Goal: Task Accomplishment & Management: Manage account settings

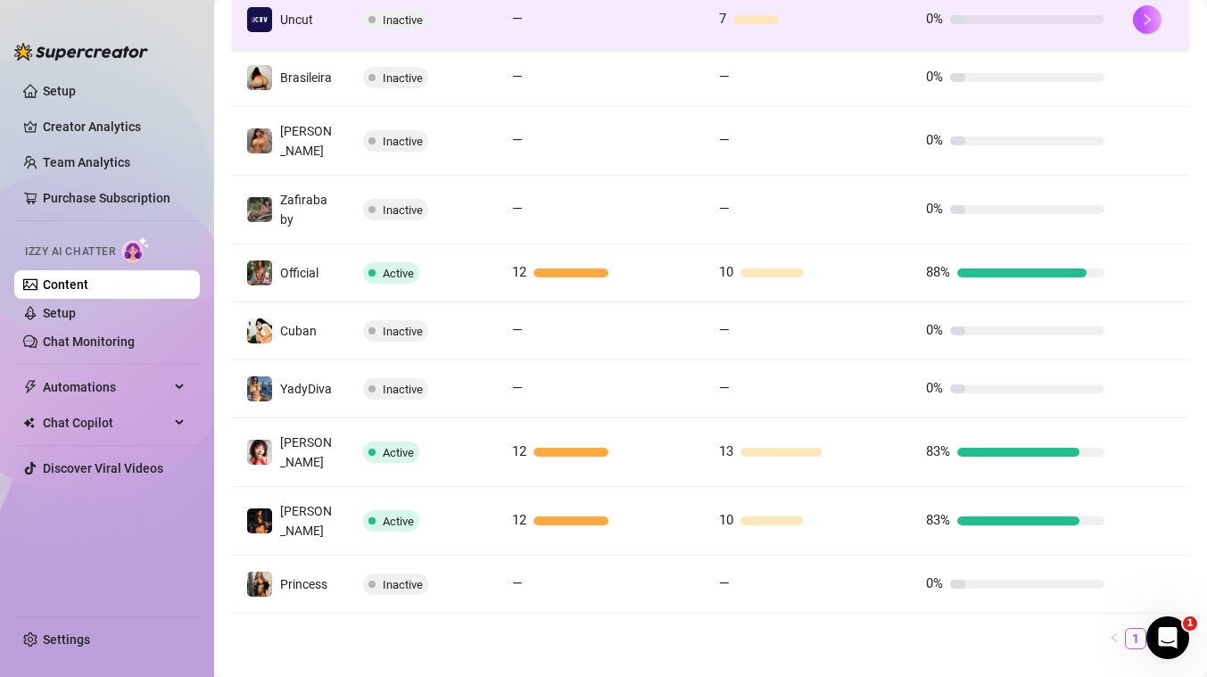
scroll to position [439, 0]
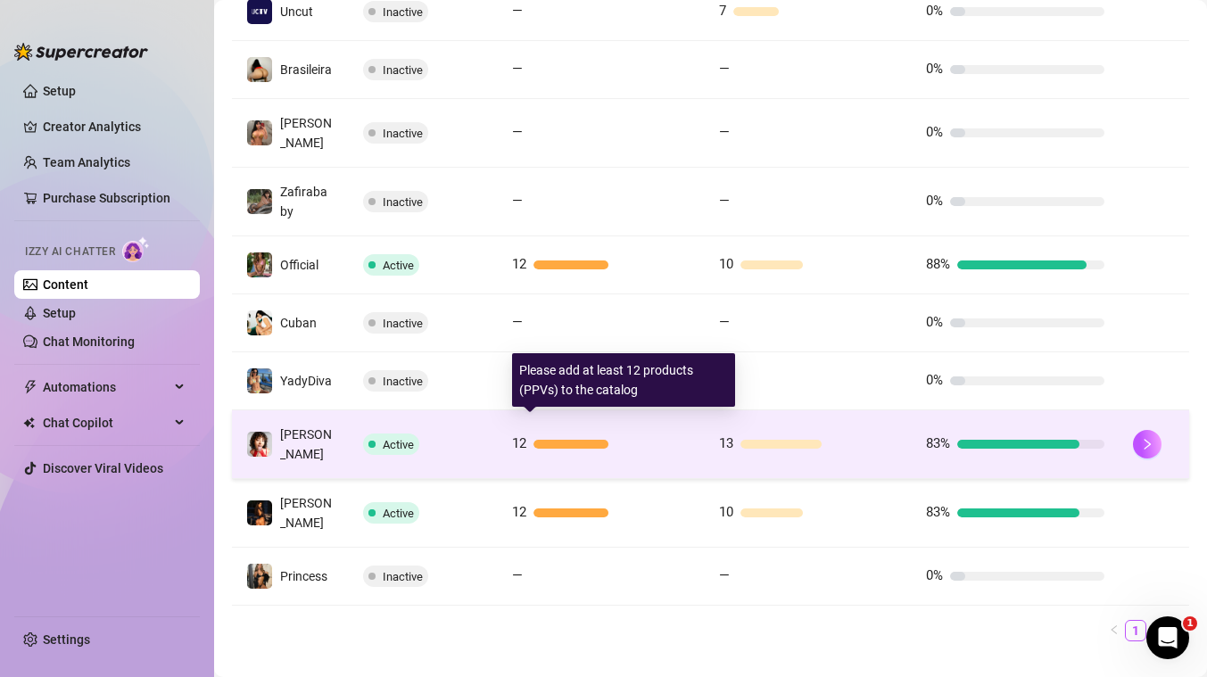
click at [681, 440] on div at bounding box center [611, 444] width 157 height 9
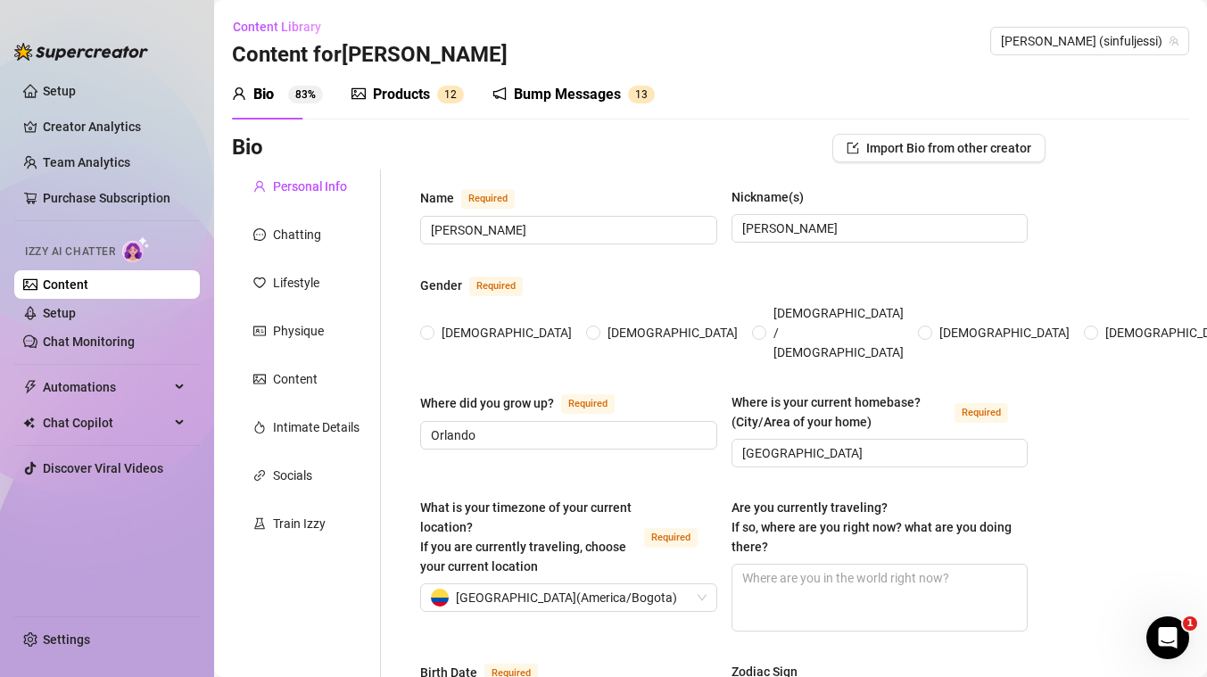
radio input "true"
type input "[DATE]"
click at [88, 283] on link "Content" at bounding box center [65, 284] width 45 height 14
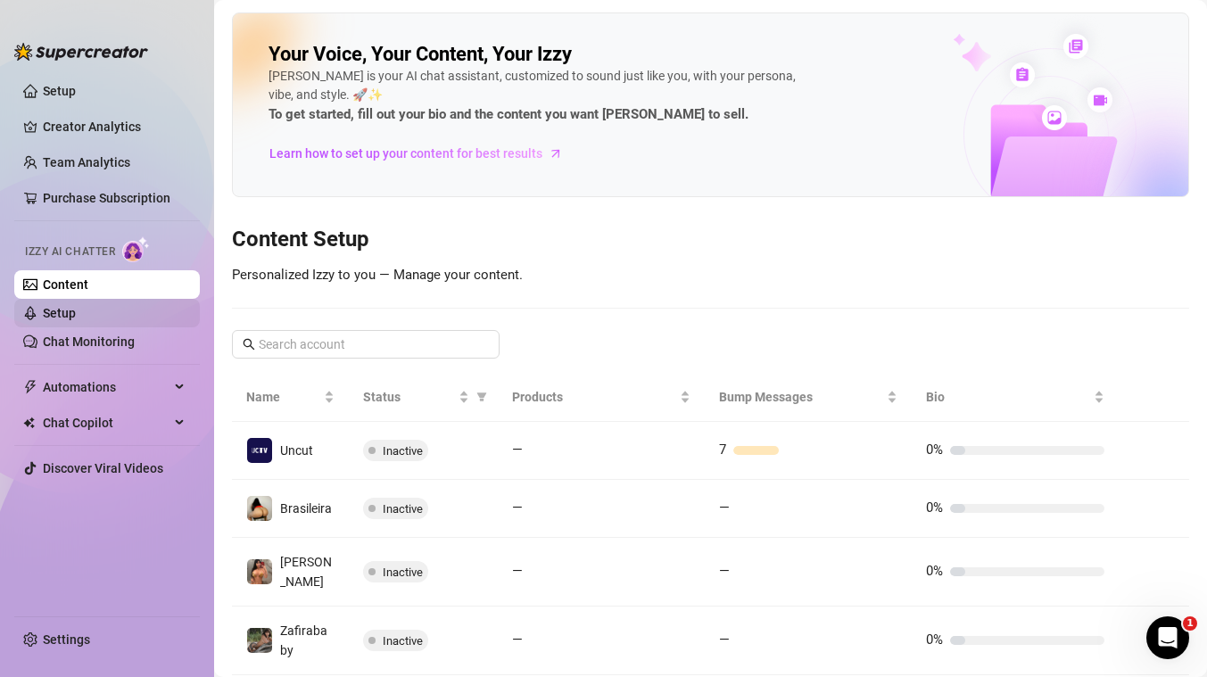
click at [71, 308] on link "Setup" at bounding box center [59, 313] width 33 height 14
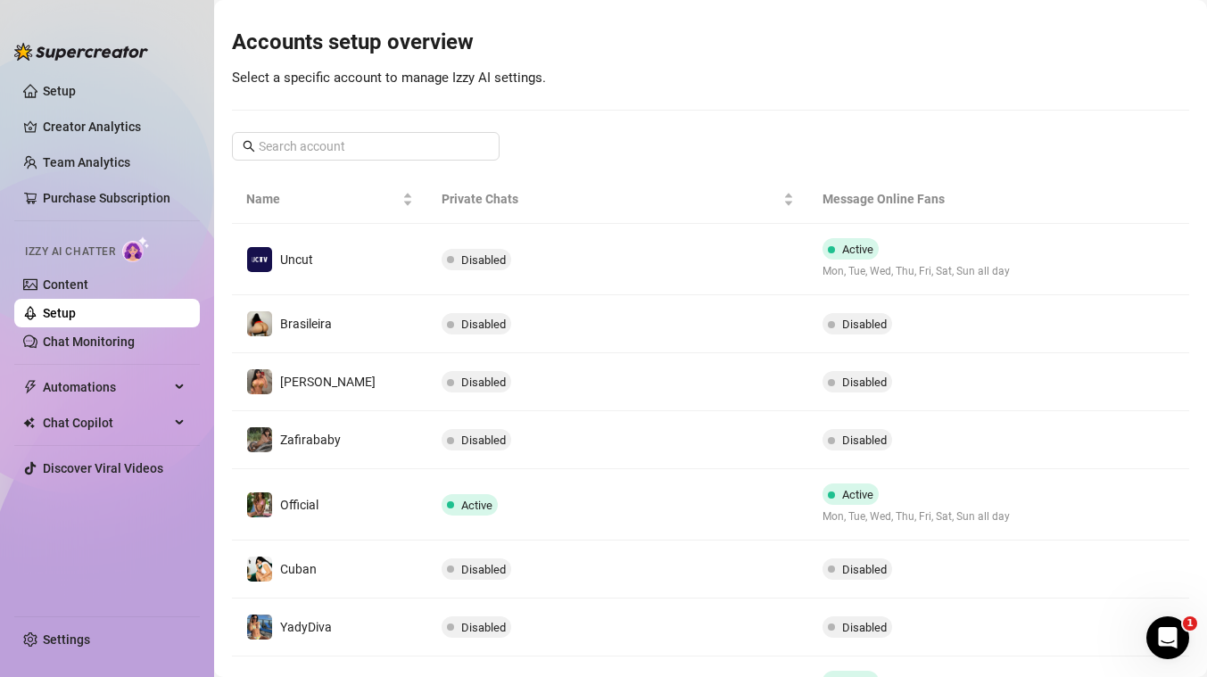
scroll to position [250, 0]
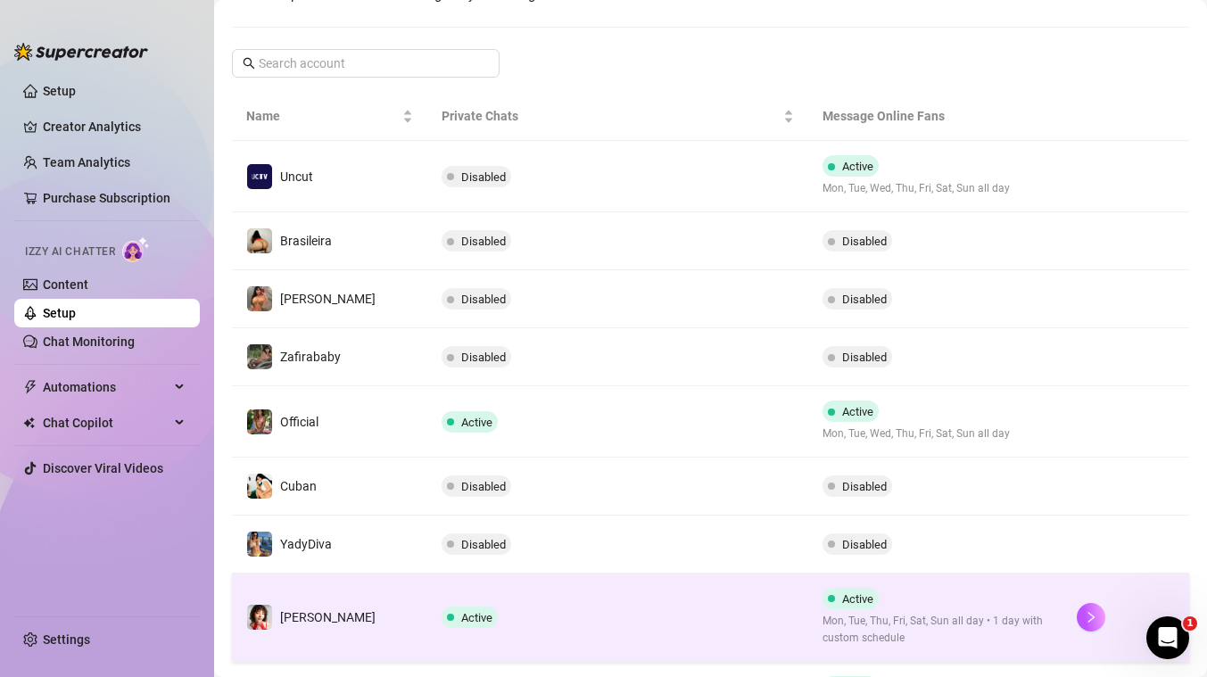
click at [1003, 617] on span "Mon, Tue, Thu, Fri, Sat, Sun all day • 1 day with custom schedule" at bounding box center [935, 630] width 226 height 34
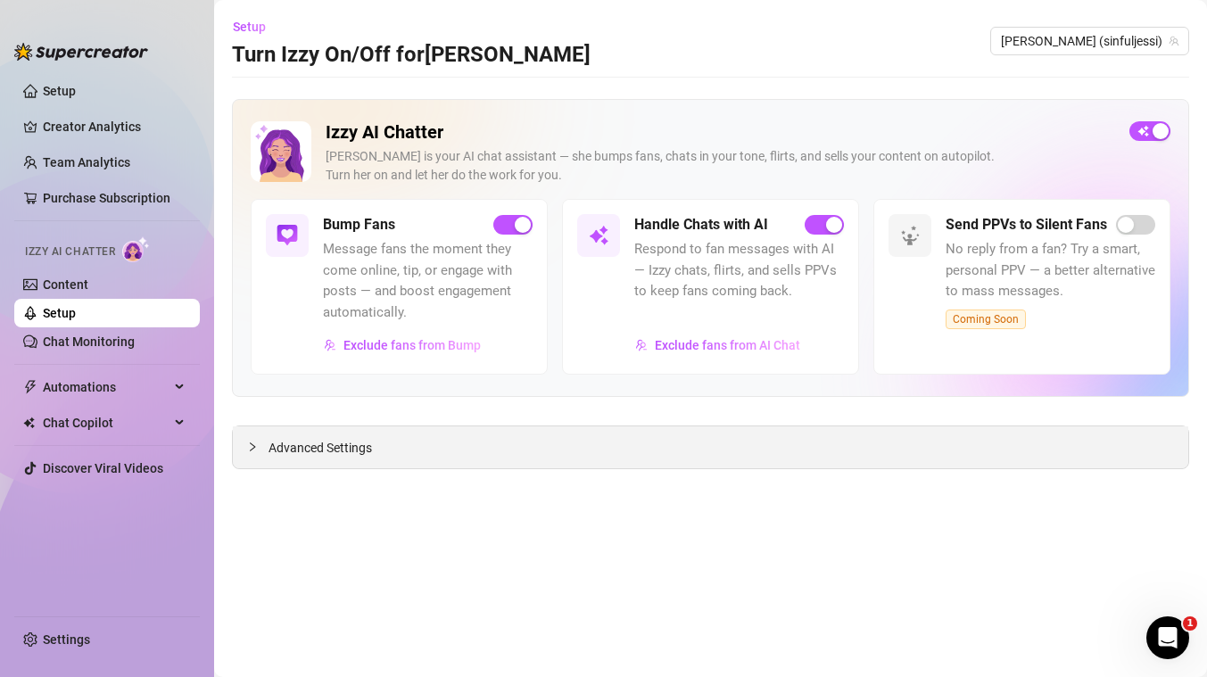
click at [330, 439] on span "Advanced Settings" at bounding box center [320, 448] width 103 height 20
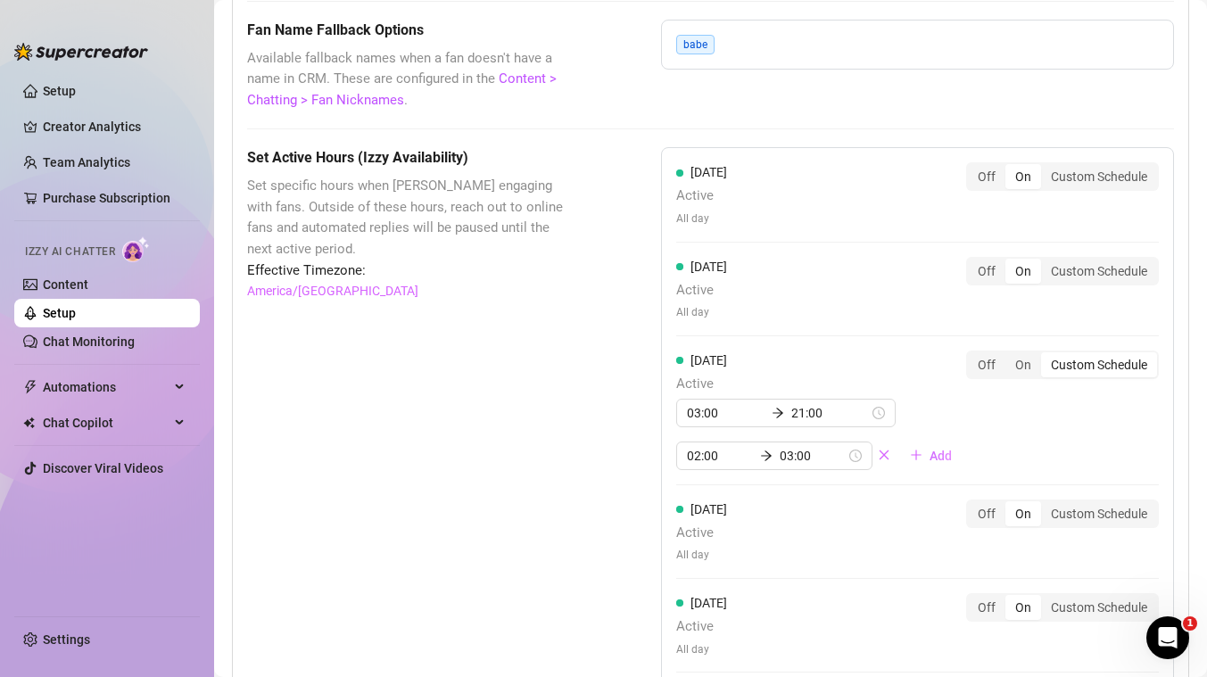
scroll to position [1552, 0]
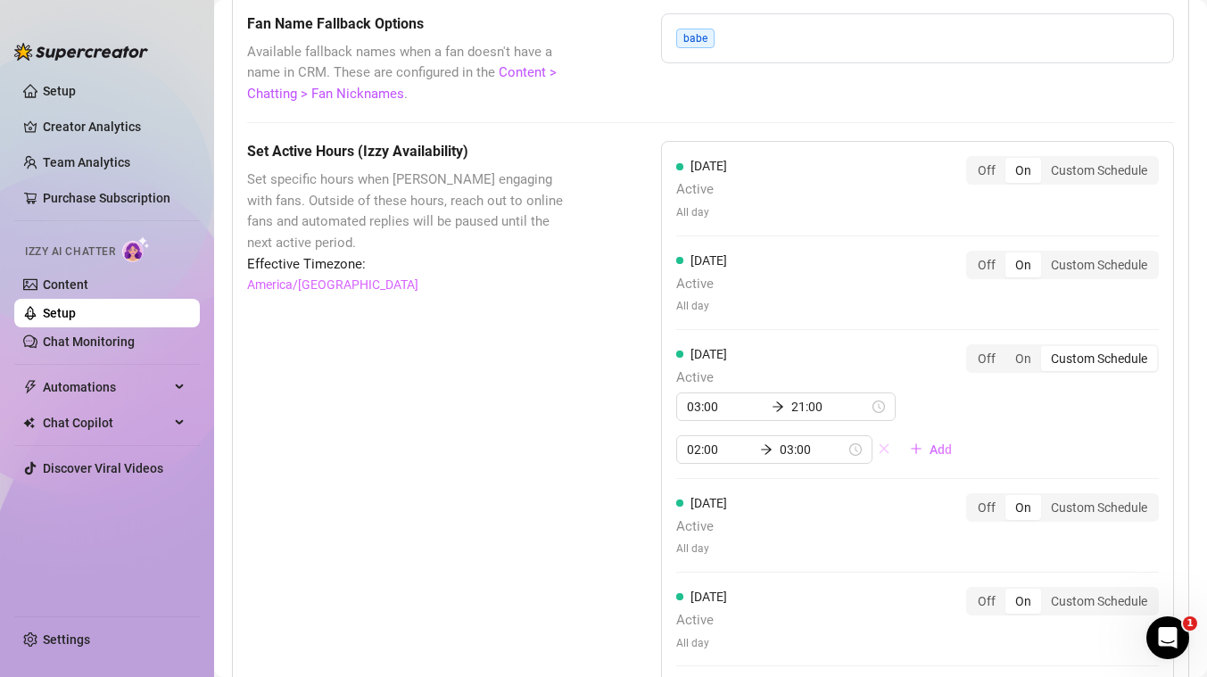
click at [885, 447] on icon "close" at bounding box center [884, 448] width 12 height 12
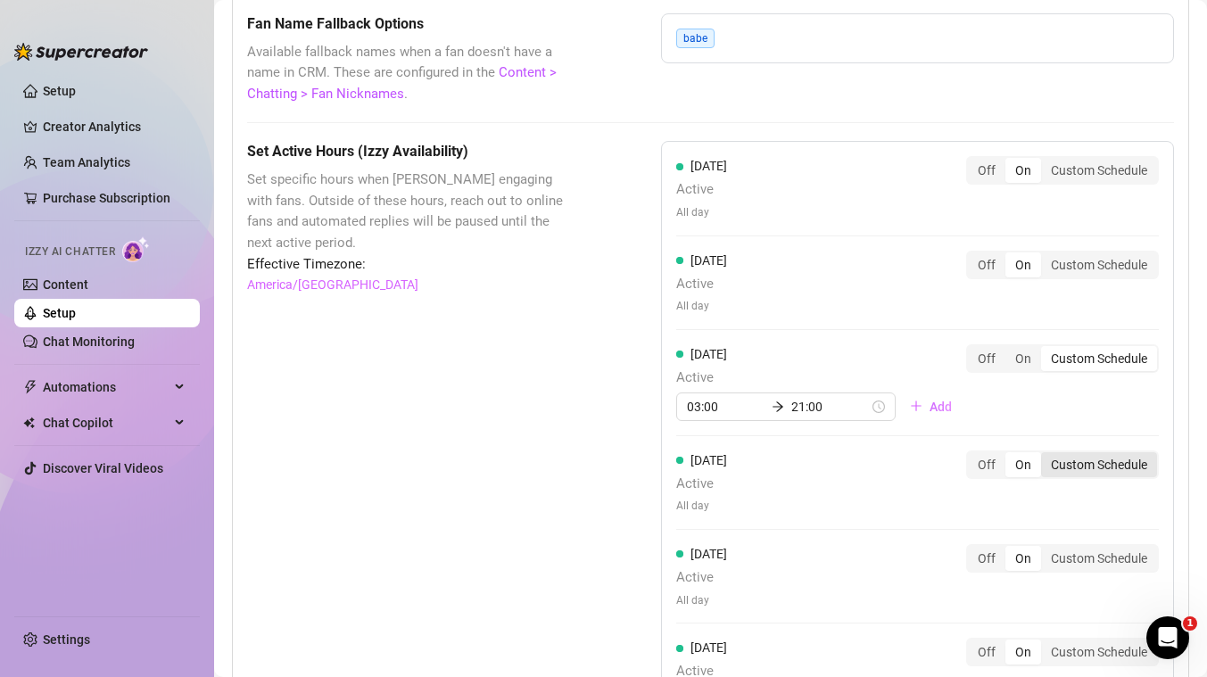
click at [1087, 462] on div "Custom Schedule" at bounding box center [1099, 464] width 116 height 25
click at [1045, 455] on input "Custom Schedule" at bounding box center [1045, 455] width 0 height 0
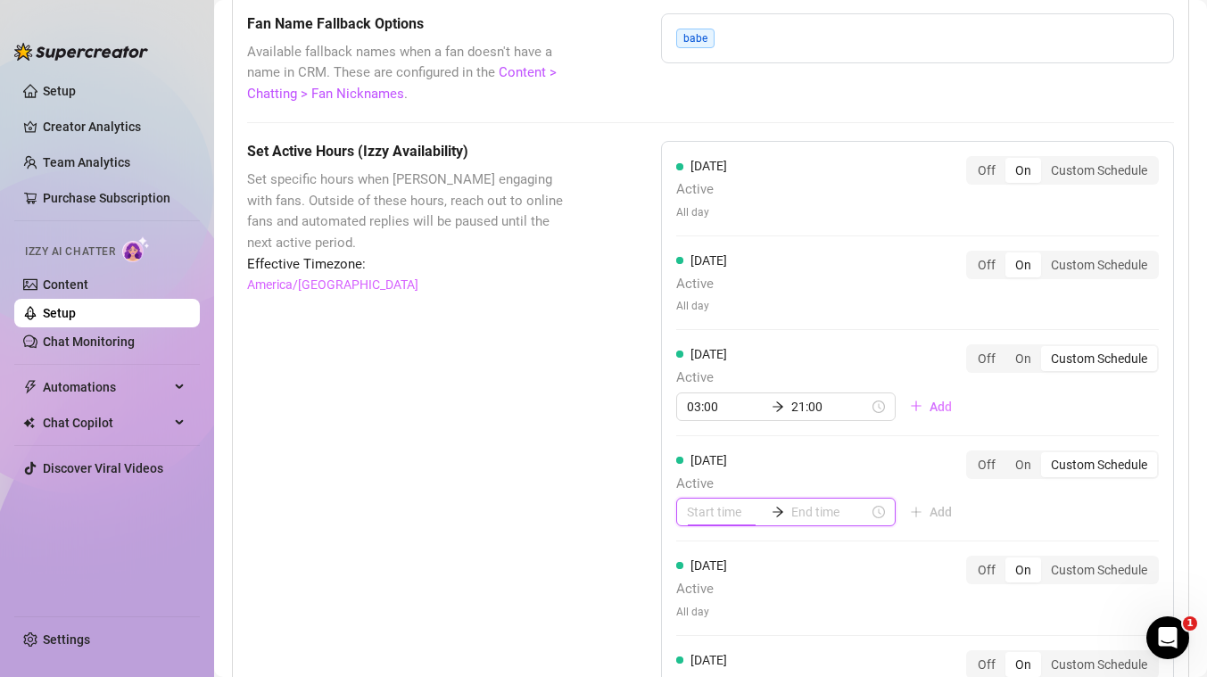
click at [717, 510] on input at bounding box center [726, 512] width 78 height 20
click at [704, 324] on div "01" at bounding box center [701, 327] width 43 height 25
type input "01:00"
click at [806, 511] on input at bounding box center [830, 512] width 78 height 20
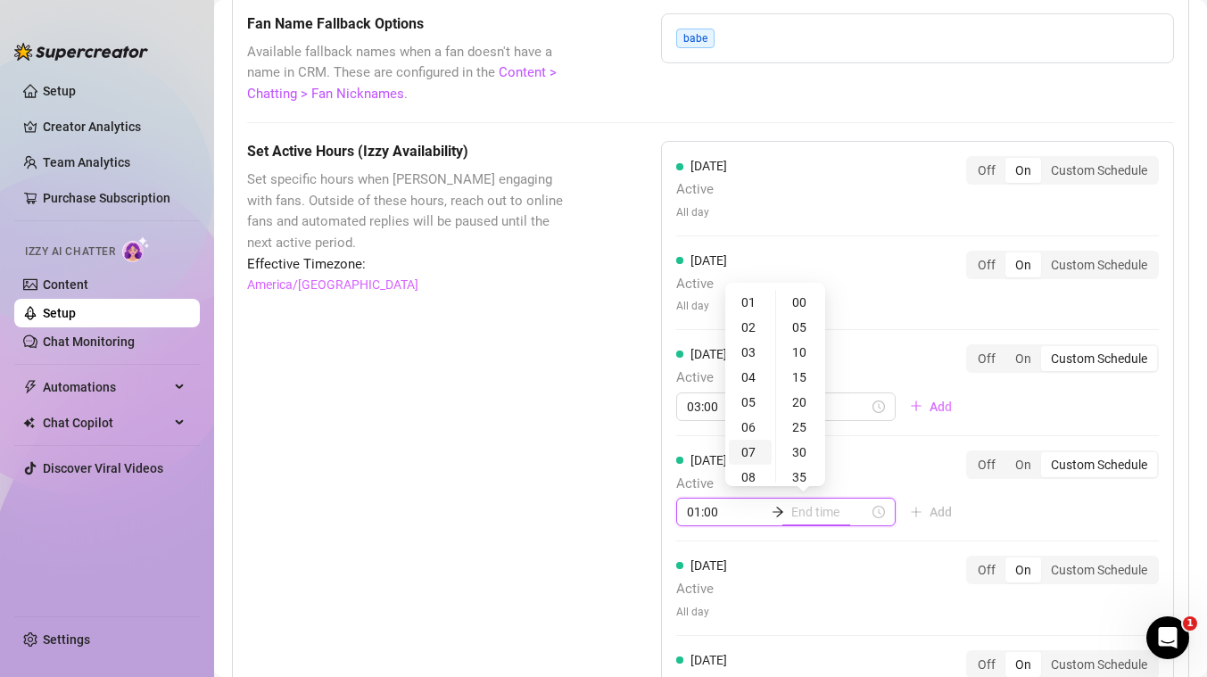
type input "07:00"
click at [748, 401] on div "21" at bounding box center [750, 396] width 43 height 25
type input "21:00"
click at [989, 511] on div "[DATE] Active All day Off On Custom Schedule [DATE] Active All day Off On Custo…" at bounding box center [917, 490] width 513 height 698
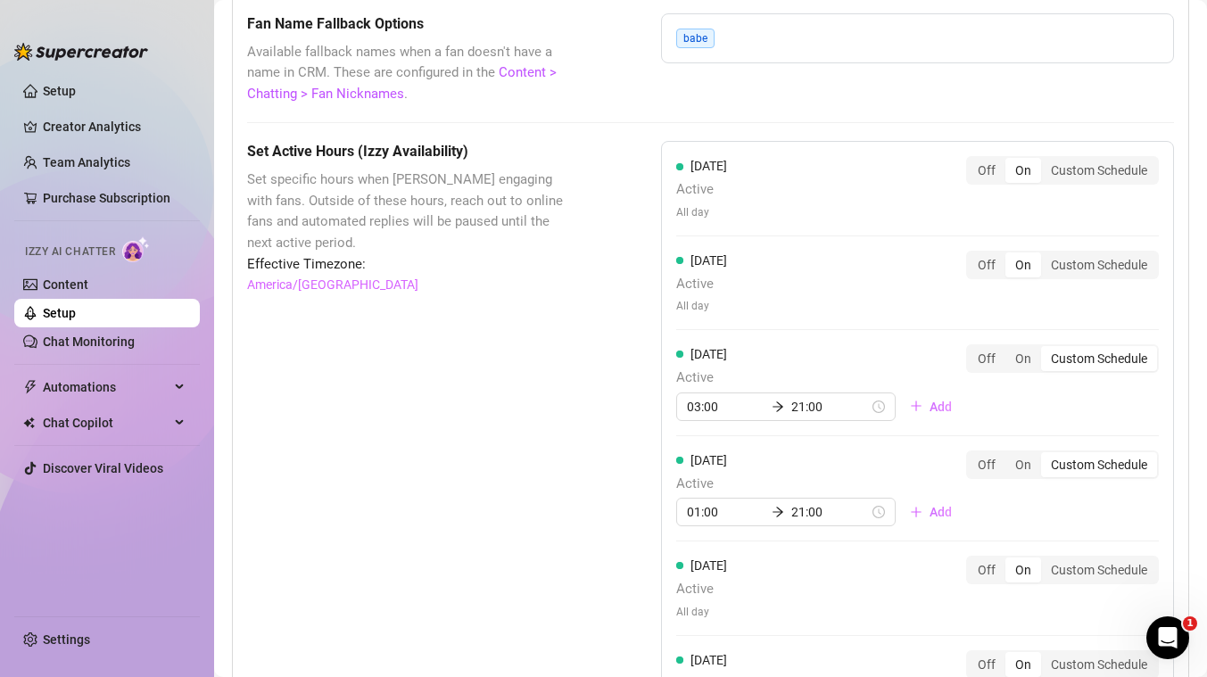
click at [1078, 591] on div "[DATE] Active All day Off On Custom Schedule" at bounding box center [917, 588] width 483 height 64
click at [1076, 570] on div "Custom Schedule" at bounding box center [1099, 570] width 116 height 25
click at [1045, 560] on input "Custom Schedule" at bounding box center [1045, 560] width 0 height 0
click at [716, 614] on input at bounding box center [726, 618] width 78 height 20
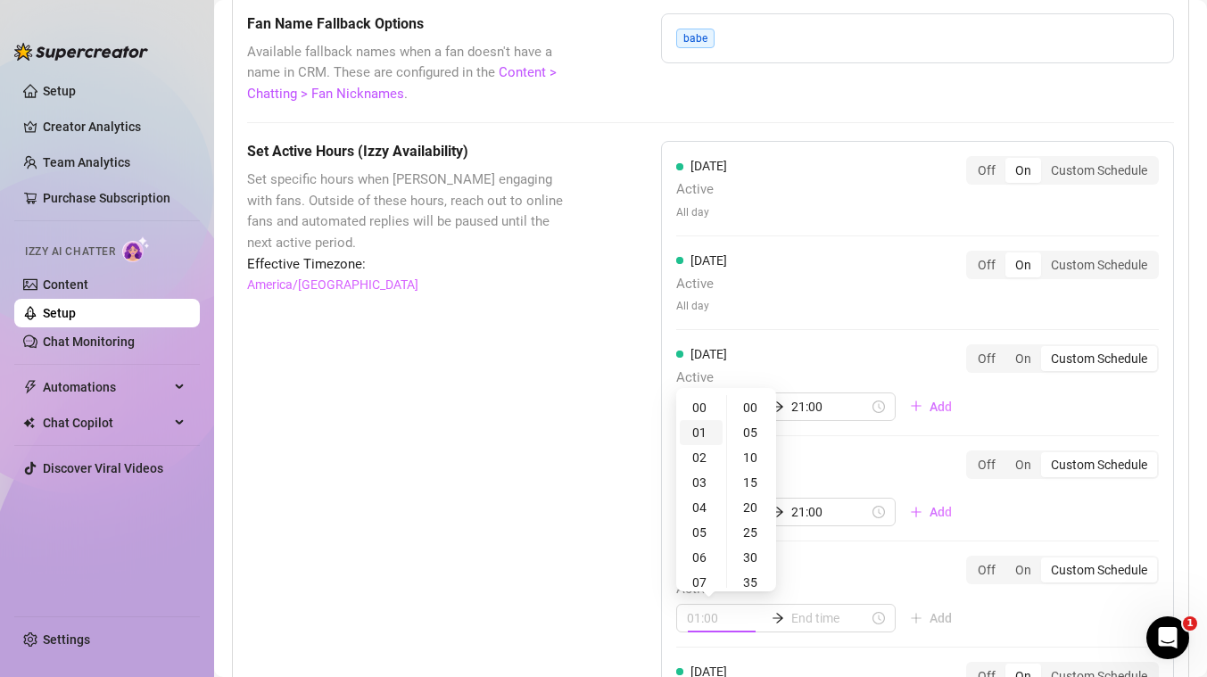
click at [693, 432] on div "01" at bounding box center [701, 432] width 43 height 25
type input "01:00"
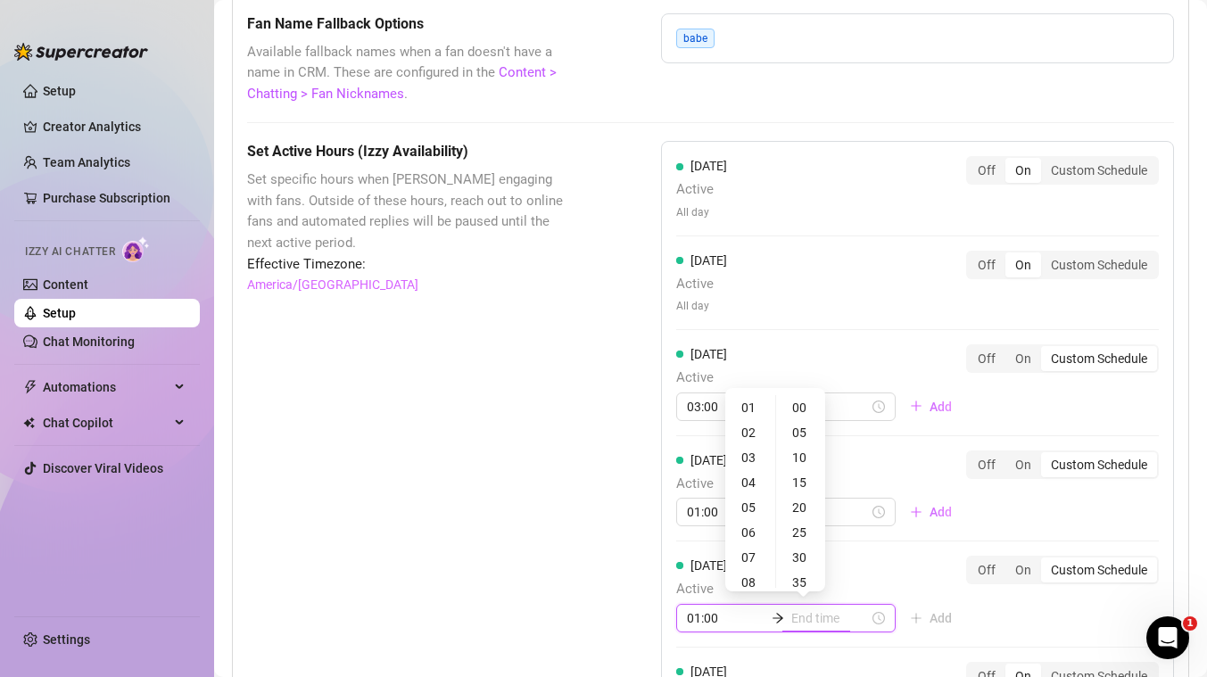
click at [813, 615] on input at bounding box center [830, 618] width 78 height 20
click at [750, 525] on div "21" at bounding box center [750, 528] width 43 height 25
type input "21:00"
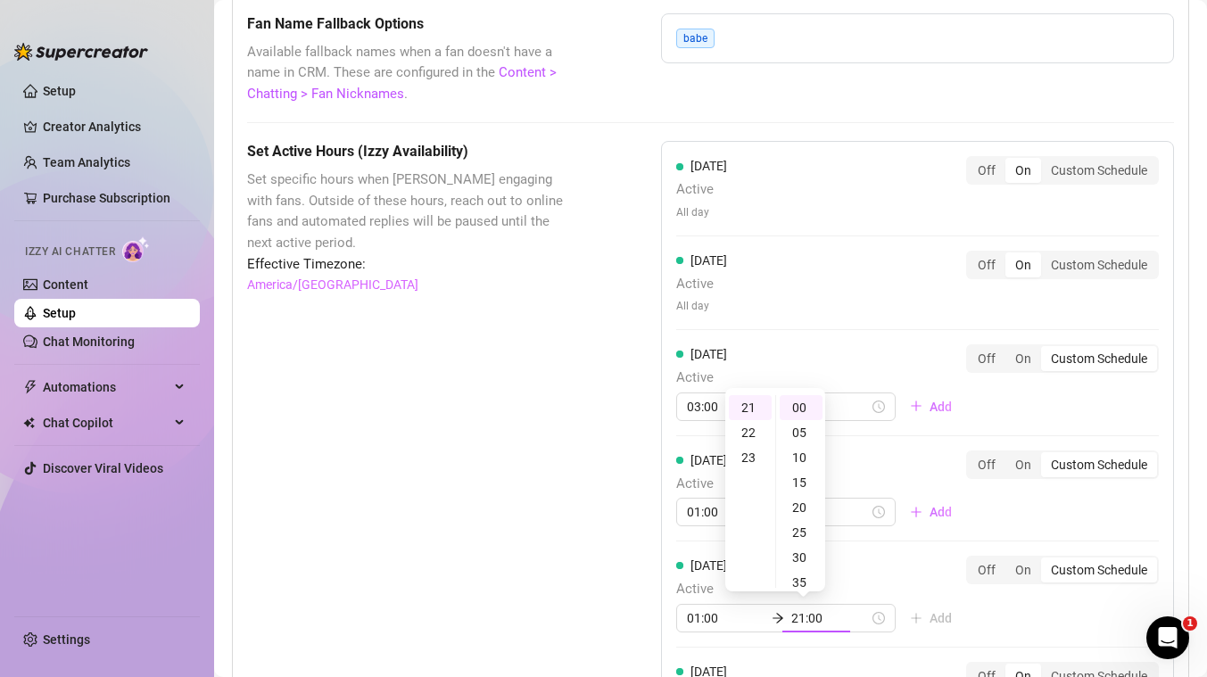
click at [1045, 628] on div "[DATE] Active All day Off On Custom Schedule [DATE] Active All day Off On Custo…" at bounding box center [917, 495] width 513 height 709
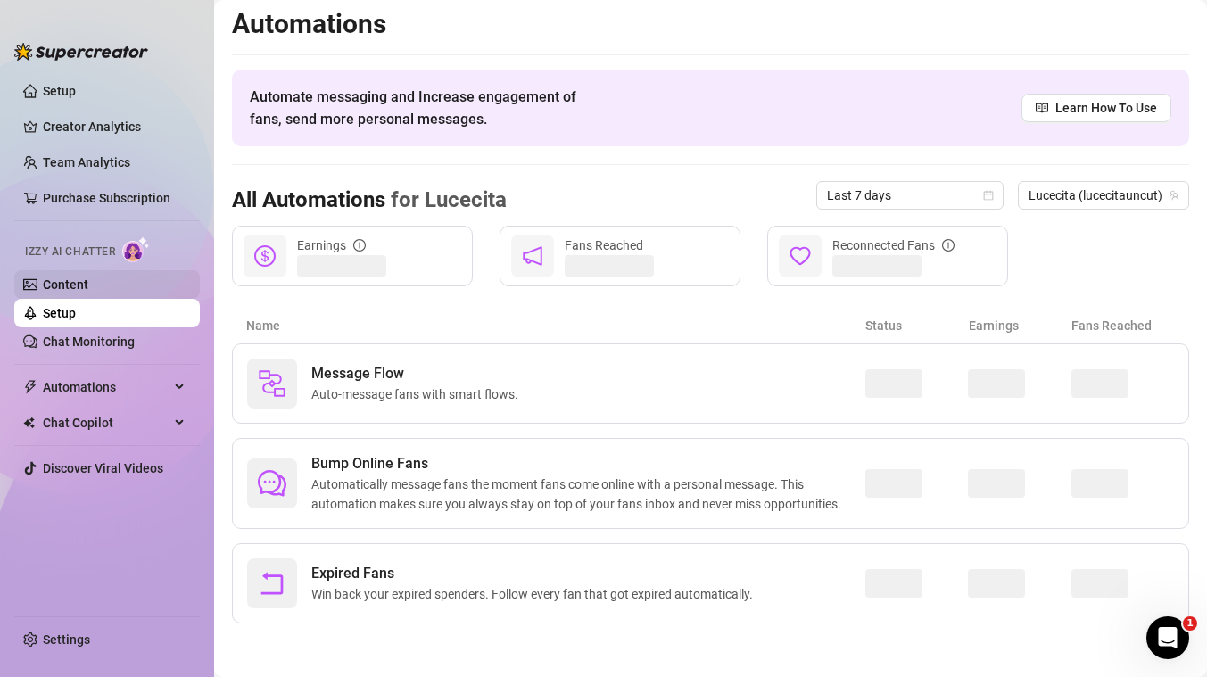
scroll to position [5, 0]
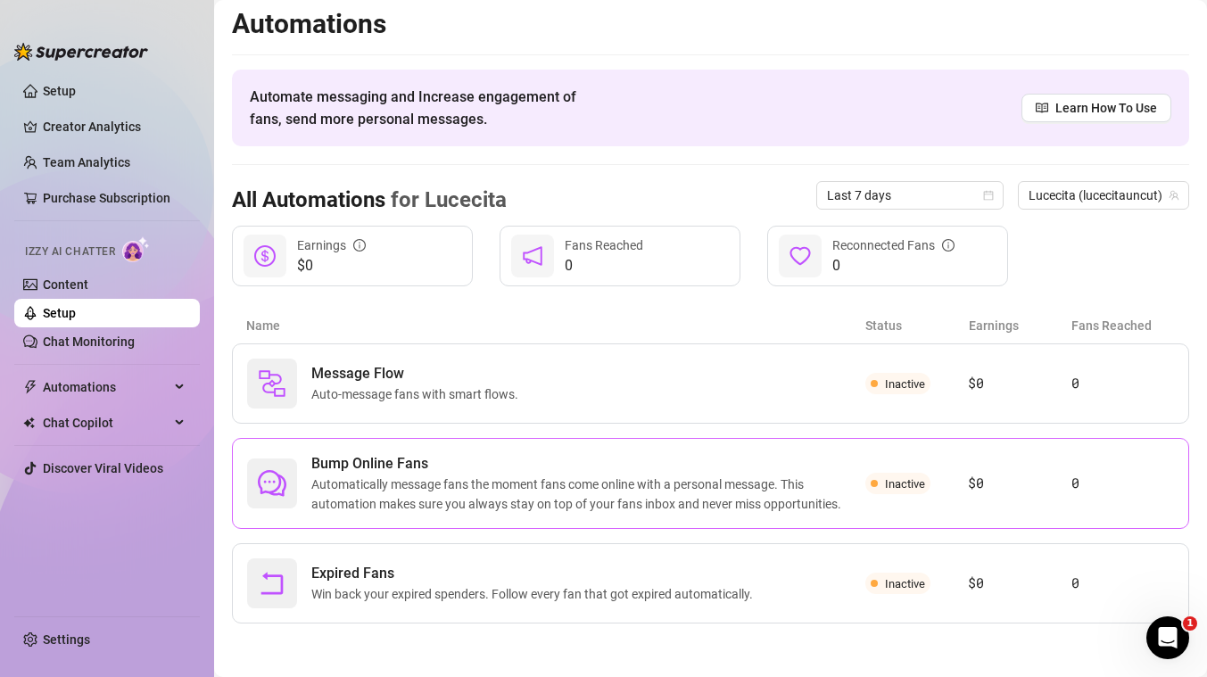
click at [579, 478] on span "Automatically message fans the moment fans come online with a personal message.…" at bounding box center [588, 494] width 554 height 39
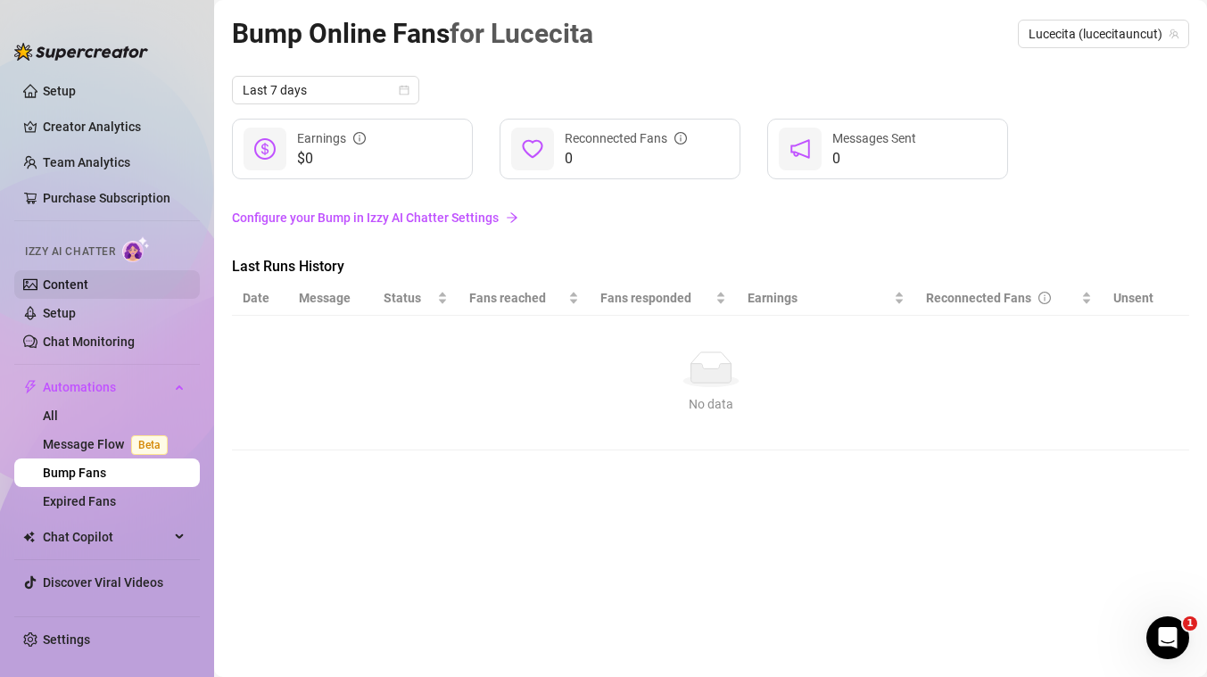
click at [57, 283] on link "Content" at bounding box center [65, 284] width 45 height 14
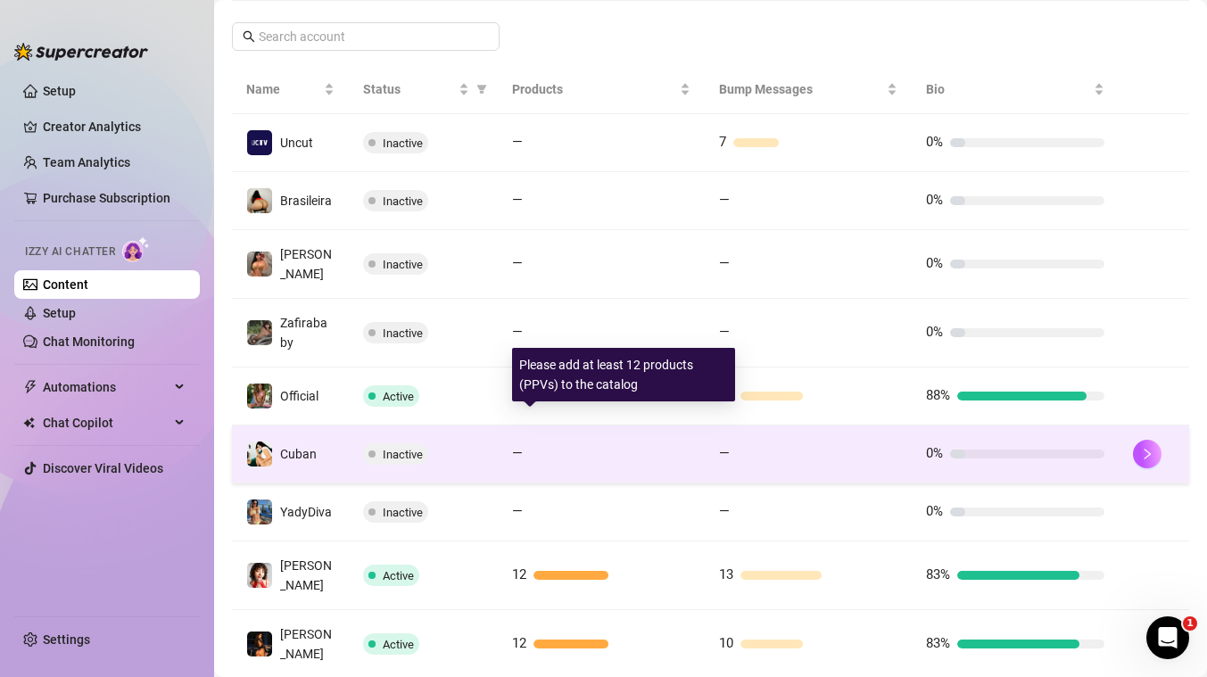
scroll to position [439, 0]
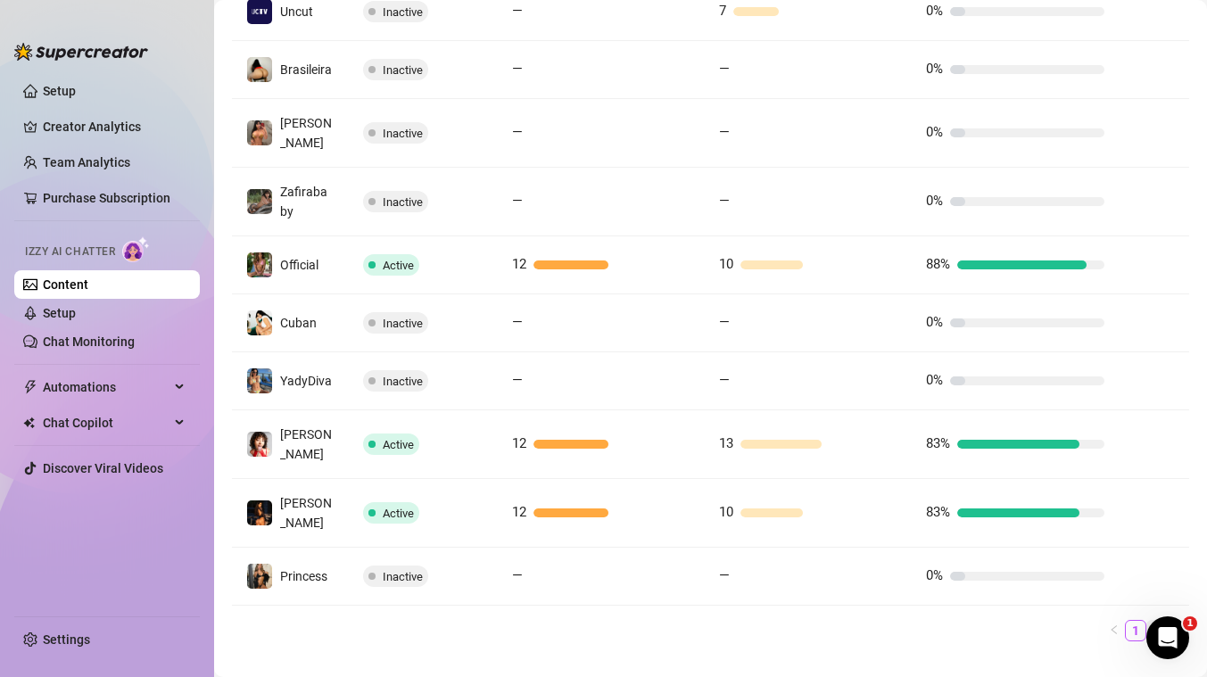
click at [1161, 621] on link "2" at bounding box center [1157, 631] width 20 height 20
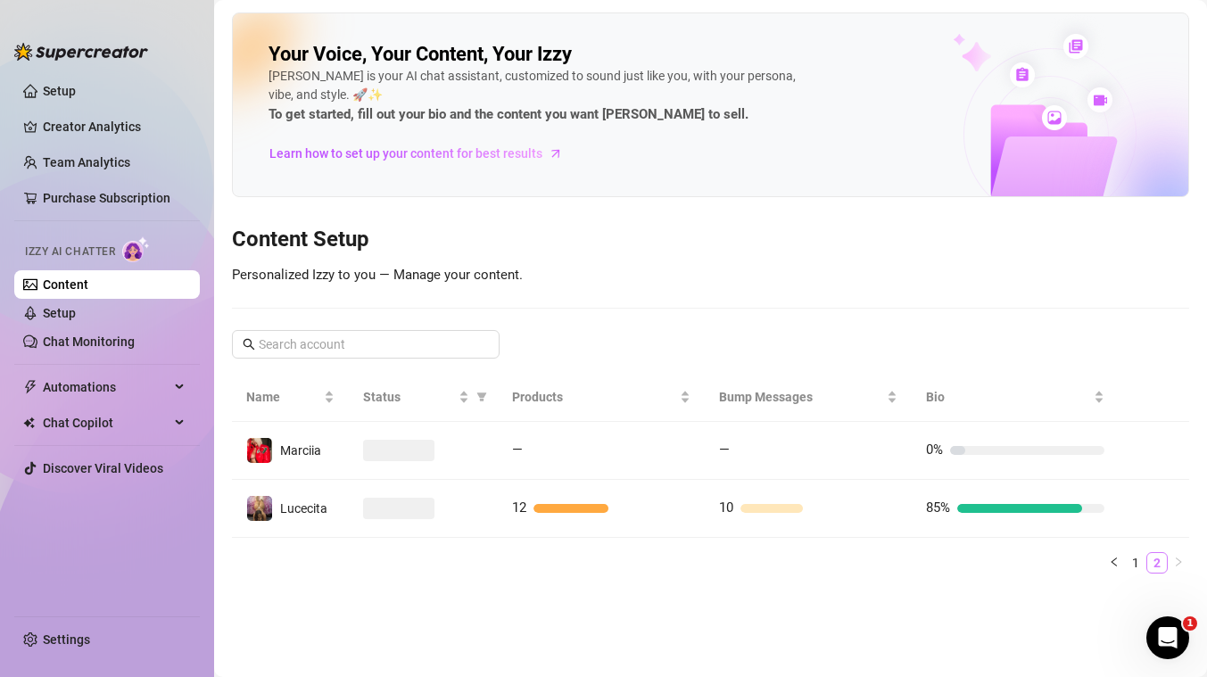
scroll to position [0, 0]
click at [71, 313] on link "Setup" at bounding box center [59, 313] width 33 height 14
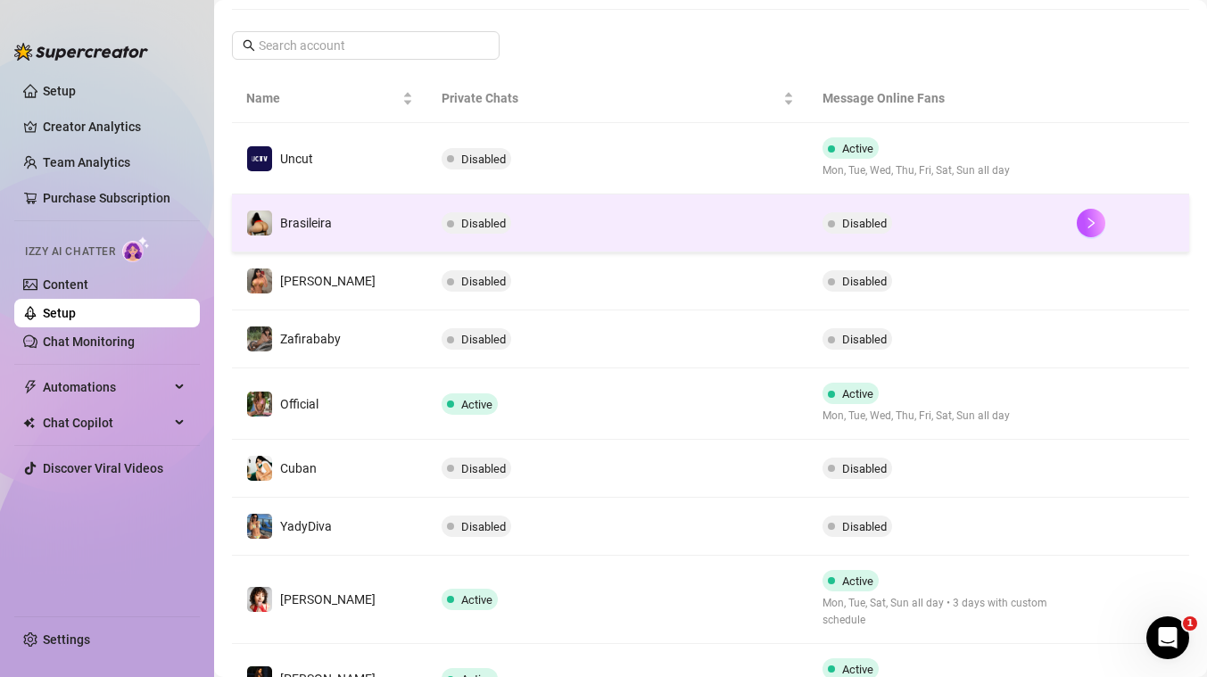
scroll to position [467, 0]
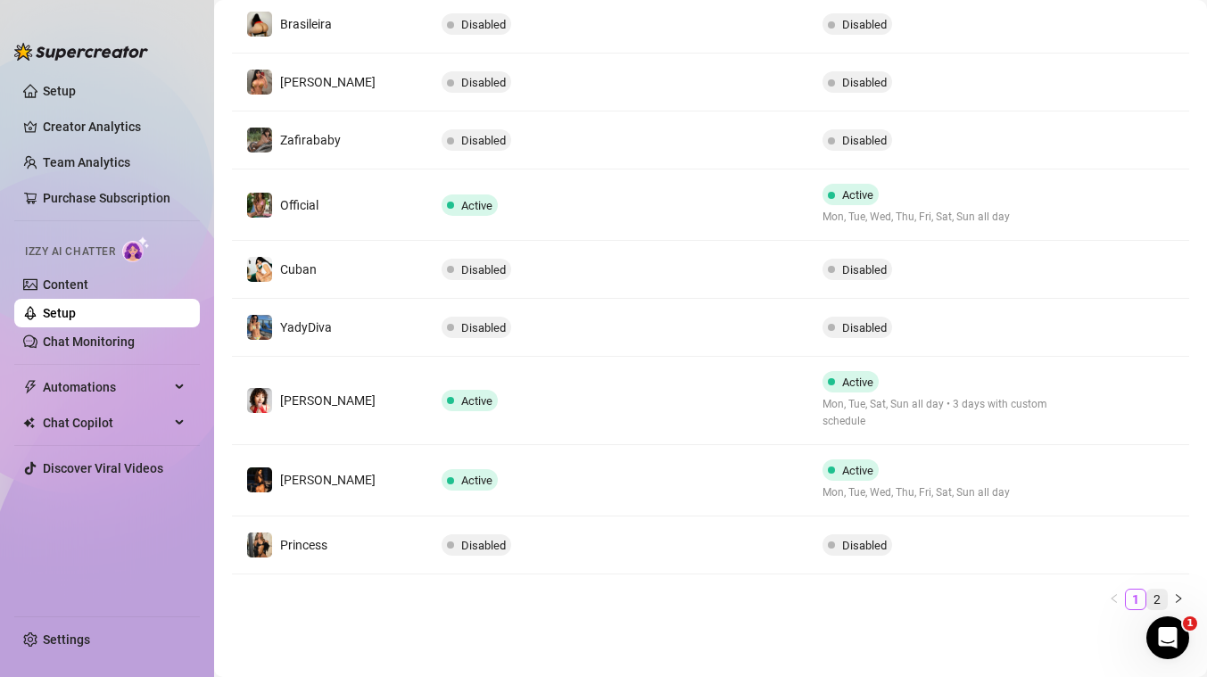
click at [1159, 599] on link "2" at bounding box center [1157, 600] width 20 height 20
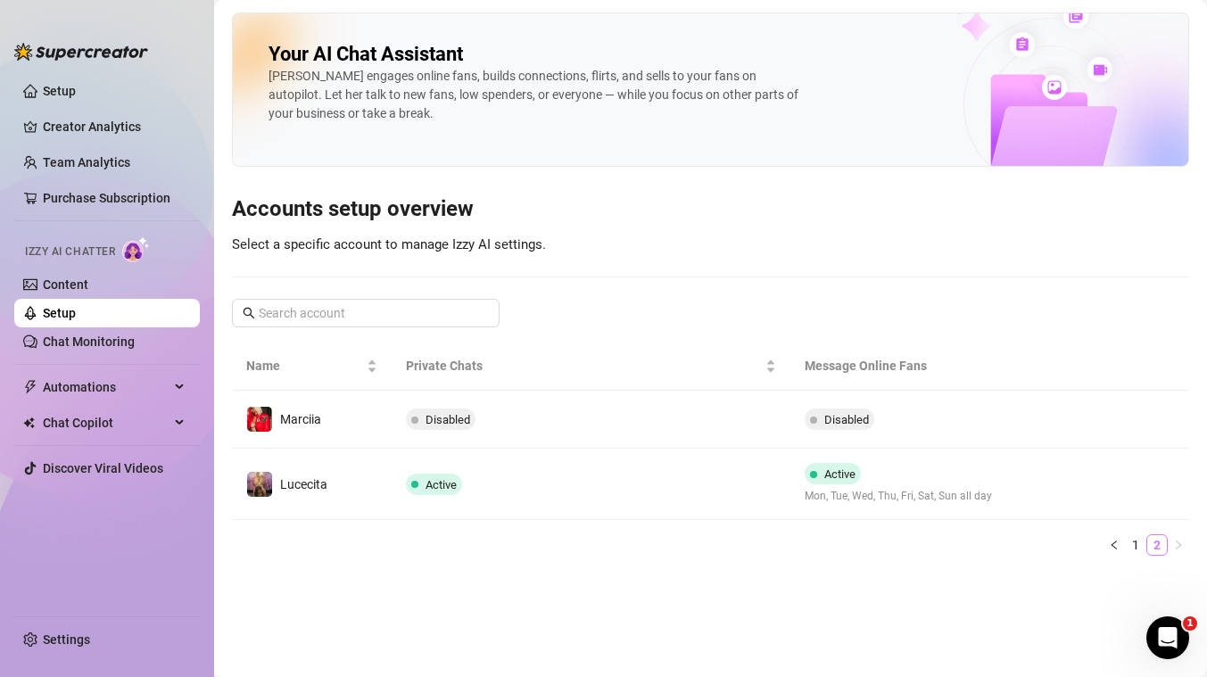
scroll to position [0, 0]
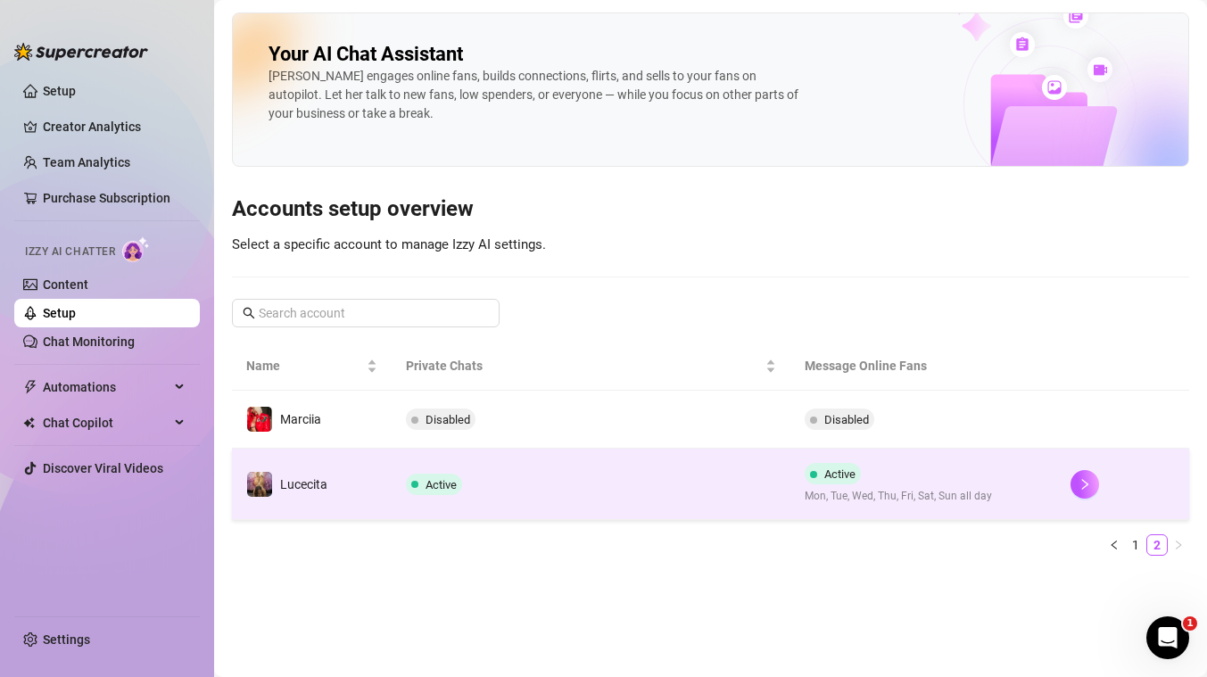
click at [645, 493] on td "Active" at bounding box center [591, 484] width 399 height 71
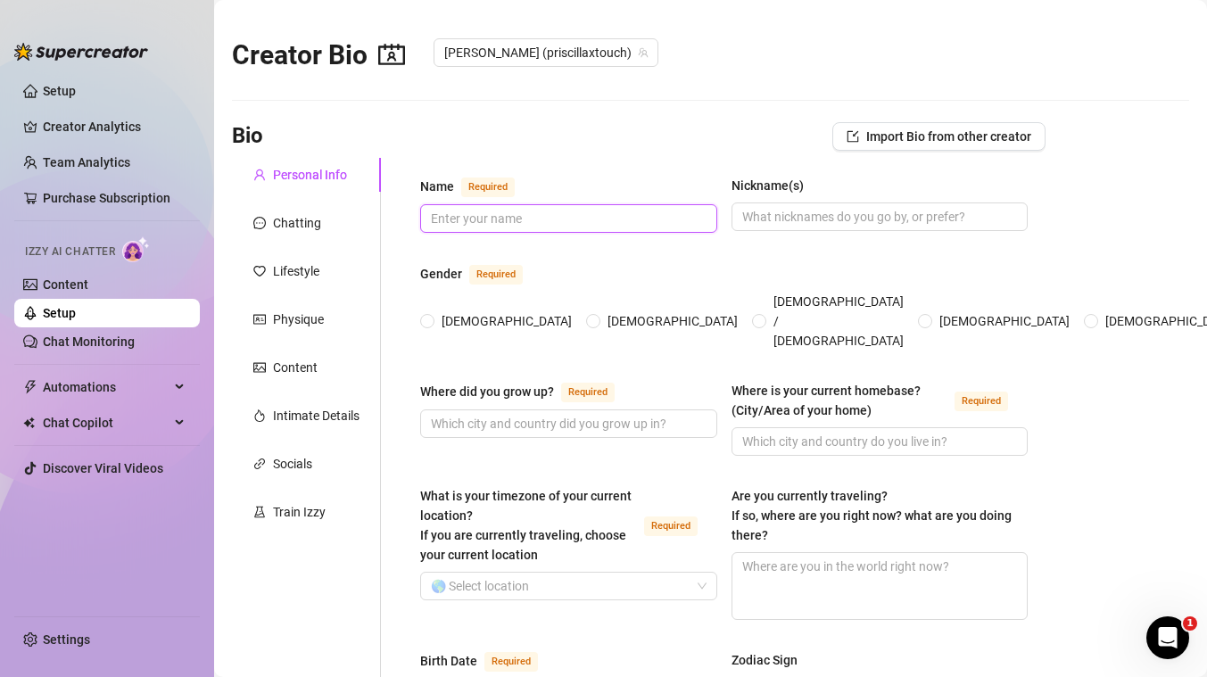
click at [474, 219] on input "Name Required" at bounding box center [567, 219] width 272 height 20
type input "[PERSON_NAME] Touch"
click at [900, 131] on span "Import Bio from other creator" at bounding box center [948, 136] width 165 height 14
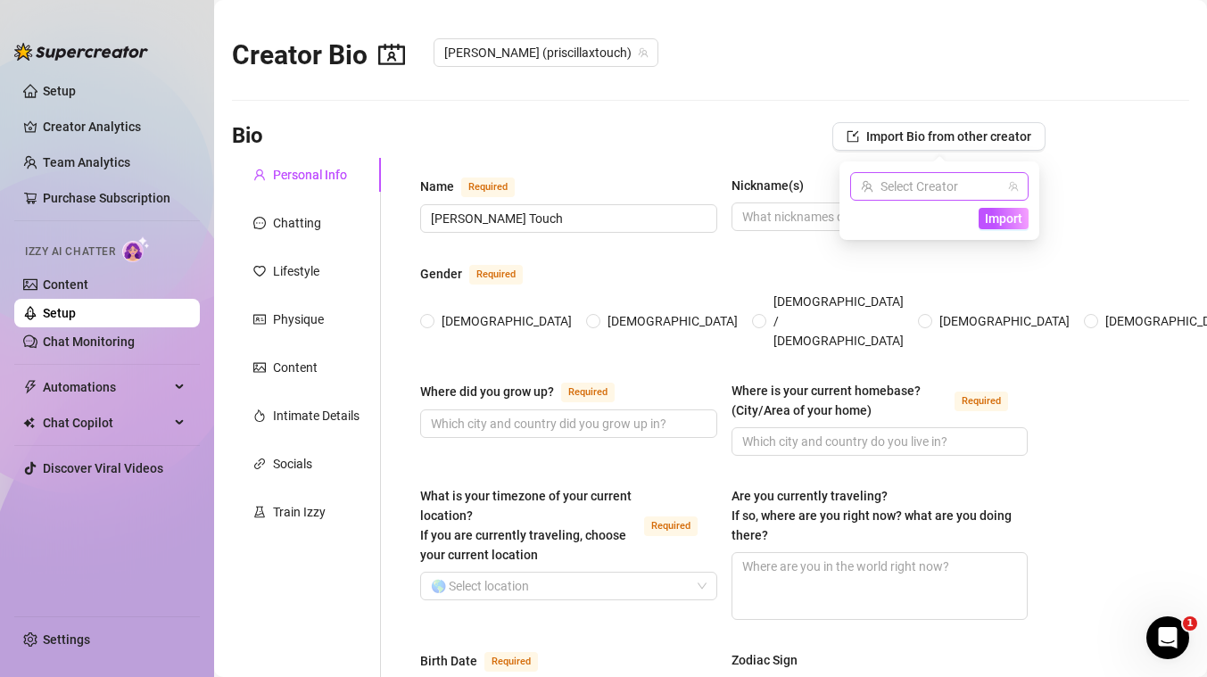
click at [1014, 191] on icon "team" at bounding box center [1013, 186] width 11 height 11
click at [990, 186] on input "search" at bounding box center [931, 186] width 141 height 27
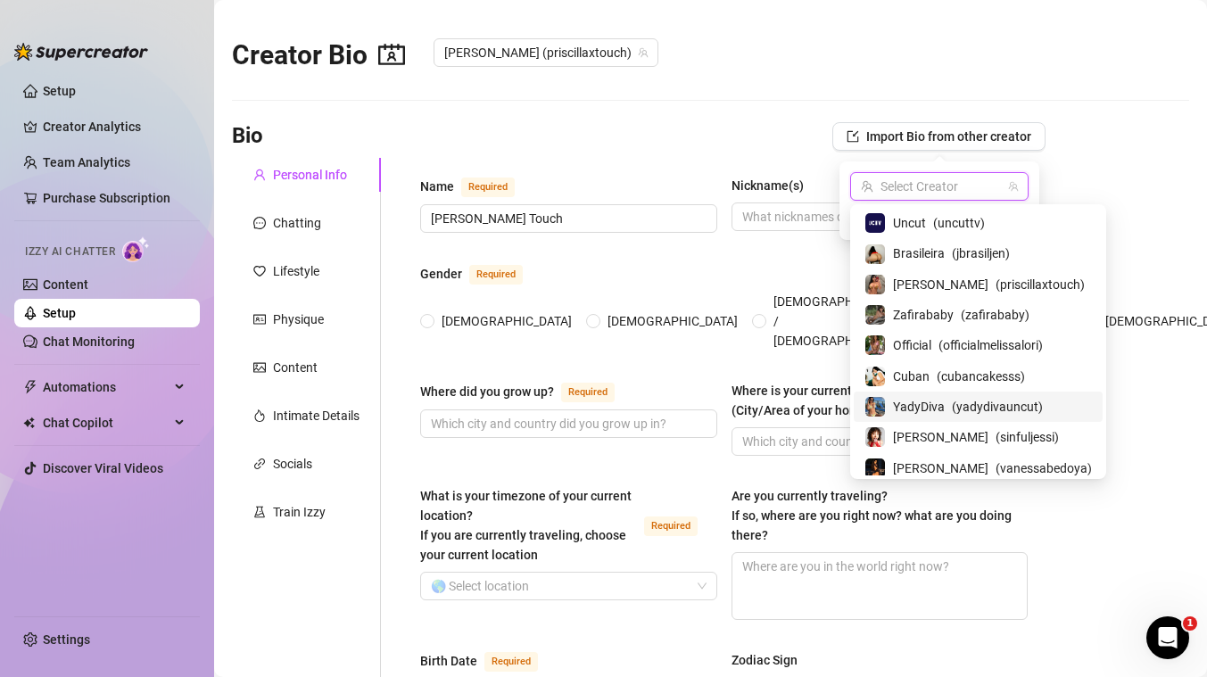
scroll to position [96, 0]
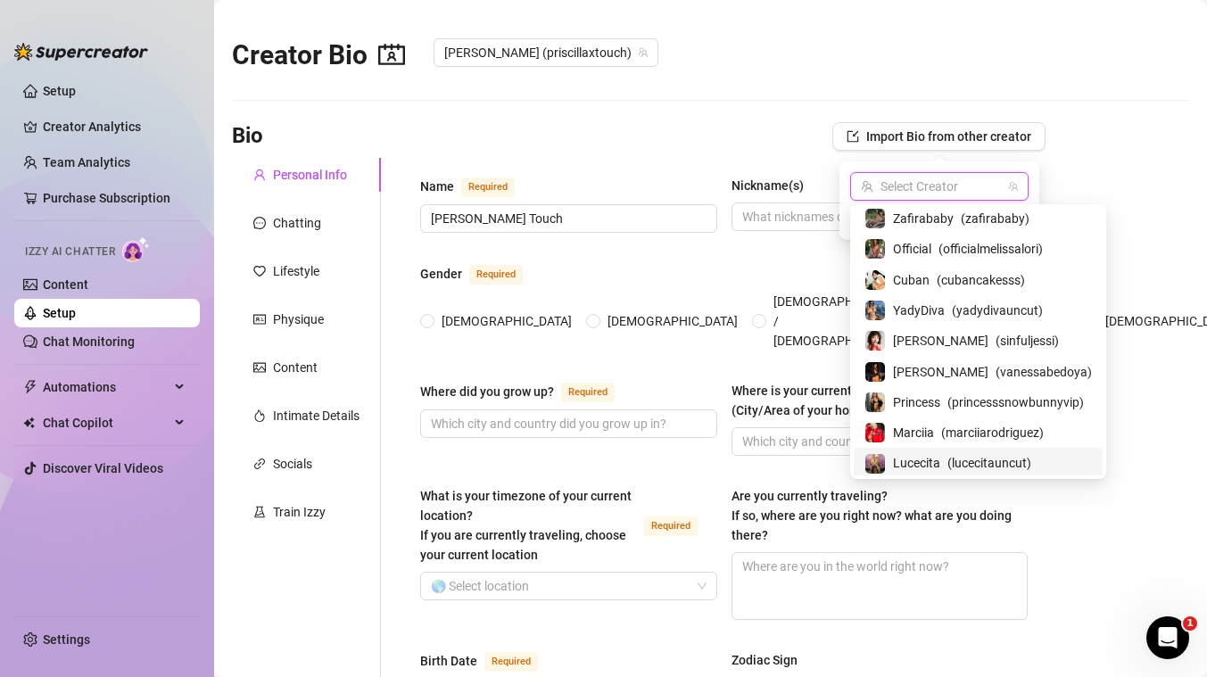
click at [931, 460] on span "Lucecita" at bounding box center [916, 463] width 47 height 20
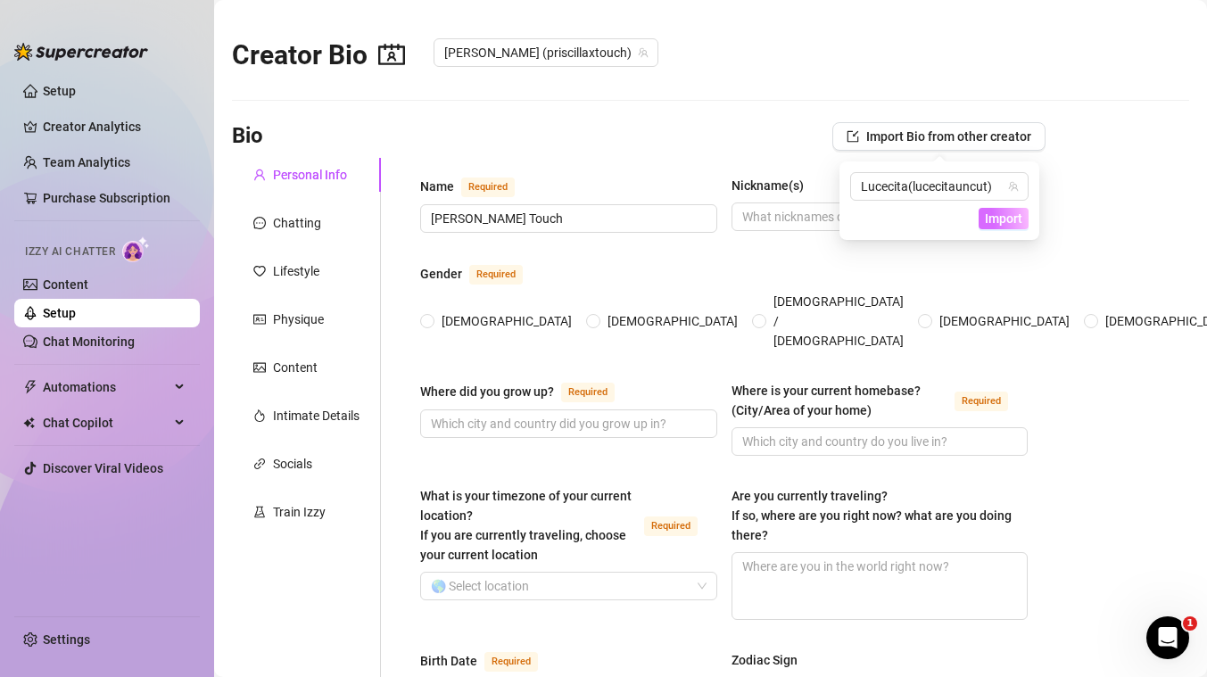
click at [1002, 220] on span "Import" at bounding box center [1003, 218] width 37 height 14
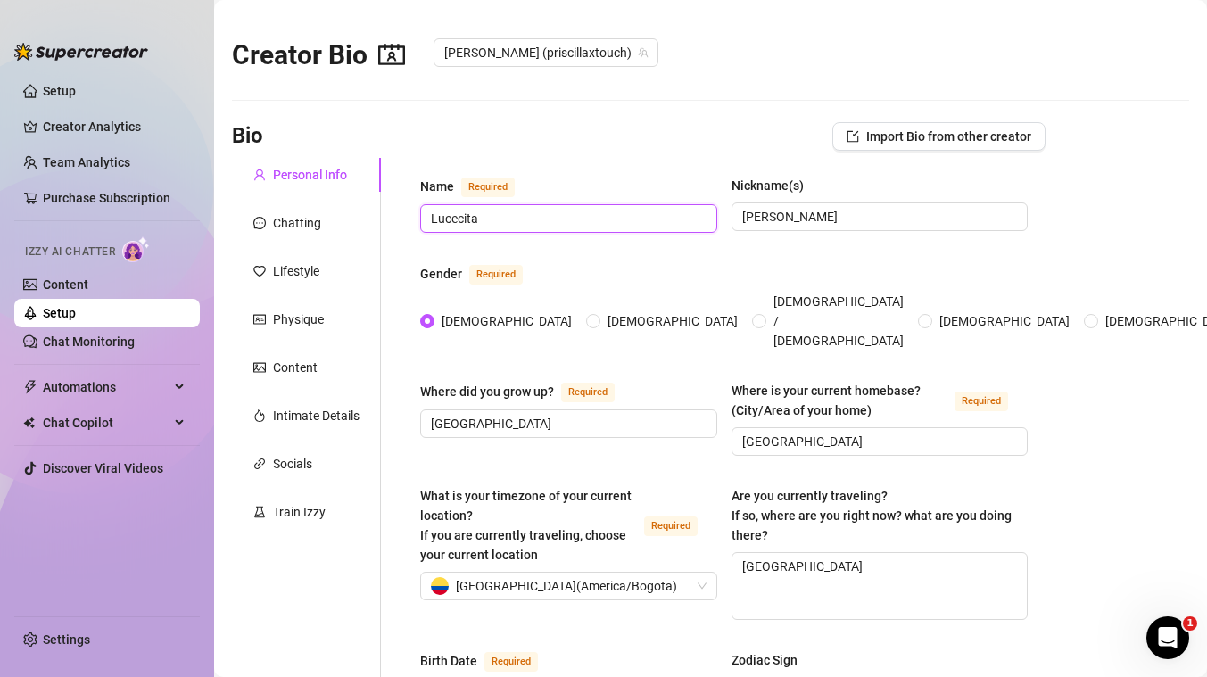
click at [566, 219] on input "Lucecita" at bounding box center [567, 219] width 272 height 20
type input "[PERSON_NAME] Touch"
click at [762, 217] on input "[PERSON_NAME]" at bounding box center [878, 217] width 272 height 20
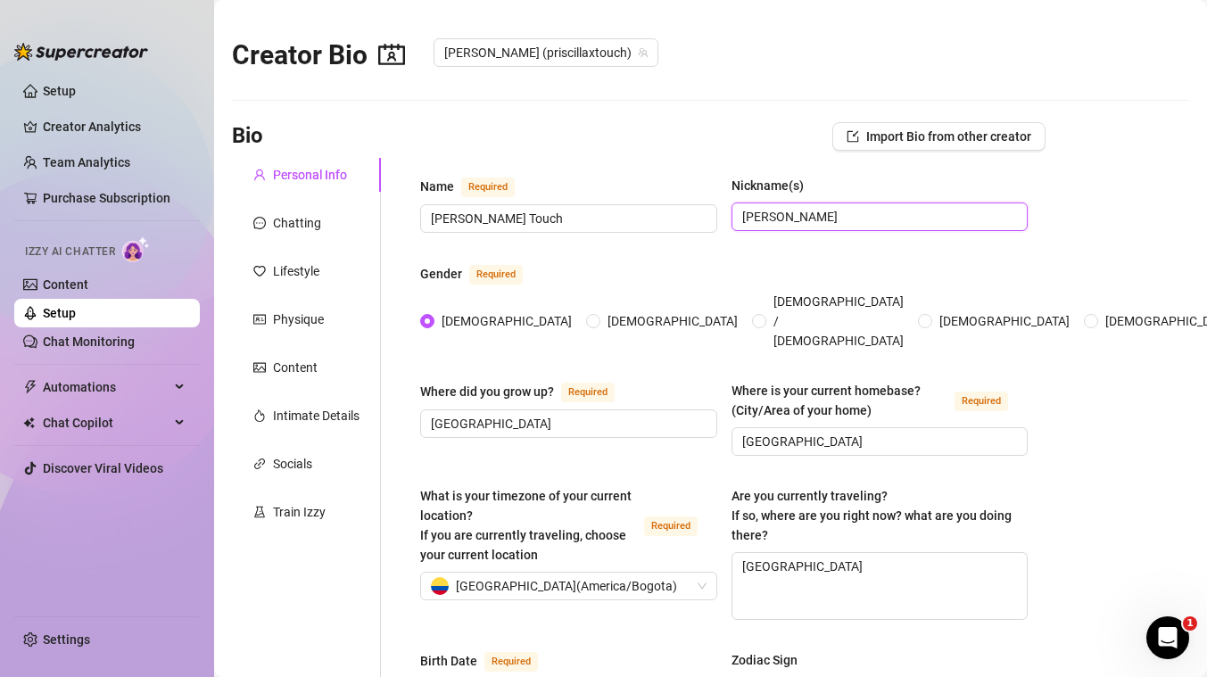
click at [762, 217] on input "[PERSON_NAME]" at bounding box center [878, 217] width 272 height 20
type input "[PERSON_NAME]"
click at [604, 414] on input "[GEOGRAPHIC_DATA]" at bounding box center [567, 424] width 272 height 20
type input "[GEOGRAPHIC_DATA]"
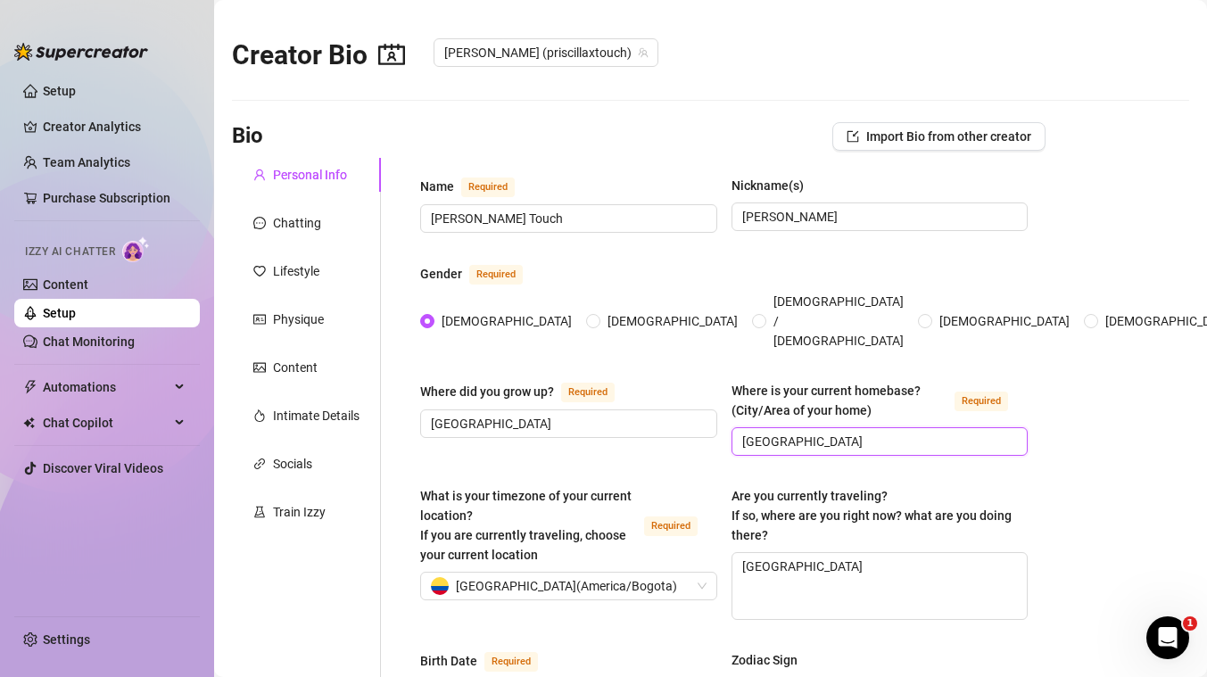
click at [820, 432] on input "[GEOGRAPHIC_DATA]" at bounding box center [878, 442] width 272 height 20
click at [669, 573] on div "[GEOGRAPHIC_DATA] ( [GEOGRAPHIC_DATA]/[GEOGRAPHIC_DATA] )" at bounding box center [561, 586] width 260 height 27
type input "[GEOGRAPHIC_DATA]"
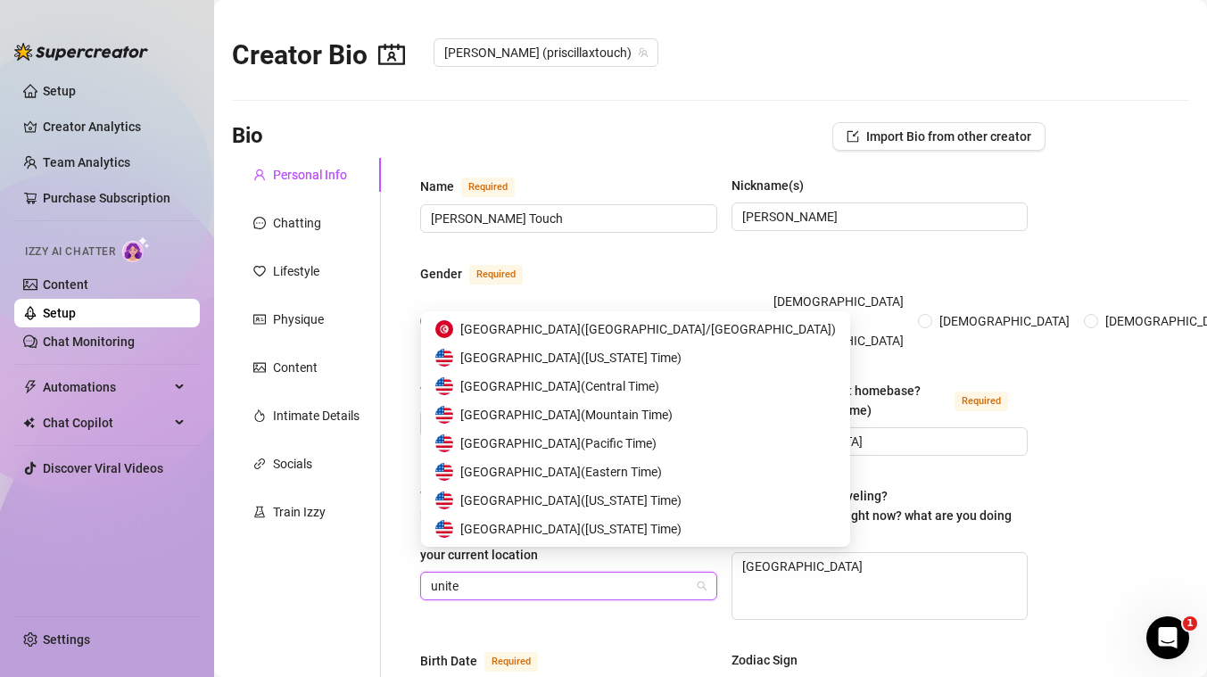
scroll to position [29, 0]
type input "united"
click at [618, 474] on span "United States of America ( Eastern Time )" at bounding box center [561, 472] width 202 height 20
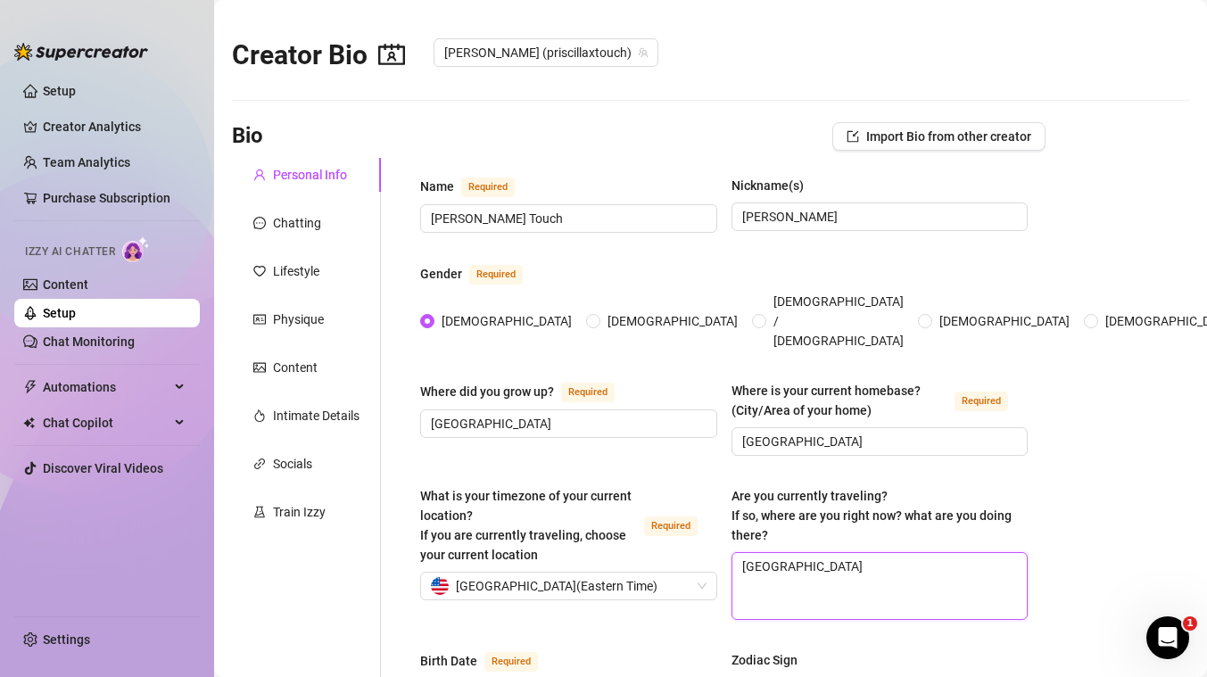
click at [818, 553] on textarea "[GEOGRAPHIC_DATA]" at bounding box center [879, 586] width 295 height 66
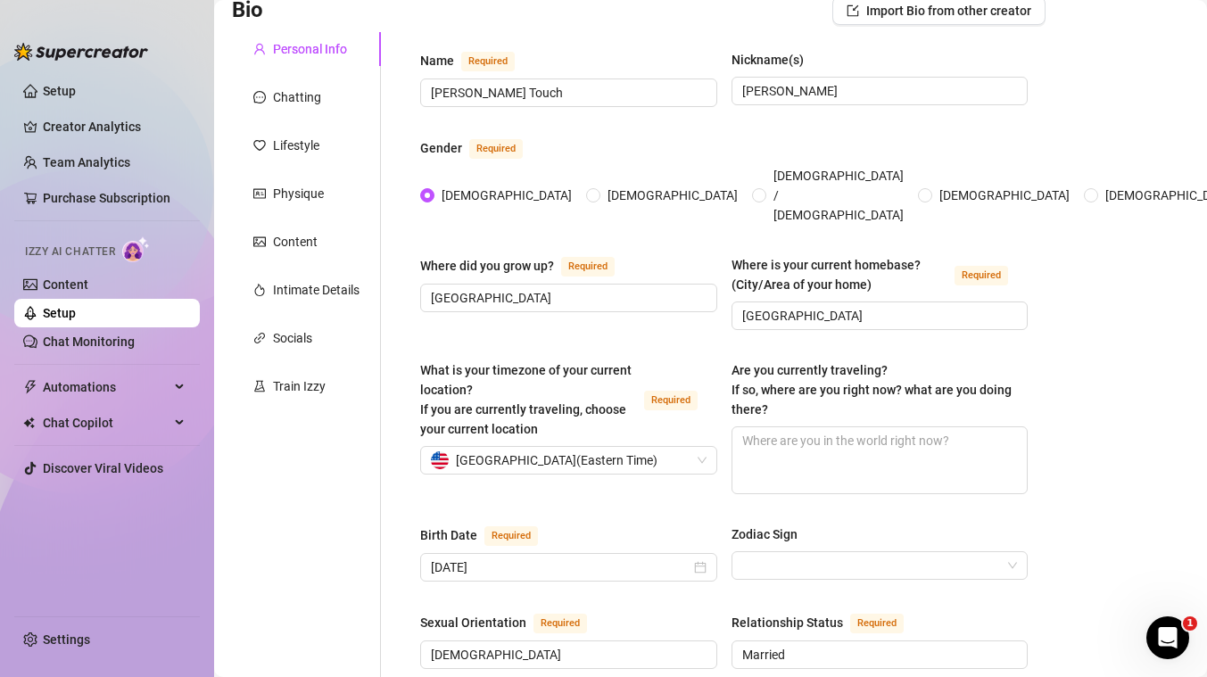
scroll to position [128, 0]
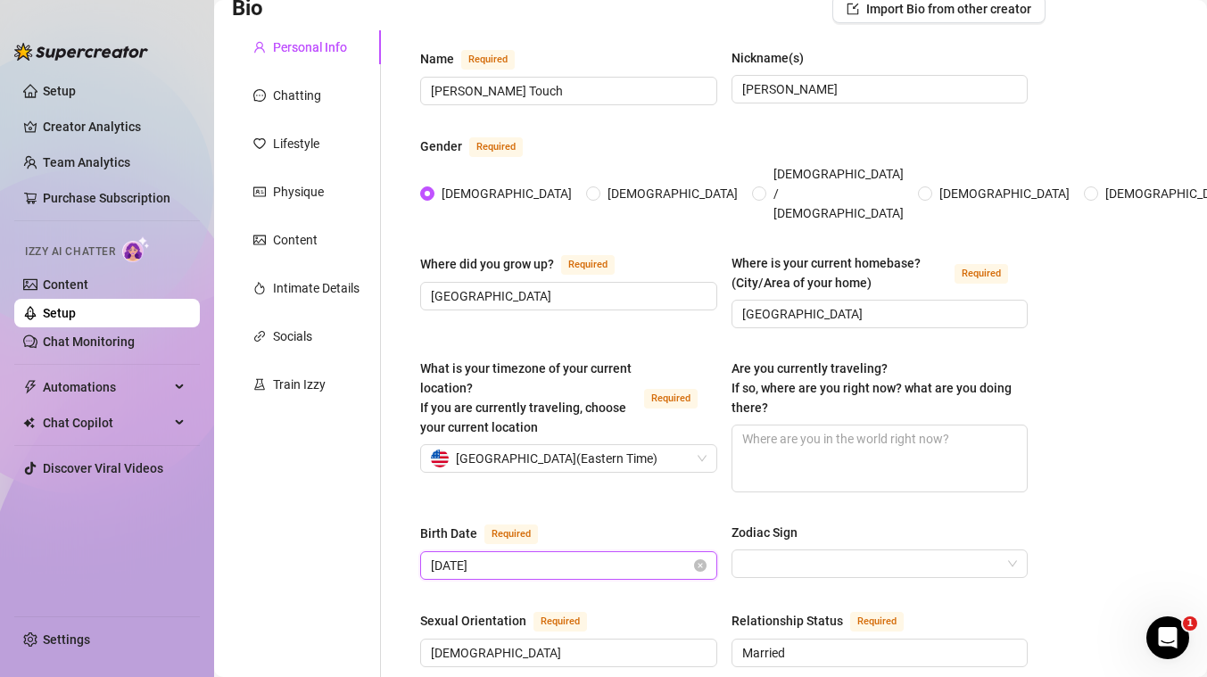
click at [473, 556] on input "[DATE]" at bounding box center [561, 566] width 260 height 20
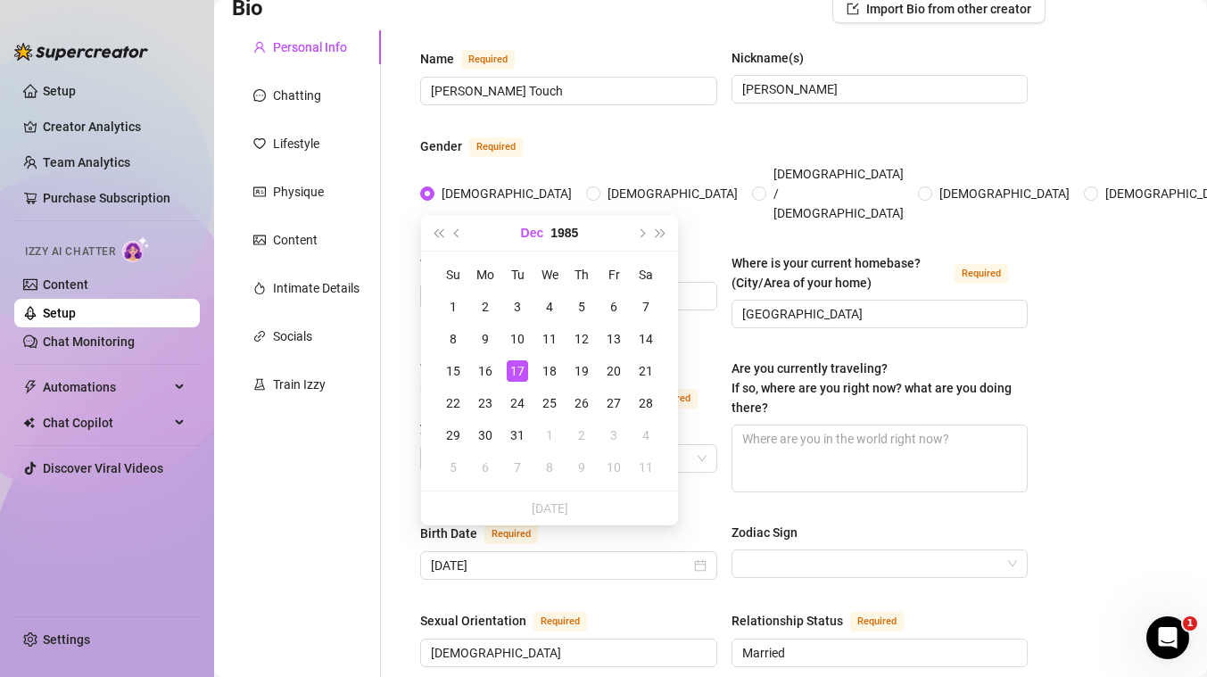
click at [525, 235] on button "Dec" at bounding box center [532, 233] width 23 height 36
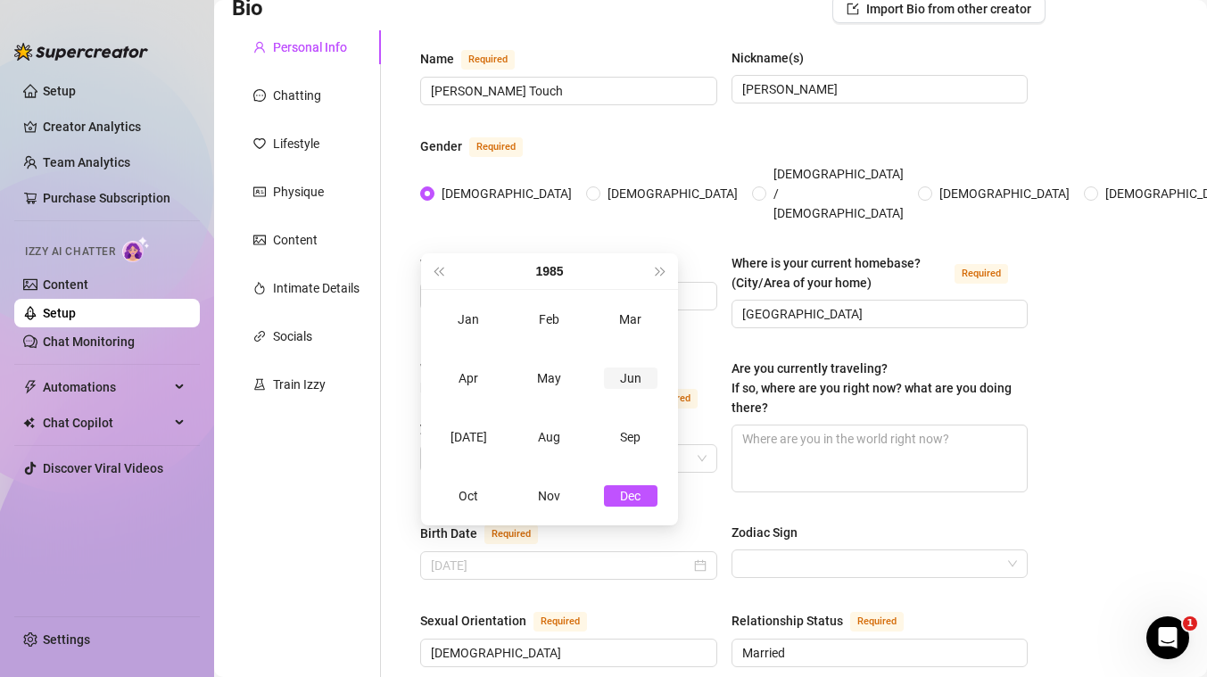
click at [637, 378] on div "Jun" at bounding box center [631, 378] width 54 height 21
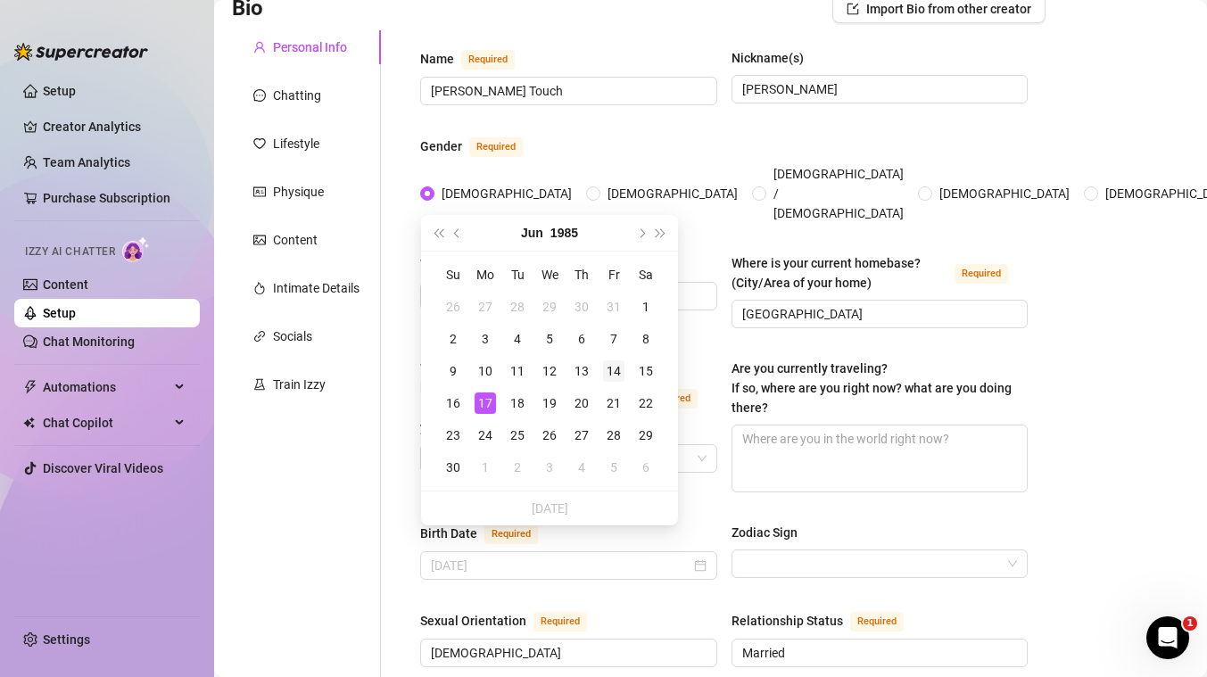
type input "[DATE]"
click at [617, 365] on div "14" at bounding box center [613, 370] width 21 height 21
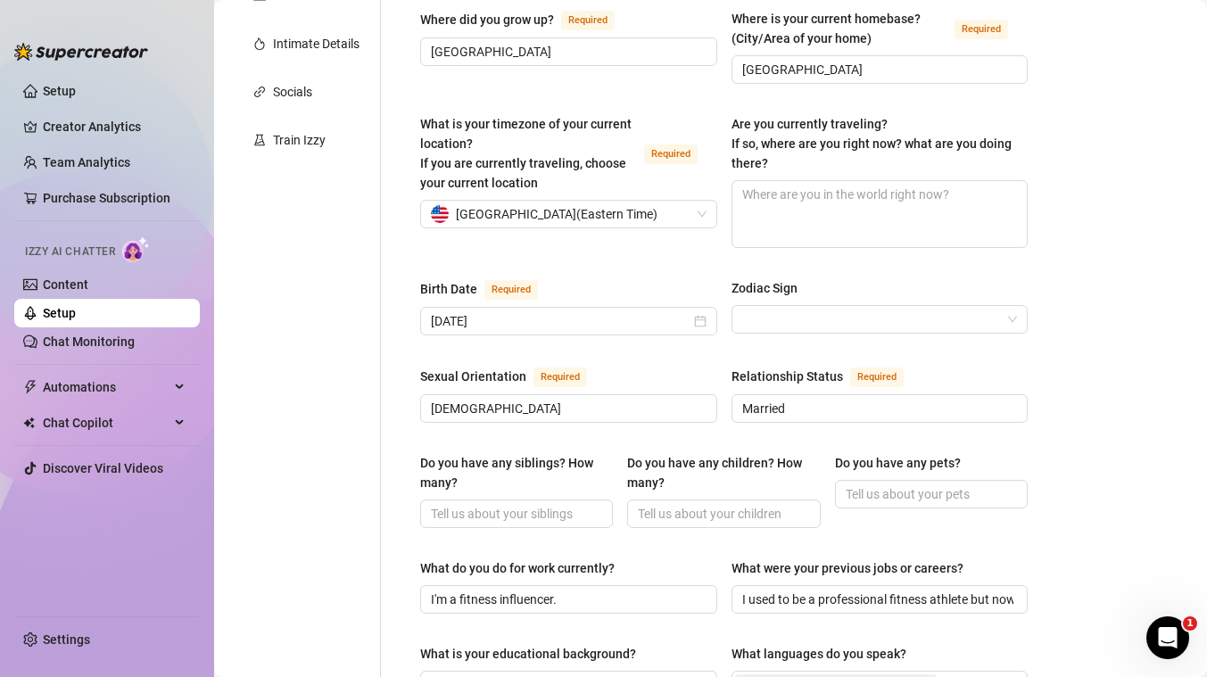
scroll to position [390, 0]
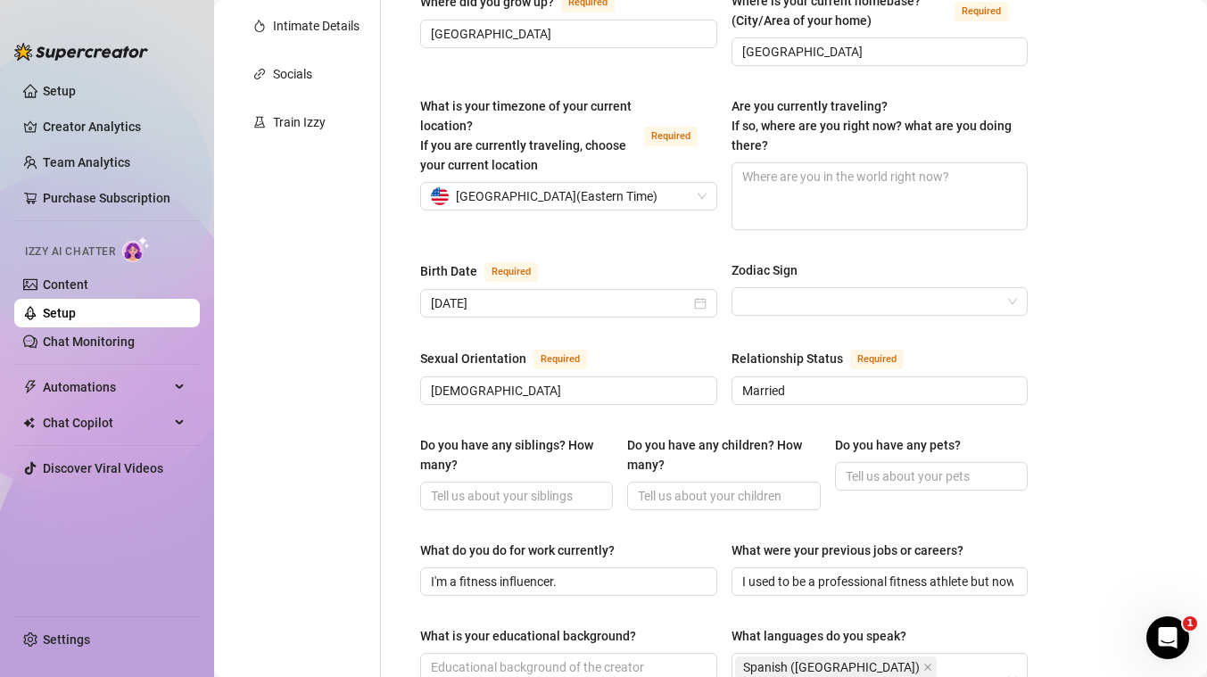
click at [694, 501] on div "Do you have any siblings? How many? Do you have any children? How many? Do you …" at bounding box center [723, 480] width 607 height 91
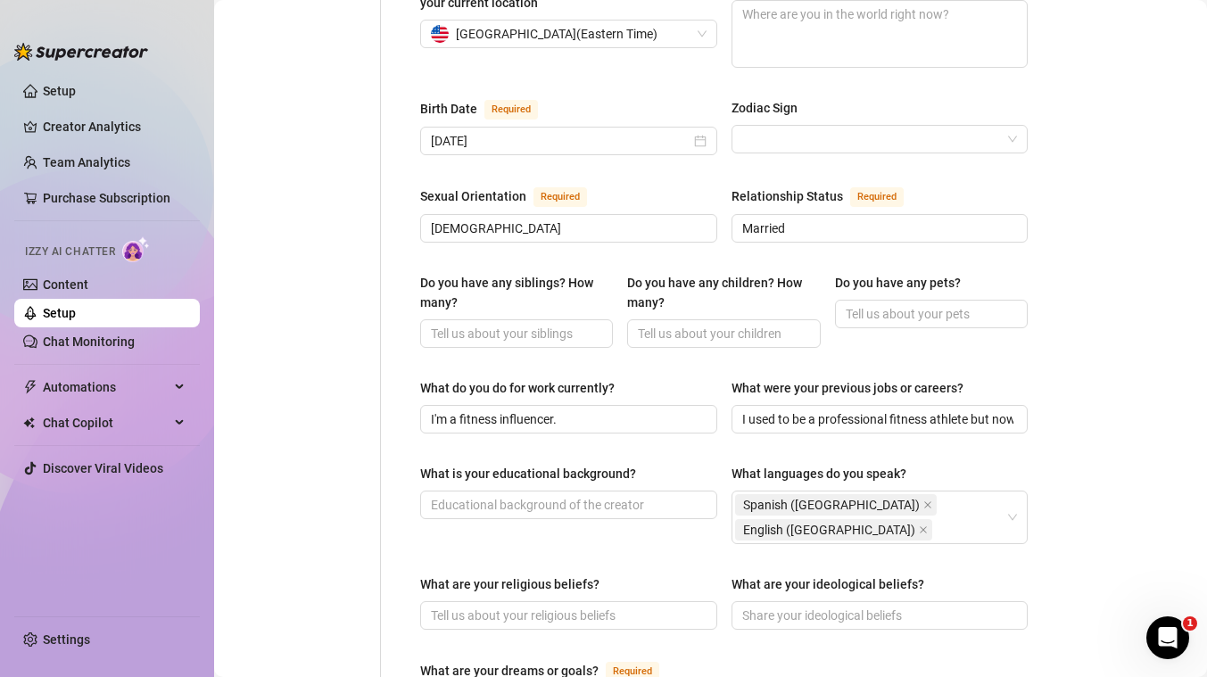
scroll to position [555, 0]
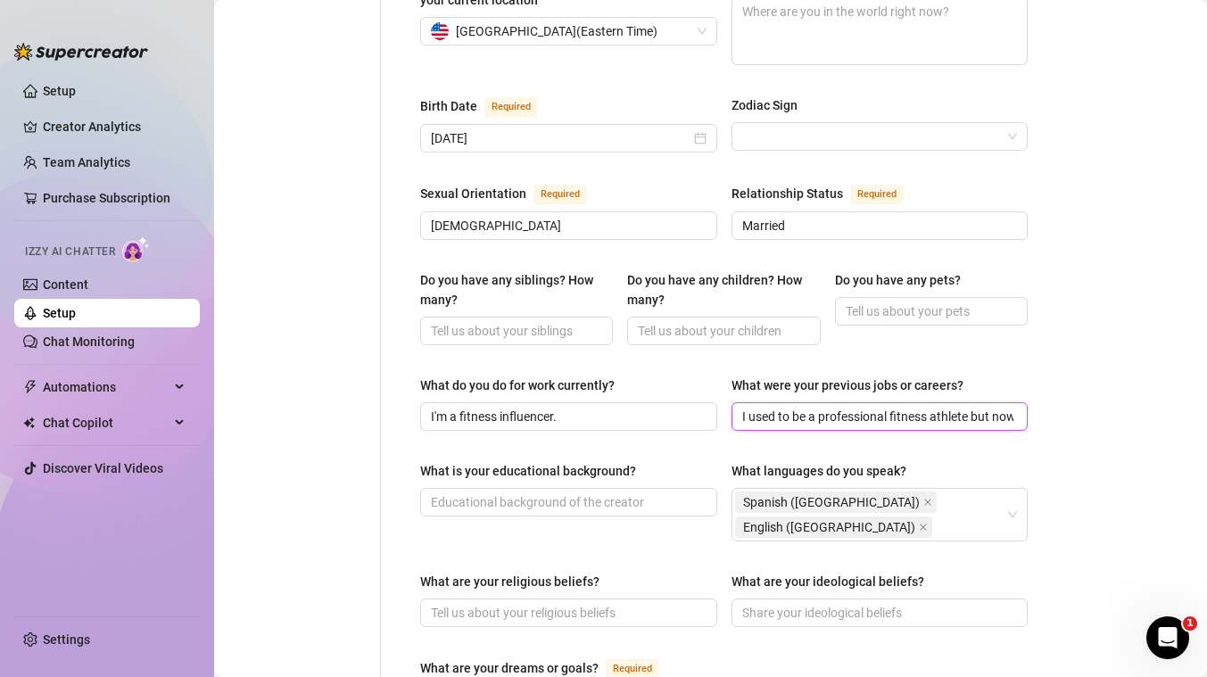
click at [808, 407] on input "I used to be a professional fitness athlete but now I'm focusing on being a fit…" at bounding box center [878, 417] width 272 height 20
click at [388, 455] on div "Name Required [PERSON_NAME] Touch Nickname(s) [PERSON_NAME] Gender Required [DE…" at bounding box center [713, 422] width 665 height 1638
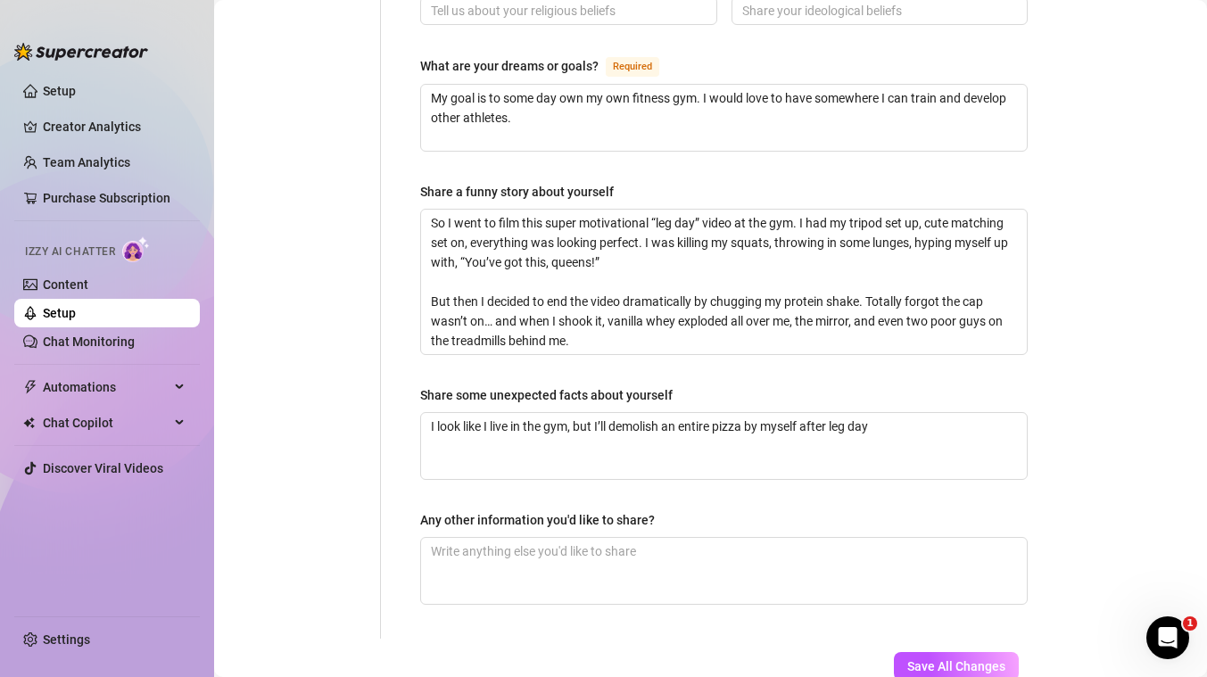
scroll to position [1158, 0]
click at [504, 248] on textarea "So I went to film this super motivational “leg day” video at the gym. I had my …" at bounding box center [724, 281] width 606 height 145
paste textarea "One funny story from a photoshoot was when the wind had its own plans with me 😂…"
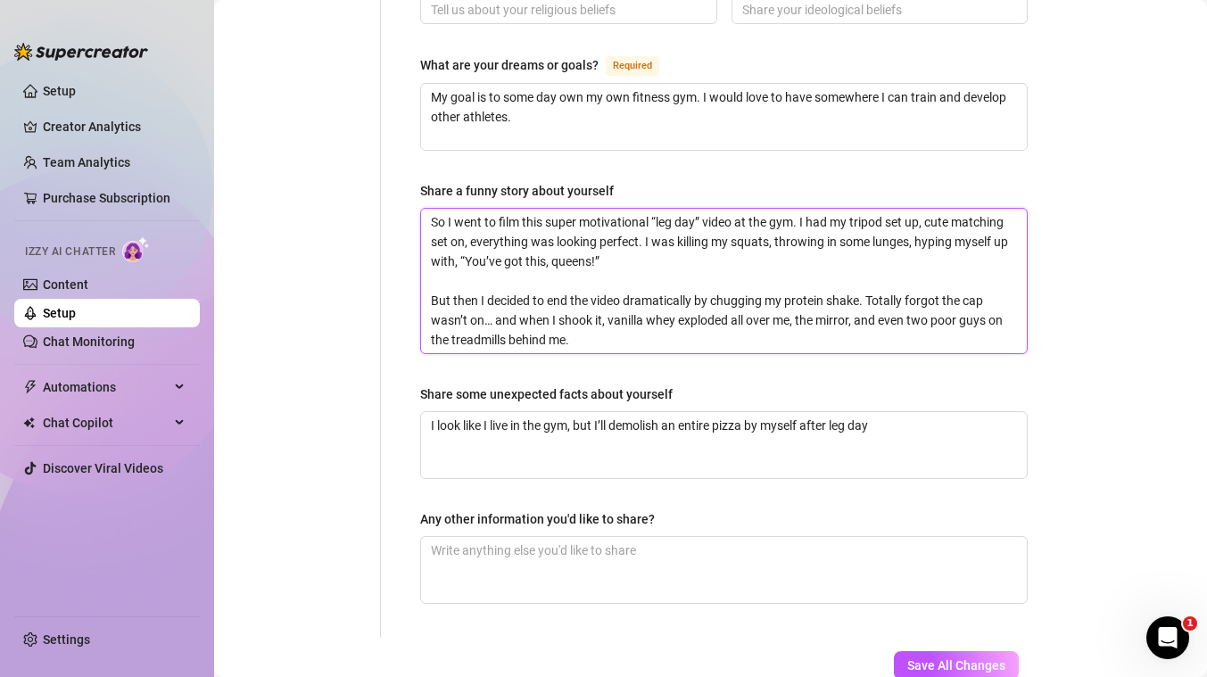
type textarea "One funny story from a photoshoot was when the wind had its own plans with me 😂…"
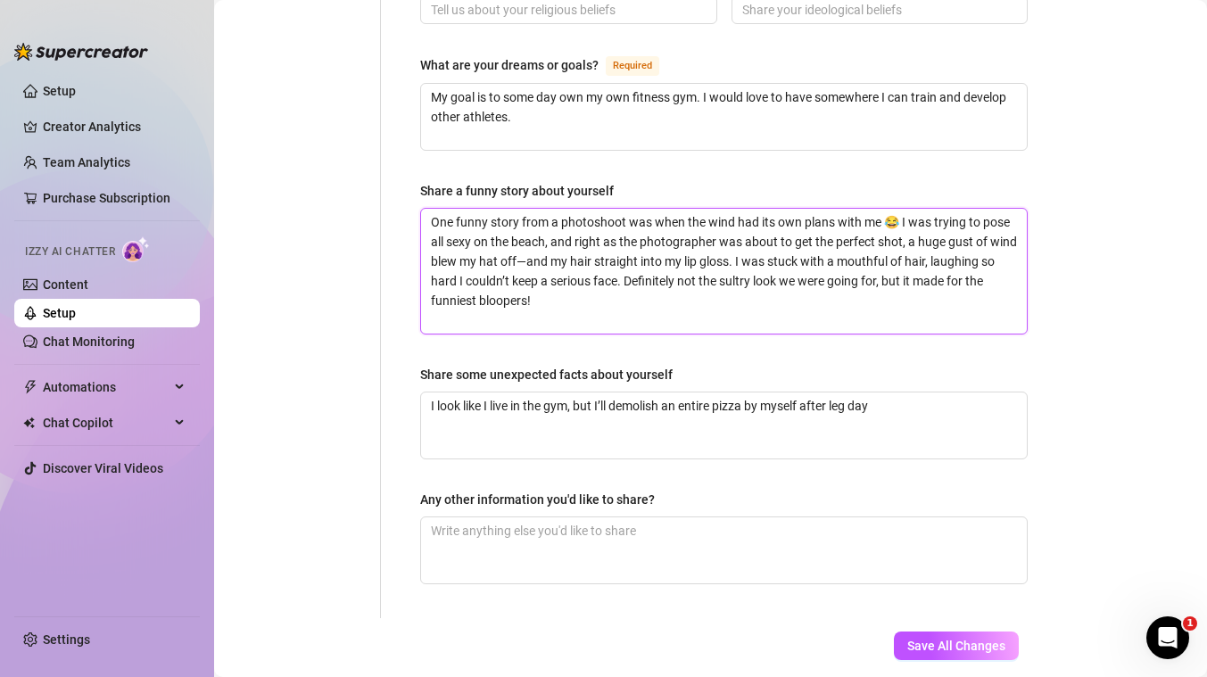
type textarea "One funny story from a photoshoot was when the wind had its own plans with me 😂…"
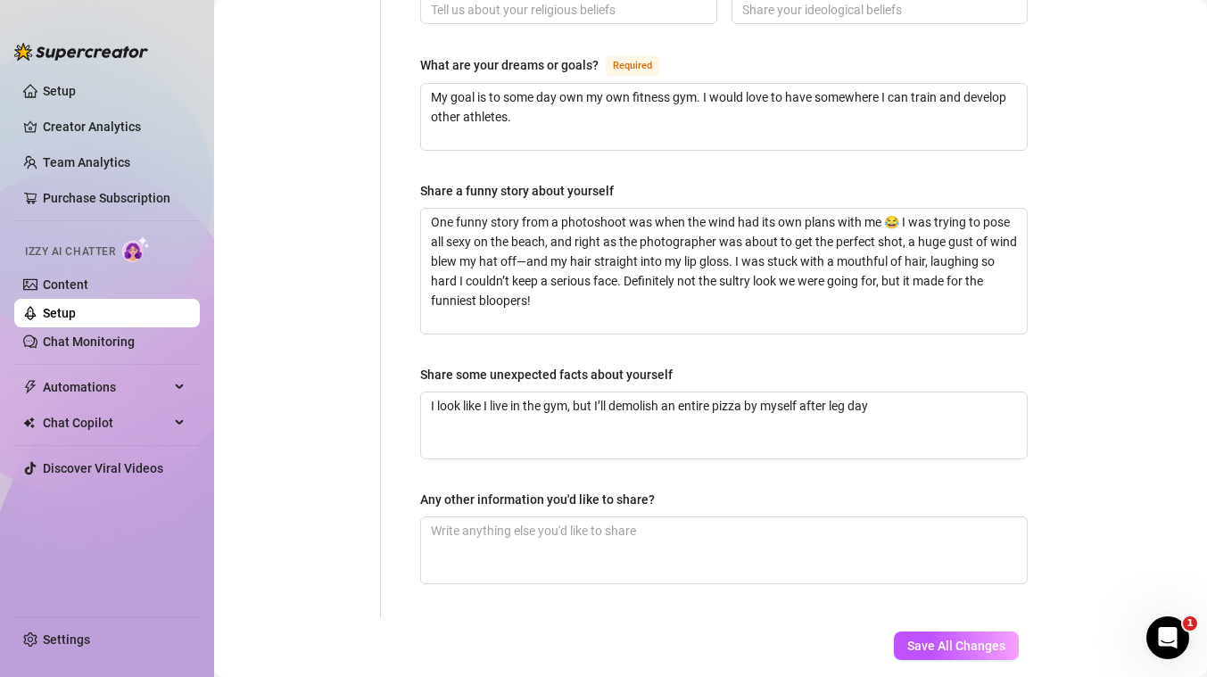
click at [951, 639] on span "Save All Changes" at bounding box center [956, 646] width 98 height 14
type textarea "One funny story from a photoshoot was when the wind had its own plans with me 😂…"
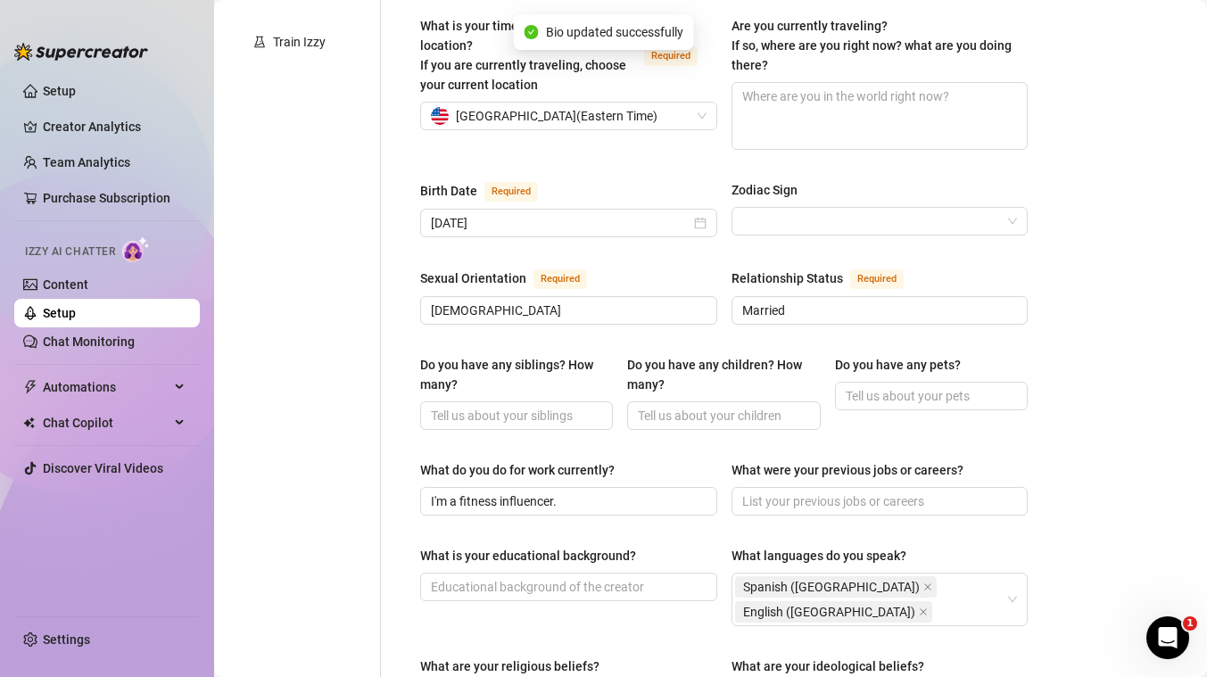
scroll to position [0, 0]
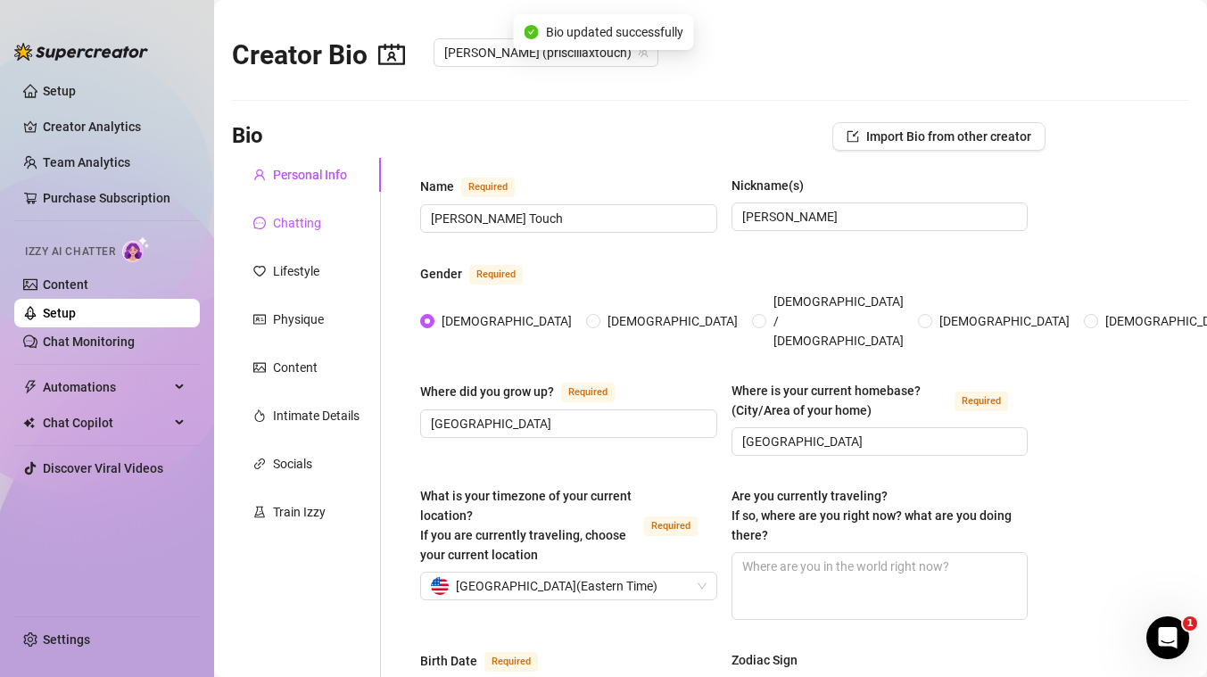
click at [313, 223] on div "Chatting" at bounding box center [297, 223] width 48 height 20
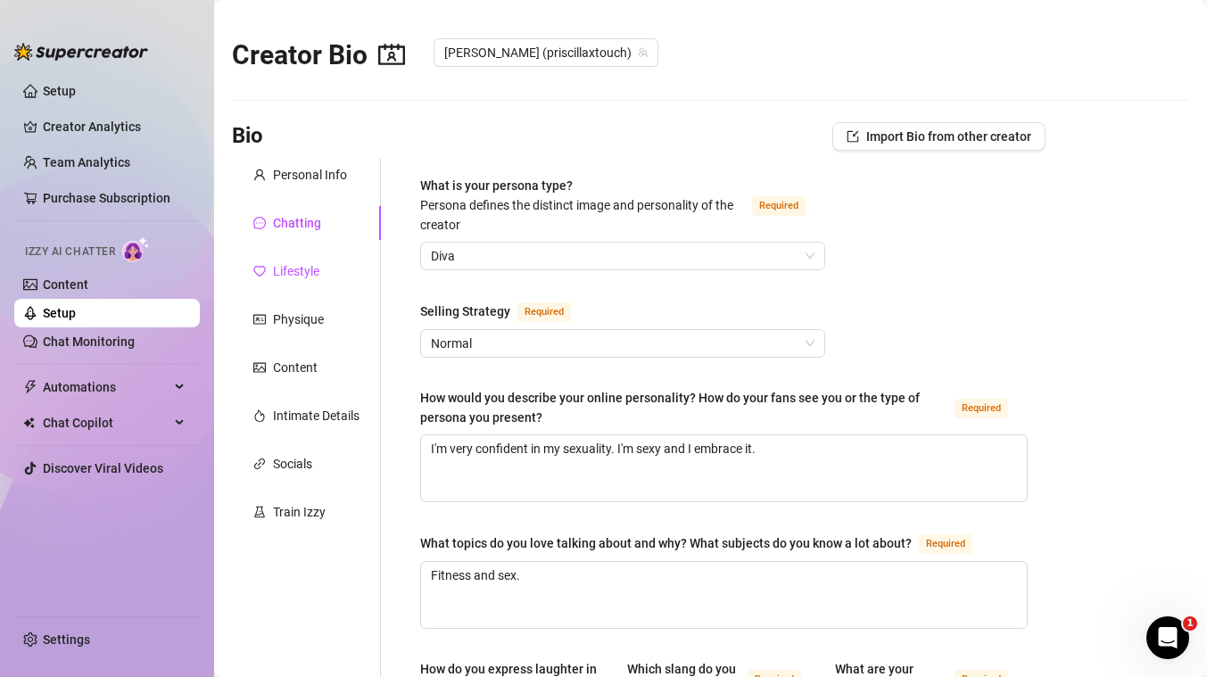
click at [310, 267] on div "Lifestyle" at bounding box center [296, 271] width 46 height 20
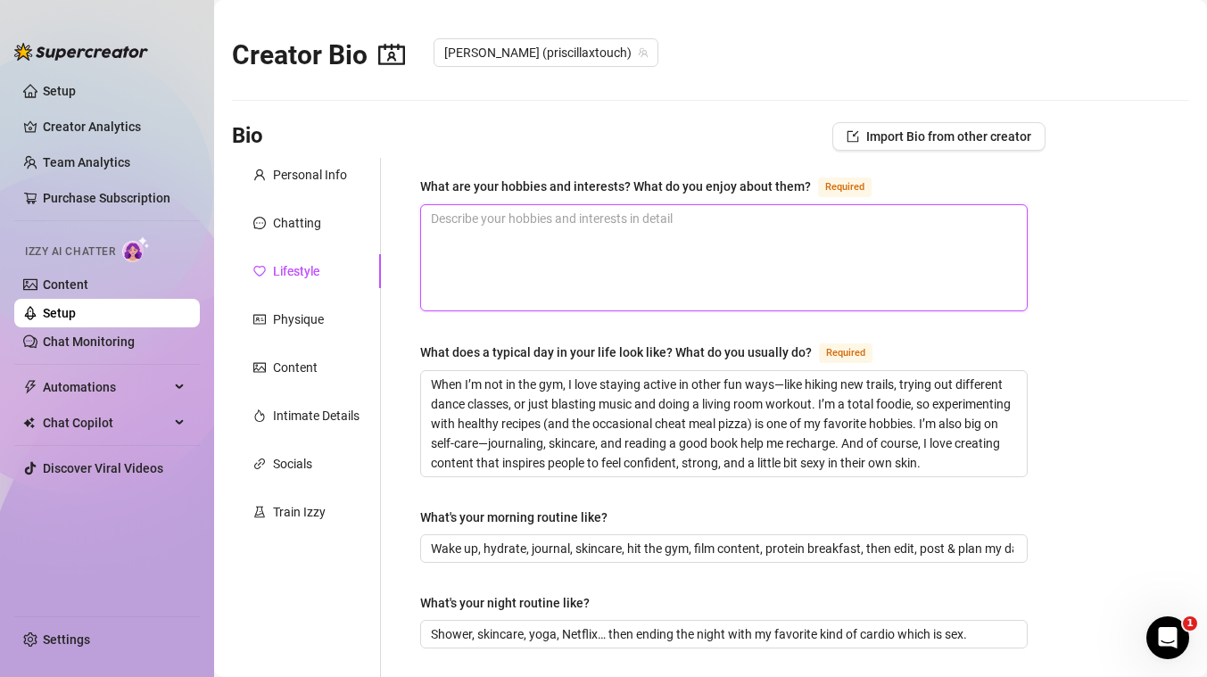
click at [508, 232] on textarea "What are your hobbies and interests? What do you enjoy about them? Required" at bounding box center [724, 257] width 606 height 105
paste textarea "Dancing is one of my favorite ways to express myself—it’s not just fun but also…"
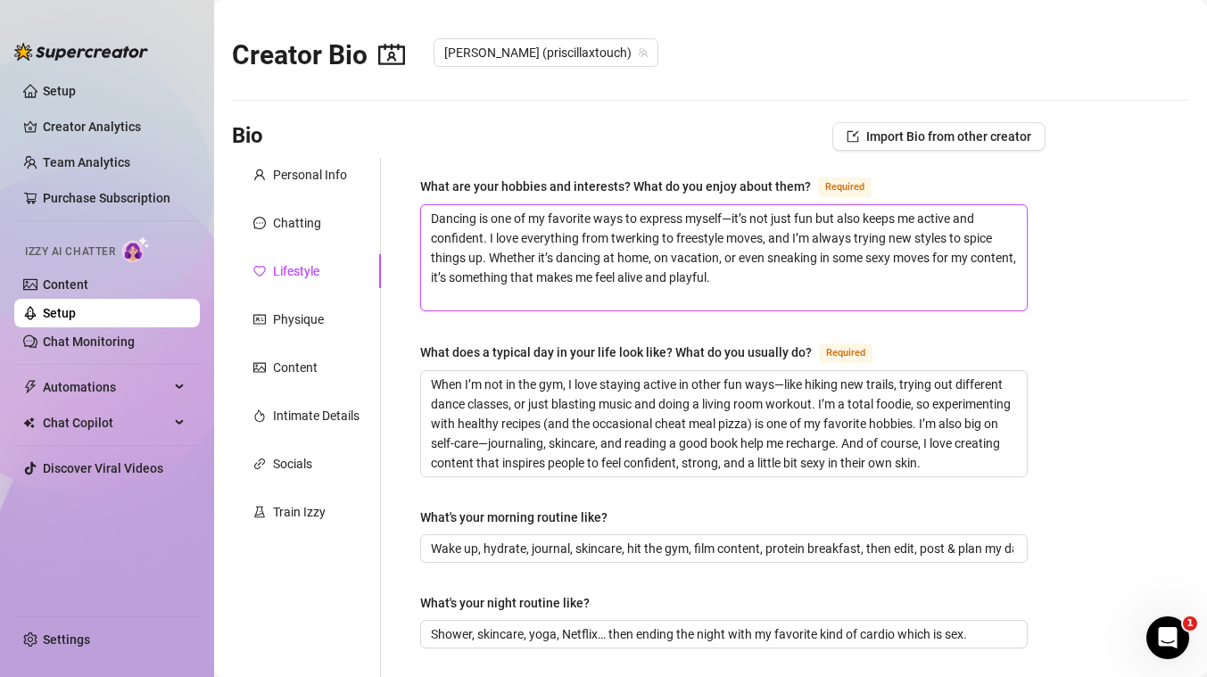
type textarea "Dancing is one of my favorite ways to express myself—it’s not just fun but also…"
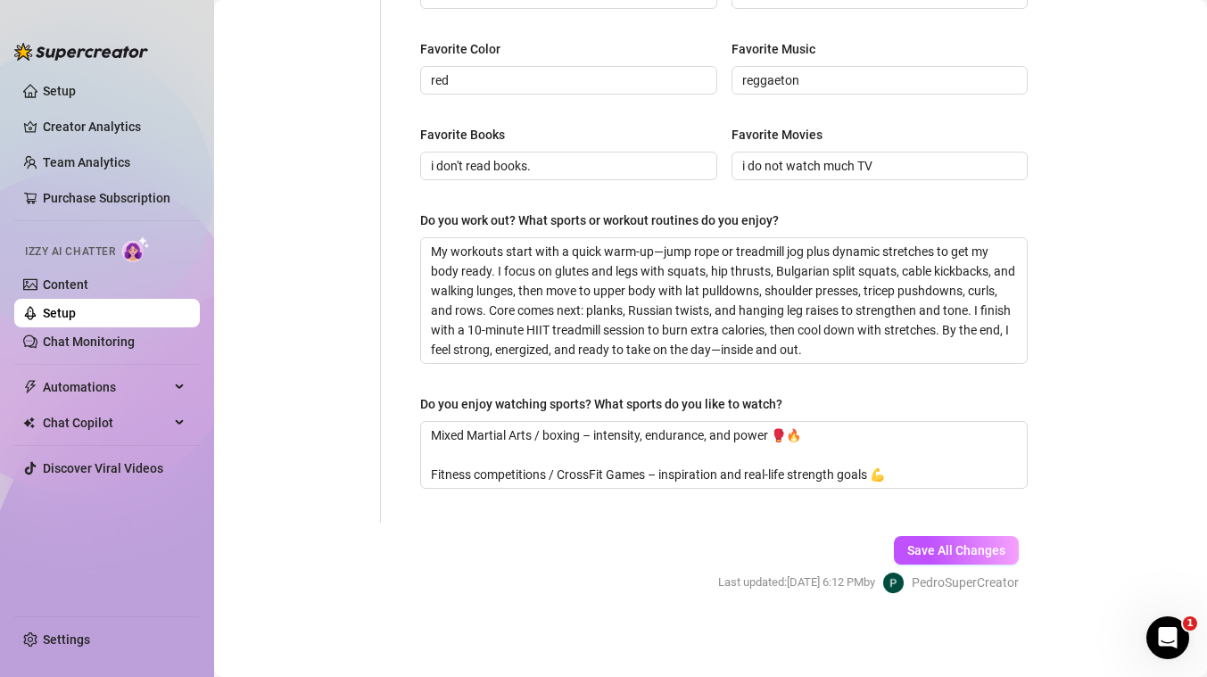
scroll to position [895, 0]
click at [934, 554] on span "Save All Changes" at bounding box center [956, 552] width 98 height 14
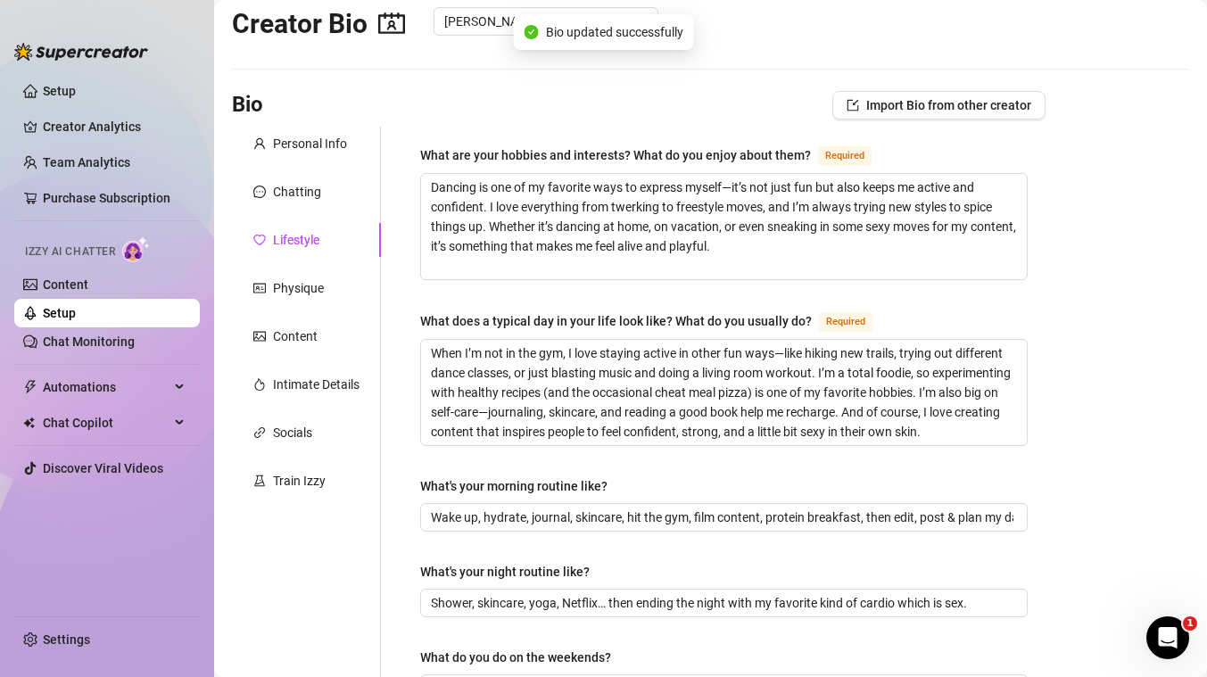
scroll to position [0, 0]
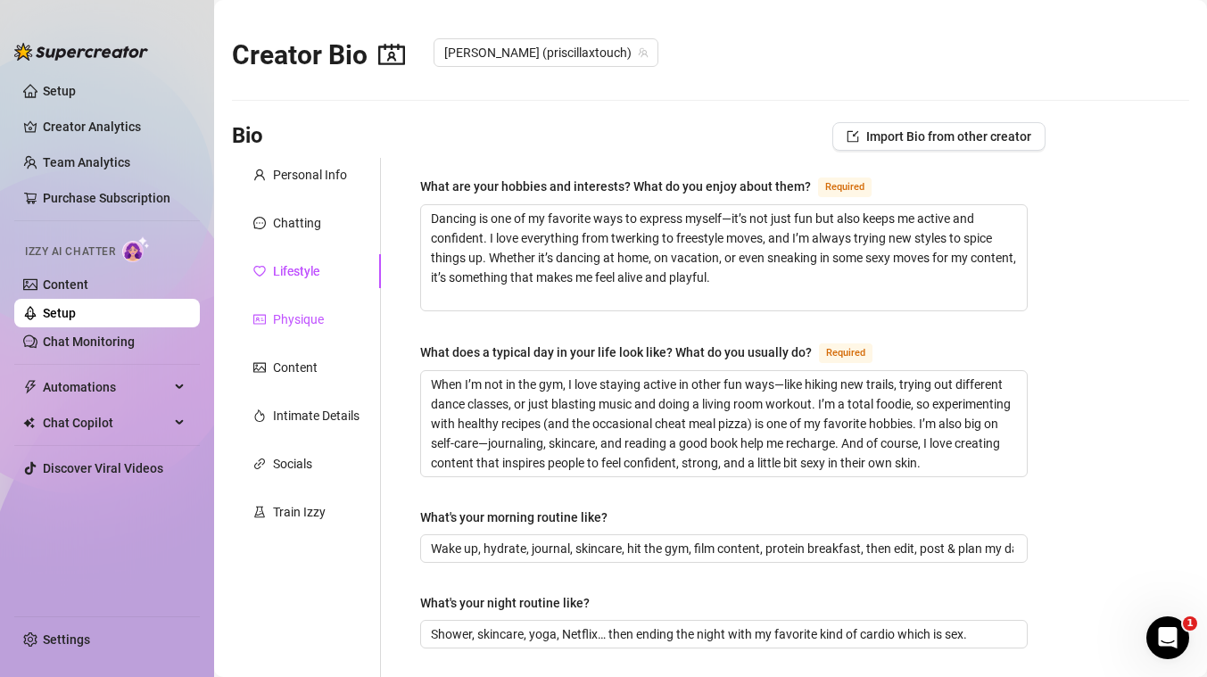
click at [294, 315] on div "Physique" at bounding box center [298, 320] width 51 height 20
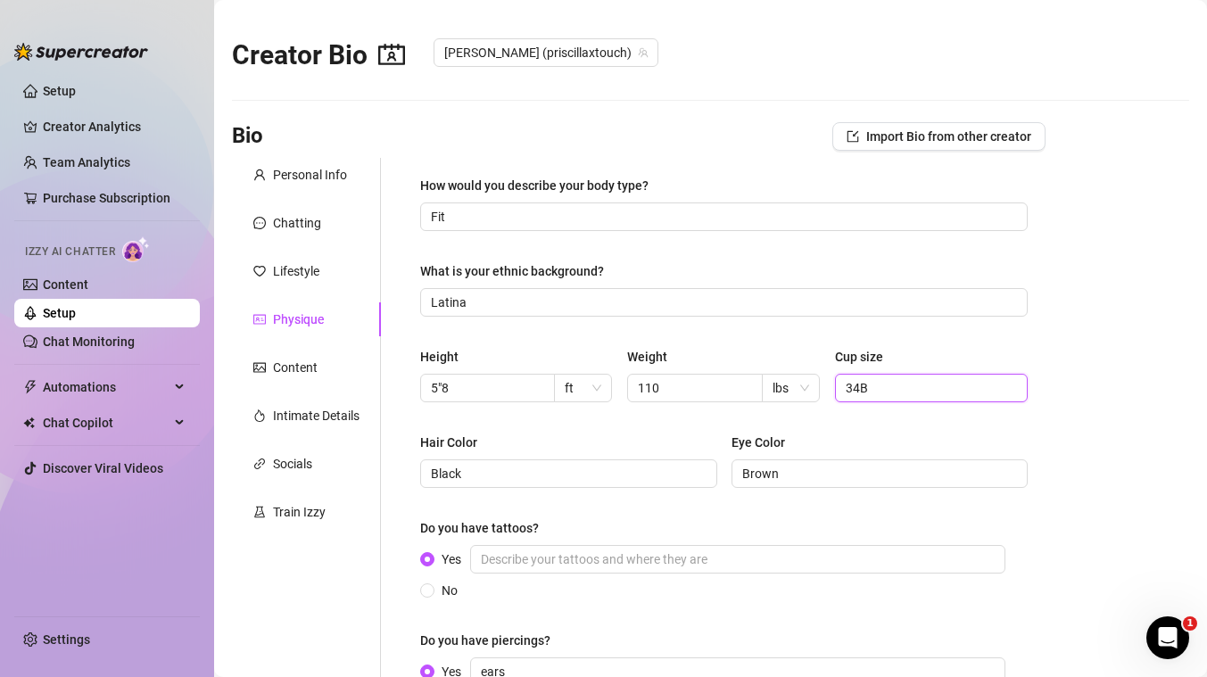
click at [919, 394] on input "34B" at bounding box center [930, 388] width 168 height 20
type input "34C"
click at [480, 390] on input "5"8" at bounding box center [486, 388] width 110 height 20
type input "5"4"
click at [687, 433] on div "Hair Color" at bounding box center [568, 446] width 297 height 27
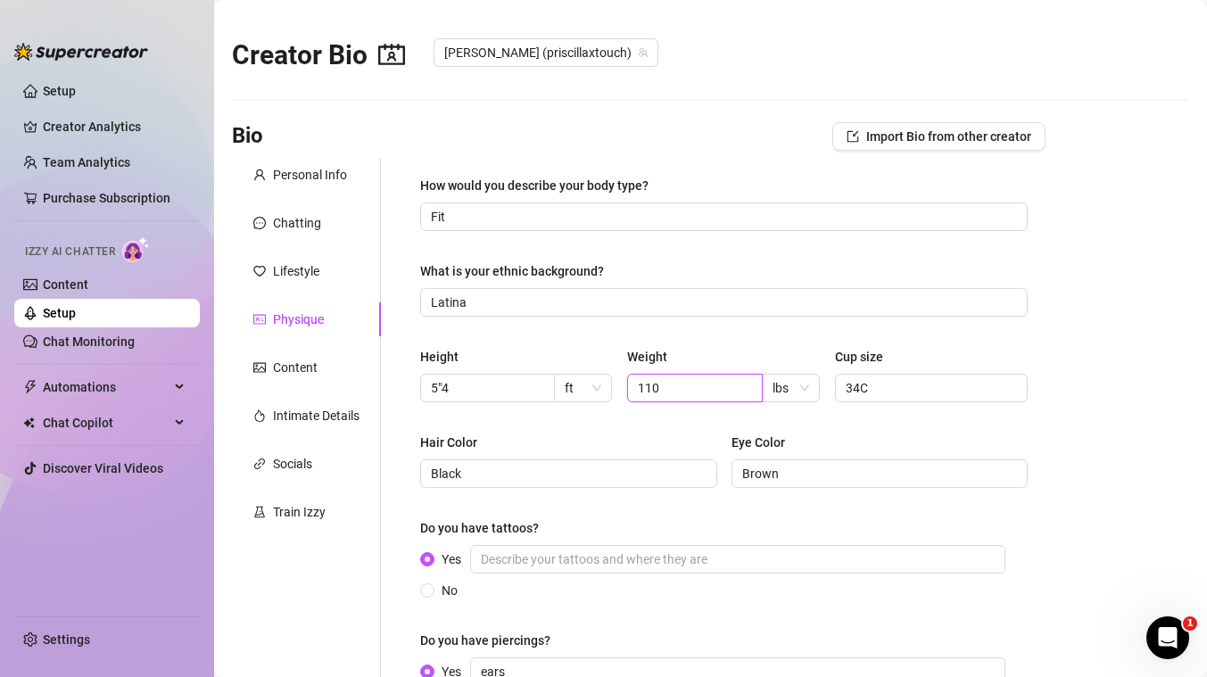
click at [678, 384] on input "110" at bounding box center [693, 388] width 110 height 20
type input "127"
click at [1146, 383] on main "Creator Bio [PERSON_NAME] (priscillaxtouch) Bio Import Bio from other creator P…" at bounding box center [710, 451] width 993 height 903
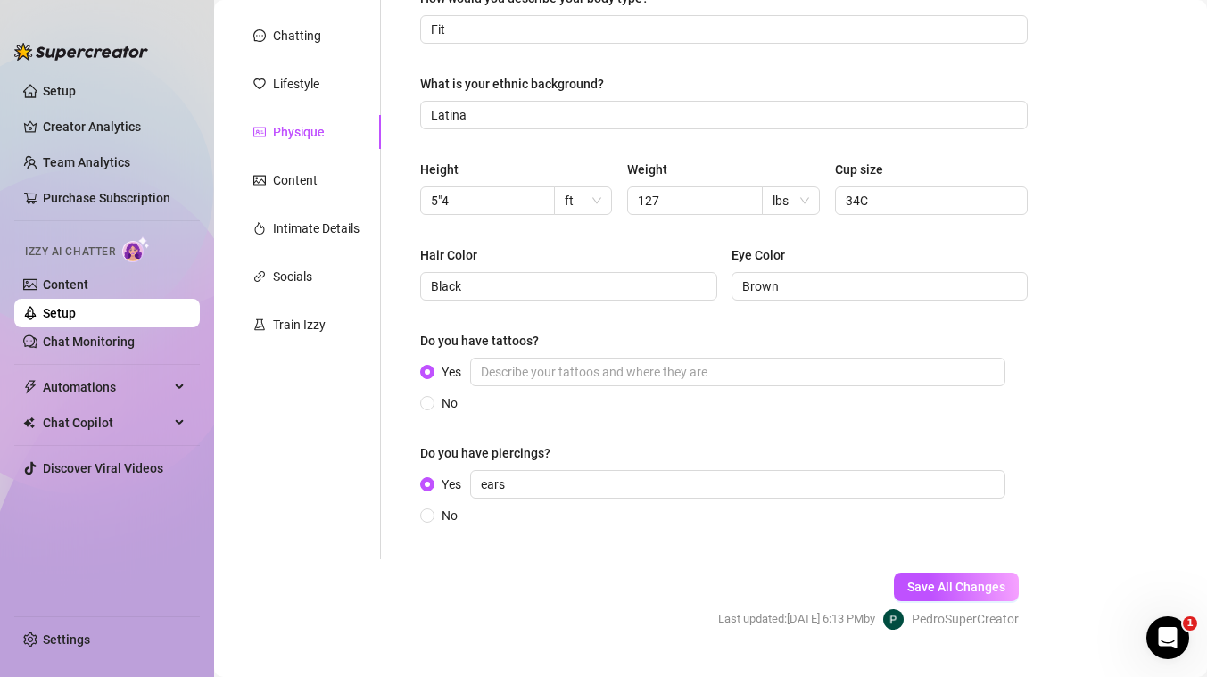
scroll to position [226, 0]
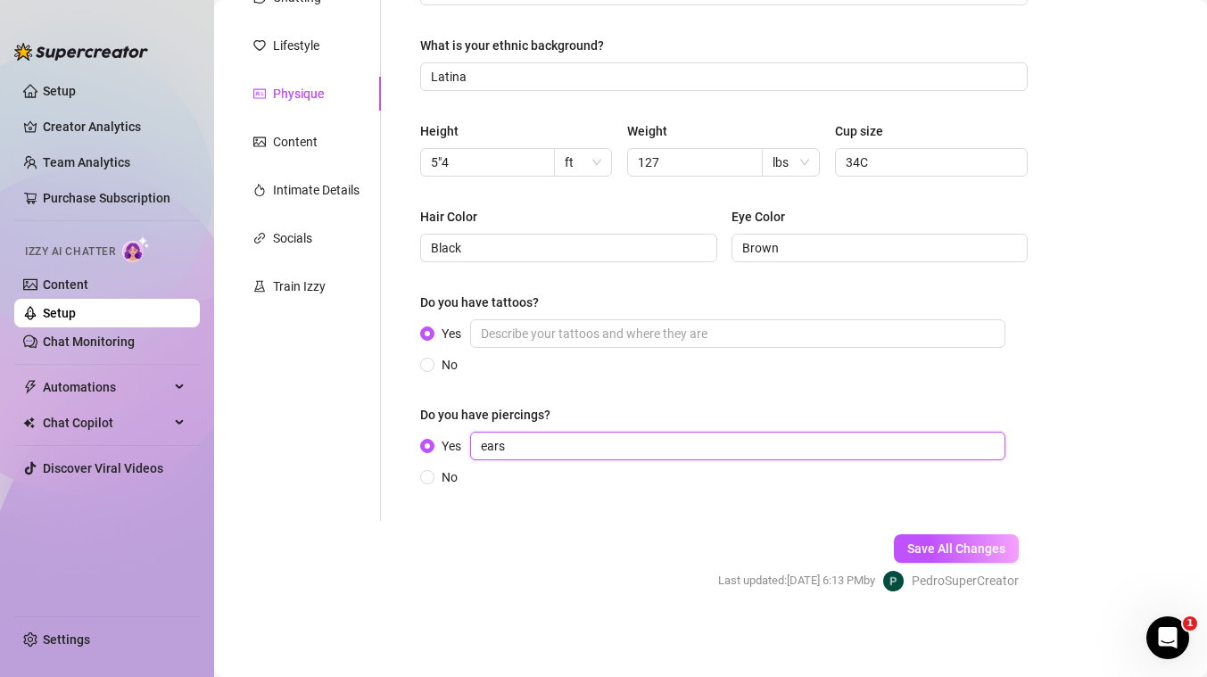
click at [514, 450] on input "ears" at bounding box center [737, 446] width 535 height 29
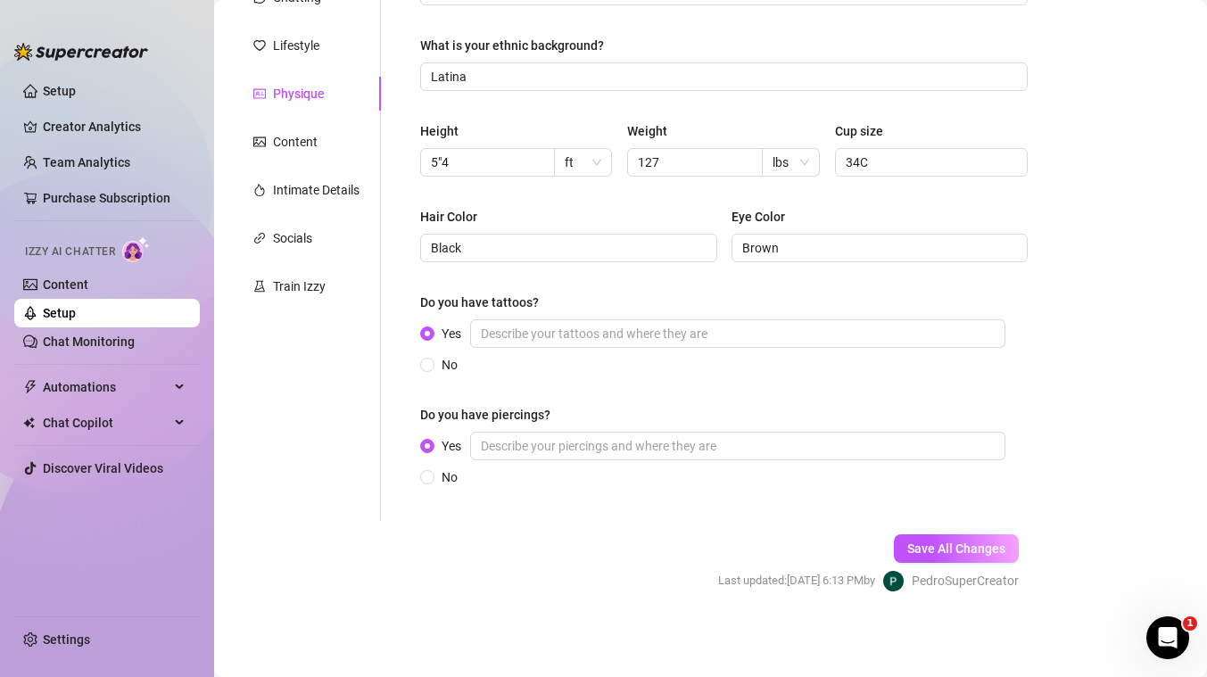
click at [602, 517] on div "How would you describe your body type? Fit What is your ethnic background? Lati…" at bounding box center [723, 226] width 643 height 589
click at [921, 546] on span "Save All Changes" at bounding box center [956, 548] width 98 height 14
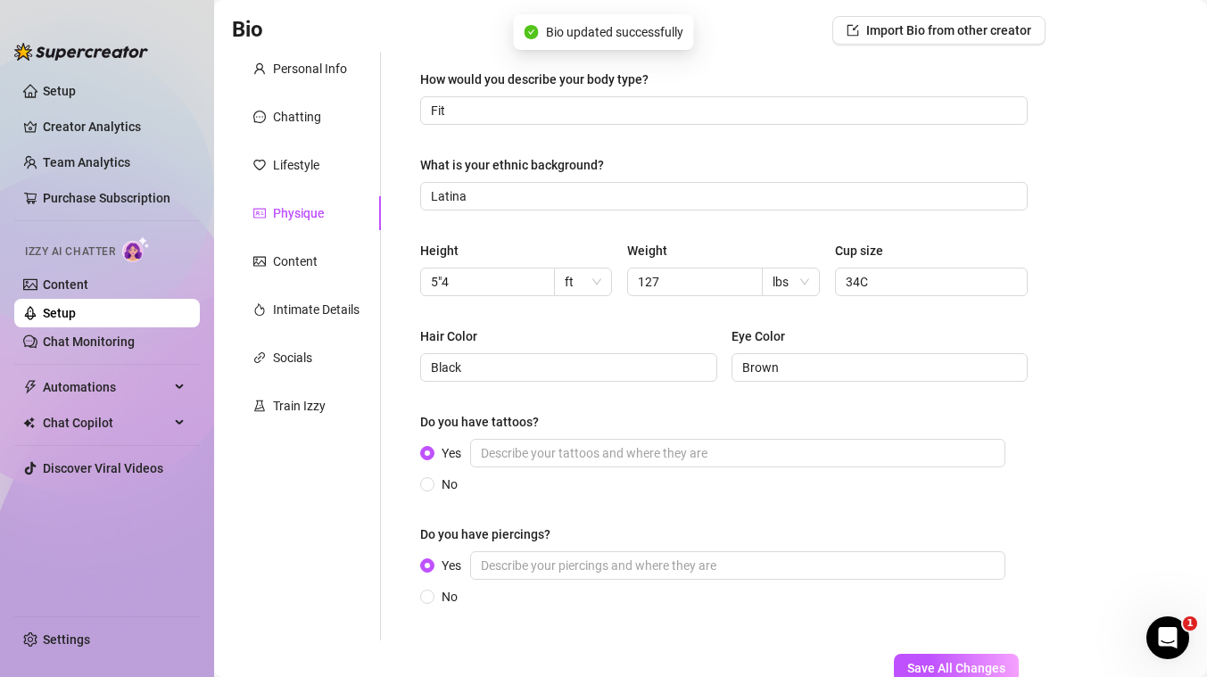
scroll to position [0, 0]
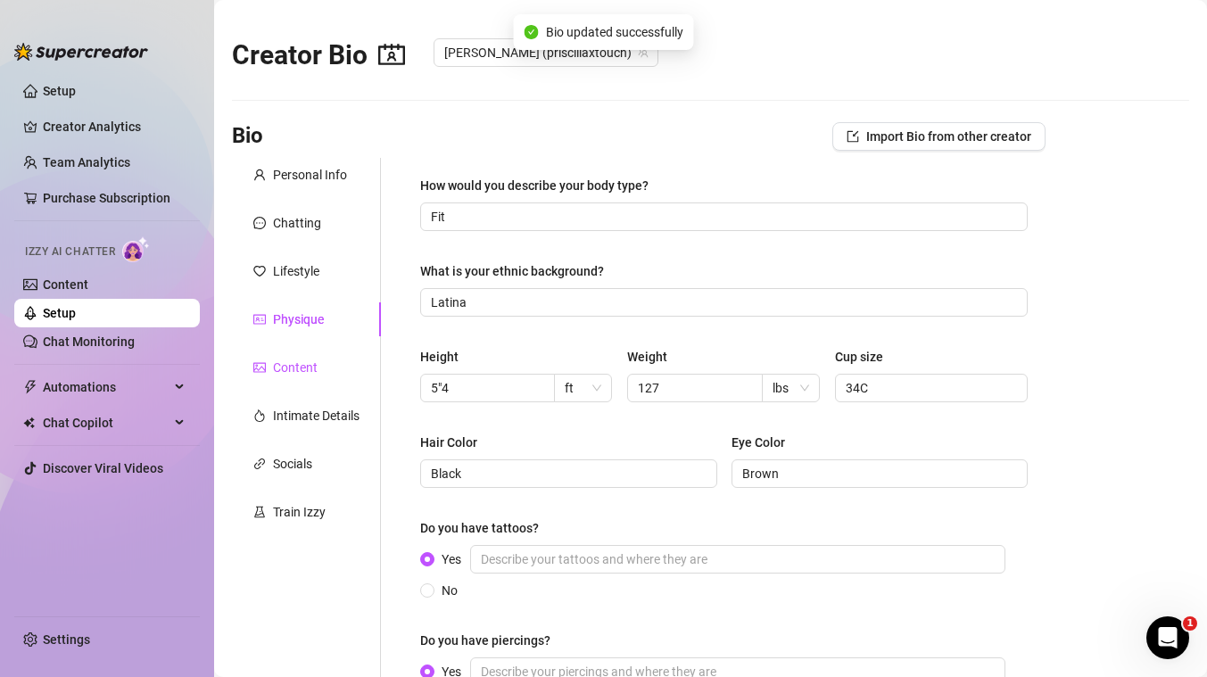
click at [302, 368] on div "Content" at bounding box center [295, 368] width 45 height 20
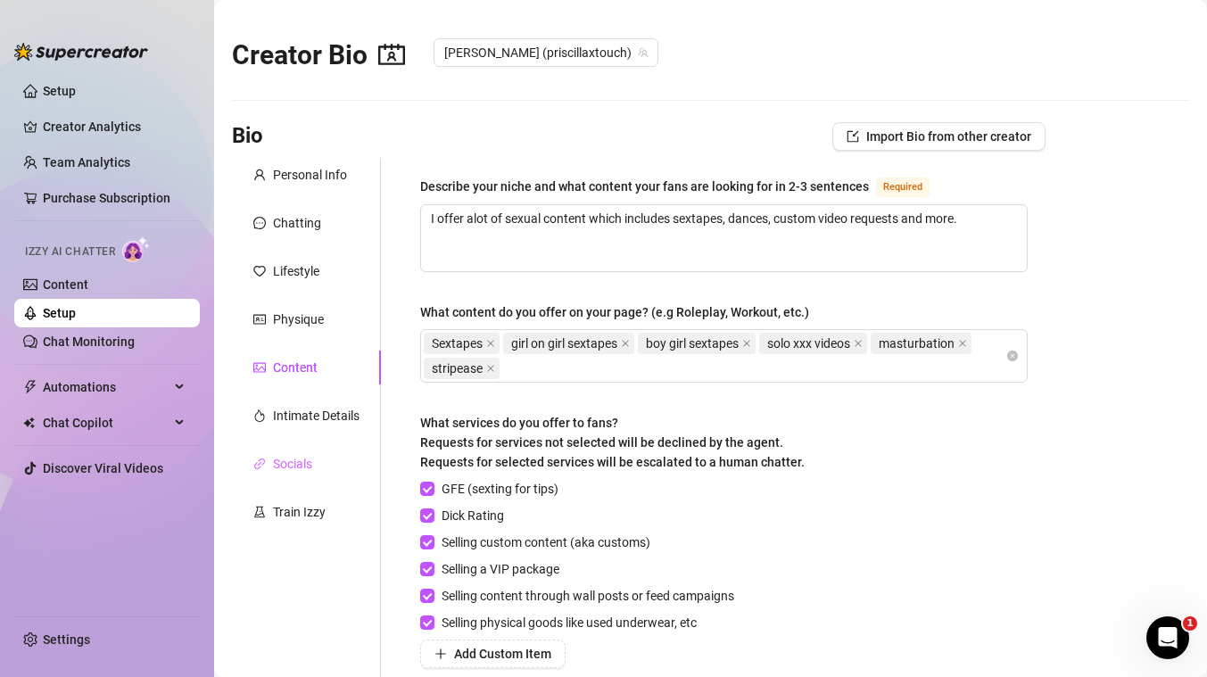
scroll to position [266, 0]
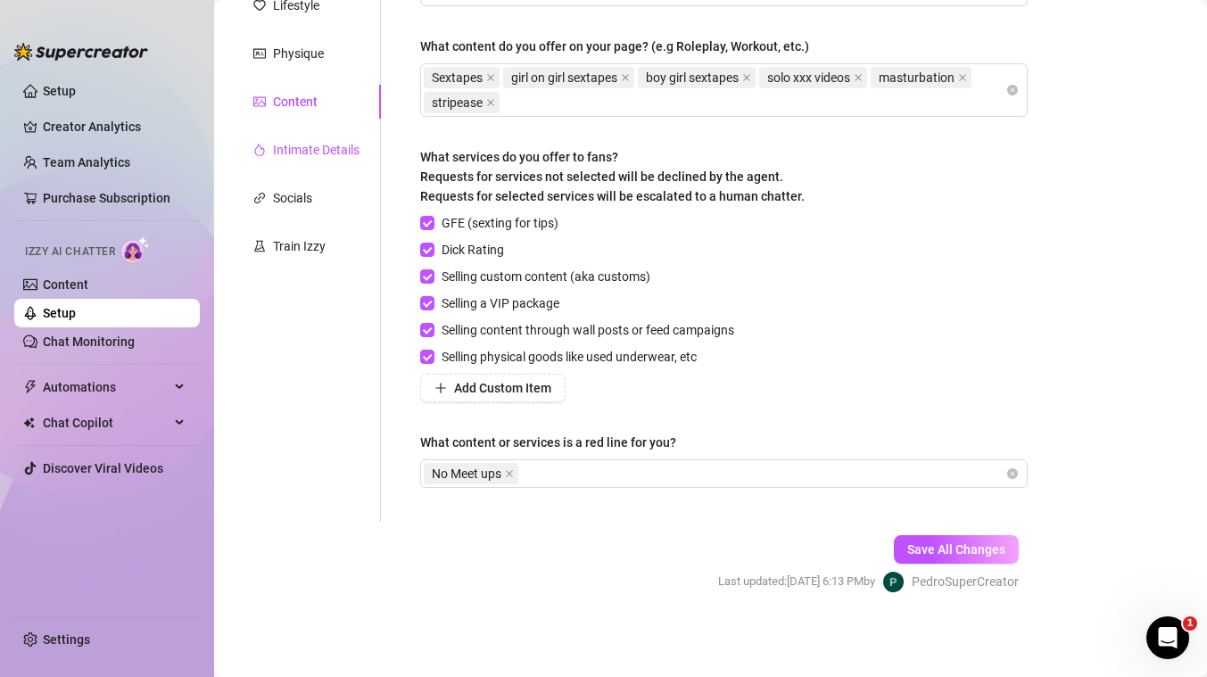
click at [300, 148] on div "Intimate Details" at bounding box center [316, 150] width 87 height 20
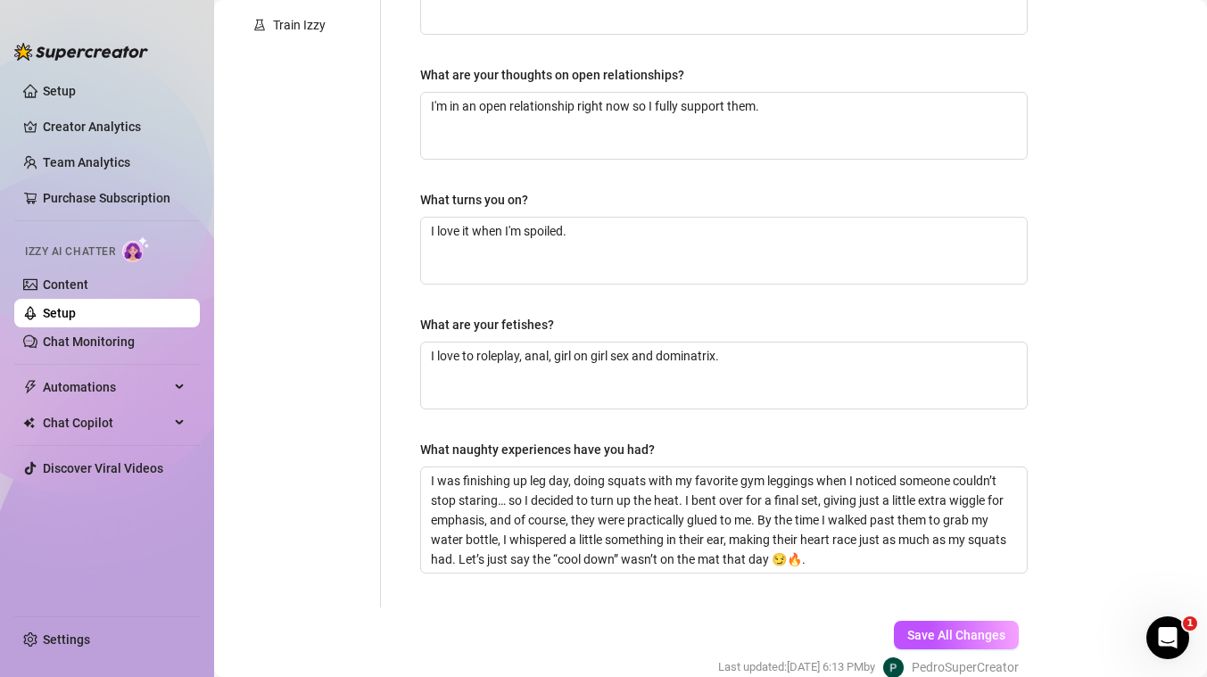
scroll to position [573, 0]
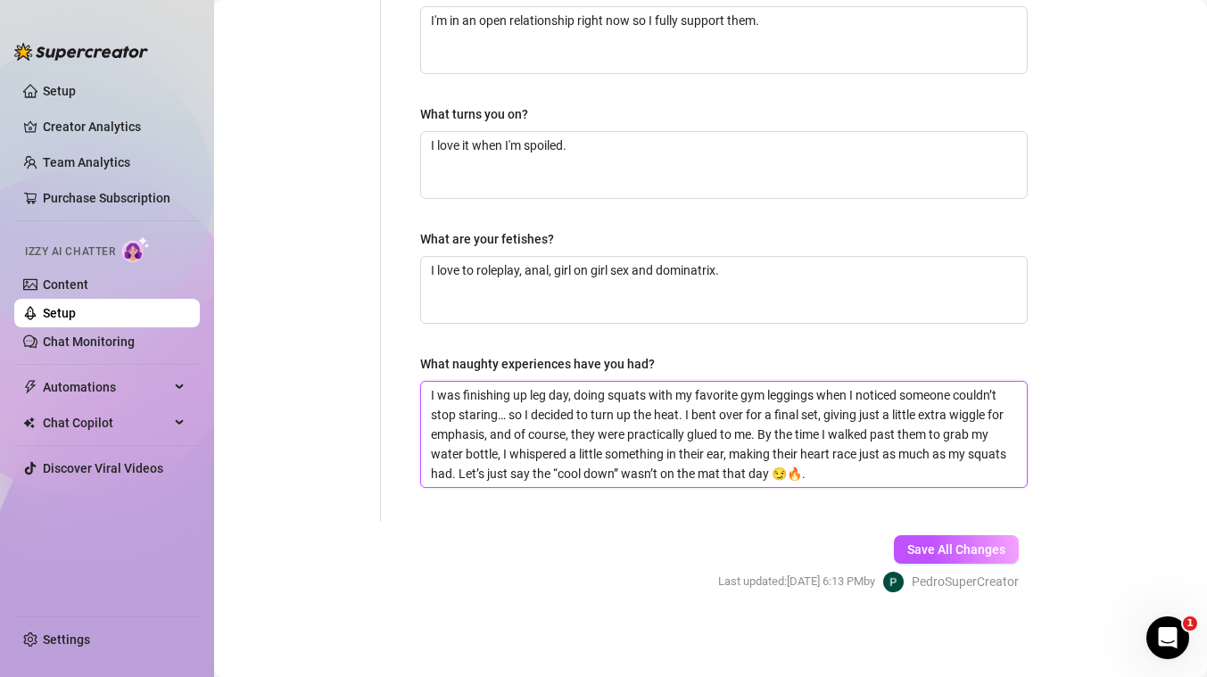
click at [513, 414] on textarea "I was finishing up leg day, doing squats with my favorite gym leggings when I n…" at bounding box center [724, 434] width 606 height 105
paste textarea "During one photoshoot, things got a little wild… I was posing in lingerie, but …"
type textarea "During one photoshoot, things got a little wild… I was posing in lingerie, but …"
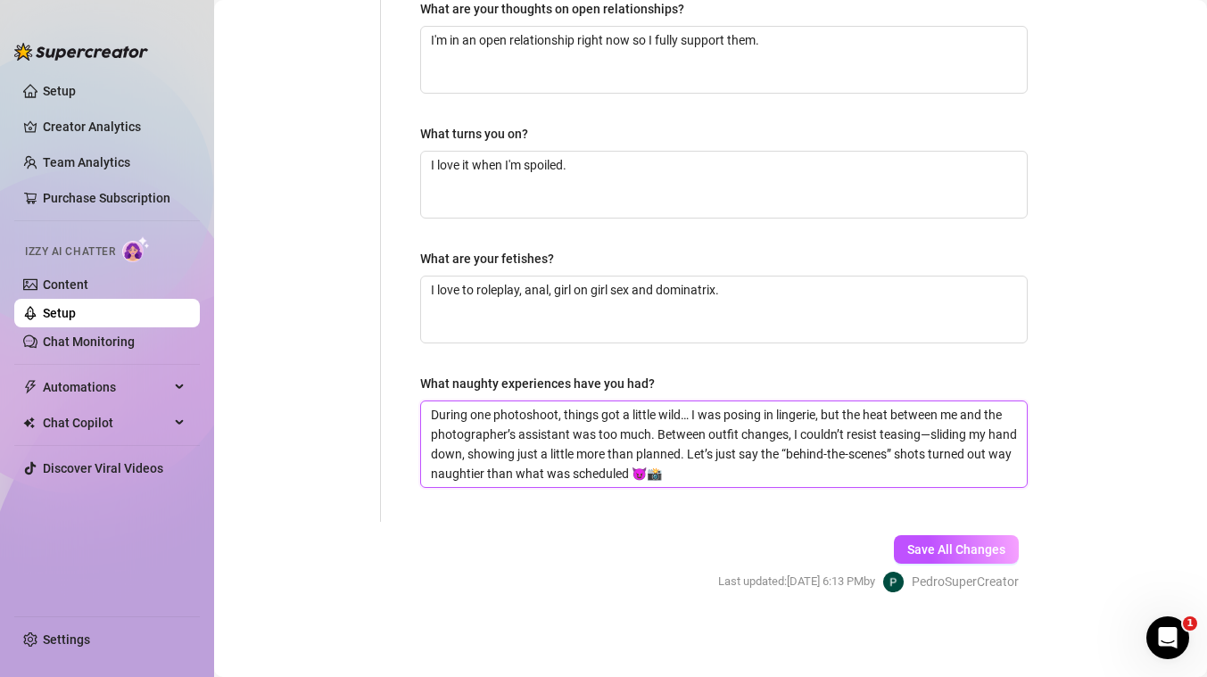
scroll to position [553, 0]
type textarea "During one photoshoot, things got a little wild… I was posing in lingerie, but …"
click at [979, 554] on span "Save All Changes" at bounding box center [956, 549] width 98 height 14
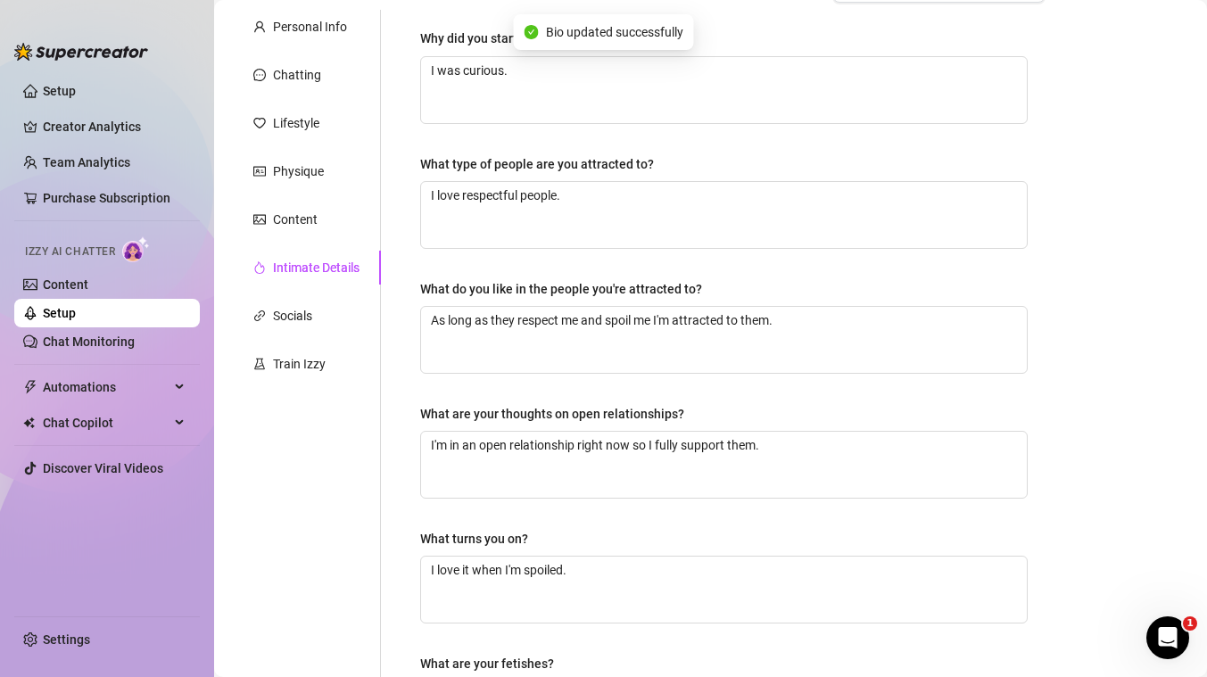
scroll to position [0, 0]
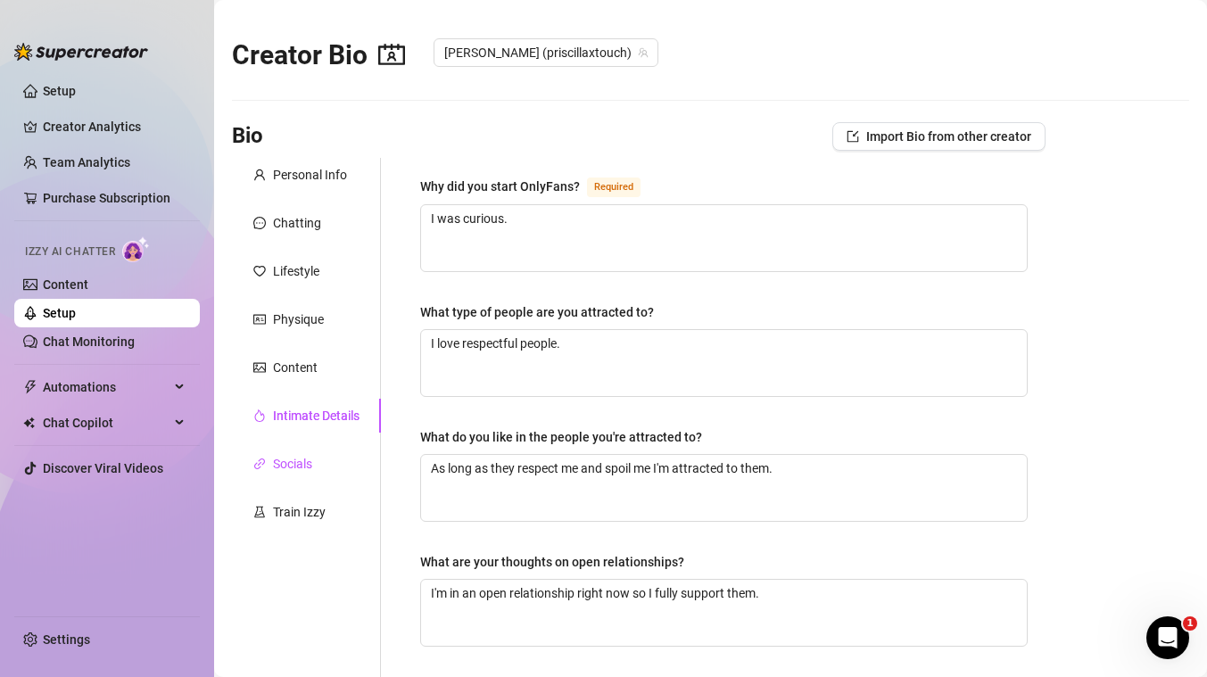
click at [289, 466] on div "Socials" at bounding box center [292, 464] width 39 height 20
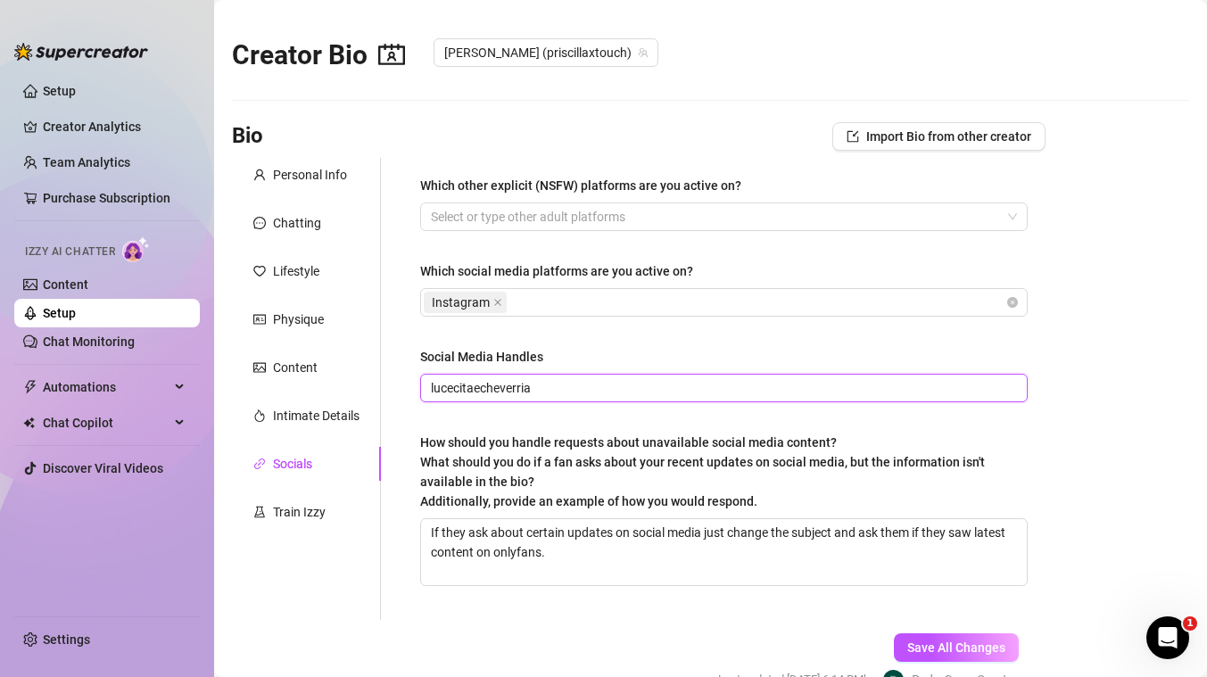
click at [533, 392] on input "lucecitaecheverria" at bounding box center [722, 388] width 583 height 20
type input "PRISCILLAXTOUCH"
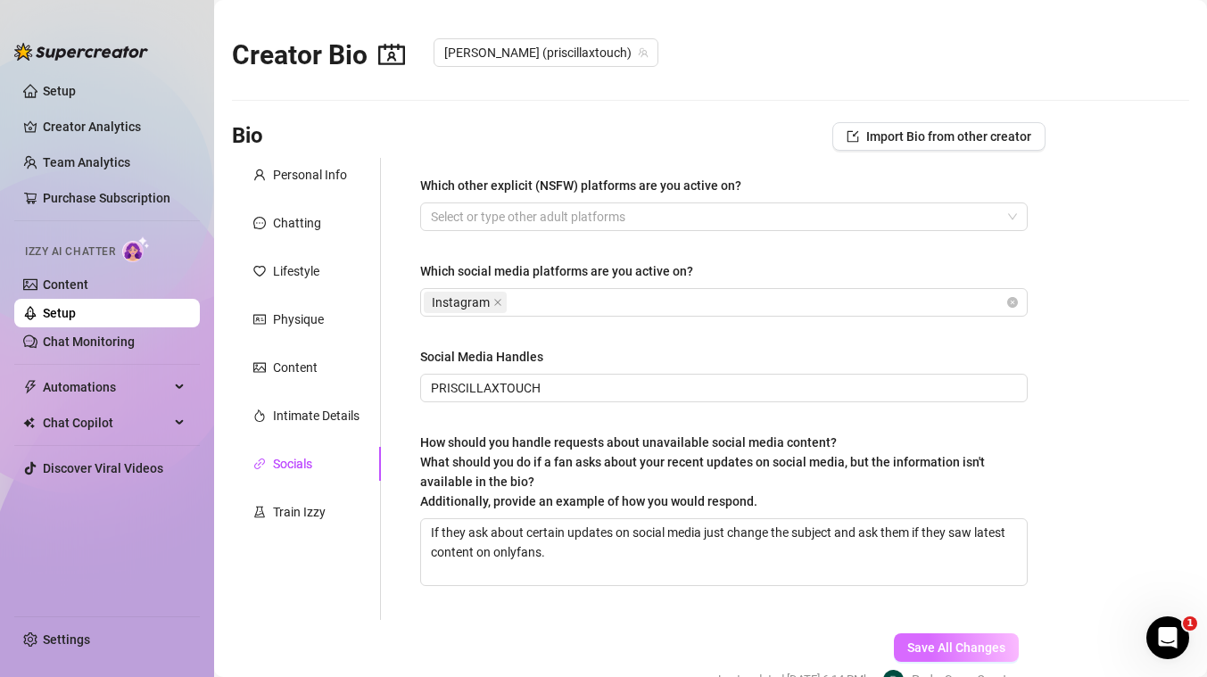
click at [941, 652] on span "Save All Changes" at bounding box center [956, 647] width 98 height 14
click at [70, 284] on link "Content" at bounding box center [65, 284] width 45 height 14
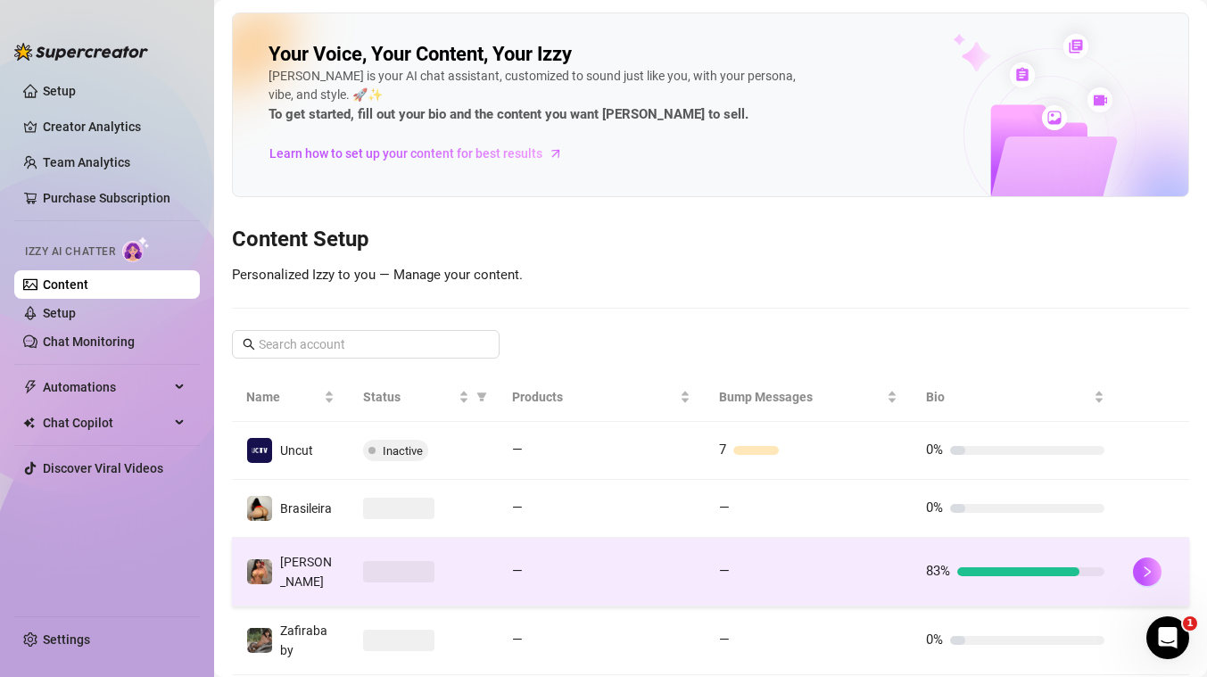
scroll to position [197, 0]
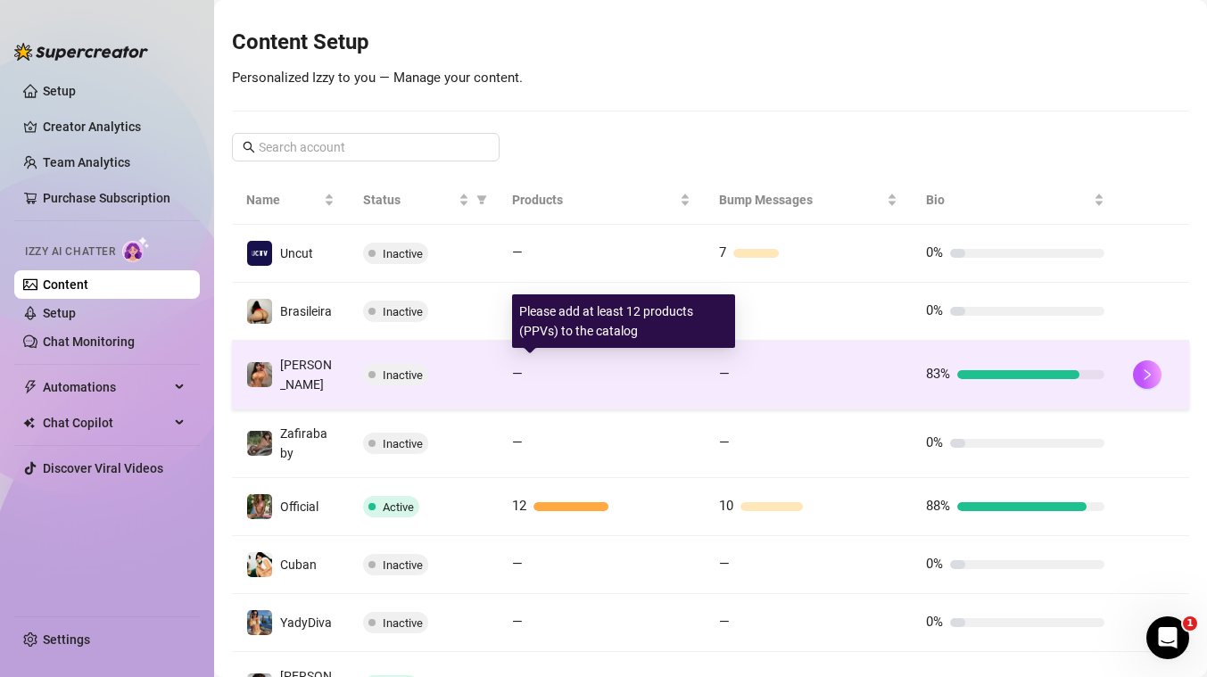
click at [567, 370] on div at bounding box center [610, 374] width 161 height 9
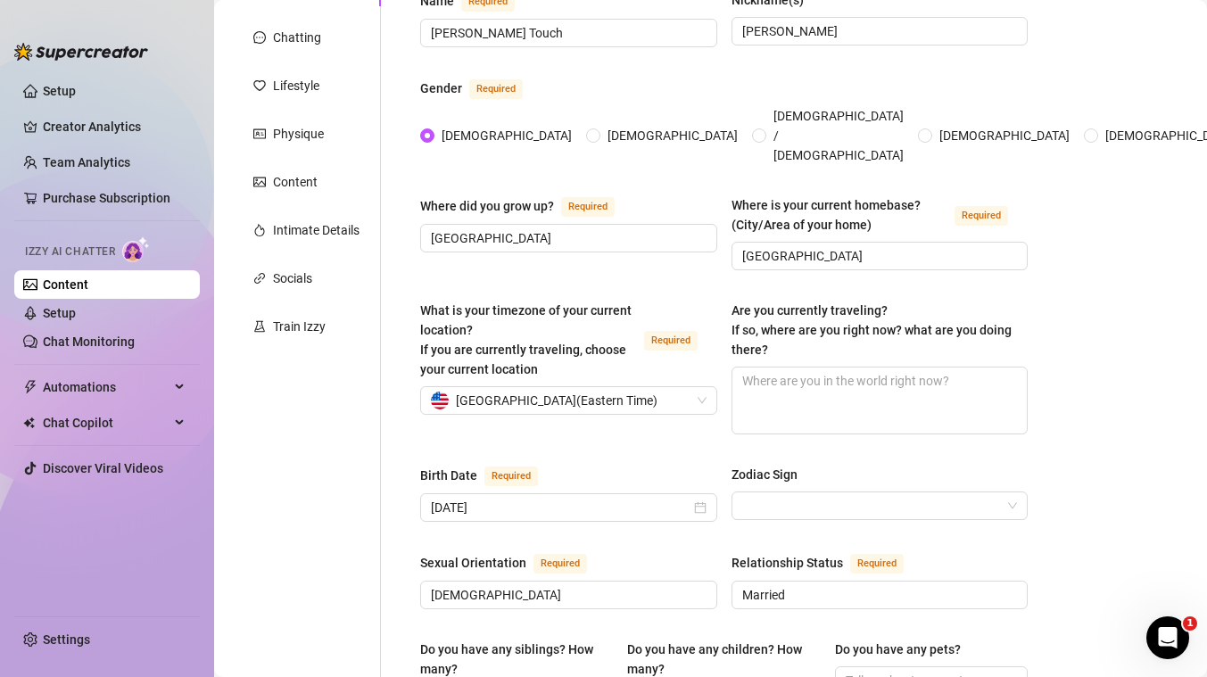
click at [74, 289] on link "Content" at bounding box center [65, 284] width 45 height 14
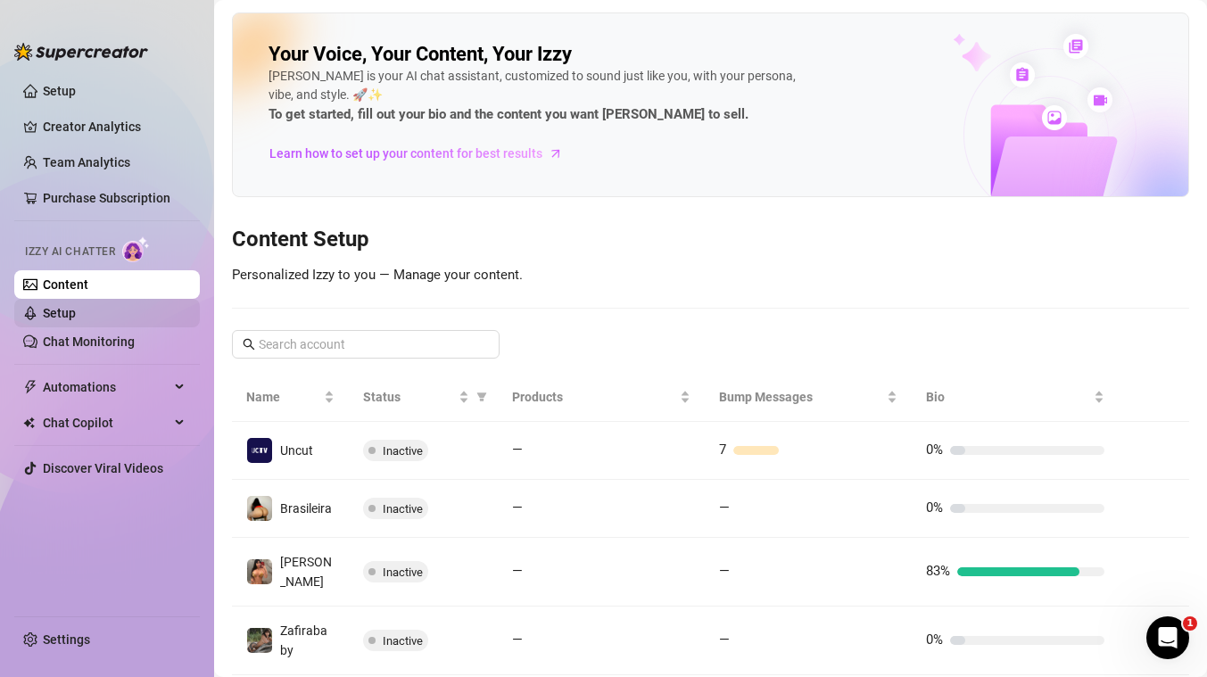
click at [47, 306] on link "Setup" at bounding box center [59, 313] width 33 height 14
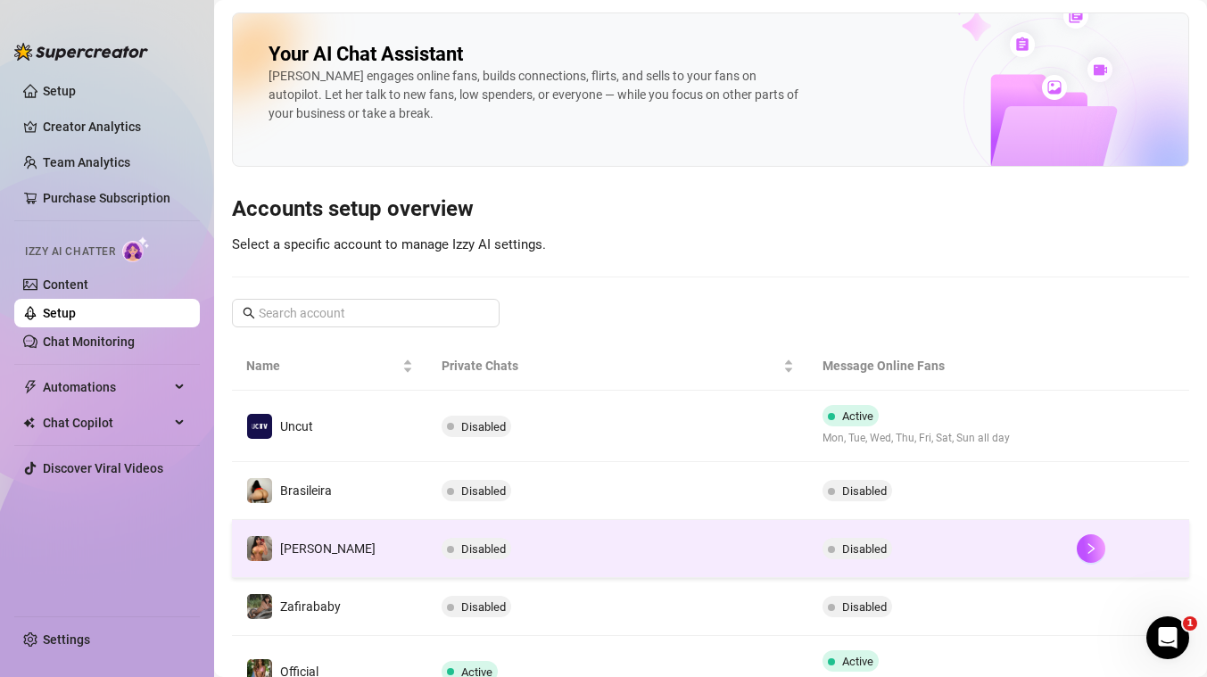
click at [535, 538] on td "Disabled" at bounding box center [617, 549] width 381 height 58
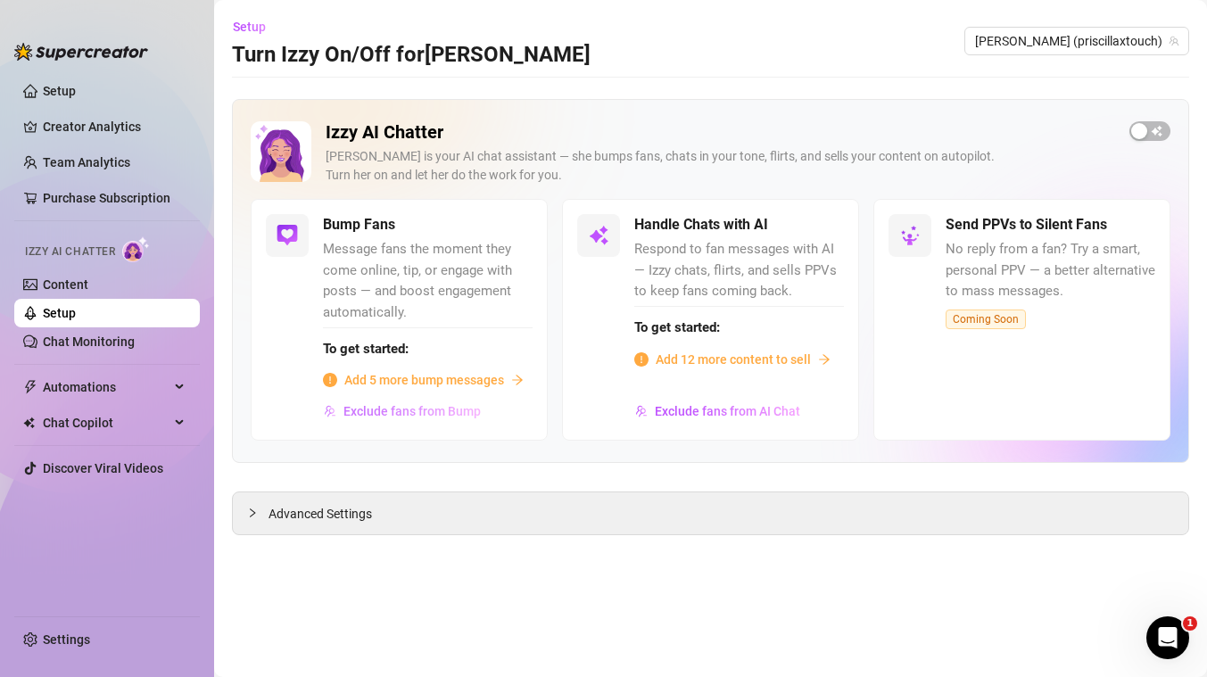
click at [438, 409] on span "Exclude fans from Bump" at bounding box center [411, 411] width 137 height 14
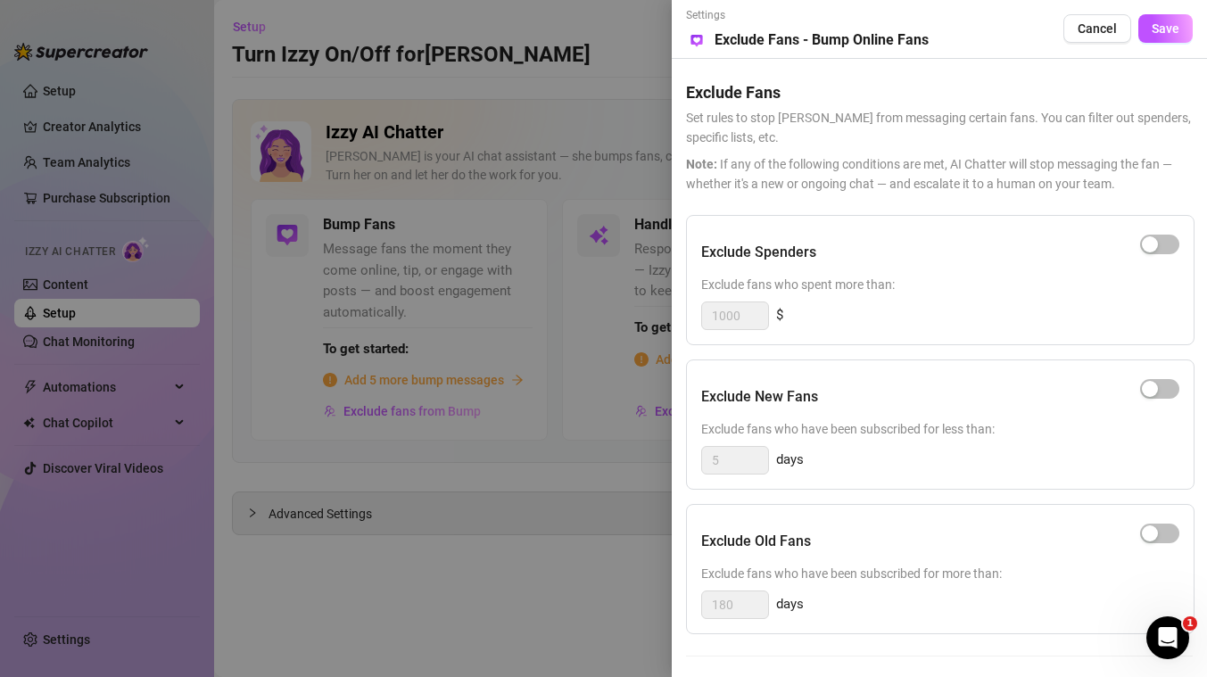
click at [503, 503] on div at bounding box center [603, 338] width 1207 height 677
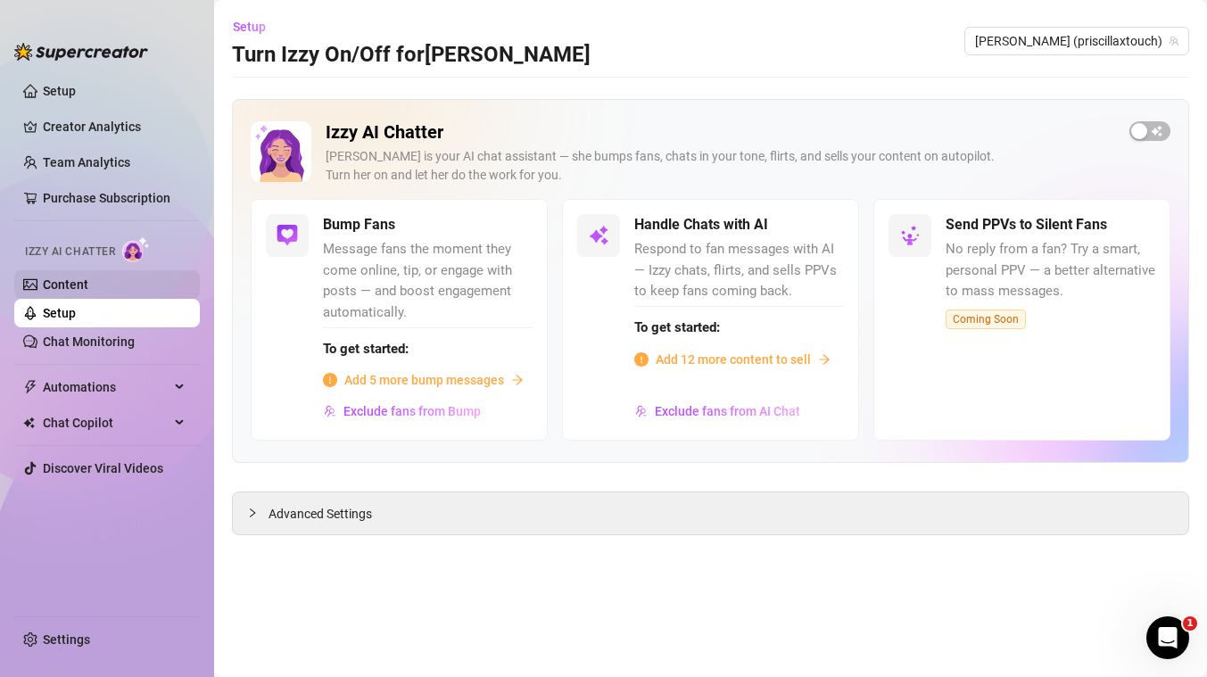
click at [88, 285] on link "Content" at bounding box center [65, 284] width 45 height 14
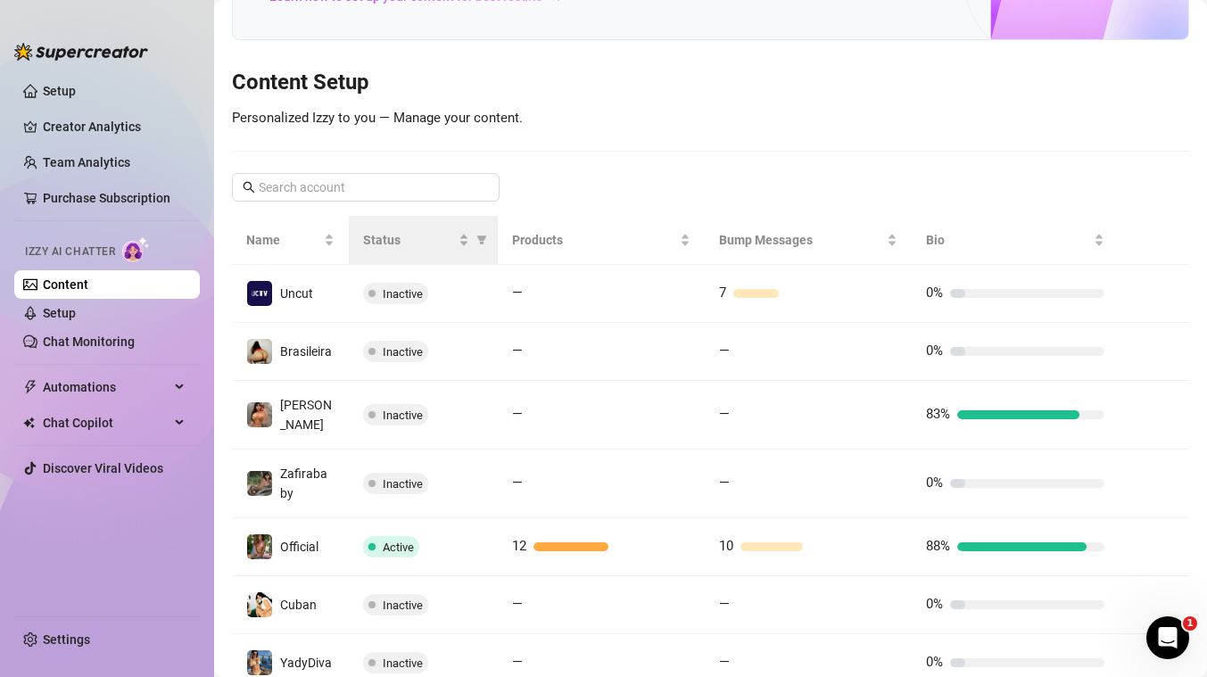
scroll to position [161, 0]
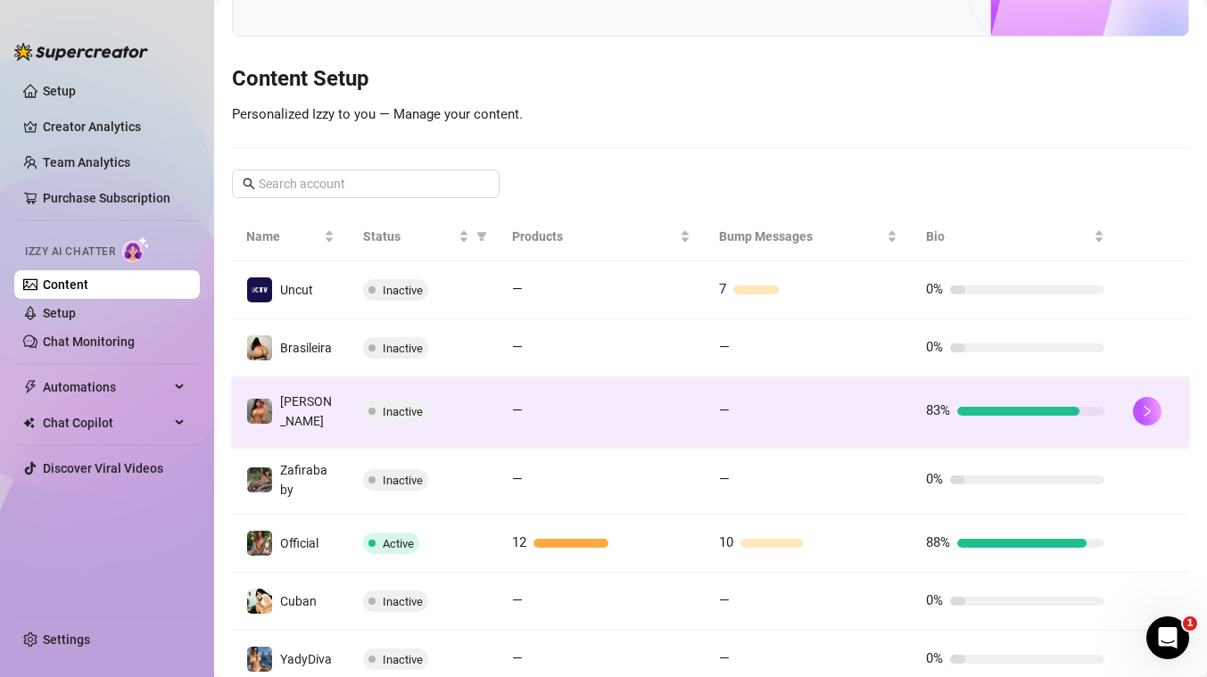
click at [575, 407] on div at bounding box center [610, 411] width 161 height 9
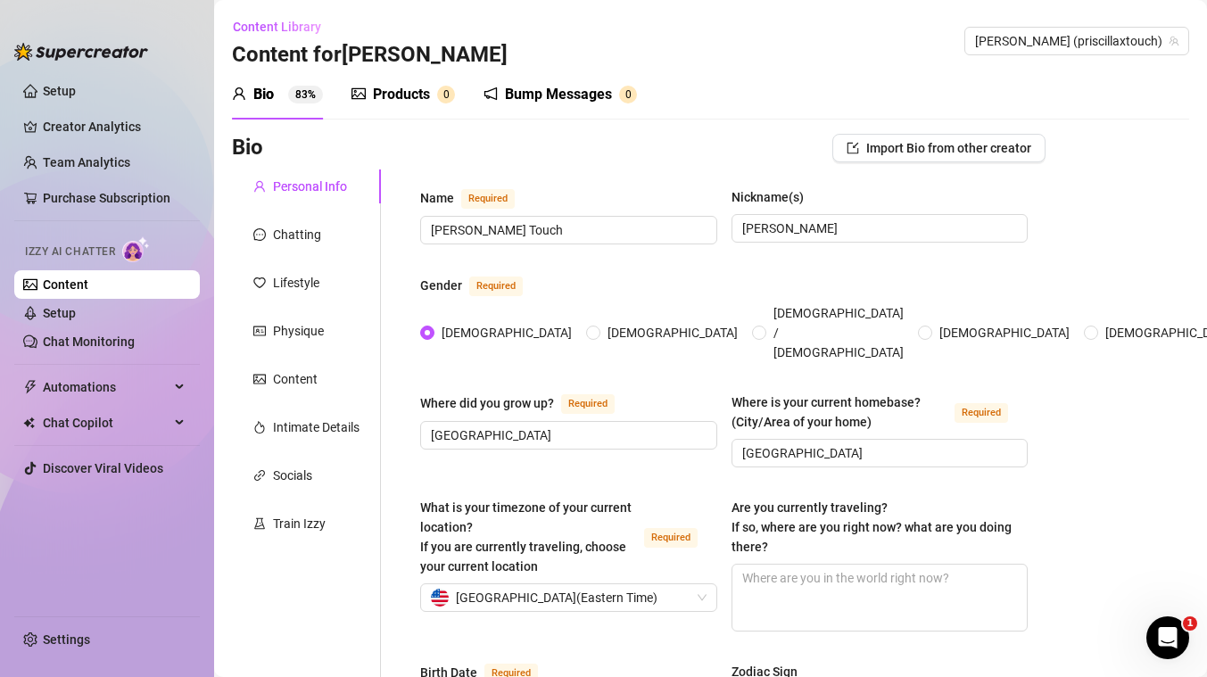
click at [420, 90] on div "Products" at bounding box center [401, 94] width 57 height 21
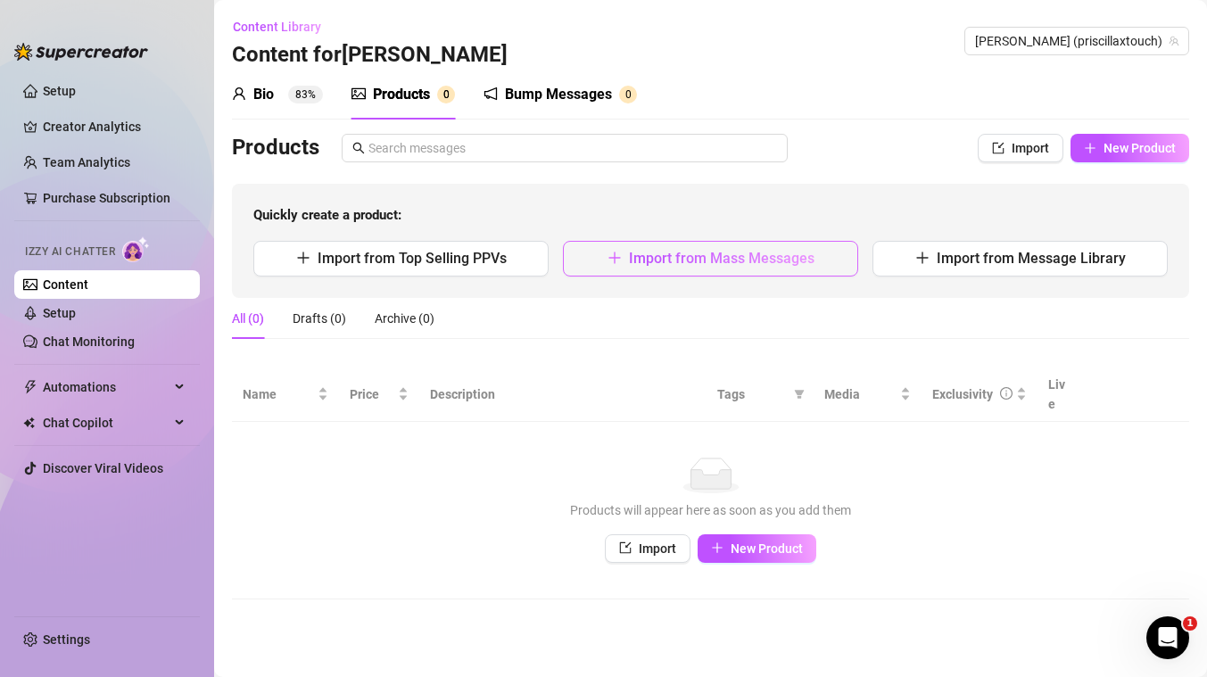
click at [739, 253] on span "Import from Mass Messages" at bounding box center [722, 258] width 186 height 17
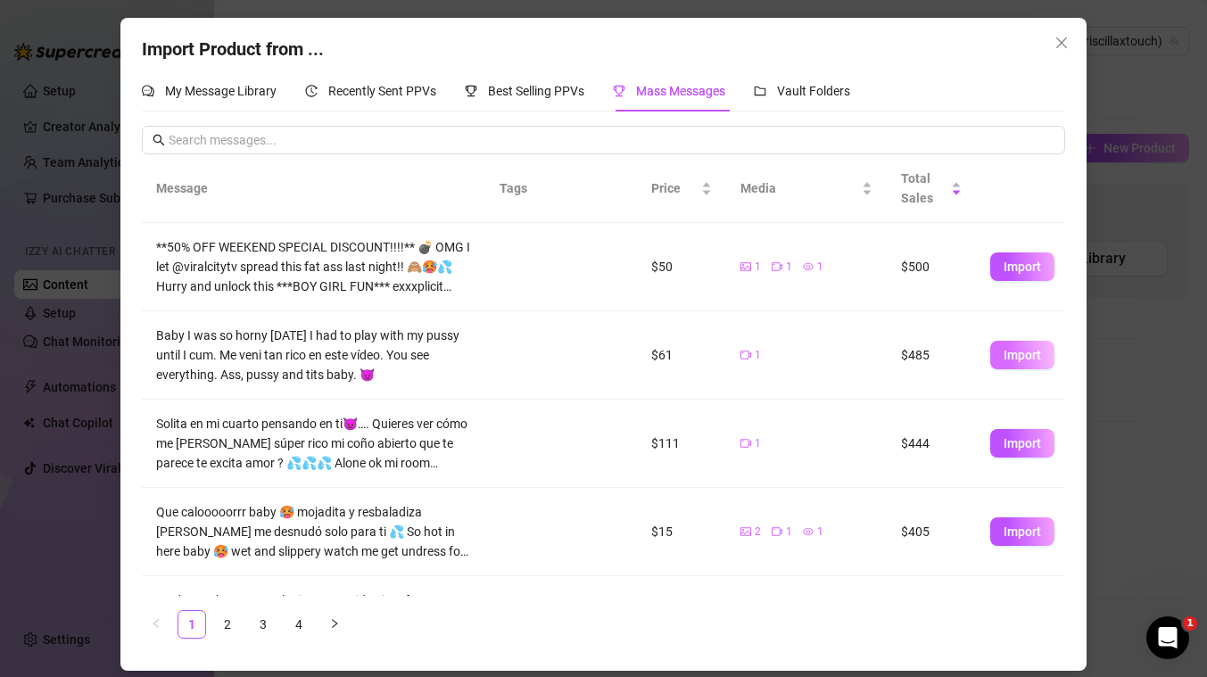
click at [1017, 359] on span "Import" at bounding box center [1022, 355] width 37 height 14
type textarea "Baby I was so horny [DATE] I had to play with my pussy until I cum. Me veni tan…"
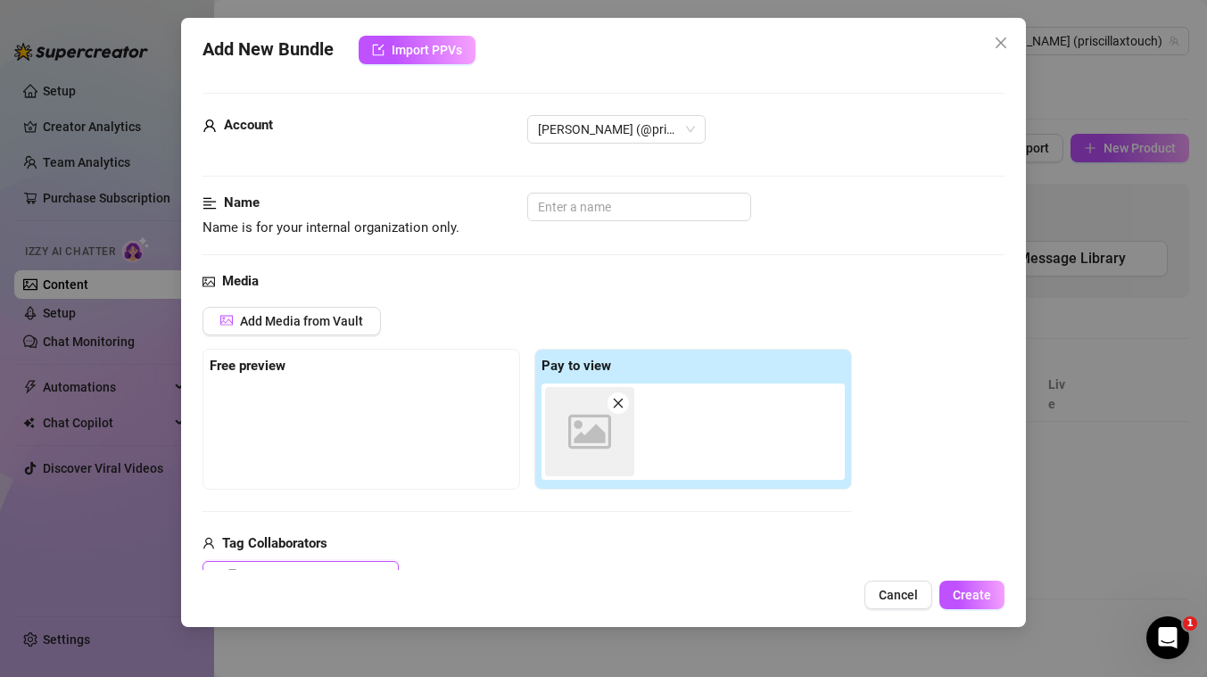
scroll to position [3, 0]
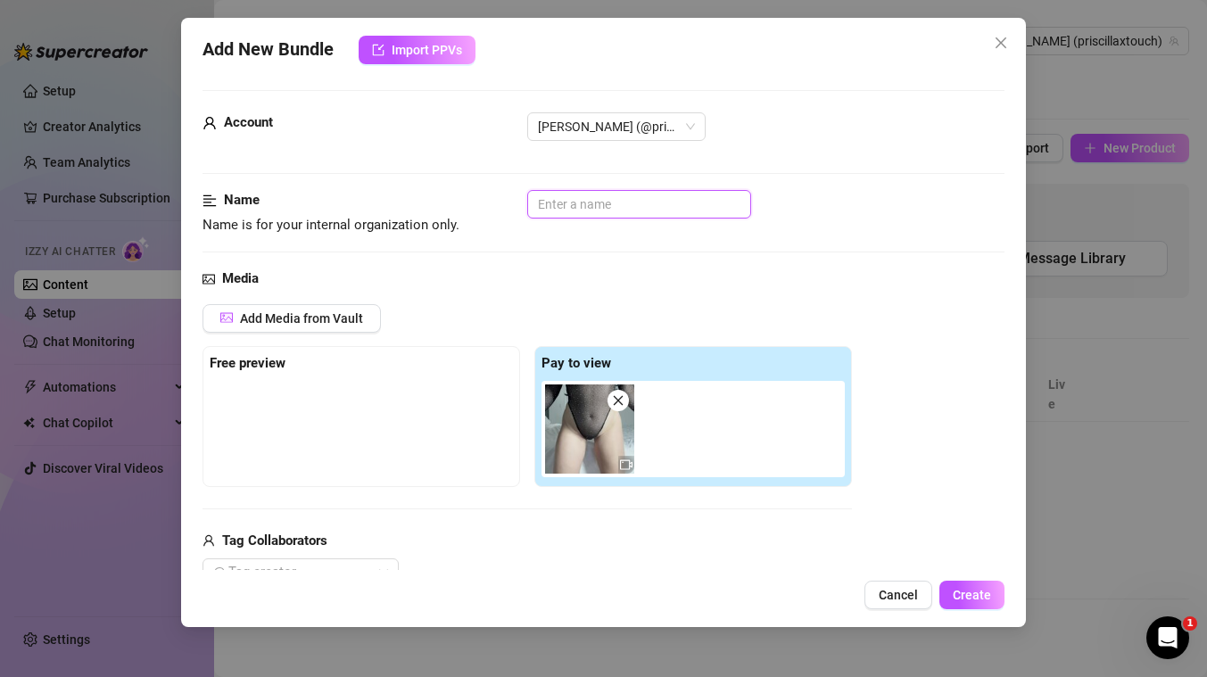
click at [597, 200] on input "text" at bounding box center [639, 204] width 224 height 29
type input "SHEER"
click at [949, 330] on div "Add Media from Vault Free preview Pay to view Tag Collaborators @ Tag creator" at bounding box center [603, 446] width 802 height 284
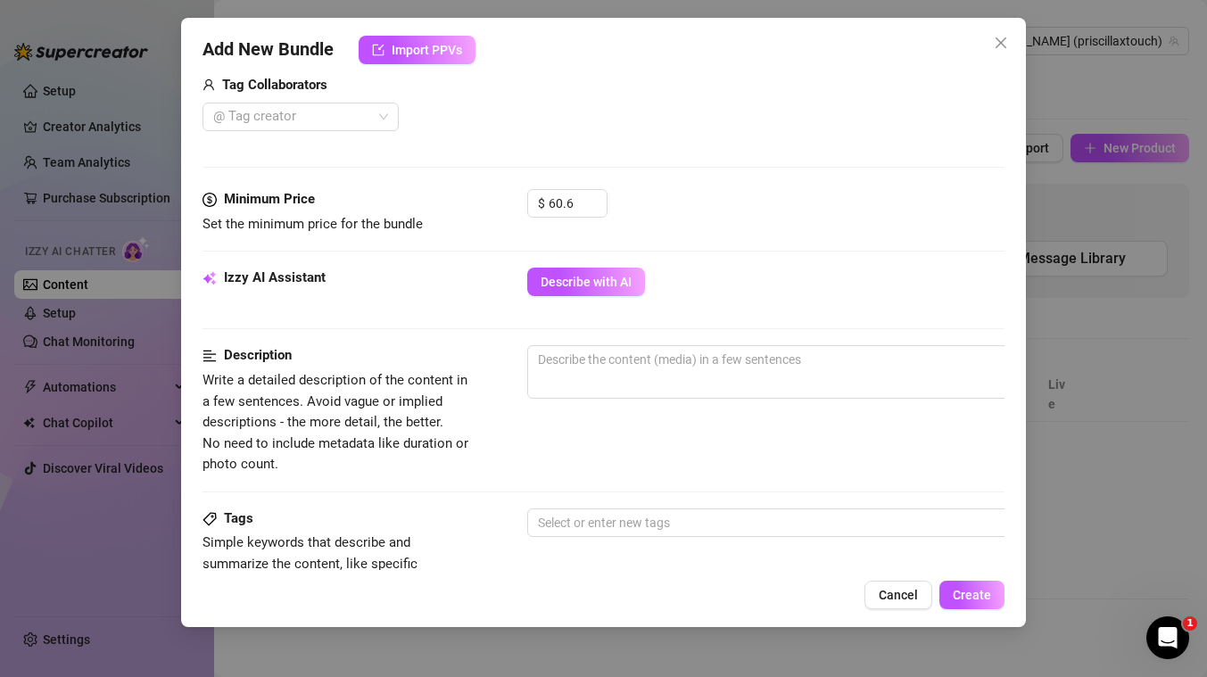
scroll to position [517, 0]
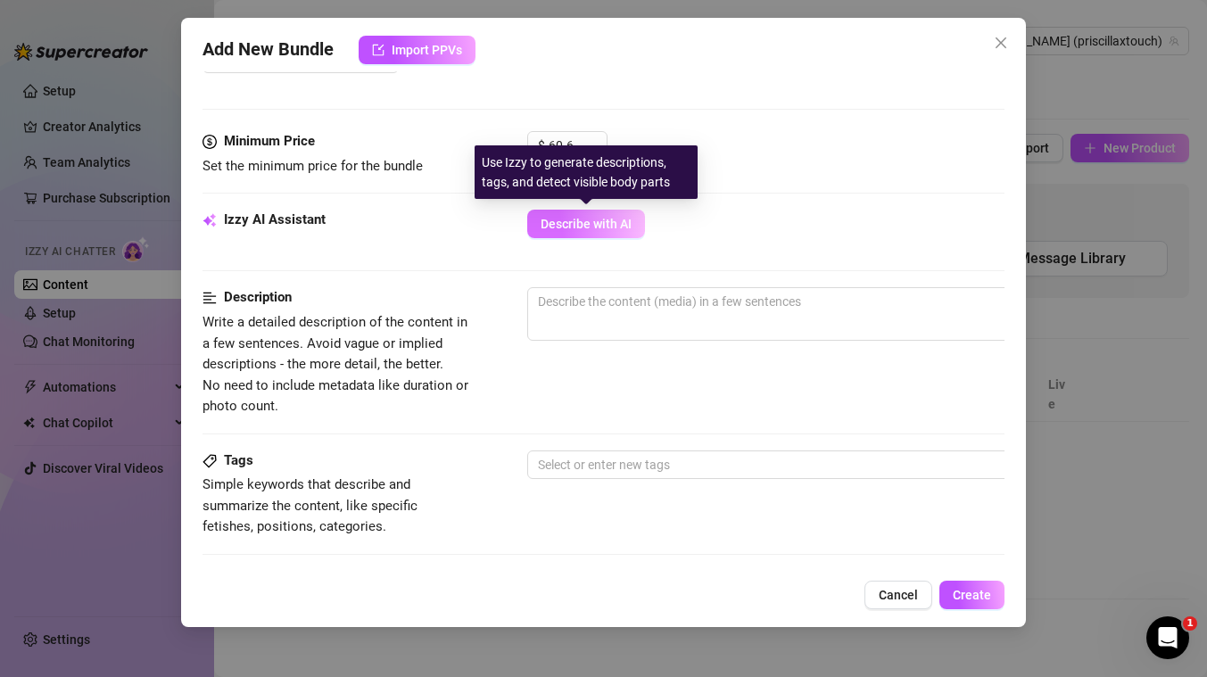
click at [597, 219] on span "Describe with AI" at bounding box center [586, 224] width 91 height 14
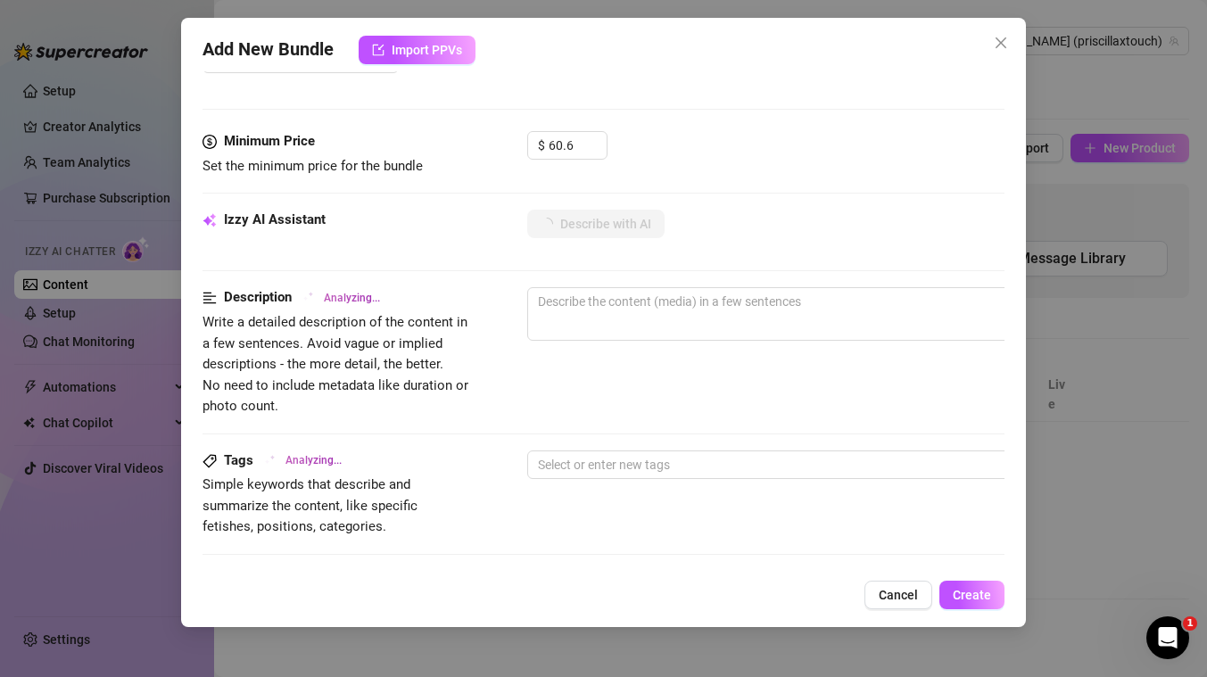
type textarea "[PERSON_NAME]"
type textarea "[PERSON_NAME] starts"
type textarea "[PERSON_NAME] starts in"
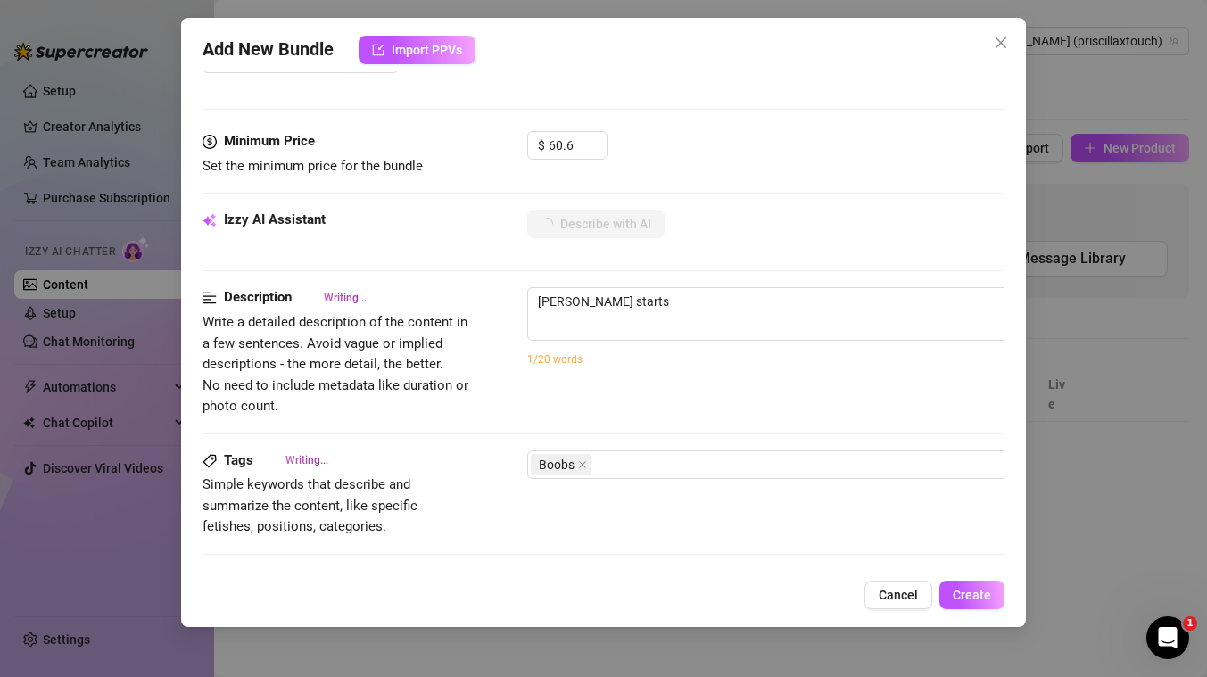
type textarea "[PERSON_NAME] starts in"
type textarea "[PERSON_NAME] starts in a"
type textarea "[PERSON_NAME] starts in a sheer"
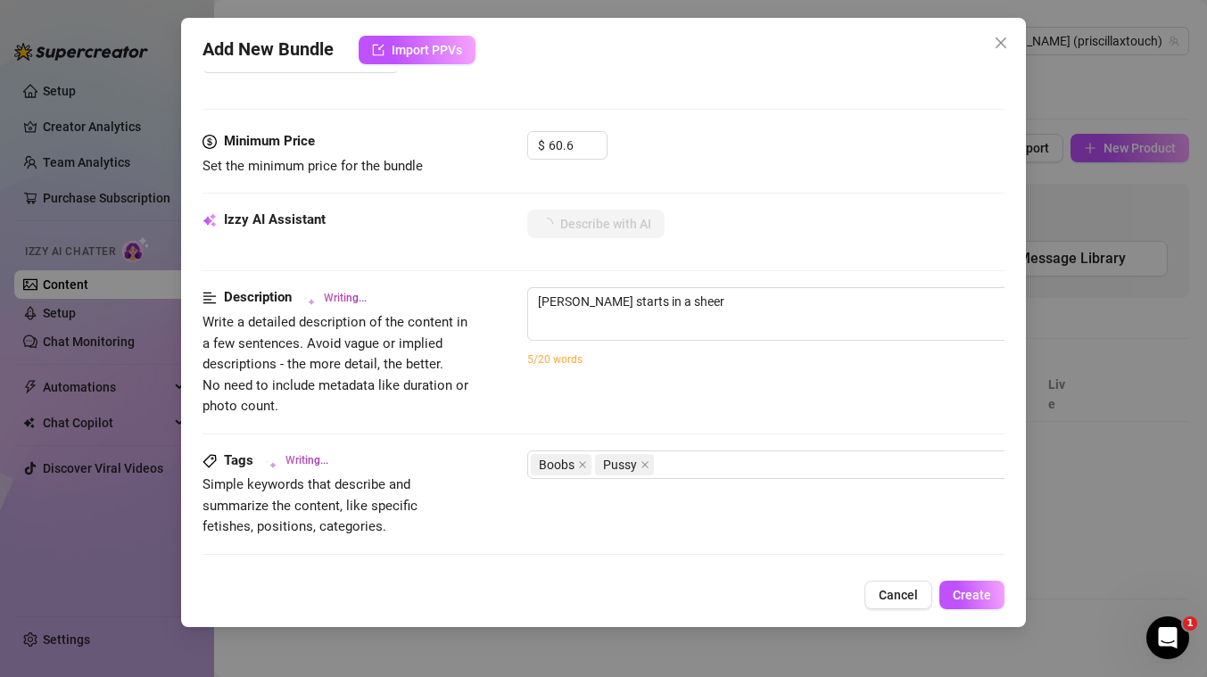
type textarea "[PERSON_NAME] starts in a sheer black"
type textarea "[PERSON_NAME] starts in a sheer black sparkly"
type textarea "[PERSON_NAME] starts in a sheer black sparkly bodysuit,"
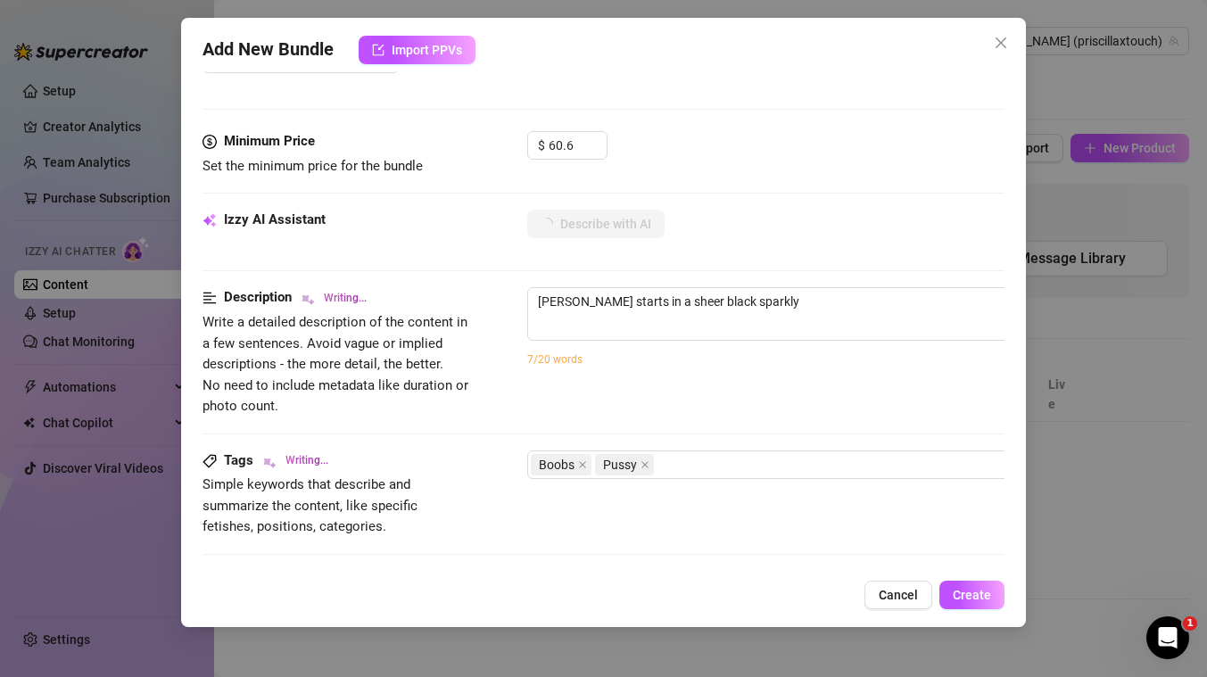
type textarea "[PERSON_NAME] starts in a sheer black sparkly bodysuit,"
type textarea "[PERSON_NAME] starts in a sheer black sparkly bodysuit, teasing"
type textarea "[PERSON_NAME] starts in a sheer black sparkly bodysuit, teasing her"
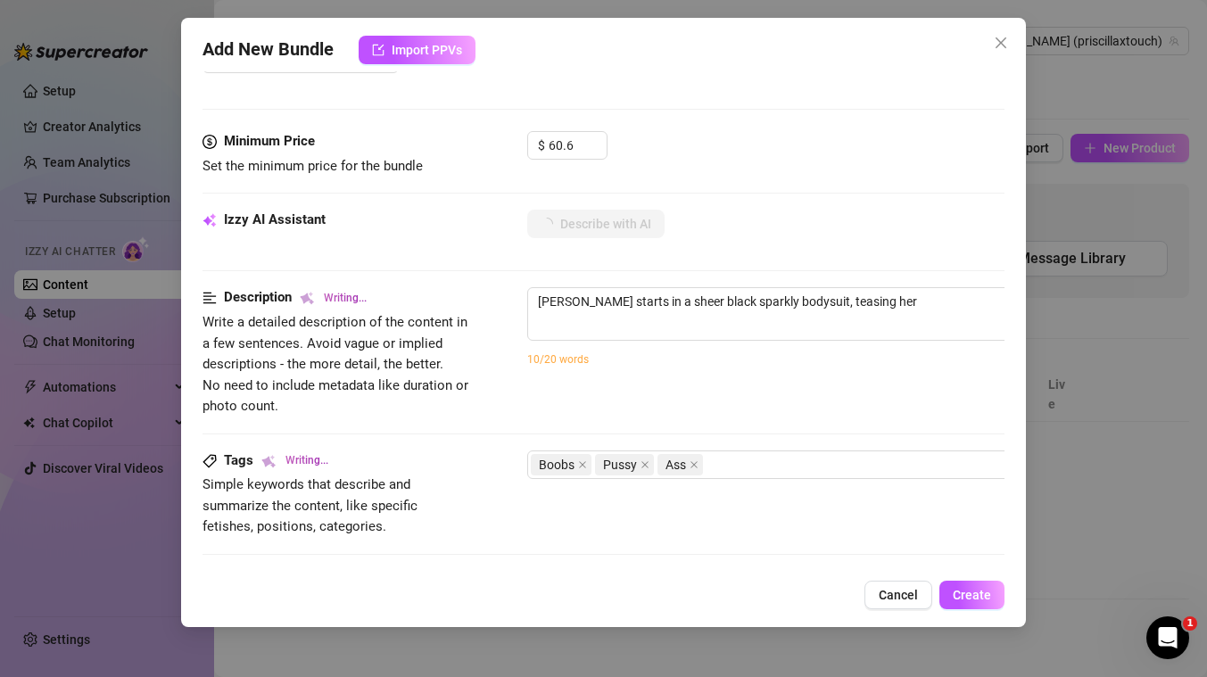
type textarea "[PERSON_NAME] starts in a sheer black sparkly bodysuit, teasing her pussy"
type textarea "[PERSON_NAME] starts in a sheer black sparkly bodysuit, teasing her pussy throu…"
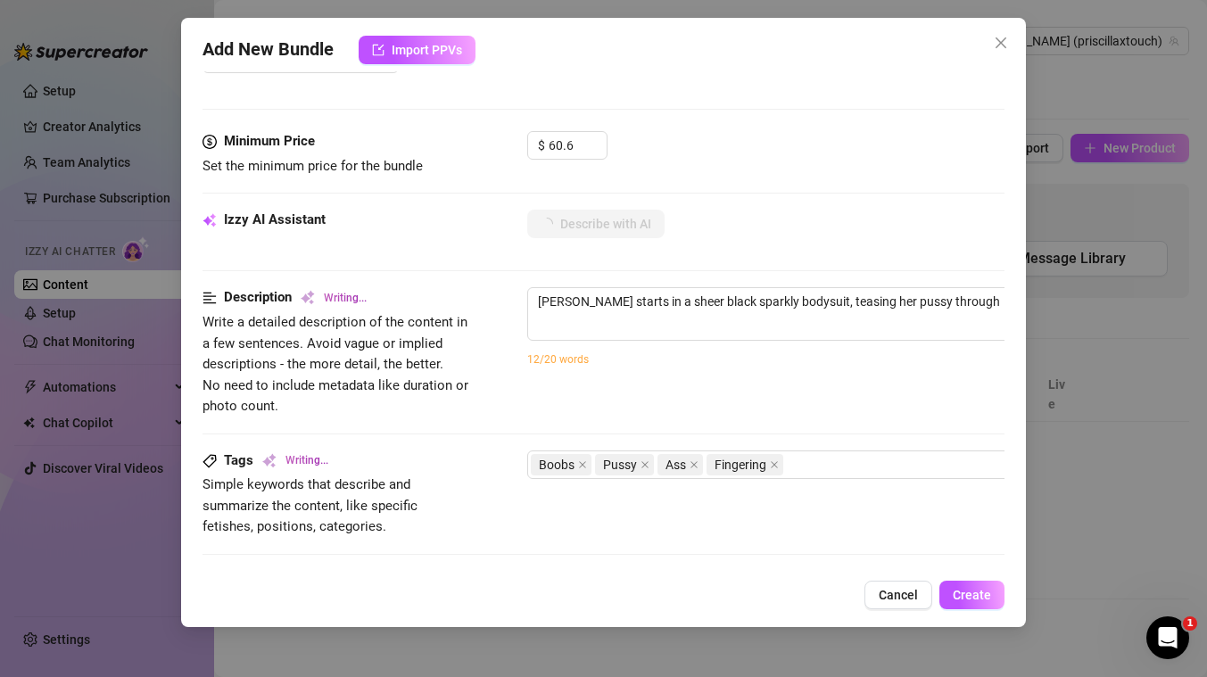
type textarea "[PERSON_NAME] starts in a sheer black sparkly bodysuit, teasing her pussy throu…"
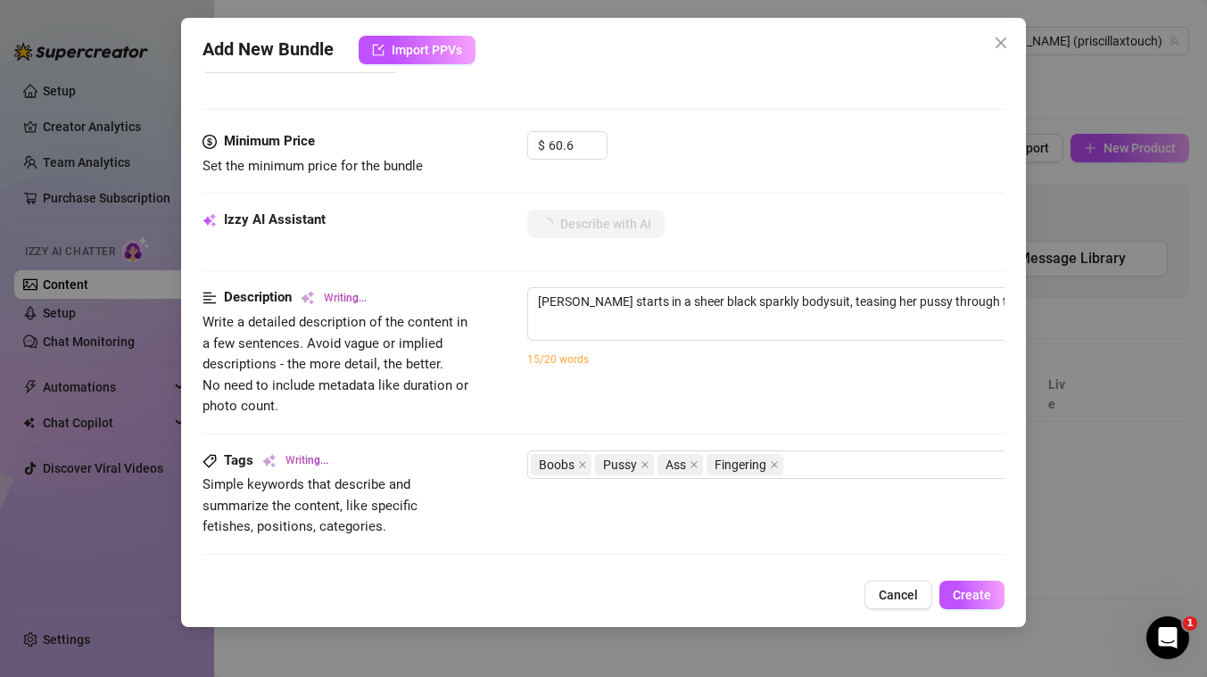
type textarea "[PERSON_NAME] starts in a sheer black sparkly bodysuit, teasing her pussy throu…"
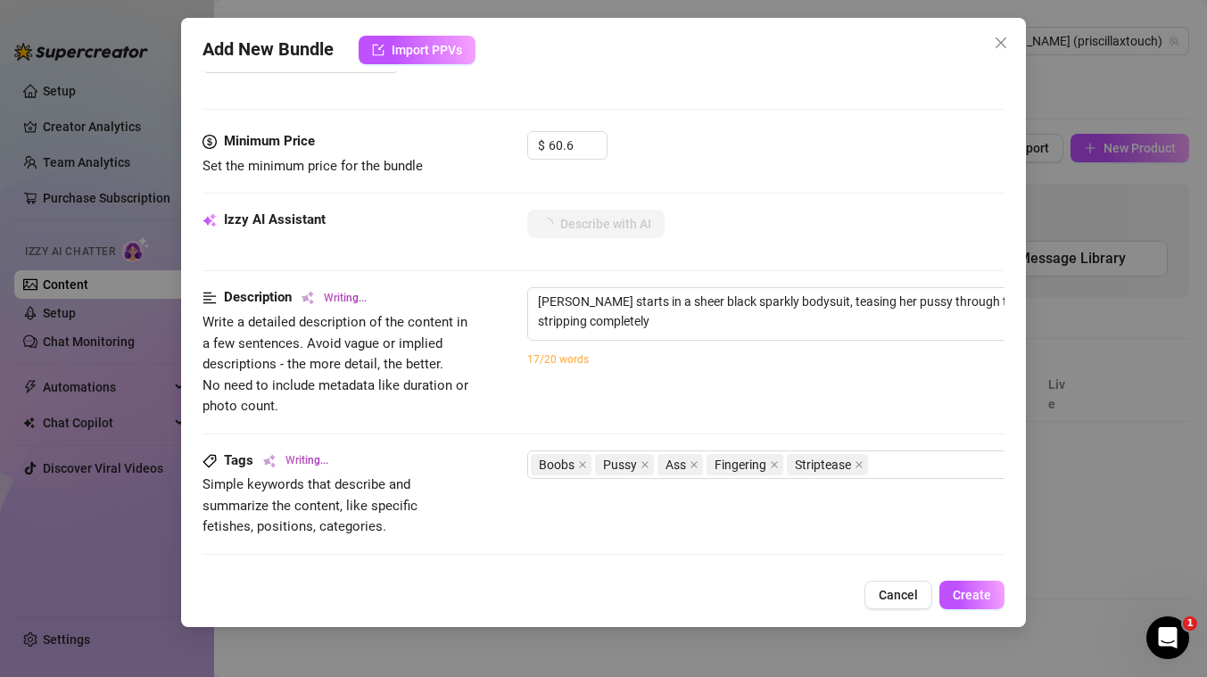
type textarea "[PERSON_NAME] starts in a sheer black sparkly bodysuit, teasing her pussy throu…"
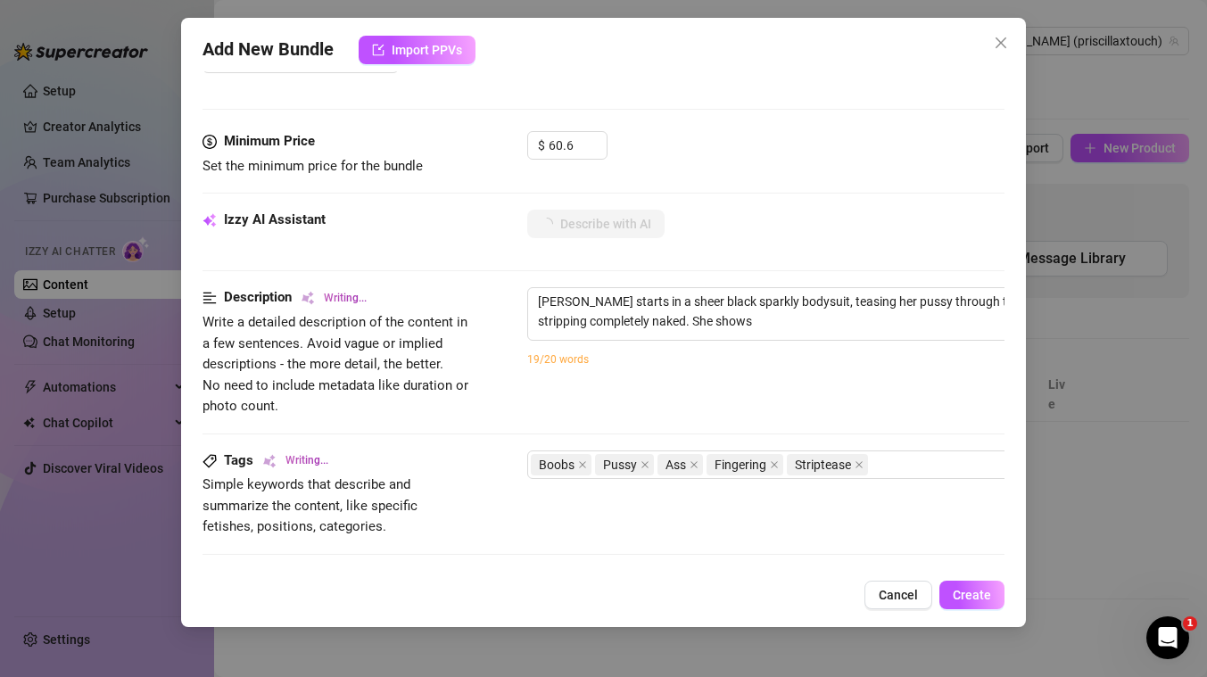
type textarea "[PERSON_NAME] starts in a sheer black sparkly bodysuit, teasing her pussy throu…"
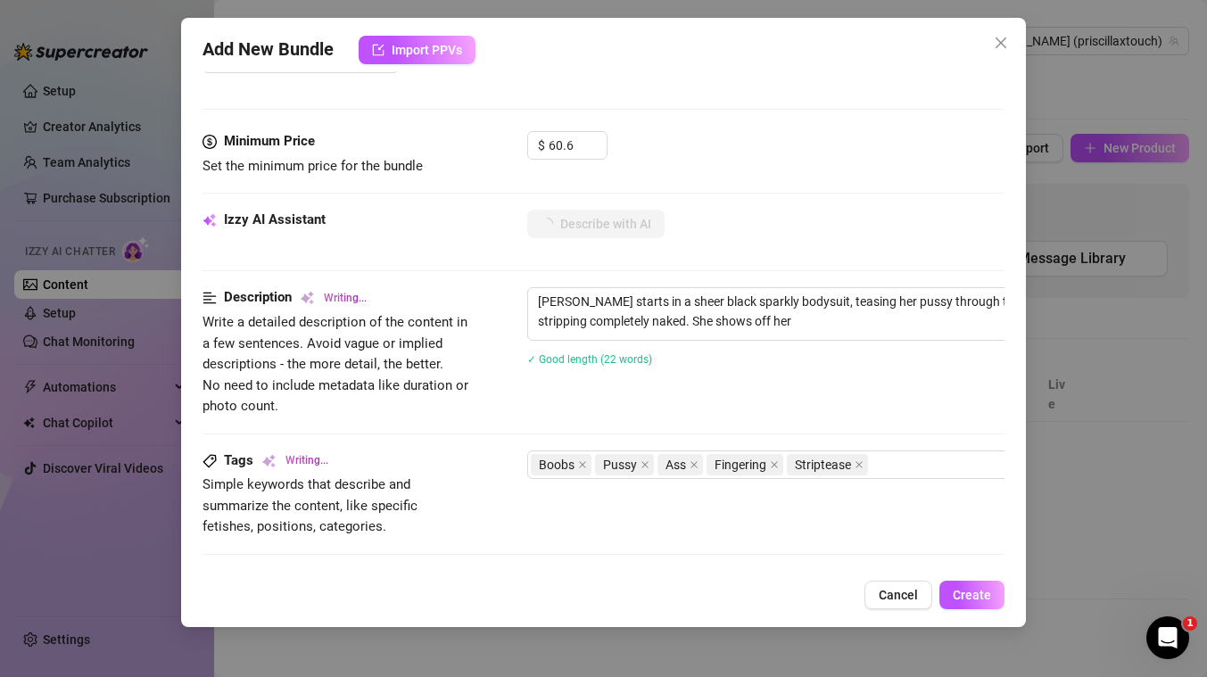
type textarea "[PERSON_NAME] starts in a sheer black sparkly bodysuit, teasing her pussy throu…"
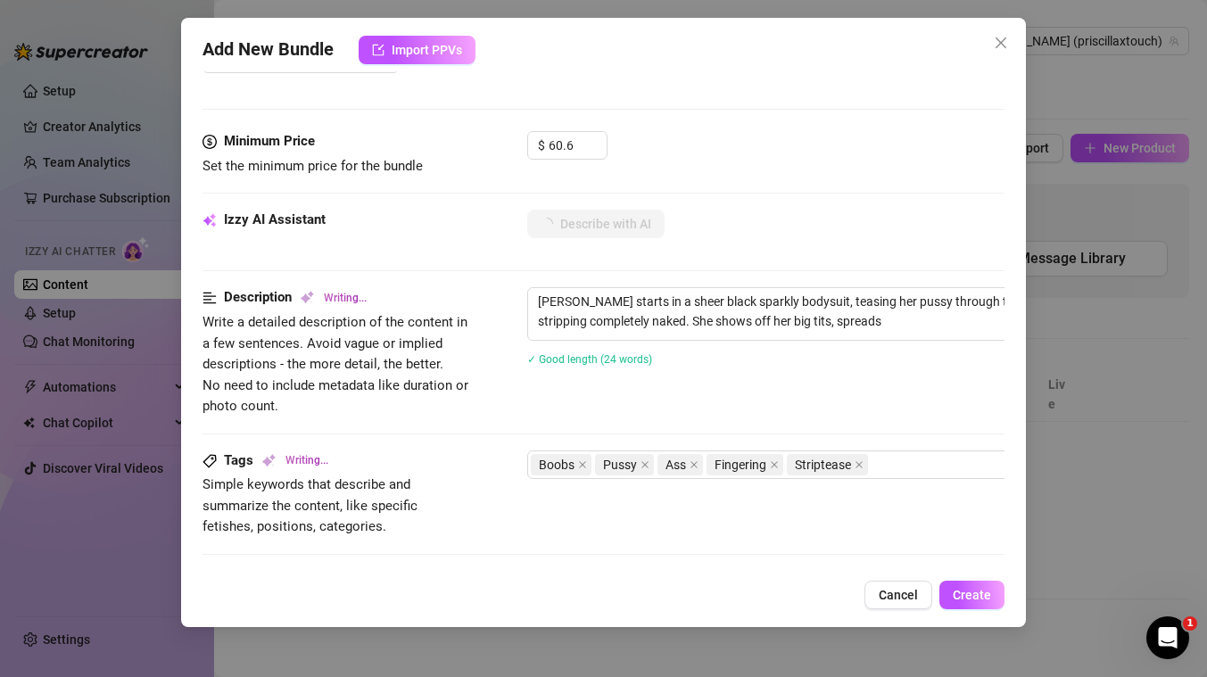
type textarea "[PERSON_NAME] starts in a sheer black sparkly bodysuit, teasing her pussy throu…"
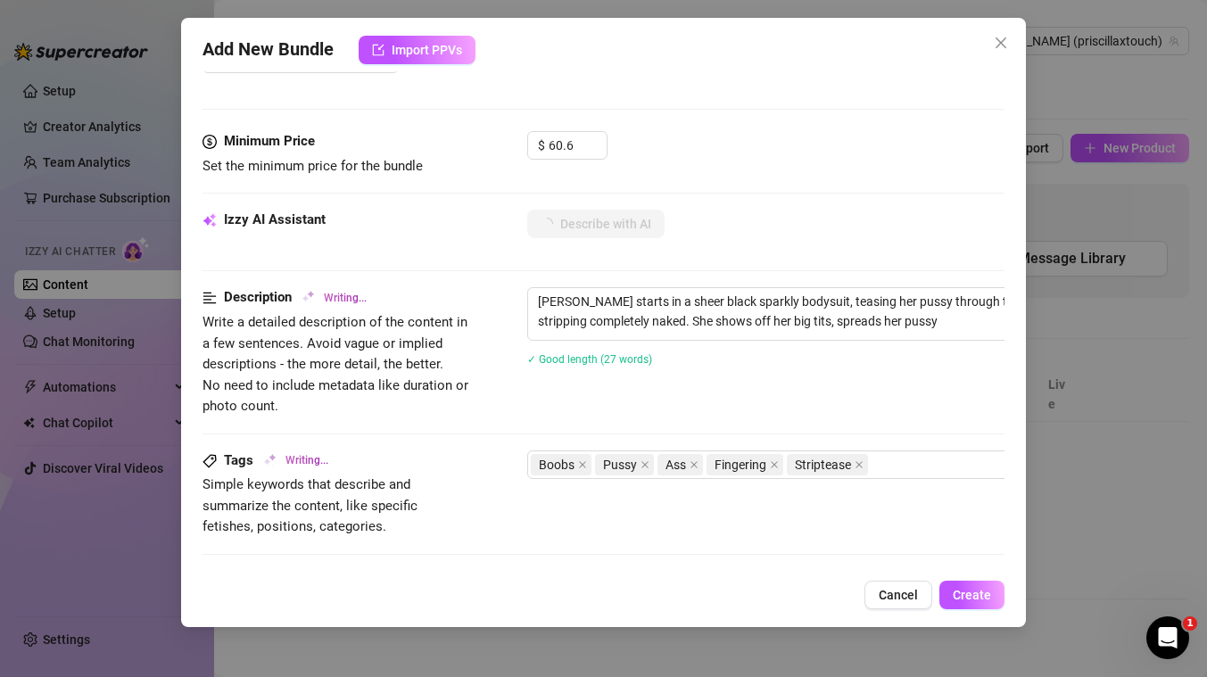
type textarea "[PERSON_NAME] starts in a sheer black sparkly bodysuit, teasing her pussy throu…"
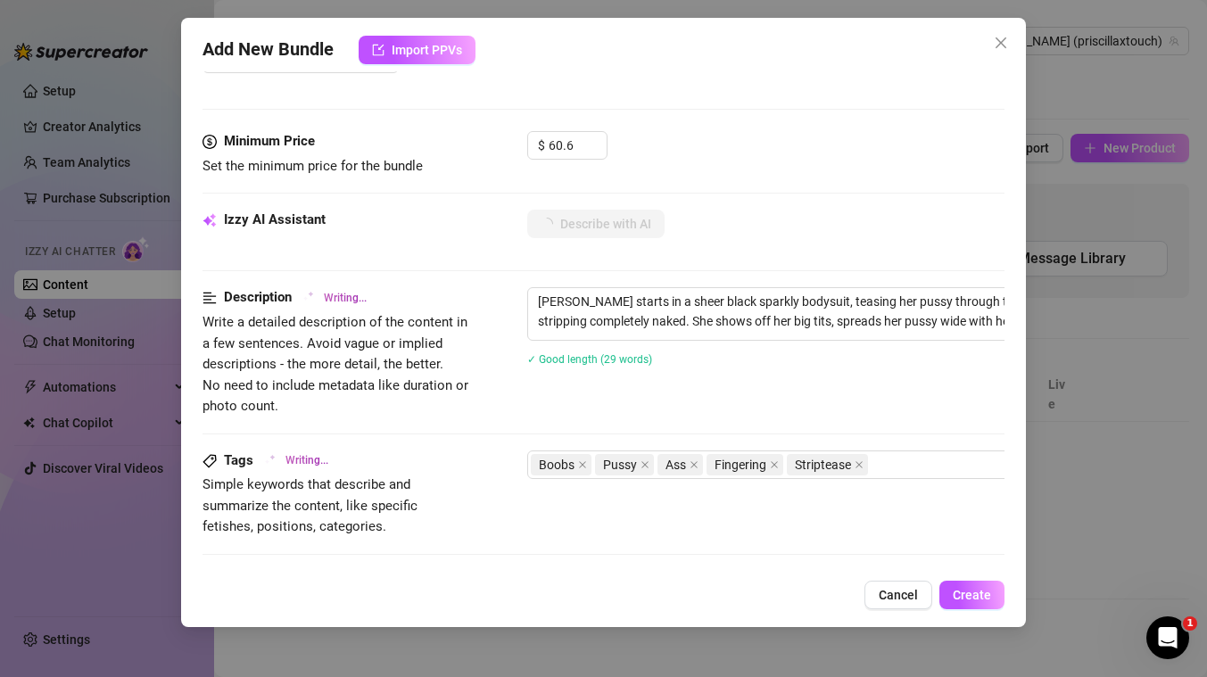
type textarea "[PERSON_NAME] starts in a sheer black sparkly bodysuit, teasing her pussy throu…"
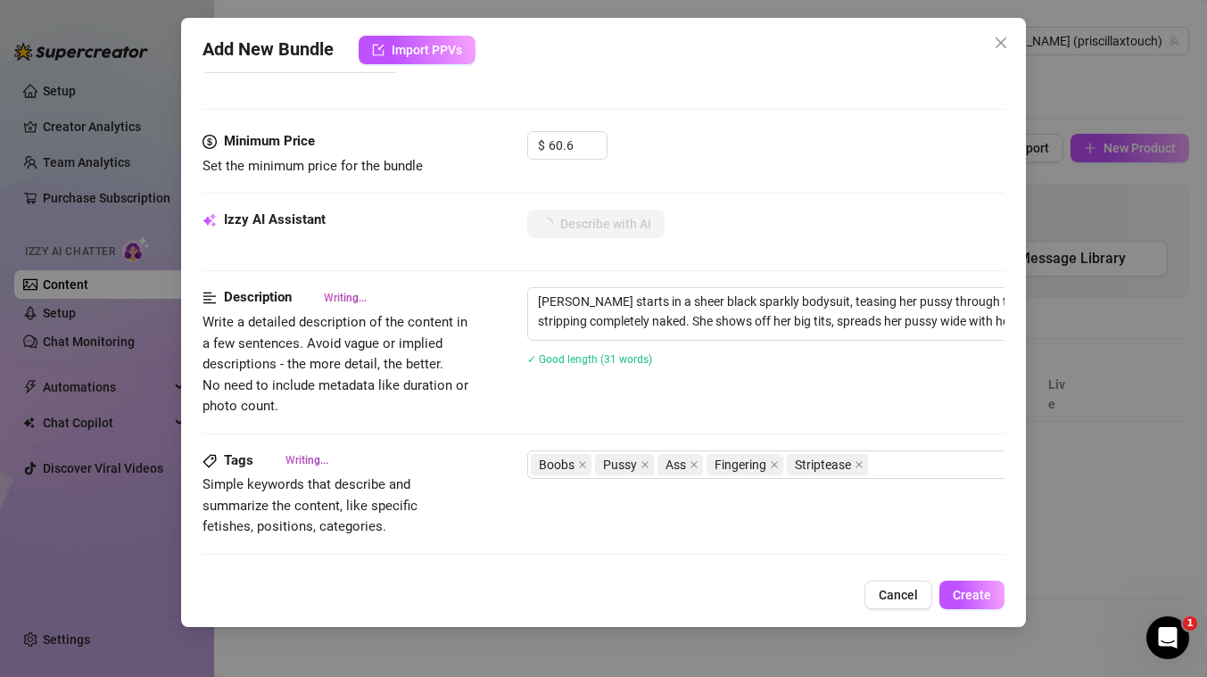
type textarea "[PERSON_NAME] starts in a sheer black sparkly bodysuit, teasing her pussy throu…"
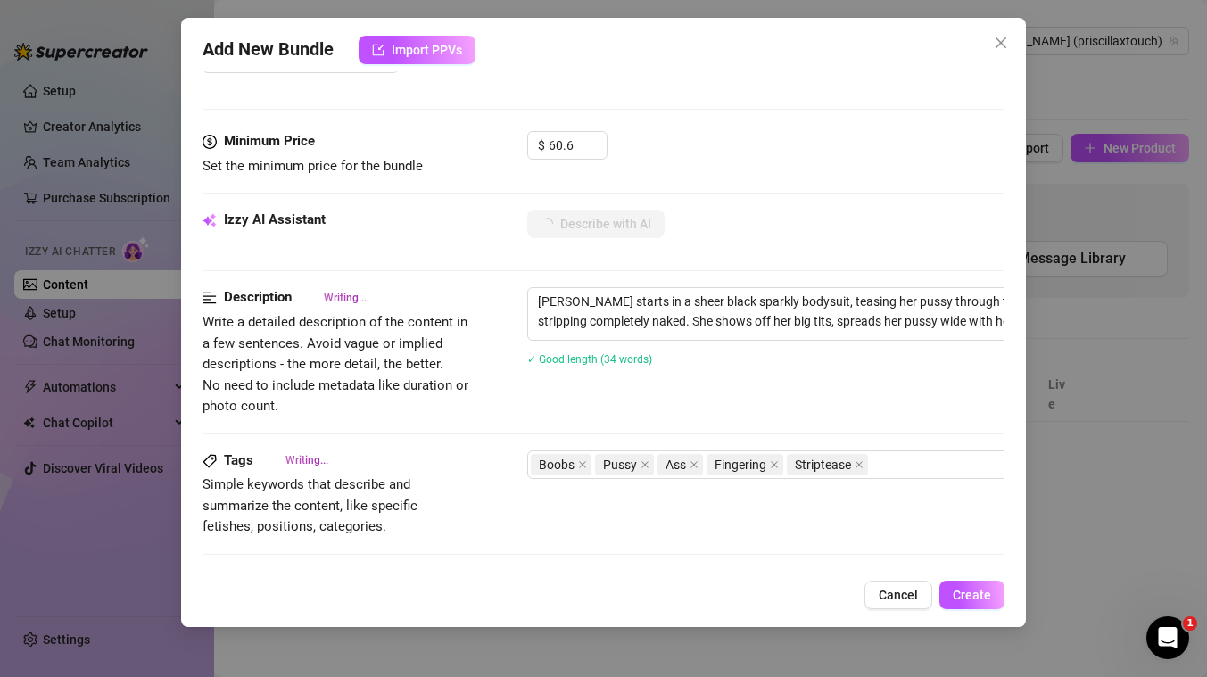
type textarea "[PERSON_NAME] starts in a sheer black sparkly bodysuit, teasing her pussy throu…"
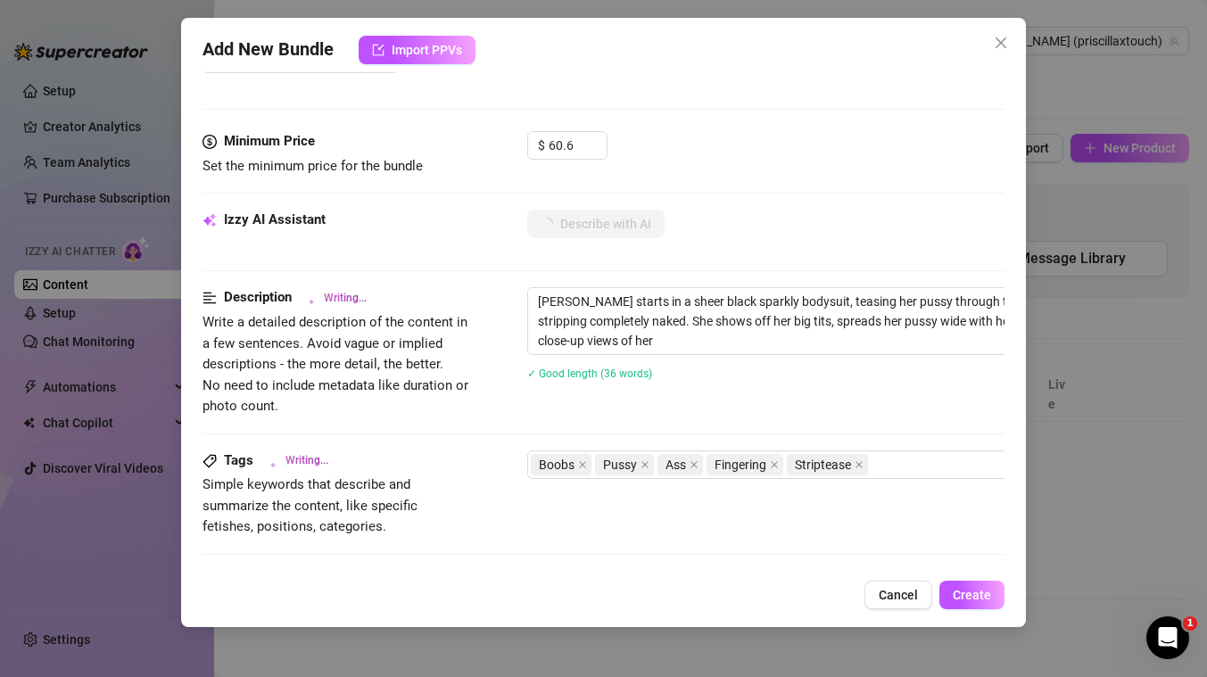
type textarea "[PERSON_NAME] starts in a sheer black sparkly bodysuit, teasing her pussy throu…"
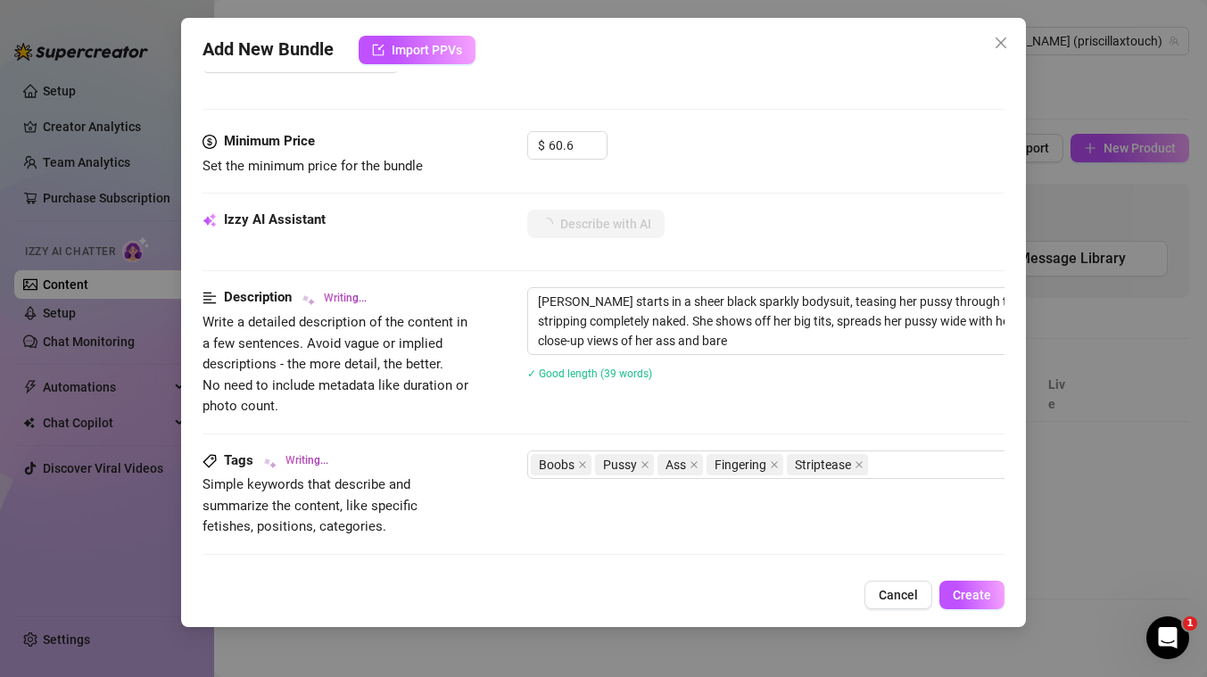
type textarea "[PERSON_NAME] starts in a sheer black sparkly bodysuit, teasing her pussy throu…"
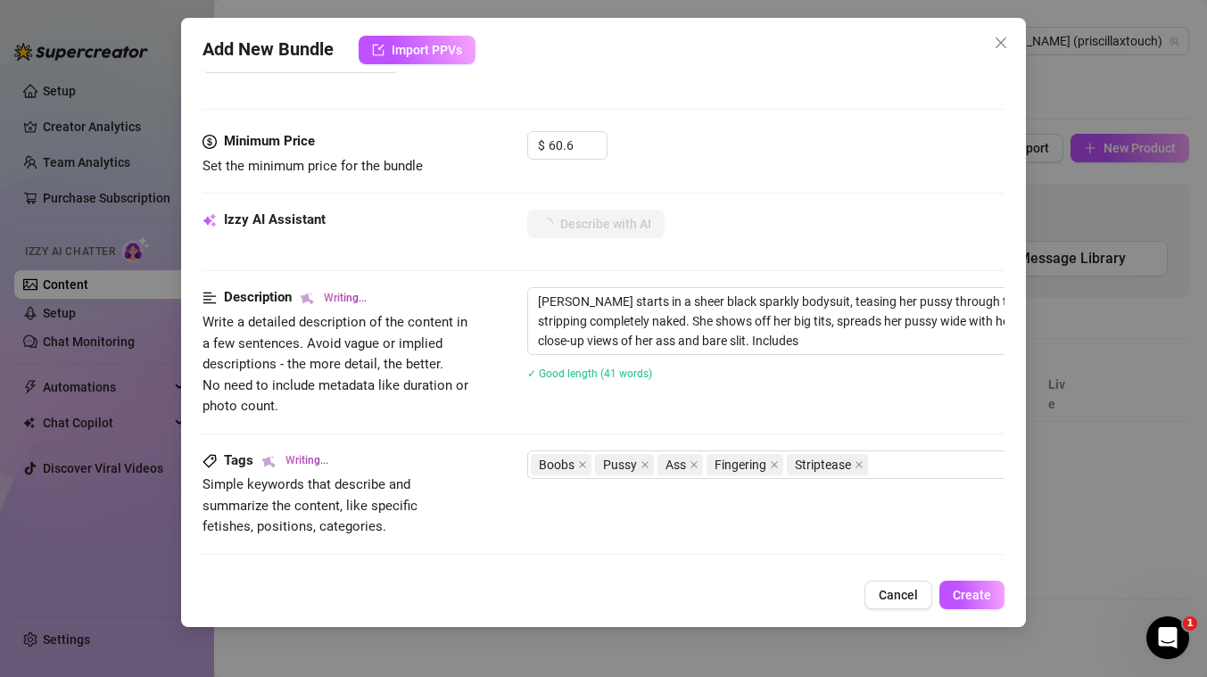
type textarea "[PERSON_NAME] starts in a sheer black sparkly bodysuit, teasing her pussy throu…"
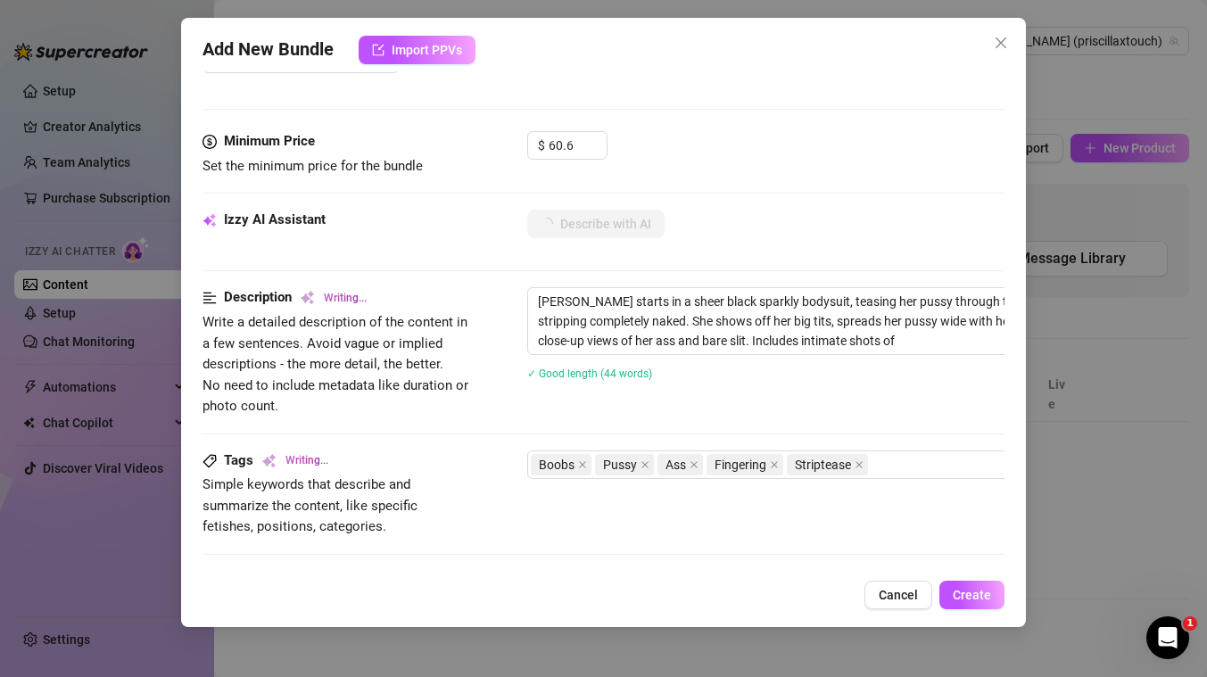
type textarea "[PERSON_NAME] starts in a sheer black sparkly bodysuit, teasing her pussy throu…"
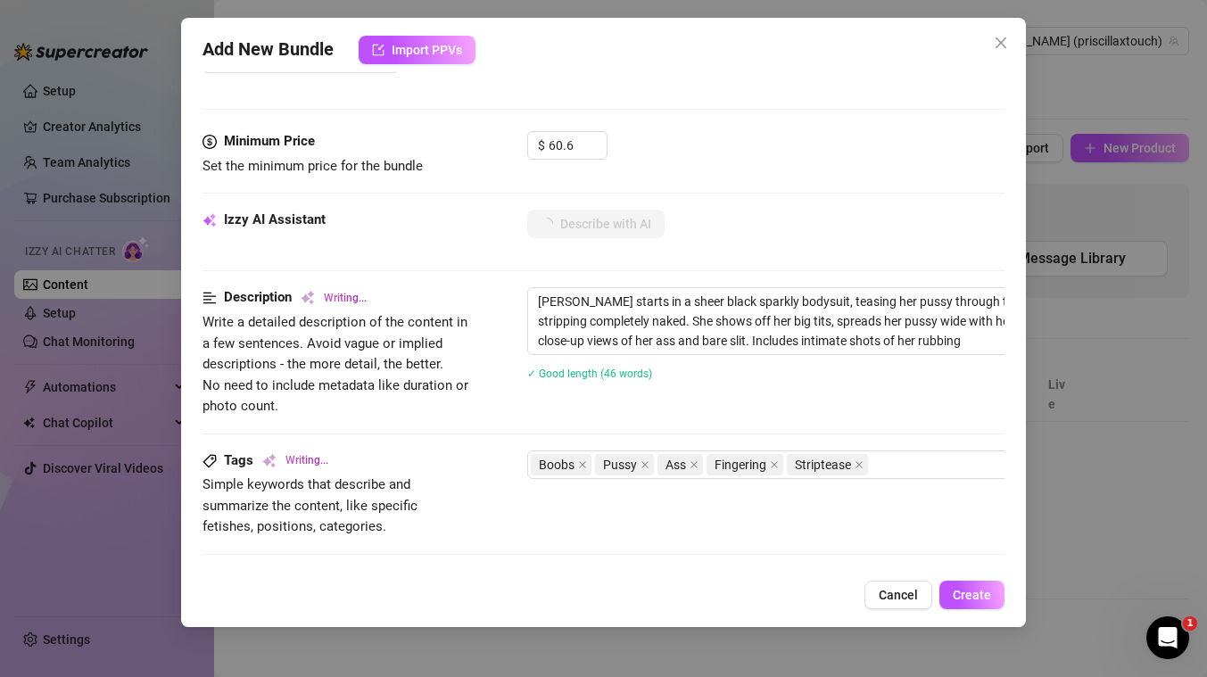
type textarea "[PERSON_NAME] starts in a sheer black sparkly bodysuit, teasing her pussy throu…"
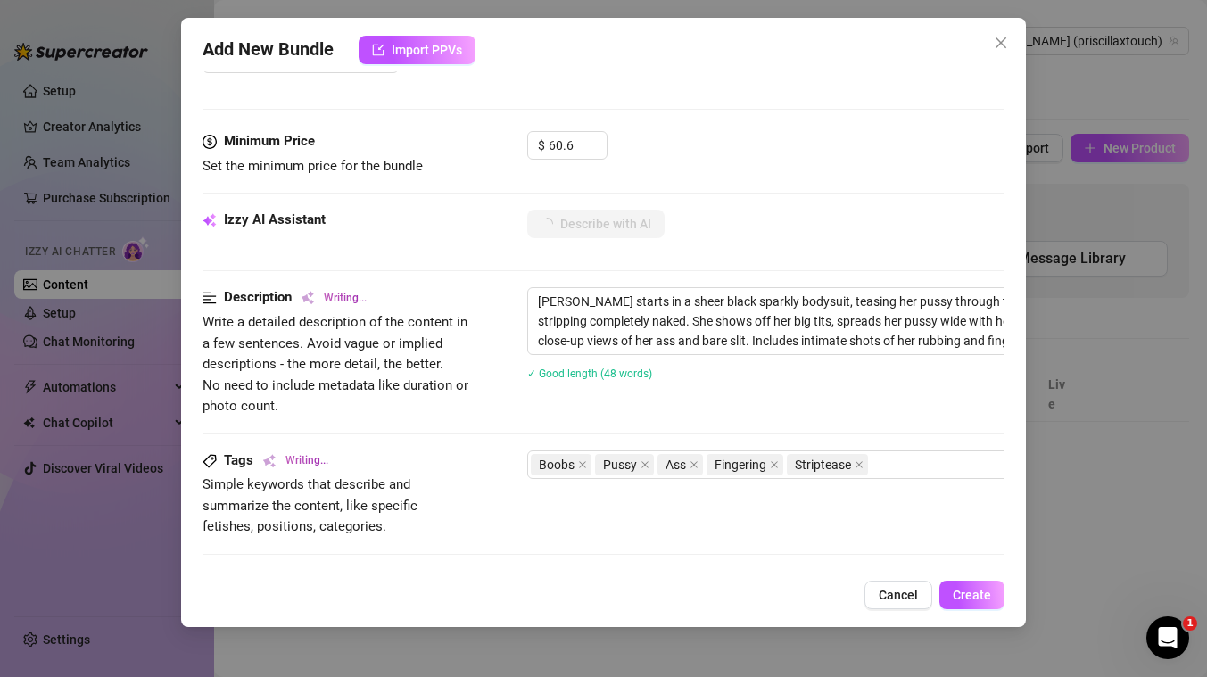
type textarea "[PERSON_NAME] starts in a sheer black sparkly bodysuit, teasing her pussy throu…"
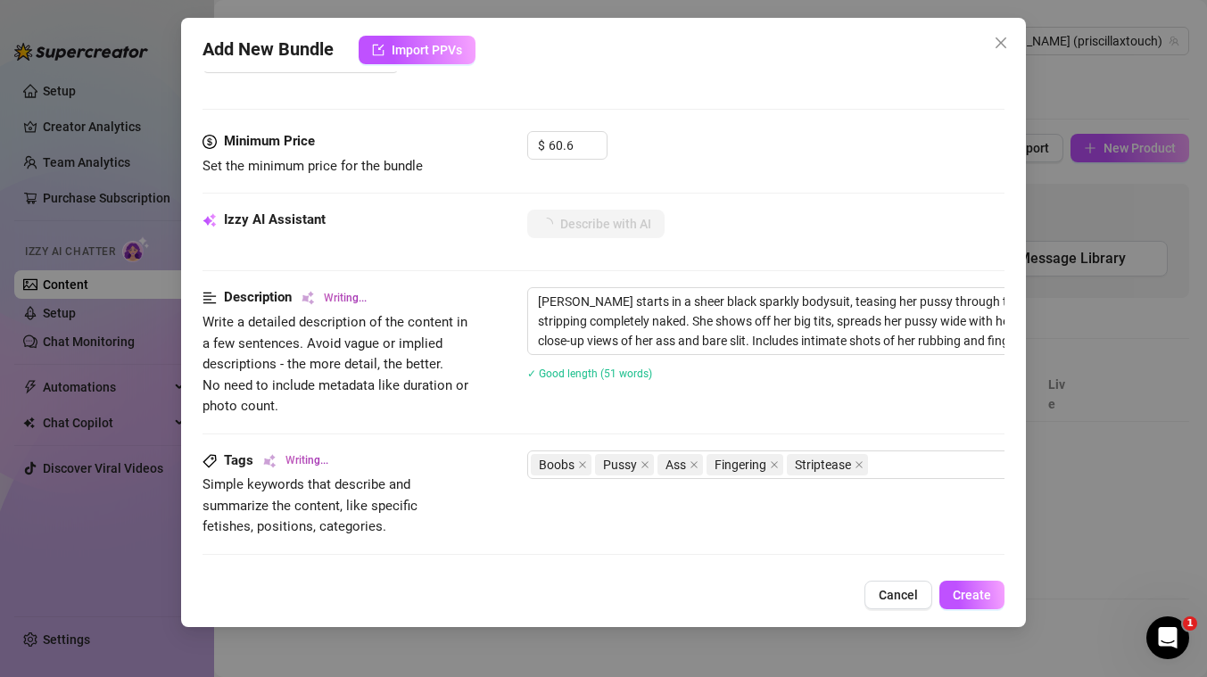
type textarea "[PERSON_NAME] starts in a sheer black sparkly bodysuit, teasing her pussy throu…"
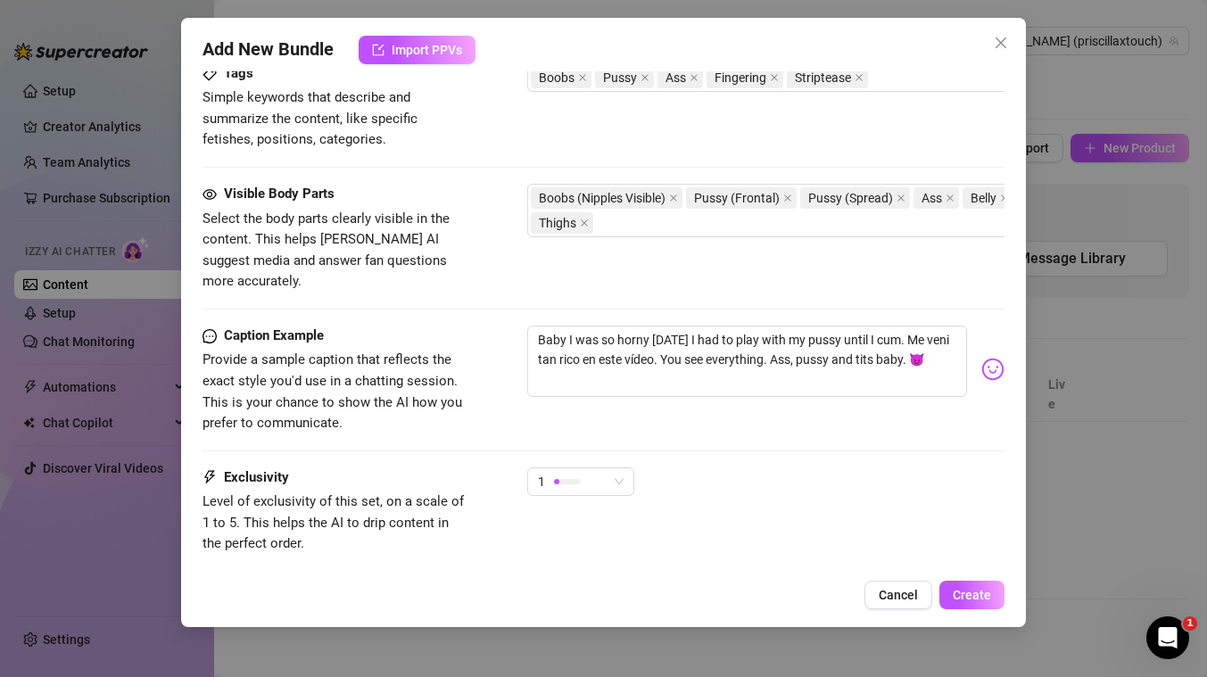
scroll to position [905, 0]
click at [614, 467] on span "1" at bounding box center [581, 480] width 86 height 27
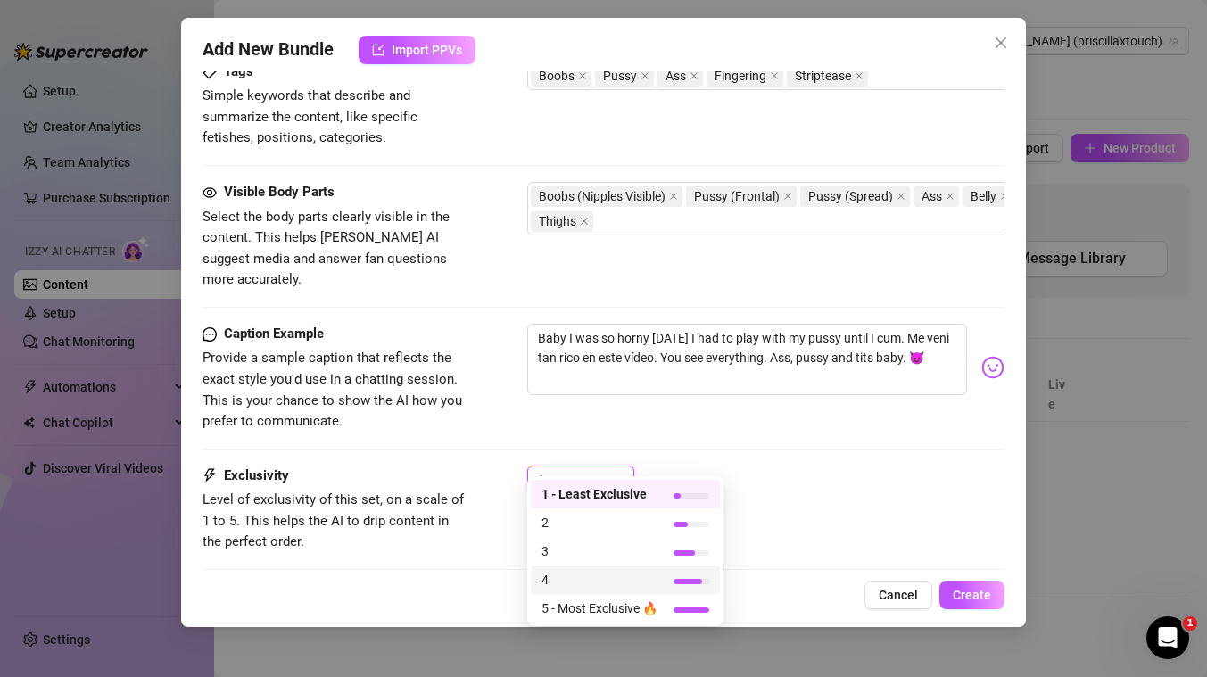
click at [574, 578] on span "4" at bounding box center [599, 580] width 116 height 20
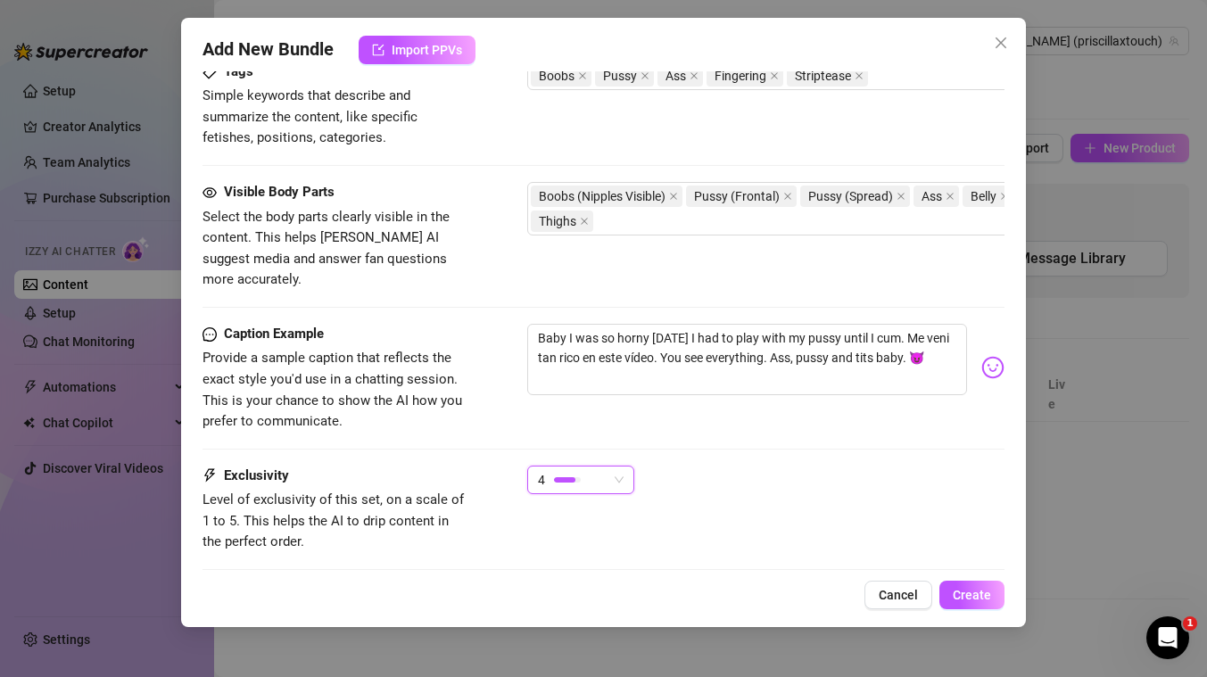
click at [905, 466] on div "4 4" at bounding box center [765, 488] width 477 height 45
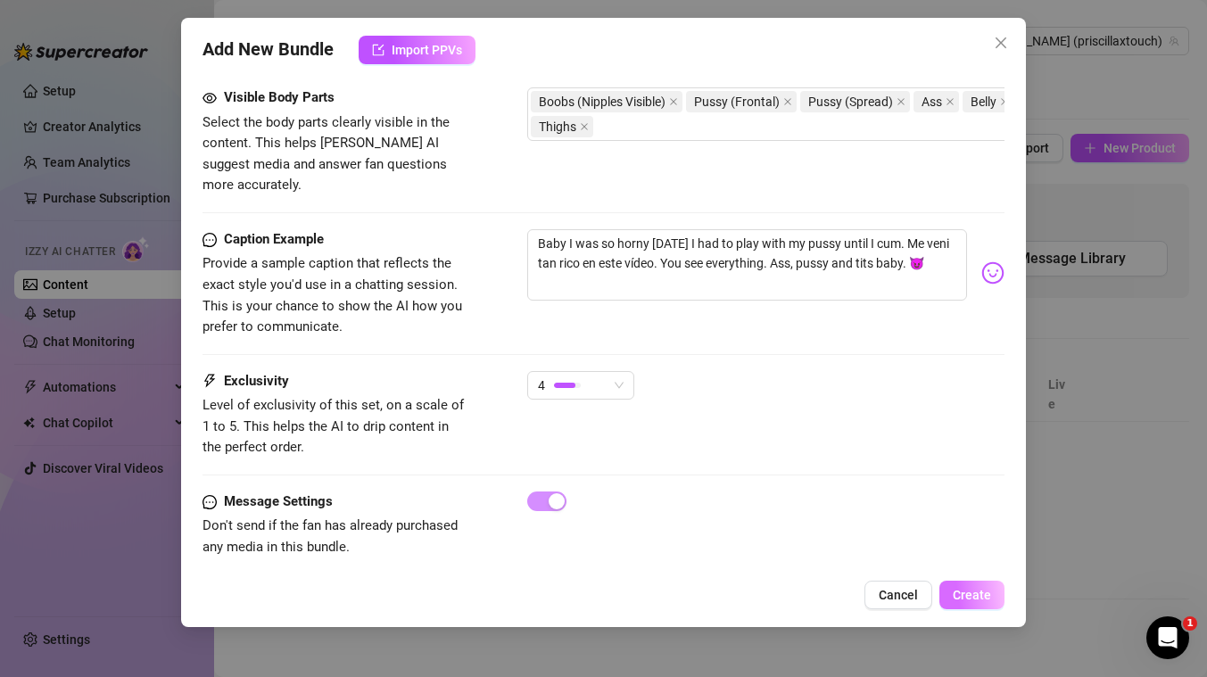
click at [981, 591] on span "Create" at bounding box center [972, 595] width 38 height 14
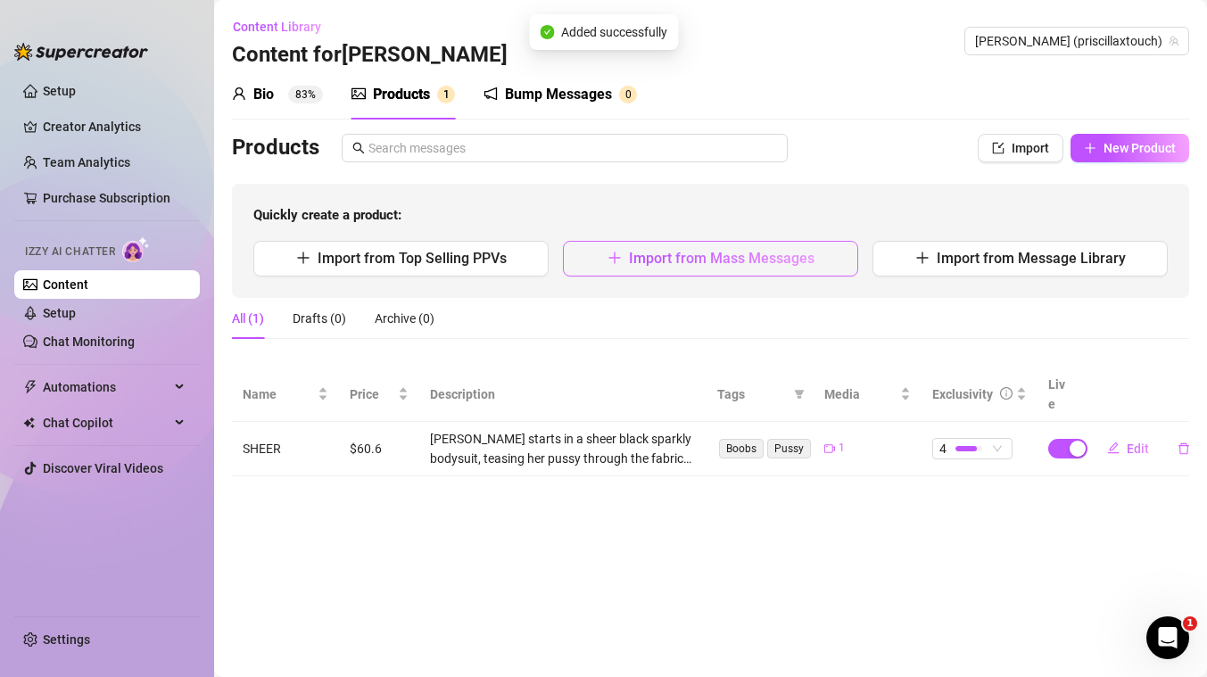
click at [748, 256] on span "Import from Mass Messages" at bounding box center [722, 258] width 186 height 17
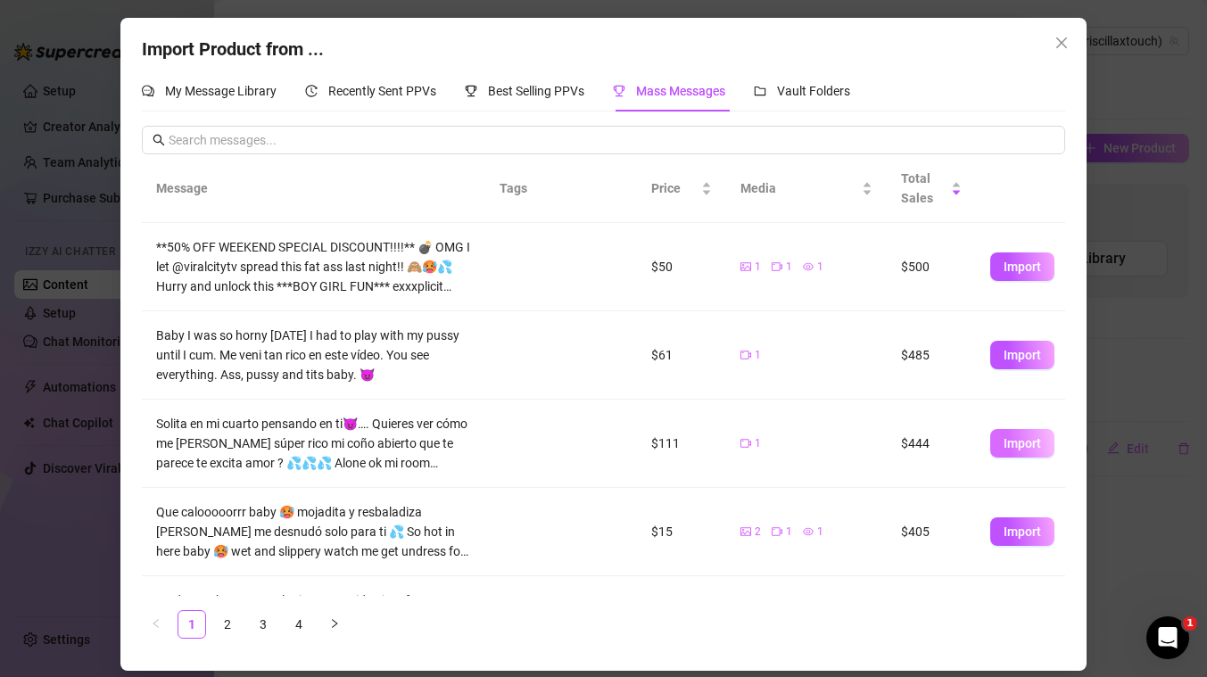
click at [1012, 442] on span "Import" at bounding box center [1022, 443] width 37 height 14
type textarea "Solita en mi cuarto pensando en ti😈…. Quieres ver cómo me [PERSON_NAME] súper r…"
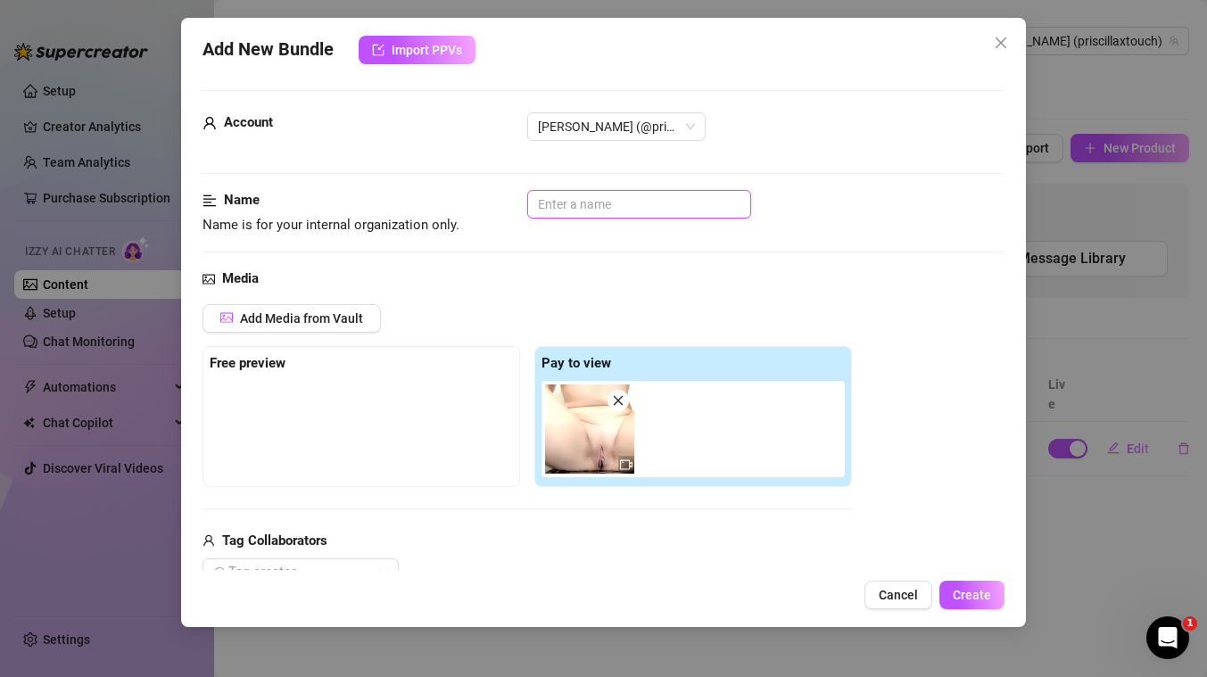
click at [612, 203] on input "text" at bounding box center [639, 204] width 224 height 29
type input "RAW PUSSY"
click at [897, 388] on div "Add Media from Vault Free preview Pay to view Tag Collaborators @ Tag creator" at bounding box center [603, 446] width 802 height 284
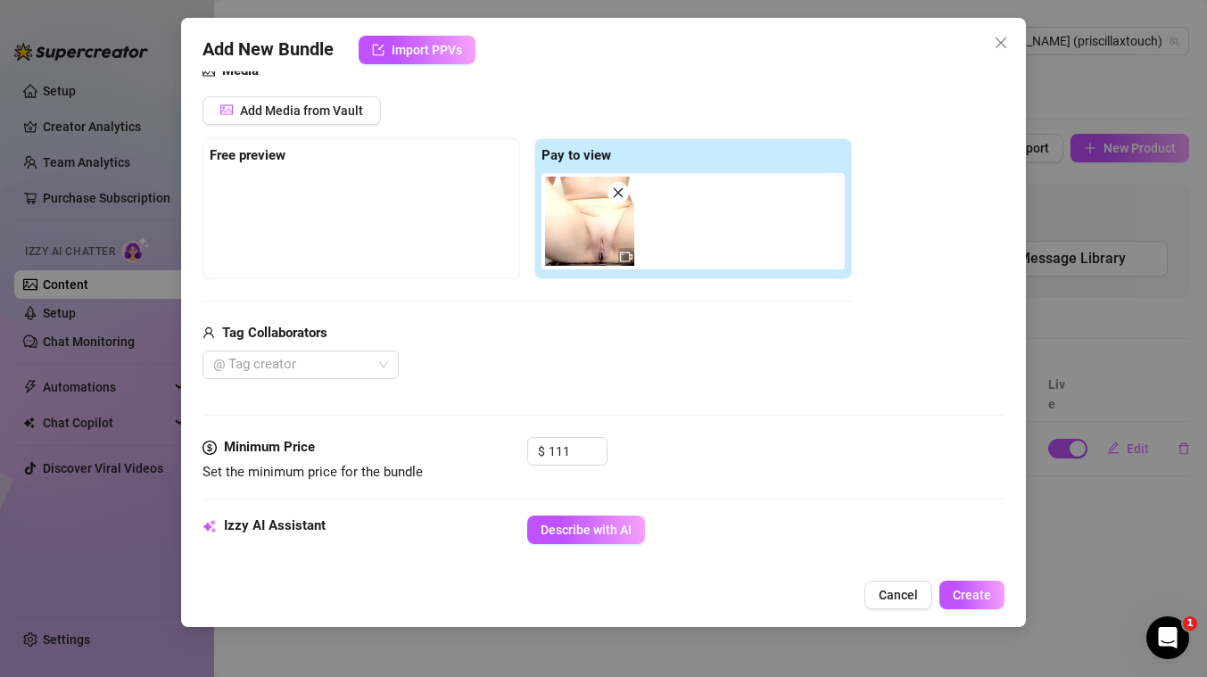
scroll to position [267, 0]
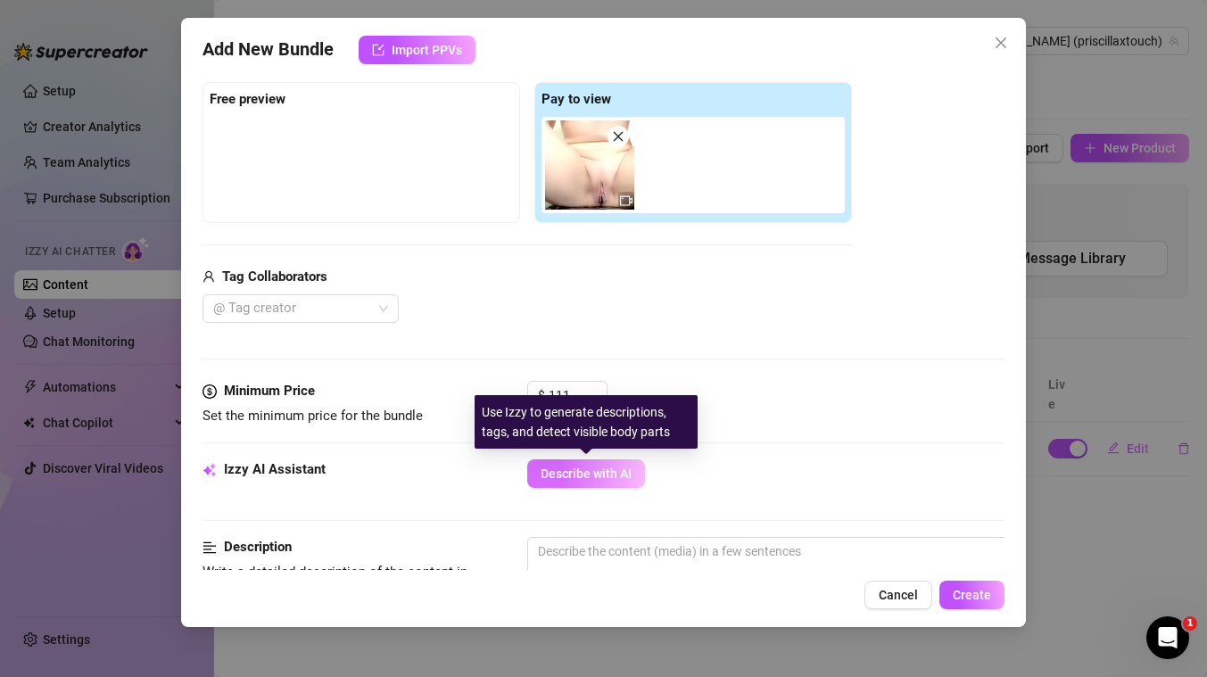
click at [603, 469] on span "Describe with AI" at bounding box center [586, 474] width 91 height 14
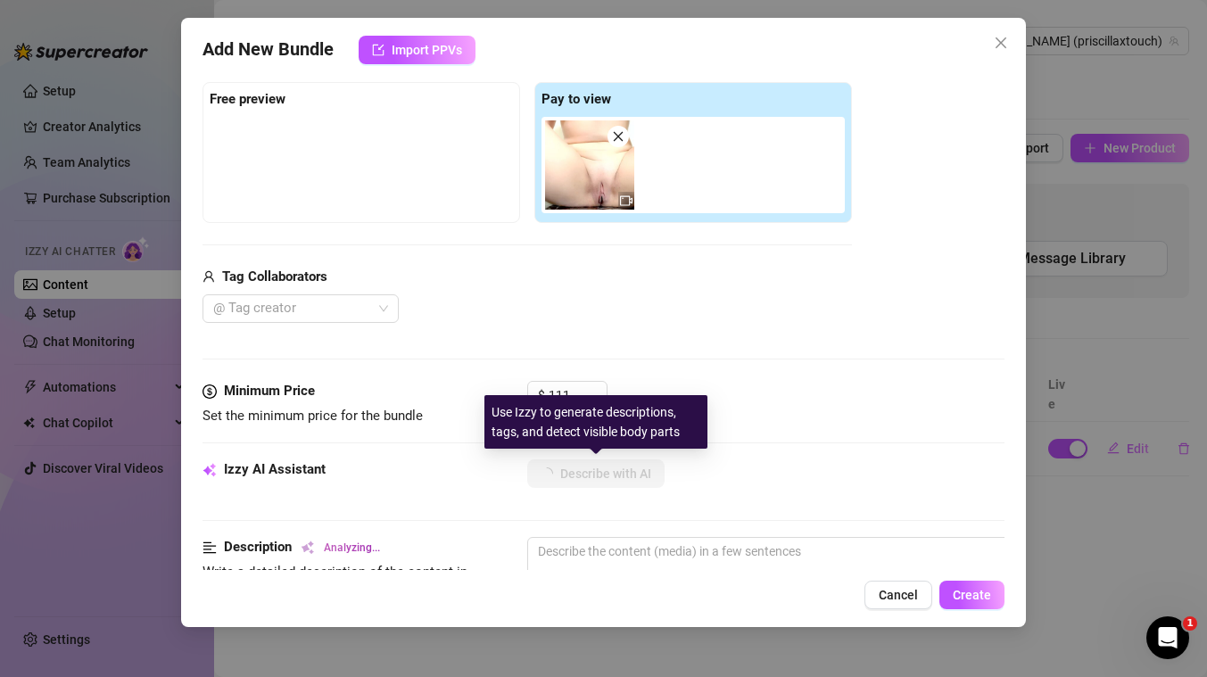
type textarea "[PERSON_NAME]"
type textarea "[PERSON_NAME] sits"
type textarea "[PERSON_NAME] sits fully"
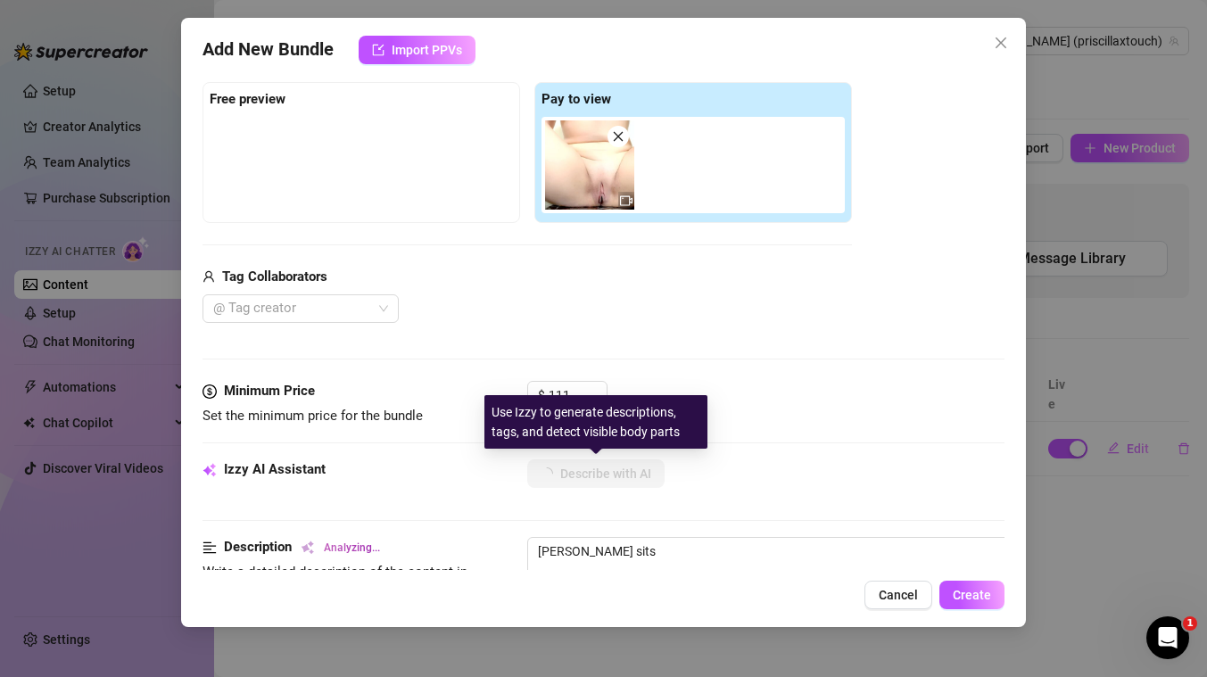
type textarea "[PERSON_NAME] sits fully"
type textarea "[PERSON_NAME] sits fully naked"
type textarea "[PERSON_NAME] sits fully naked with"
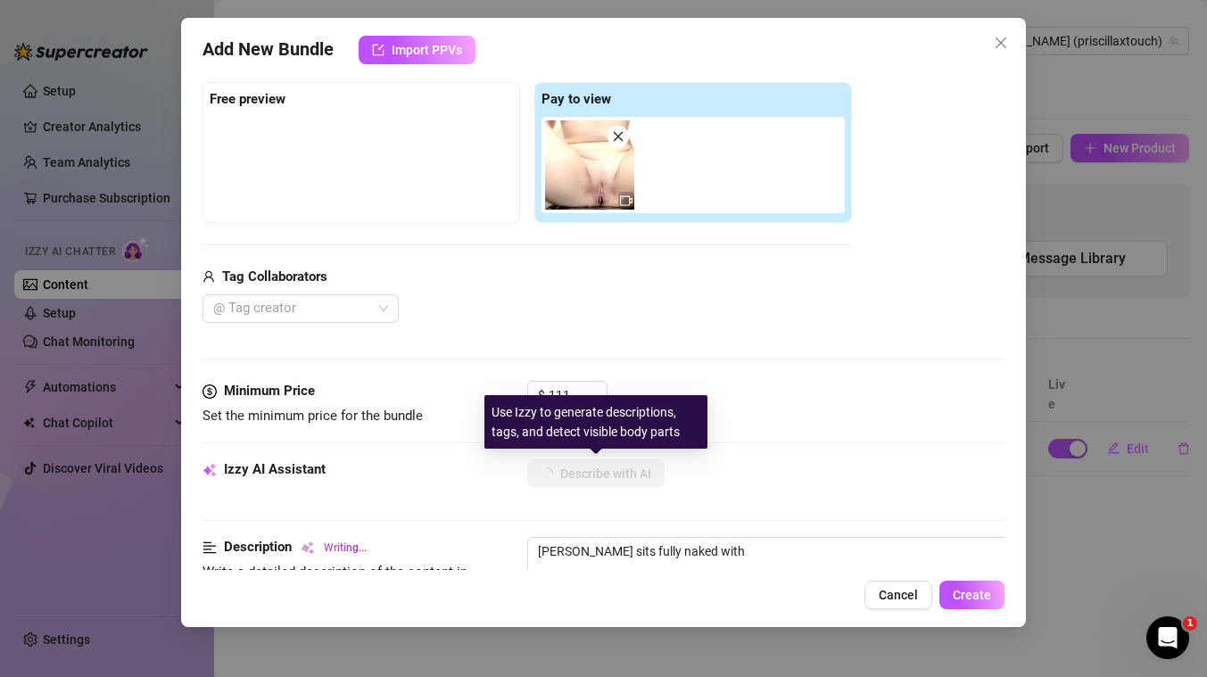
type textarea "[PERSON_NAME] sits fully naked with legs"
type textarea "[PERSON_NAME] sits fully naked with legs spread"
type textarea "[PERSON_NAME] sits fully naked with legs spread wide,"
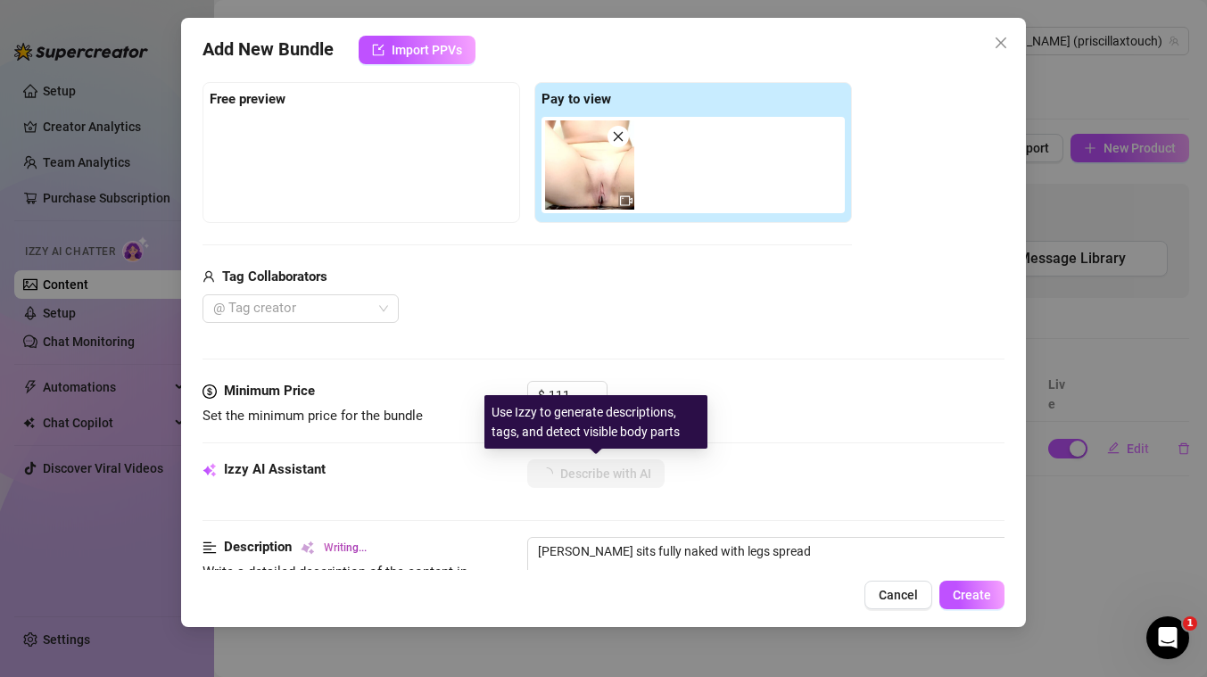
type textarea "[PERSON_NAME] sits fully naked with legs spread wide,"
type textarea "[PERSON_NAME] sits fully naked with legs spread wide, showing"
type textarea "[PERSON_NAME] sits fully naked with legs spread wide, showing her"
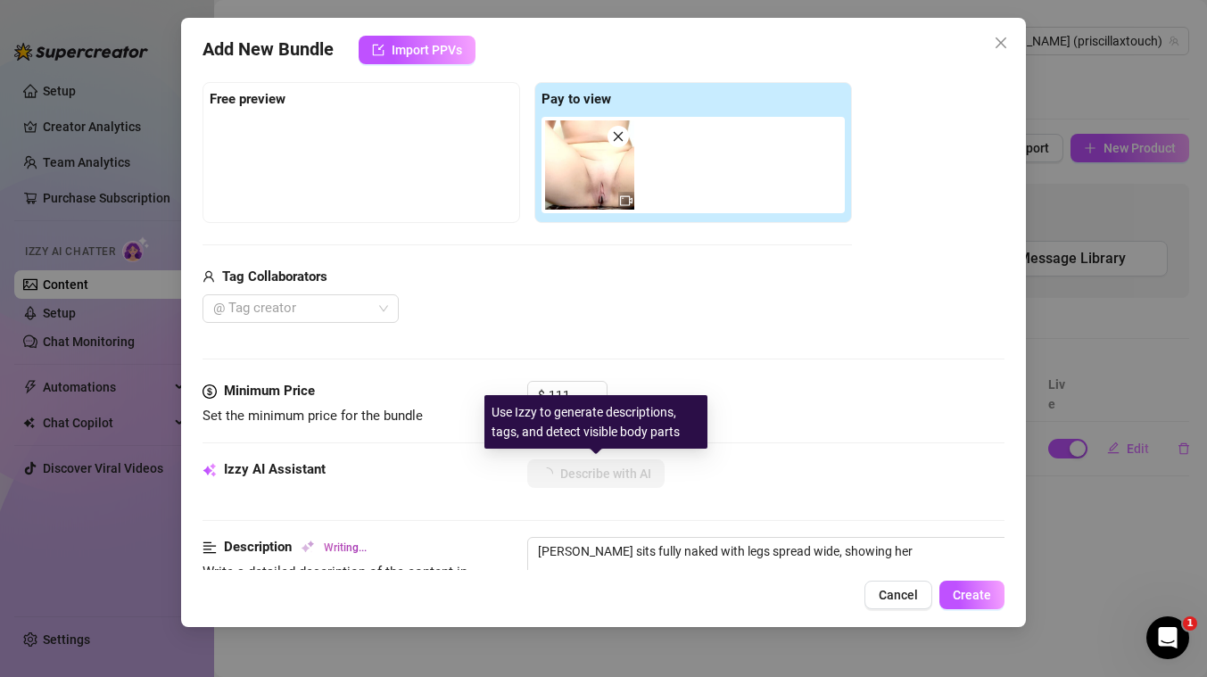
type textarea "[PERSON_NAME] sits fully naked with legs spread wide, showing her bare"
type textarea "[PERSON_NAME] sits fully naked with legs spread wide, showing her bare pussy"
type textarea "[PERSON_NAME] sits fully naked with legs spread wide, showing her bare pussy up"
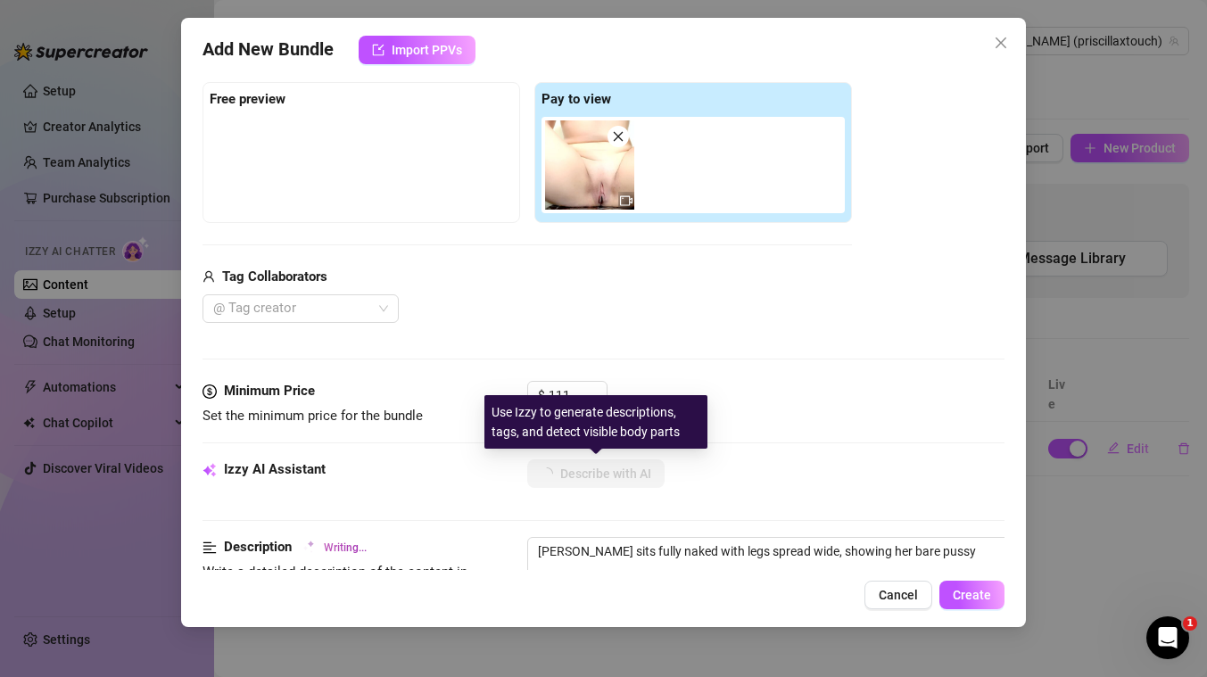
type textarea "[PERSON_NAME] sits fully naked with legs spread wide, showing her bare pussy up"
type textarea "[PERSON_NAME] sits fully naked with legs spread wide, showing her bare pussy up…"
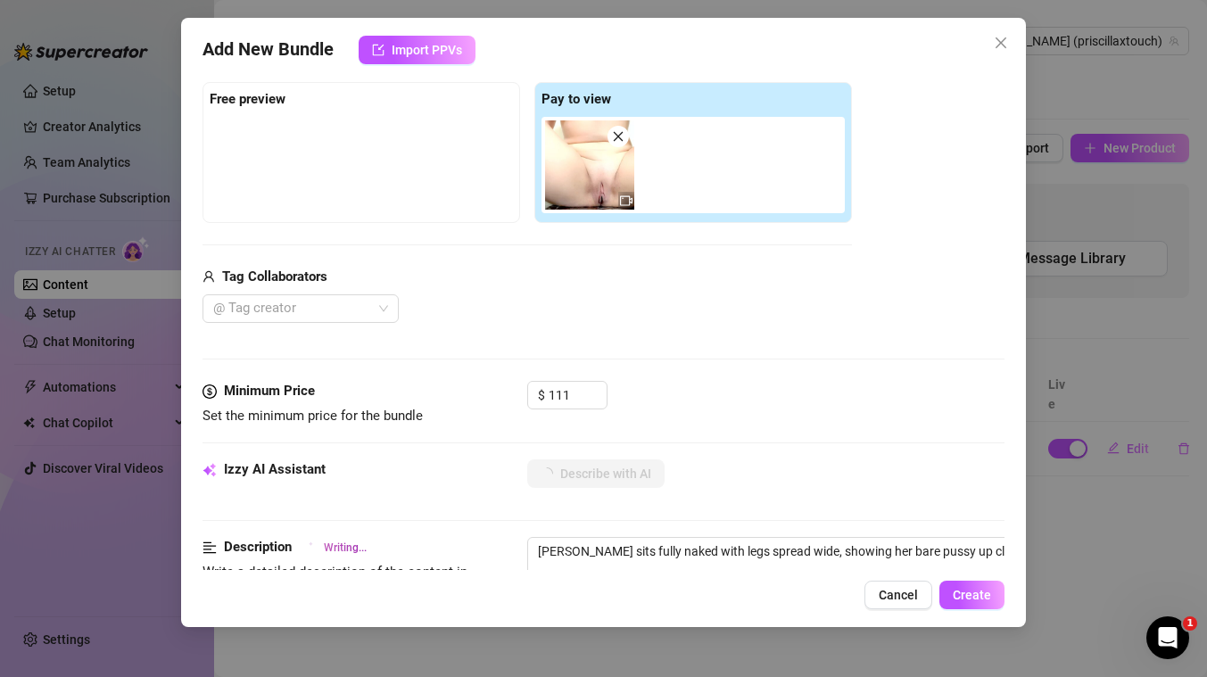
type textarea "[PERSON_NAME] sits fully naked with legs spread wide, showing her bare pussy up…"
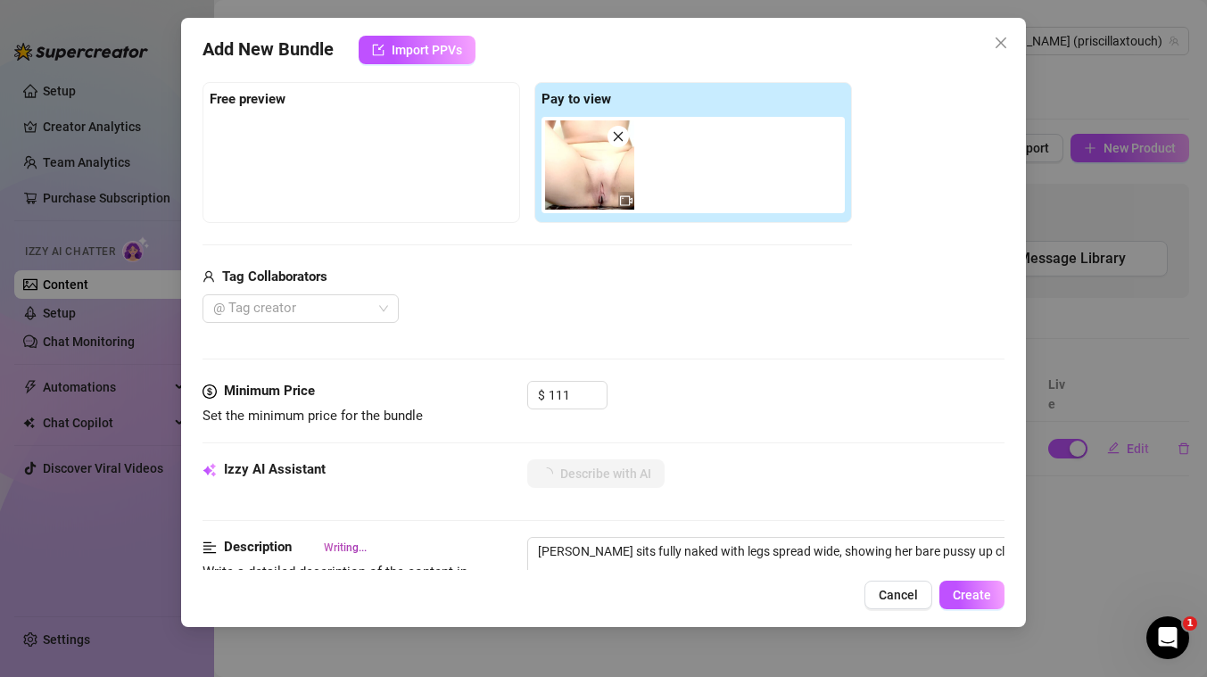
type textarea "[PERSON_NAME] sits fully naked with legs spread wide, showing her bare pussy up…"
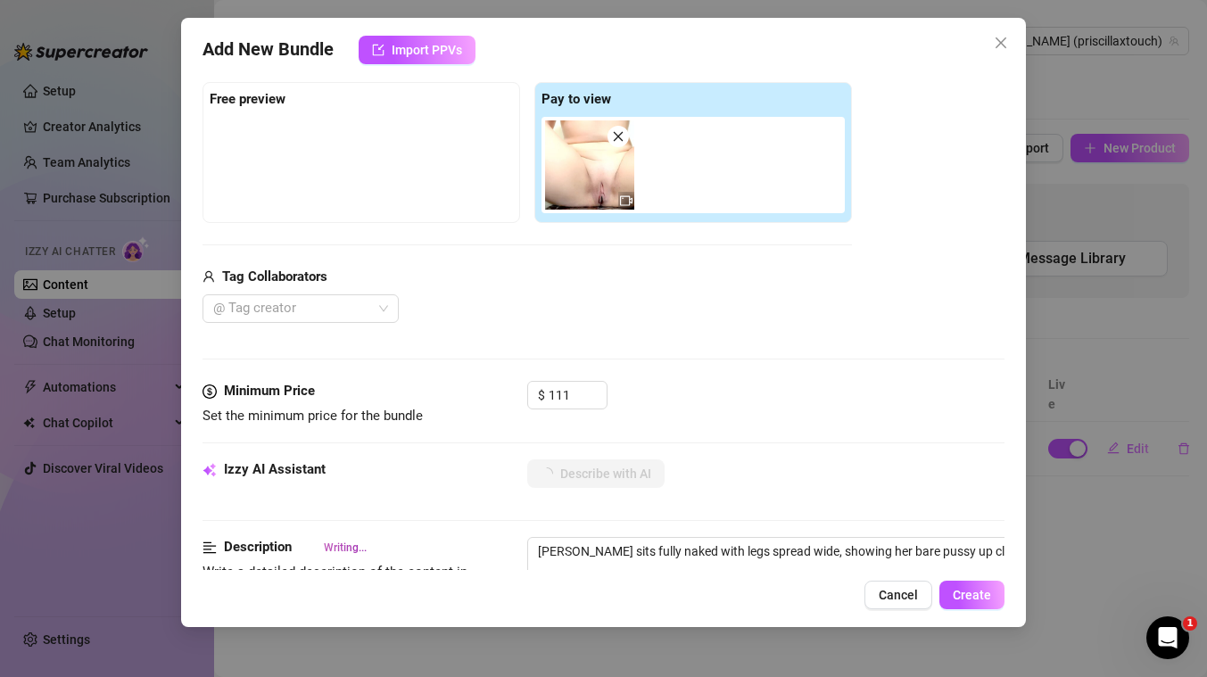
type textarea "[PERSON_NAME] sits fully naked with legs spread wide, showing her bare pussy up…"
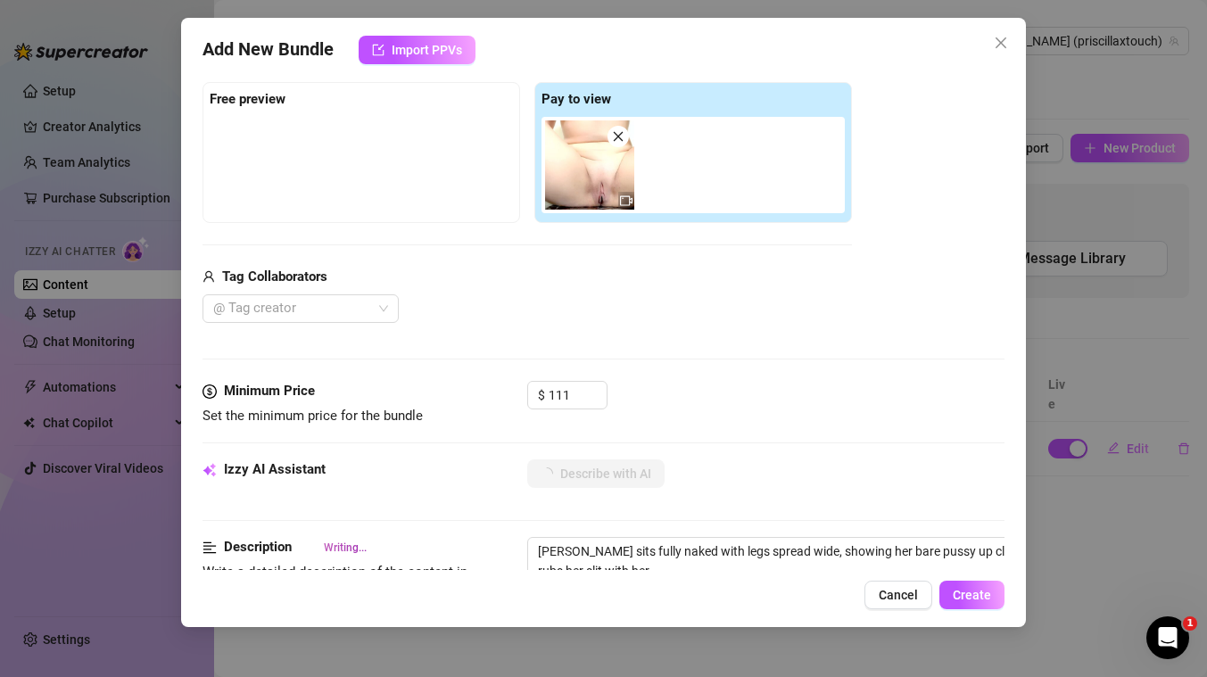
type textarea "[PERSON_NAME] sits fully naked with legs spread wide, showing her bare pussy up…"
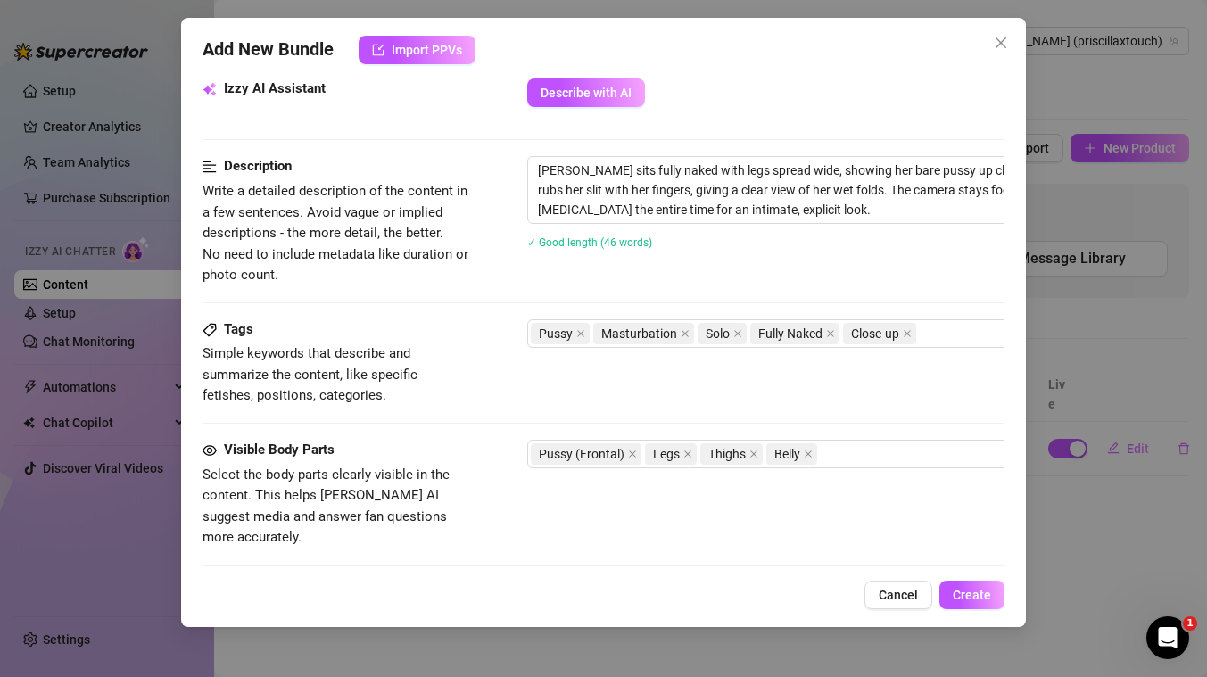
scroll to position [885, 0]
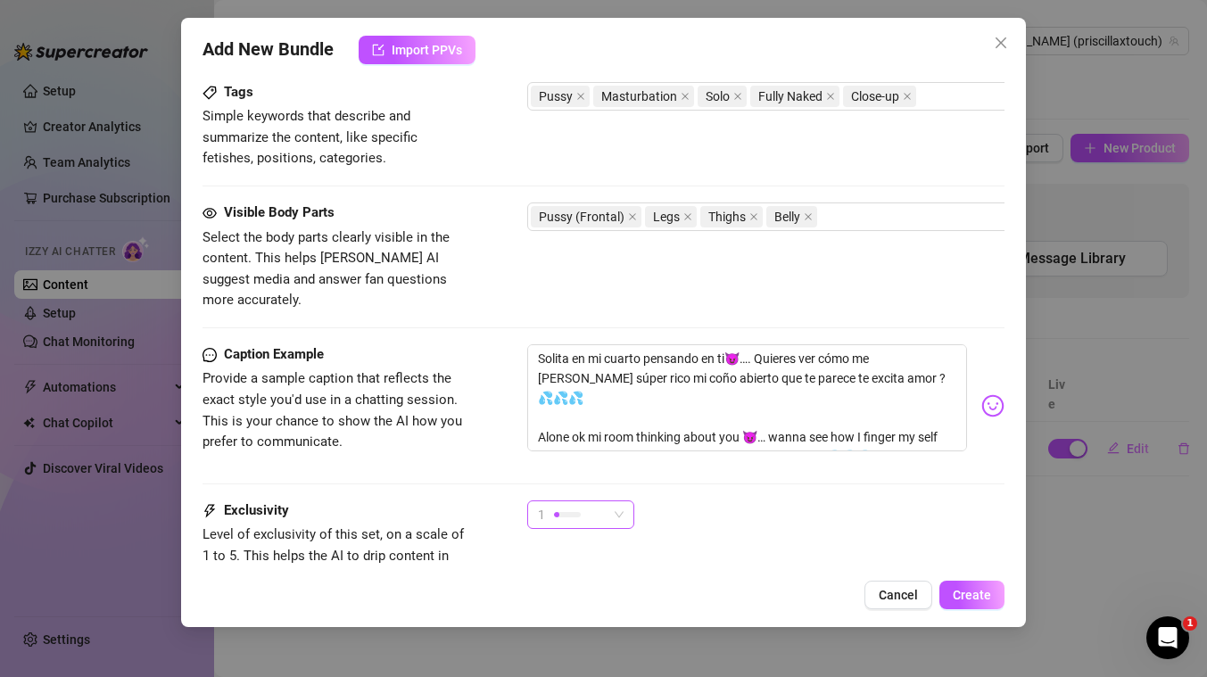
click at [607, 501] on span "1" at bounding box center [581, 514] width 86 height 27
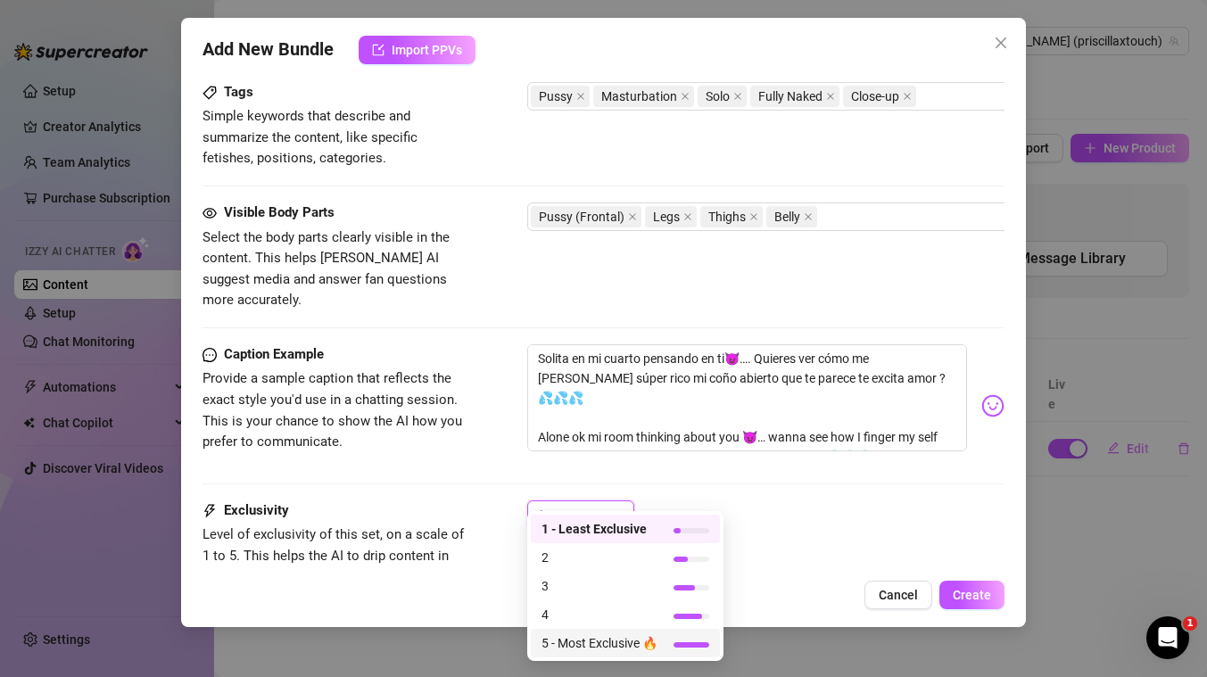
click at [572, 645] on span "5 - Most Exclusive 🔥" at bounding box center [599, 643] width 116 height 20
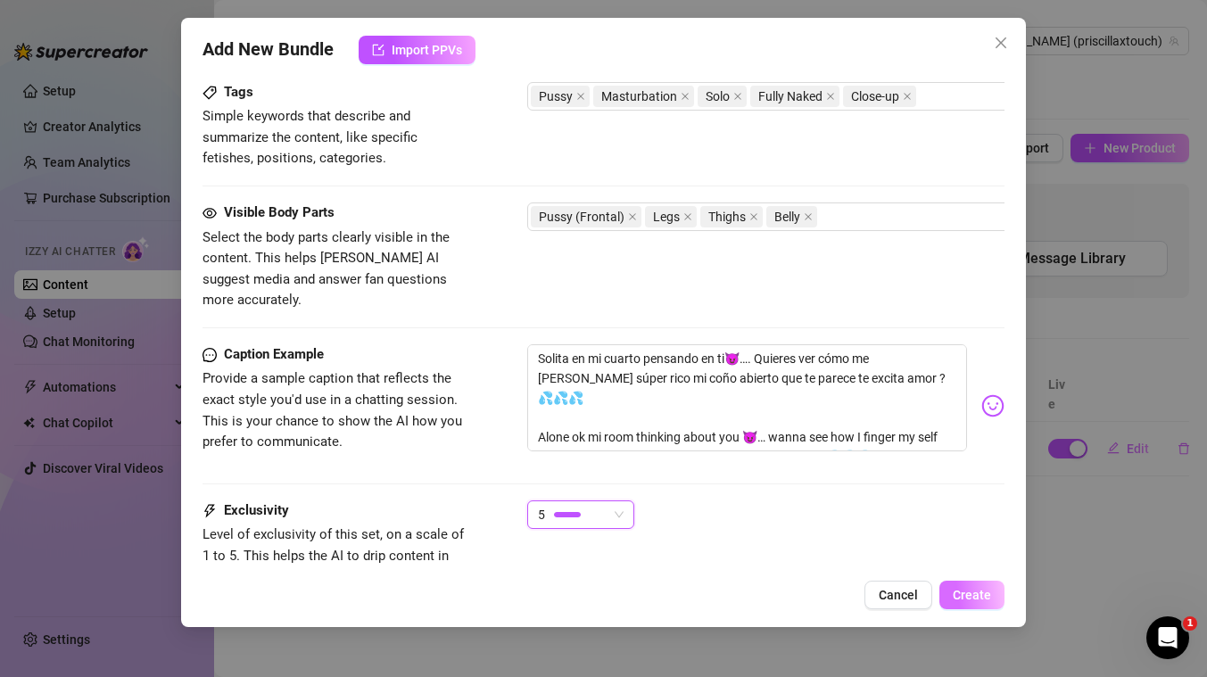
click at [968, 591] on span "Create" at bounding box center [972, 595] width 38 height 14
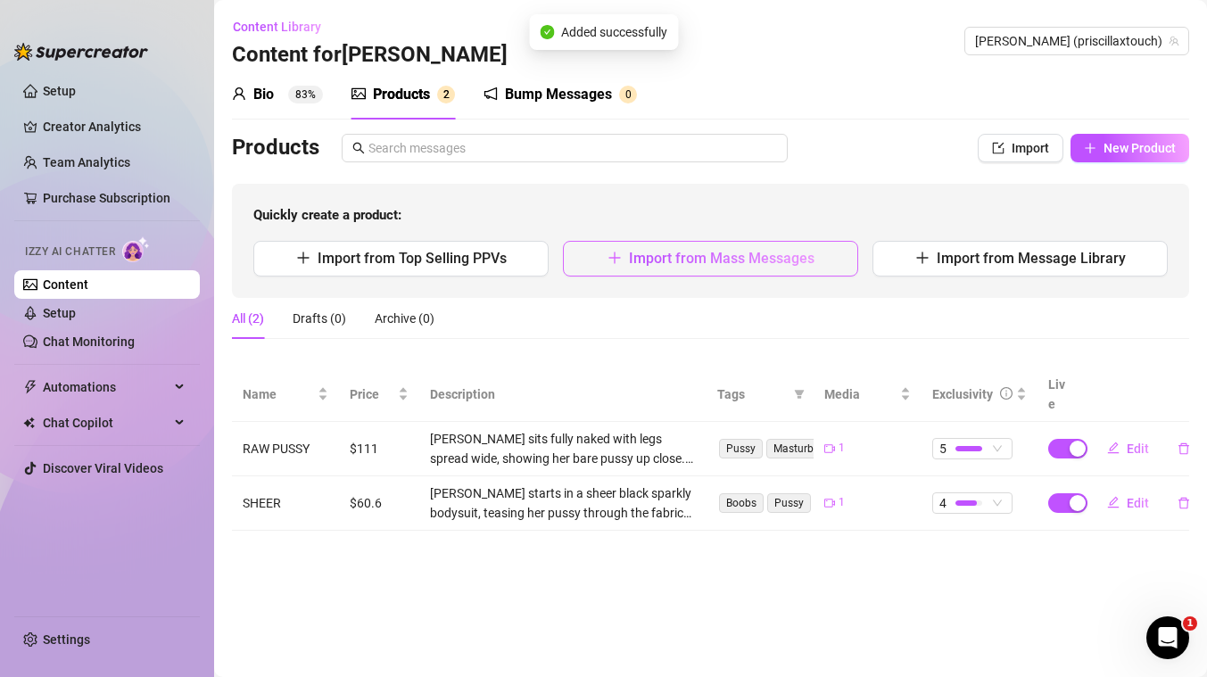
click at [675, 258] on span "Import from Mass Messages" at bounding box center [722, 258] width 186 height 17
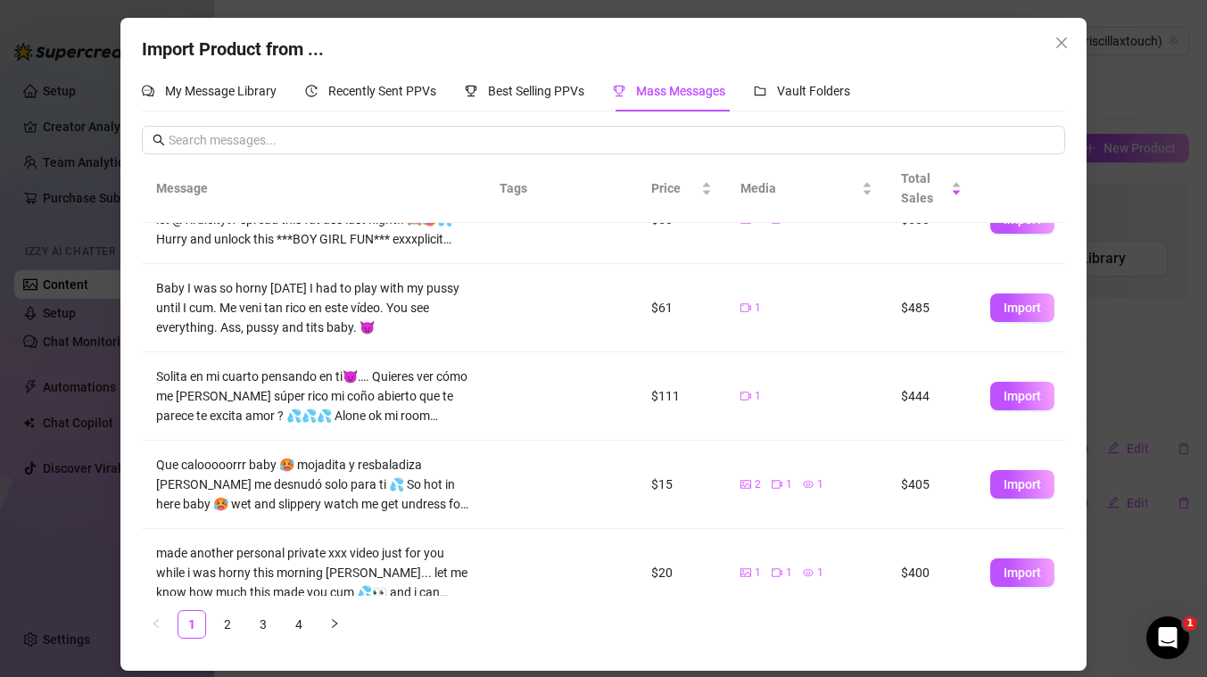
scroll to position [55, 0]
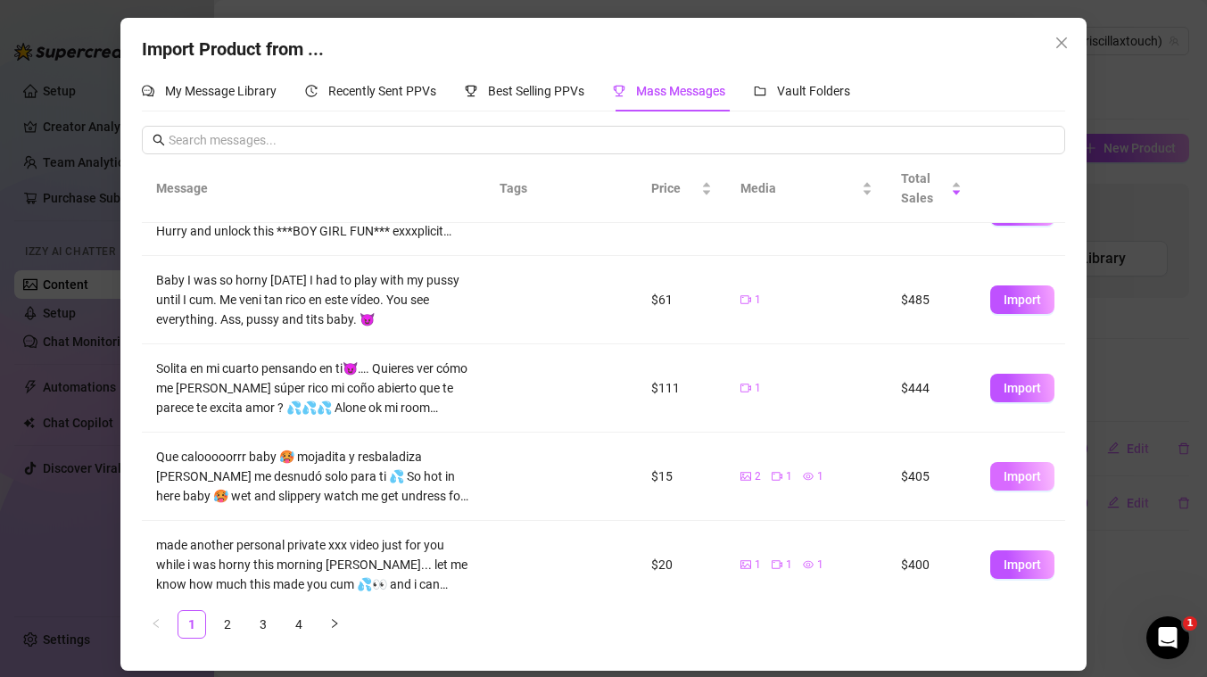
click at [1032, 481] on span "Import" at bounding box center [1022, 476] width 37 height 14
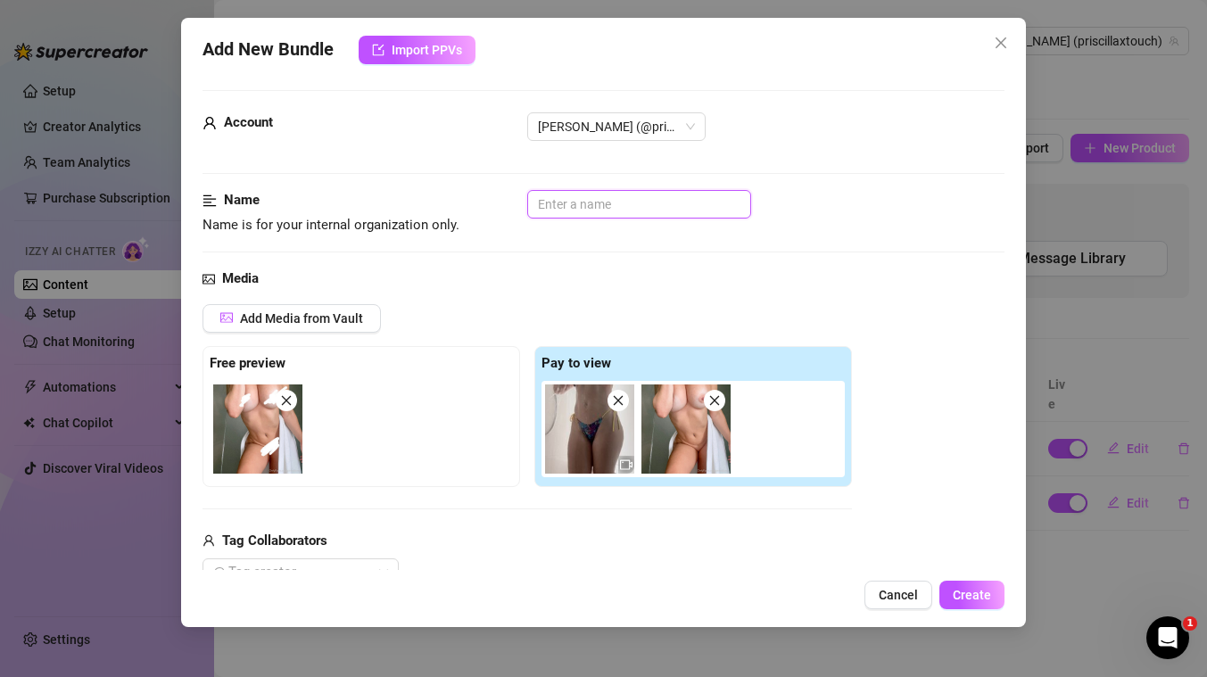
click at [610, 206] on input "text" at bounding box center [639, 204] width 224 height 29
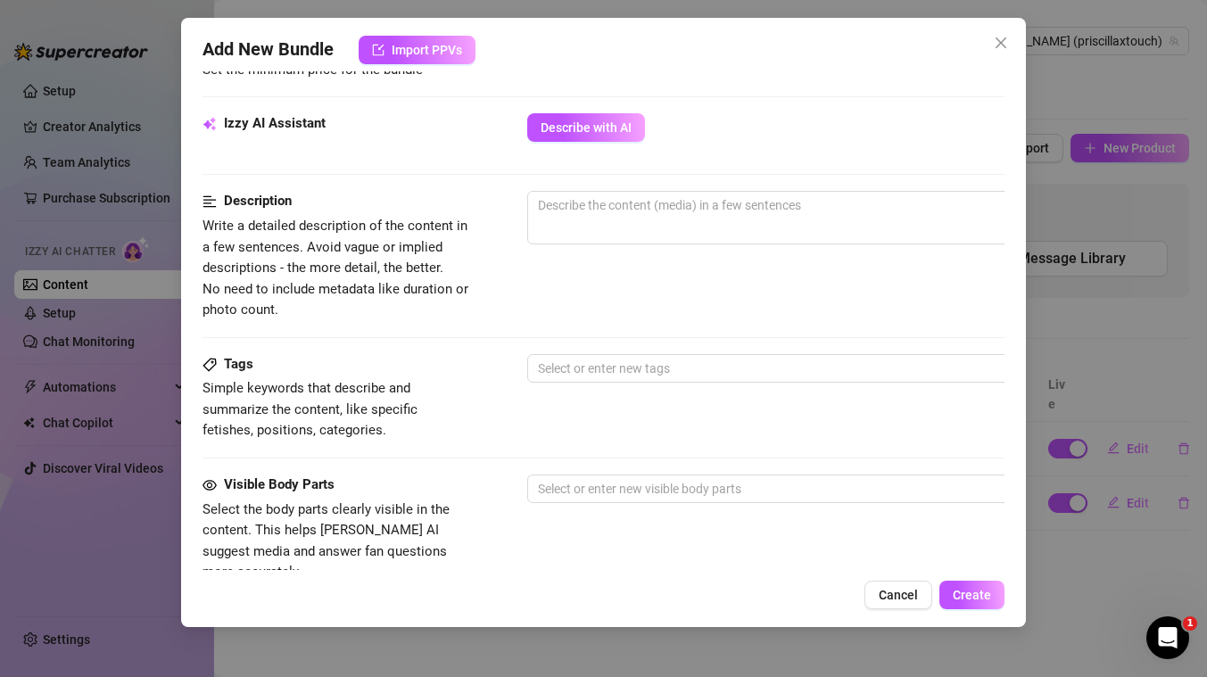
scroll to position [606, 0]
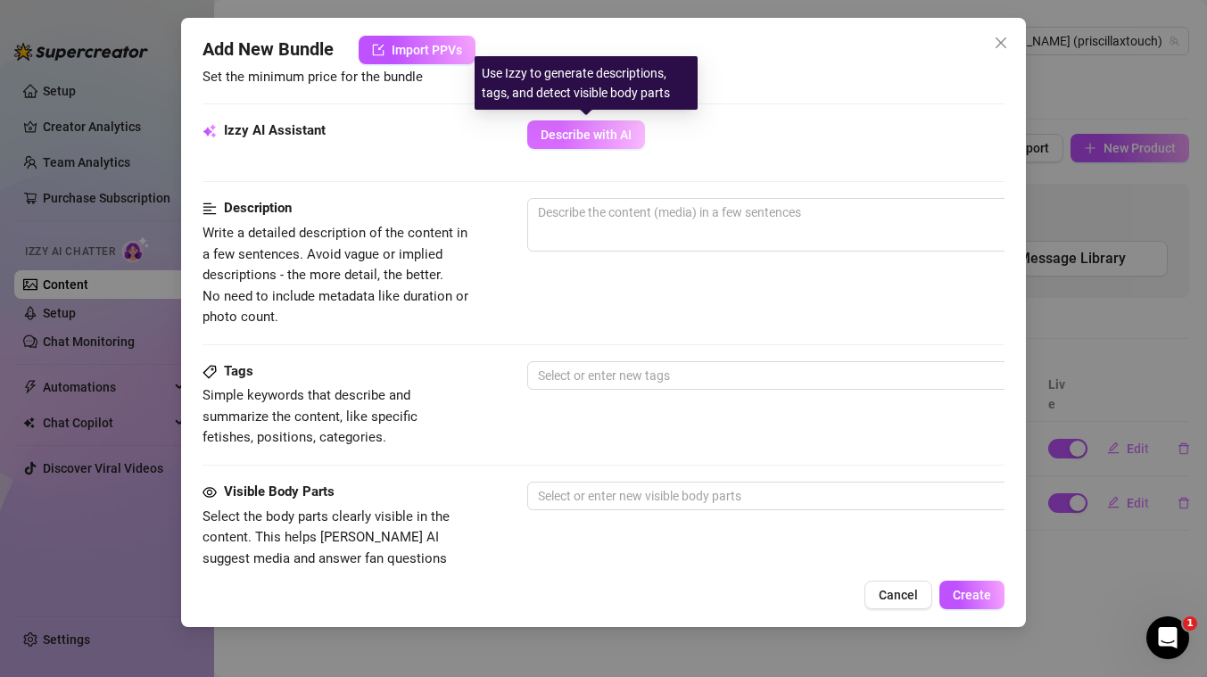
click at [593, 140] on span "Describe with AI" at bounding box center [586, 135] width 91 height 14
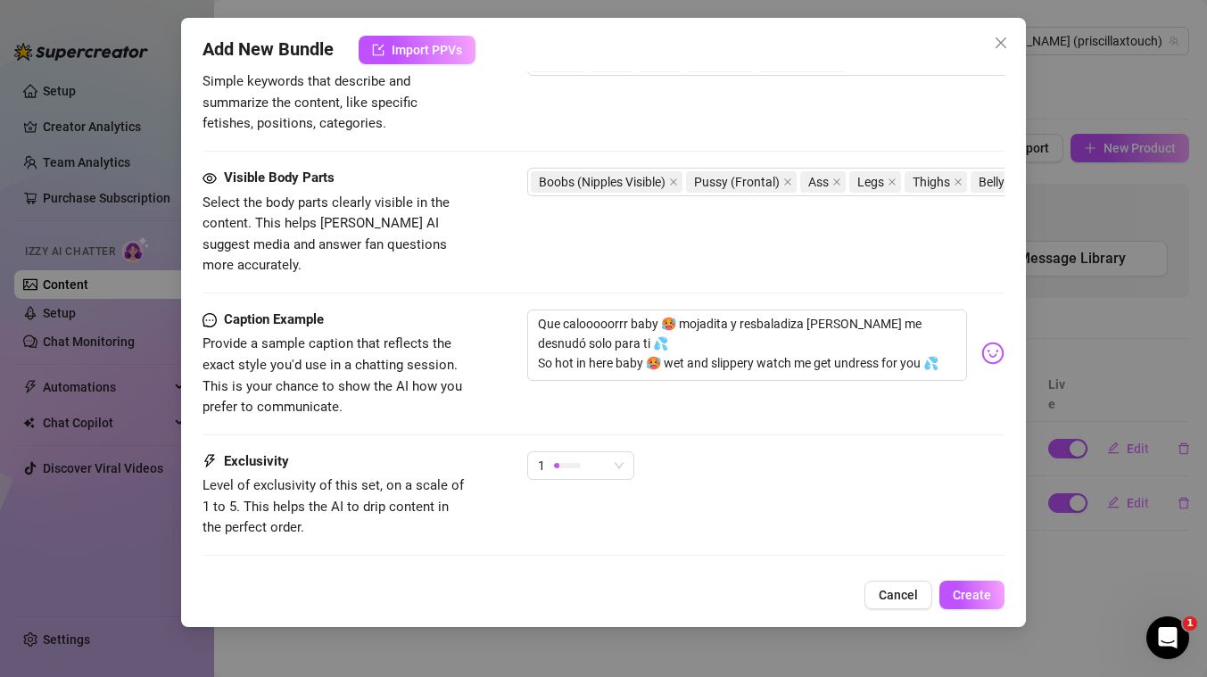
scroll to position [930, 0]
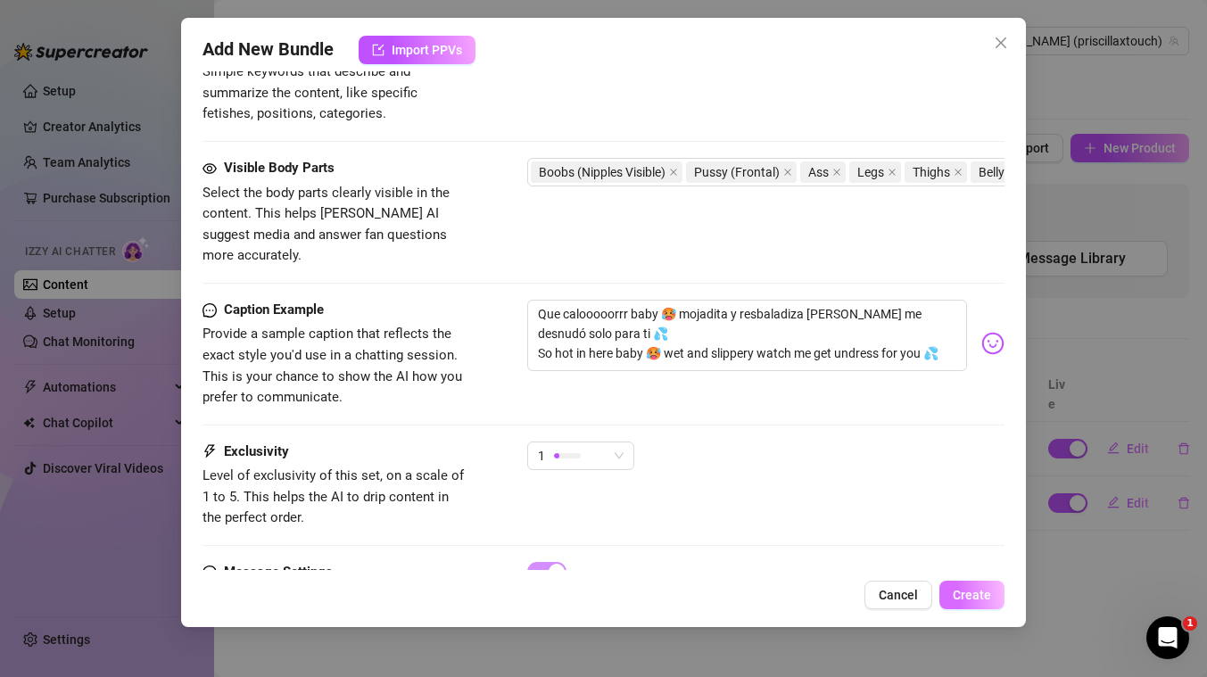
click at [966, 588] on span "Create" at bounding box center [972, 595] width 38 height 14
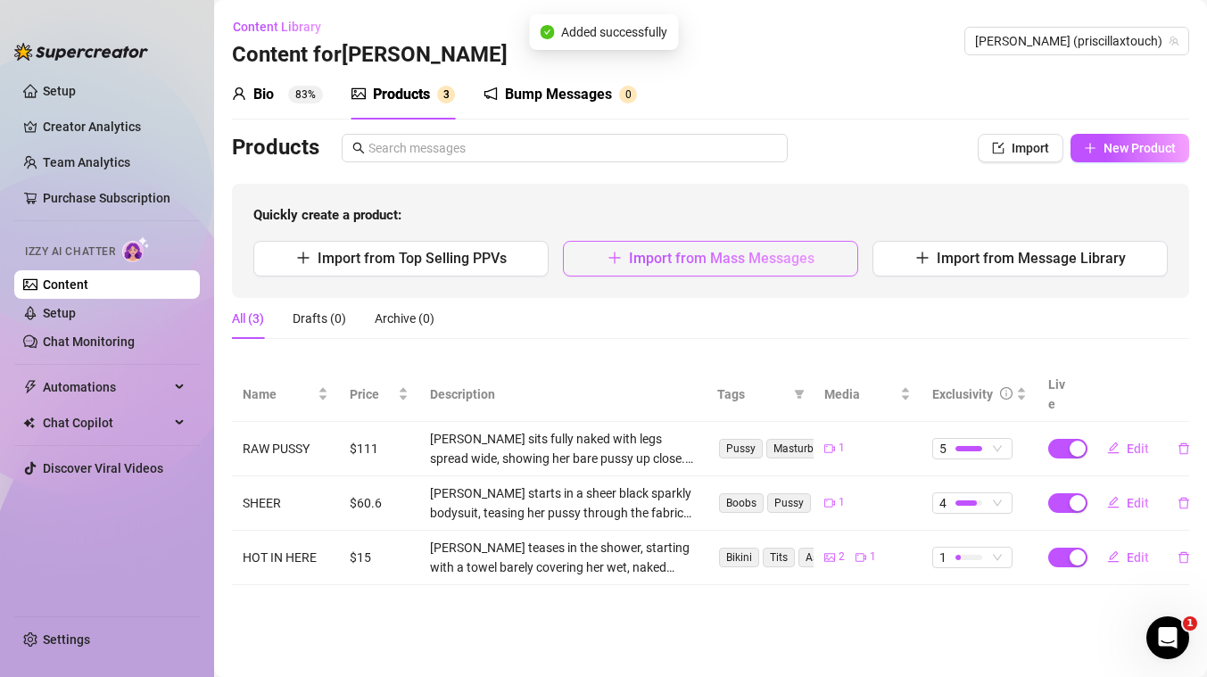
click at [657, 254] on span "Import from Mass Messages" at bounding box center [722, 258] width 186 height 17
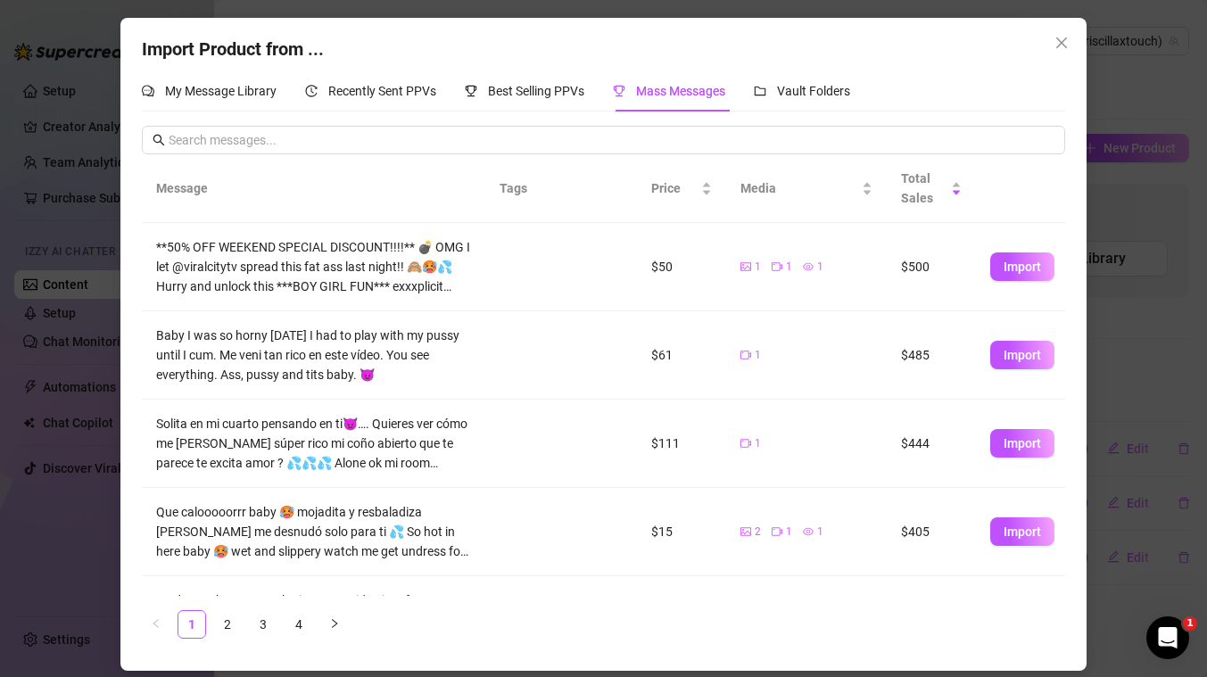
scroll to position [155, 0]
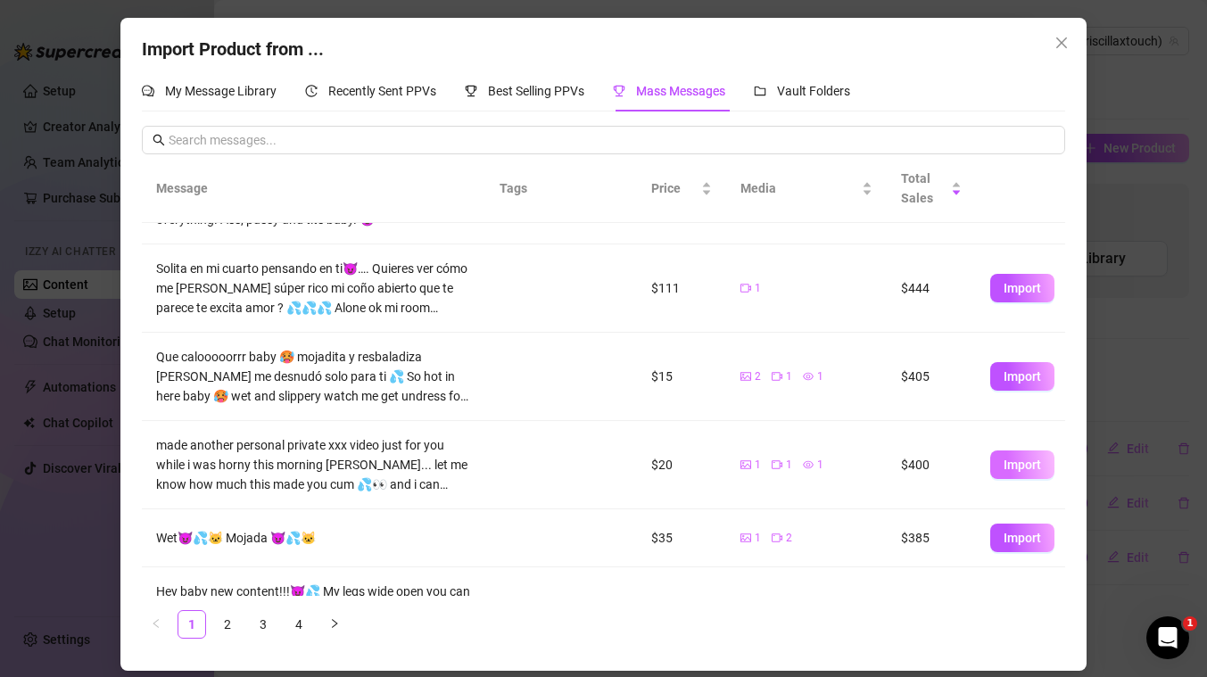
click at [1025, 471] on span "Import" at bounding box center [1022, 465] width 37 height 14
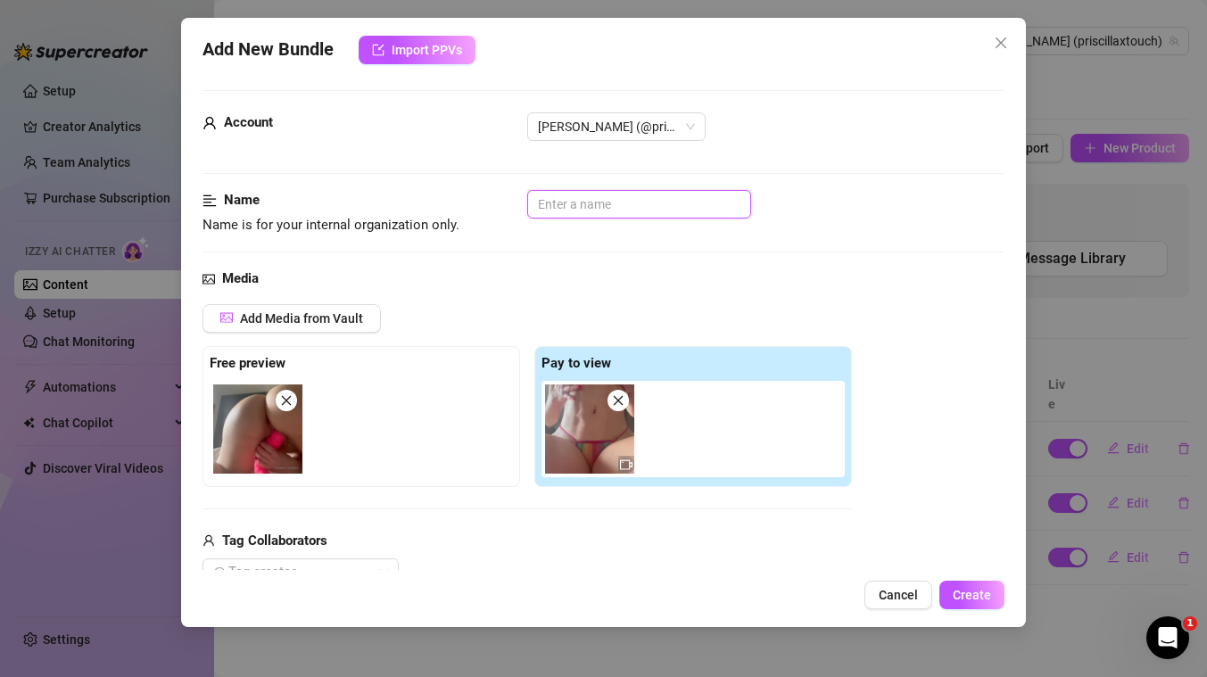
click at [634, 202] on input "text" at bounding box center [639, 204] width 224 height 29
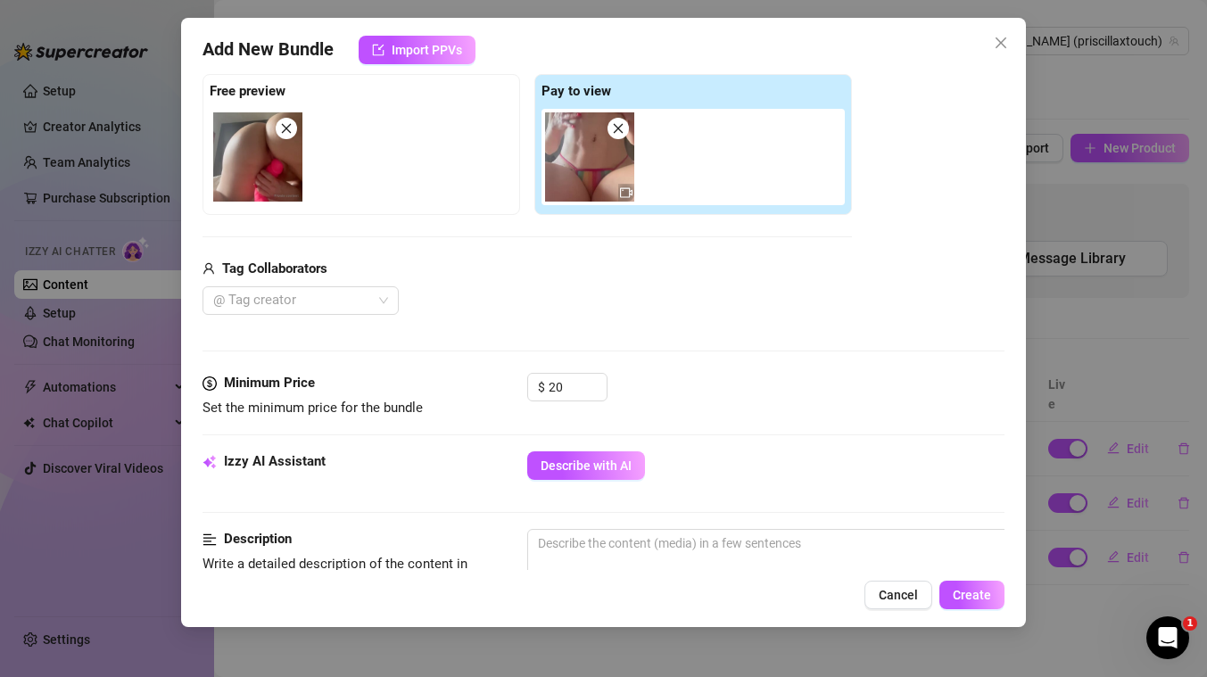
scroll to position [446, 0]
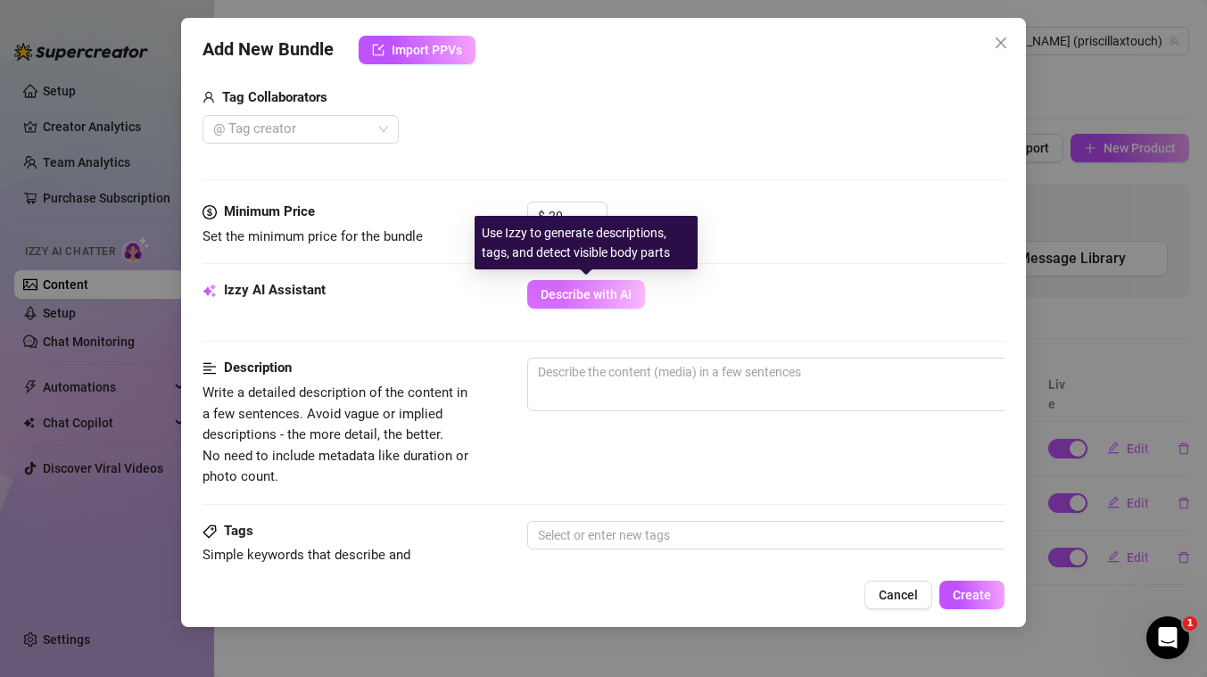
click at [602, 293] on span "Describe with AI" at bounding box center [586, 294] width 91 height 14
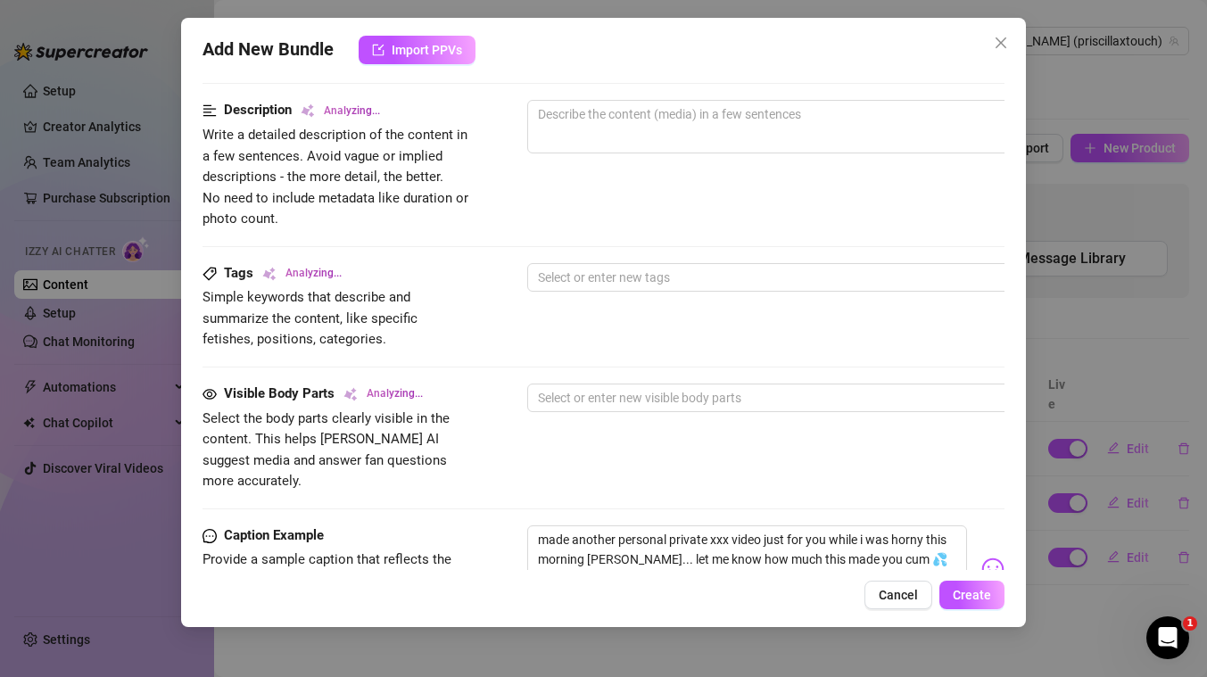
scroll to position [361, 0]
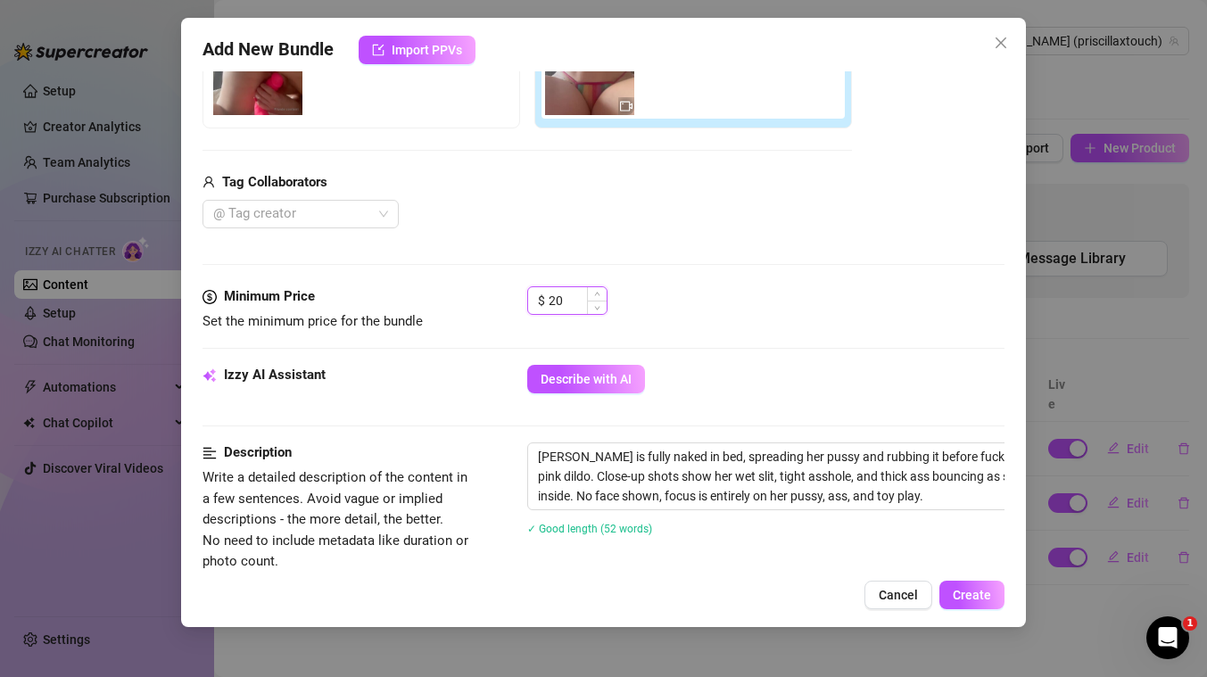
click at [568, 302] on input "20" at bounding box center [578, 300] width 58 height 27
click at [835, 325] on div "$ 100" at bounding box center [765, 308] width 477 height 45
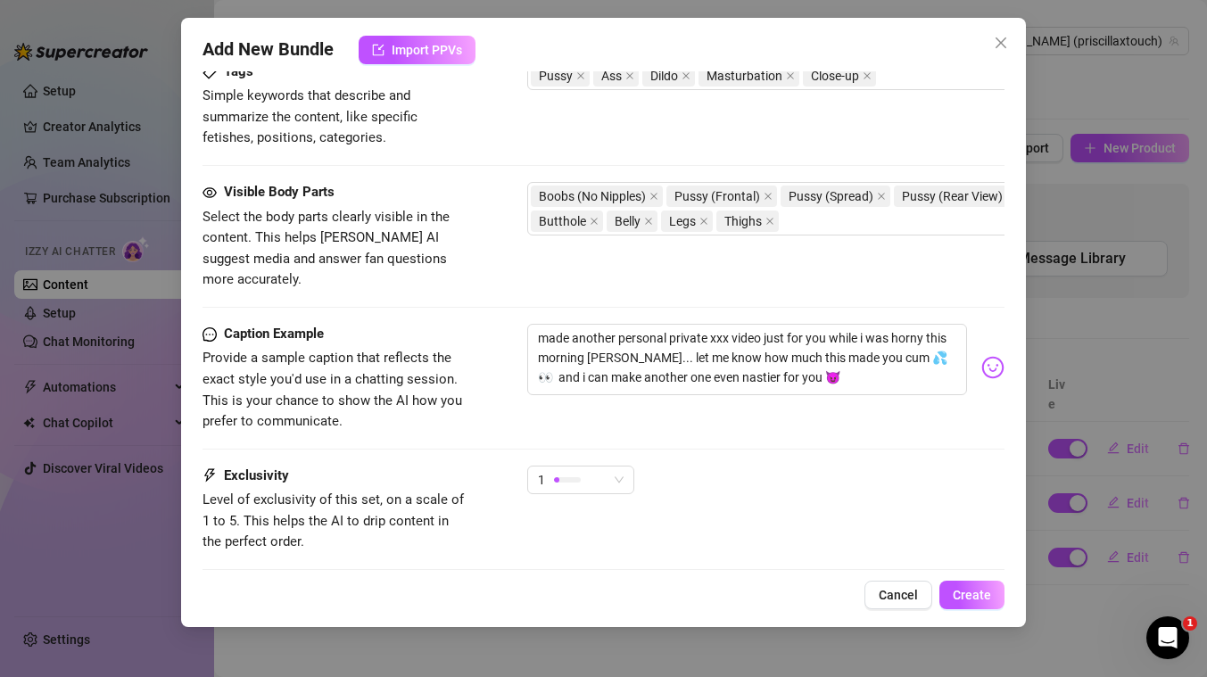
scroll to position [907, 0]
click at [603, 465] on div "1" at bounding box center [573, 478] width 70 height 27
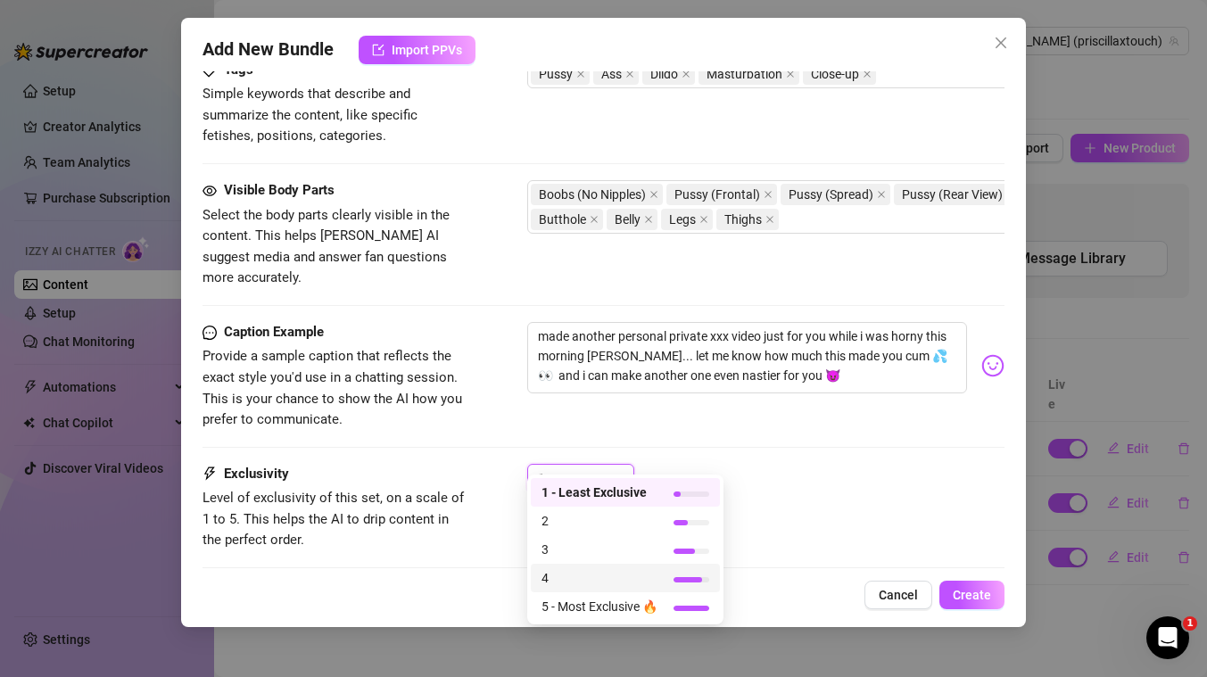
click at [576, 577] on span "4" at bounding box center [599, 578] width 116 height 20
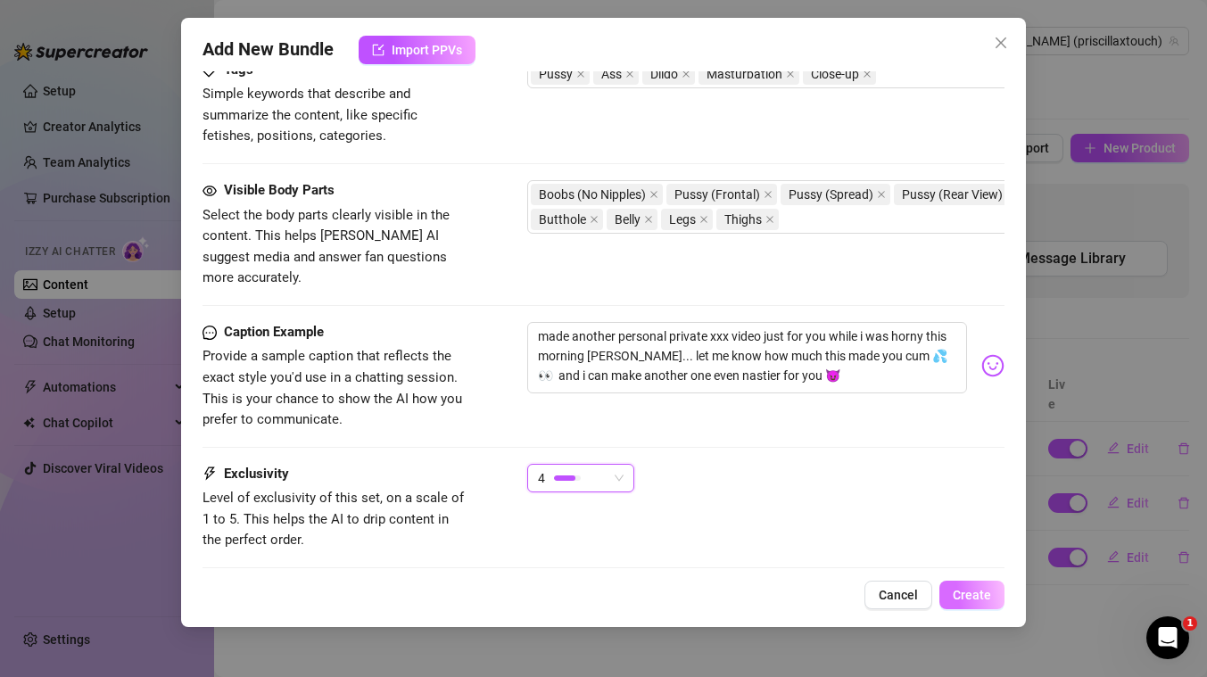
click at [977, 591] on span "Create" at bounding box center [972, 595] width 38 height 14
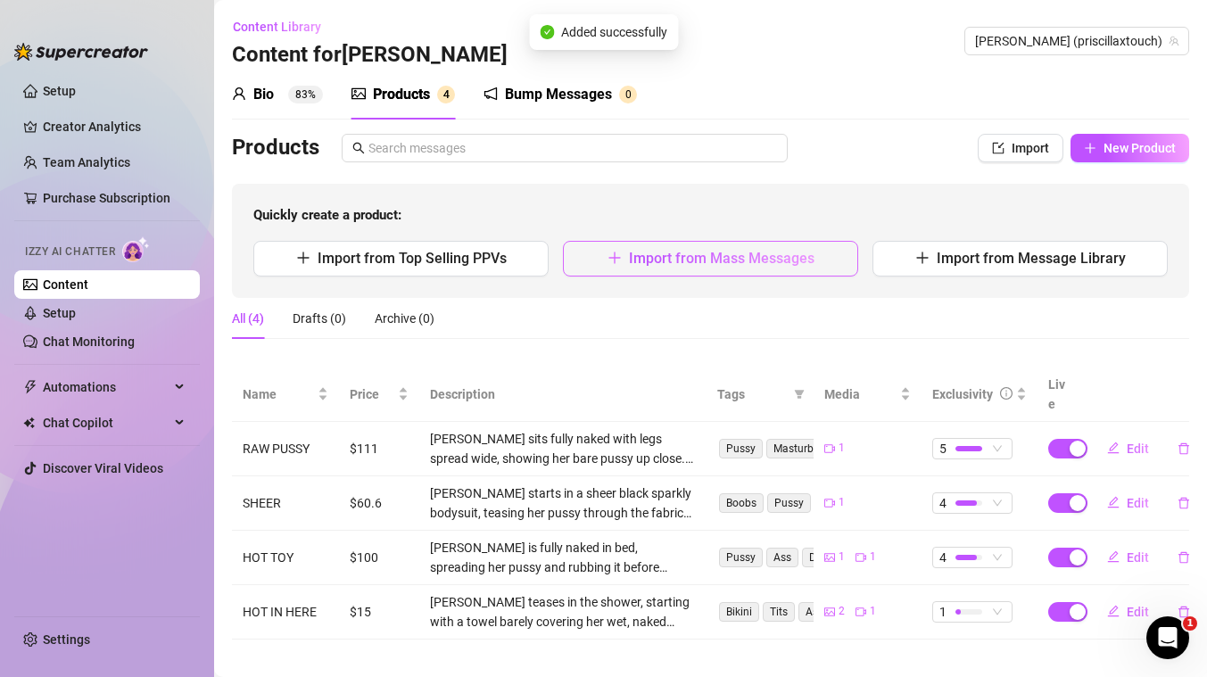
click at [679, 256] on span "Import from Mass Messages" at bounding box center [722, 258] width 186 height 17
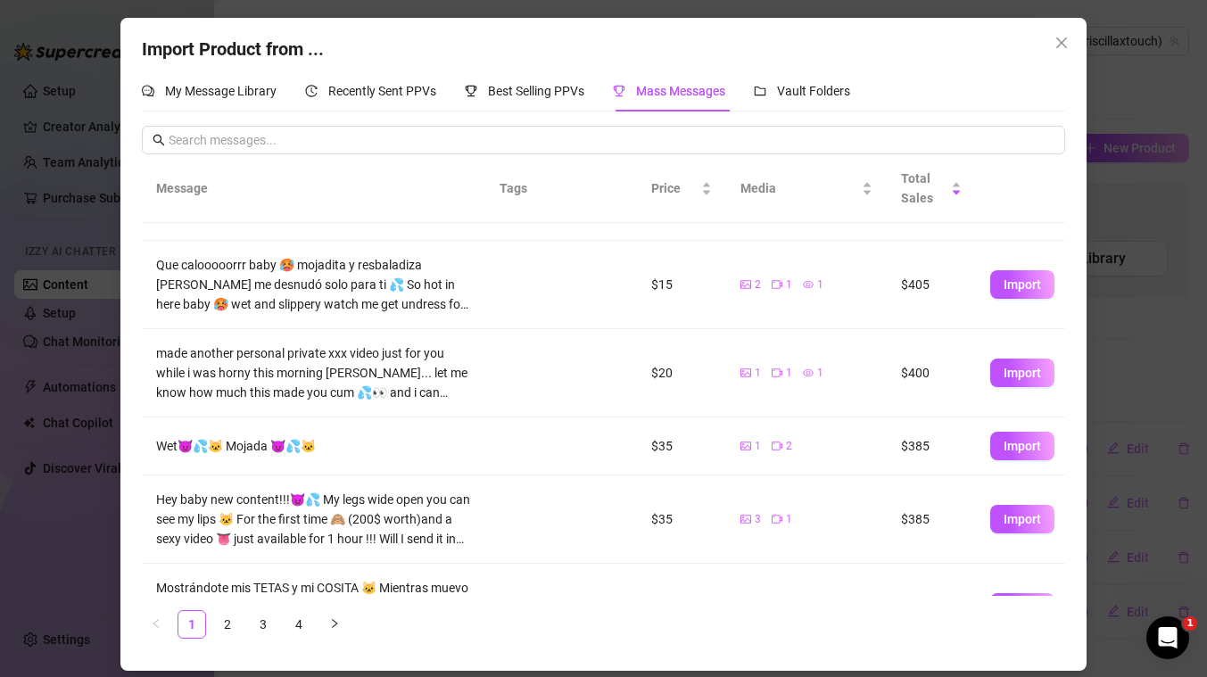
scroll to position [248, 0]
click at [1029, 447] on span "Import" at bounding box center [1022, 445] width 37 height 14
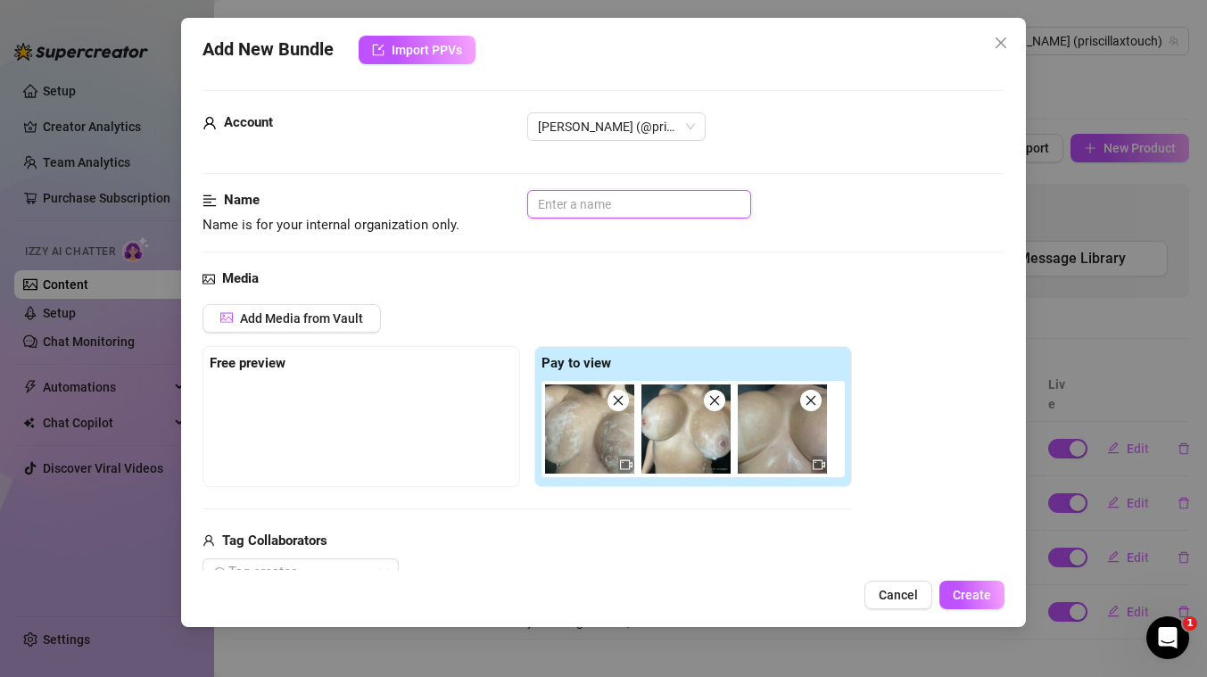
click at [698, 212] on input "text" at bounding box center [639, 204] width 224 height 29
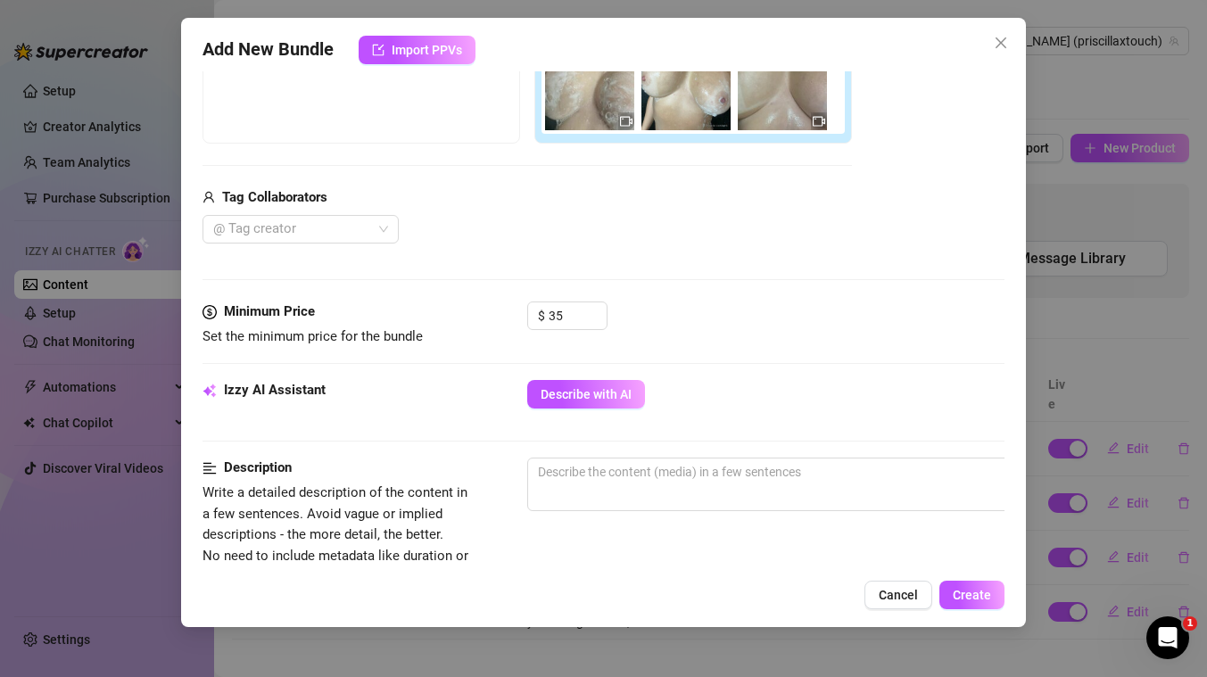
scroll to position [354, 0]
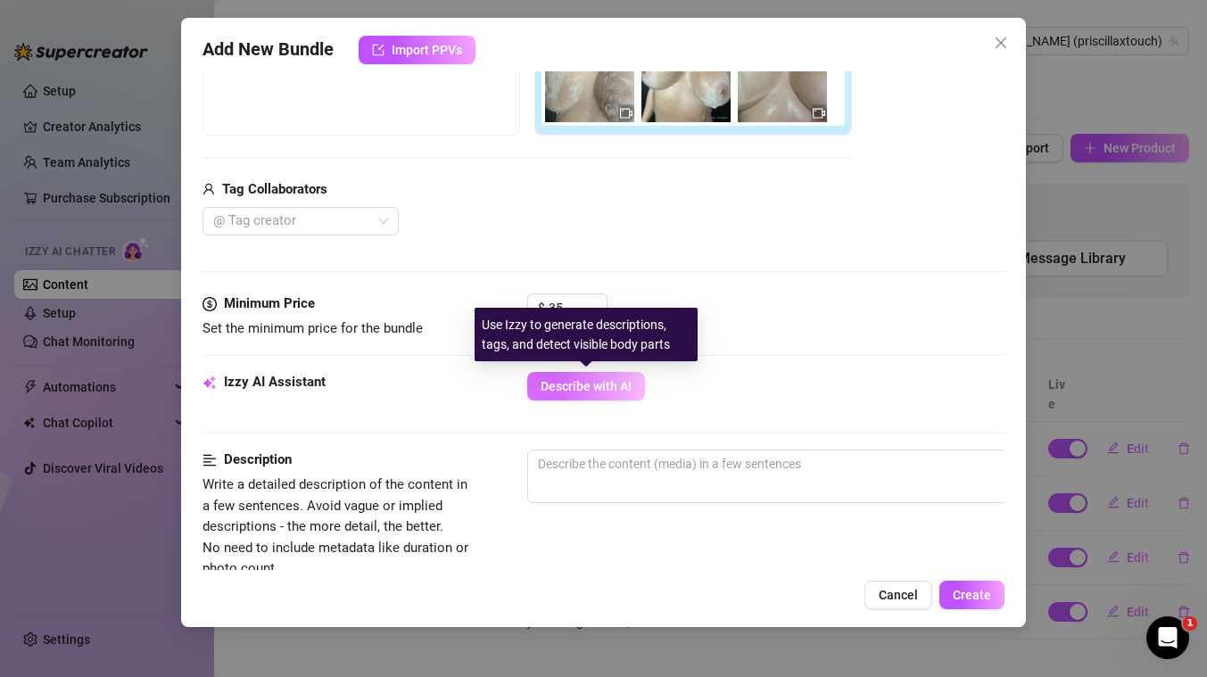
click at [592, 382] on span "Describe with AI" at bounding box center [586, 386] width 91 height 14
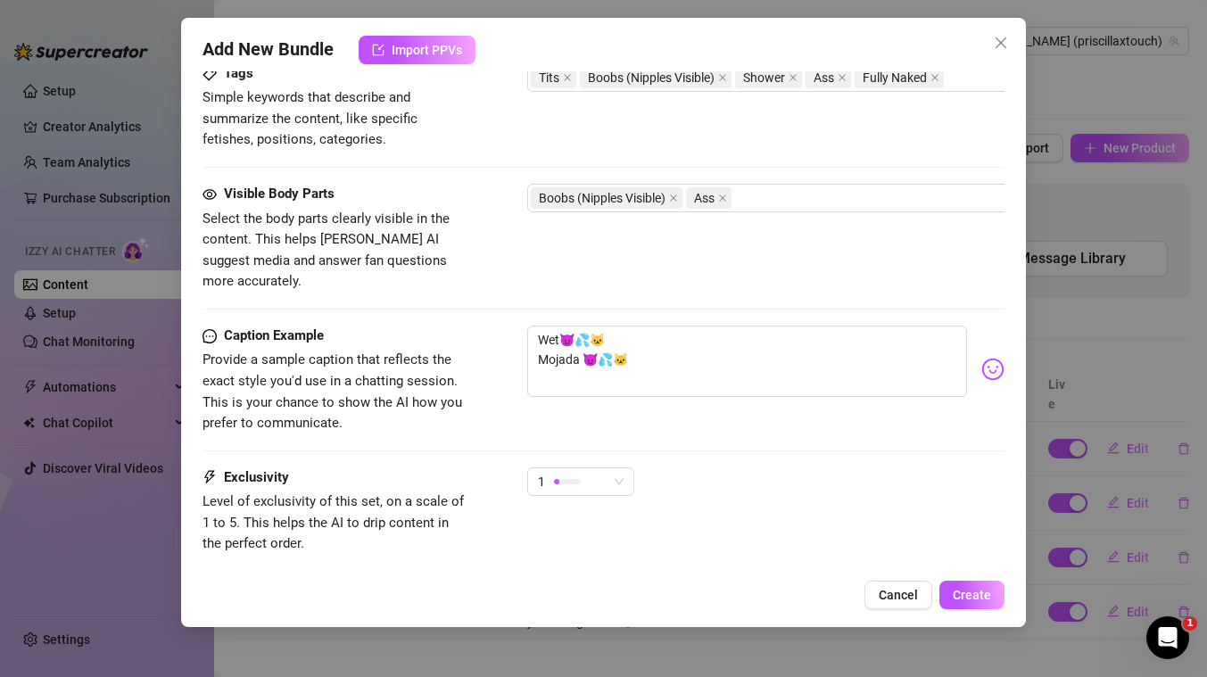
scroll to position [923, 0]
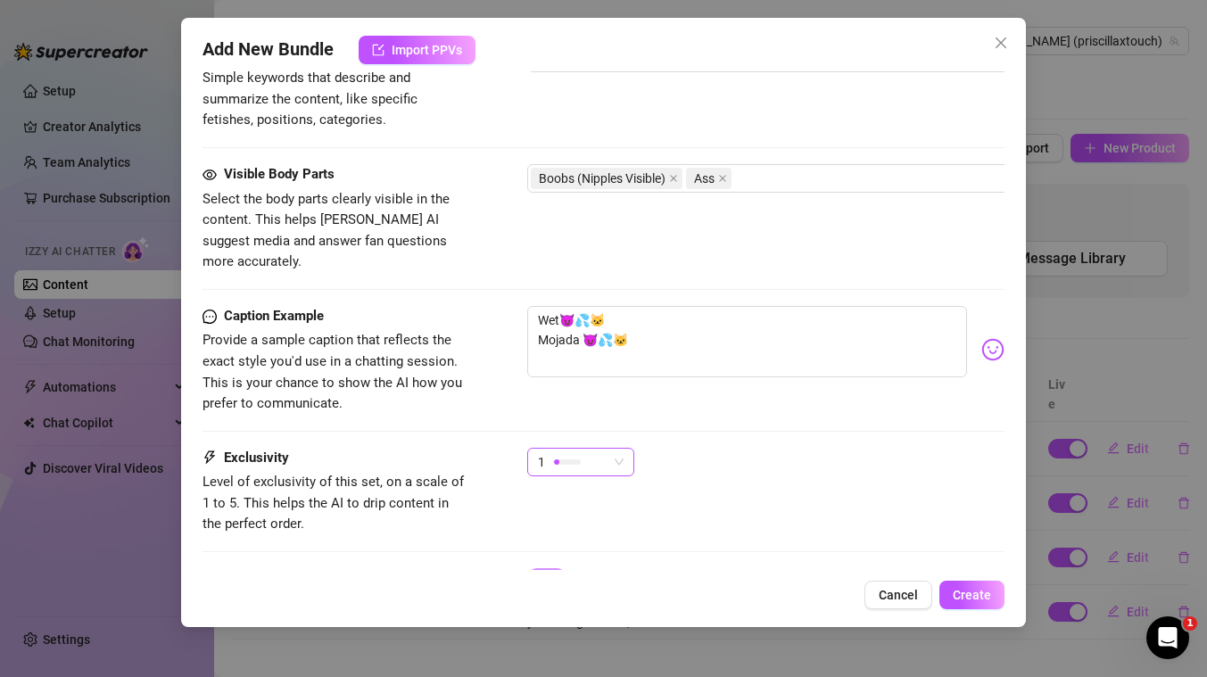
click at [604, 449] on div "1" at bounding box center [573, 462] width 70 height 27
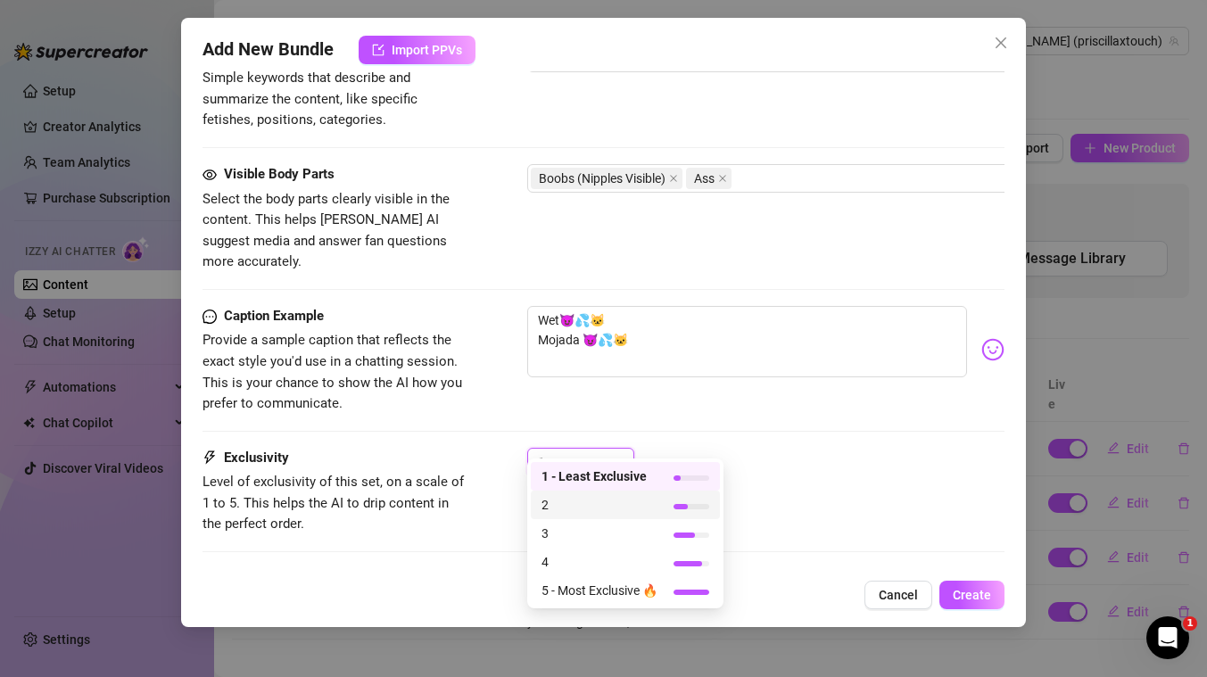
click at [574, 506] on span "2" at bounding box center [599, 505] width 116 height 20
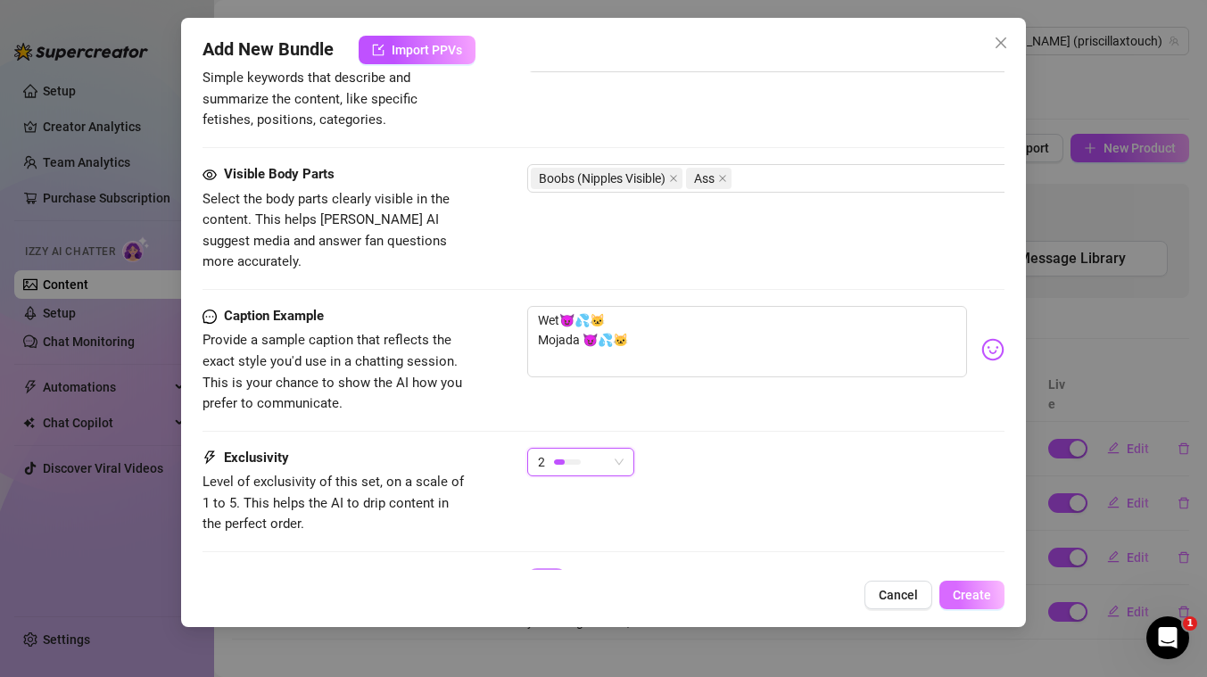
click at [982, 604] on button "Create" at bounding box center [971, 595] width 65 height 29
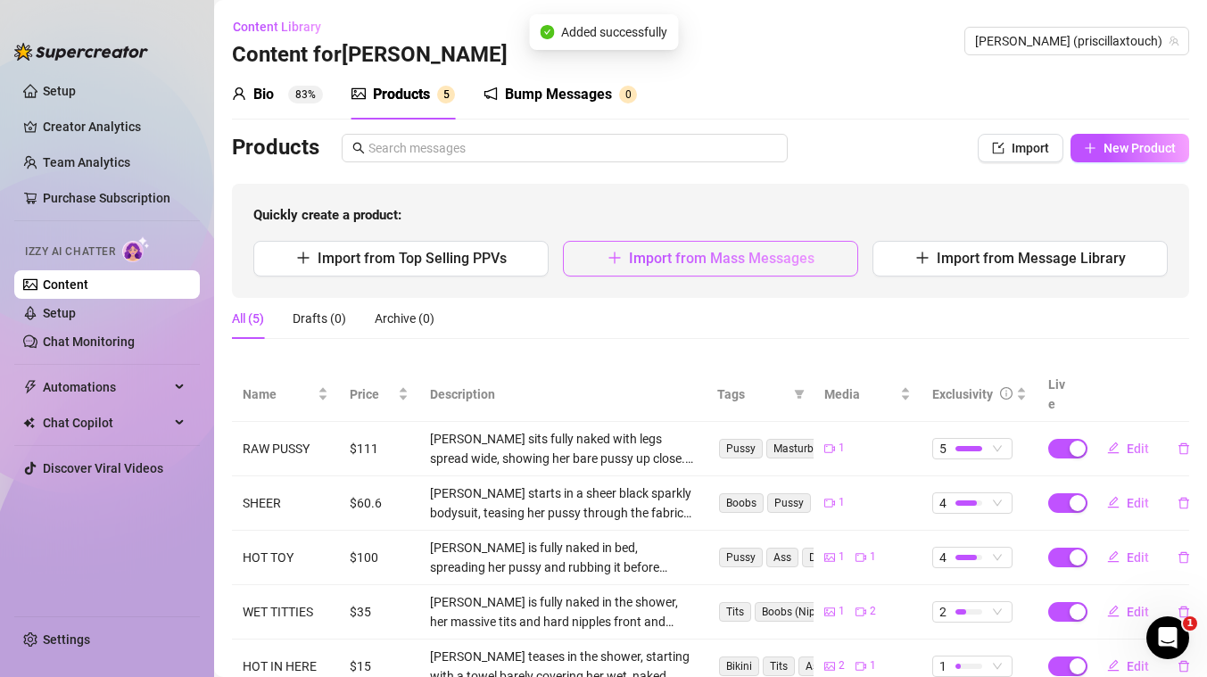
click at [704, 250] on span "Import from Mass Messages" at bounding box center [722, 258] width 186 height 17
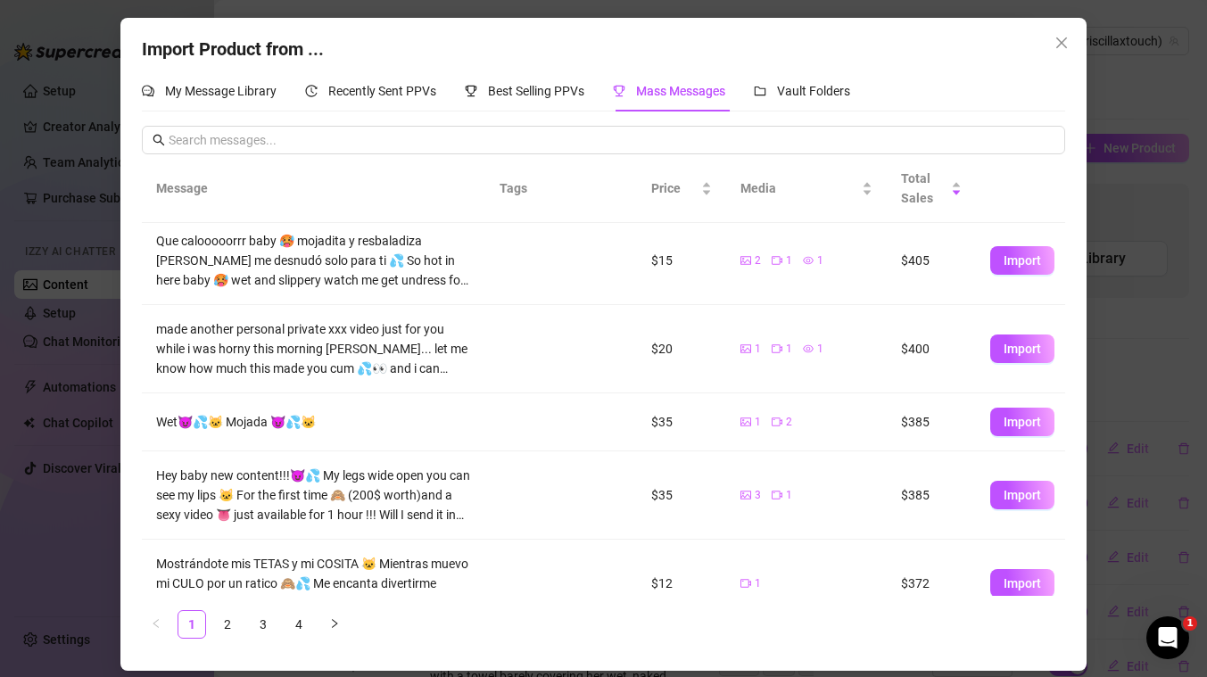
scroll to position [338, 0]
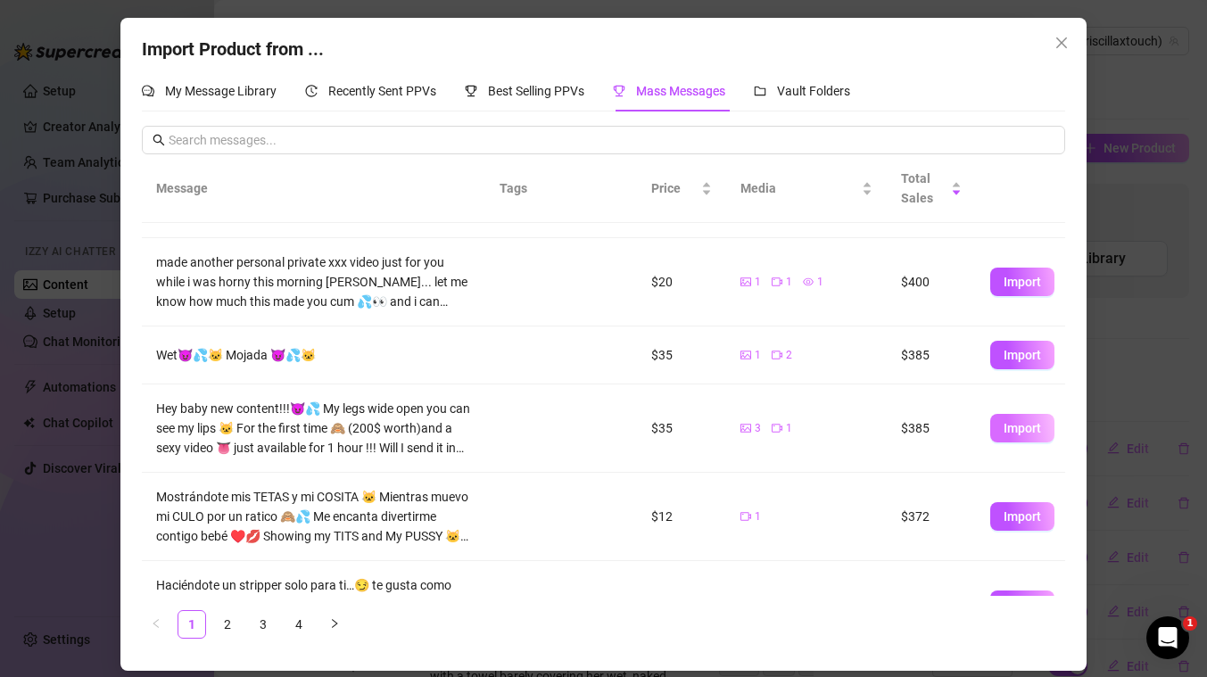
click at [1037, 431] on span "Import" at bounding box center [1022, 428] width 37 height 14
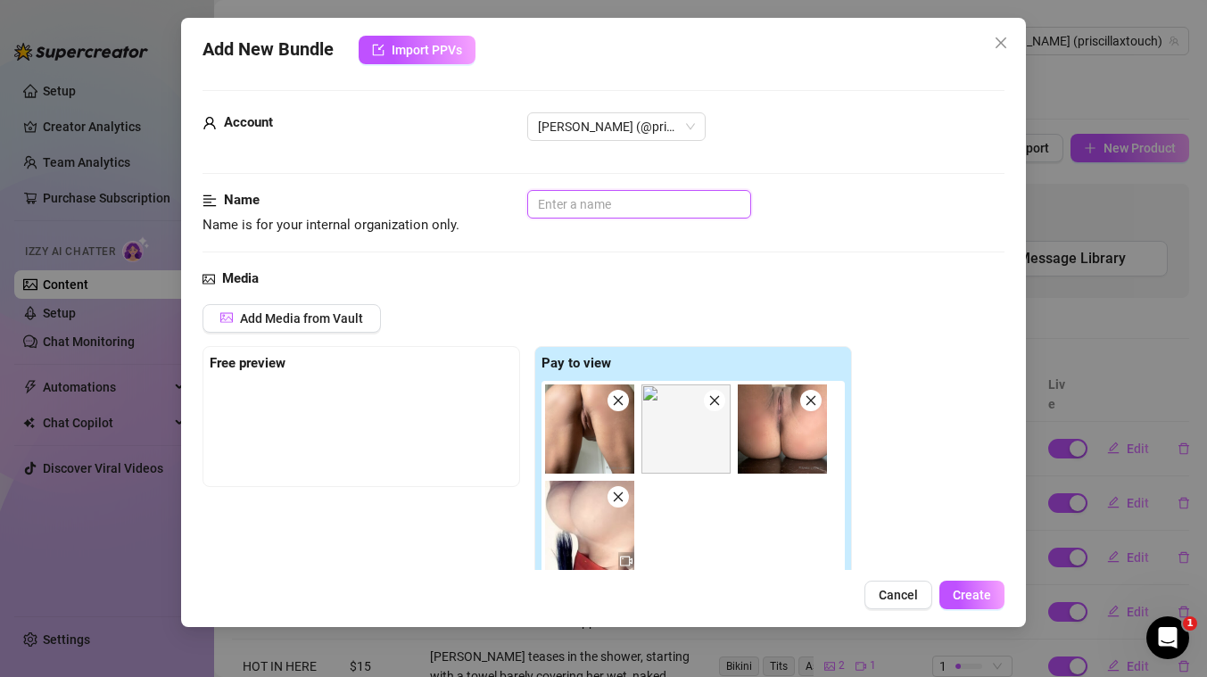
click at [700, 201] on input "text" at bounding box center [639, 204] width 224 height 29
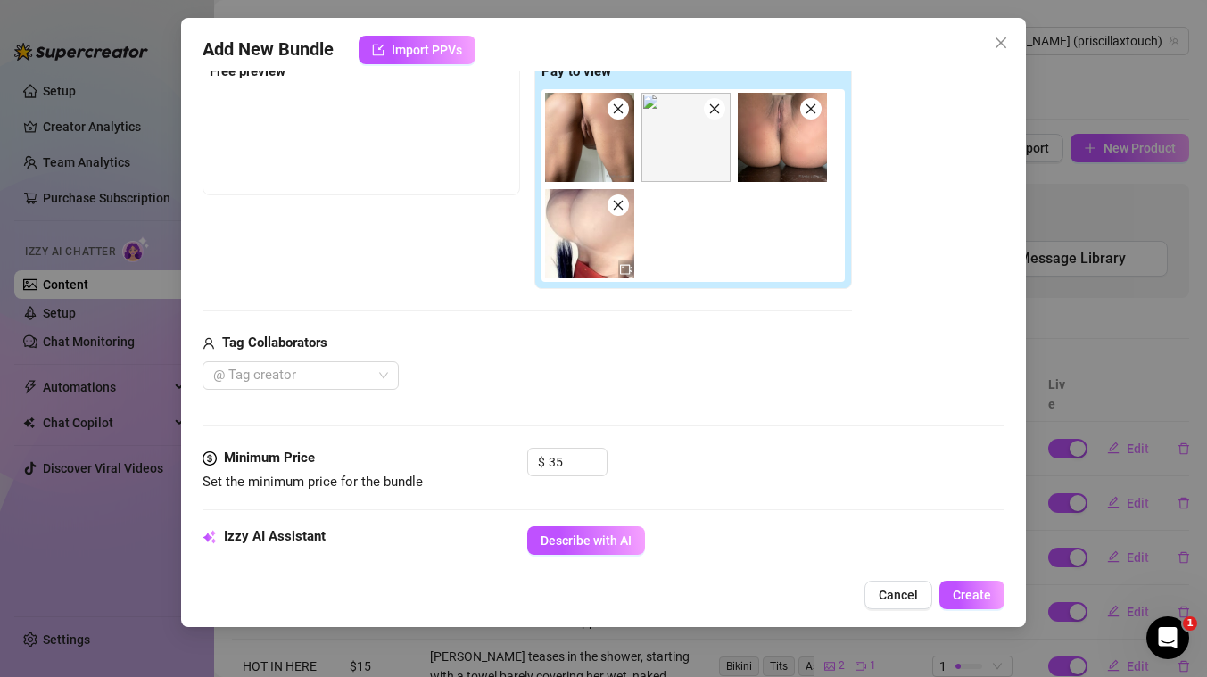
scroll to position [295, 0]
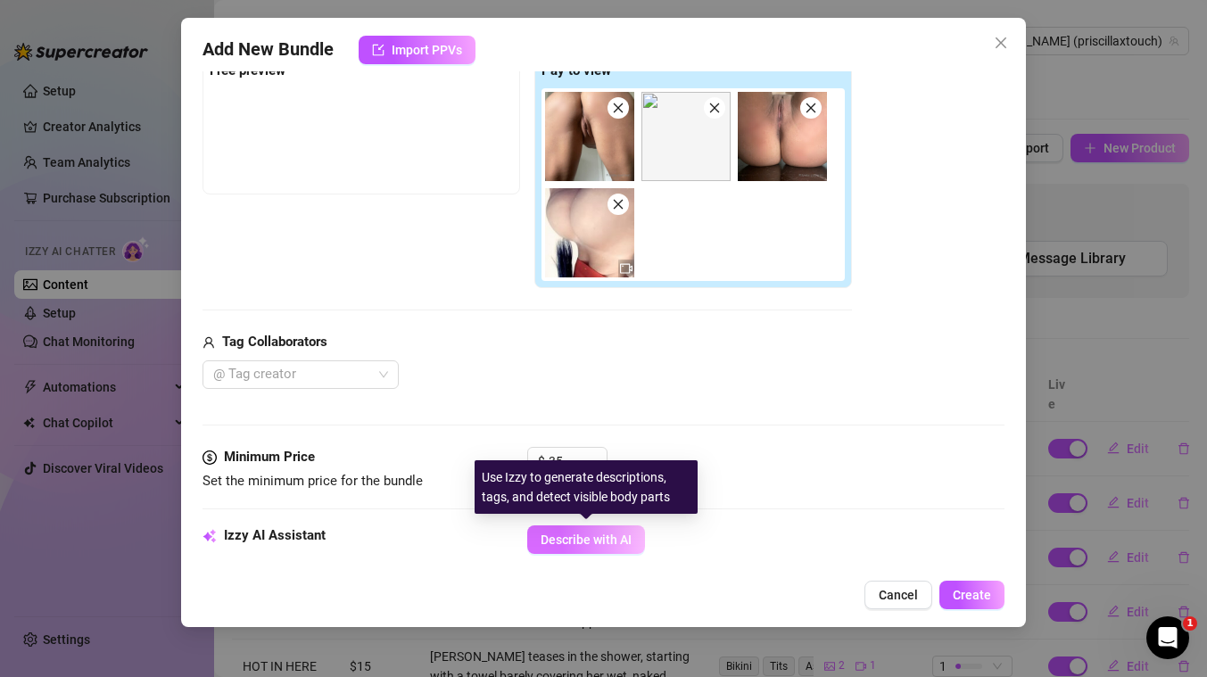
click at [609, 535] on span "Describe with AI" at bounding box center [586, 540] width 91 height 14
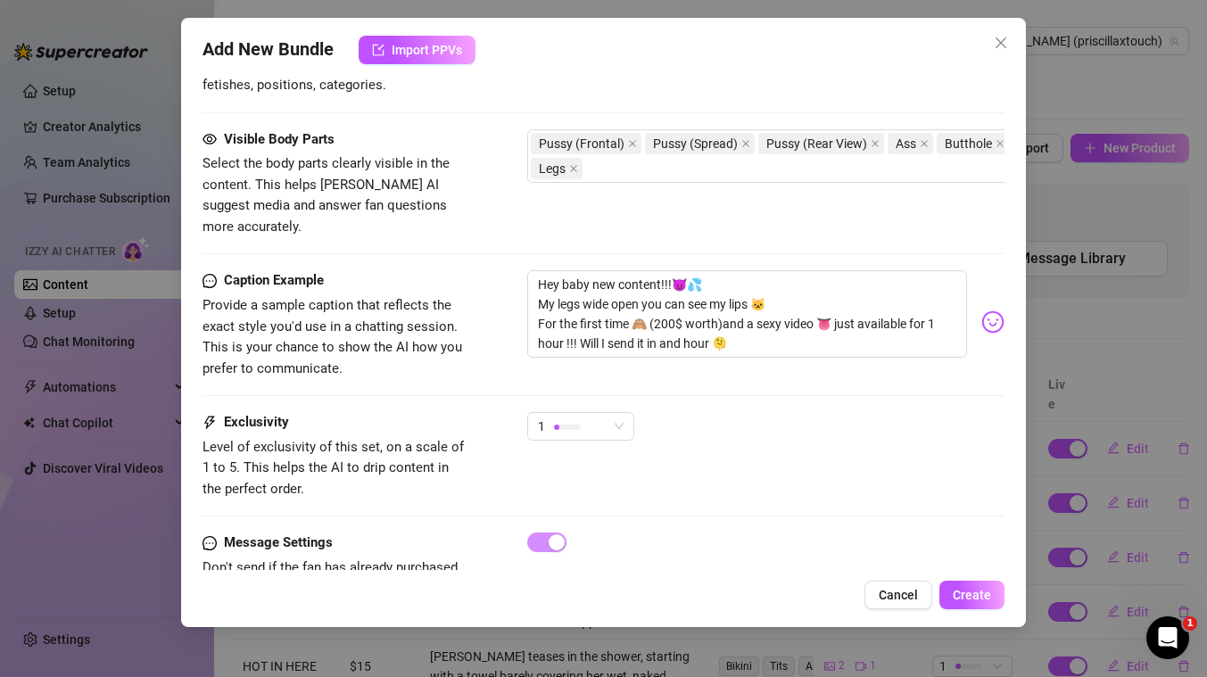
scroll to position [1070, 0]
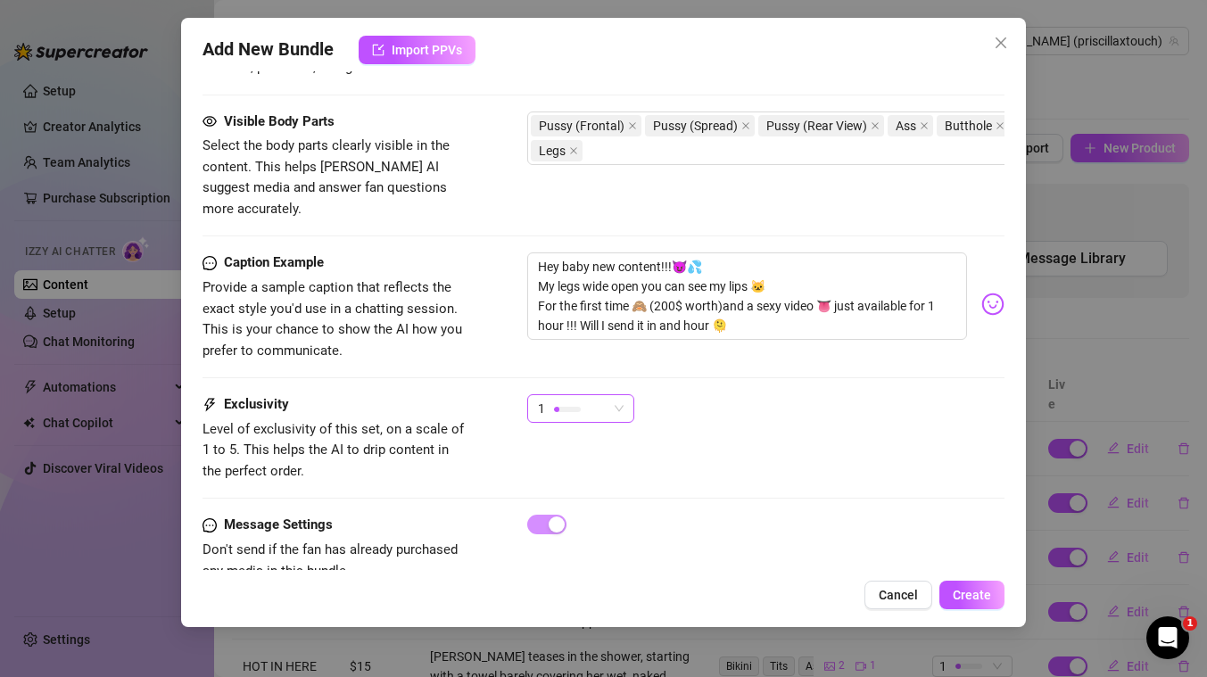
click at [593, 395] on div "1" at bounding box center [573, 408] width 70 height 27
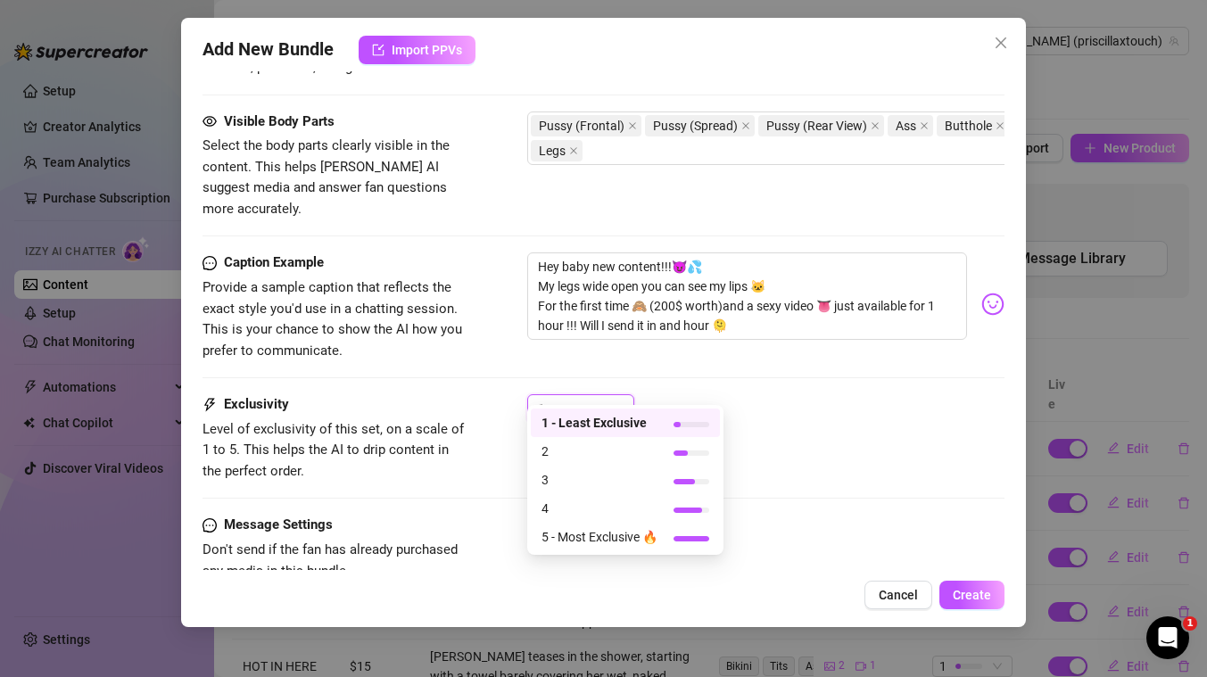
click at [847, 407] on div "1" at bounding box center [765, 416] width 477 height 45
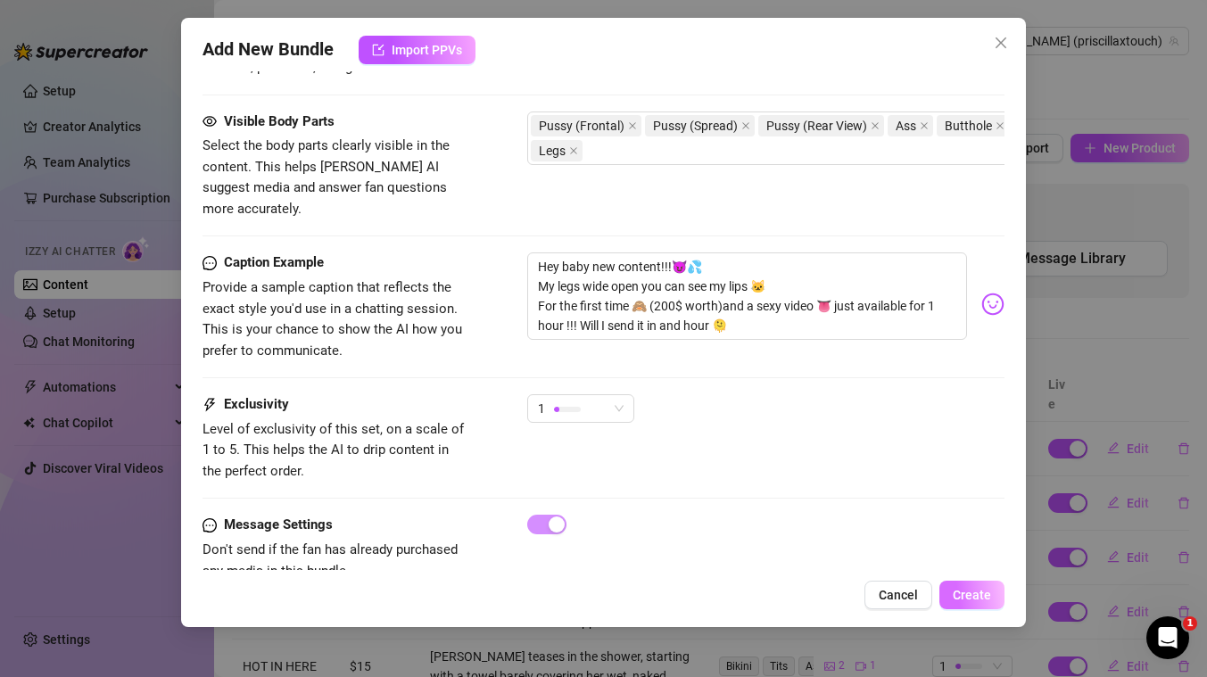
click at [972, 592] on span "Create" at bounding box center [972, 595] width 38 height 14
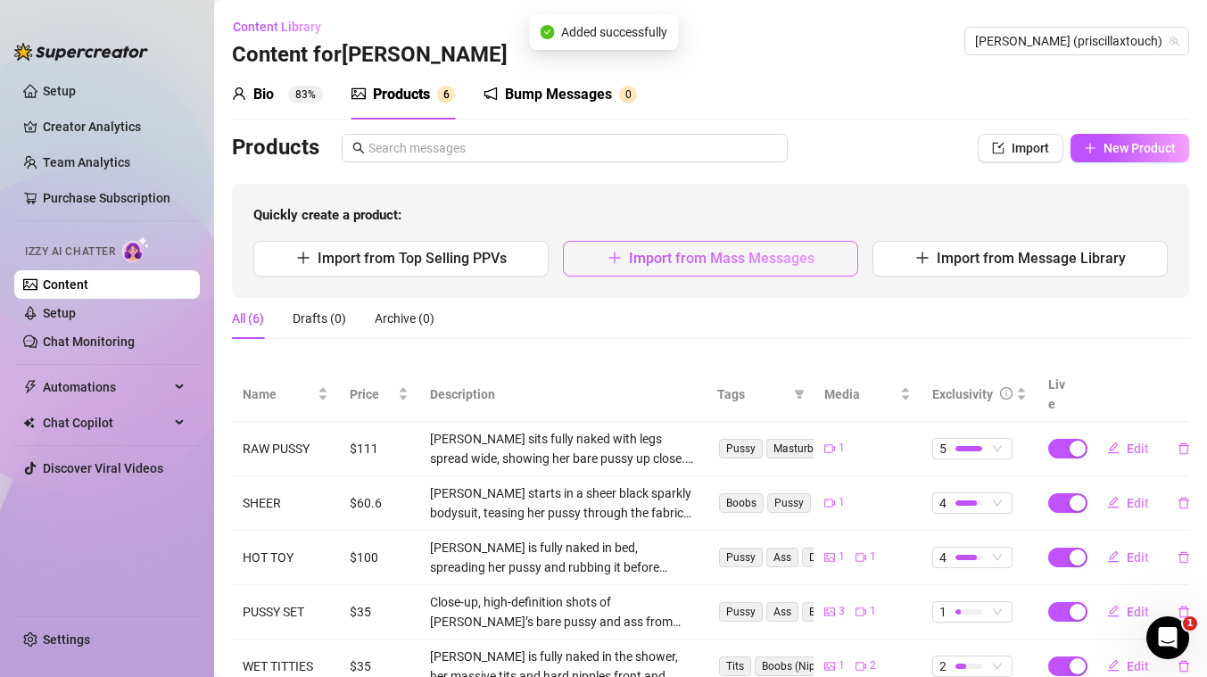
click at [755, 260] on span "Import from Mass Messages" at bounding box center [722, 258] width 186 height 17
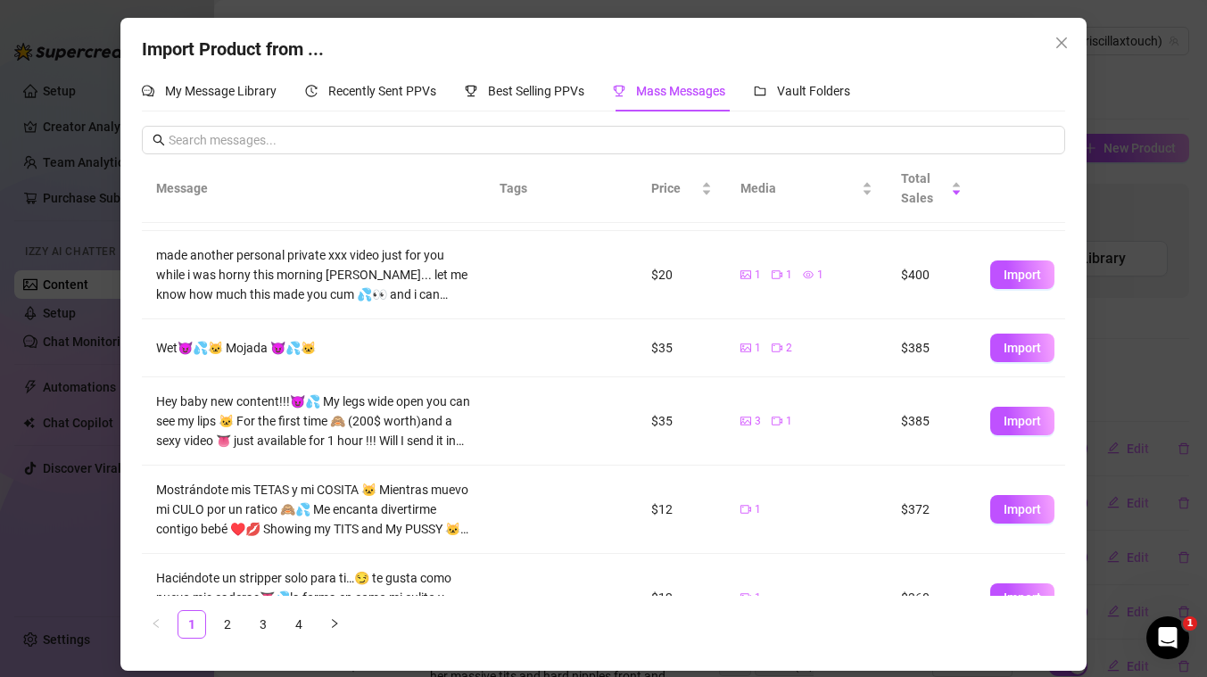
scroll to position [350, 0]
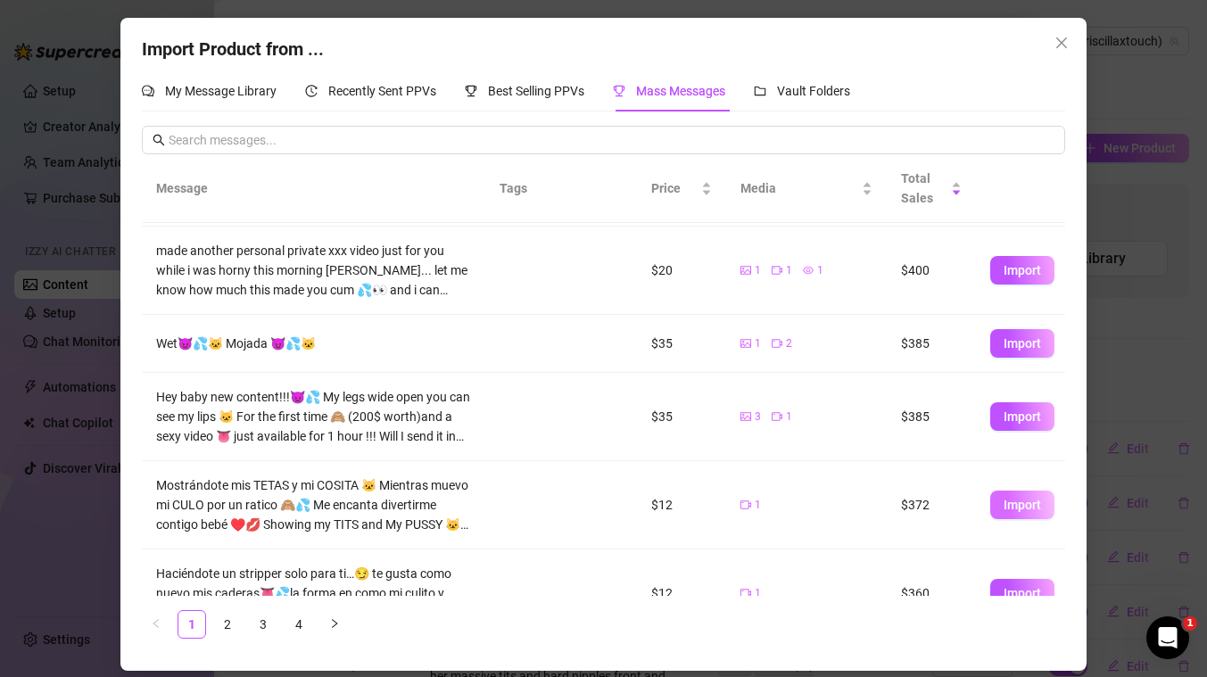
click at [1024, 507] on span "Import" at bounding box center [1022, 505] width 37 height 14
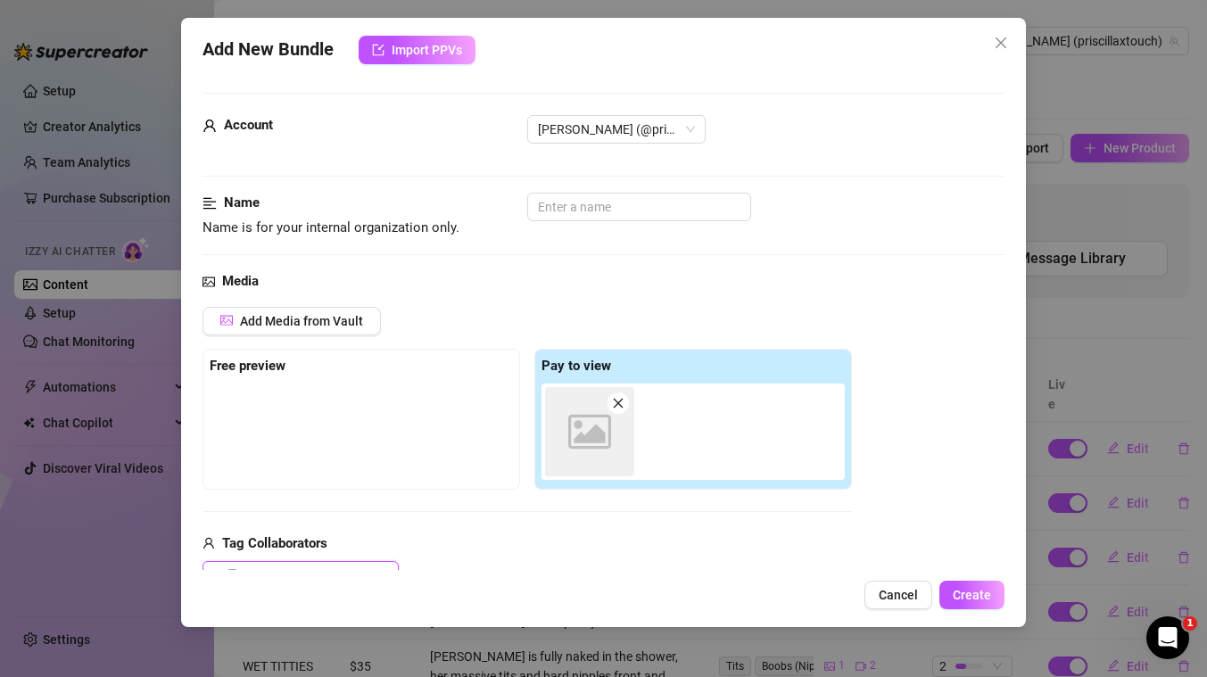
scroll to position [3, 0]
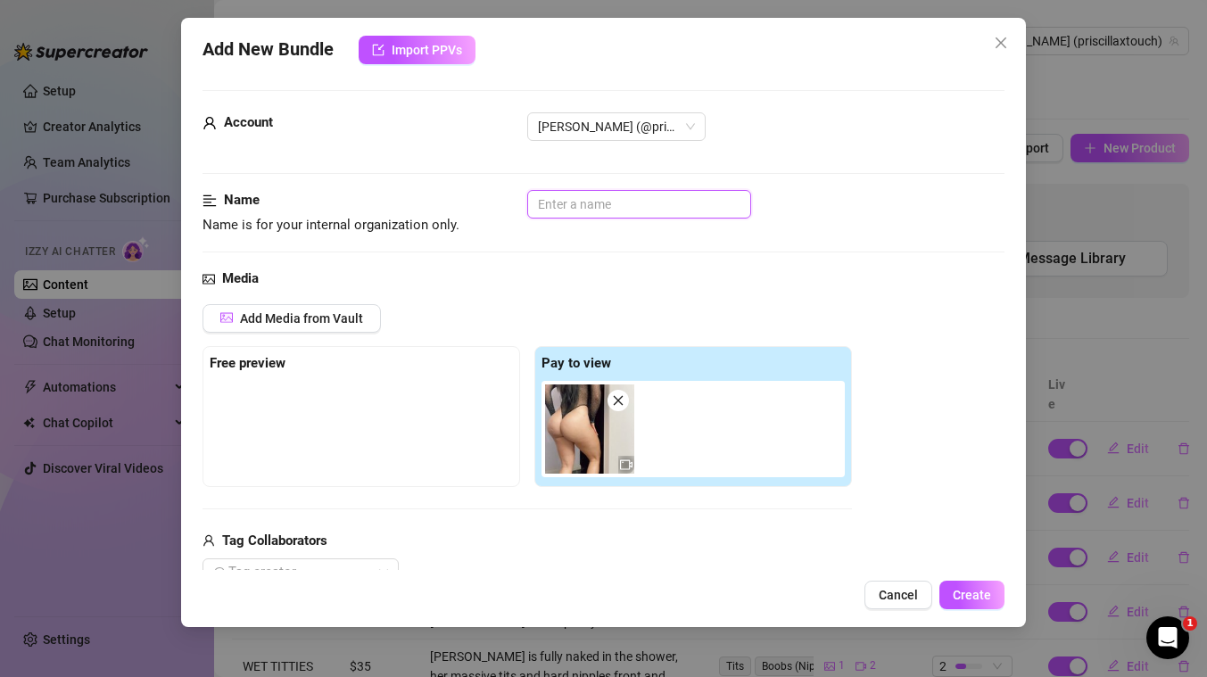
click at [651, 204] on input "text" at bounding box center [639, 204] width 224 height 29
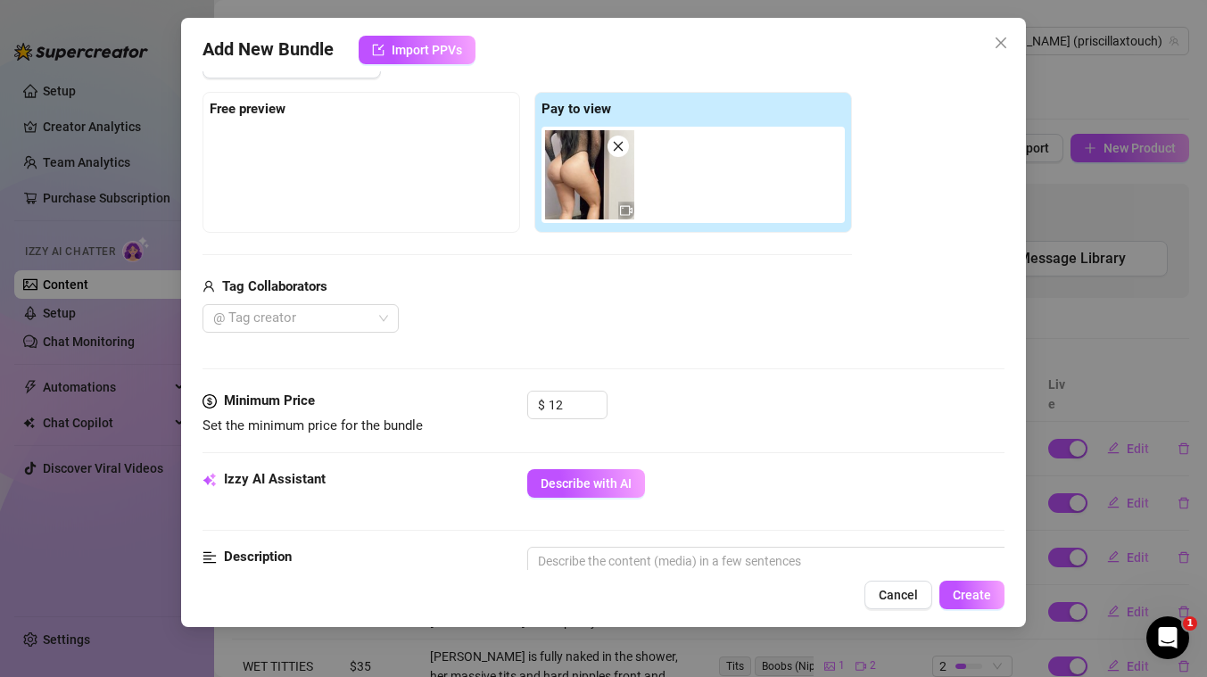
scroll to position [258, 0]
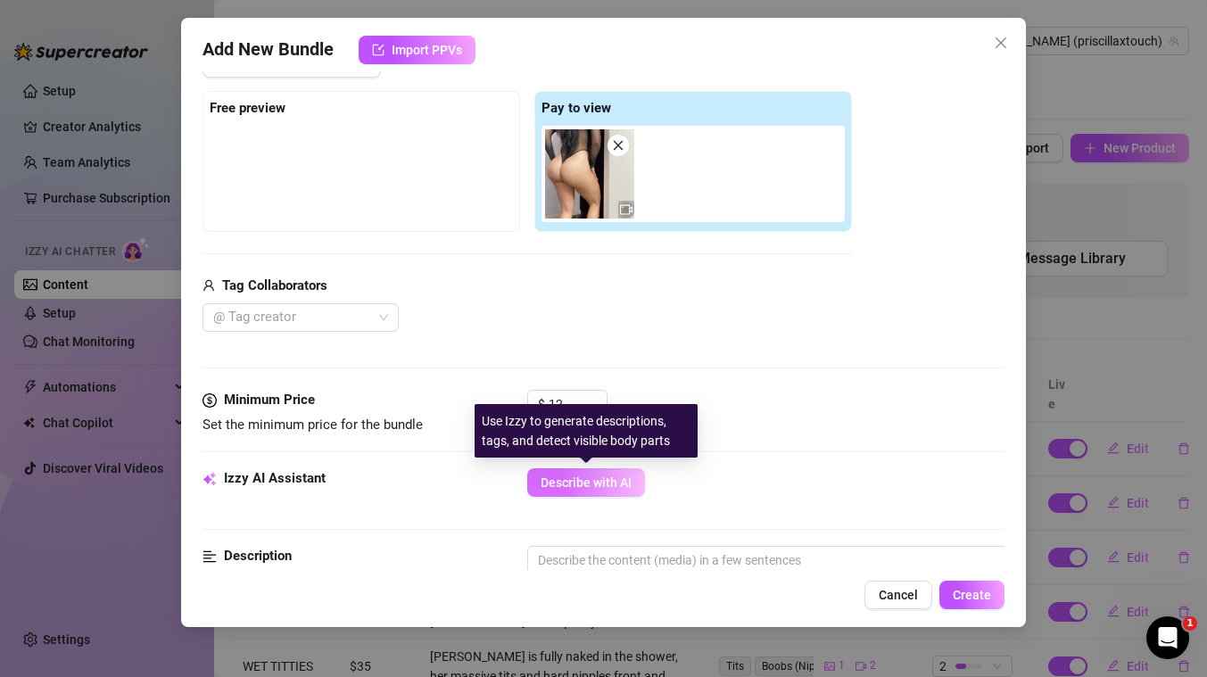
click at [593, 485] on span "Describe with AI" at bounding box center [586, 482] width 91 height 14
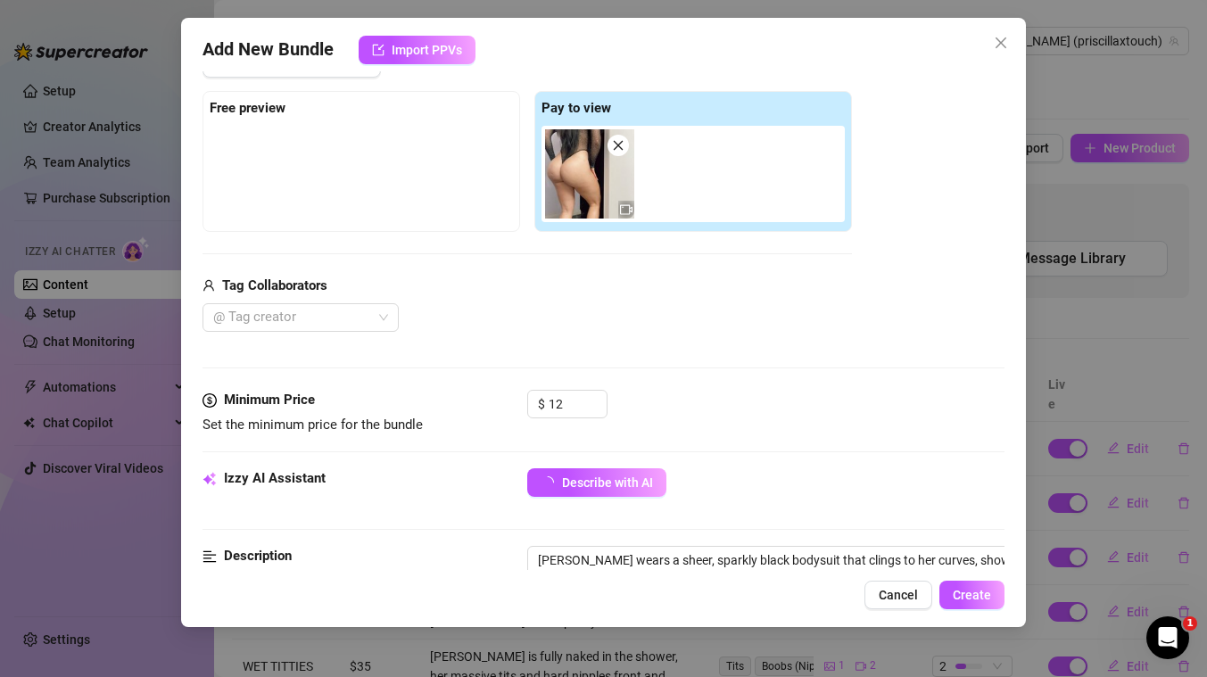
scroll to position [310, 0]
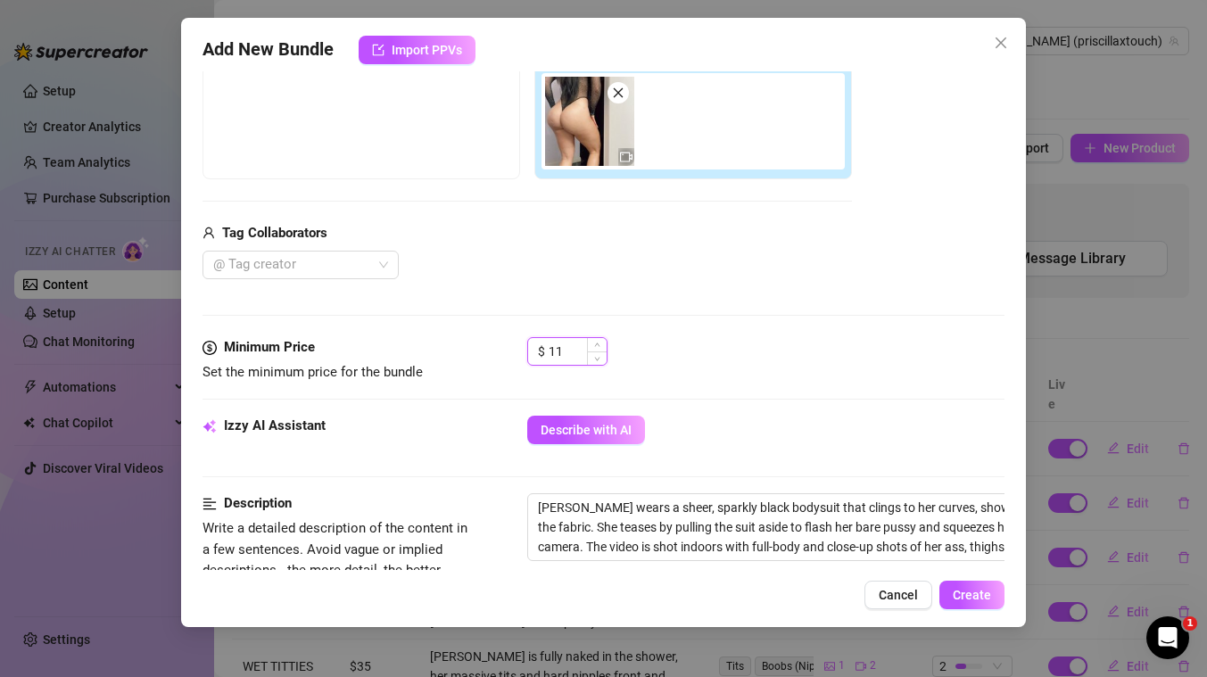
click at [593, 353] on span "Decrease Value" at bounding box center [597, 357] width 20 height 13
click at [594, 356] on icon "down" at bounding box center [597, 359] width 6 height 6
click at [566, 349] on input "10" at bounding box center [578, 351] width 58 height 27
click at [812, 362] on div "$ 20" at bounding box center [765, 359] width 477 height 45
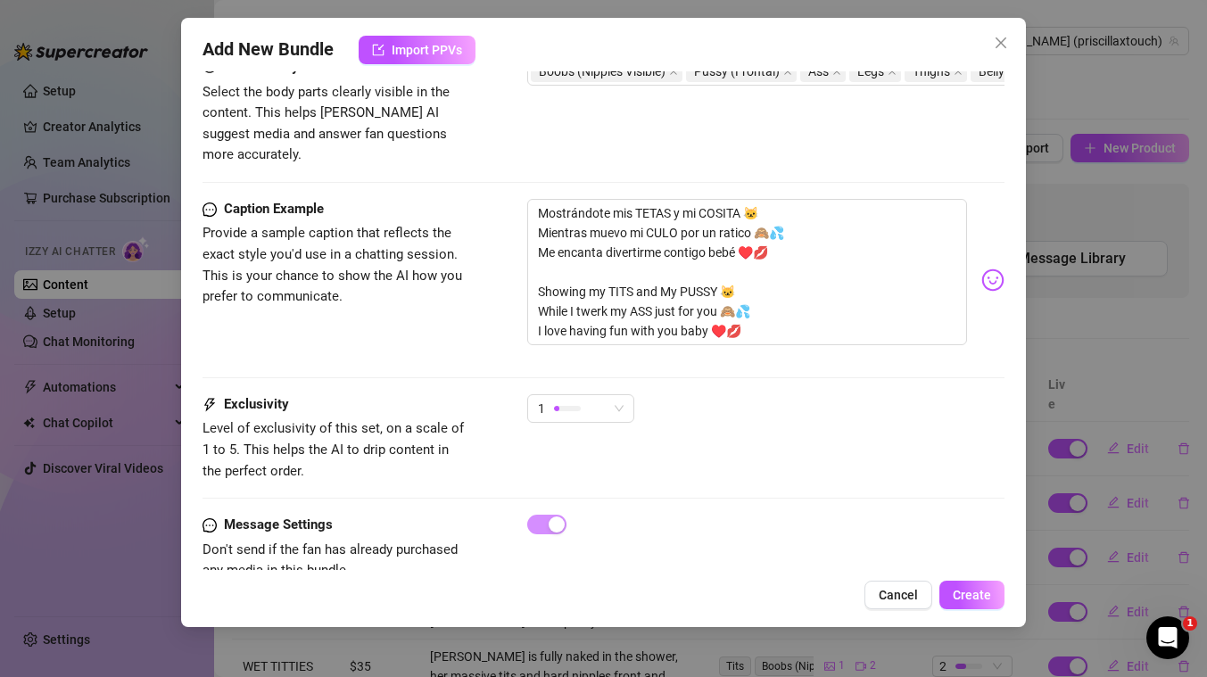
scroll to position [1054, 0]
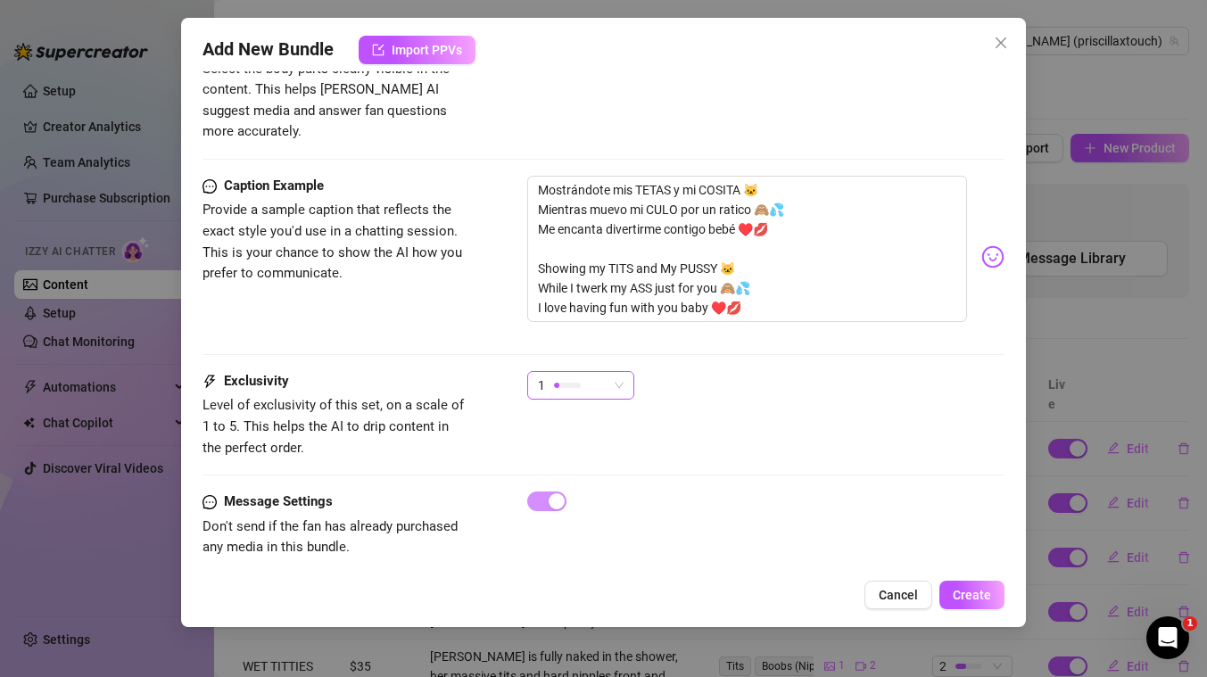
click at [623, 372] on span "1" at bounding box center [581, 385] width 86 height 27
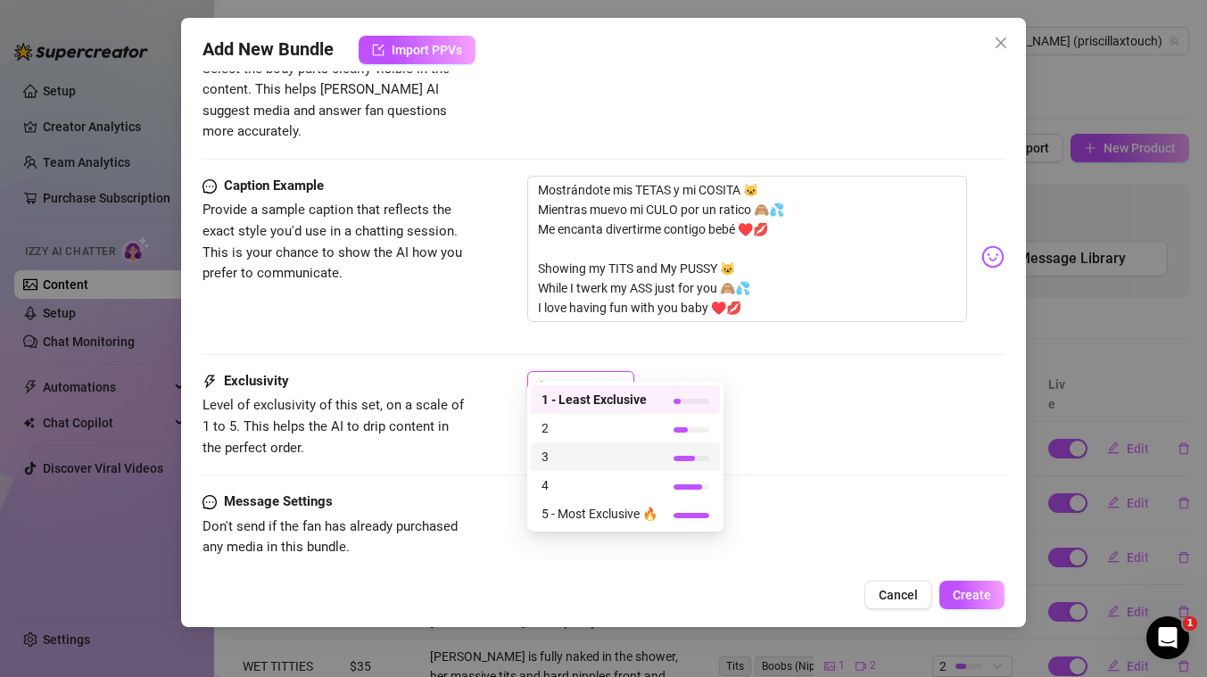
click at [565, 453] on span "3" at bounding box center [599, 457] width 116 height 20
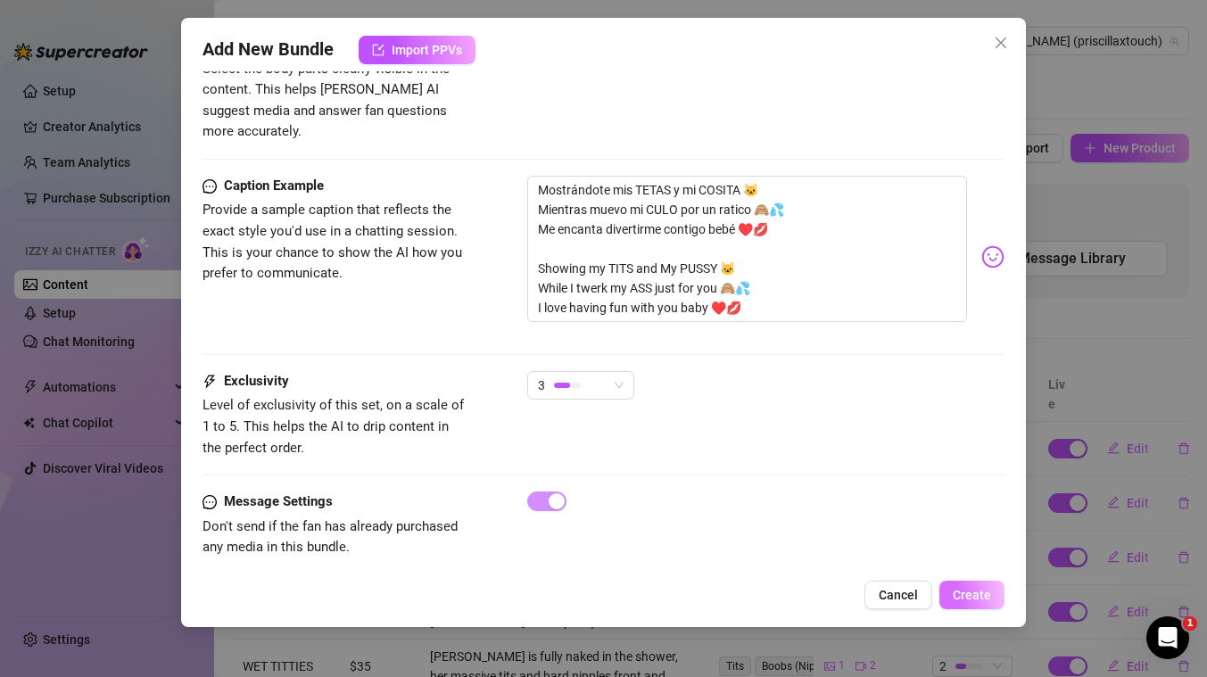
click at [973, 589] on span "Create" at bounding box center [972, 595] width 38 height 14
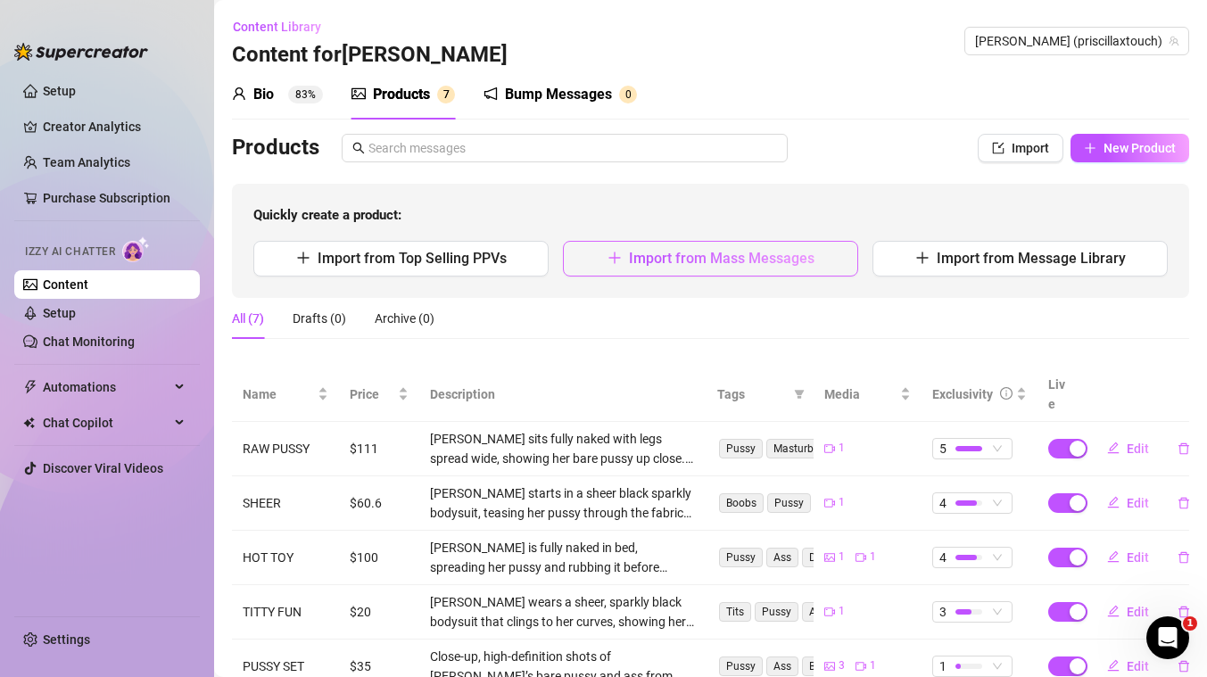
click at [675, 258] on span "Import from Mass Messages" at bounding box center [722, 258] width 186 height 17
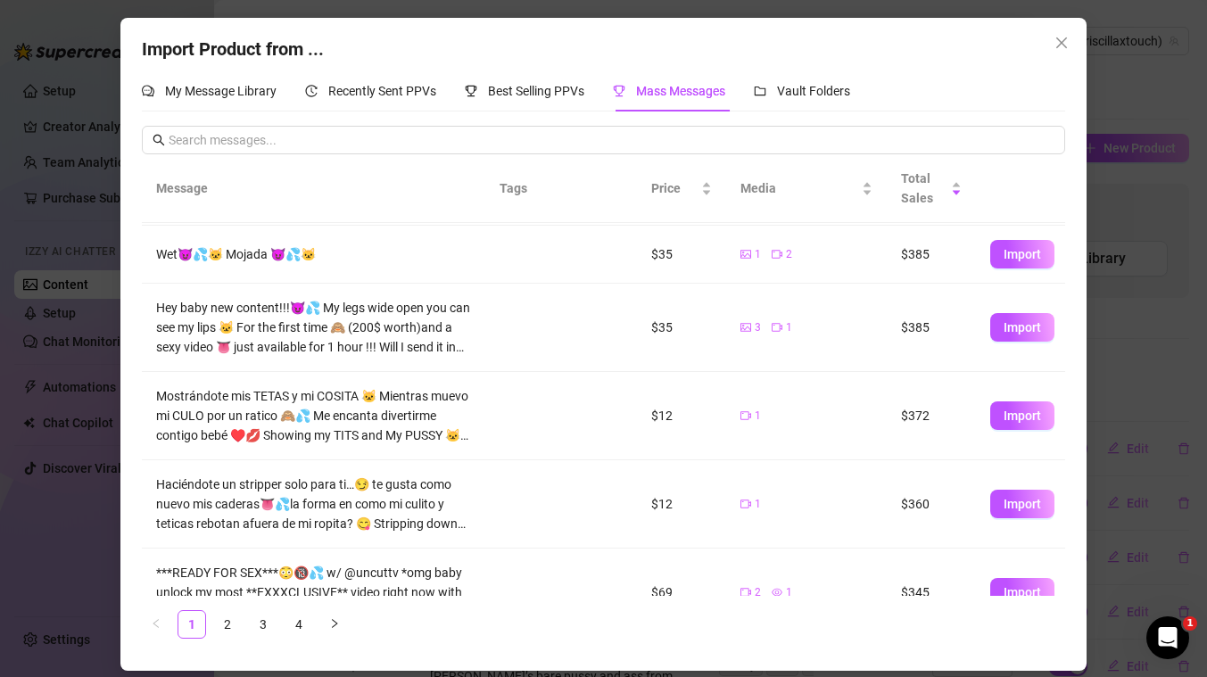
scroll to position [438, 0]
click at [1029, 508] on span "Import" at bounding box center [1022, 505] width 37 height 14
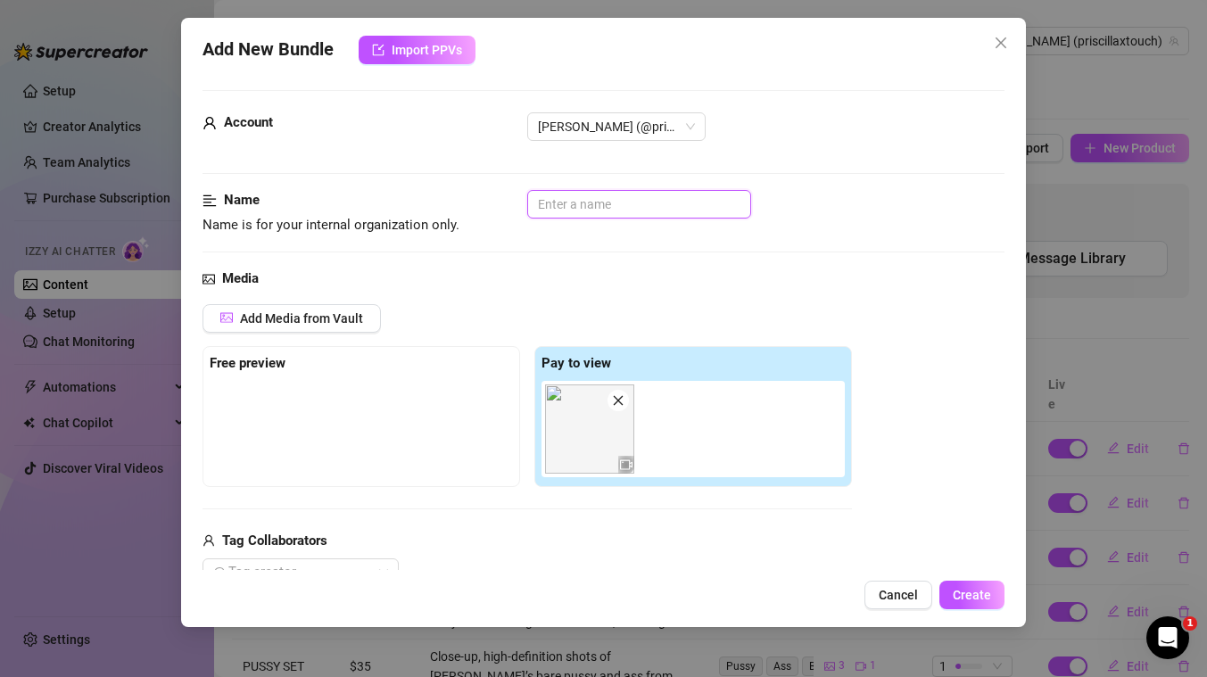
click at [583, 203] on input "text" at bounding box center [639, 204] width 224 height 29
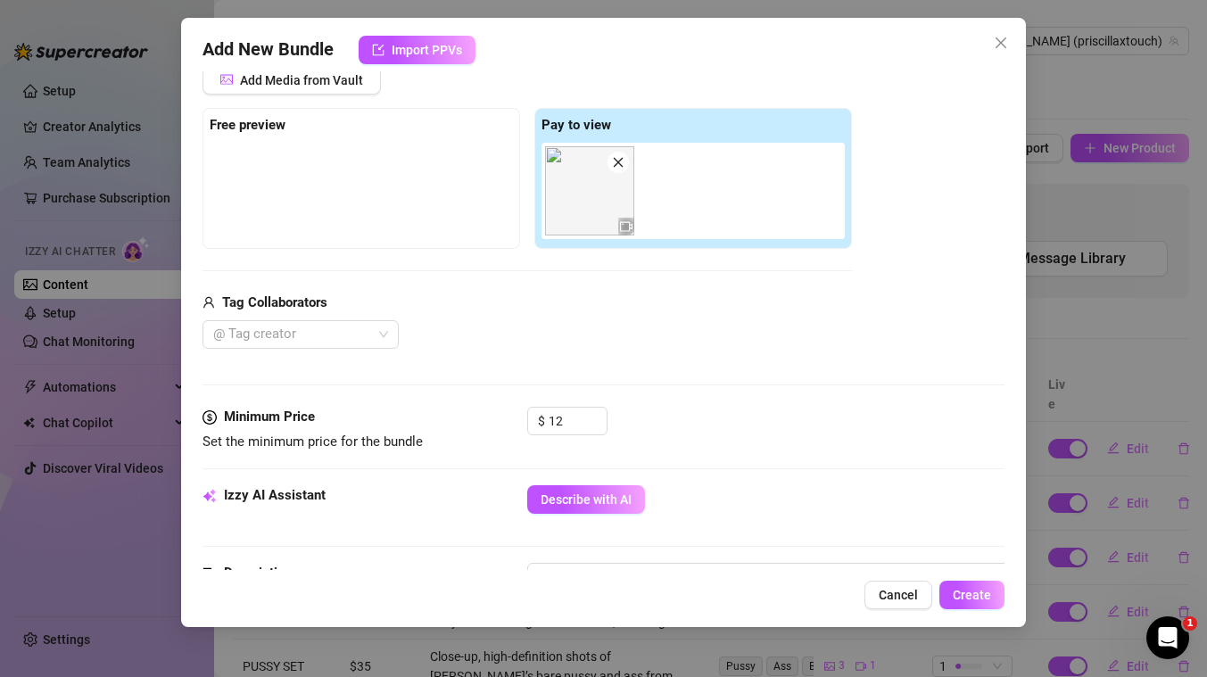
scroll to position [248, 0]
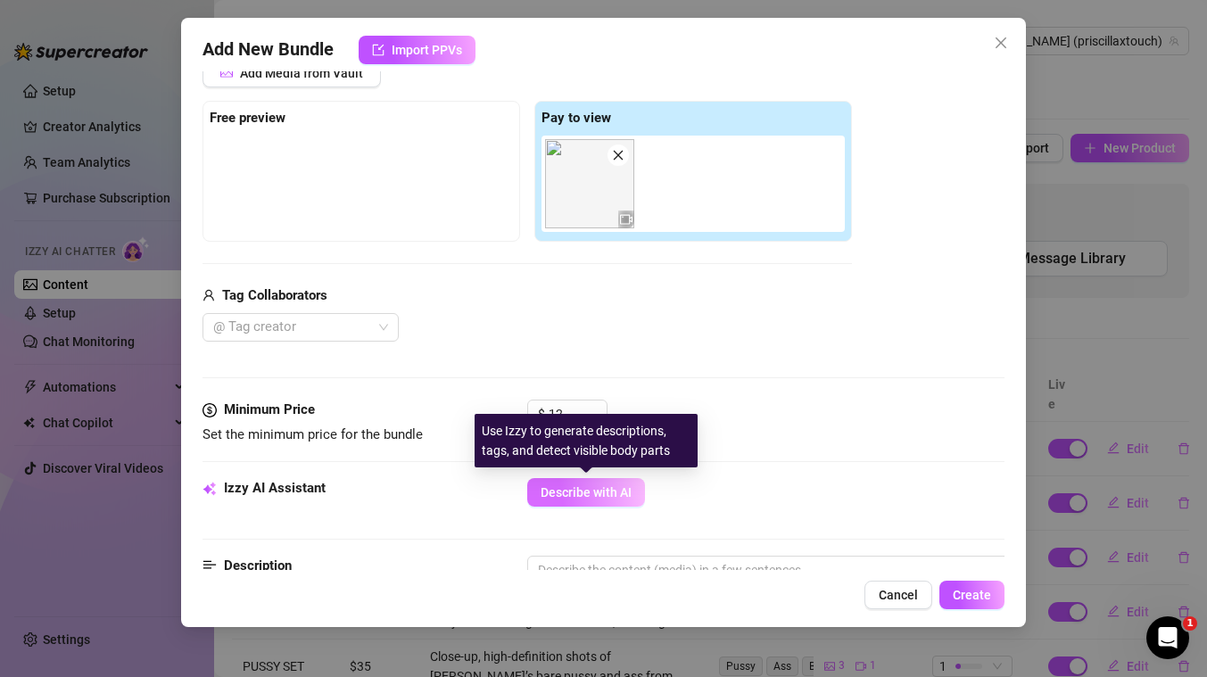
click at [607, 486] on span "Describe with AI" at bounding box center [586, 492] width 91 height 14
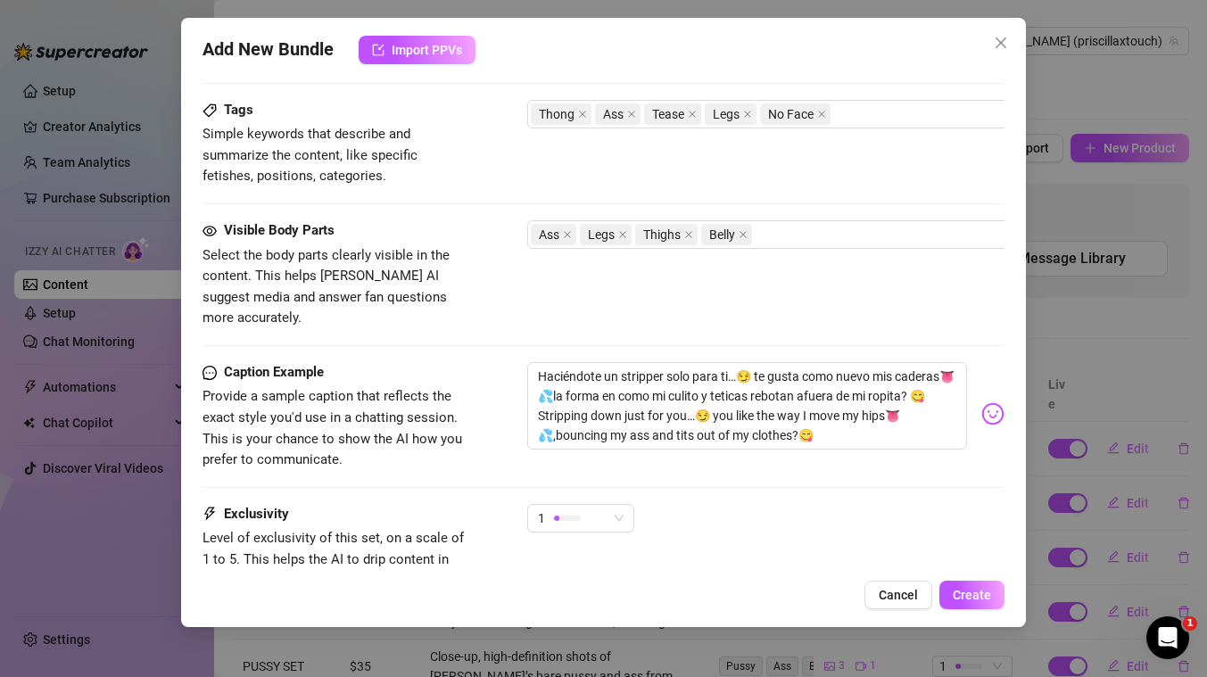
scroll to position [866, 0]
click at [979, 596] on span "Create" at bounding box center [972, 595] width 38 height 14
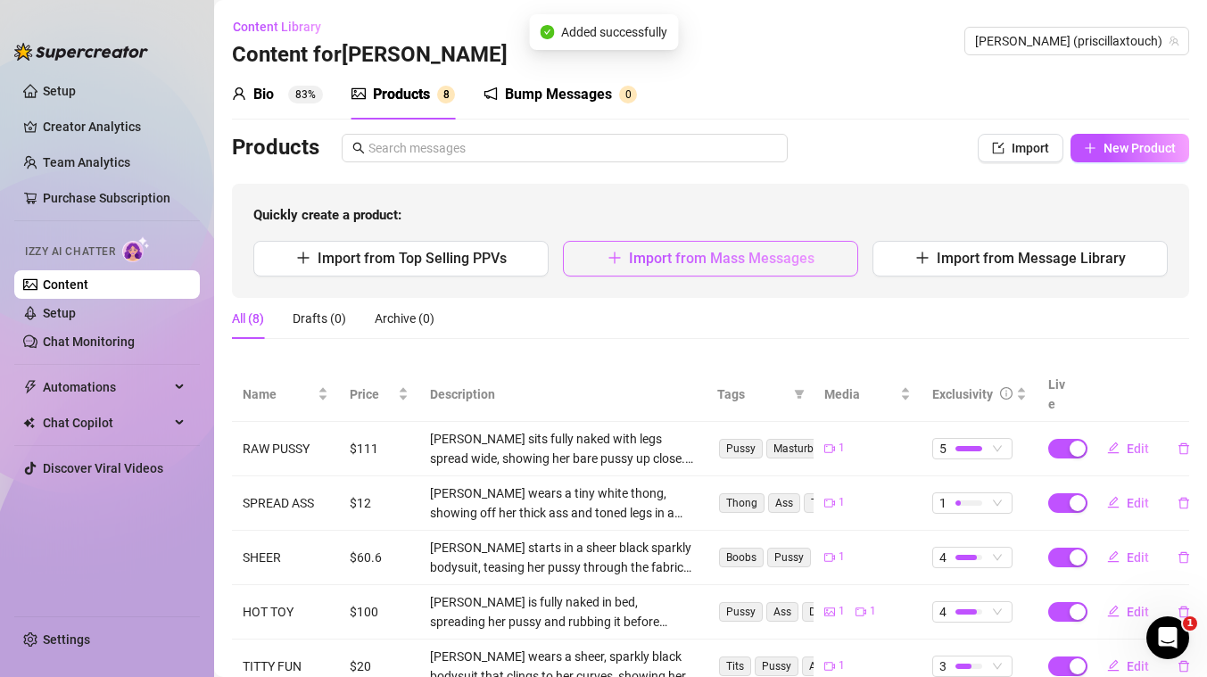
click at [645, 257] on span "Import from Mass Messages" at bounding box center [722, 258] width 186 height 17
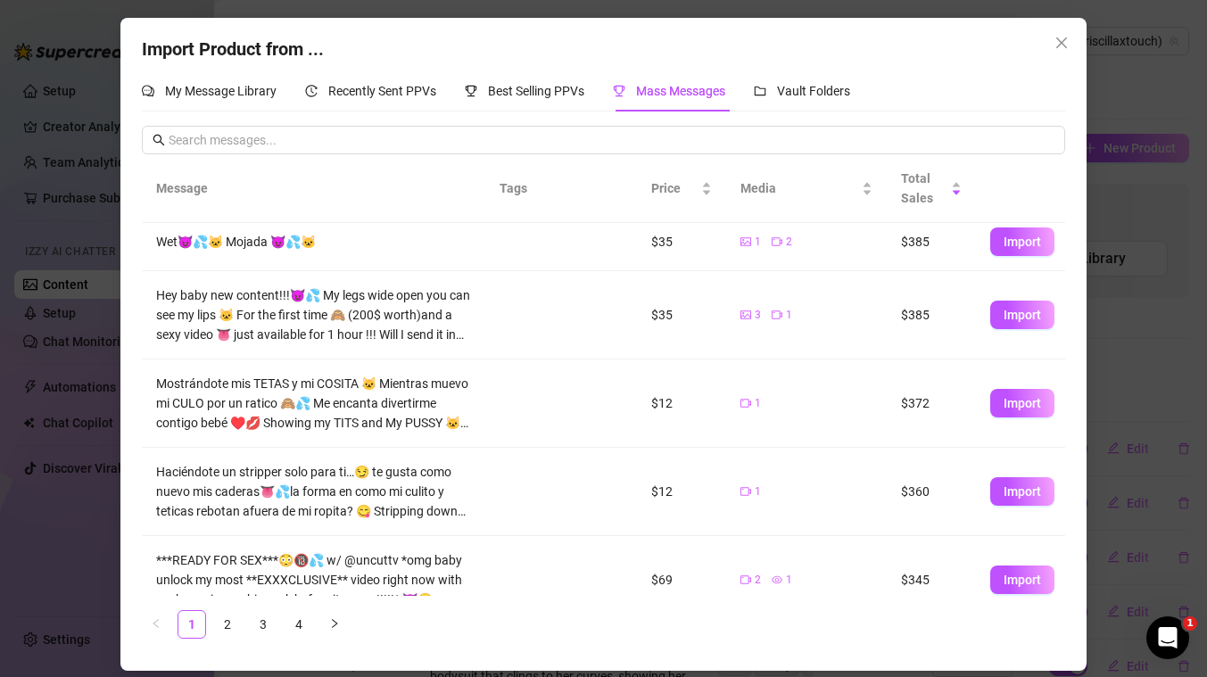
scroll to position [480, 0]
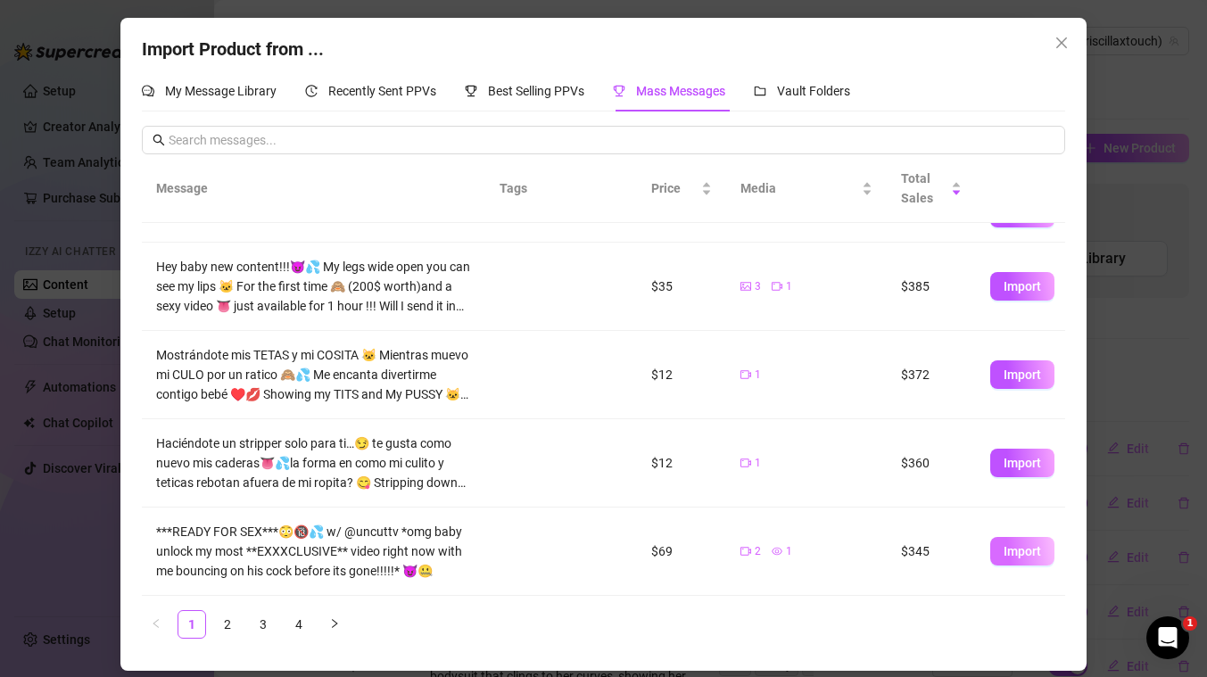
click at [1024, 544] on span "Import" at bounding box center [1022, 551] width 37 height 14
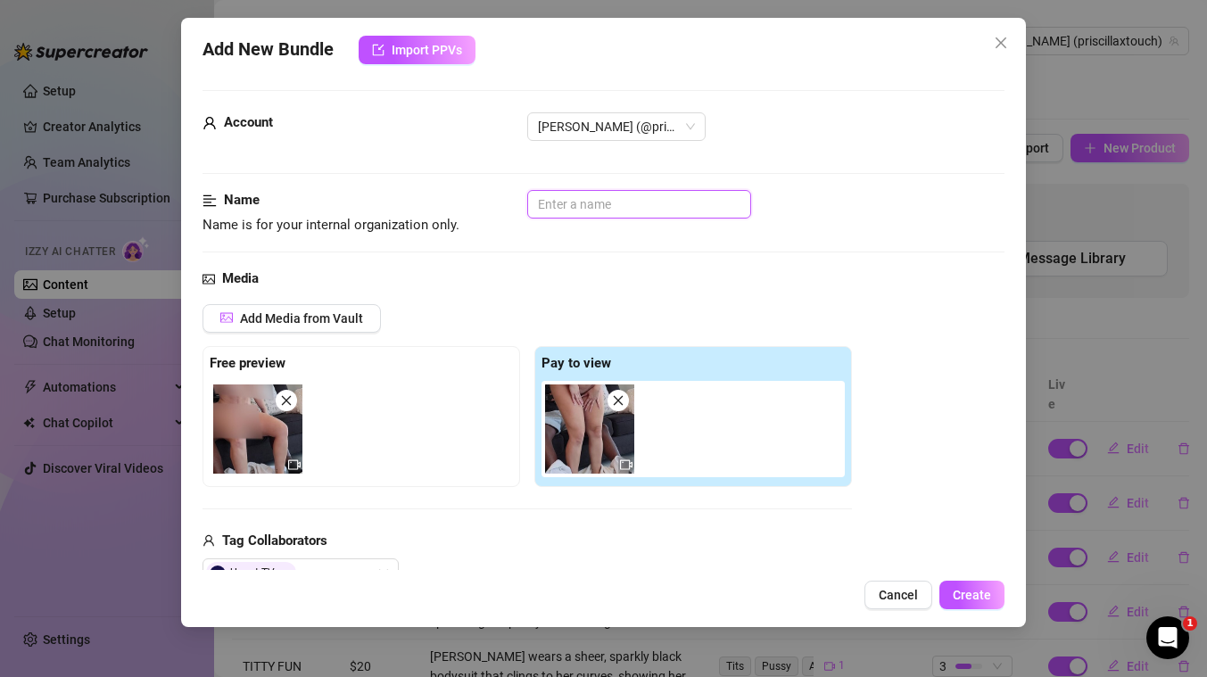
click at [568, 202] on input "text" at bounding box center [639, 204] width 224 height 29
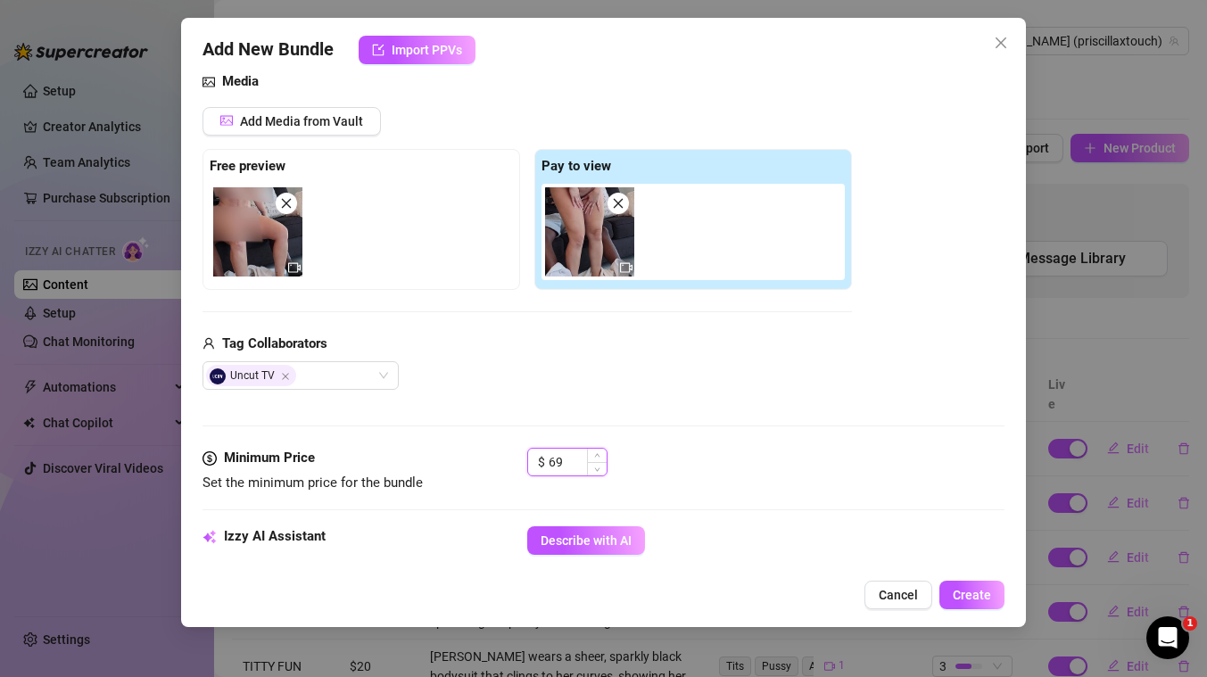
click at [574, 468] on input "69" at bounding box center [578, 462] width 58 height 27
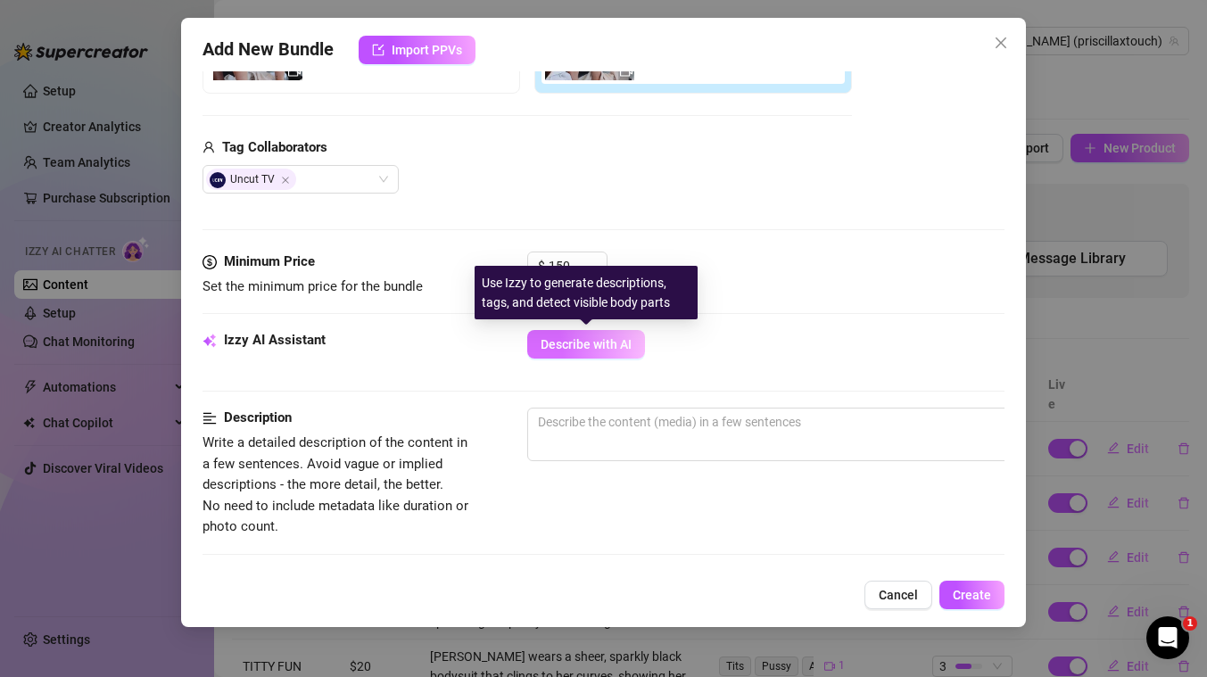
click at [574, 337] on span "Describe with AI" at bounding box center [586, 344] width 91 height 14
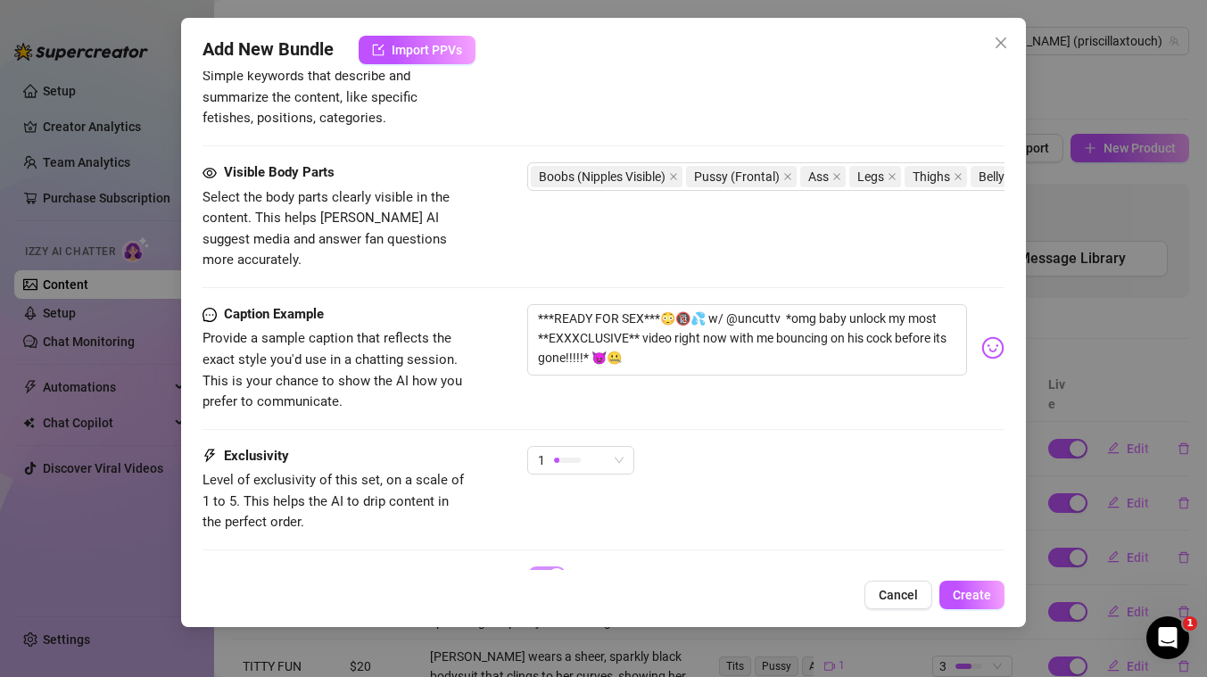
scroll to position [938, 0]
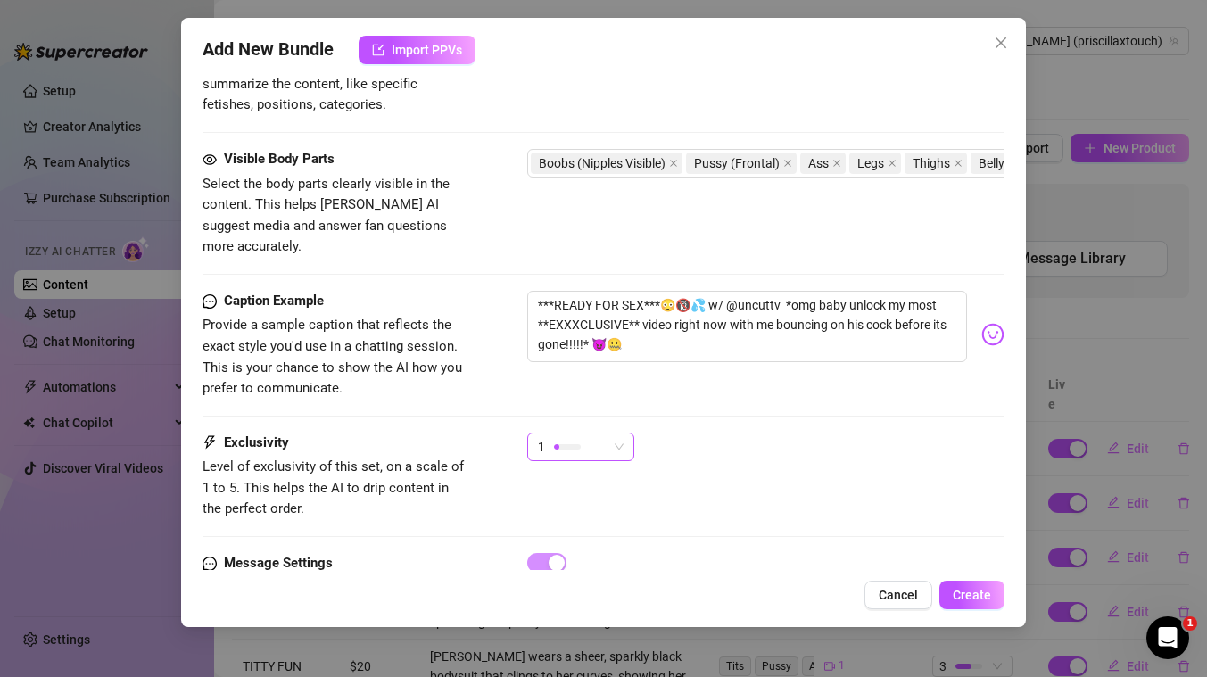
click at [579, 438] on div at bounding box center [567, 446] width 27 height 17
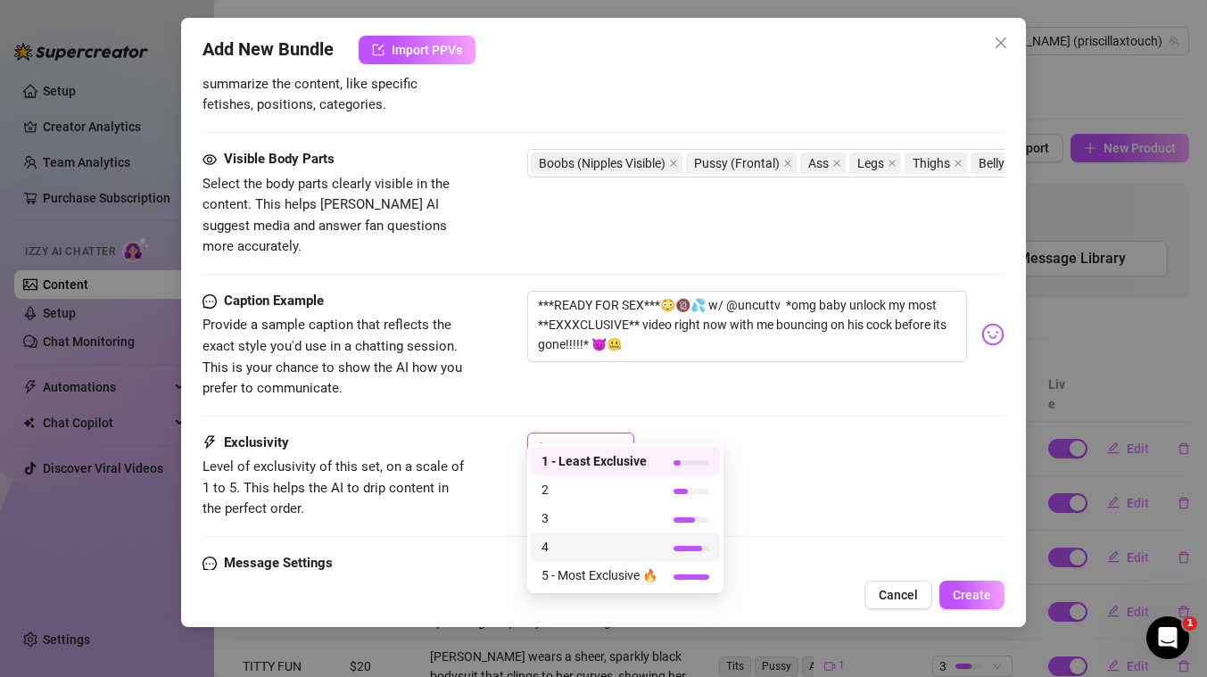
click at [583, 543] on span "4" at bounding box center [599, 547] width 116 height 20
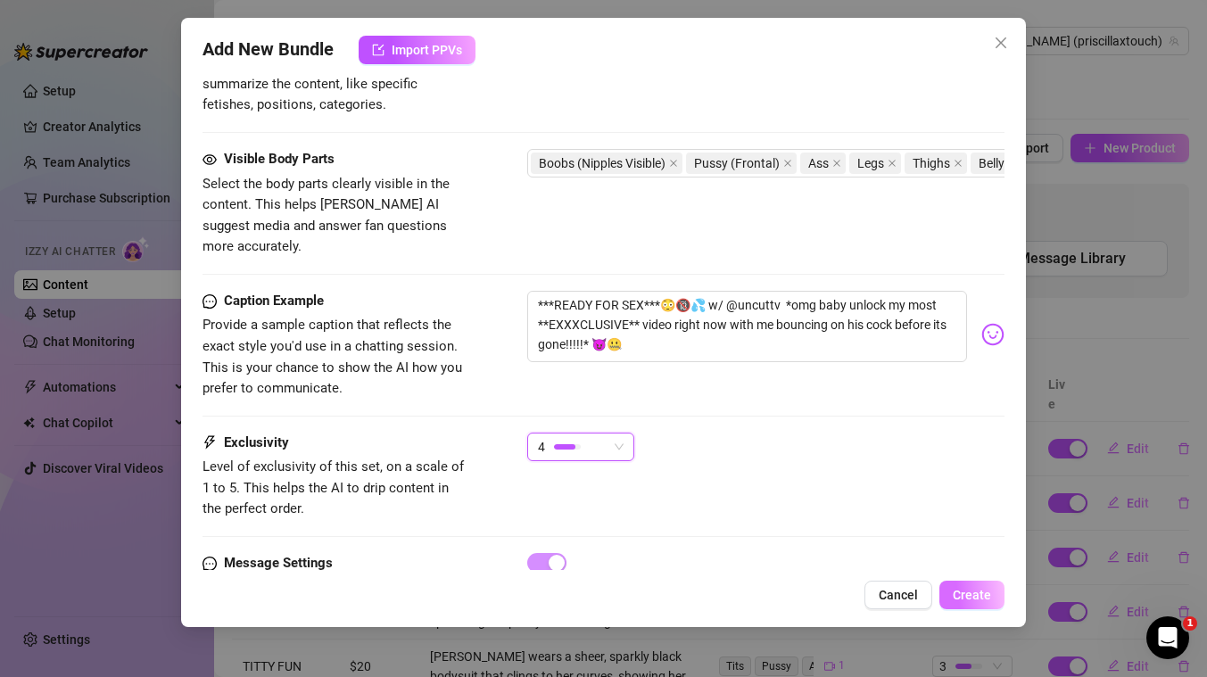
click at [978, 591] on span "Create" at bounding box center [972, 595] width 38 height 14
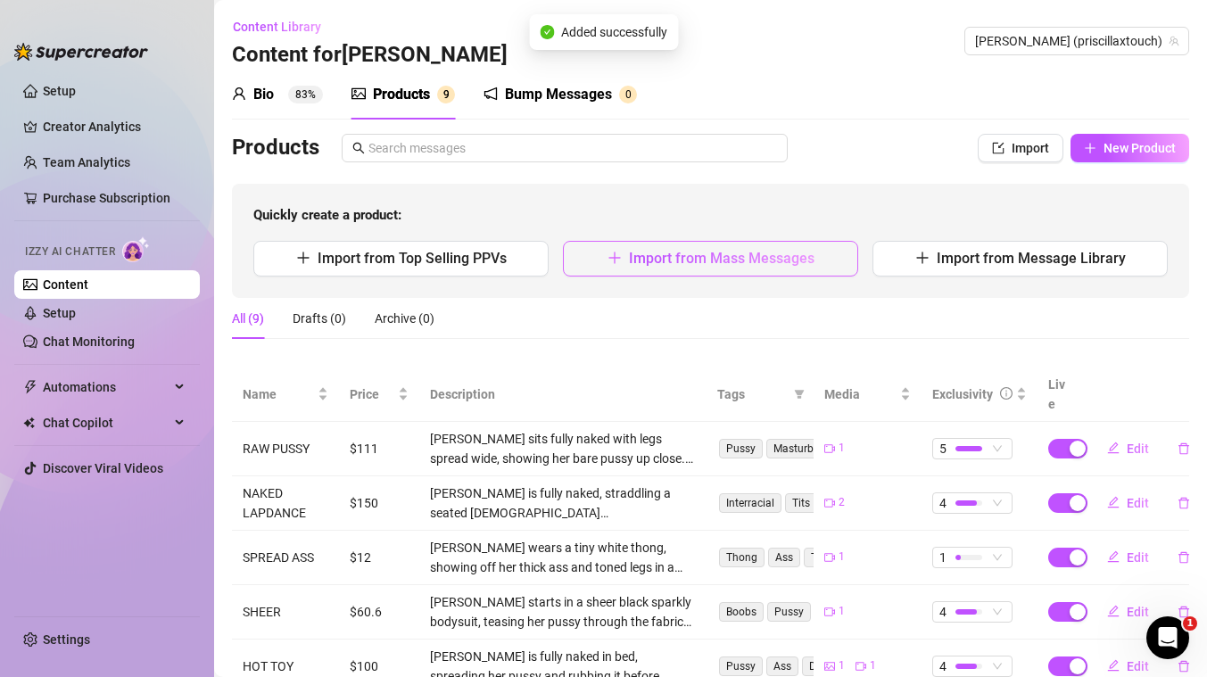
click at [778, 260] on span "Import from Mass Messages" at bounding box center [722, 258] width 186 height 17
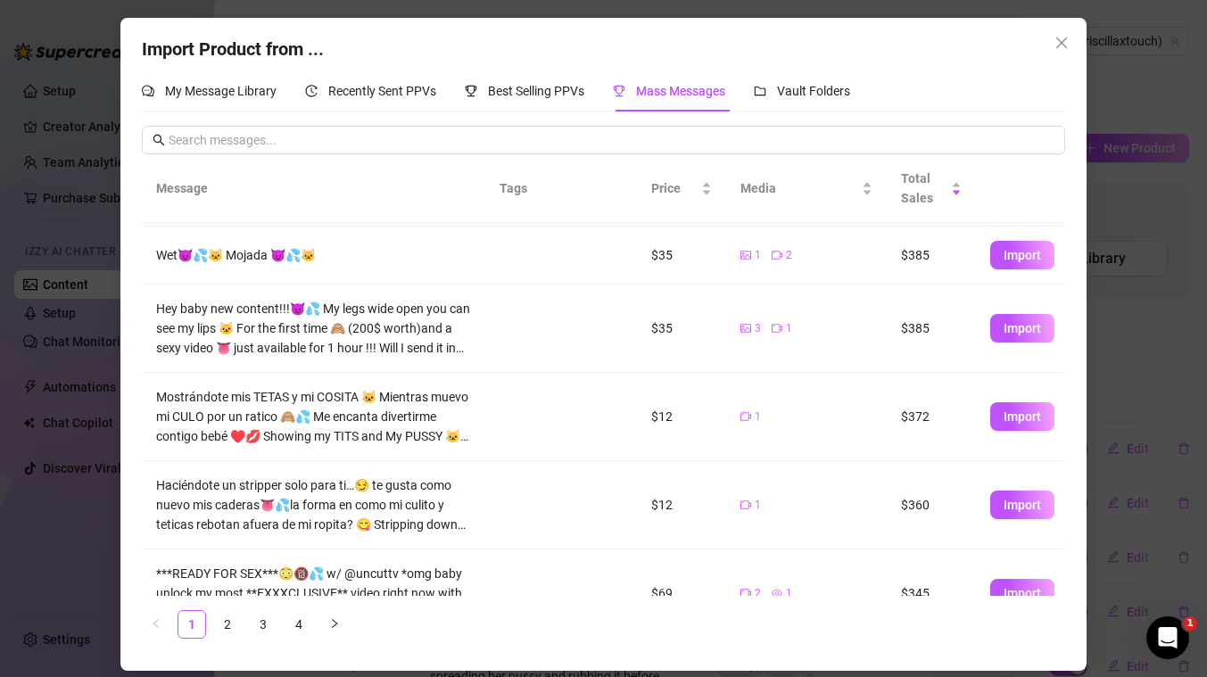
scroll to position [480, 0]
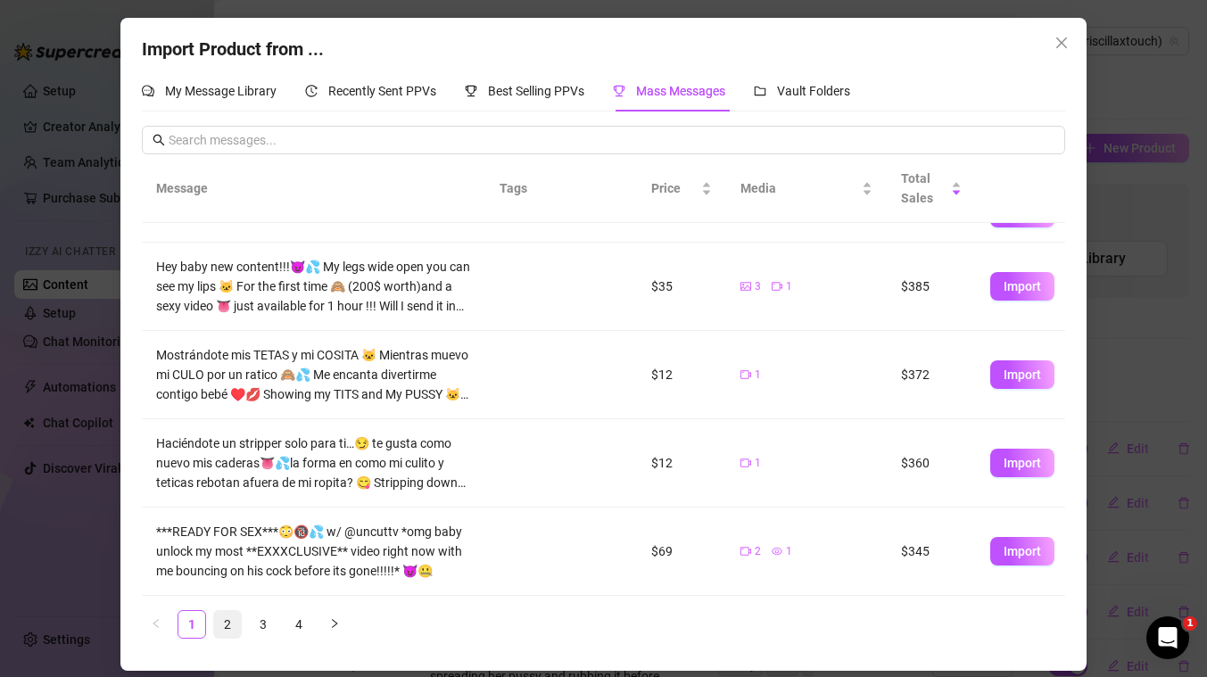
click at [223, 626] on link "2" at bounding box center [227, 624] width 27 height 27
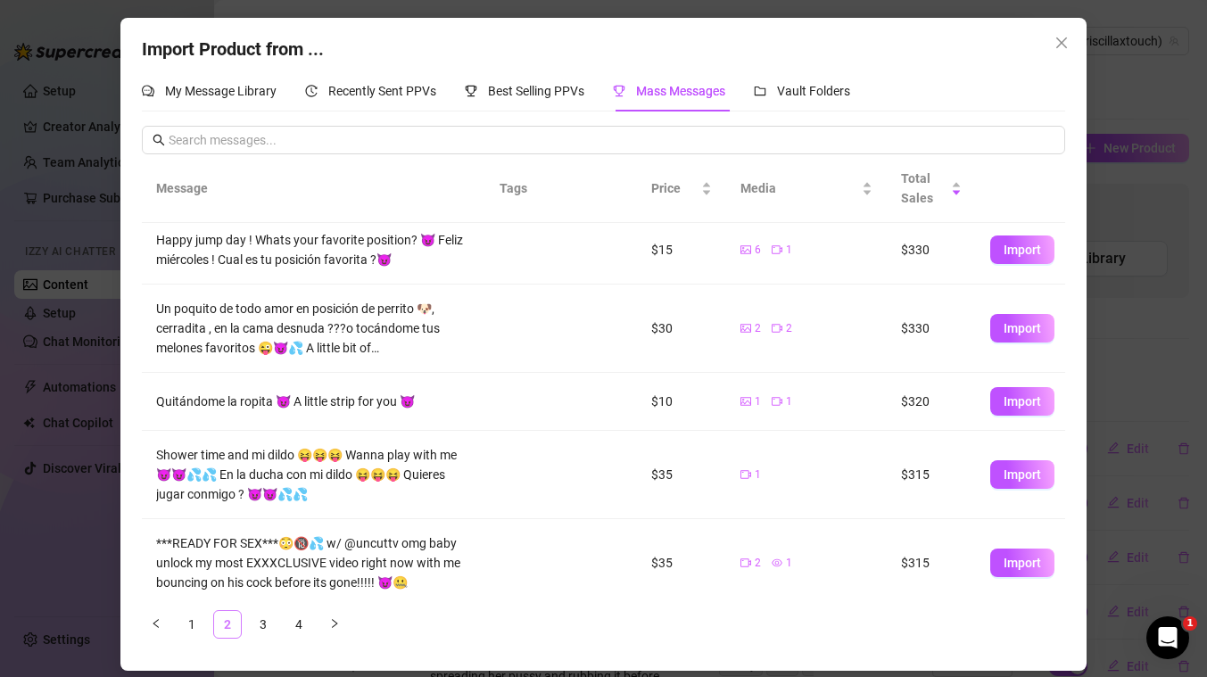
scroll to position [0, 0]
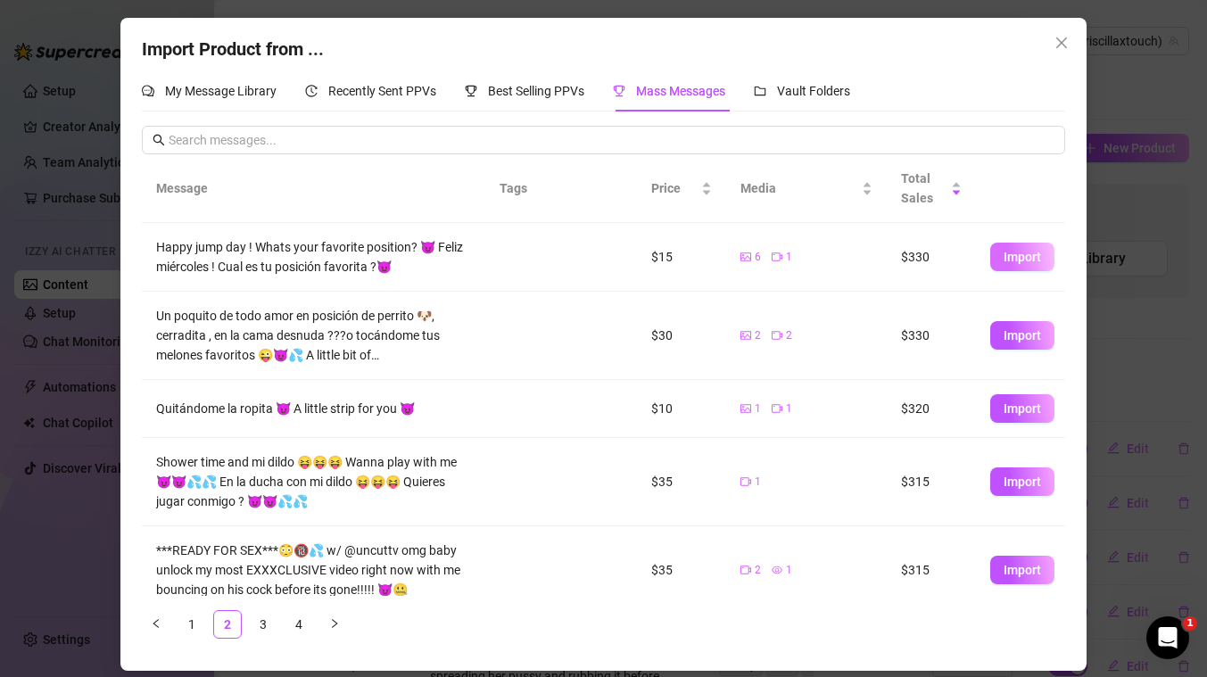
click at [1013, 253] on span "Import" at bounding box center [1022, 257] width 37 height 14
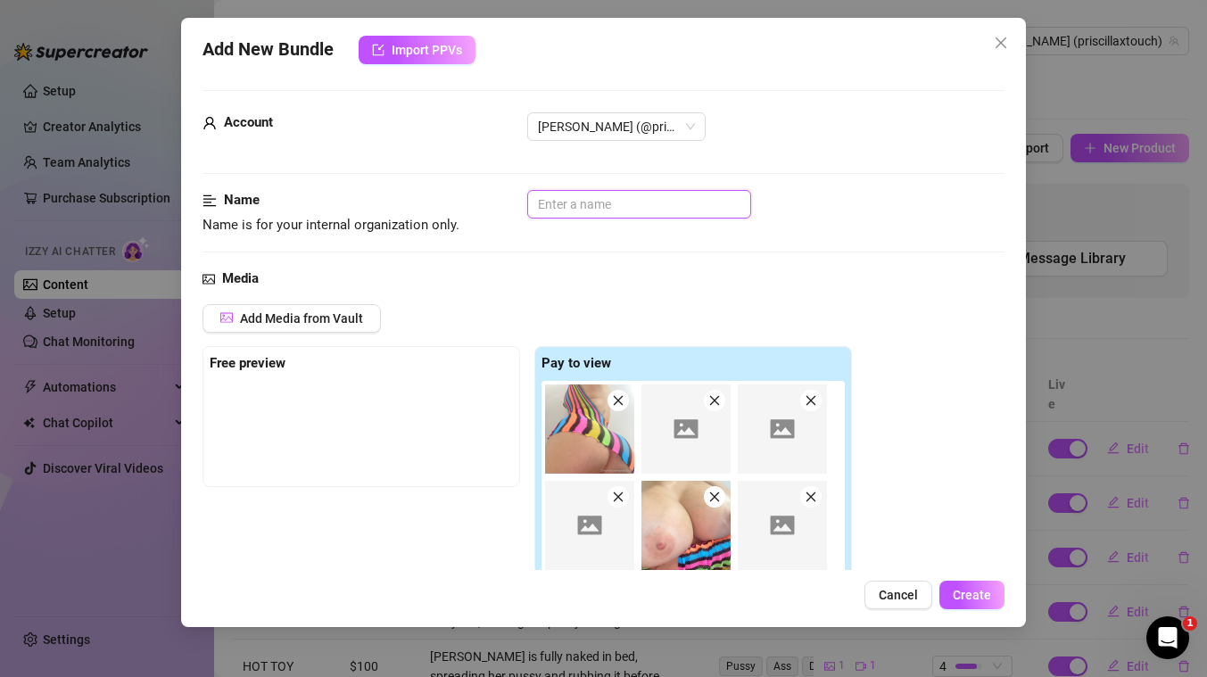
click at [621, 203] on input "text" at bounding box center [639, 204] width 224 height 29
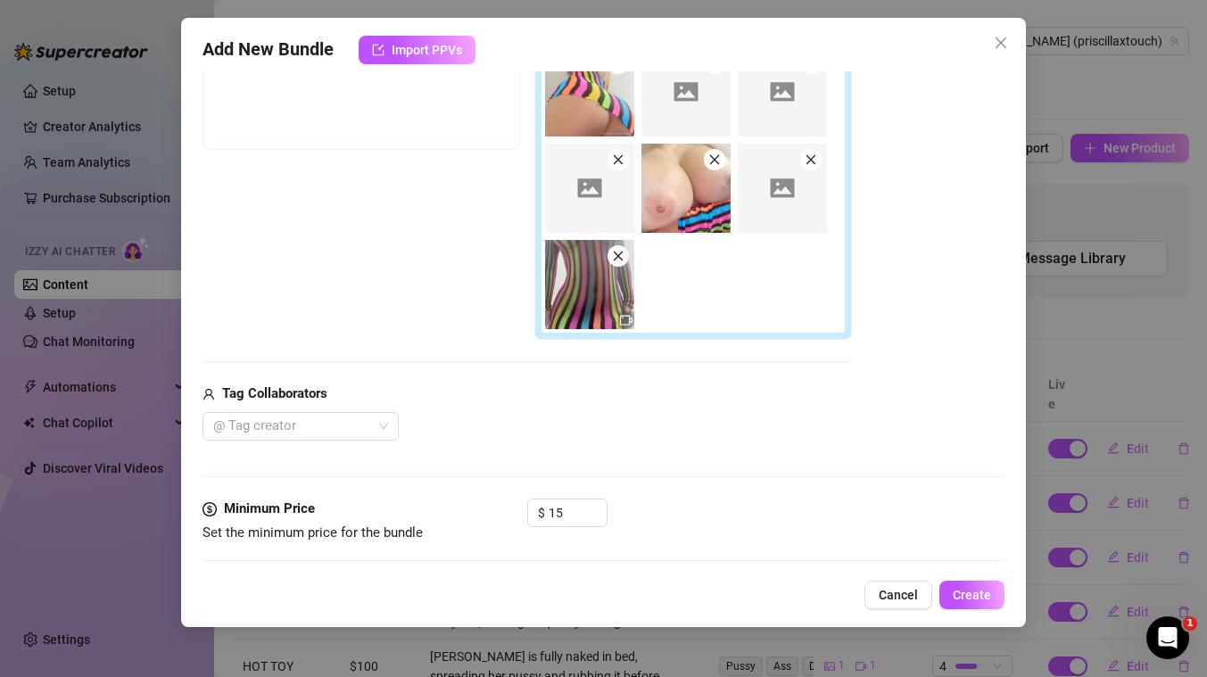
scroll to position [341, 0]
click at [567, 508] on input "15" at bounding box center [578, 512] width 58 height 27
click at [801, 439] on div "Media Add Media from Vault Free preview Pay to view Tag Collaborators @ Tag cre…" at bounding box center [603, 213] width 802 height 567
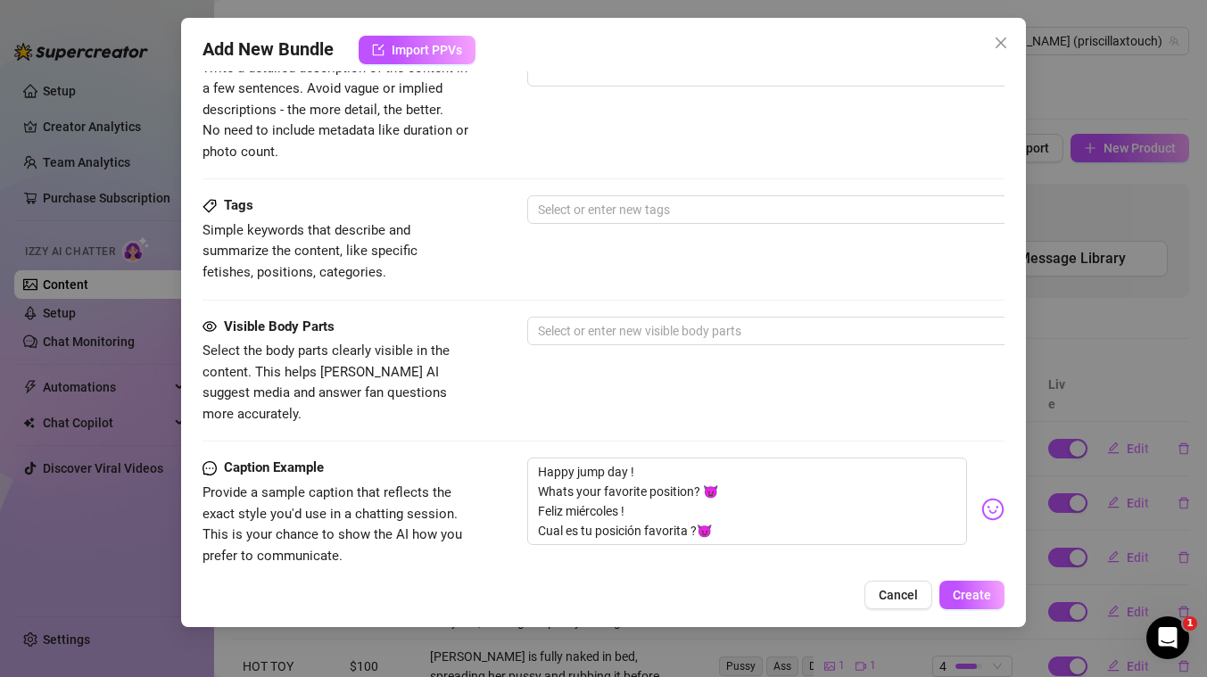
scroll to position [1087, 0]
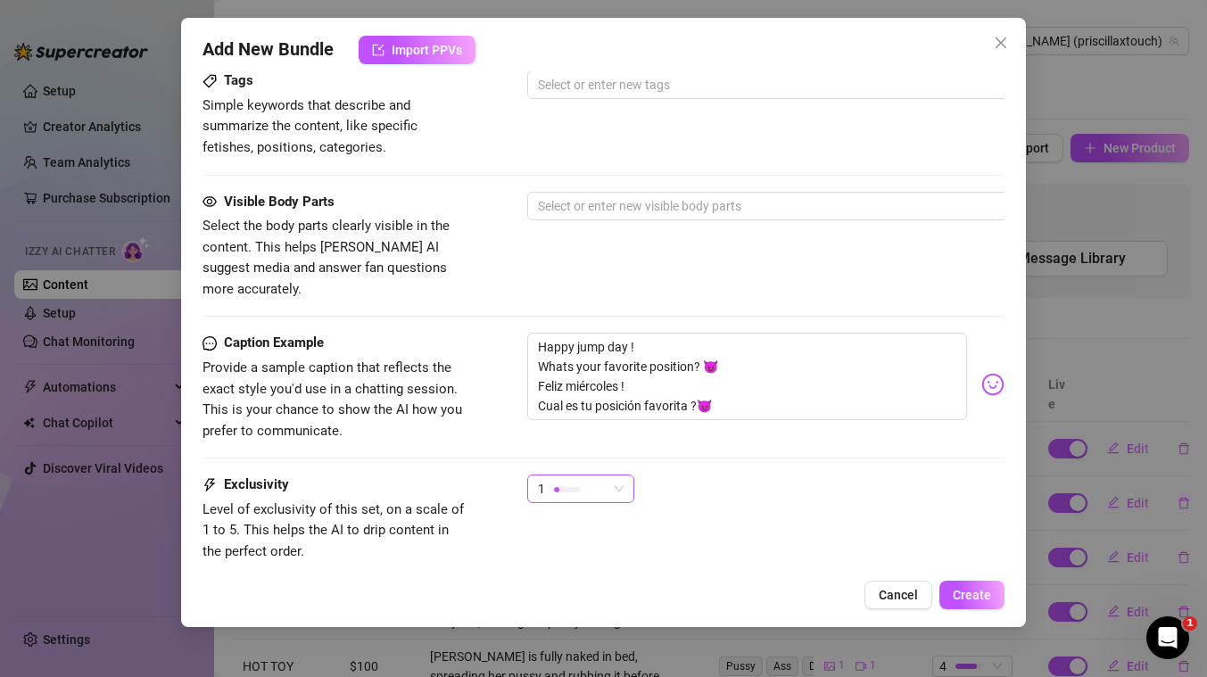
click at [600, 475] on div "1" at bounding box center [573, 488] width 70 height 27
click at [767, 441] on div "Caption Example Provide a sample caption that reflects the exact style you'd us…" at bounding box center [603, 404] width 802 height 142
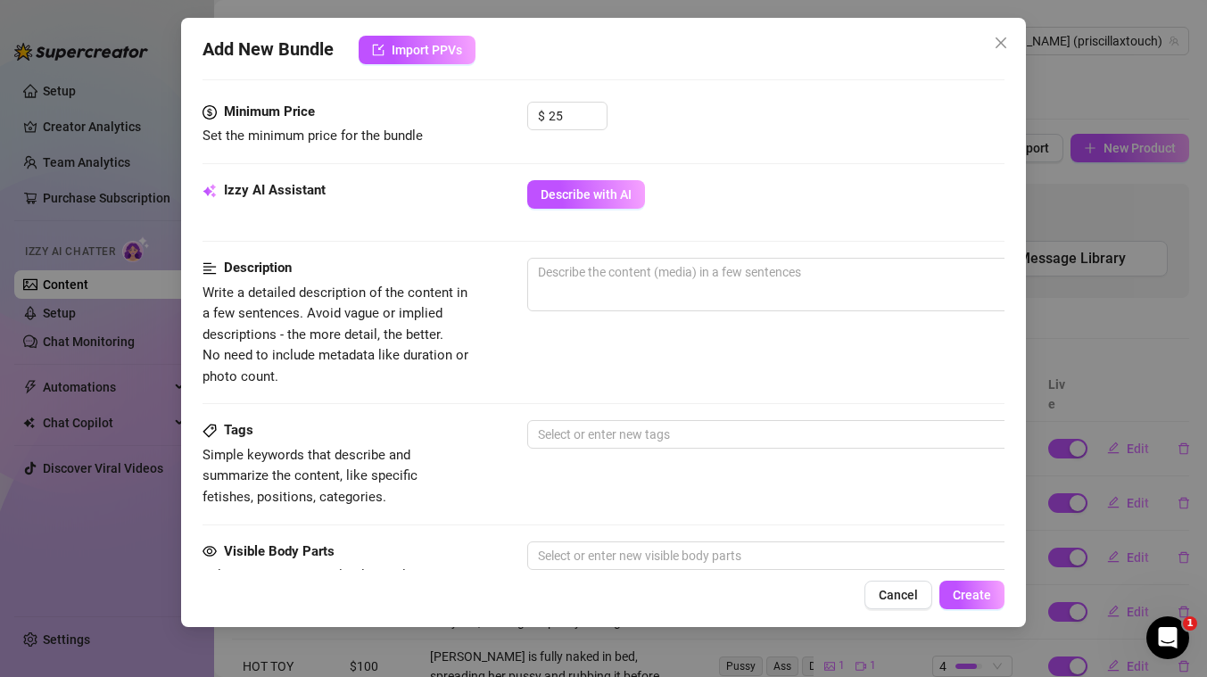
scroll to position [732, 0]
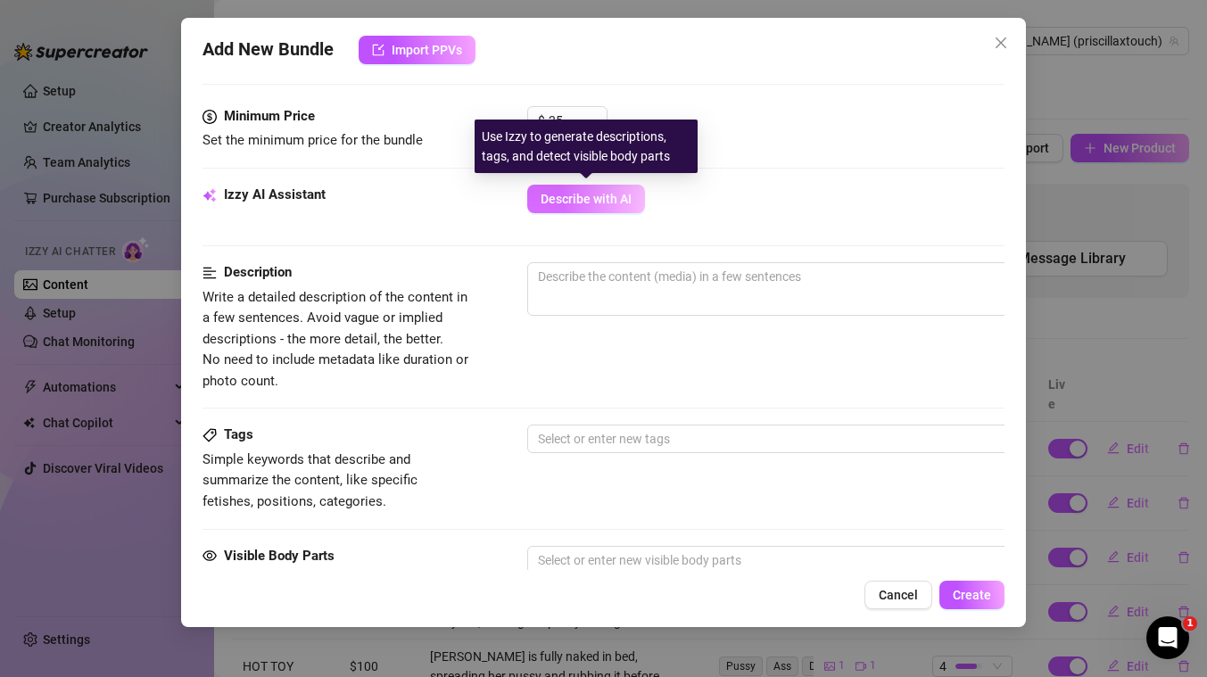
click at [578, 195] on span "Describe with AI" at bounding box center [586, 199] width 91 height 14
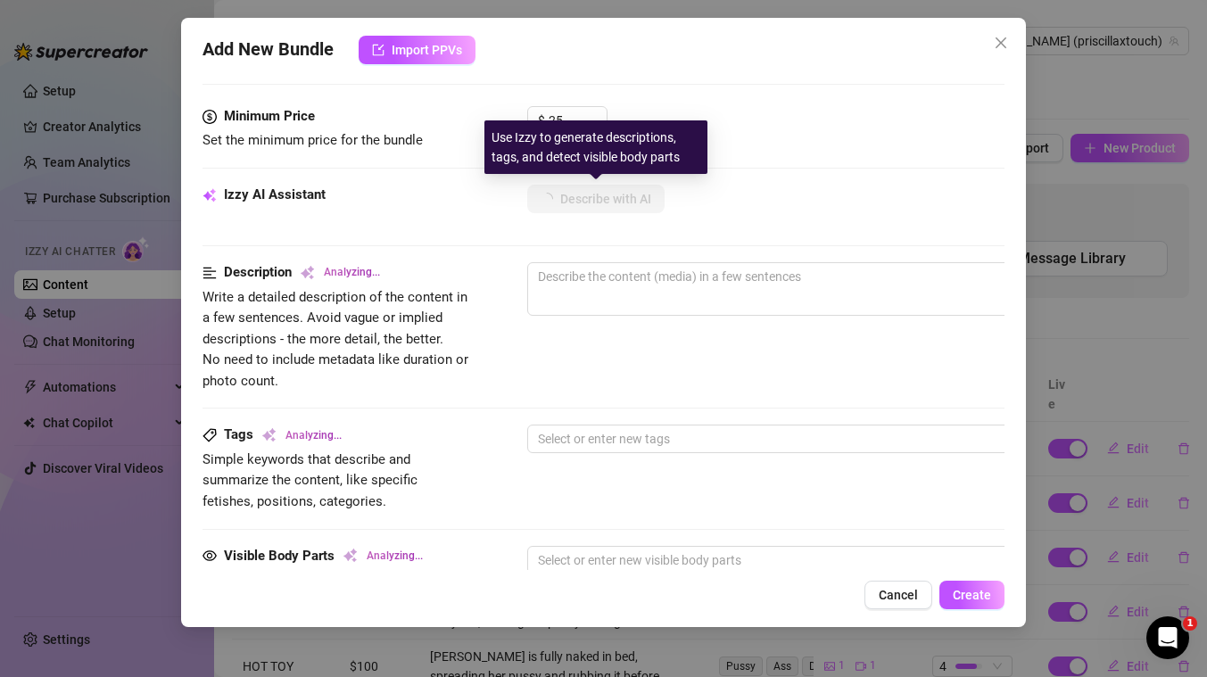
scroll to position [423, 0]
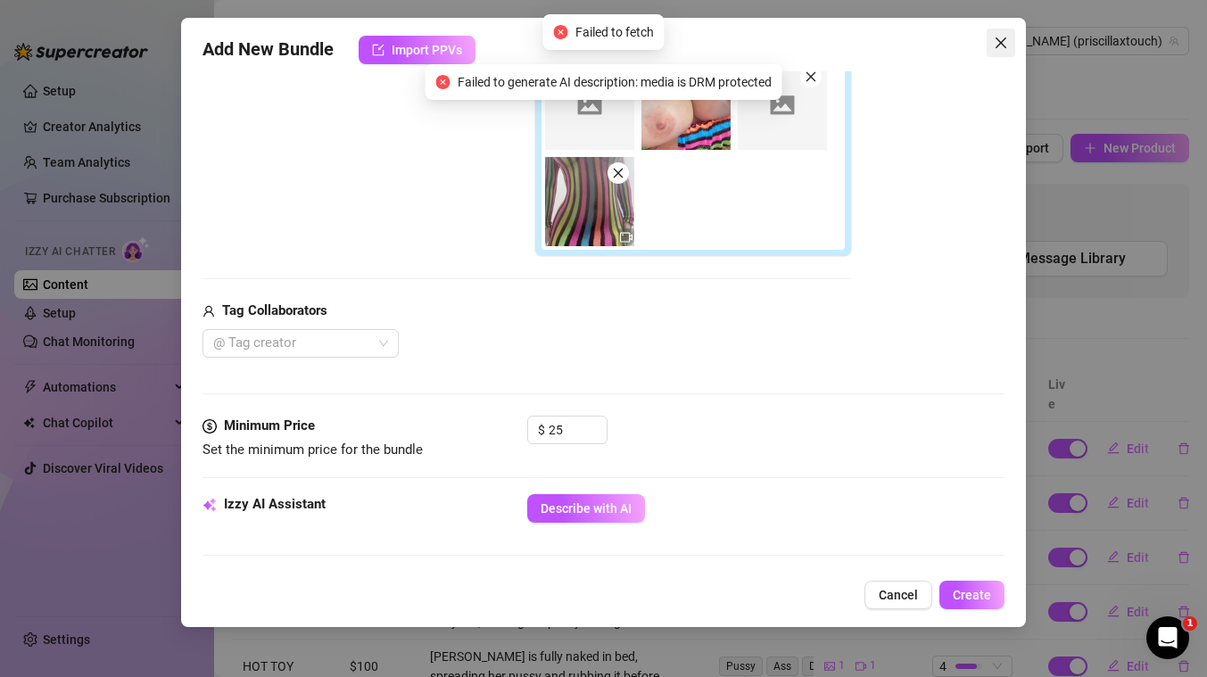
click at [1006, 46] on icon "close" at bounding box center [1001, 43] width 14 height 14
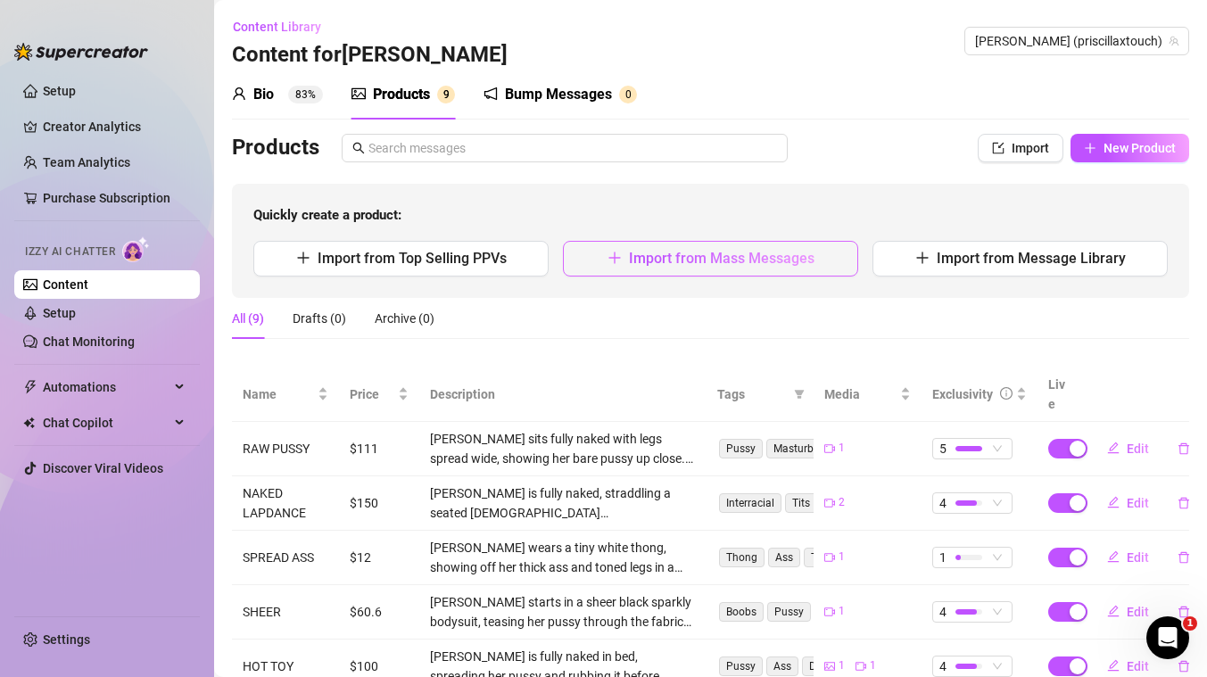
click at [719, 263] on span "Import from Mass Messages" at bounding box center [722, 258] width 186 height 17
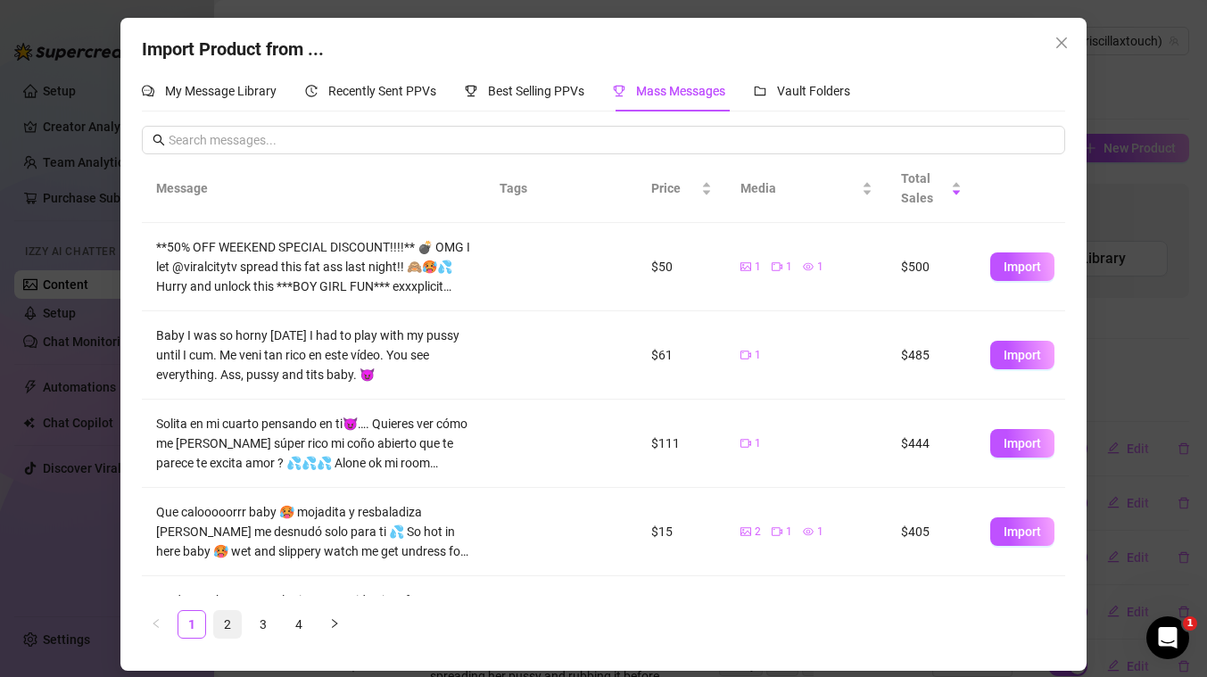
click at [231, 617] on link "2" at bounding box center [227, 624] width 27 height 27
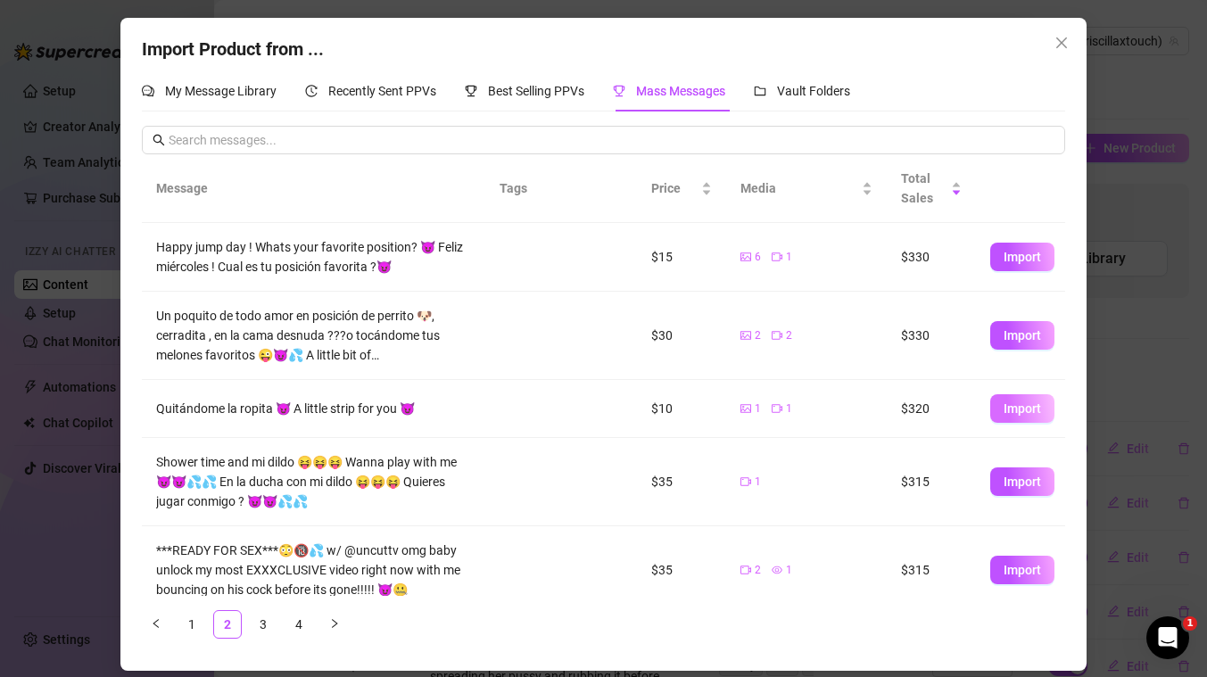
click at [1027, 404] on span "Import" at bounding box center [1022, 408] width 37 height 14
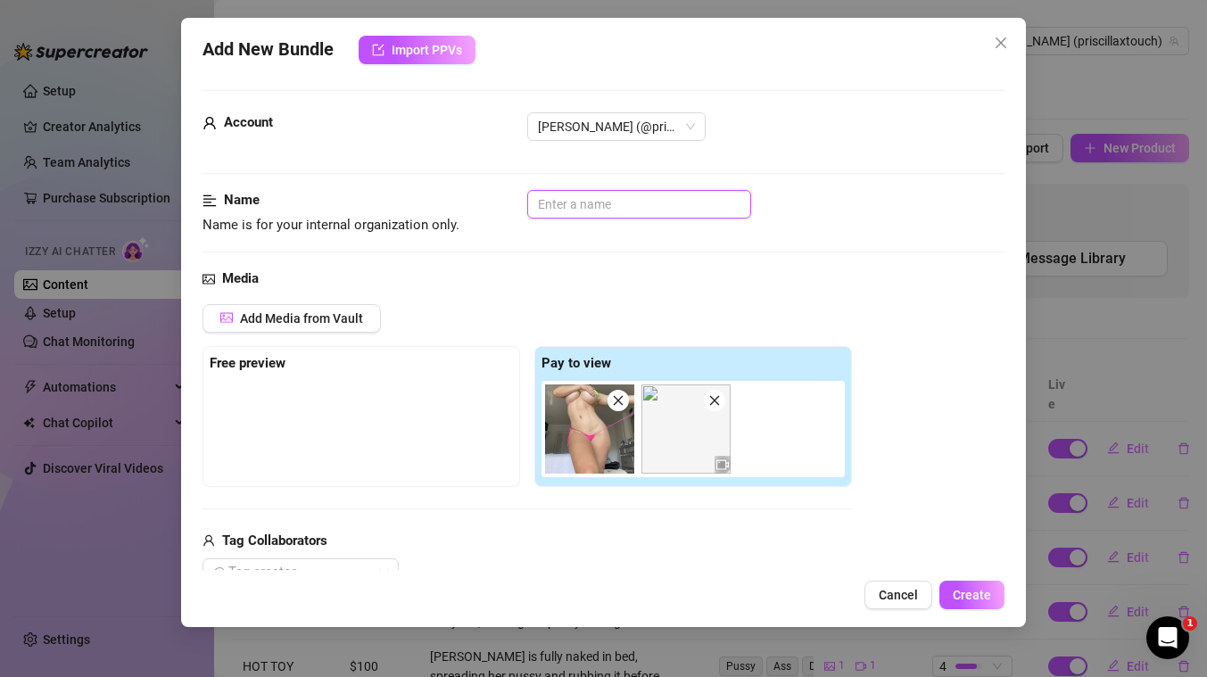
click at [657, 205] on input "text" at bounding box center [639, 204] width 224 height 29
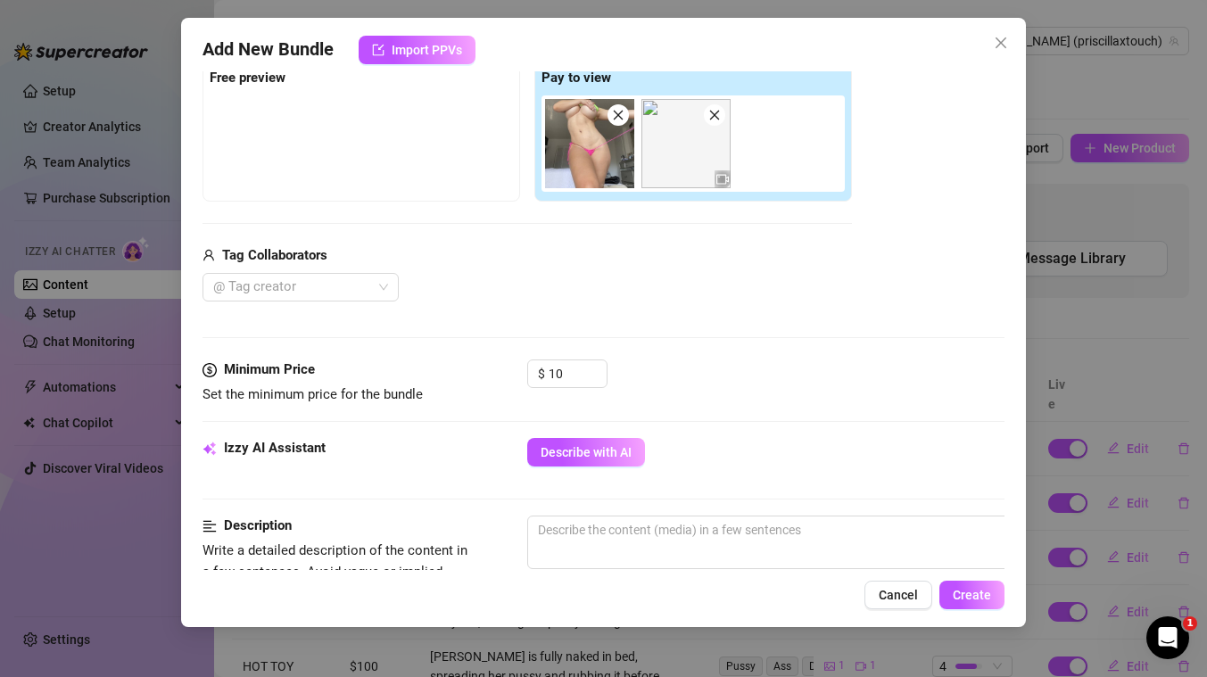
scroll to position [289, 0]
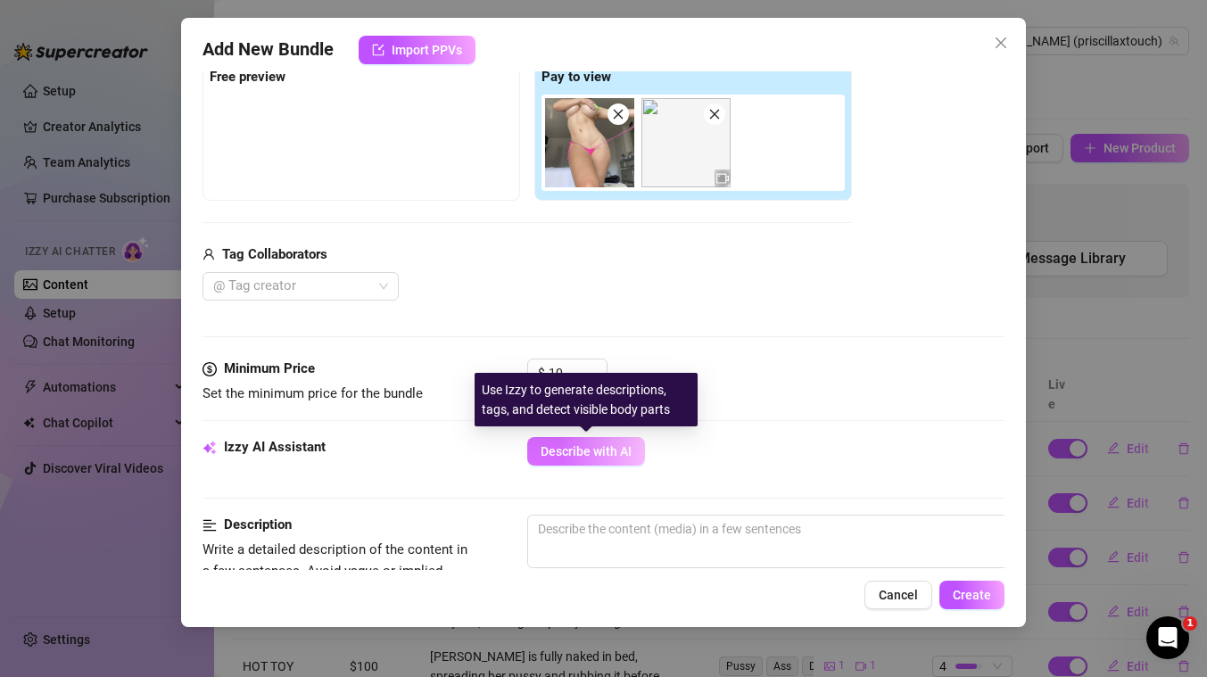
click at [618, 457] on span "Describe with AI" at bounding box center [586, 451] width 91 height 14
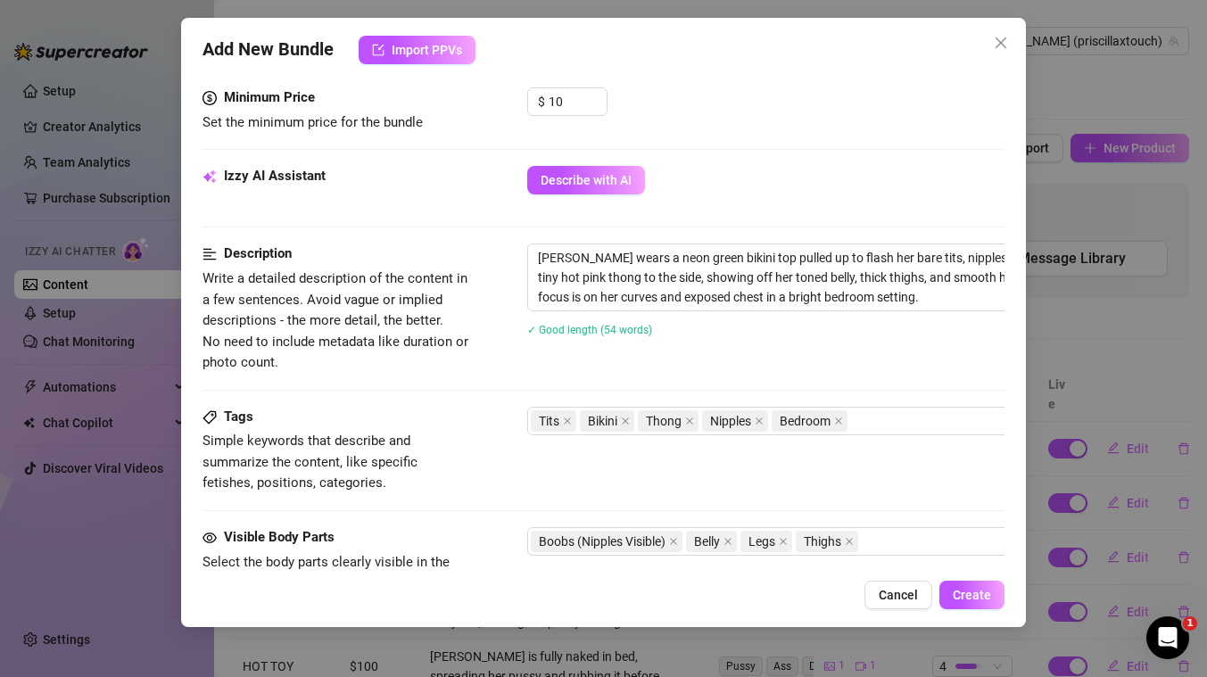
scroll to position [919, 0]
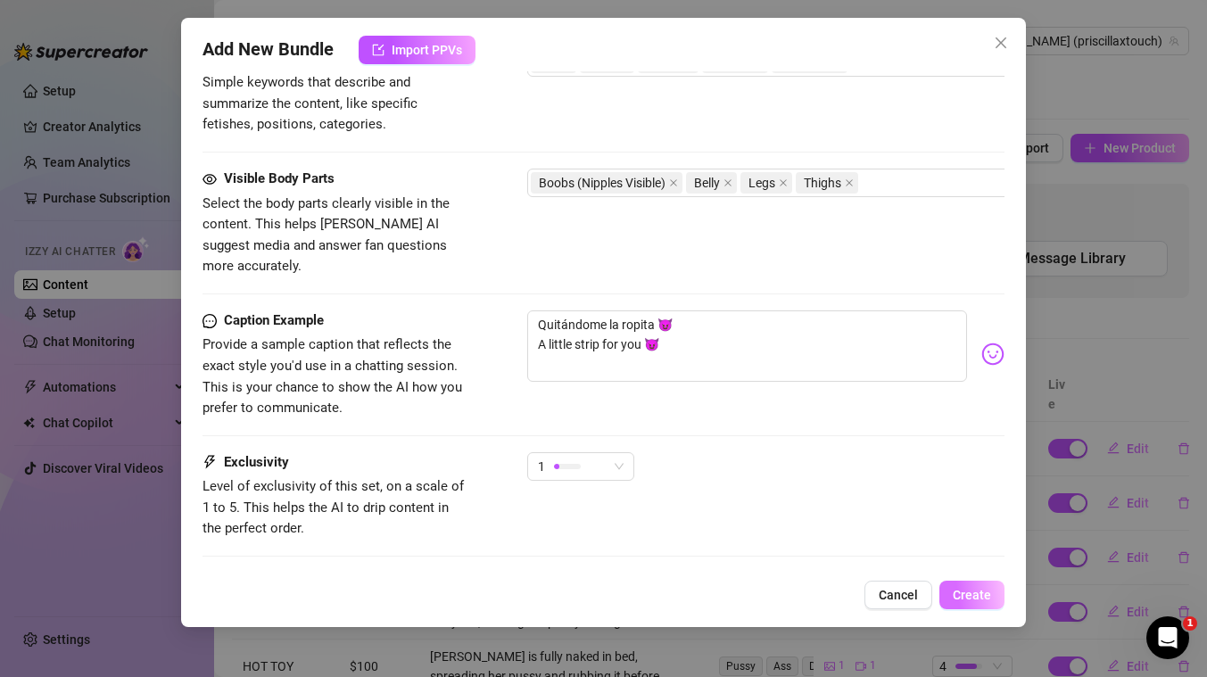
click at [986, 594] on span "Create" at bounding box center [972, 595] width 38 height 14
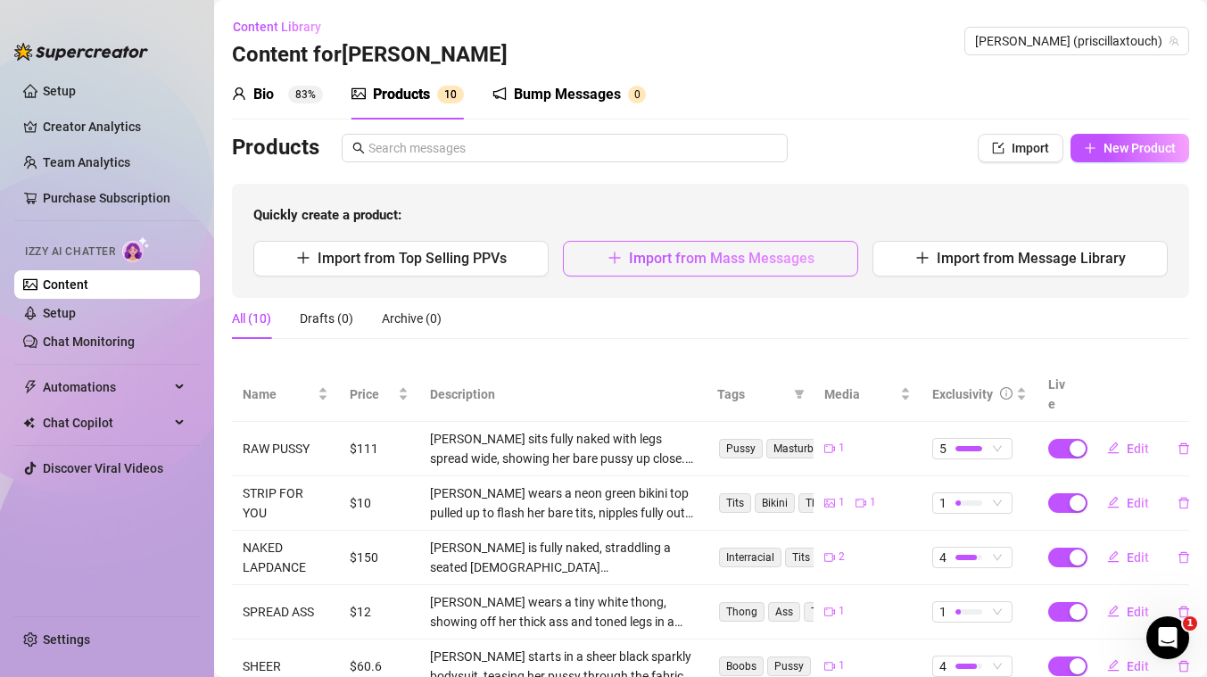
click at [726, 260] on span "Import from Mass Messages" at bounding box center [722, 258] width 186 height 17
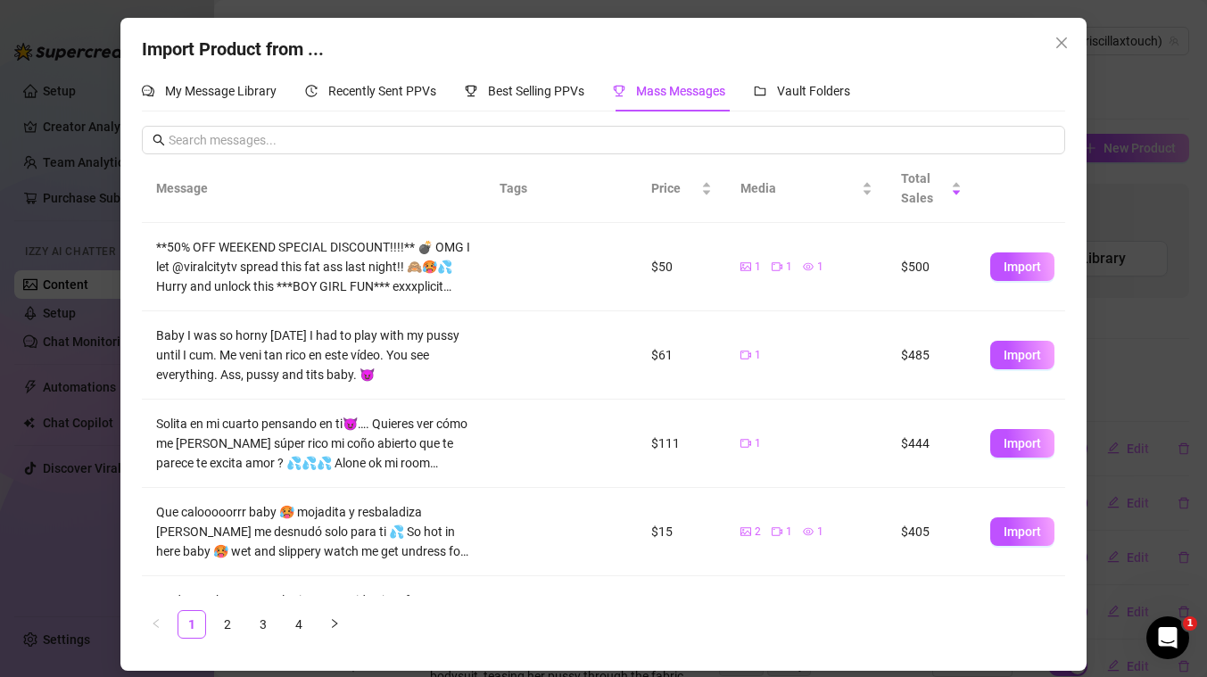
scroll to position [6, 0]
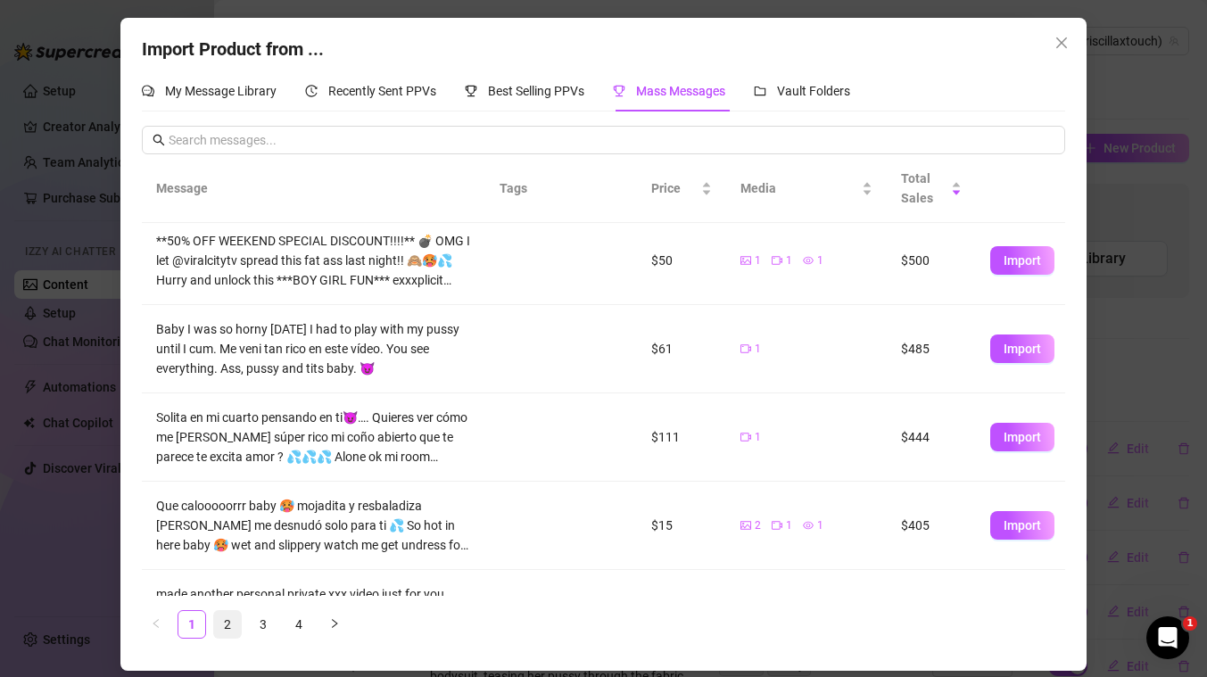
click at [227, 622] on link "2" at bounding box center [227, 624] width 27 height 27
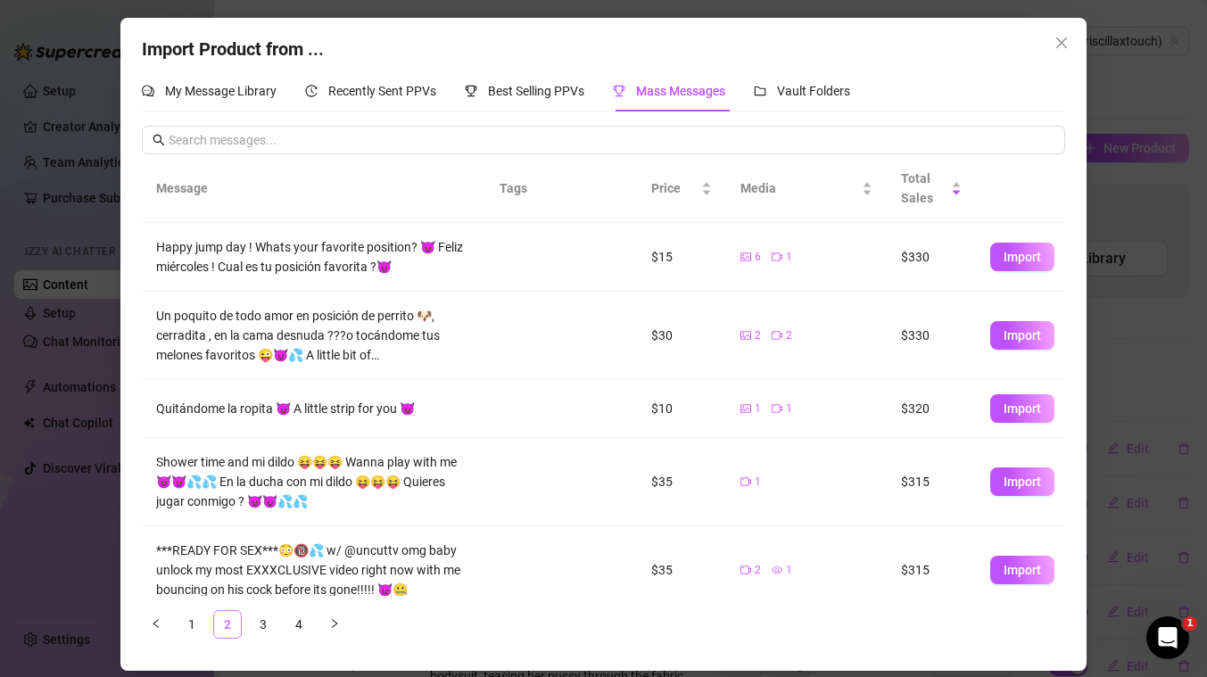
scroll to position [0, 0]
click at [1021, 488] on span "Import" at bounding box center [1022, 482] width 37 height 14
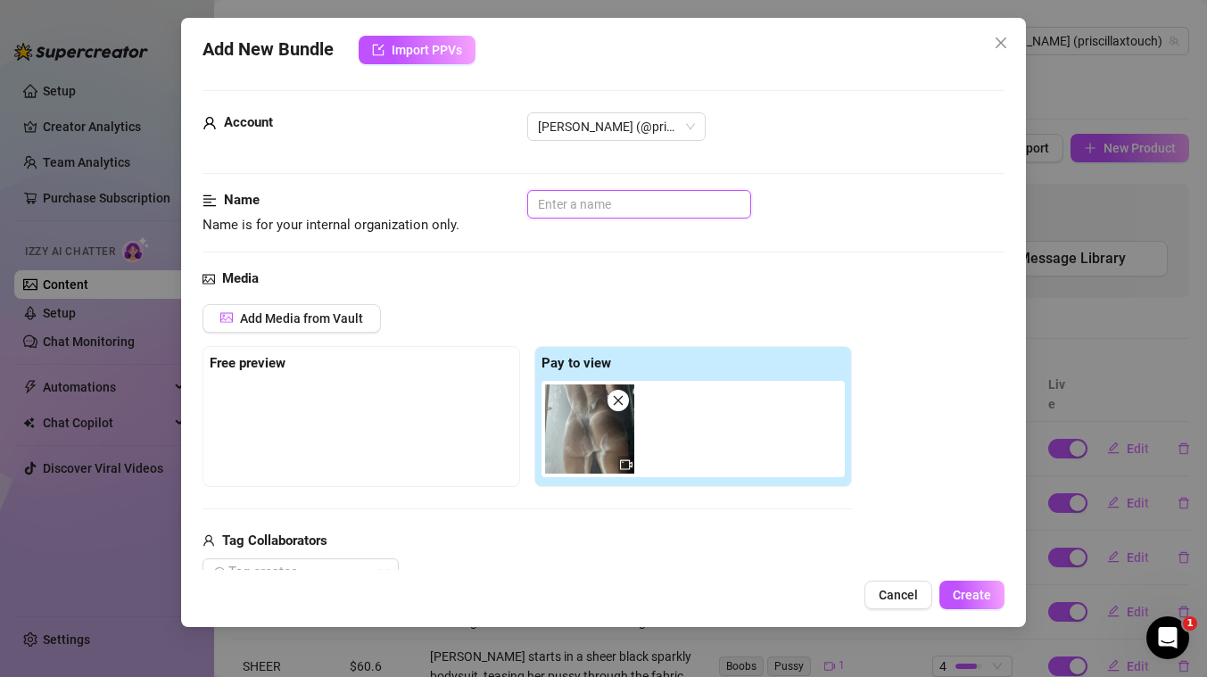
click at [593, 211] on input "text" at bounding box center [639, 204] width 224 height 29
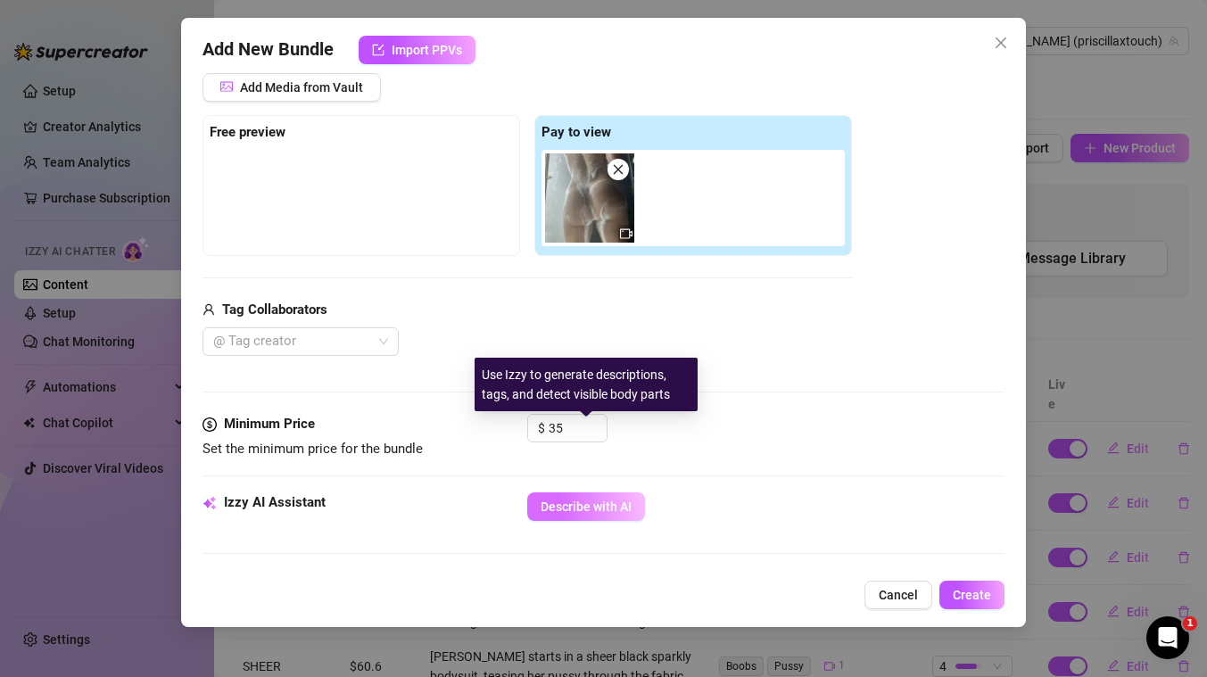
scroll to position [626, 0]
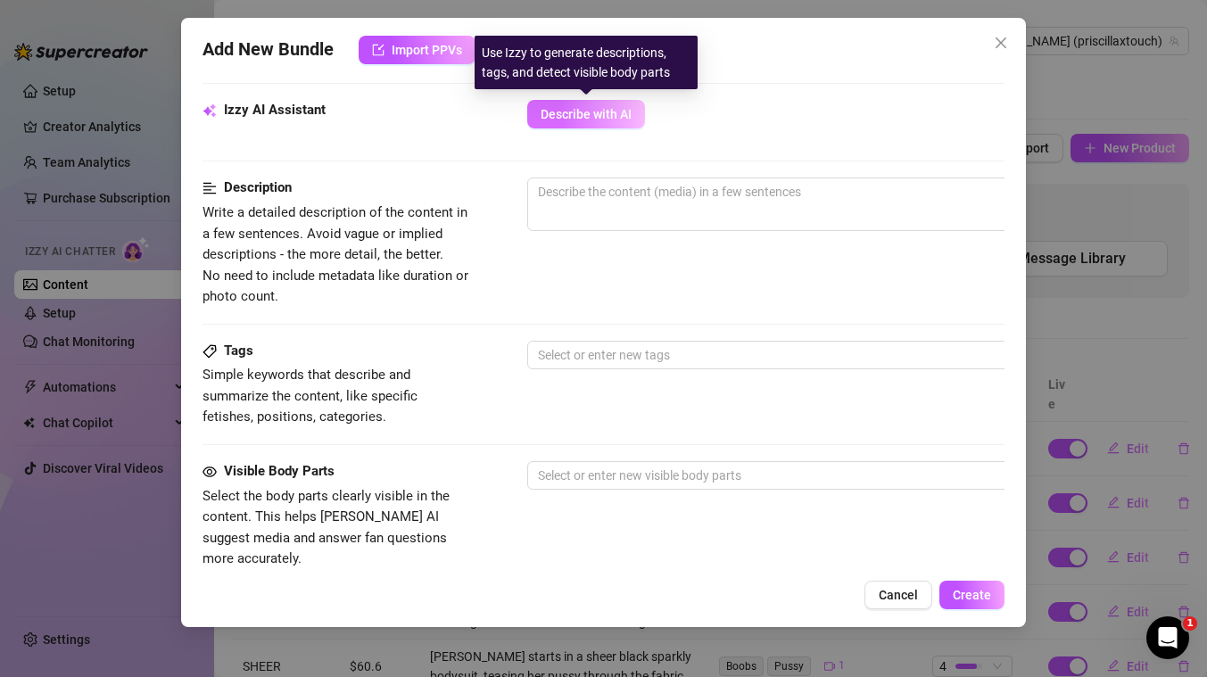
click at [600, 110] on span "Describe with AI" at bounding box center [586, 114] width 91 height 14
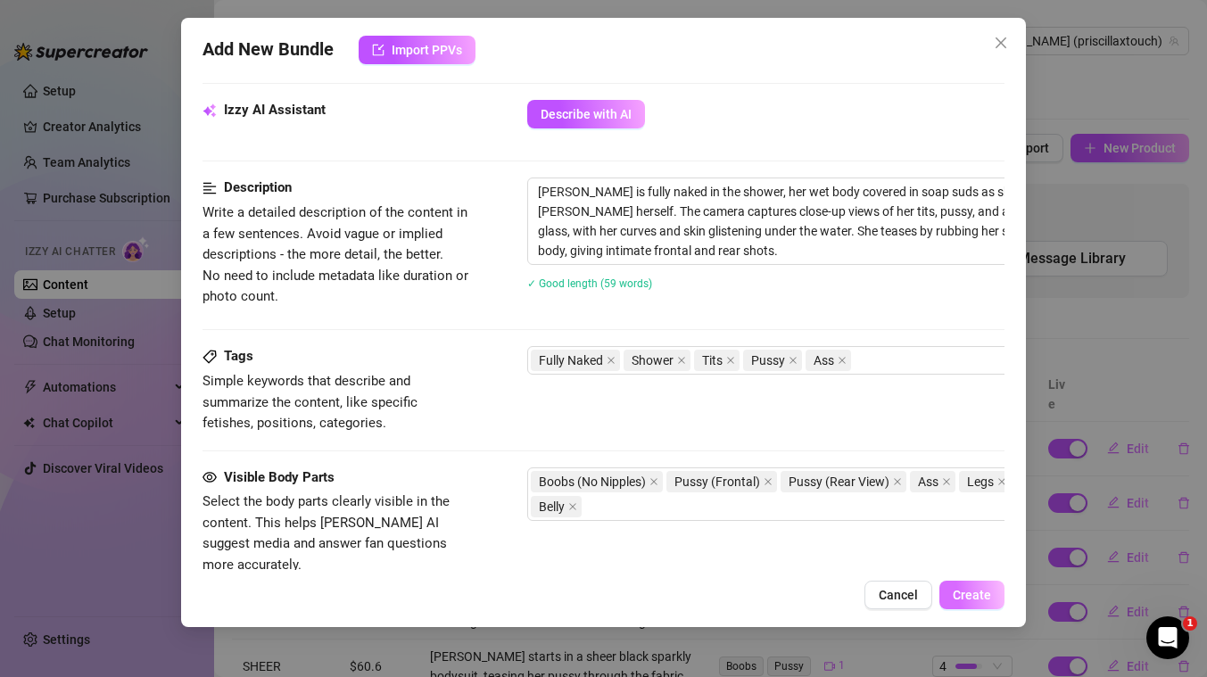
click at [977, 599] on span "Create" at bounding box center [972, 595] width 38 height 14
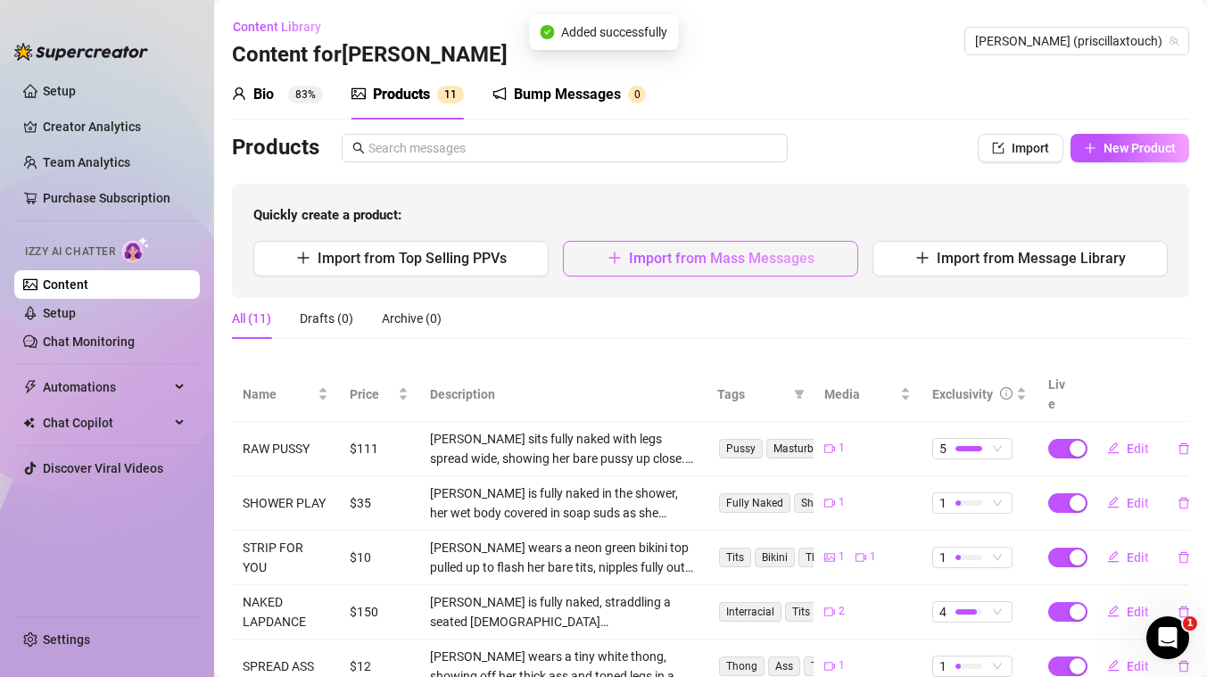
click at [666, 261] on span "Import from Mass Messages" at bounding box center [722, 258] width 186 height 17
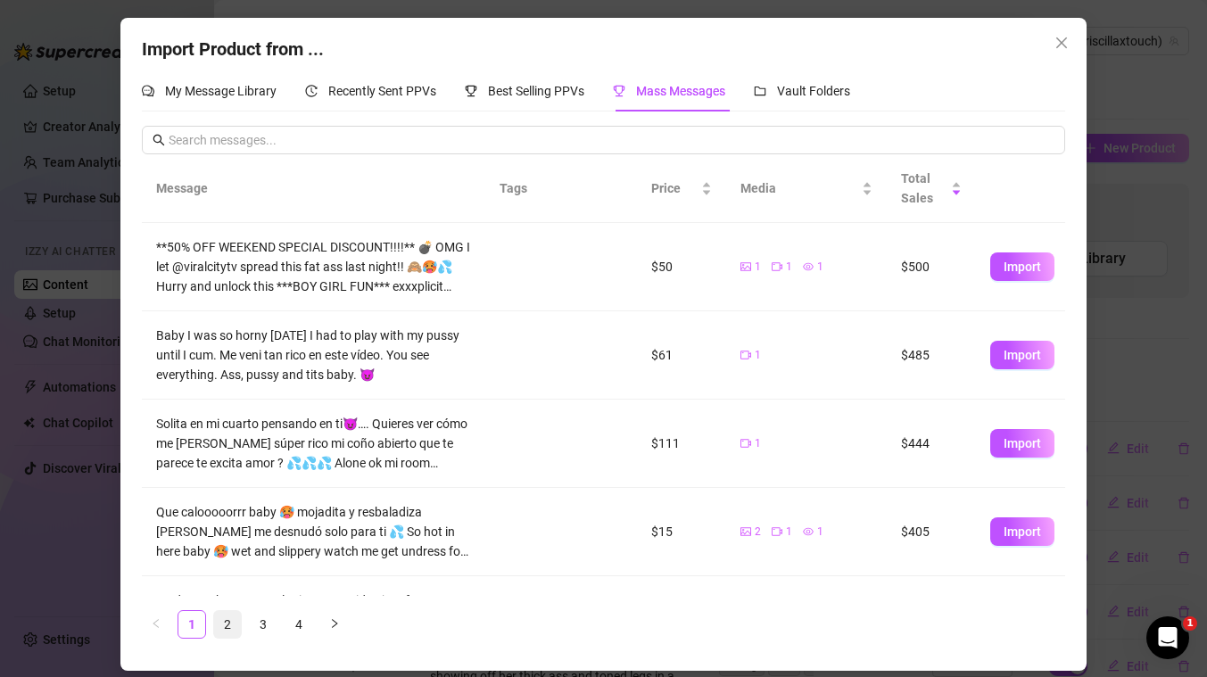
click at [227, 620] on link "2" at bounding box center [227, 624] width 27 height 27
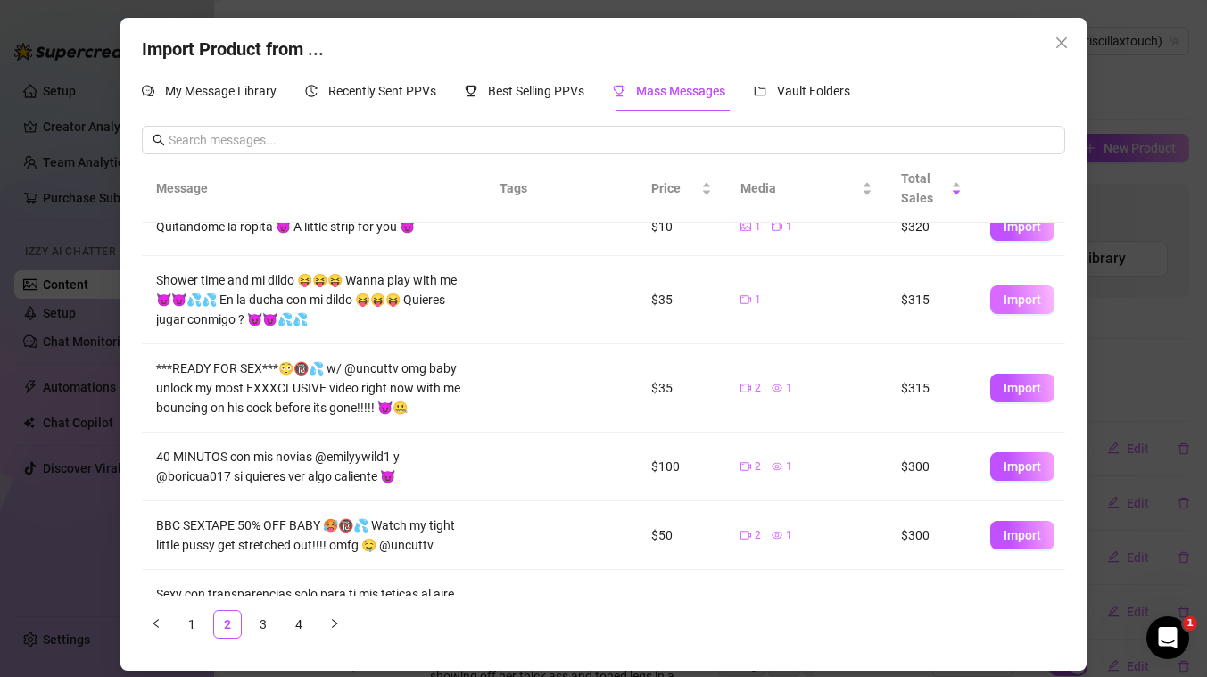
scroll to position [194, 0]
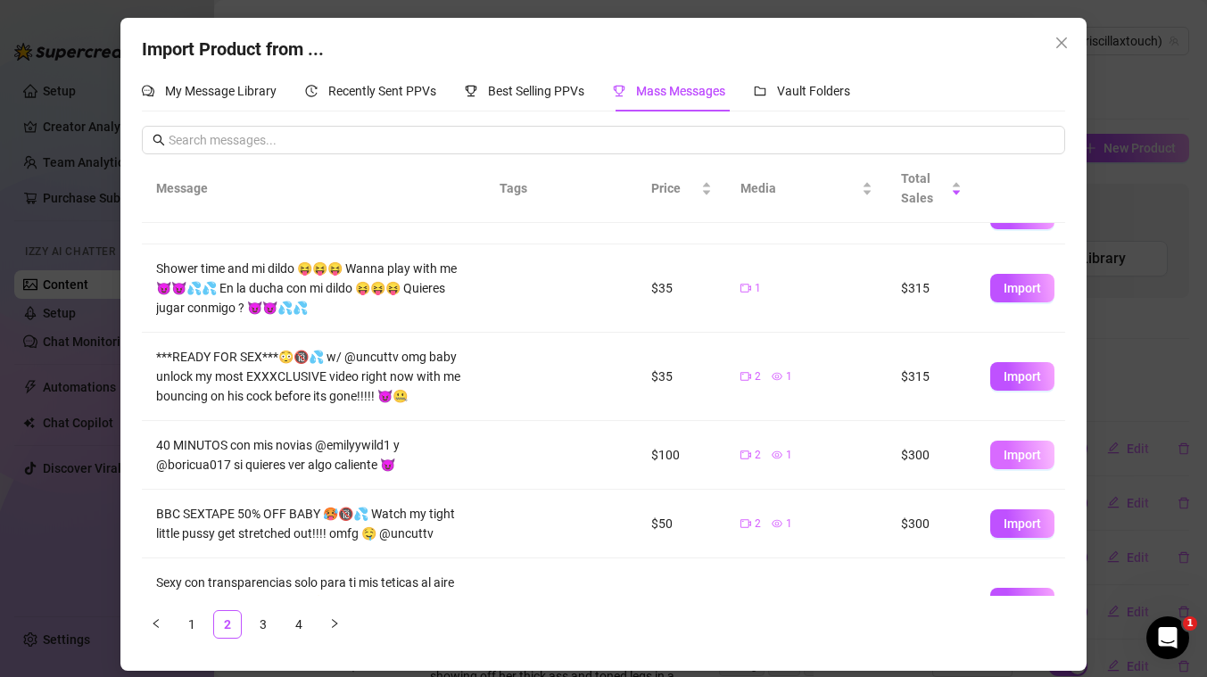
click at [1010, 452] on span "Import" at bounding box center [1022, 455] width 37 height 14
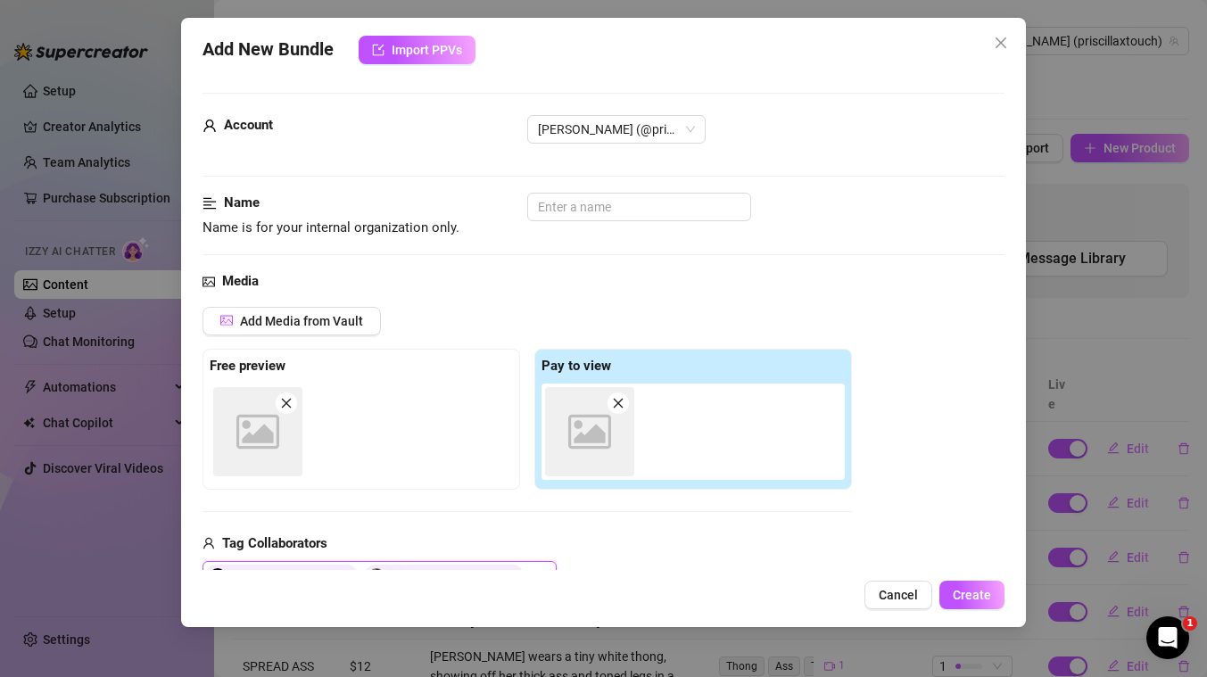
scroll to position [3, 0]
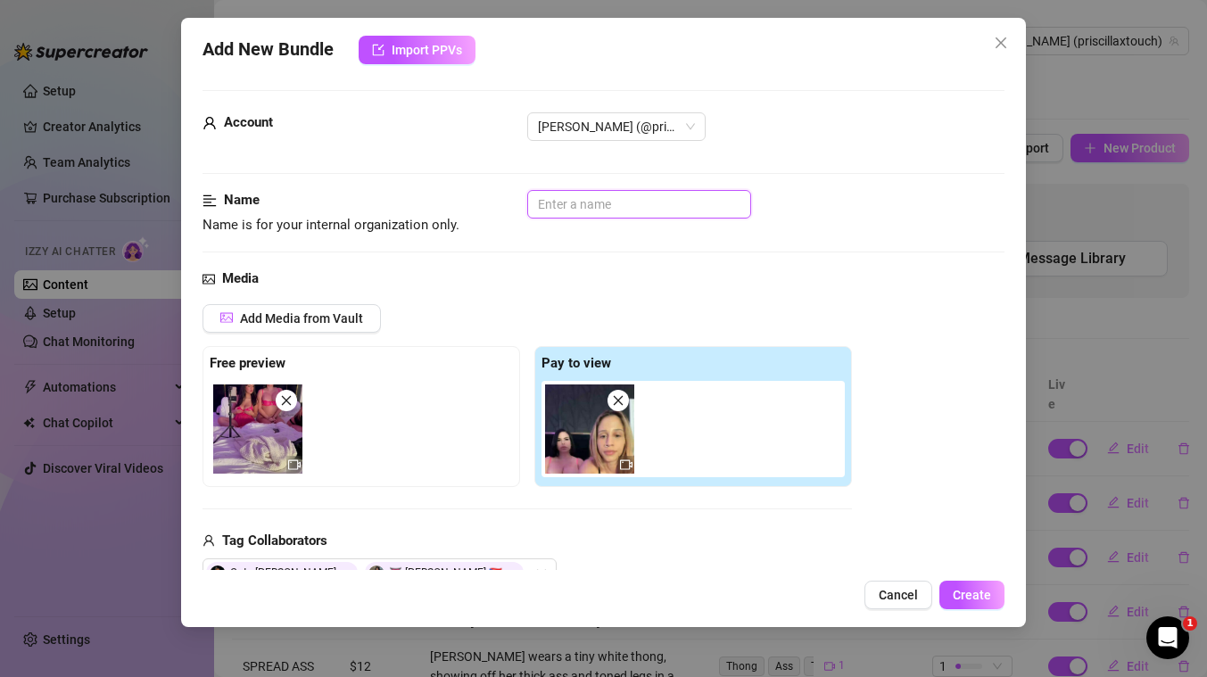
click at [679, 202] on input "text" at bounding box center [639, 204] width 224 height 29
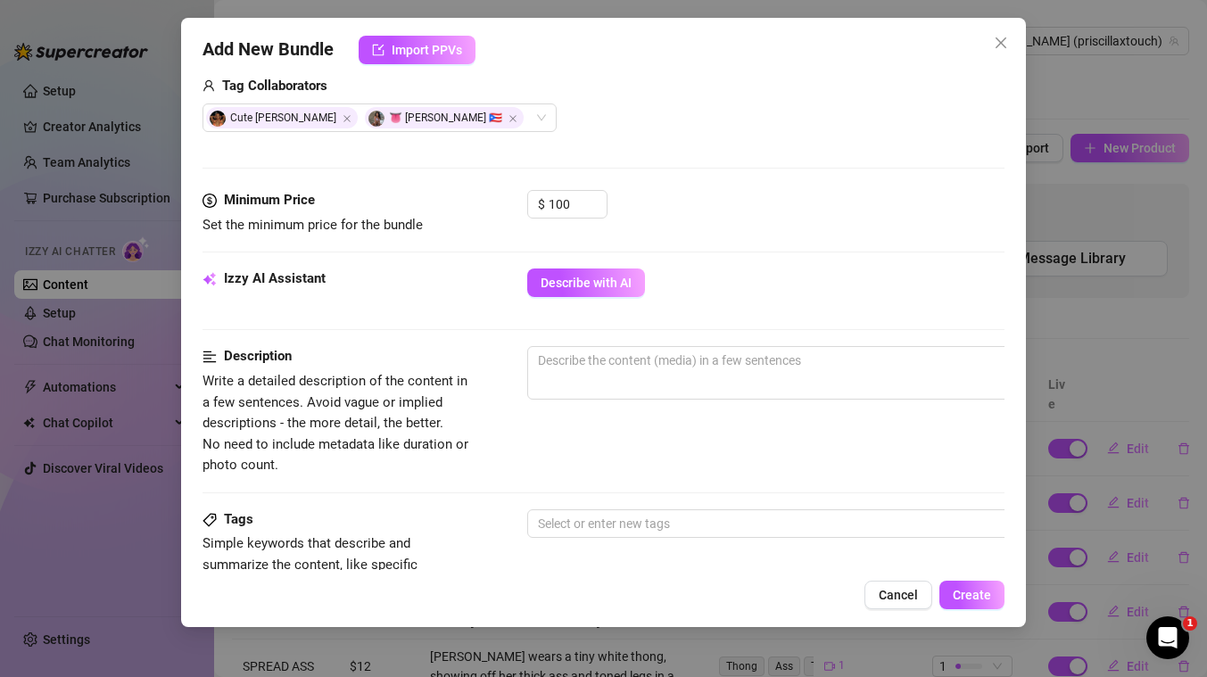
scroll to position [468, 0]
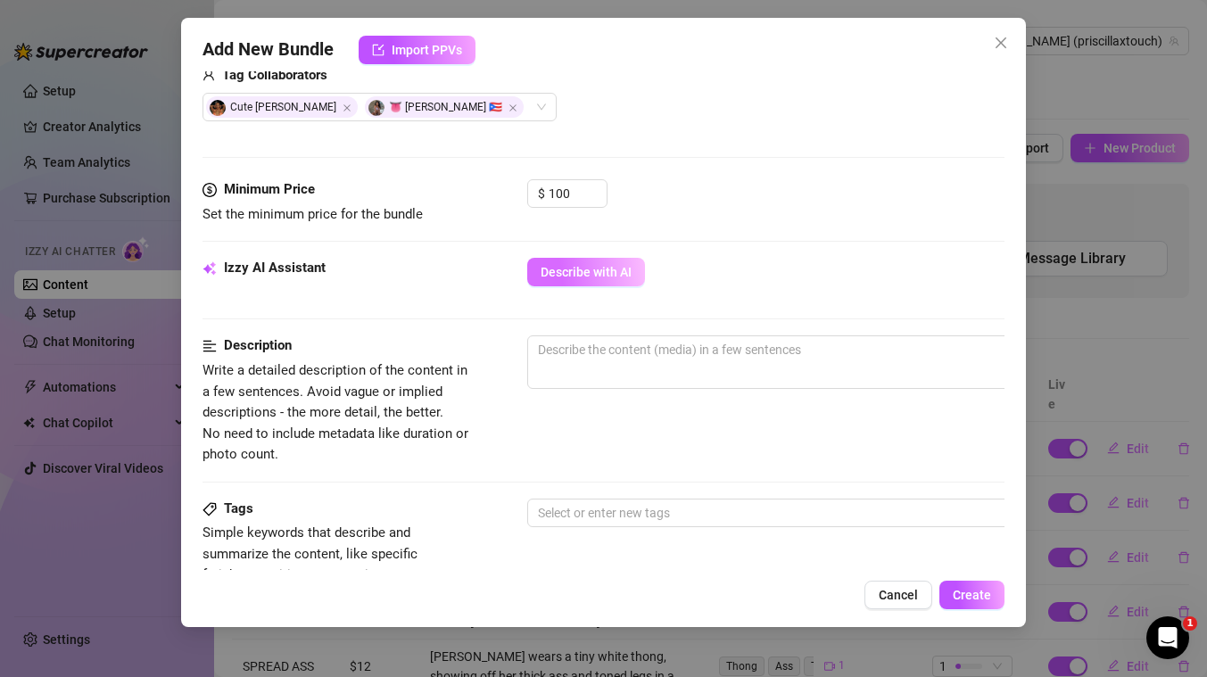
click at [592, 277] on span "Describe with AI" at bounding box center [586, 272] width 91 height 14
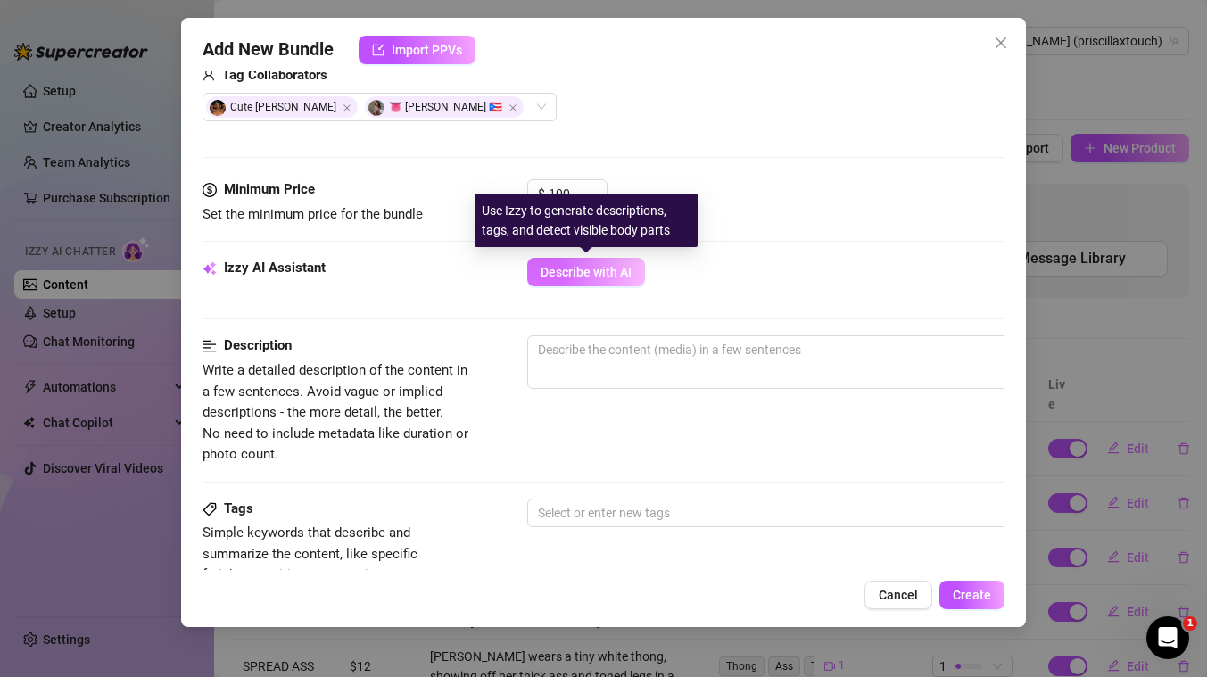
click at [592, 277] on span "Describe with AI" at bounding box center [586, 272] width 91 height 14
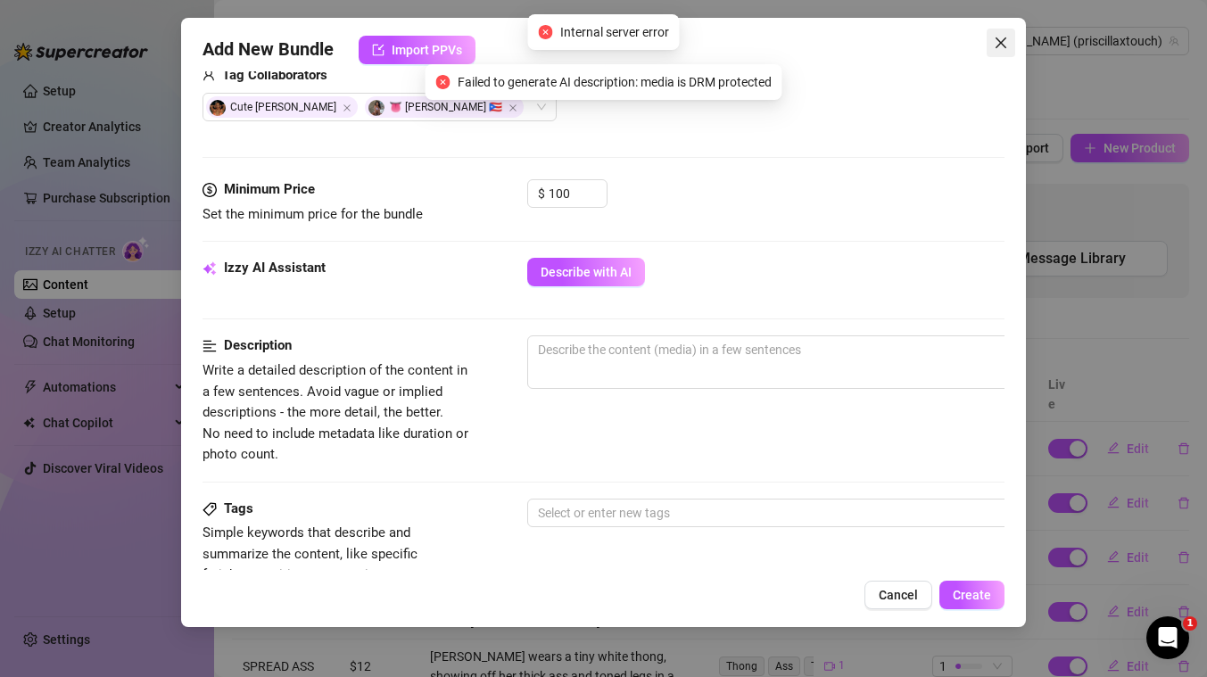
click at [996, 51] on button "Close" at bounding box center [1001, 43] width 29 height 29
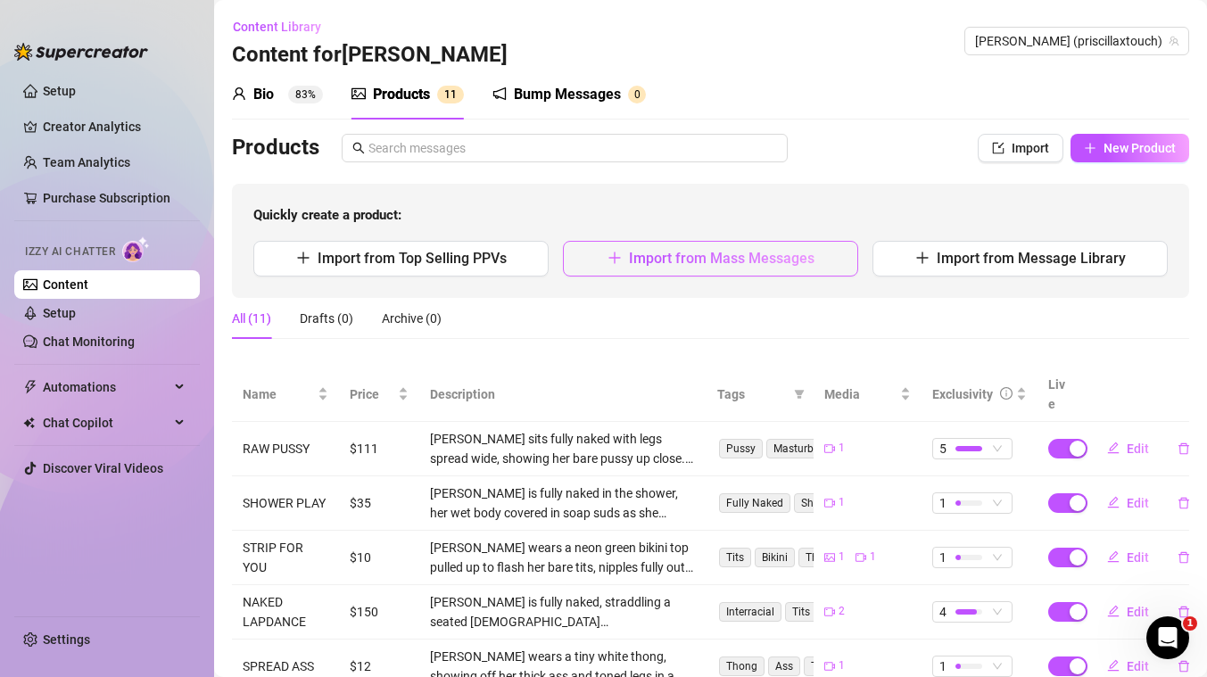
click at [674, 261] on span "Import from Mass Messages" at bounding box center [722, 258] width 186 height 17
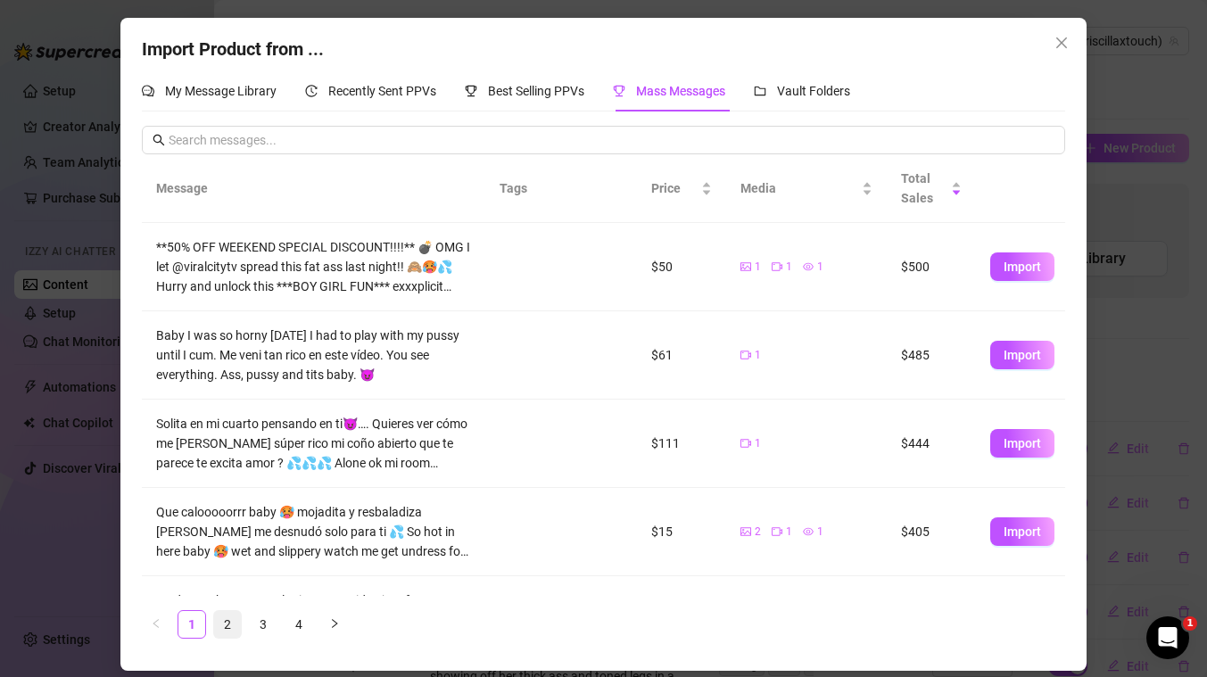
click at [221, 629] on link "2" at bounding box center [227, 624] width 27 height 27
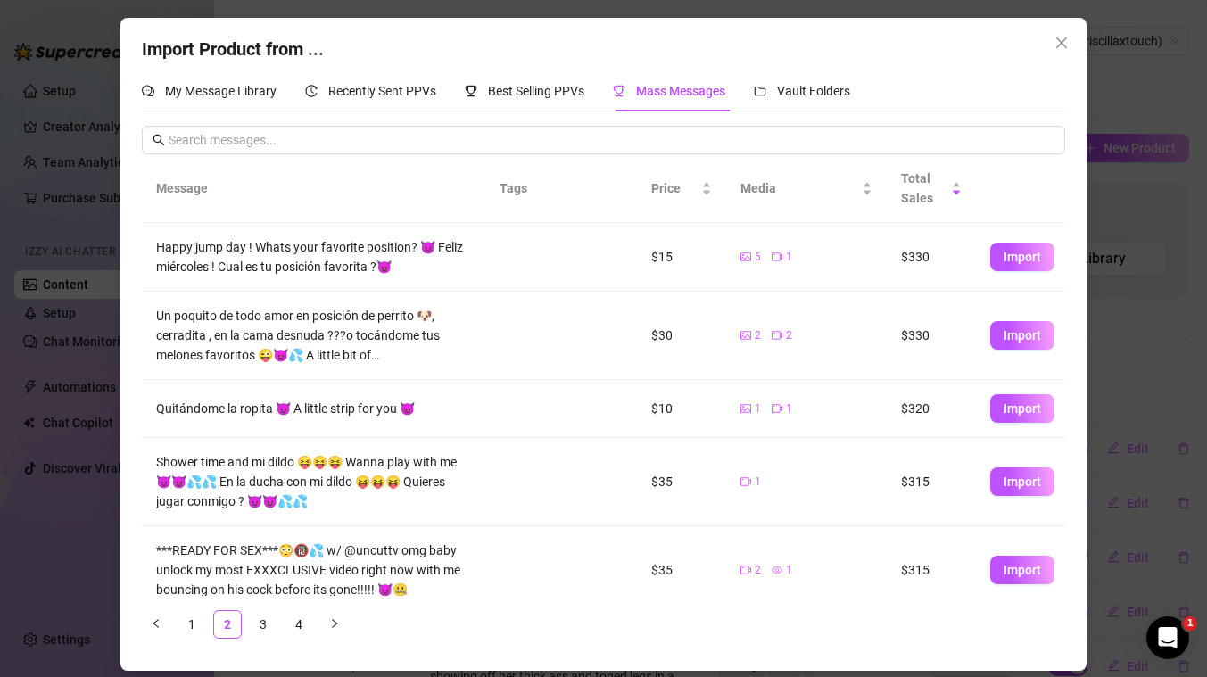
scroll to position [401, 0]
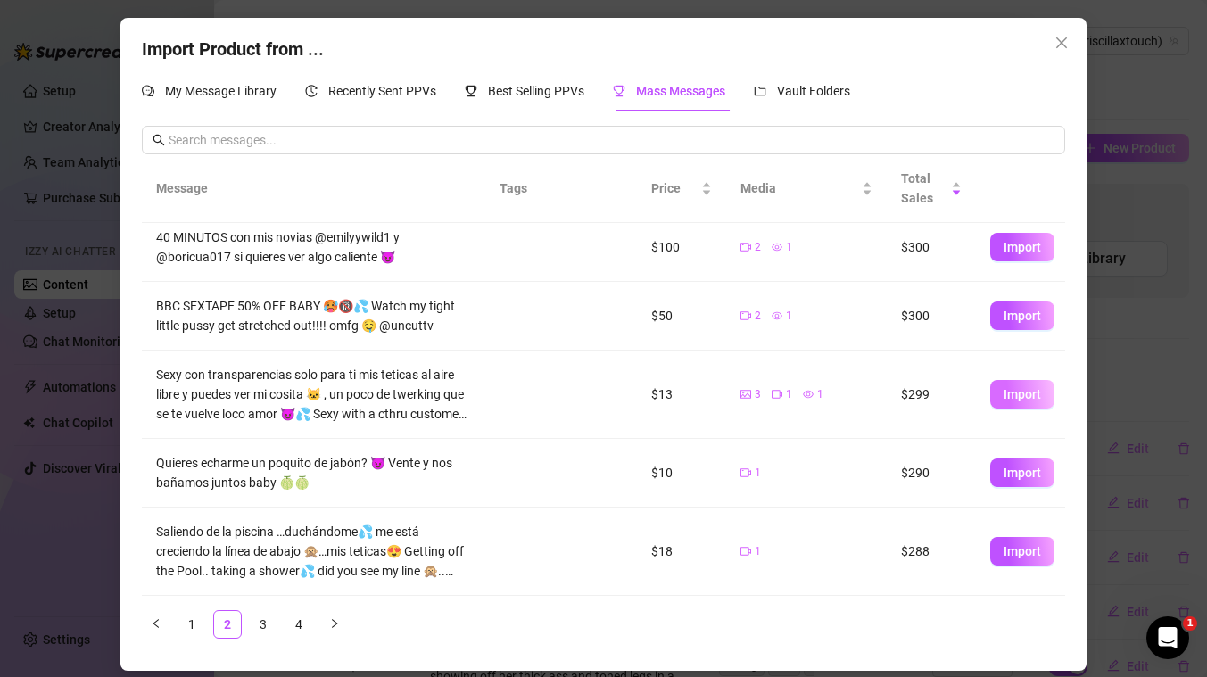
click at [1037, 393] on span "Import" at bounding box center [1022, 394] width 37 height 14
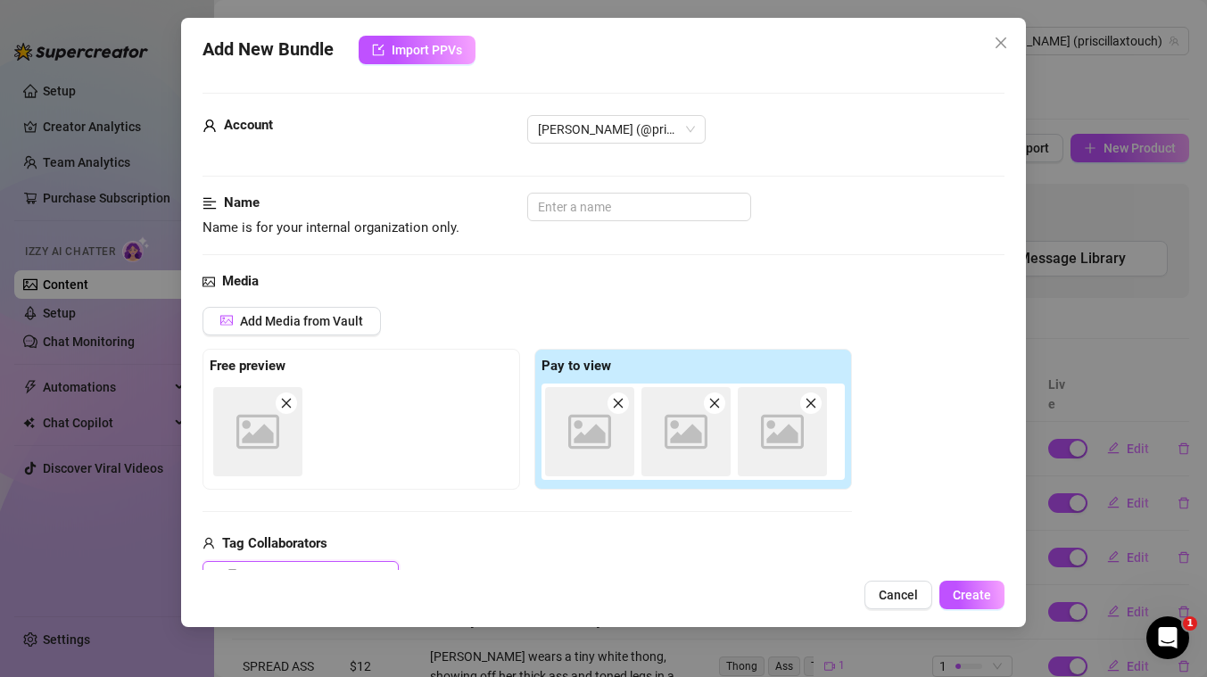
scroll to position [3, 0]
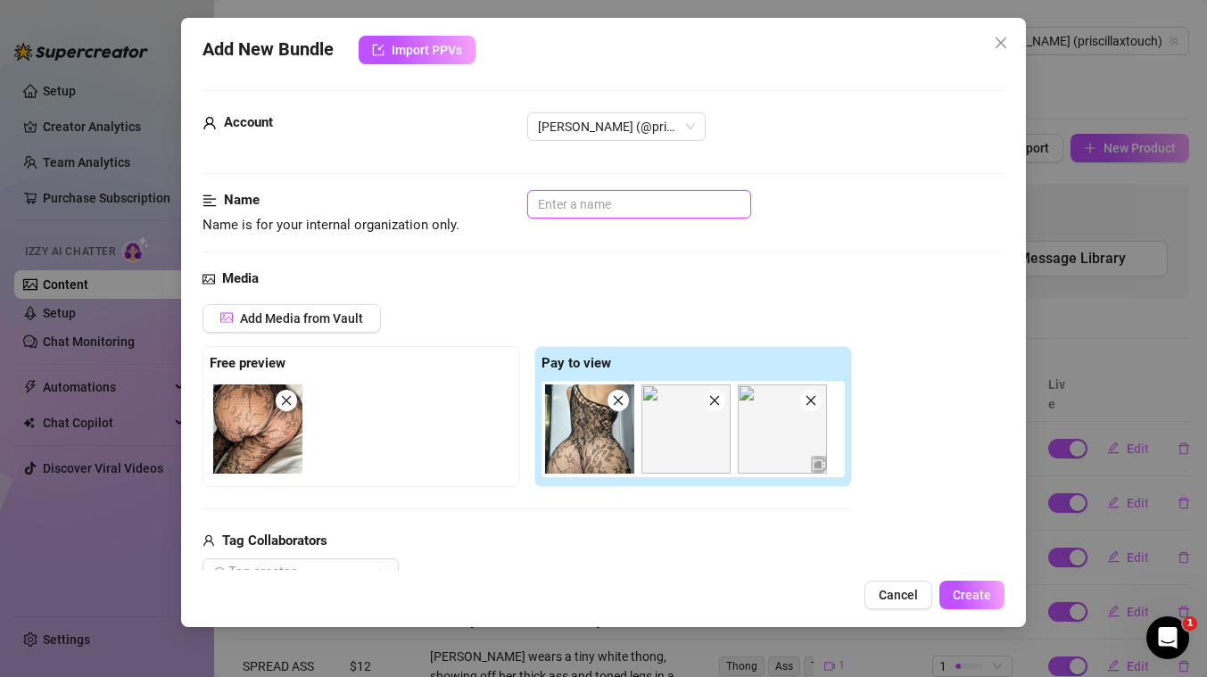
click at [596, 211] on input "text" at bounding box center [639, 204] width 224 height 29
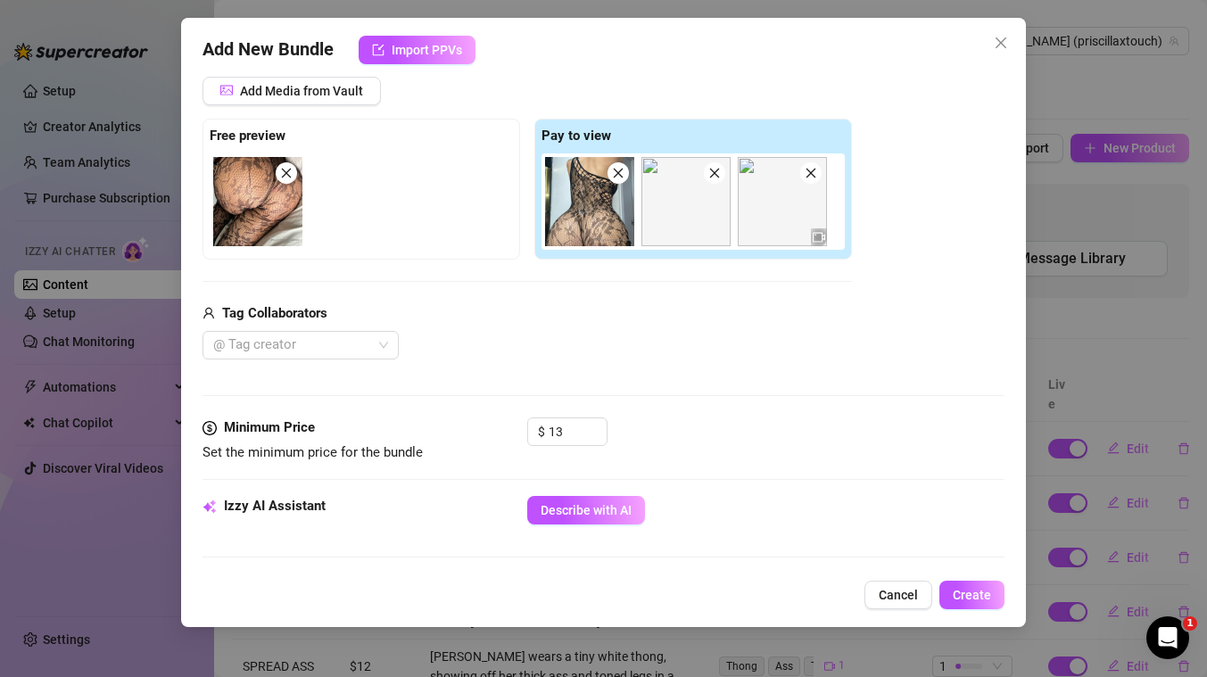
scroll to position [361, 0]
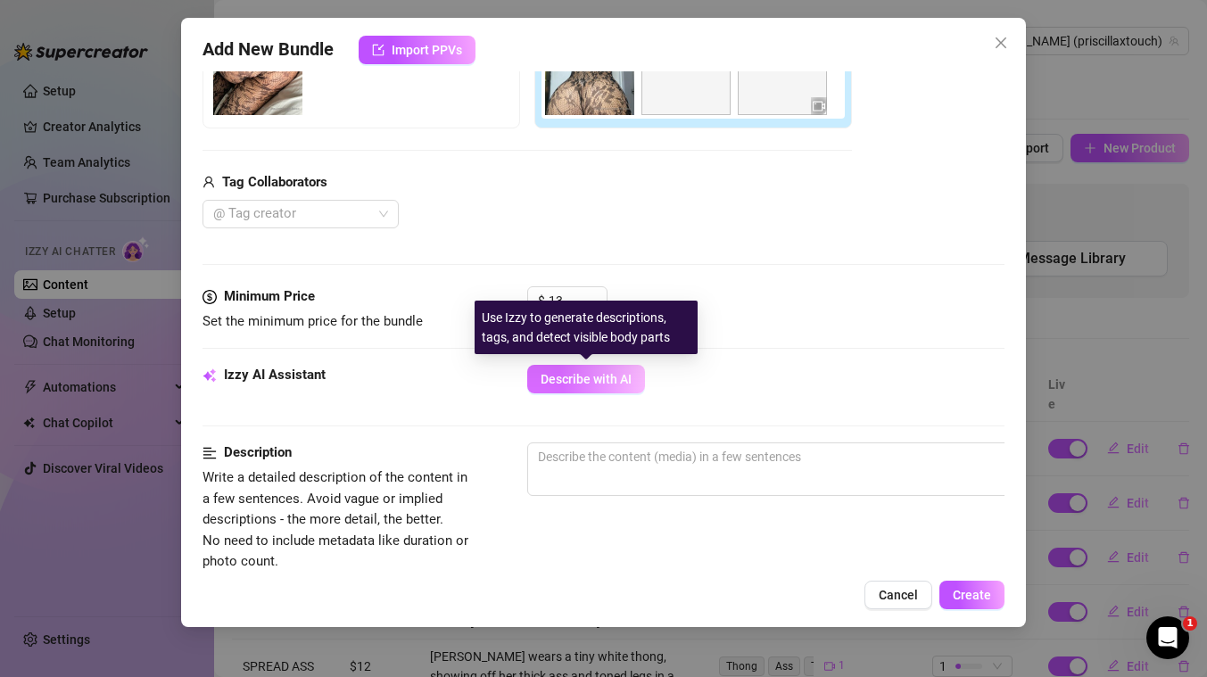
click at [558, 382] on span "Describe with AI" at bounding box center [586, 379] width 91 height 14
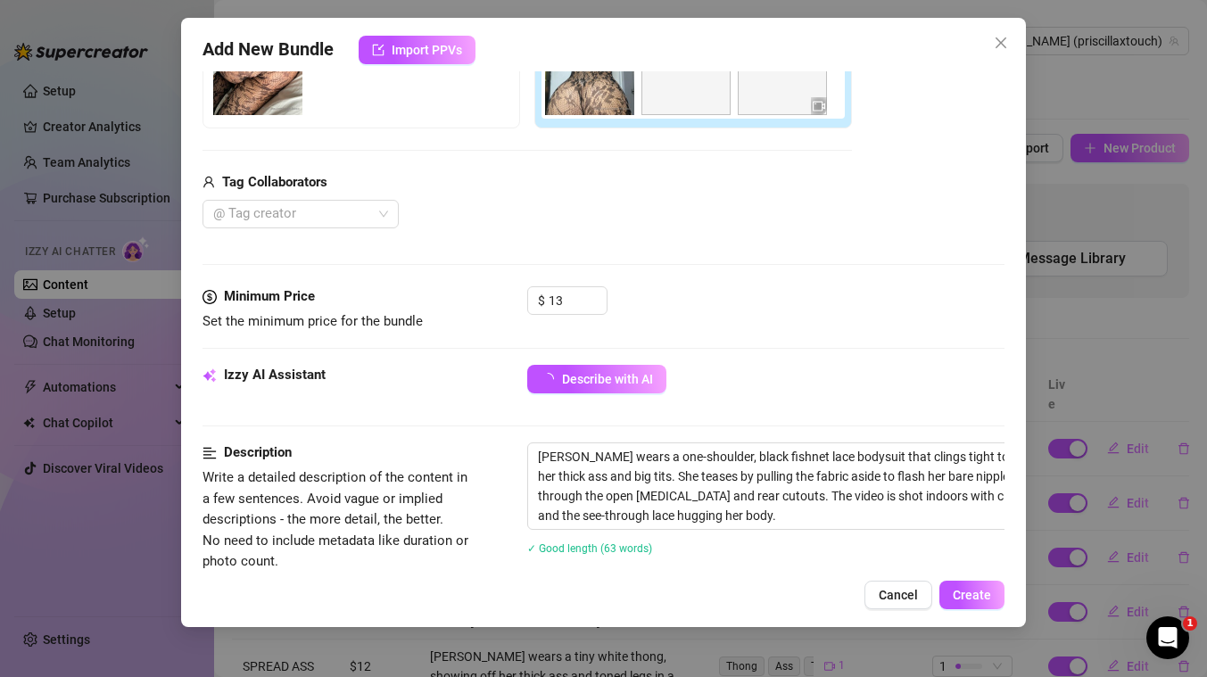
scroll to position [521, 0]
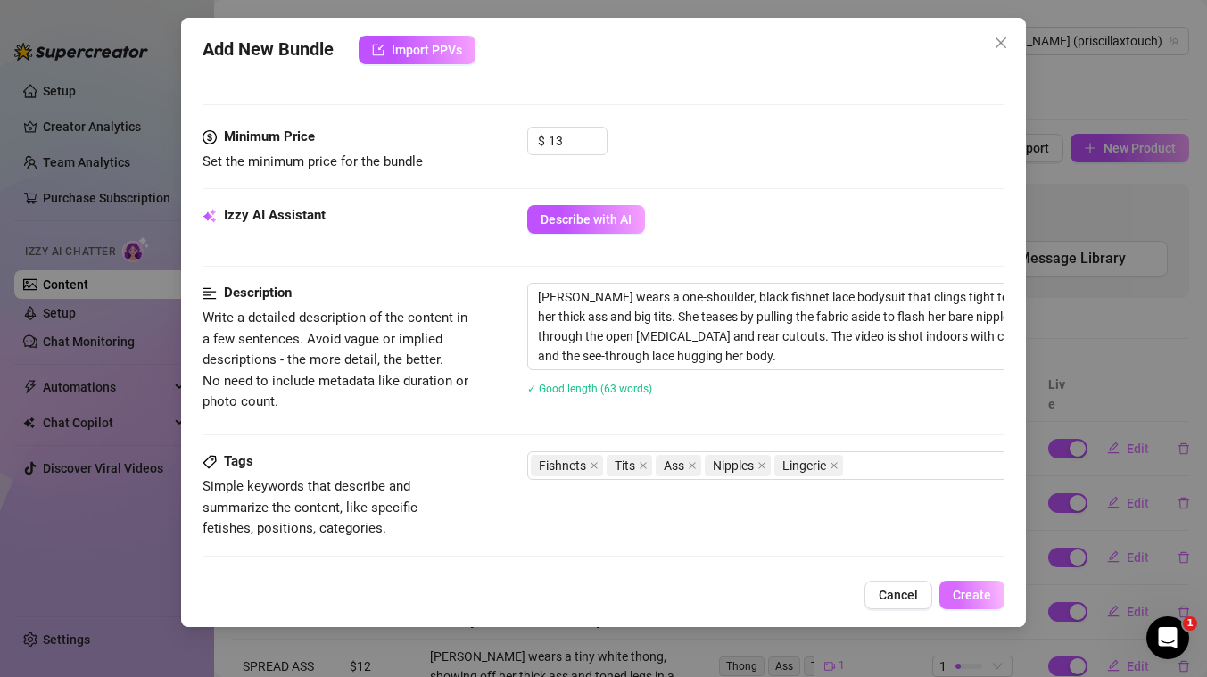
click at [971, 592] on span "Create" at bounding box center [972, 595] width 38 height 14
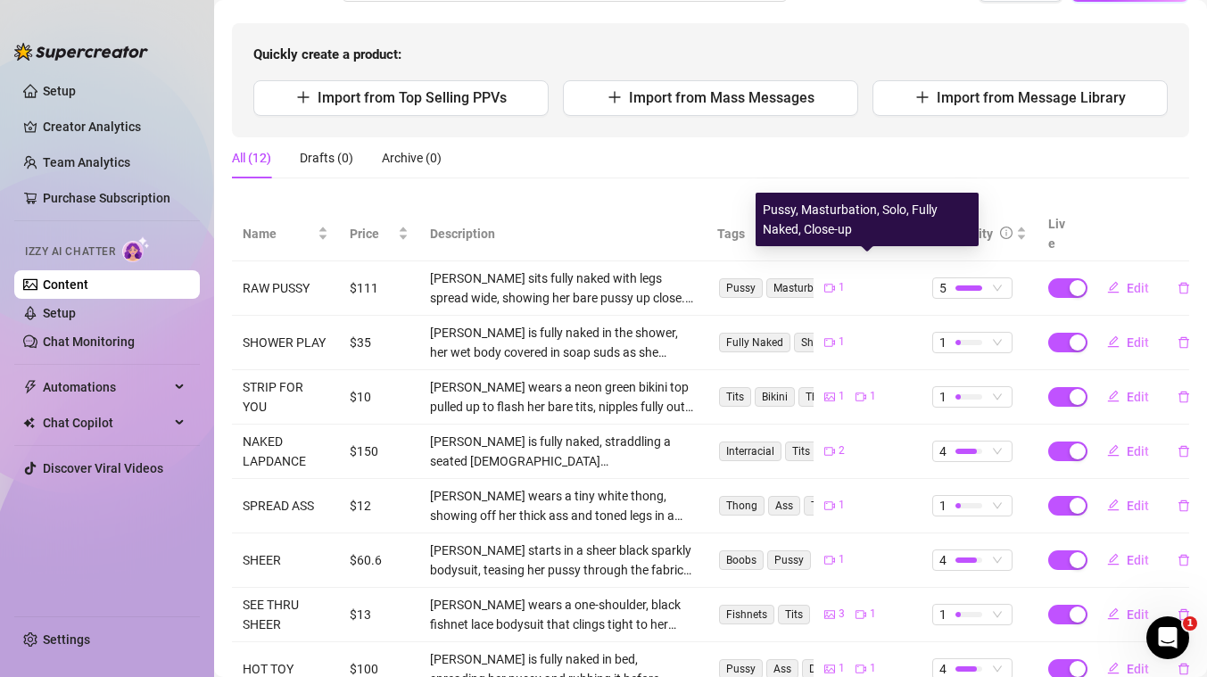
scroll to position [29, 0]
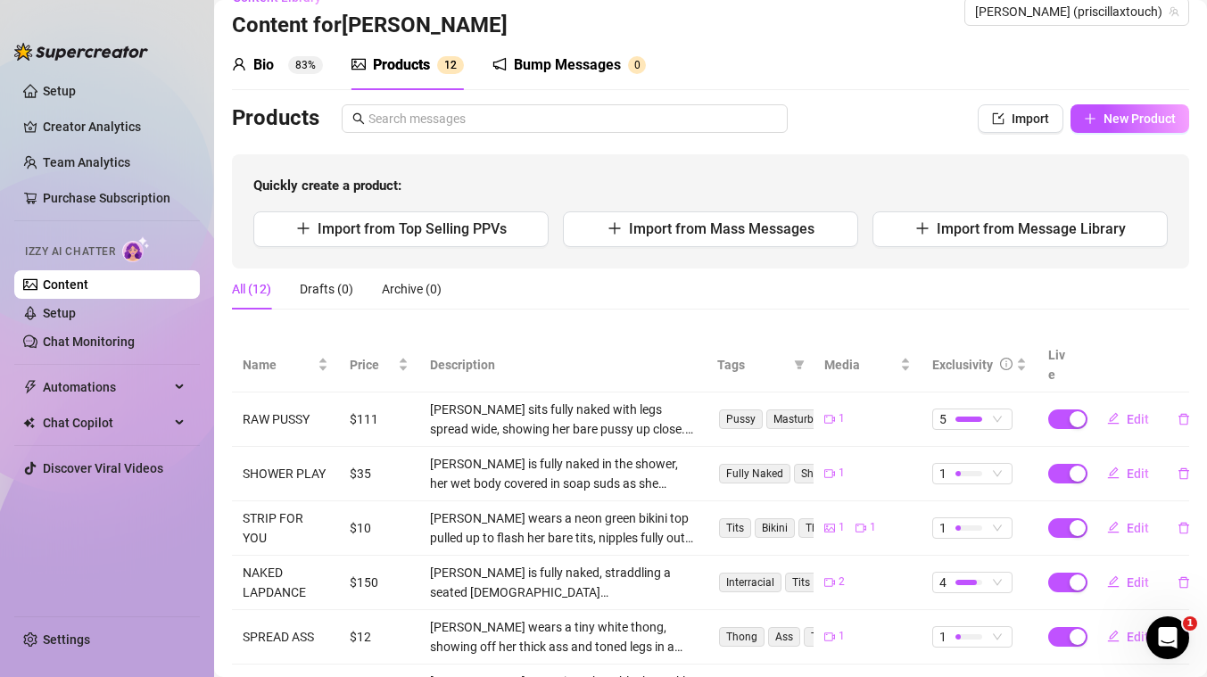
click at [592, 64] on div "Bump Messages" at bounding box center [567, 64] width 107 height 21
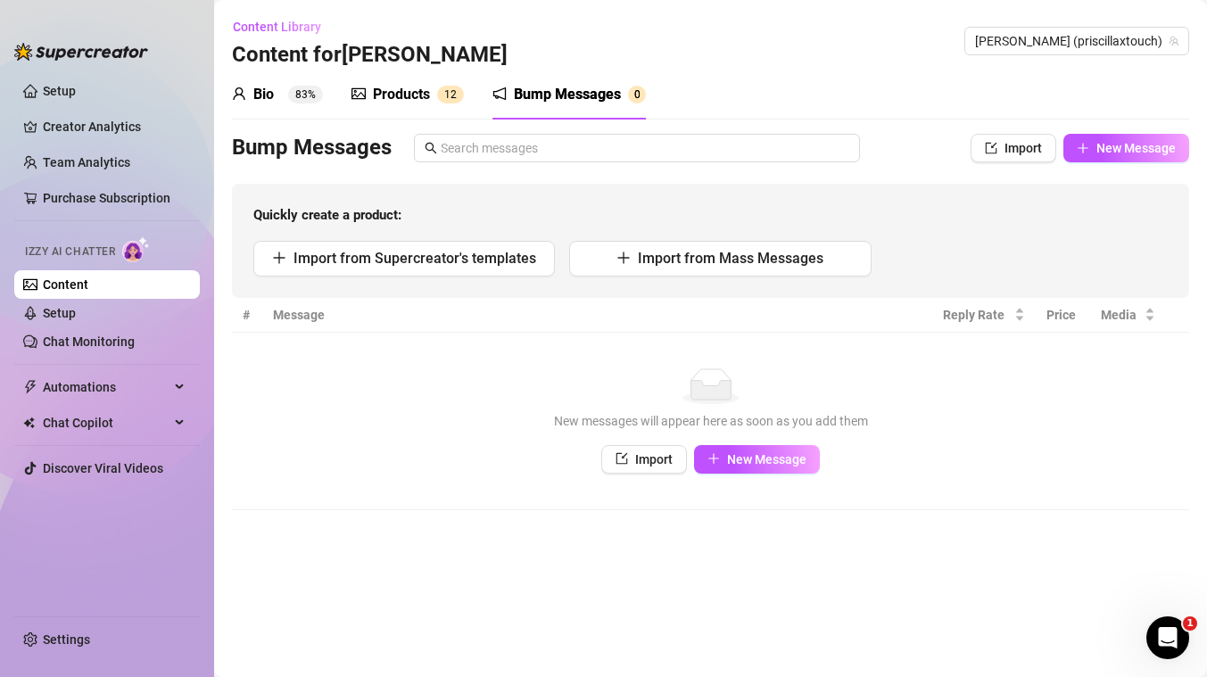
scroll to position [0, 0]
click at [476, 247] on button "Import from Supercreator's templates" at bounding box center [404, 259] width 302 height 36
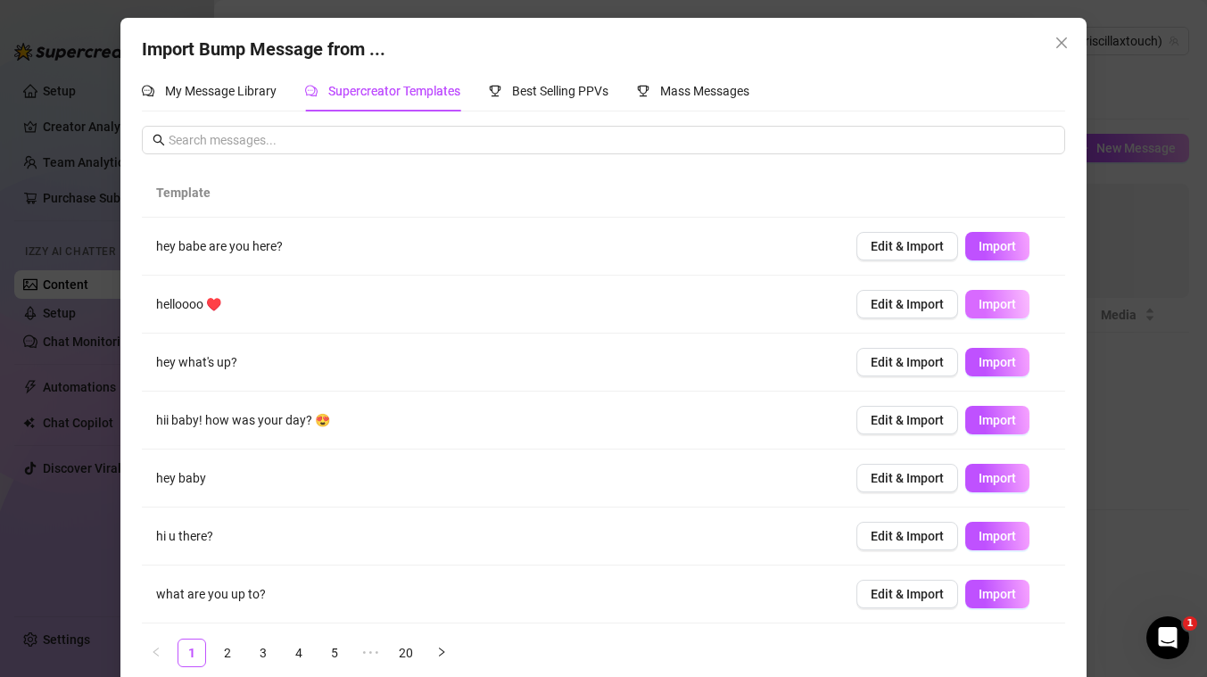
click at [989, 304] on span "Import" at bounding box center [997, 304] width 37 height 14
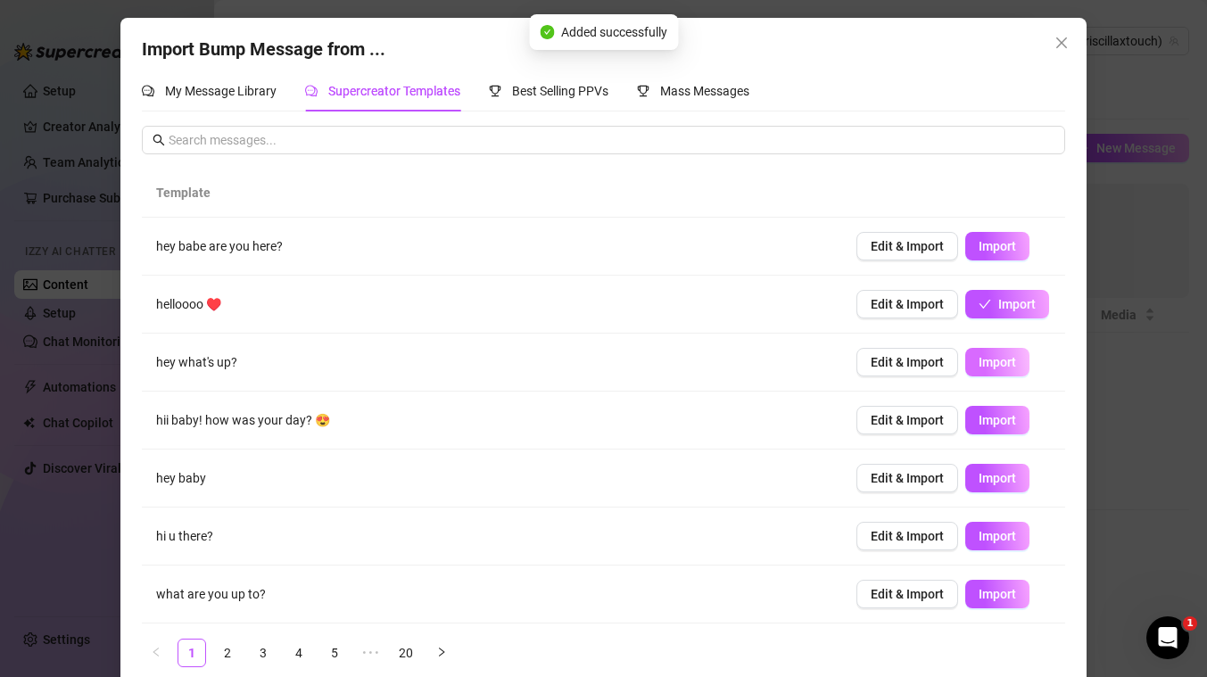
click at [989, 368] on span "Import" at bounding box center [997, 362] width 37 height 14
click at [989, 421] on span "Import" at bounding box center [997, 420] width 37 height 14
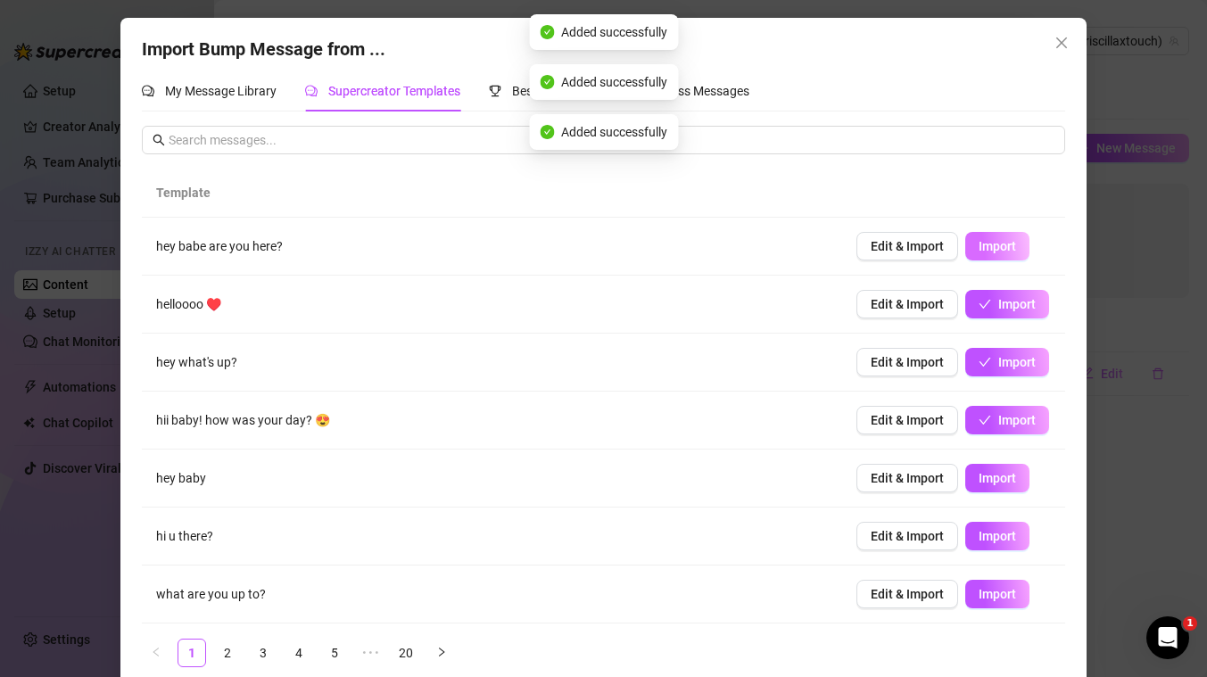
click at [996, 258] on button "Import" at bounding box center [997, 246] width 64 height 29
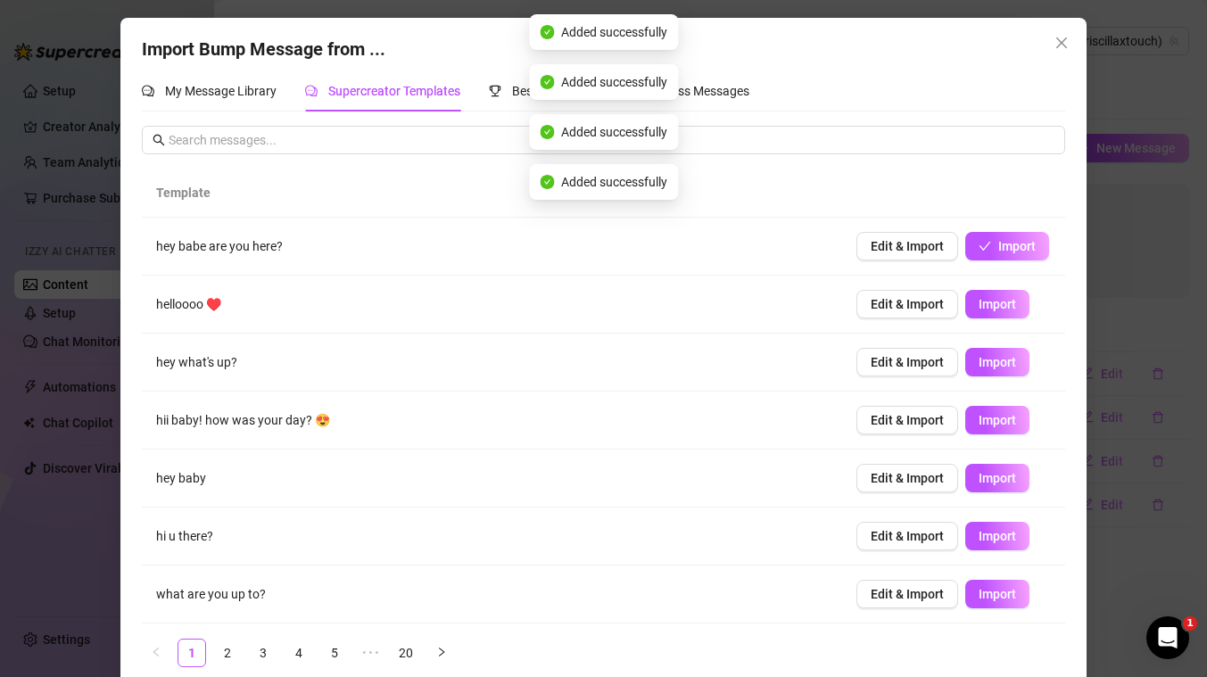
scroll to position [173, 0]
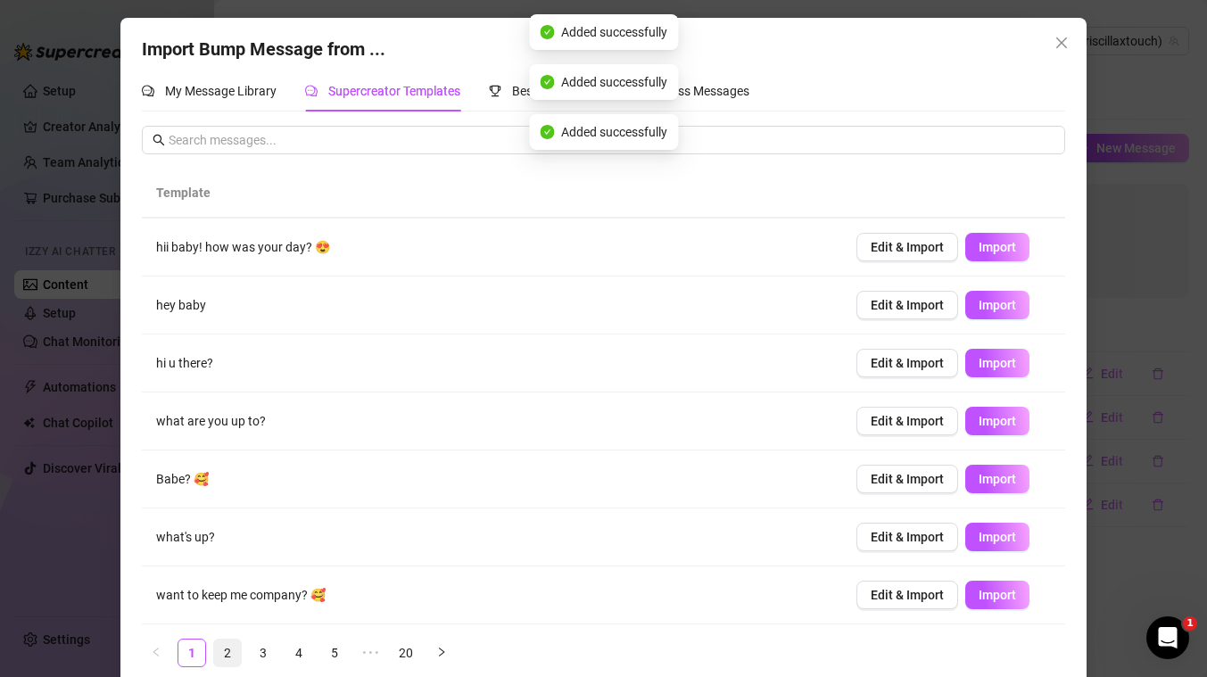
click at [226, 649] on link "2" at bounding box center [227, 653] width 27 height 27
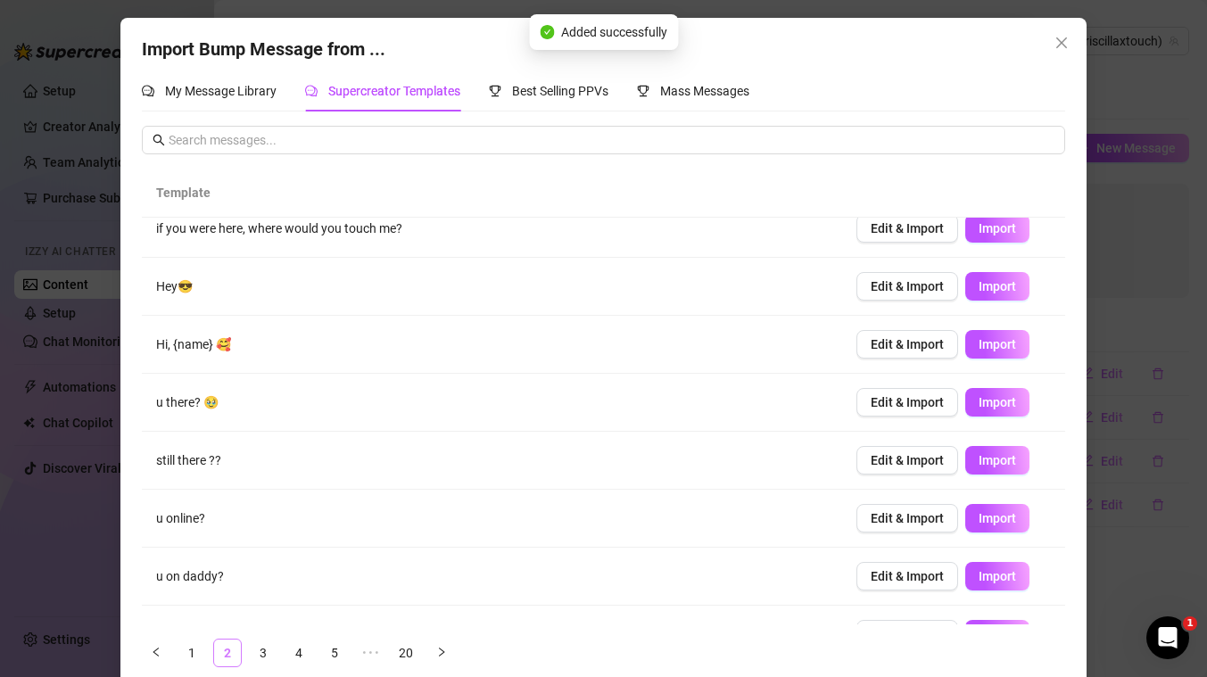
scroll to position [0, 0]
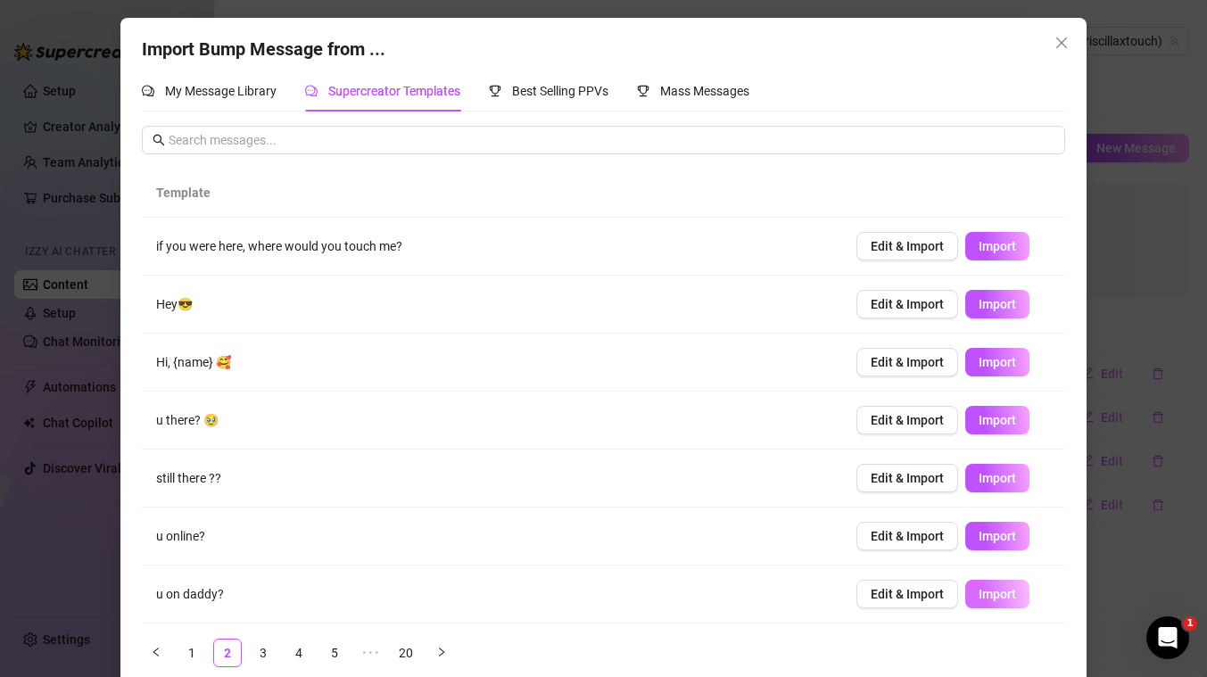
click at [1004, 594] on span "Import" at bounding box center [997, 594] width 37 height 14
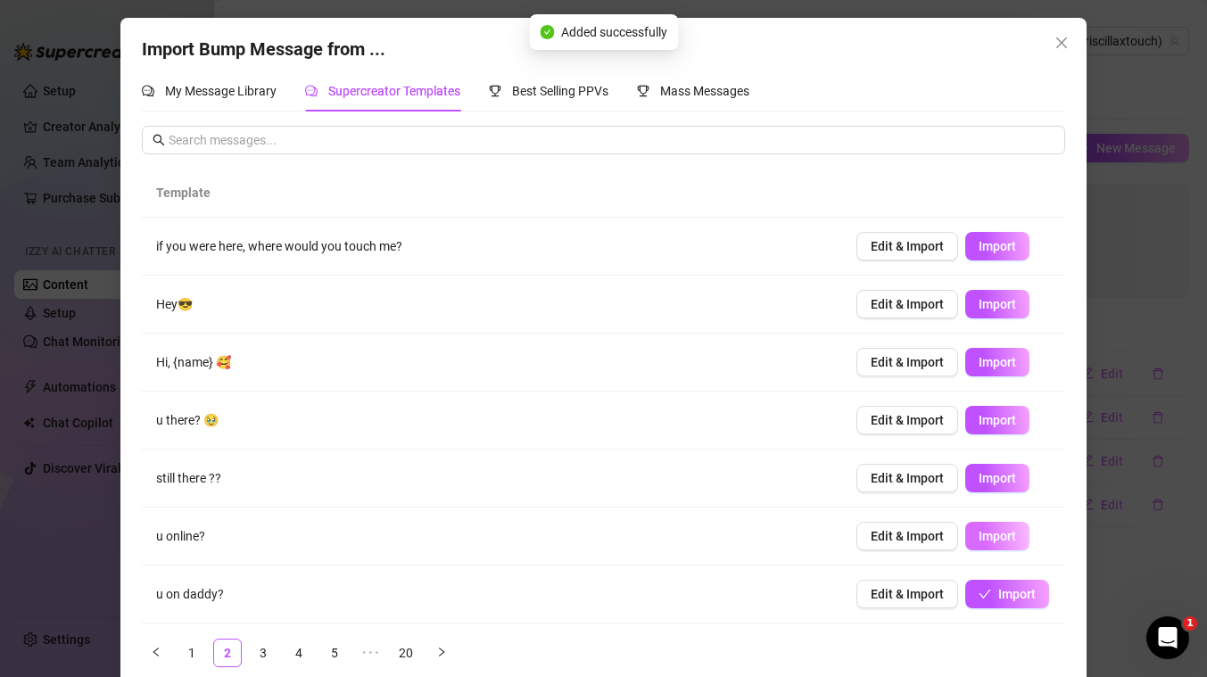
click at [996, 532] on span "Import" at bounding box center [997, 536] width 37 height 14
click at [990, 492] on button "Import" at bounding box center [997, 478] width 64 height 29
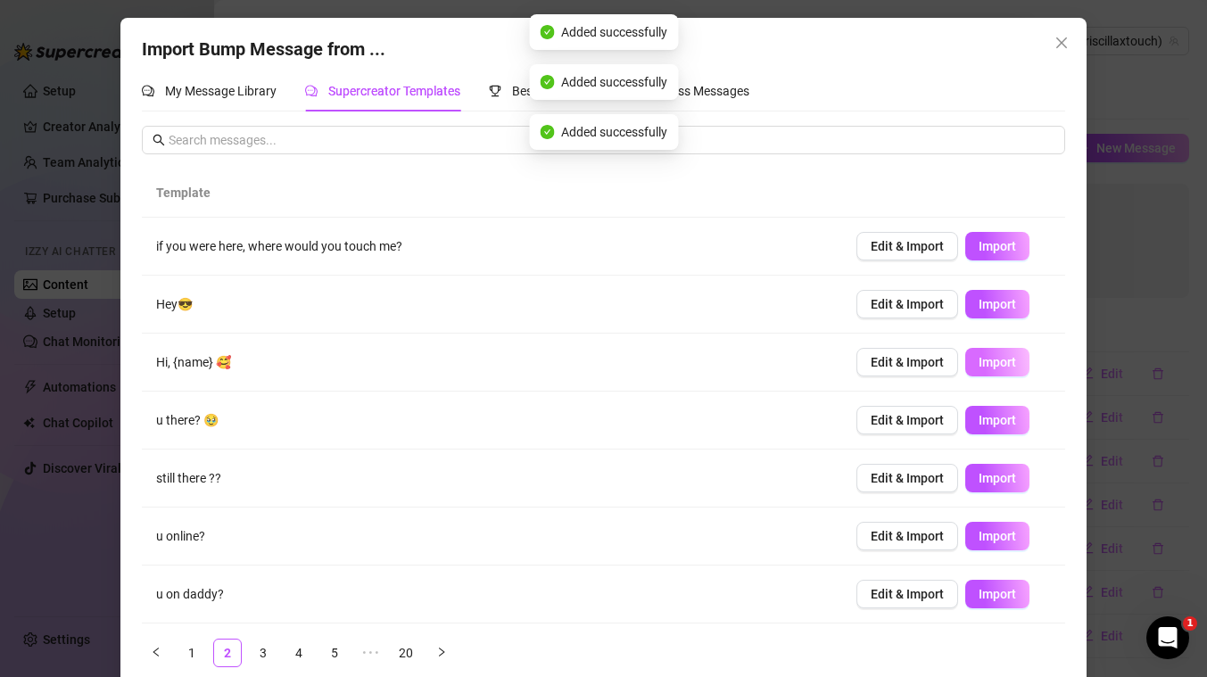
click at [1005, 359] on span "Import" at bounding box center [997, 362] width 37 height 14
click at [999, 311] on span "Import" at bounding box center [997, 304] width 37 height 14
click at [994, 232] on button "Import" at bounding box center [997, 246] width 64 height 29
click at [291, 648] on link "4" at bounding box center [298, 653] width 27 height 27
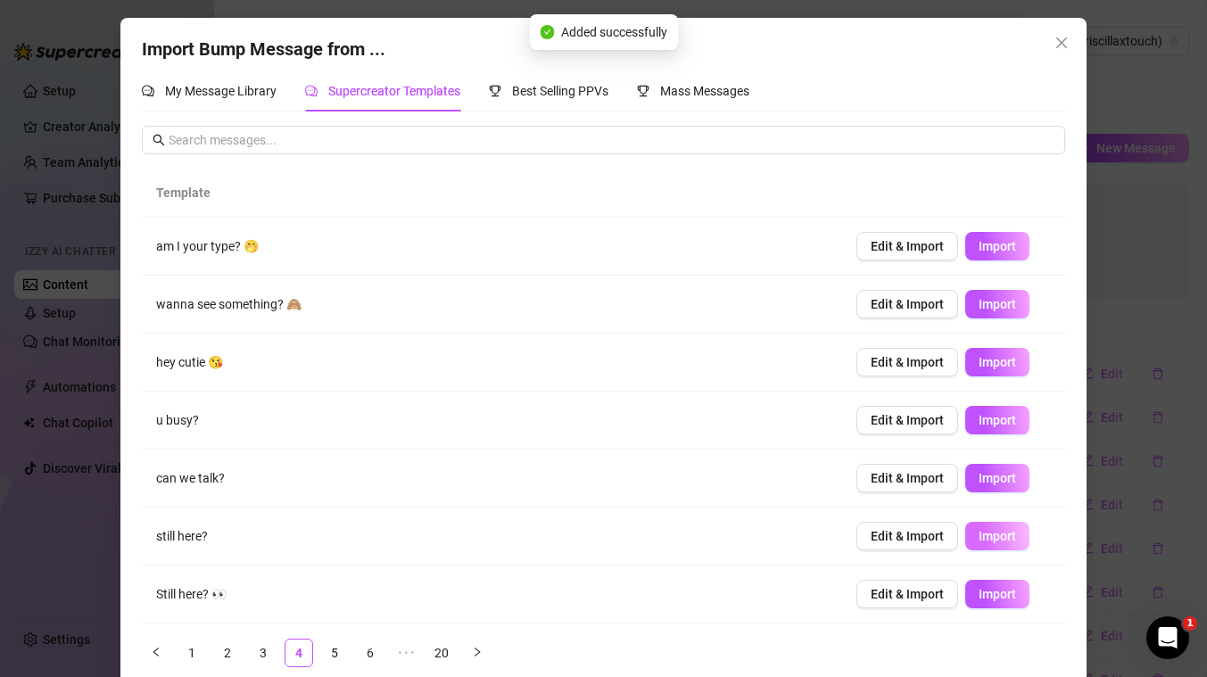
click at [988, 533] on span "Import" at bounding box center [997, 536] width 37 height 14
click at [1003, 483] on span "Import" at bounding box center [997, 478] width 37 height 14
click at [1000, 401] on td "Edit & Import Import" at bounding box center [953, 421] width 223 height 58
click at [996, 423] on span "Import" at bounding box center [997, 420] width 37 height 14
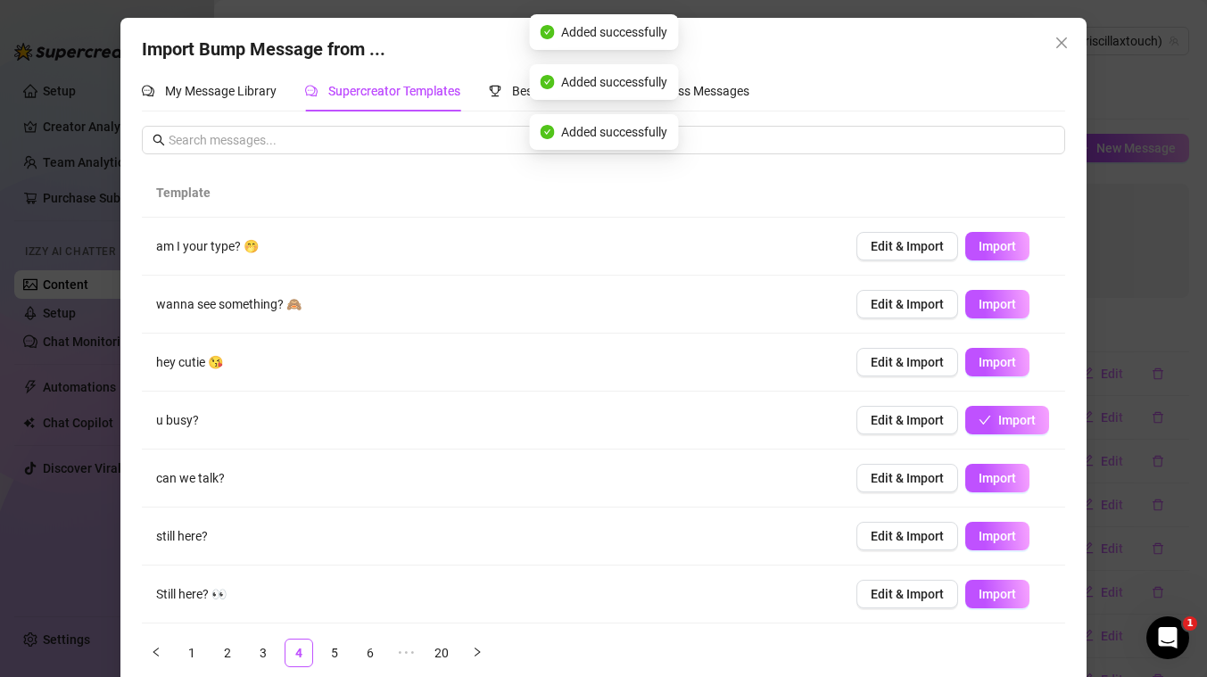
click at [1165, 244] on div "Import Bump Message from ... My Message Library Supercreator Templates Best Sel…" at bounding box center [603, 338] width 1207 height 677
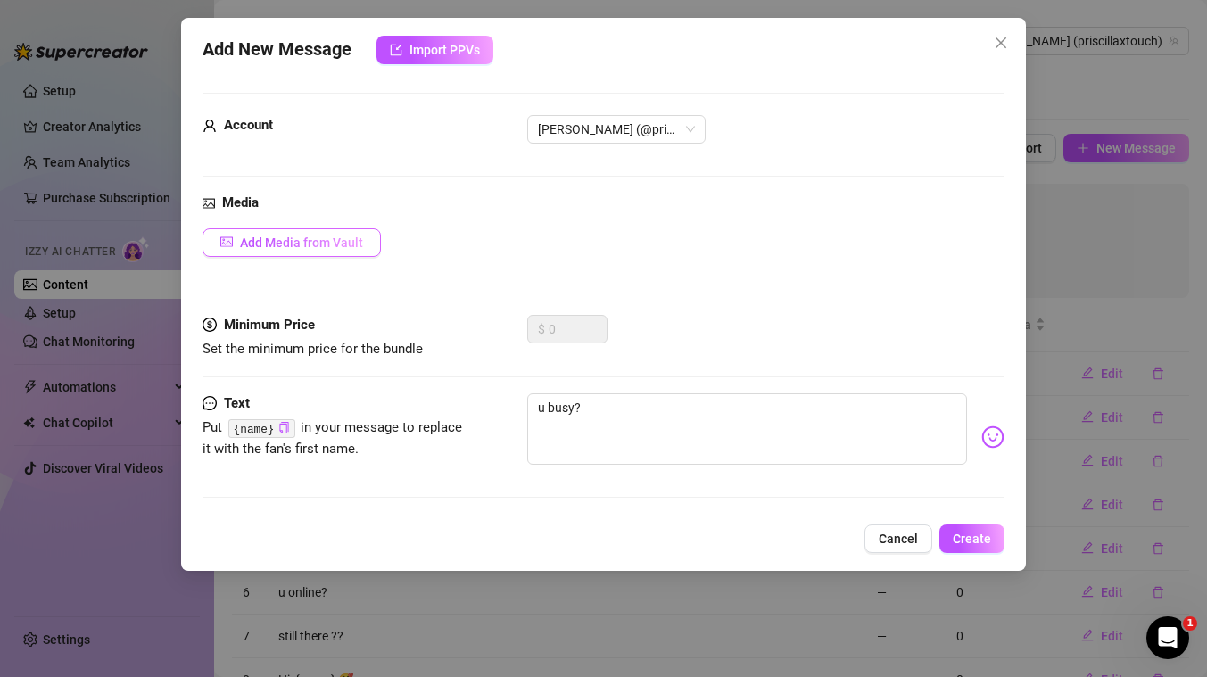
click at [343, 247] on span "Add Media from Vault" at bounding box center [301, 243] width 123 height 14
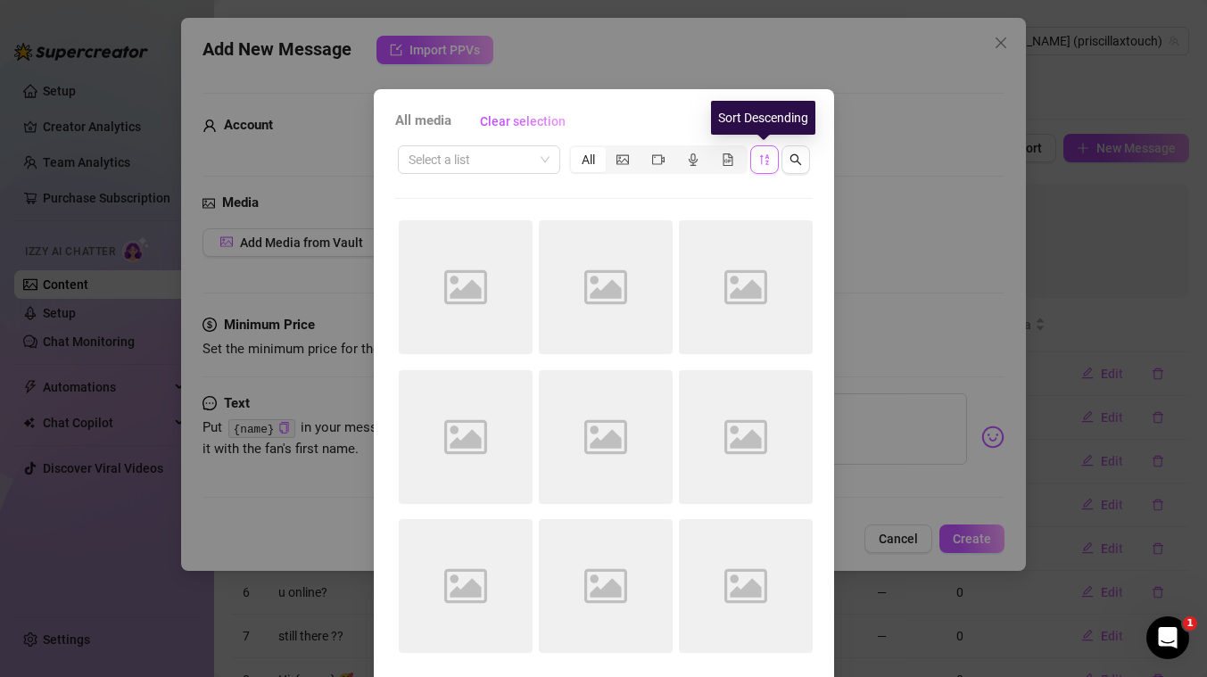
click at [769, 163] on icon "sort-descending" at bounding box center [764, 159] width 12 height 12
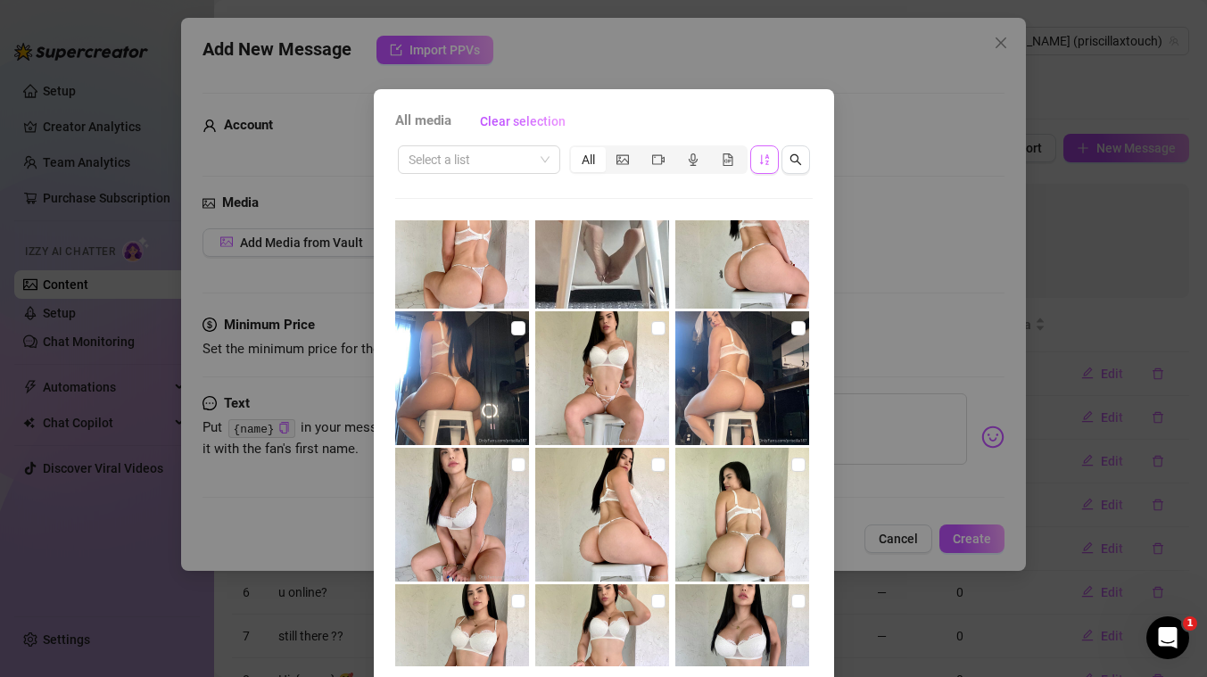
scroll to position [524, 0]
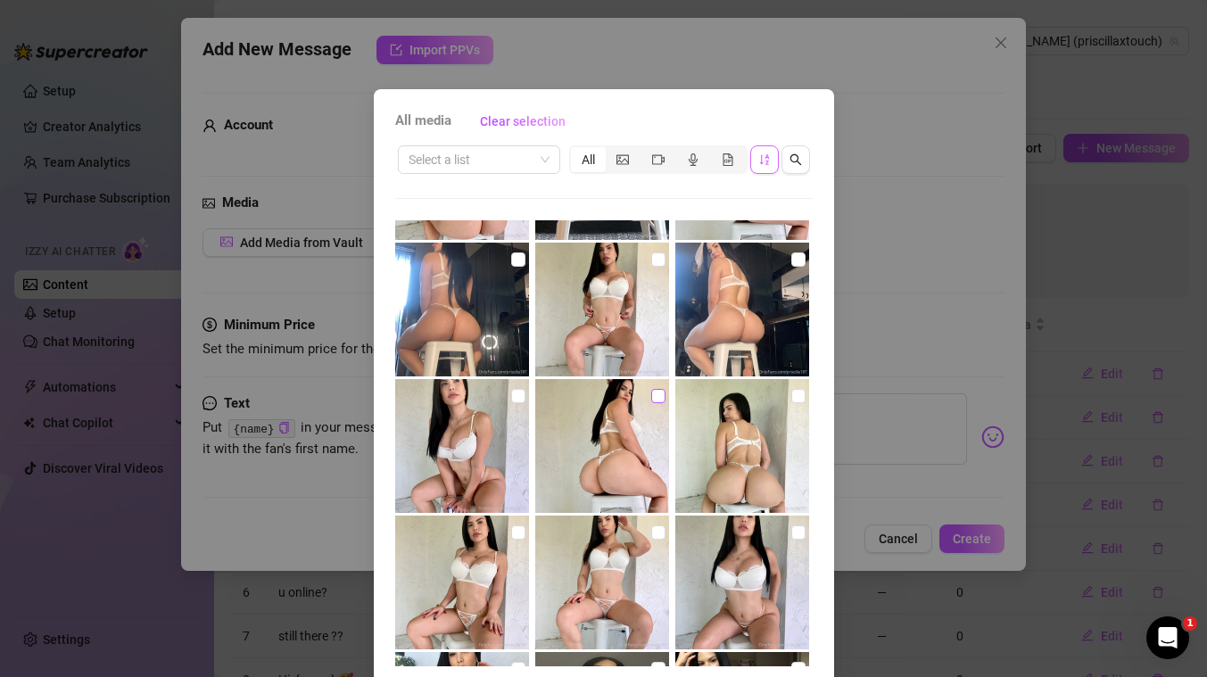
click at [660, 396] on input "checkbox" at bounding box center [658, 396] width 14 height 14
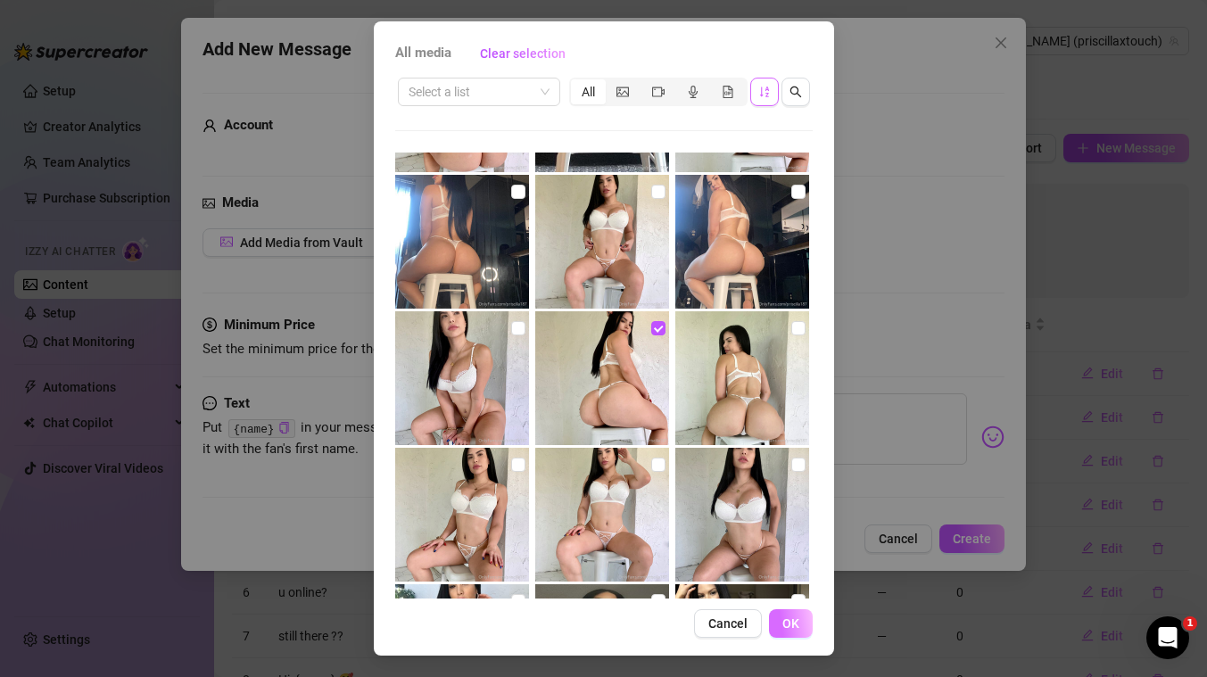
click at [793, 625] on span "OK" at bounding box center [790, 623] width 17 height 14
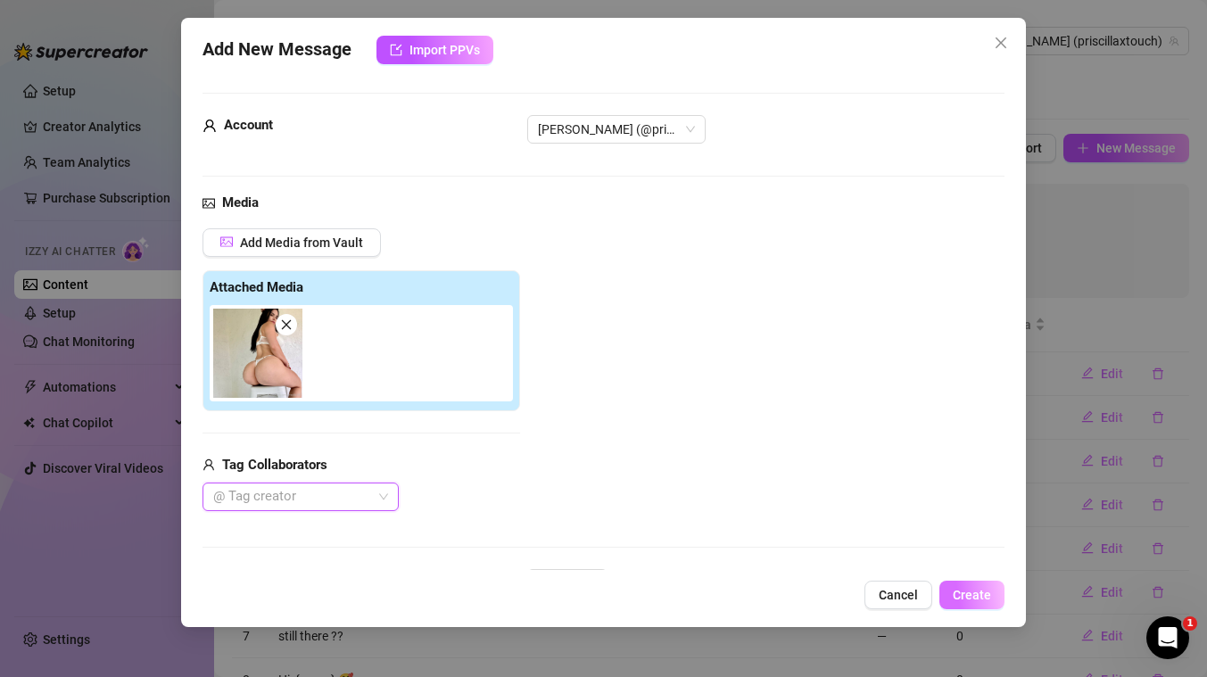
click at [977, 586] on button "Create" at bounding box center [971, 595] width 65 height 29
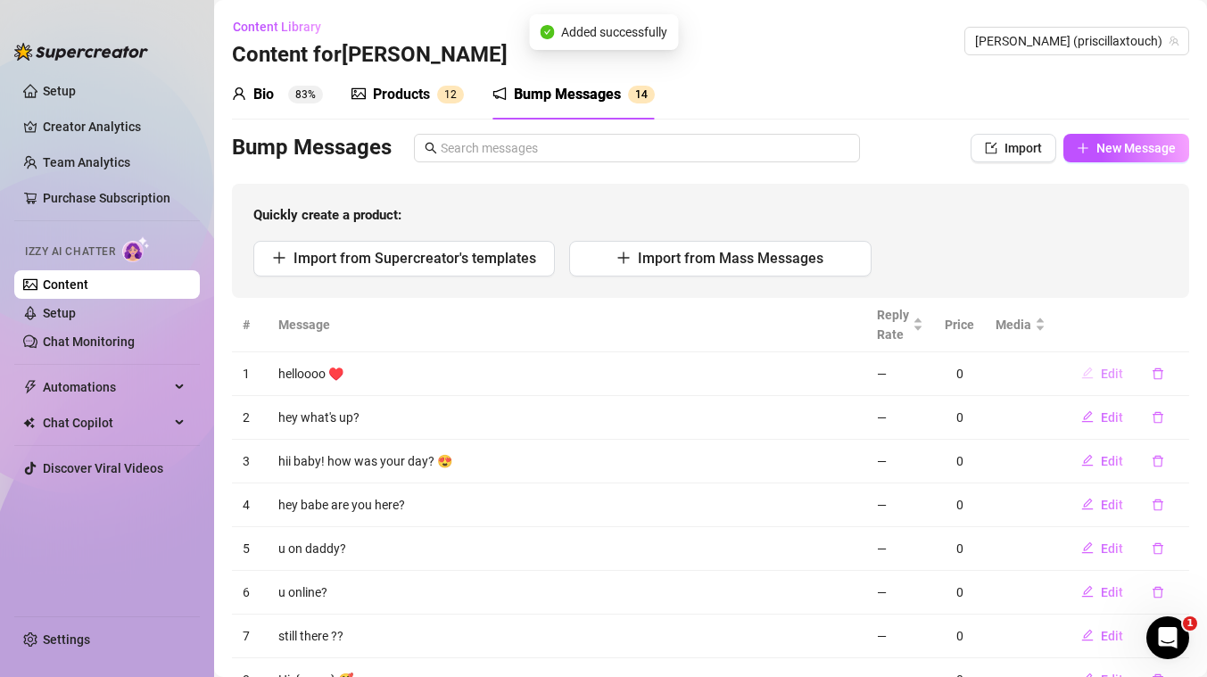
click at [1112, 376] on span "Edit" at bounding box center [1112, 374] width 22 height 14
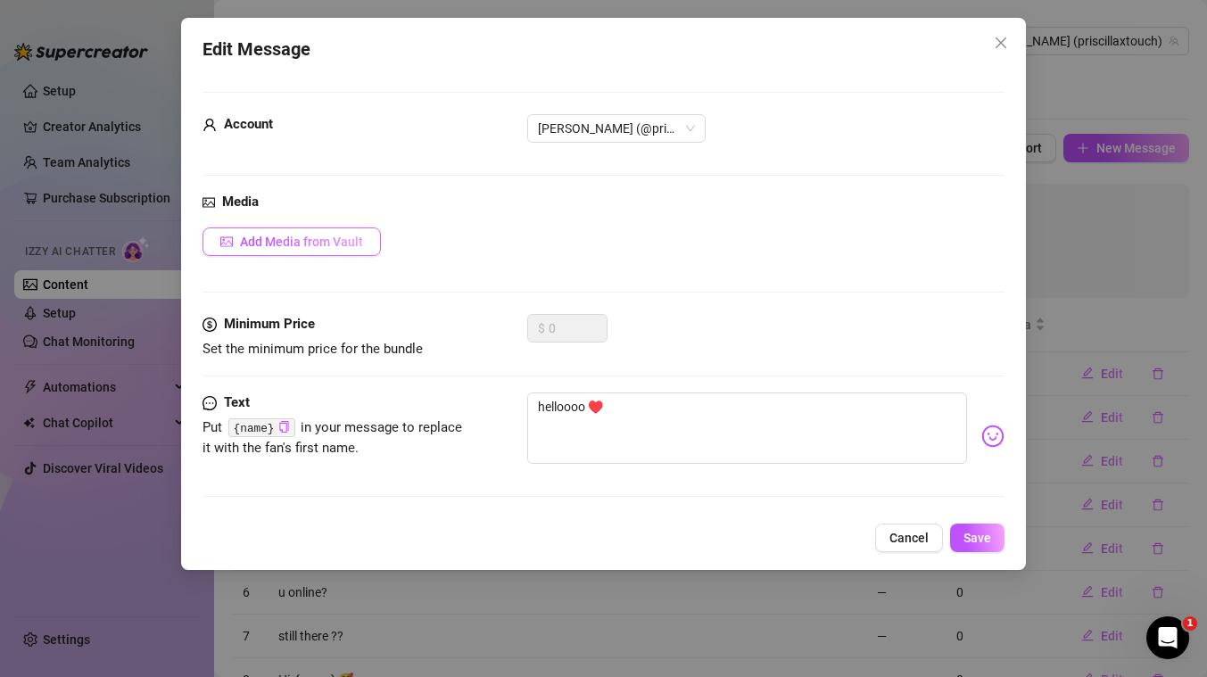
click at [310, 235] on span "Add Media from Vault" at bounding box center [301, 242] width 123 height 14
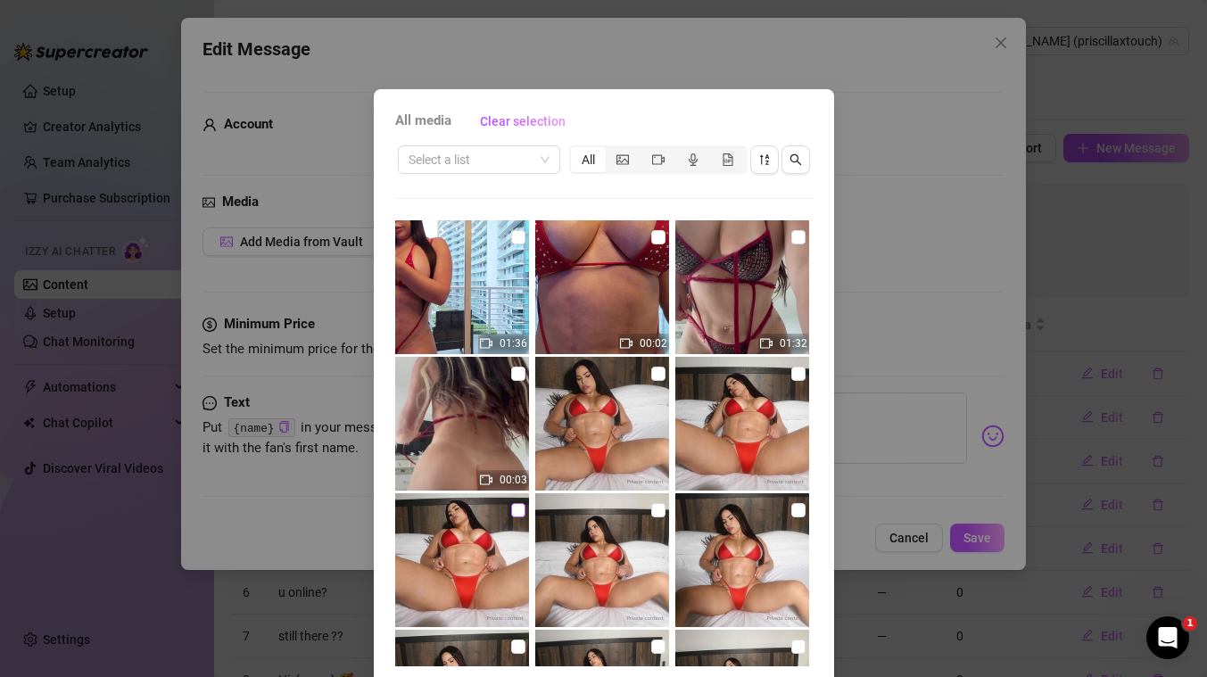
click at [516, 507] on input "checkbox" at bounding box center [518, 510] width 14 height 14
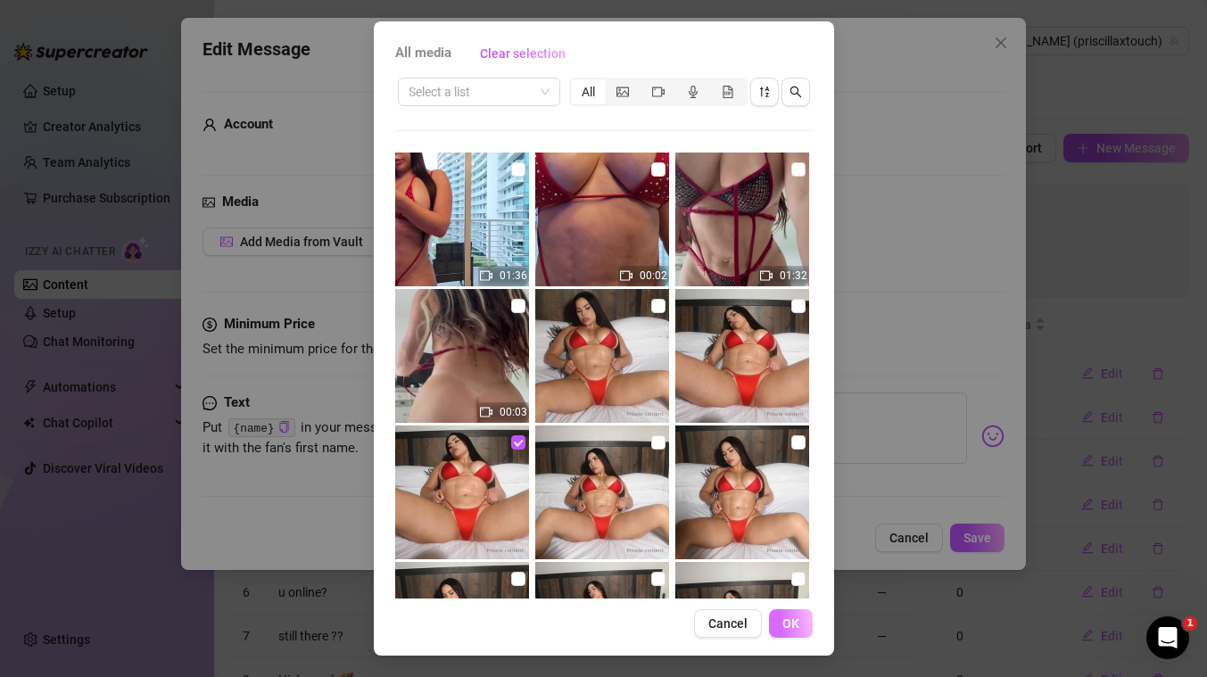
click at [786, 621] on span "OK" at bounding box center [790, 623] width 17 height 14
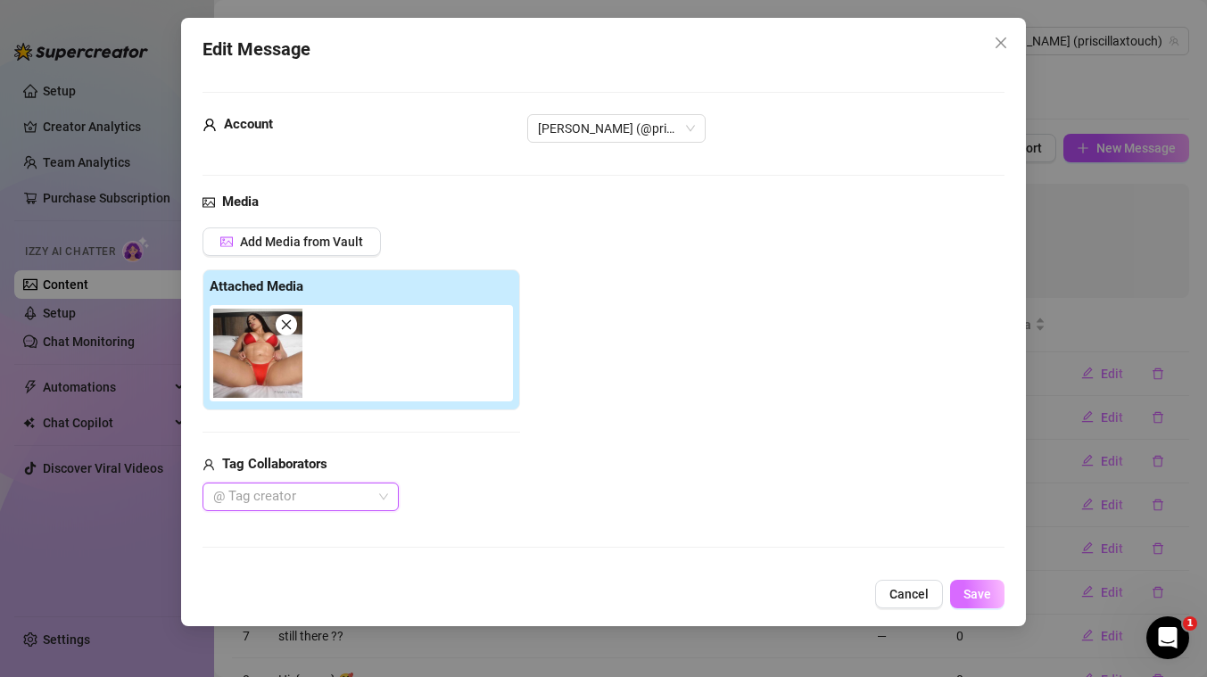
click at [995, 597] on button "Save" at bounding box center [977, 594] width 54 height 29
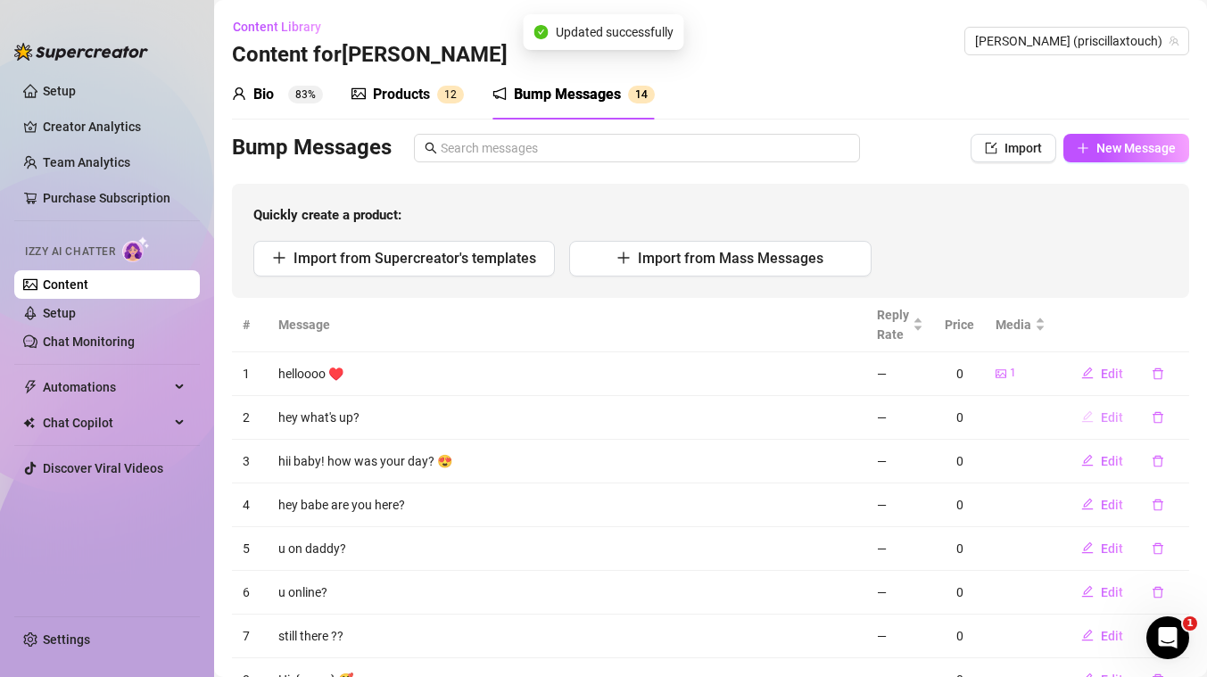
click at [1104, 412] on span "Edit" at bounding box center [1112, 417] width 22 height 14
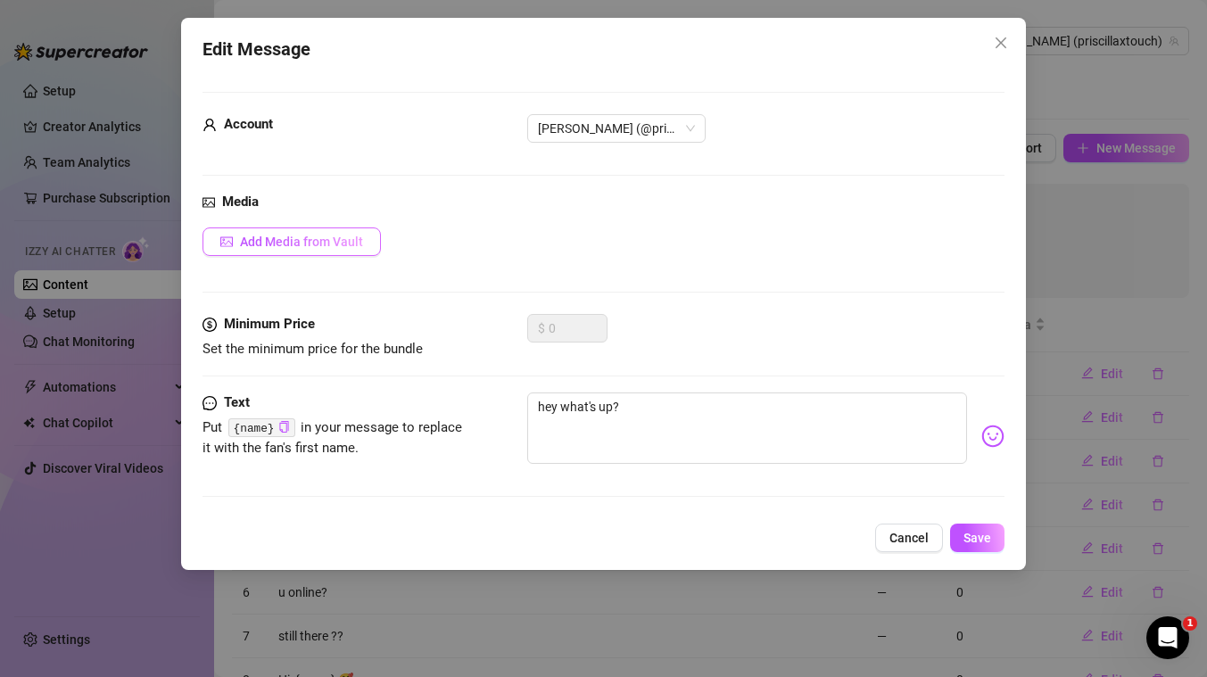
click at [336, 250] on button "Add Media from Vault" at bounding box center [291, 241] width 178 height 29
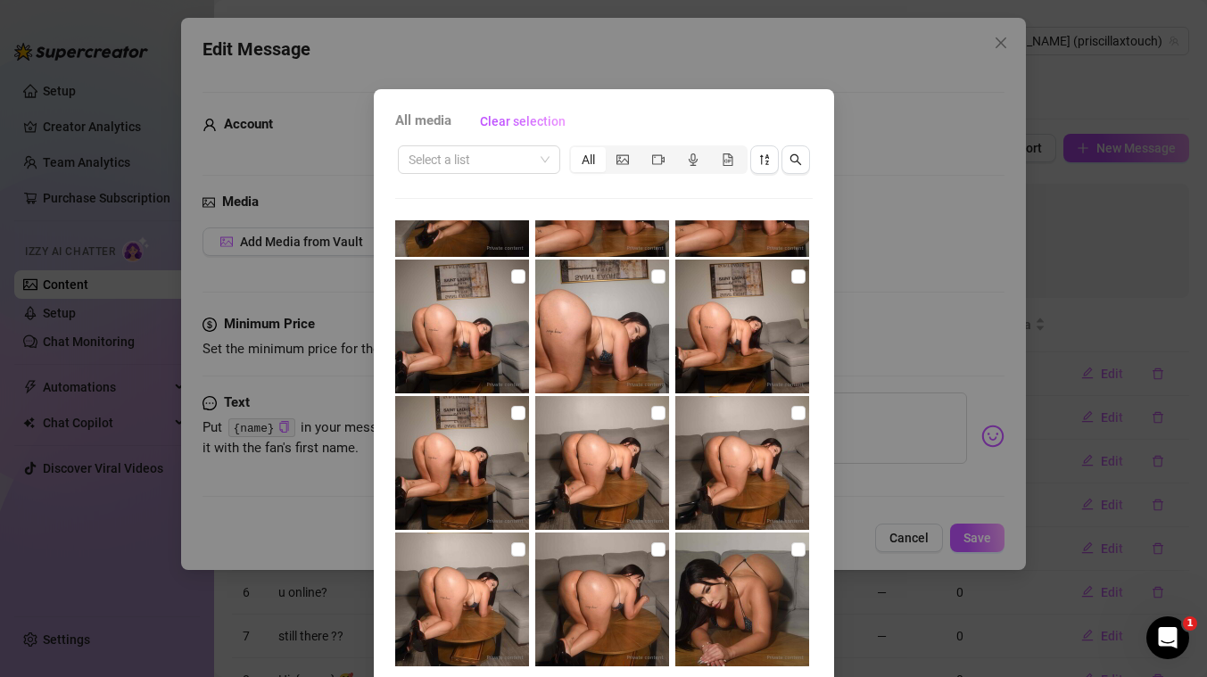
scroll to position [1764, 0]
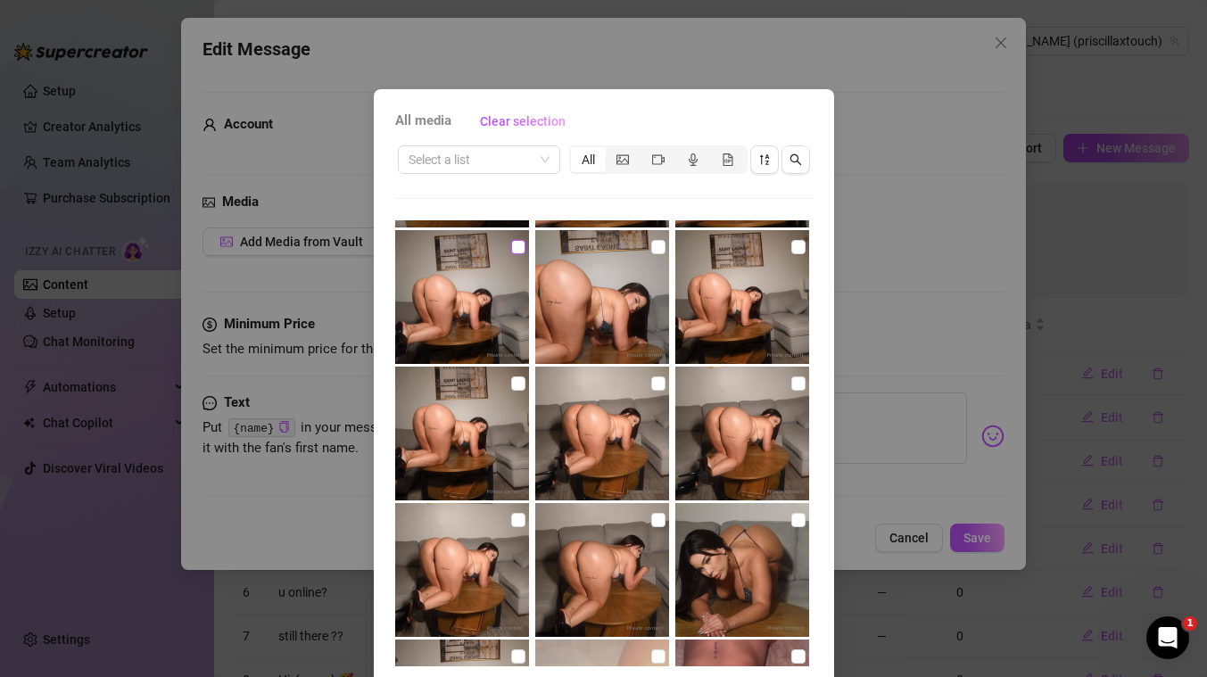
click at [516, 251] on input "checkbox" at bounding box center [518, 247] width 14 height 14
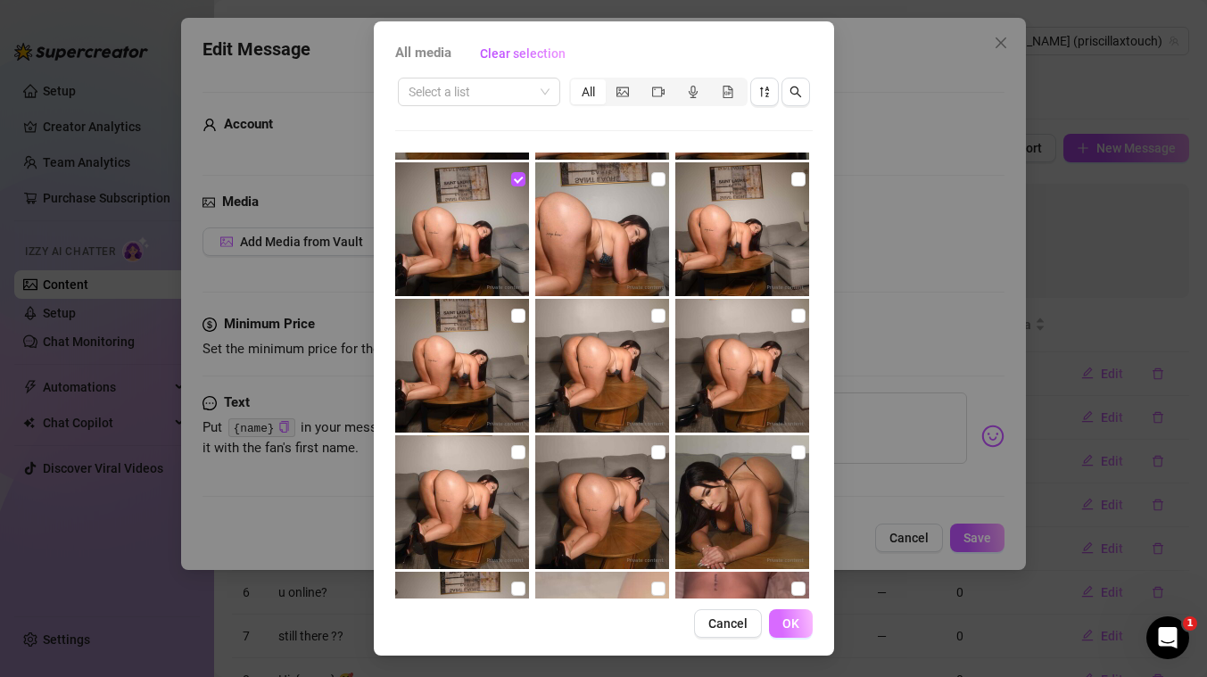
click at [780, 631] on button "OK" at bounding box center [791, 623] width 44 height 29
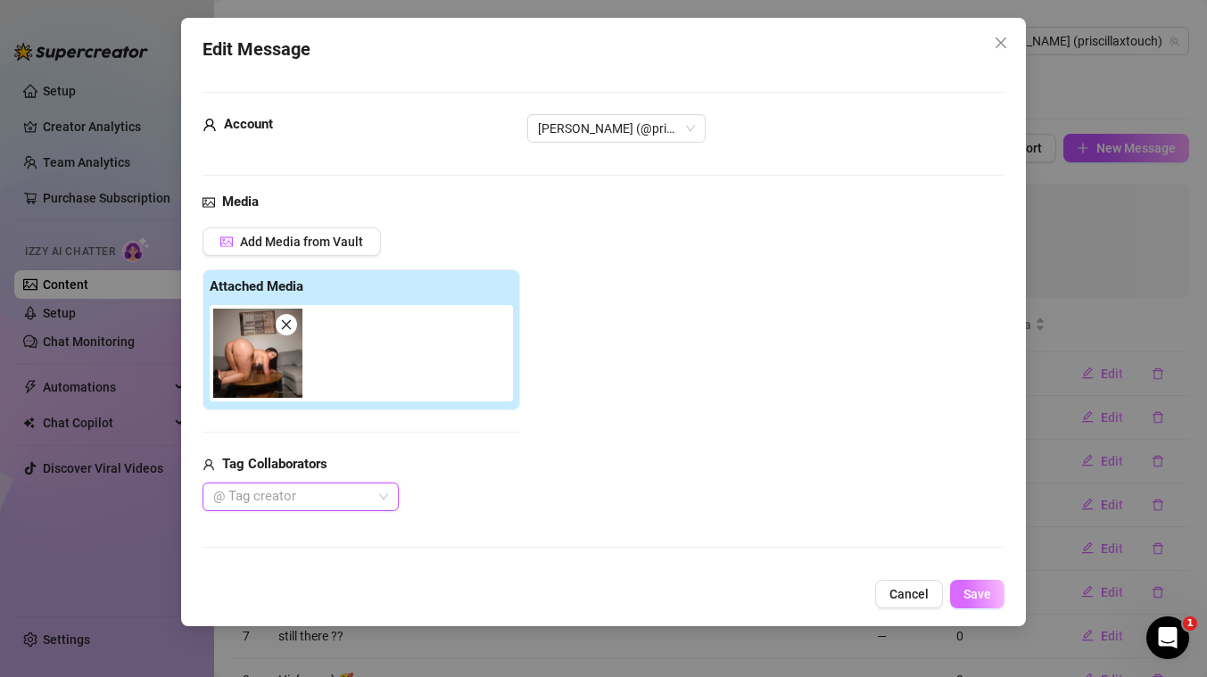
click at [978, 595] on span "Save" at bounding box center [977, 594] width 28 height 14
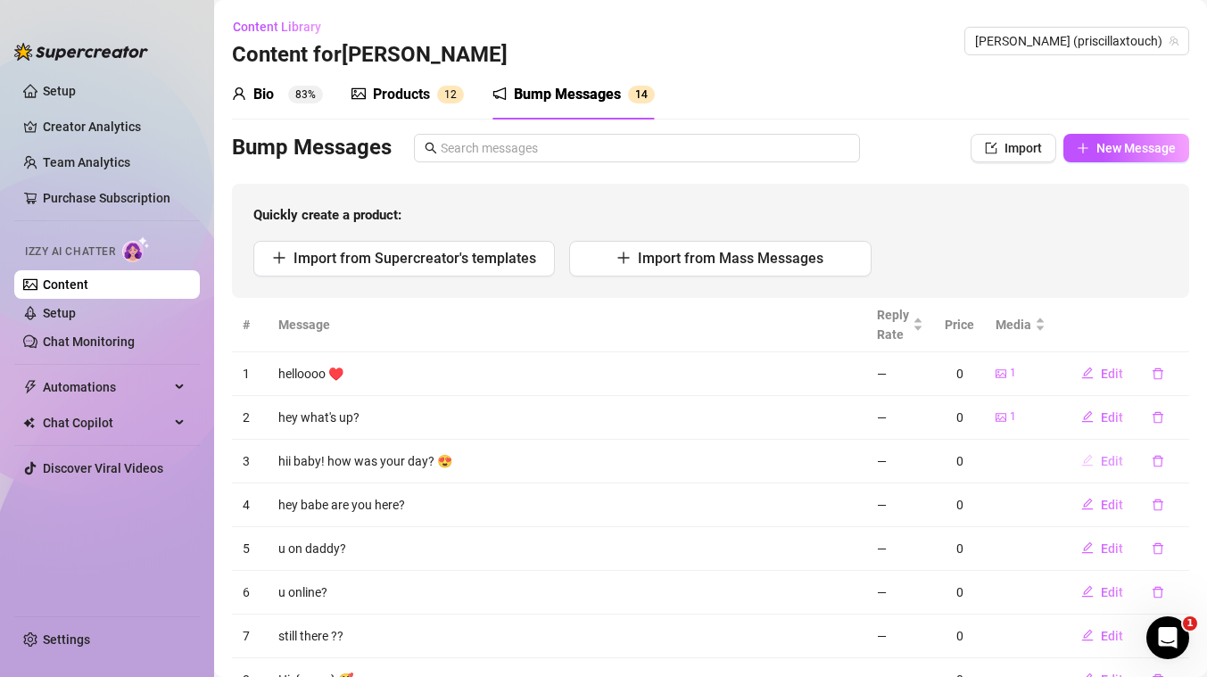
click at [1109, 458] on span "Edit" at bounding box center [1112, 461] width 22 height 14
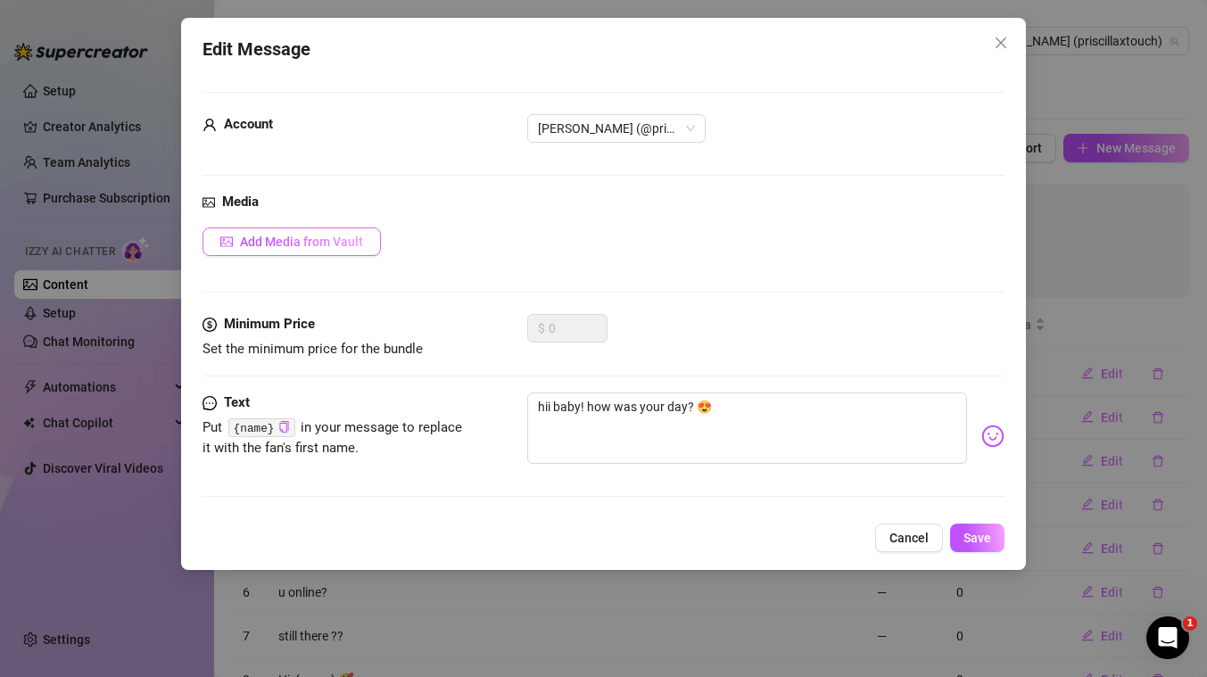
click at [320, 243] on span "Add Media from Vault" at bounding box center [301, 242] width 123 height 14
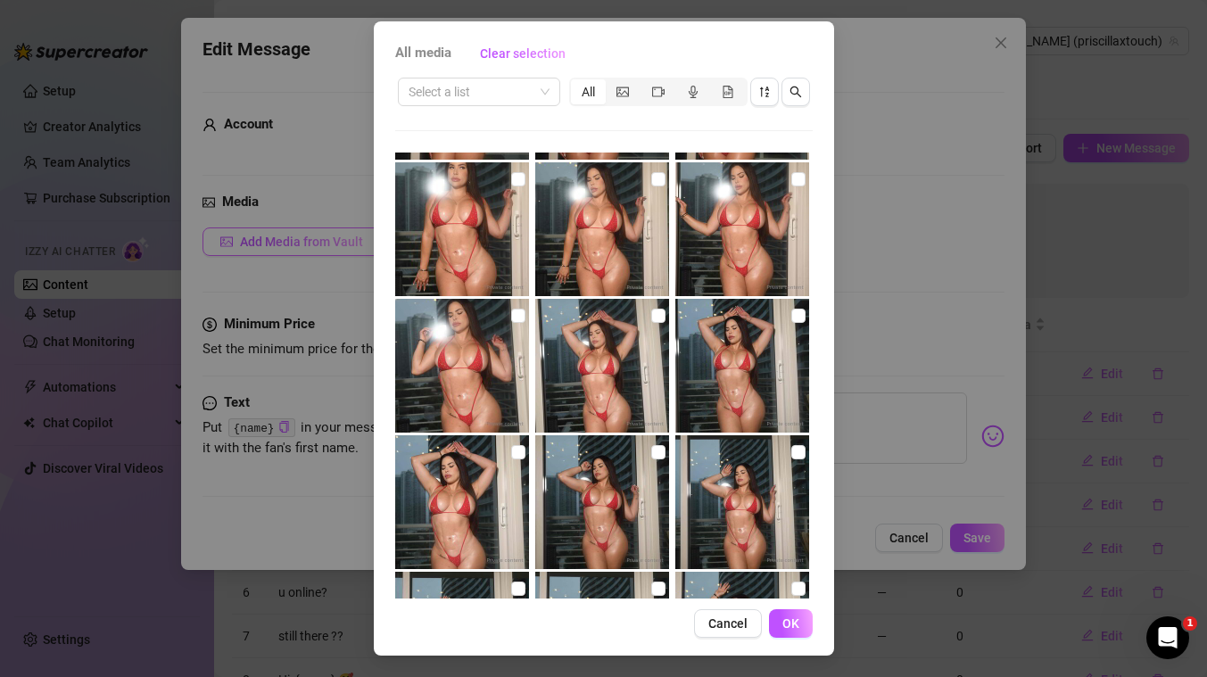
scroll to position [5040, 0]
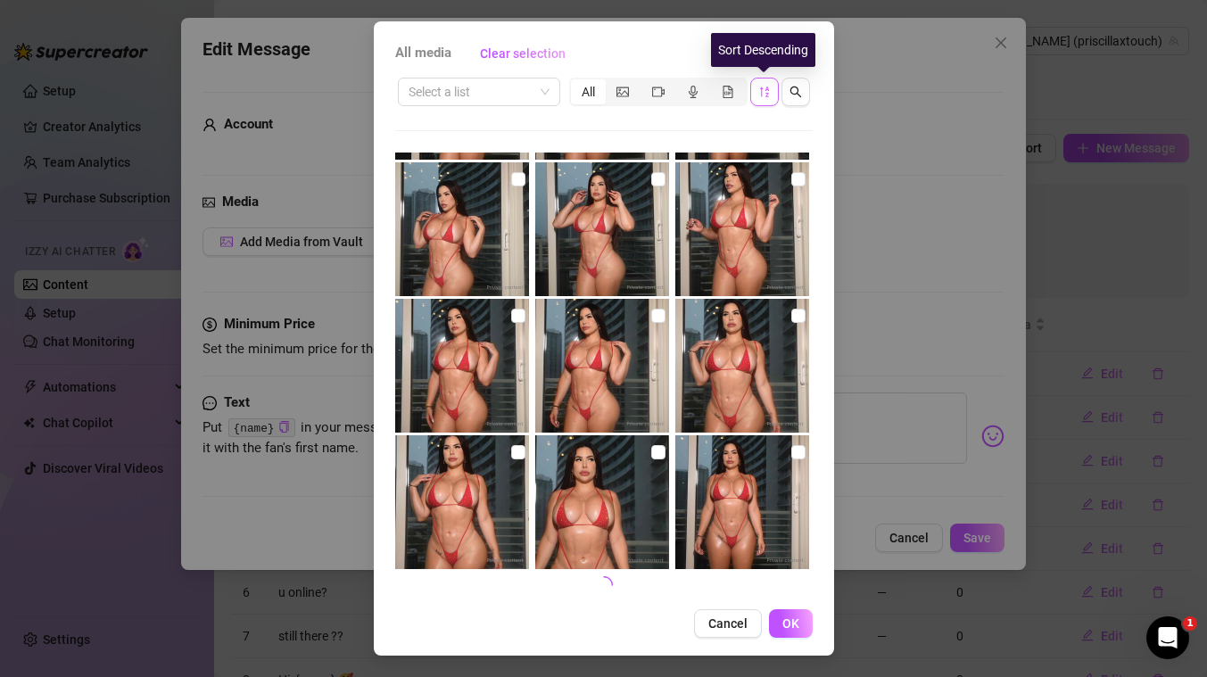
click at [761, 89] on icon "sort-descending" at bounding box center [763, 92] width 9 height 11
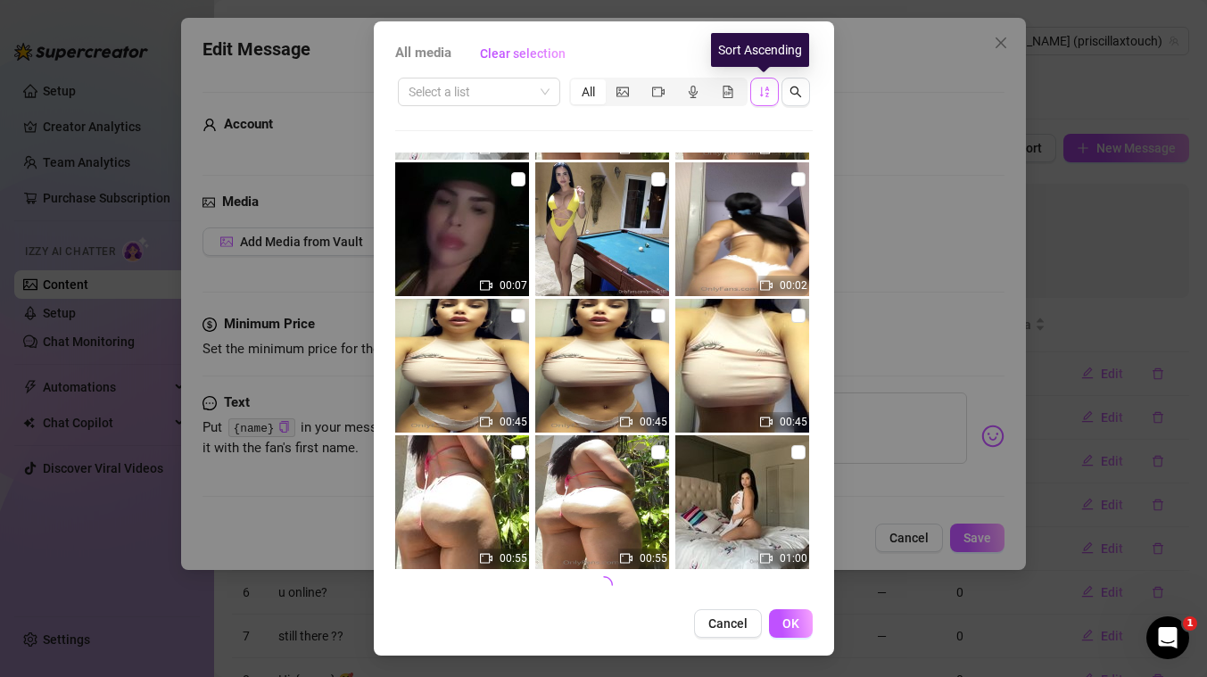
scroll to position [1735, 0]
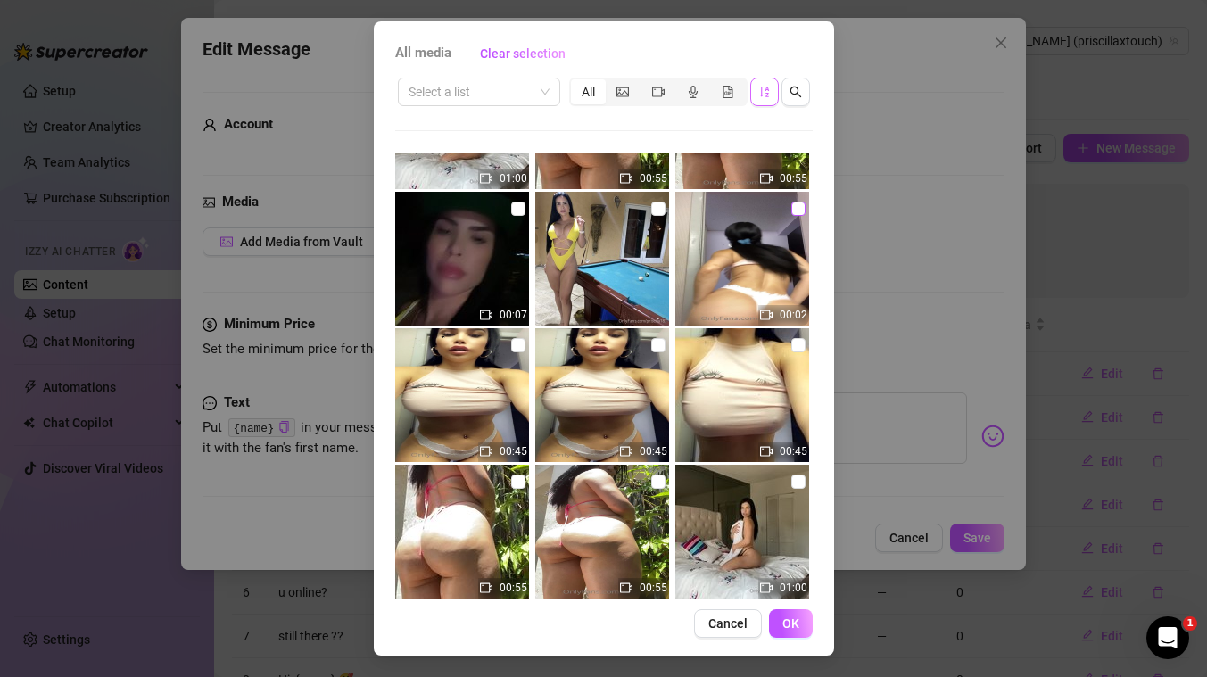
click at [794, 208] on input "checkbox" at bounding box center [798, 209] width 14 height 14
click at [783, 624] on span "OK" at bounding box center [790, 623] width 17 height 14
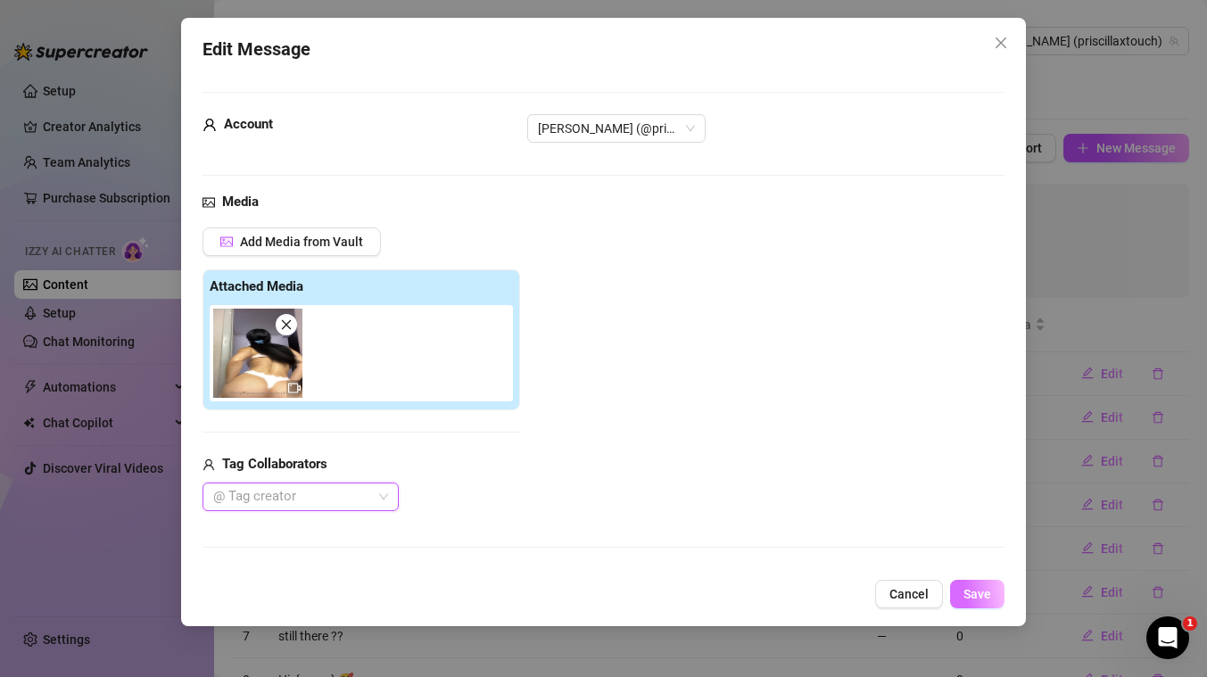
click at [979, 589] on span "Save" at bounding box center [977, 594] width 28 height 14
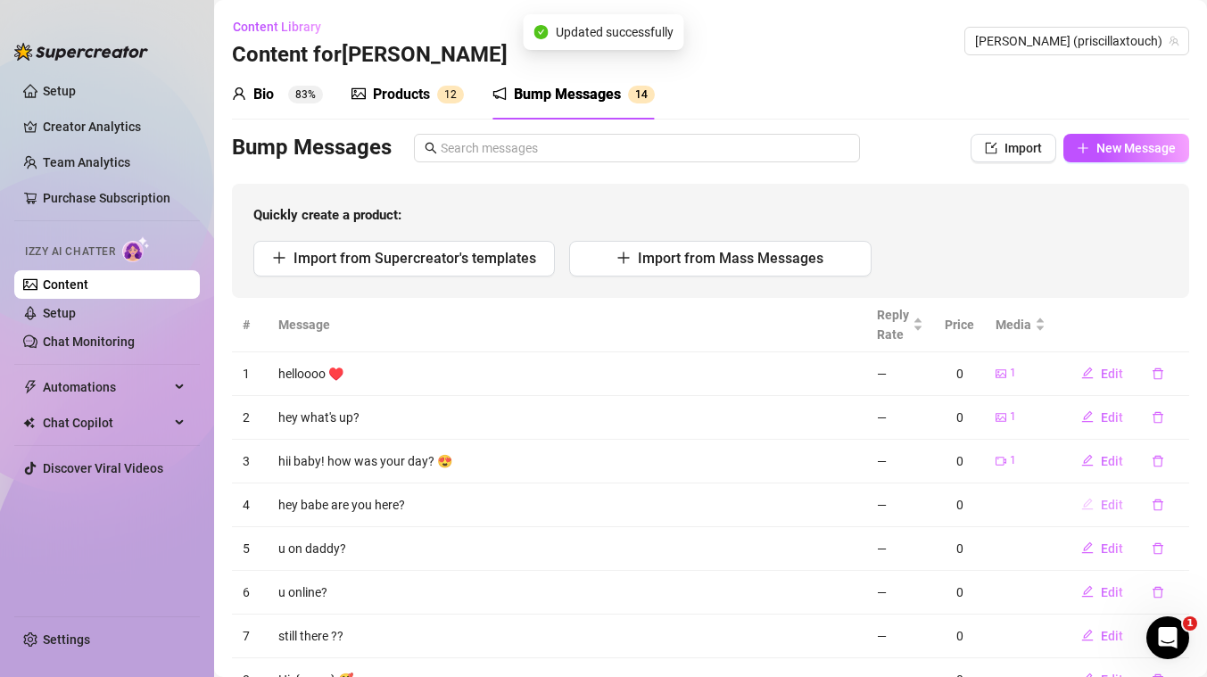
click at [1111, 496] on button "Edit" at bounding box center [1102, 505] width 70 height 29
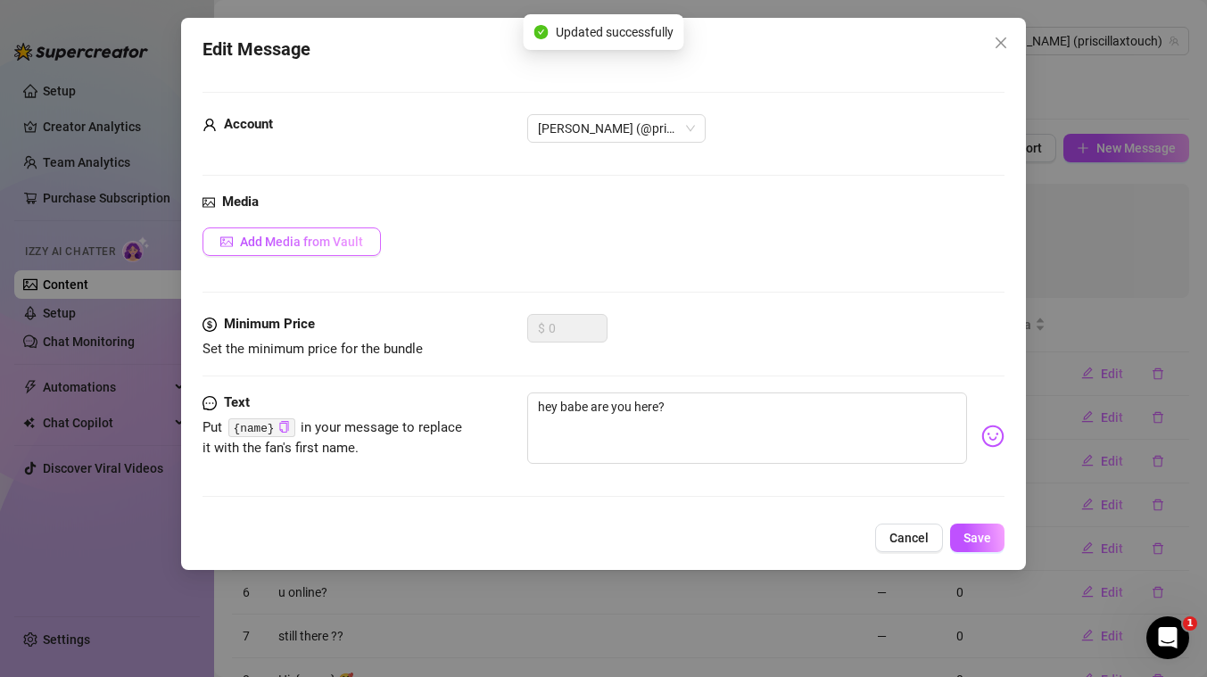
click at [281, 231] on button "Add Media from Vault" at bounding box center [291, 241] width 178 height 29
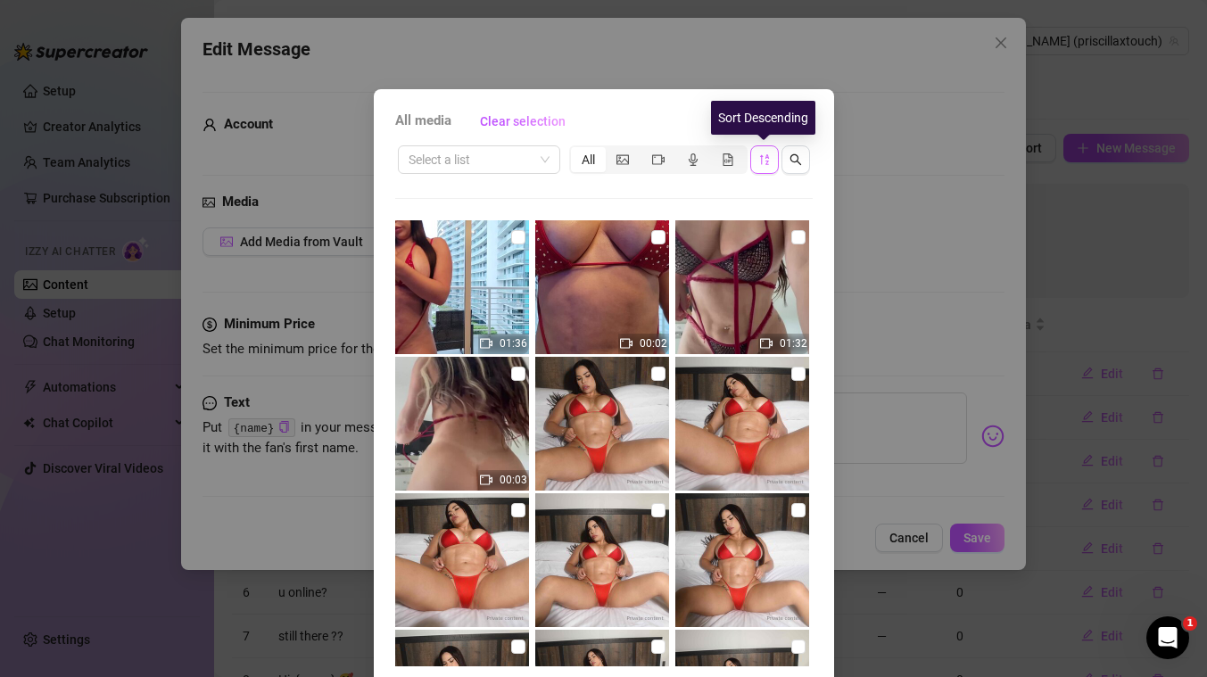
click at [763, 163] on icon "sort-descending" at bounding box center [764, 159] width 12 height 12
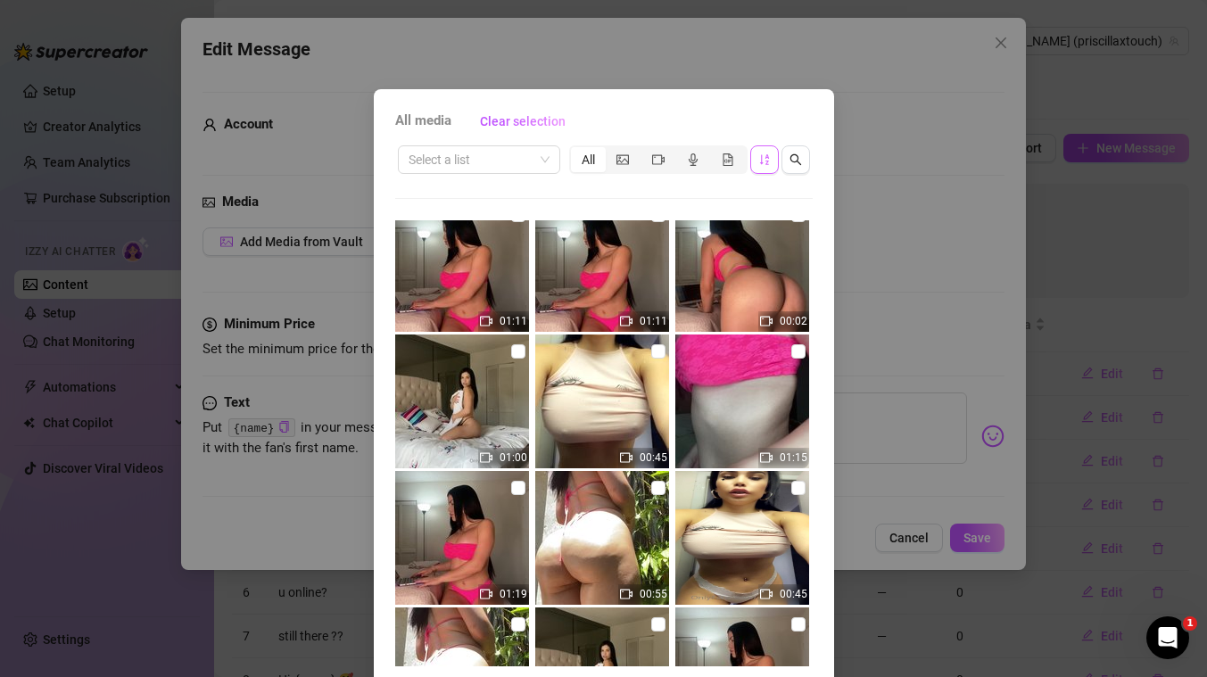
scroll to position [4825, 0]
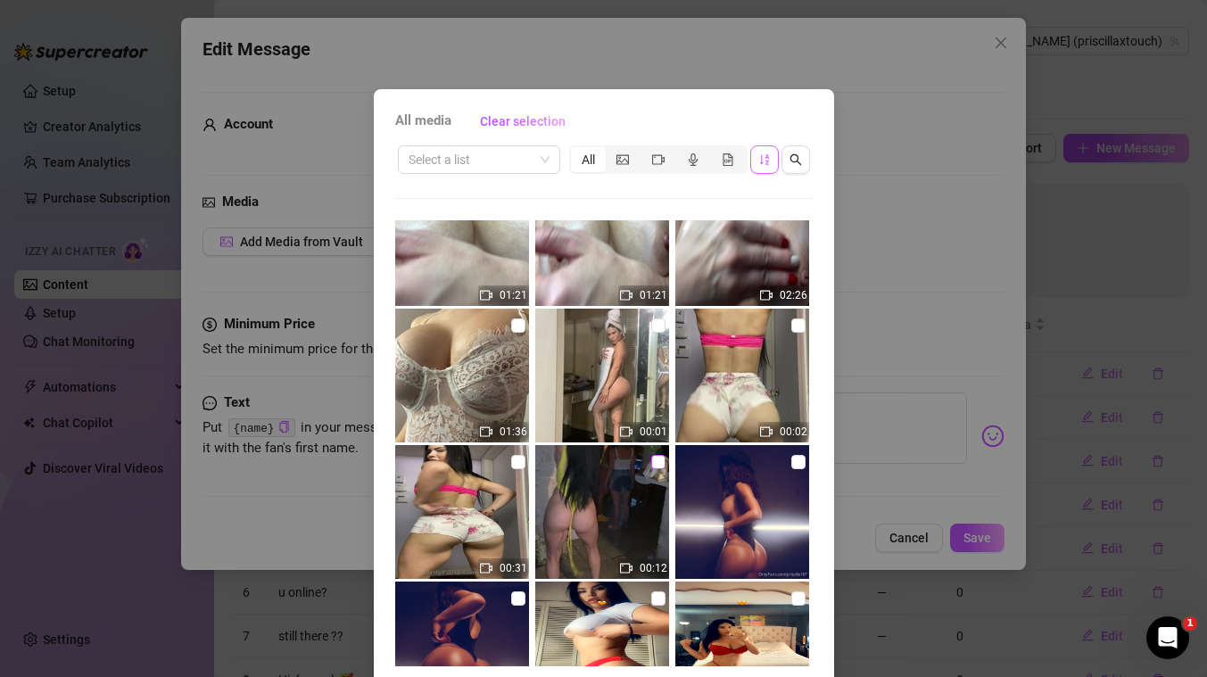
click at [657, 465] on input "checkbox" at bounding box center [658, 462] width 14 height 14
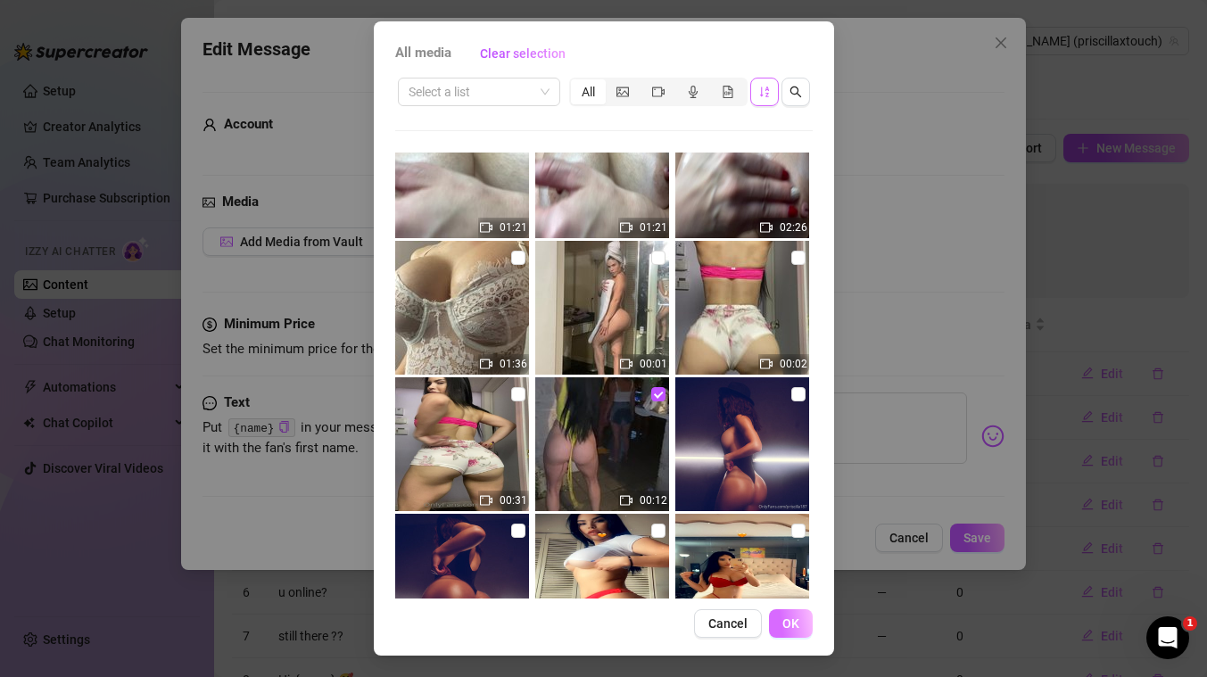
click at [796, 626] on span "OK" at bounding box center [790, 623] width 17 height 14
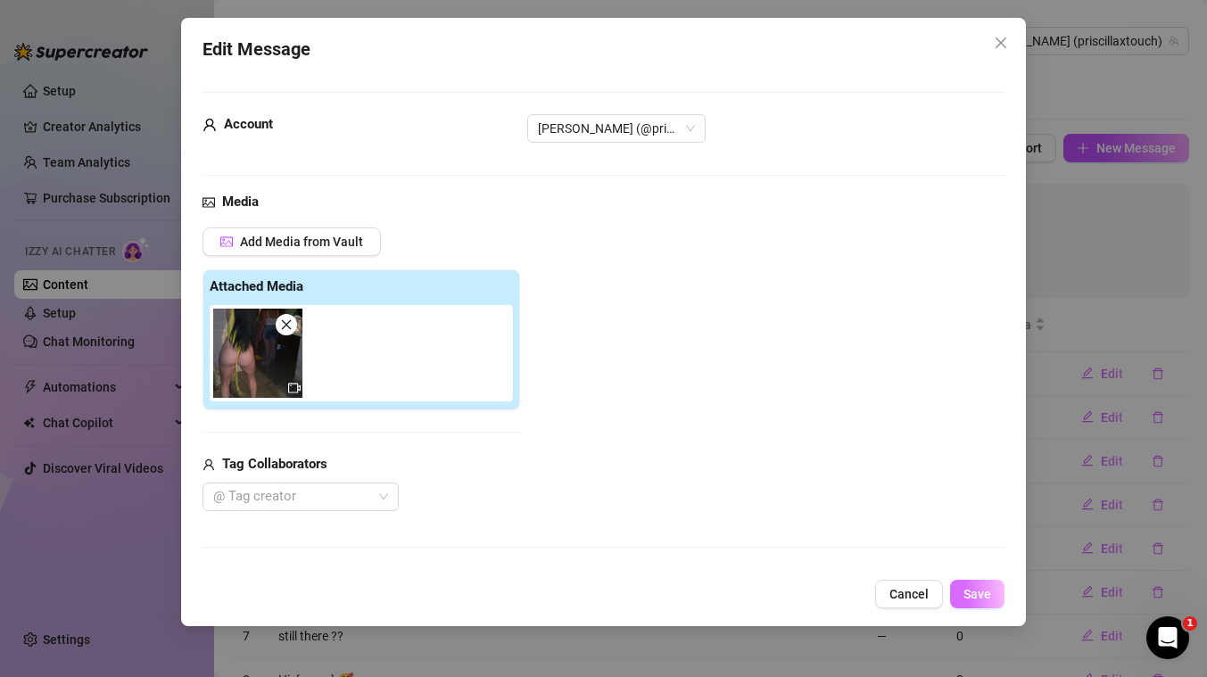
click at [977, 591] on span "Save" at bounding box center [977, 594] width 28 height 14
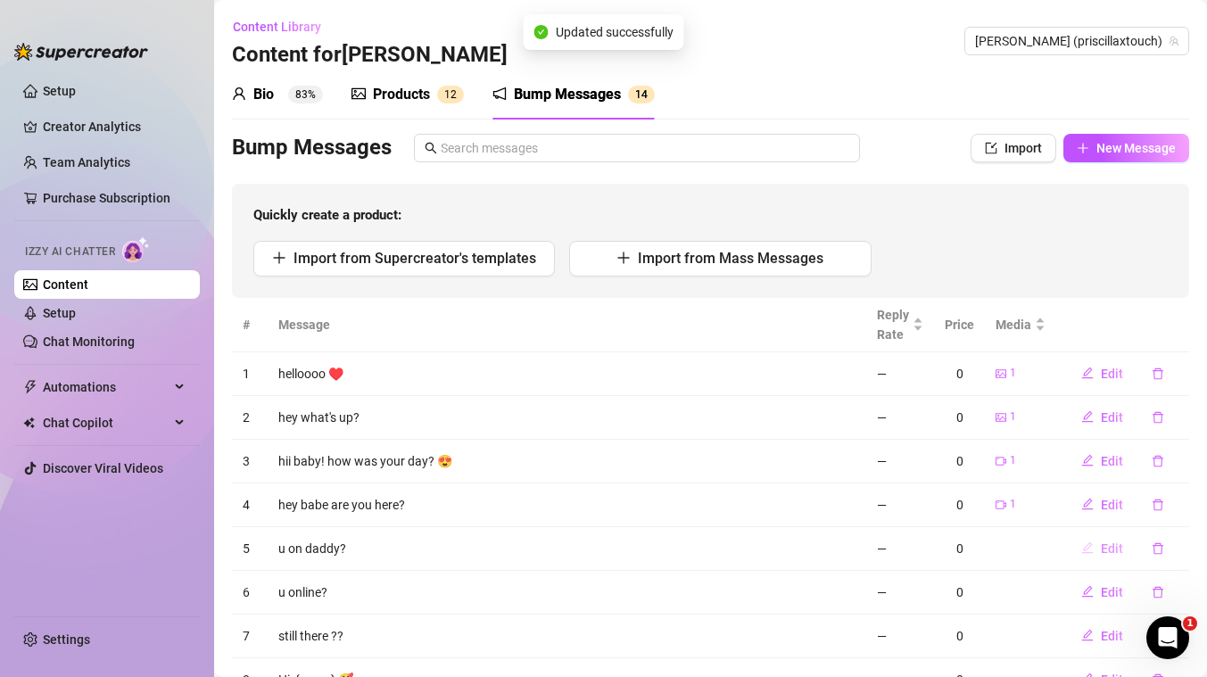
click at [1112, 550] on span "Edit" at bounding box center [1112, 548] width 22 height 14
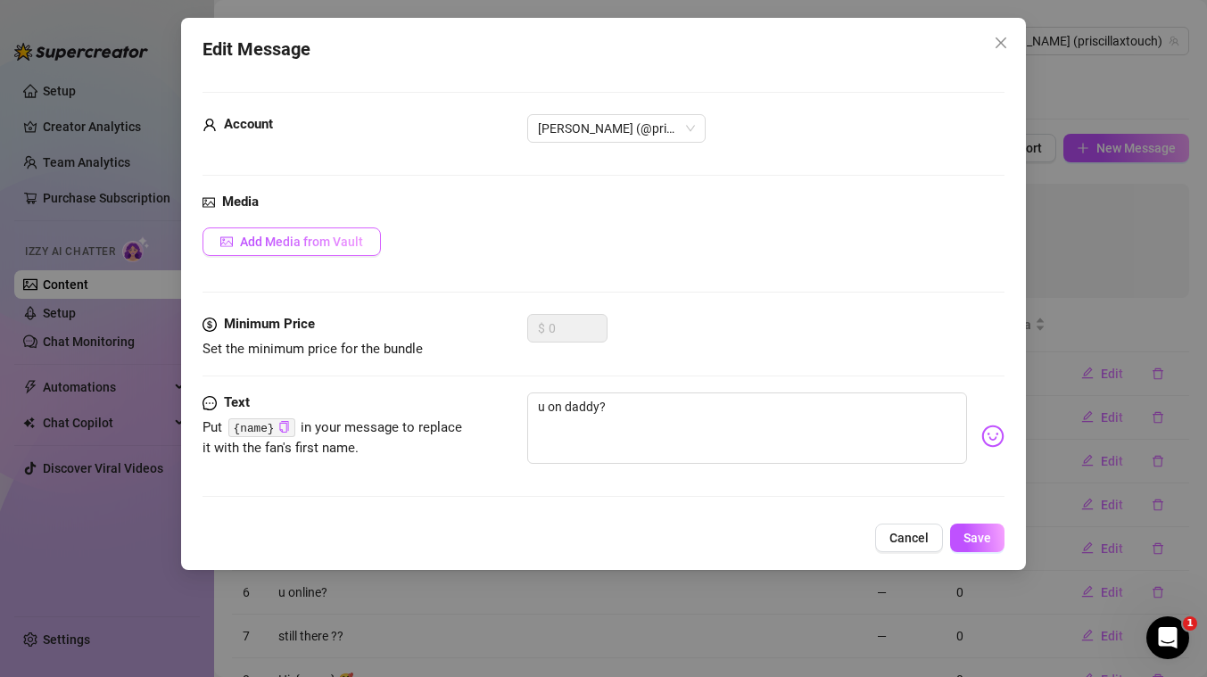
click at [314, 241] on span "Add Media from Vault" at bounding box center [301, 242] width 123 height 14
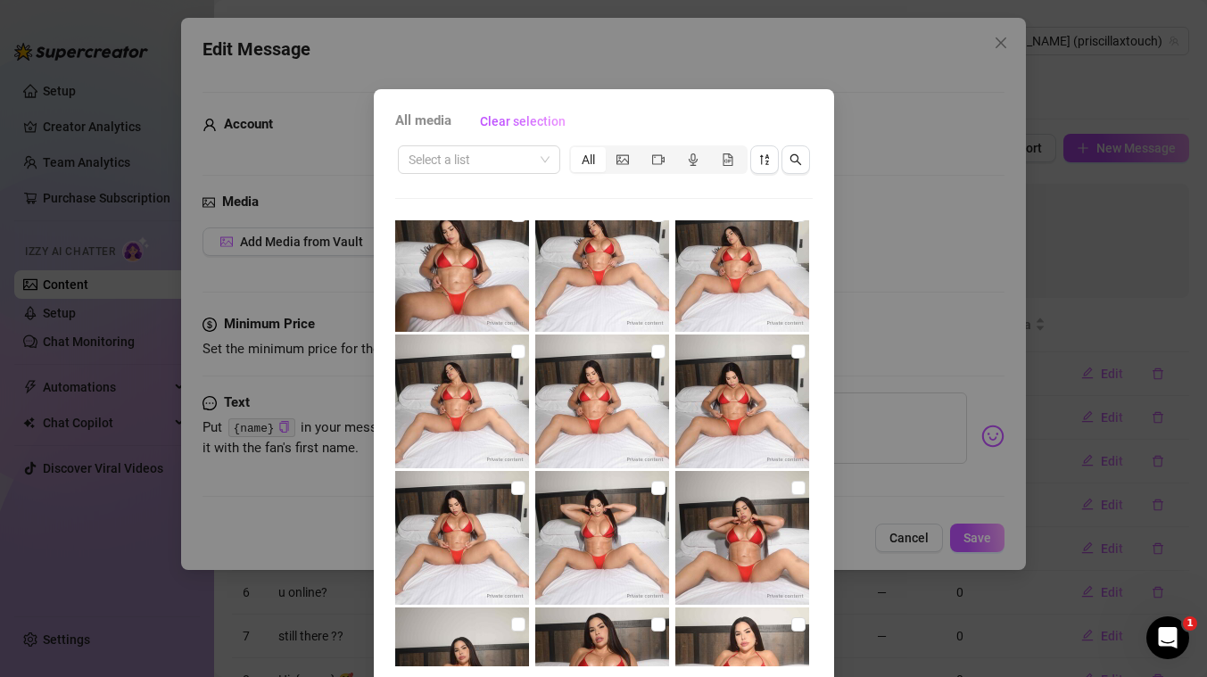
scroll to position [4528, 0]
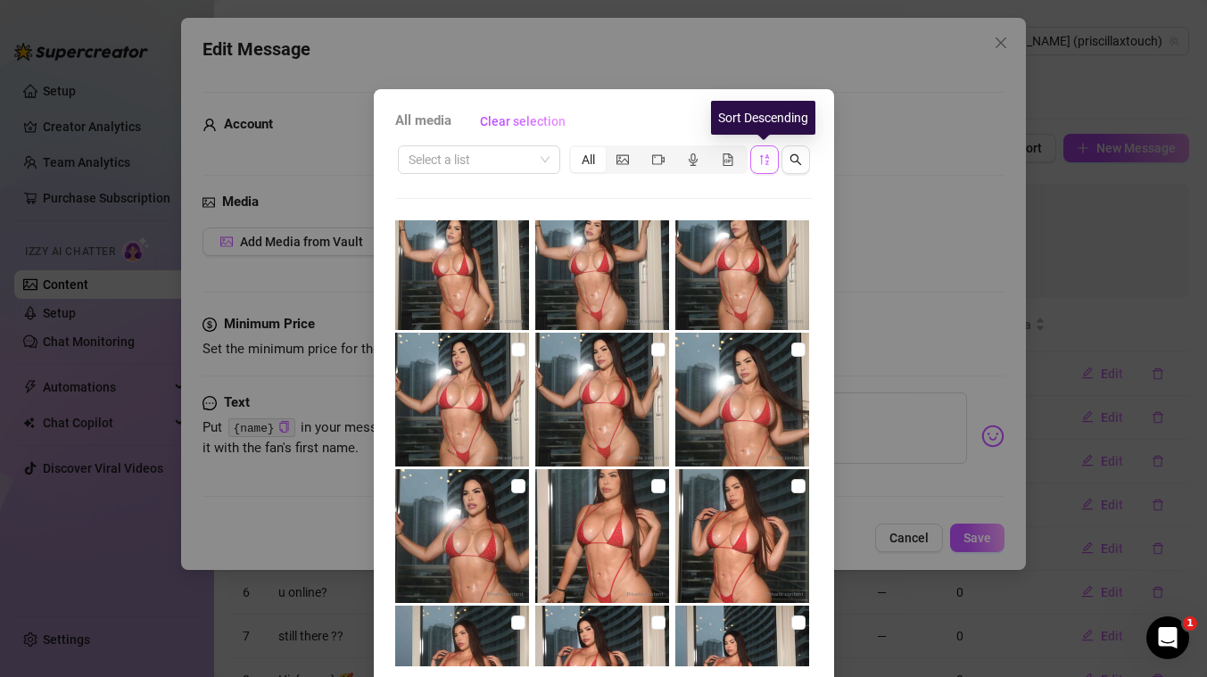
click at [760, 159] on icon "sort-descending" at bounding box center [764, 159] width 12 height 12
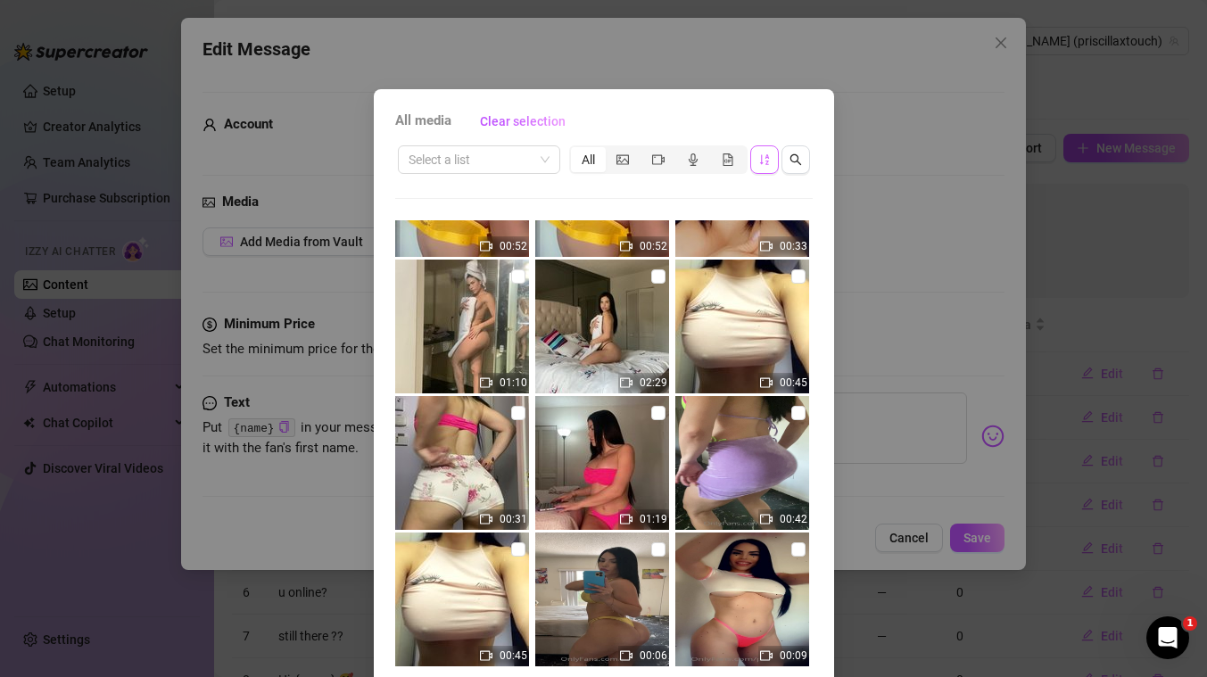
scroll to position [6132, 0]
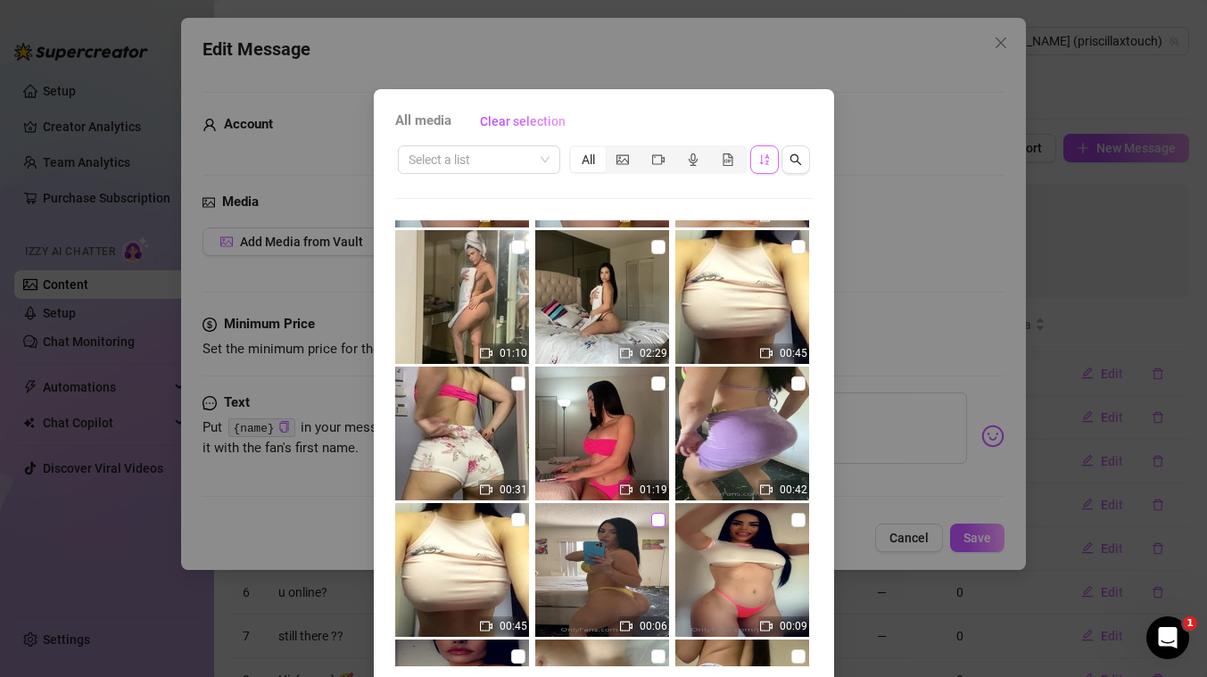
click at [658, 520] on input "checkbox" at bounding box center [658, 520] width 14 height 14
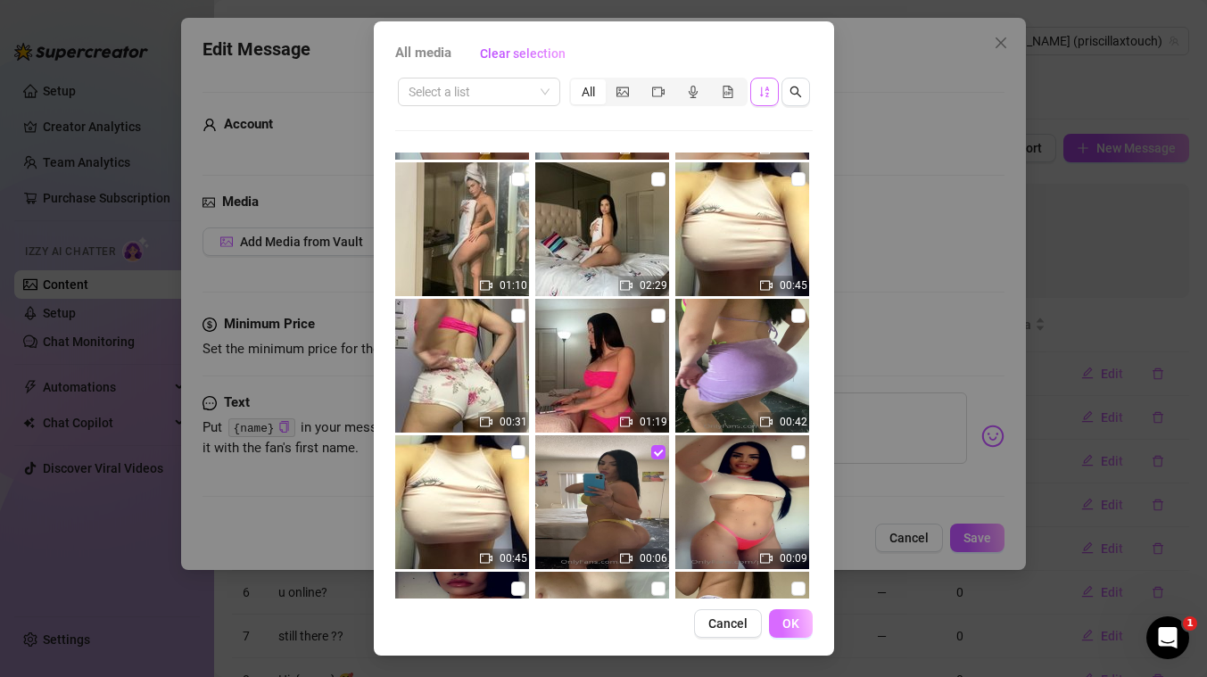
click at [797, 625] on span "OK" at bounding box center [790, 623] width 17 height 14
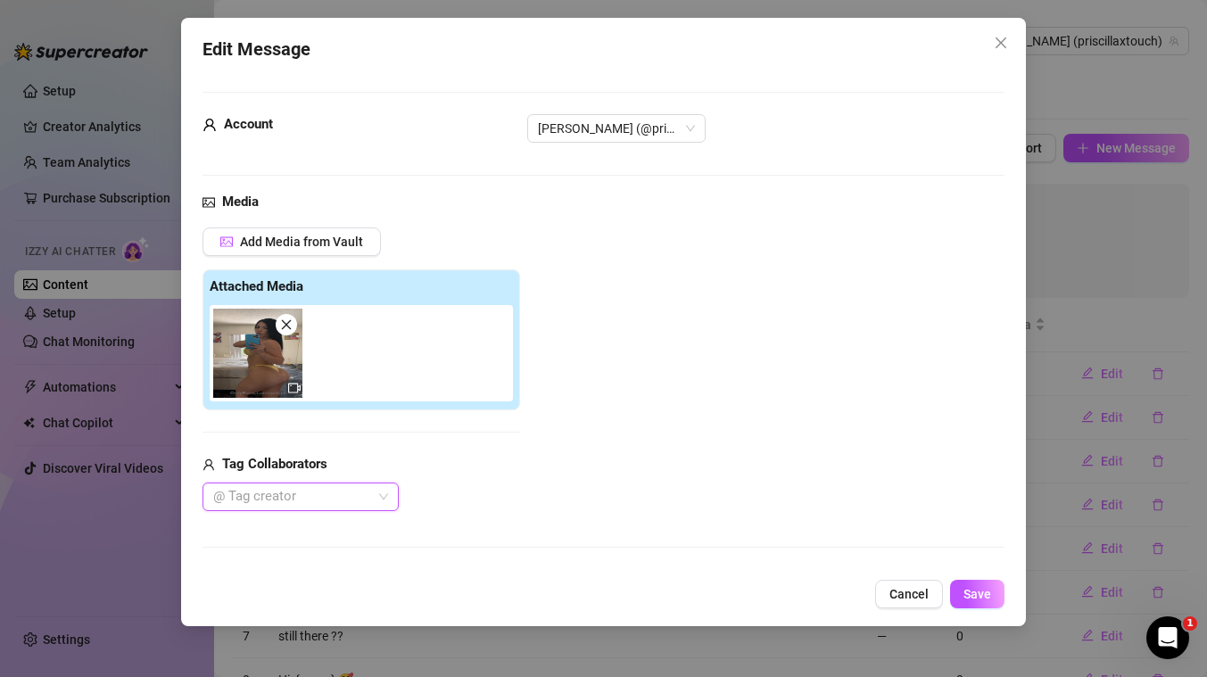
scroll to position [198, 0]
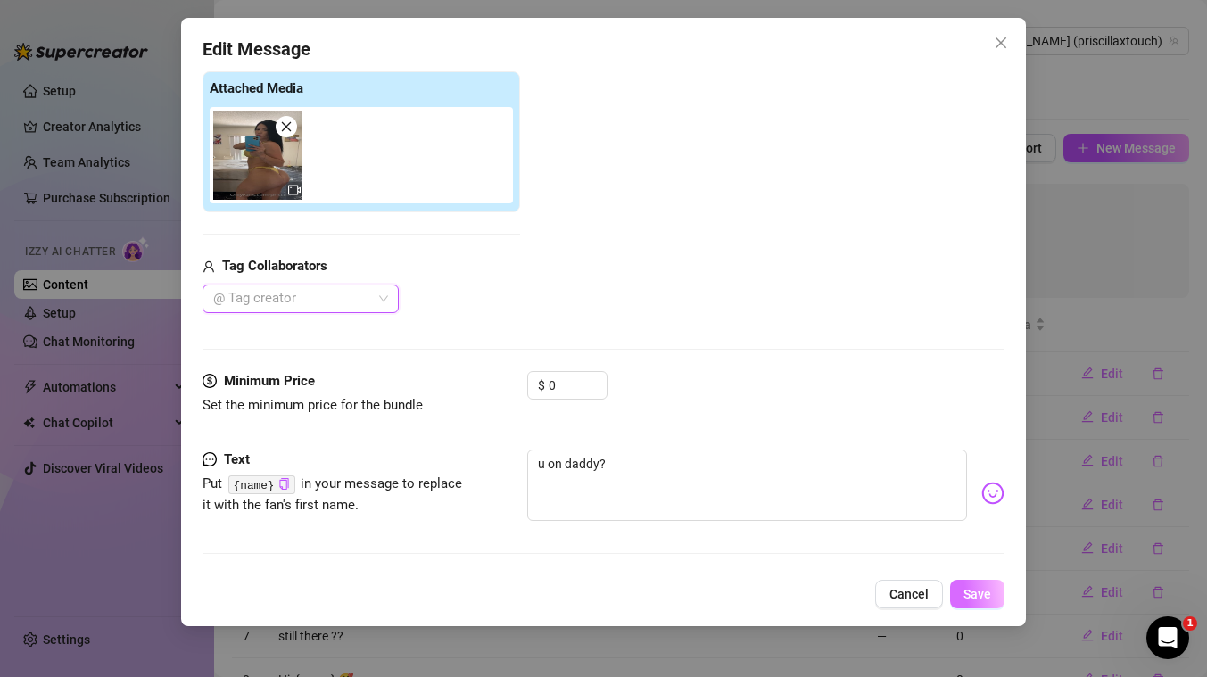
click at [972, 599] on span "Save" at bounding box center [977, 594] width 28 height 14
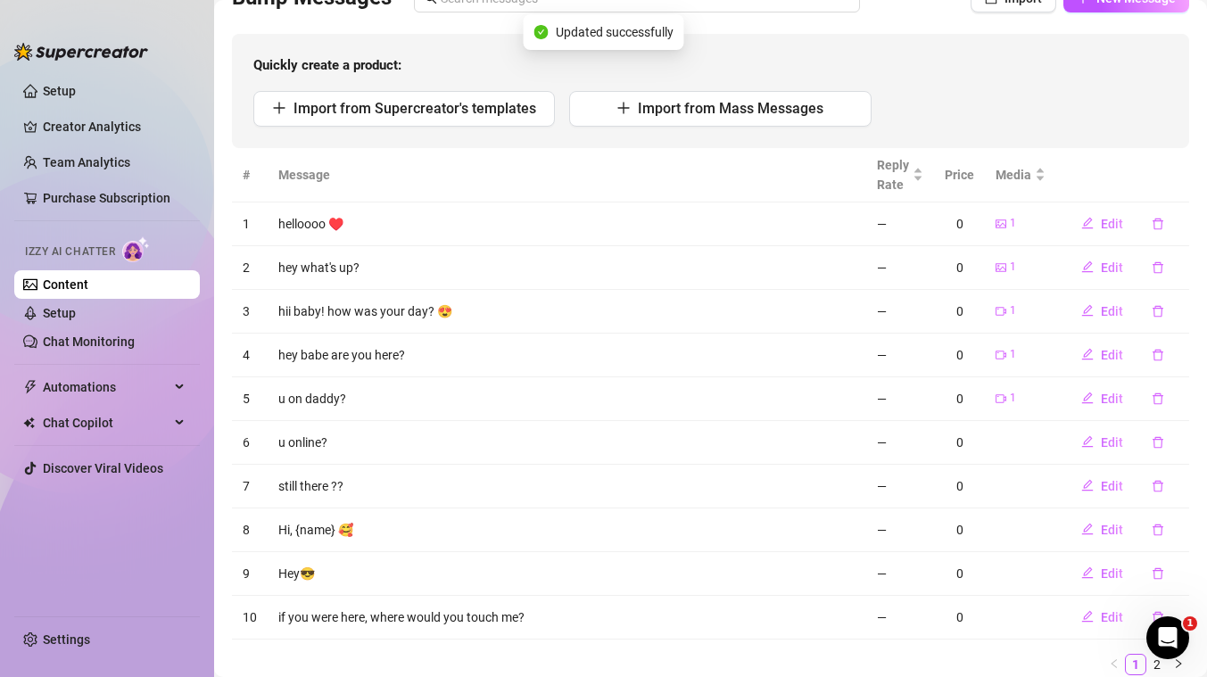
scroll to position [215, 0]
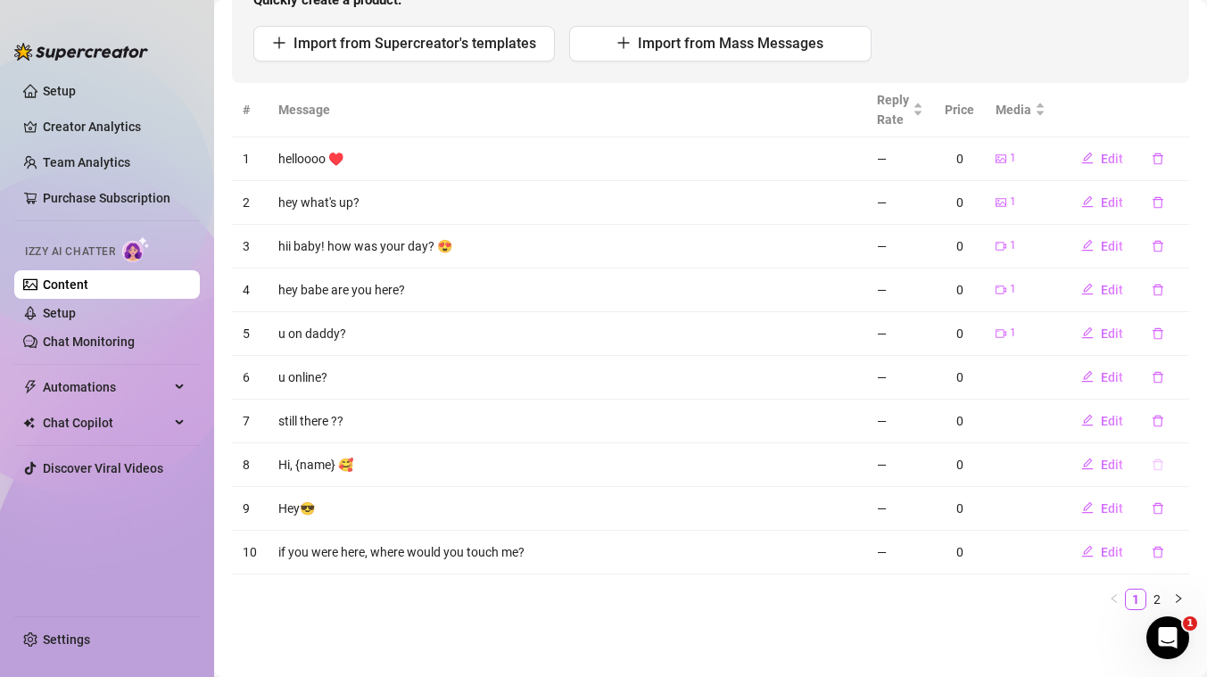
click at [1156, 465] on icon "delete" at bounding box center [1158, 465] width 12 height 12
click at [1175, 416] on span "Yes" at bounding box center [1176, 417] width 21 height 14
click at [1114, 512] on span "Edit" at bounding box center [1112, 508] width 22 height 14
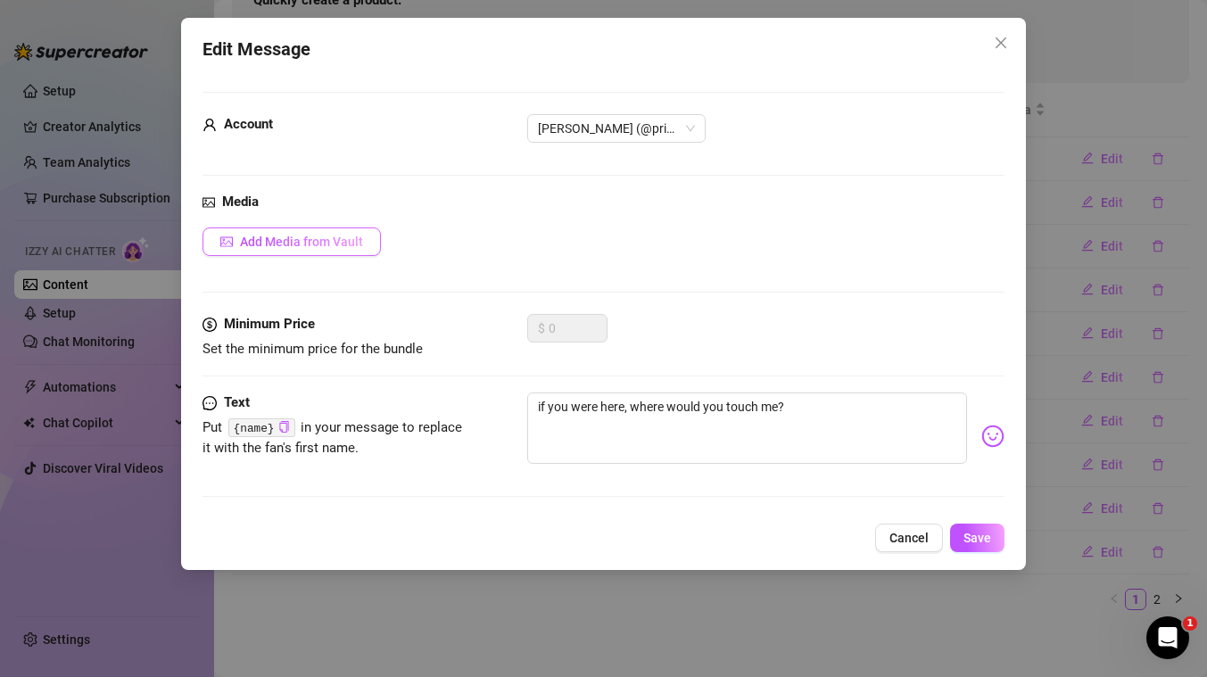
click at [310, 239] on span "Add Media from Vault" at bounding box center [301, 242] width 123 height 14
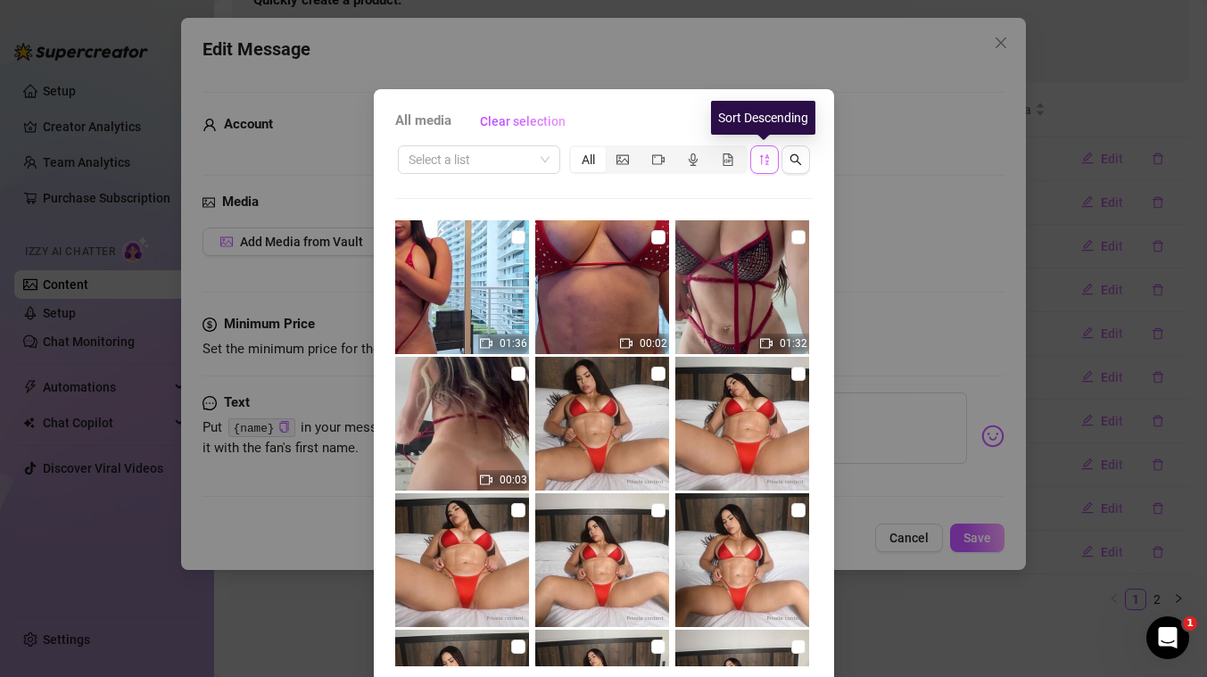
click at [762, 162] on icon "sort-descending" at bounding box center [764, 159] width 12 height 12
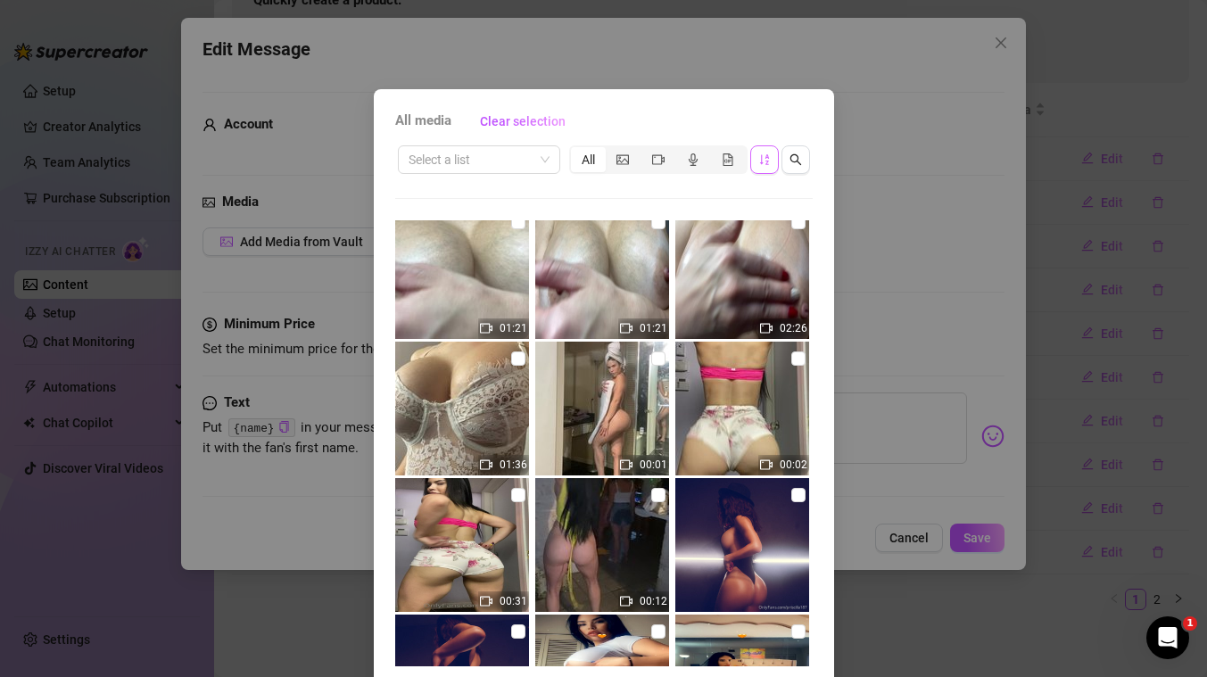
scroll to position [4795, 0]
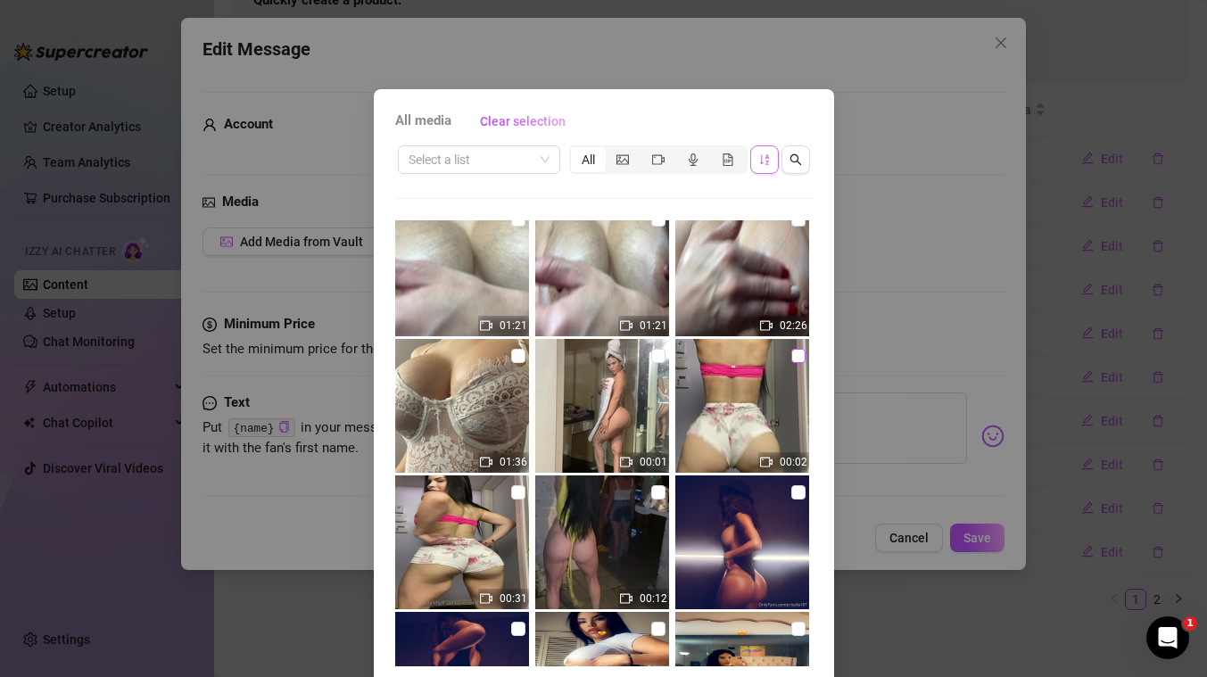
click at [792, 356] on input "checkbox" at bounding box center [798, 356] width 14 height 14
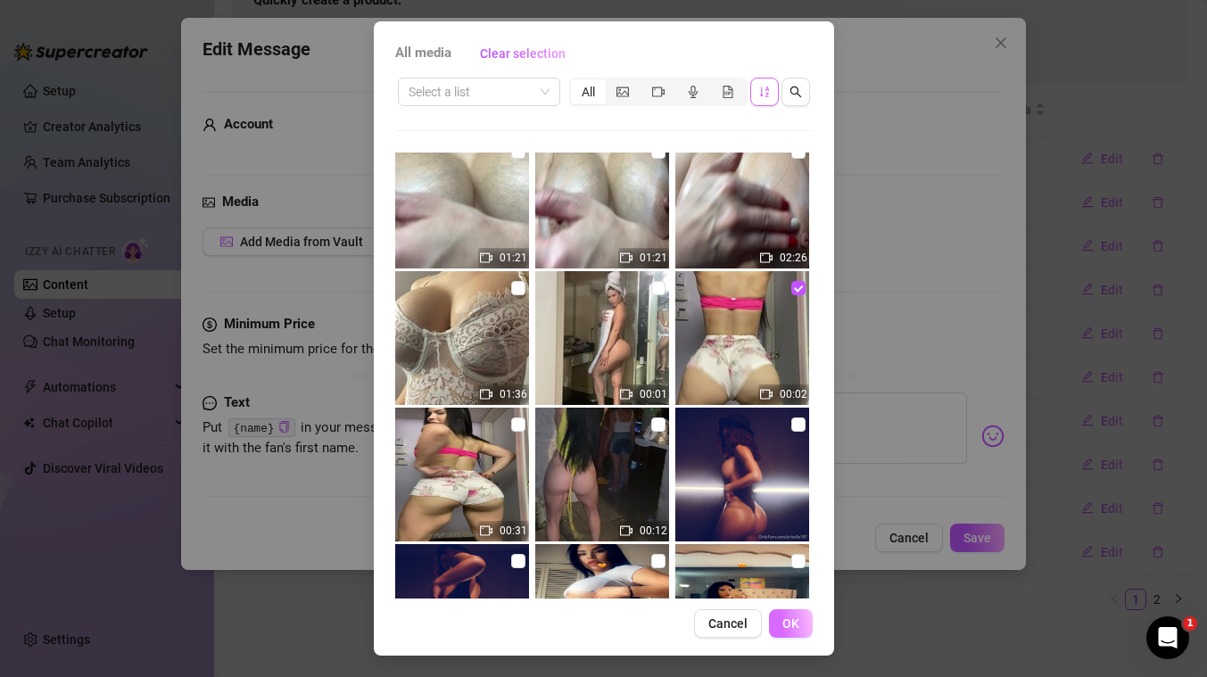
click at [778, 624] on button "OK" at bounding box center [791, 623] width 44 height 29
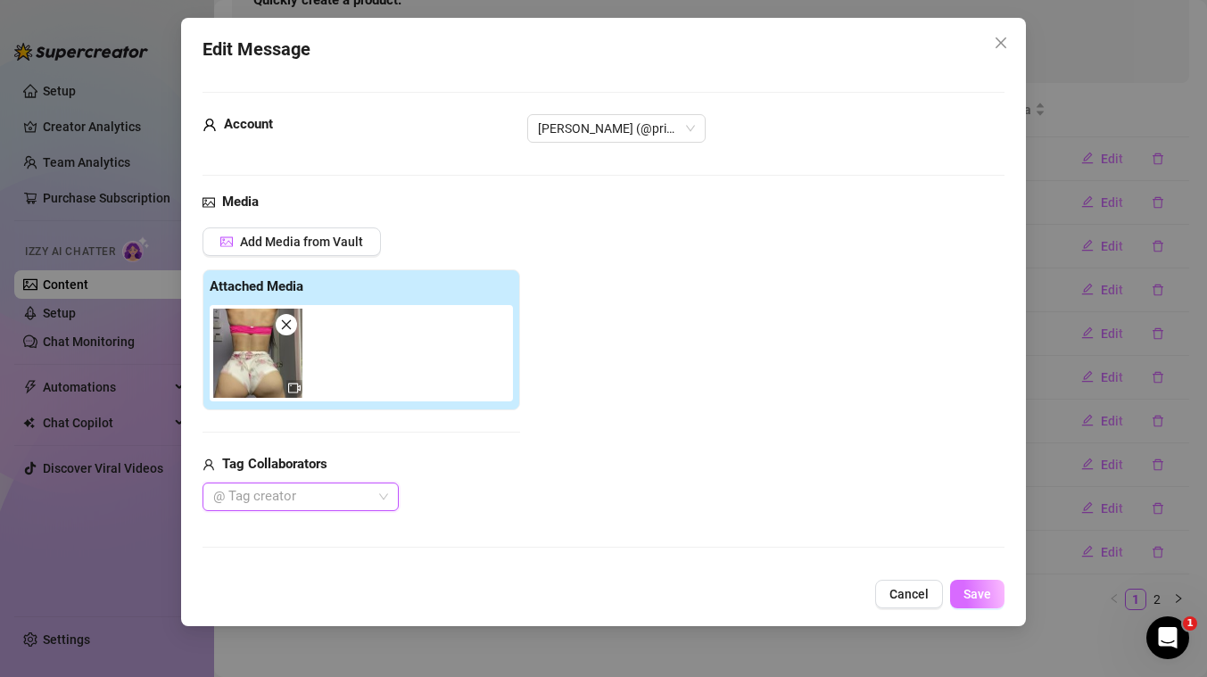
click at [989, 597] on span "Save" at bounding box center [977, 594] width 28 height 14
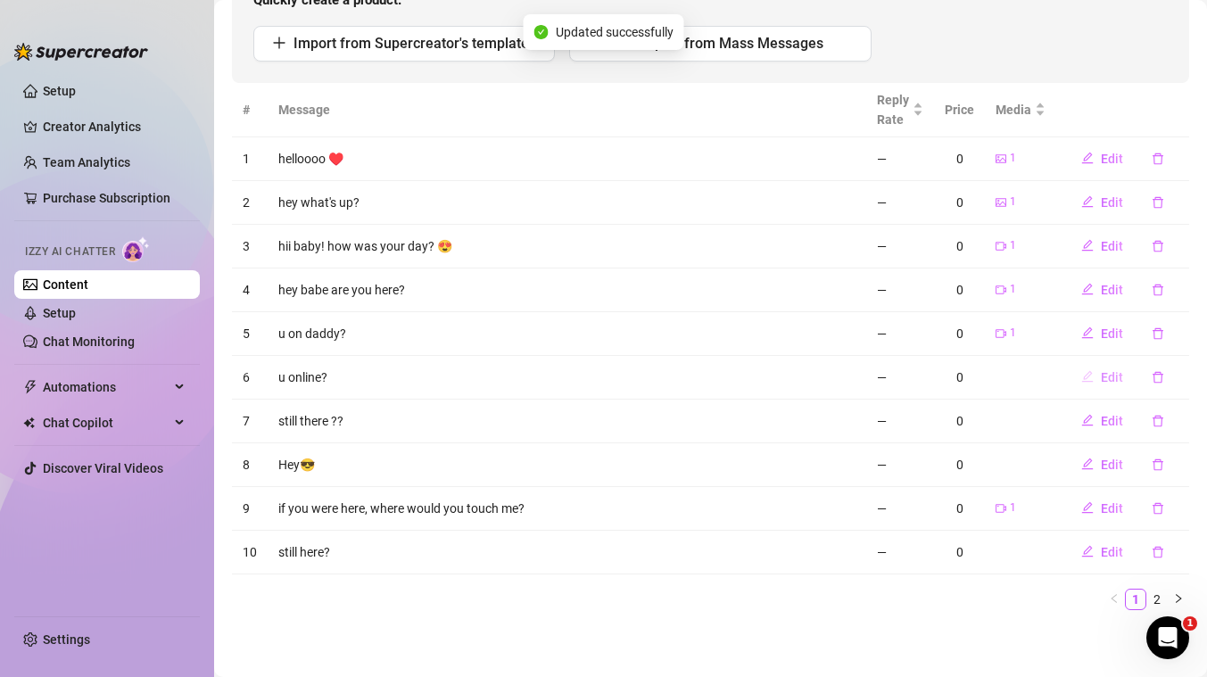
click at [1112, 376] on span "Edit" at bounding box center [1112, 377] width 22 height 14
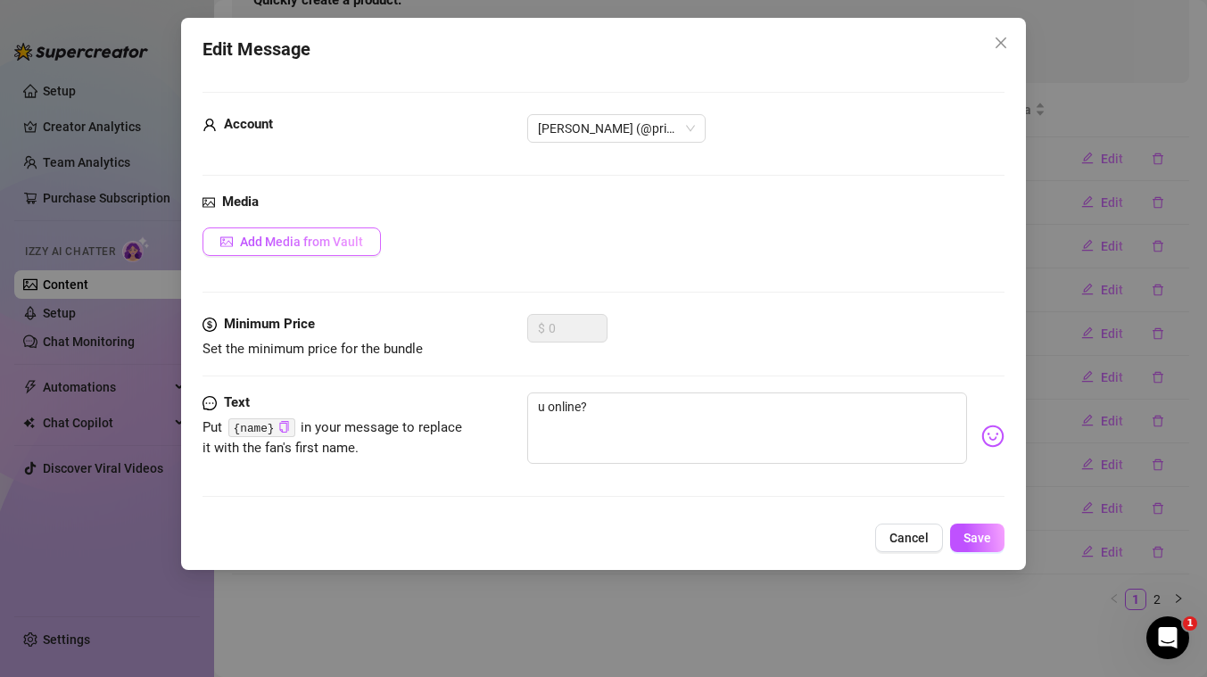
click at [263, 242] on span "Add Media from Vault" at bounding box center [301, 242] width 123 height 14
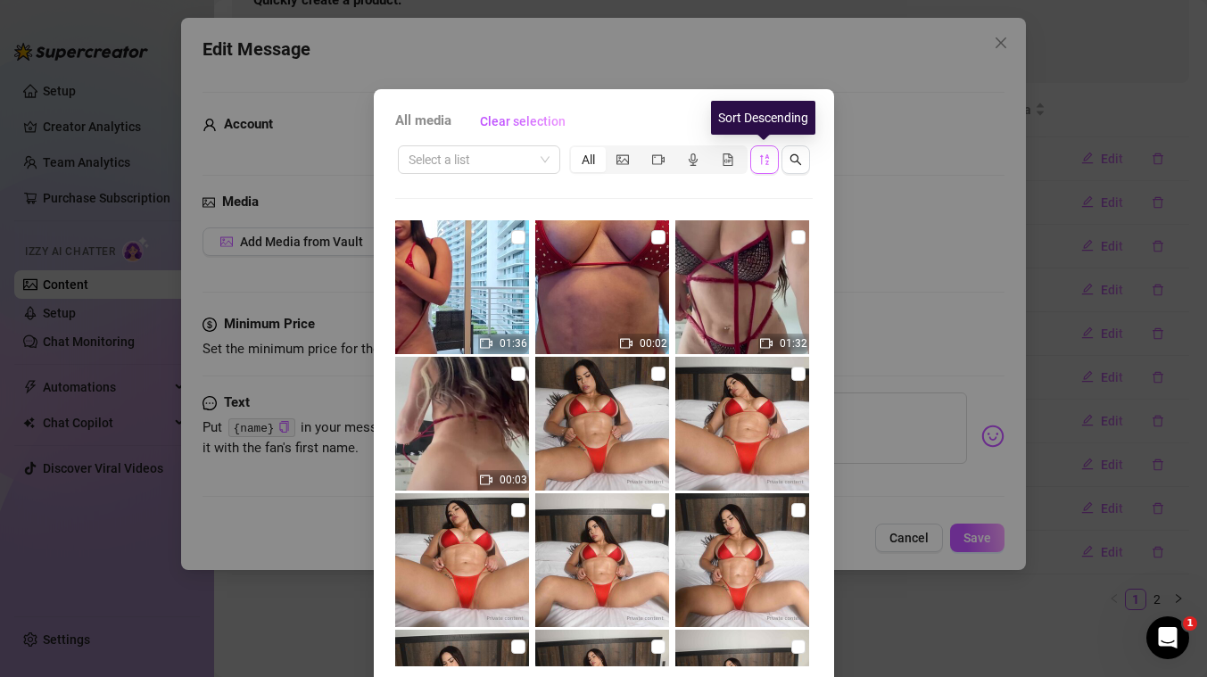
click at [769, 156] on icon "sort-descending" at bounding box center [764, 159] width 12 height 12
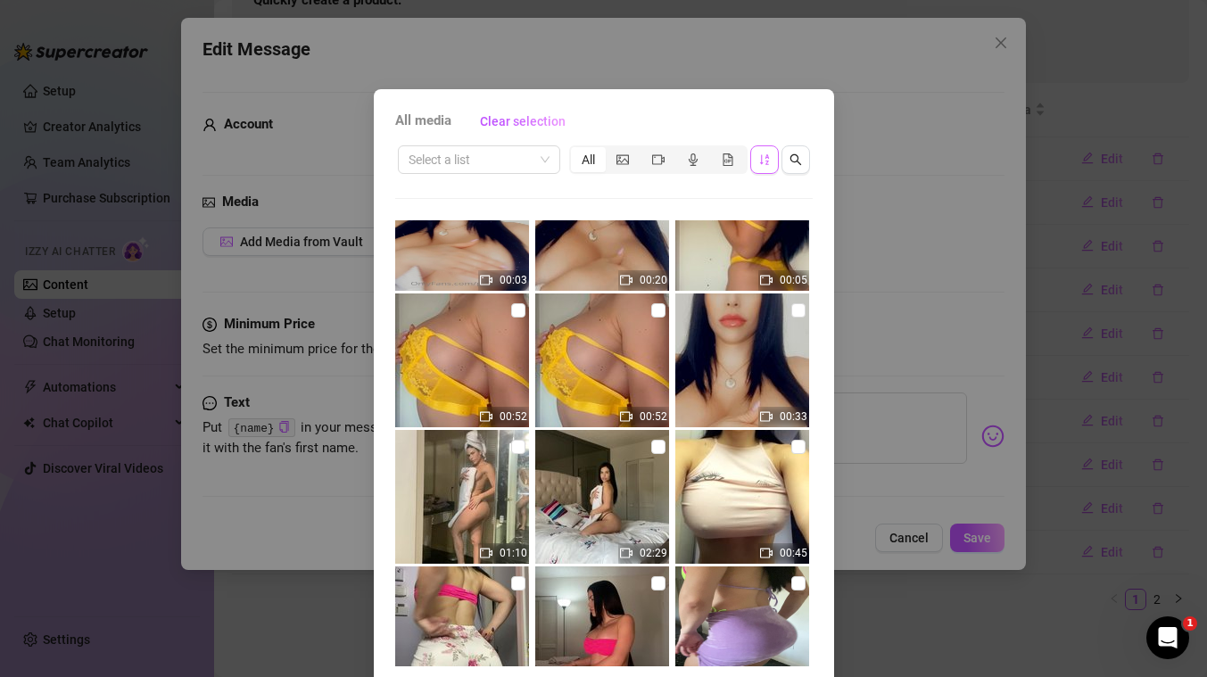
scroll to position [5807, 0]
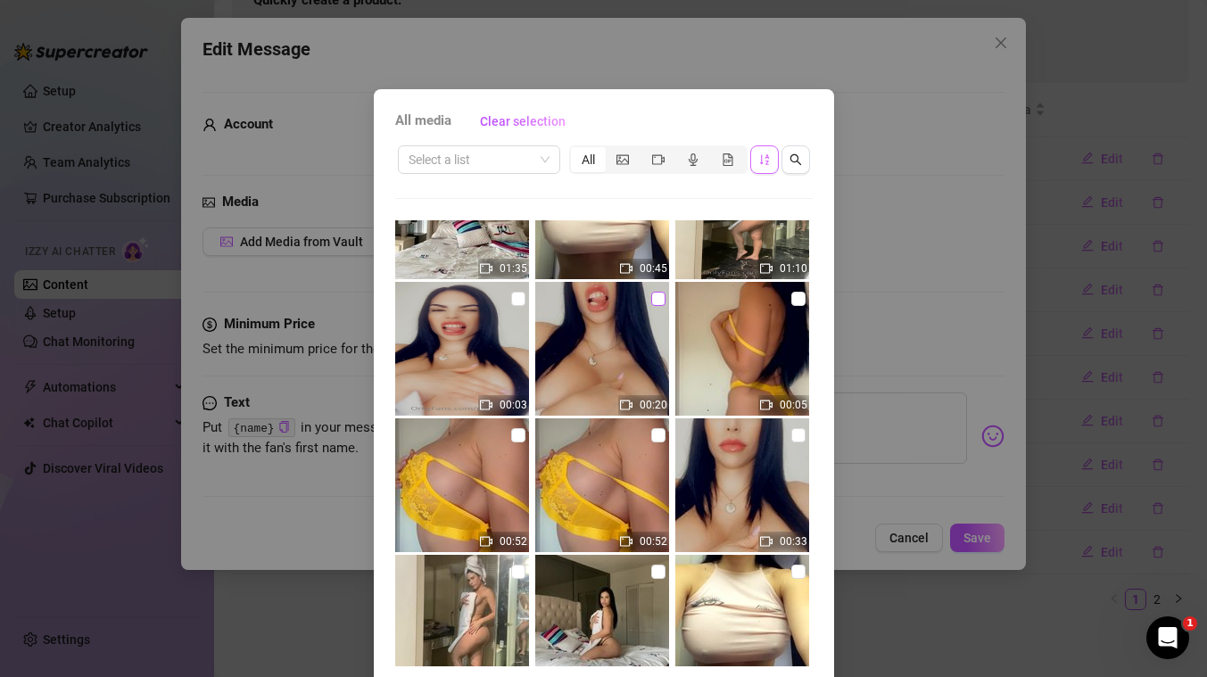
click at [658, 300] on input "checkbox" at bounding box center [658, 299] width 14 height 14
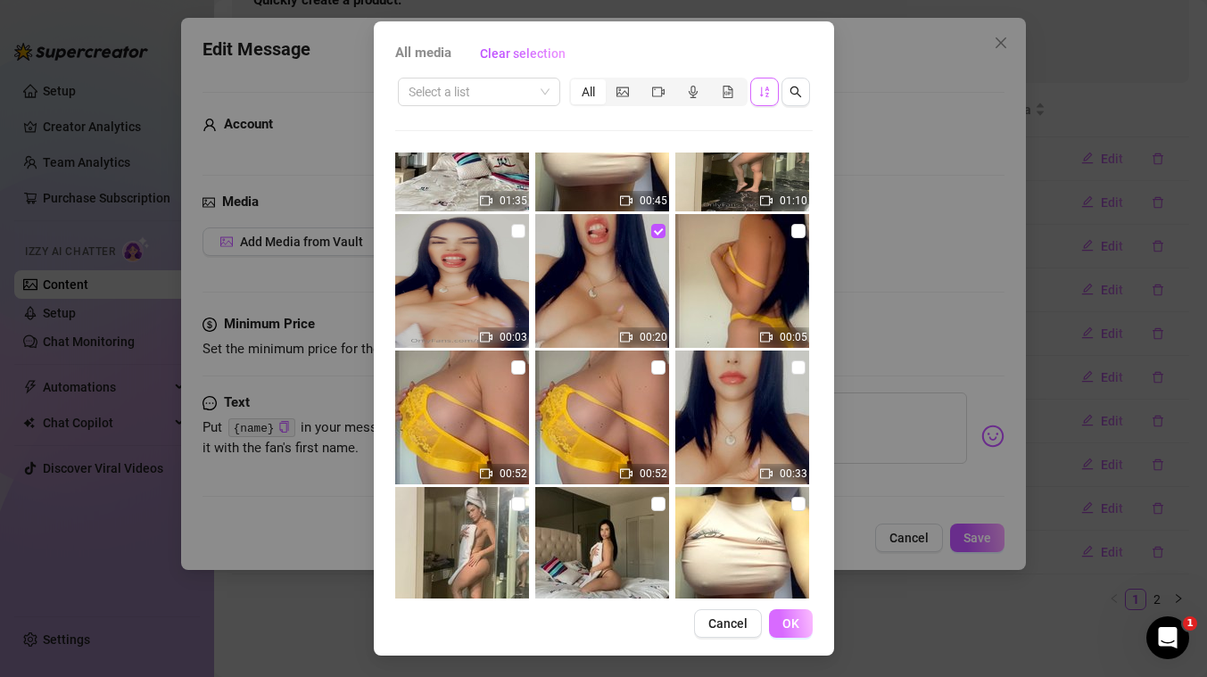
click at [792, 620] on span "OK" at bounding box center [790, 623] width 17 height 14
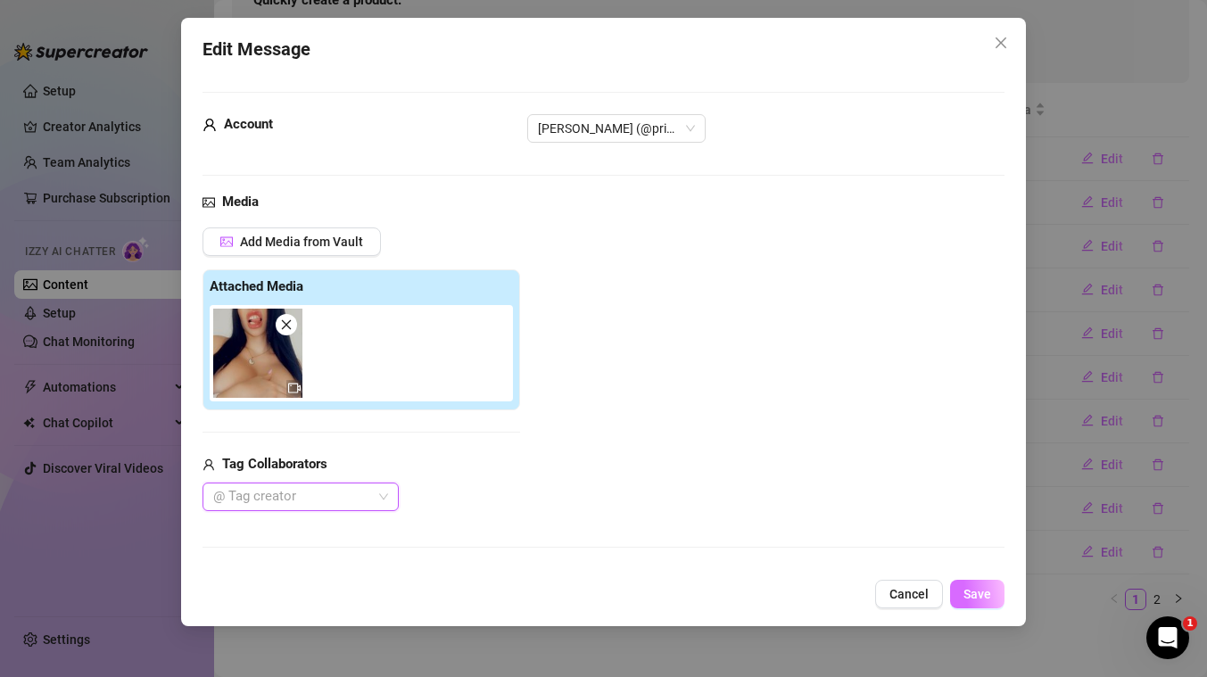
click at [976, 601] on button "Save" at bounding box center [977, 594] width 54 height 29
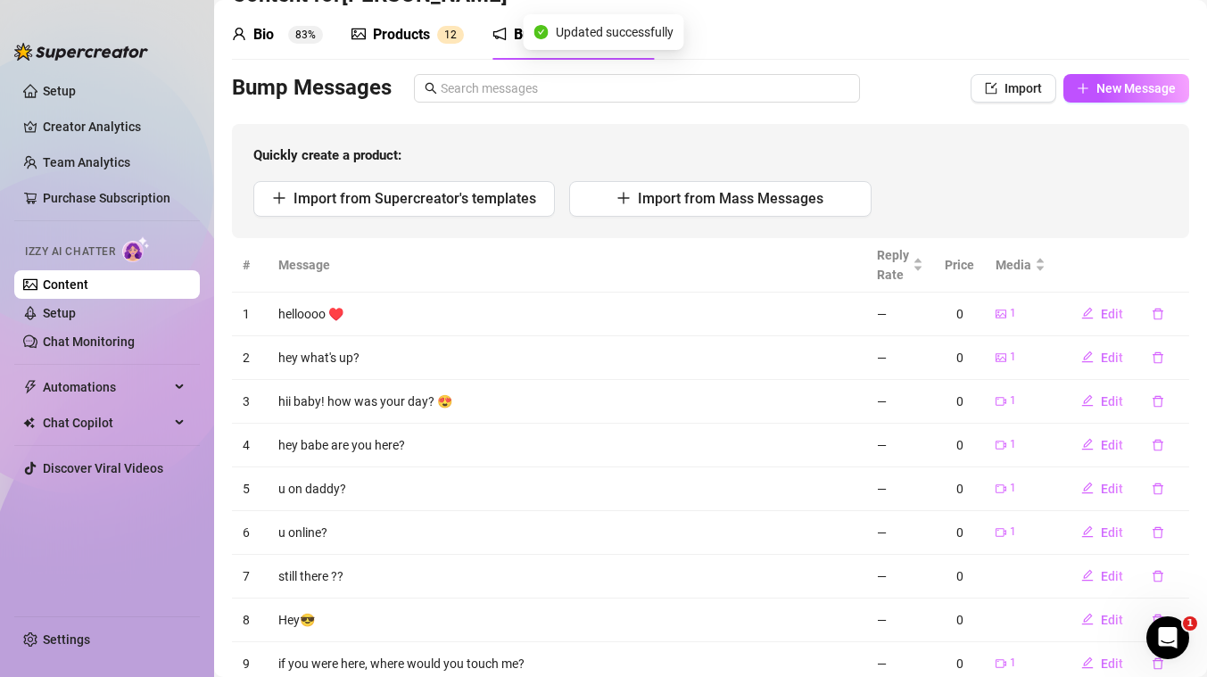
scroll to position [0, 0]
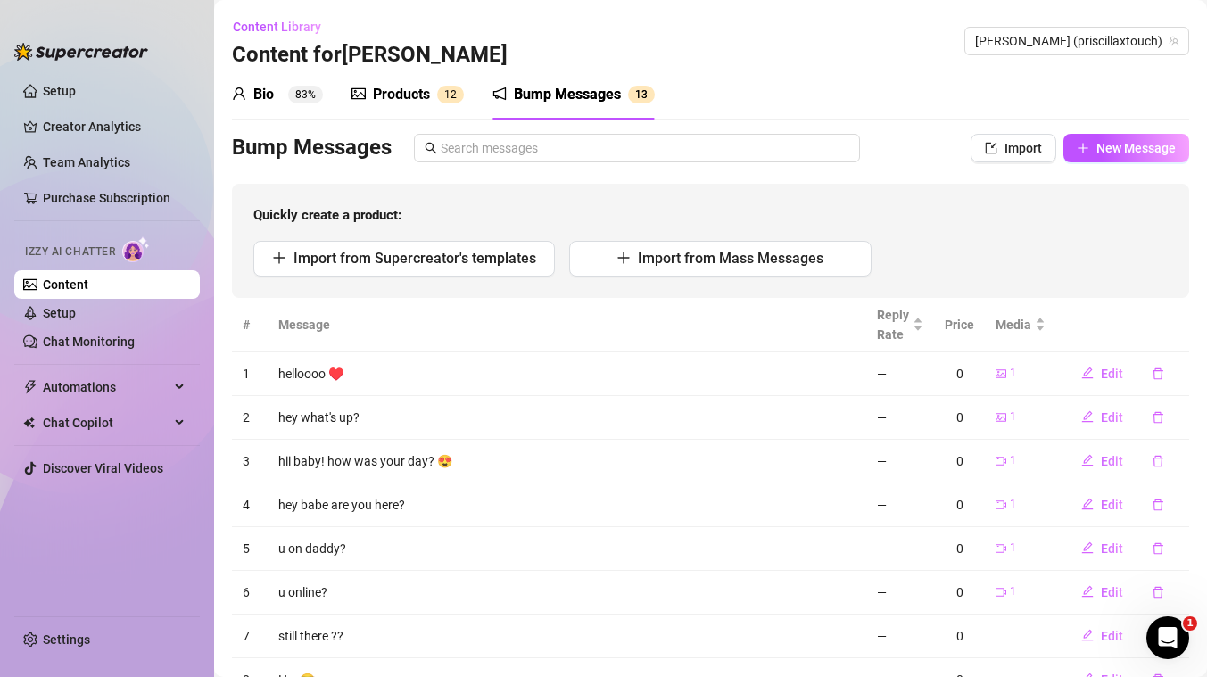
click at [83, 285] on link "Content" at bounding box center [65, 284] width 45 height 14
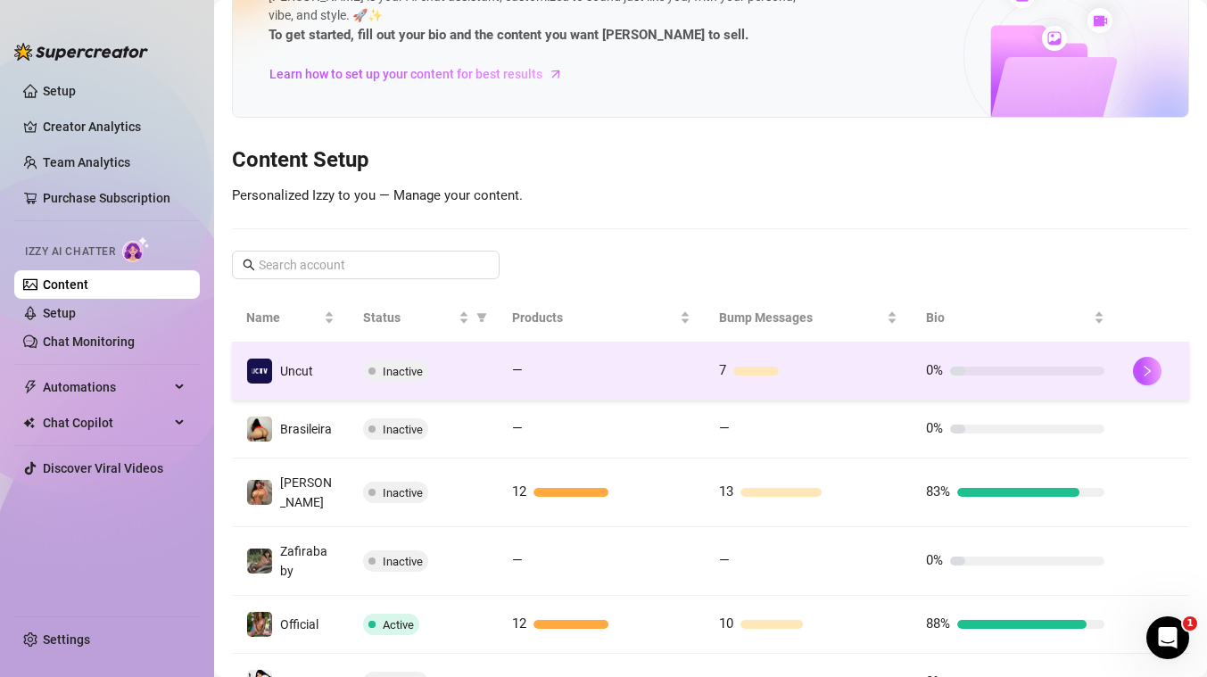
scroll to position [83, 0]
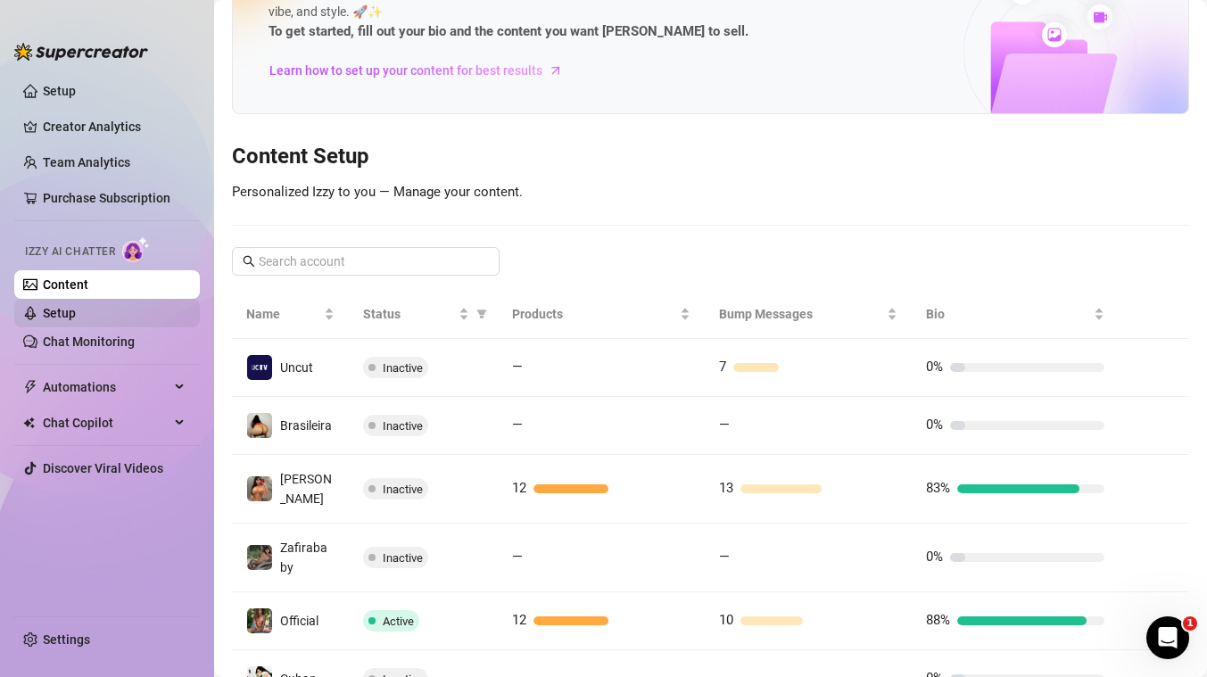
click at [56, 308] on link "Setup" at bounding box center [59, 313] width 33 height 14
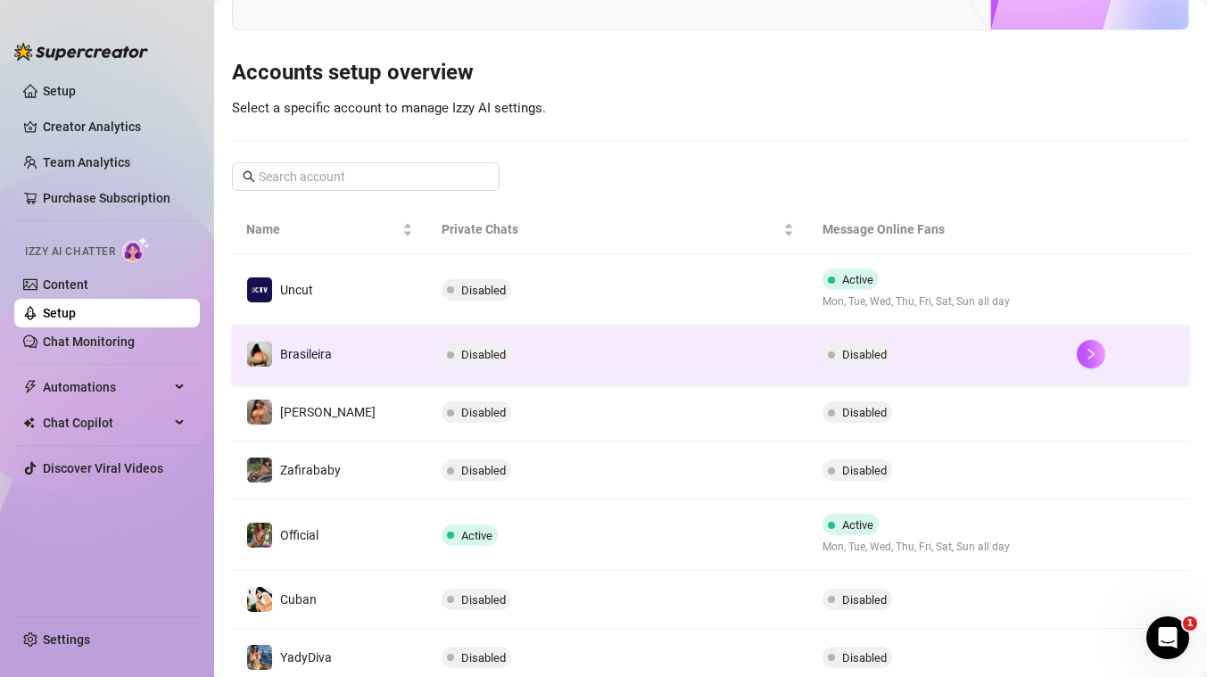
scroll to position [137, 0]
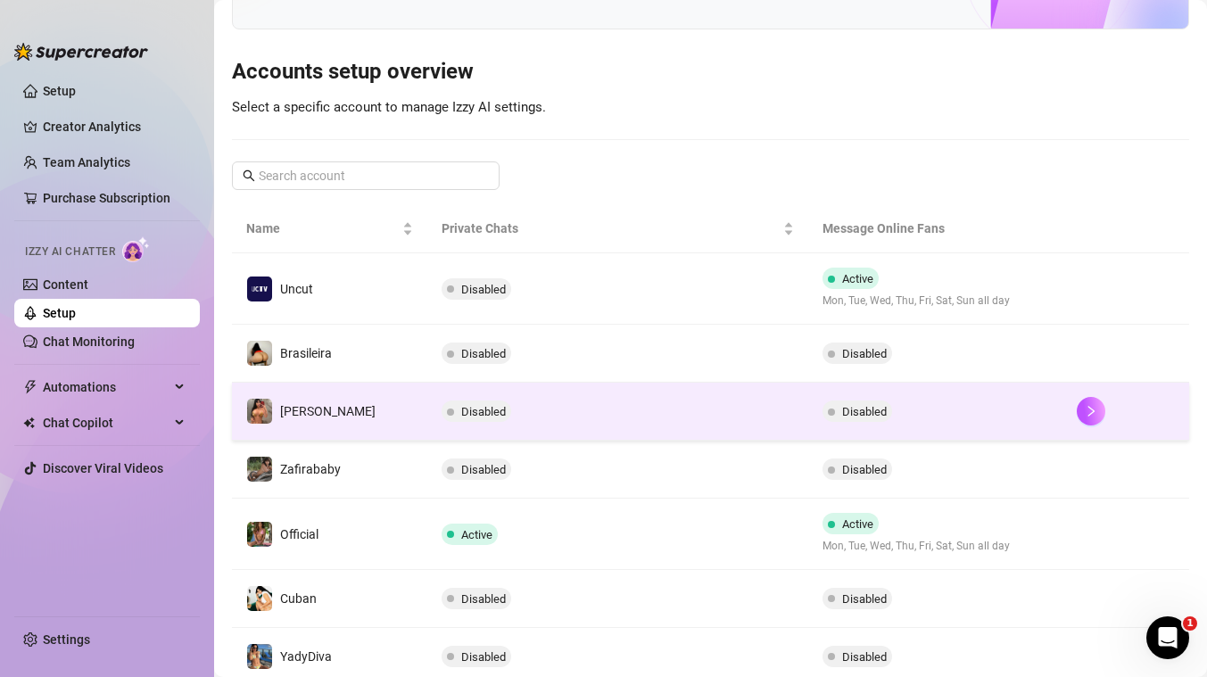
click at [650, 426] on td "Disabled" at bounding box center [617, 412] width 381 height 58
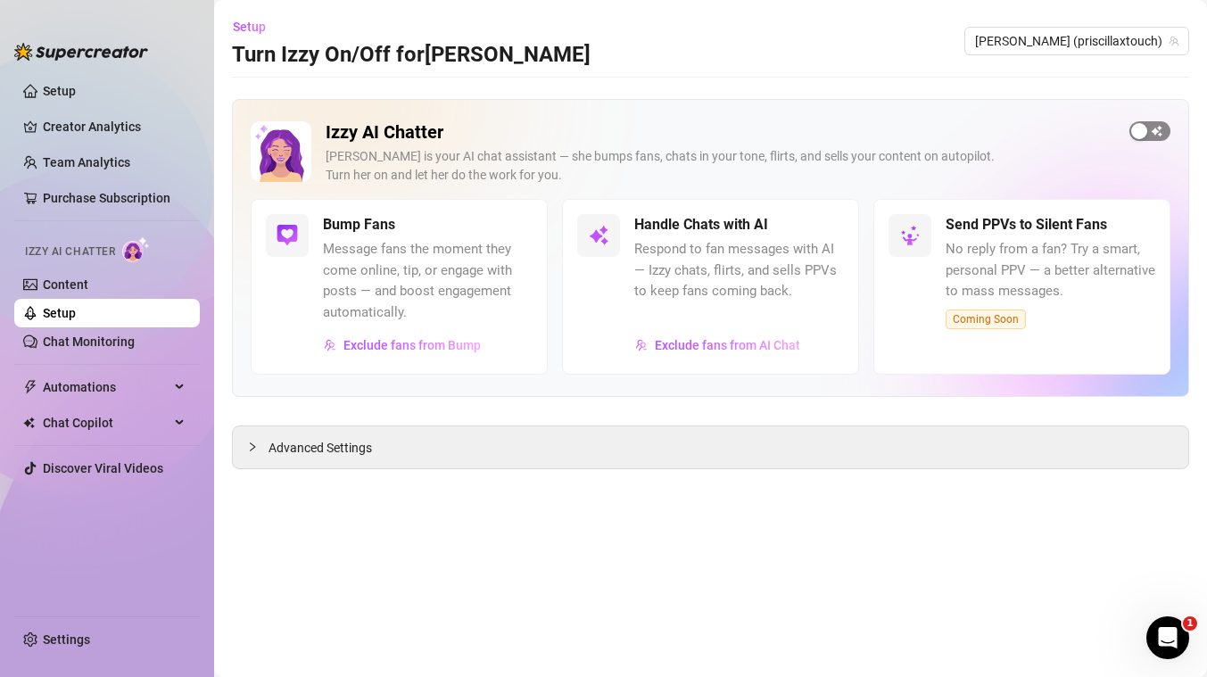
click at [1154, 135] on span "button" at bounding box center [1149, 131] width 41 height 20
click at [328, 450] on span "Advanced Settings" at bounding box center [320, 448] width 103 height 20
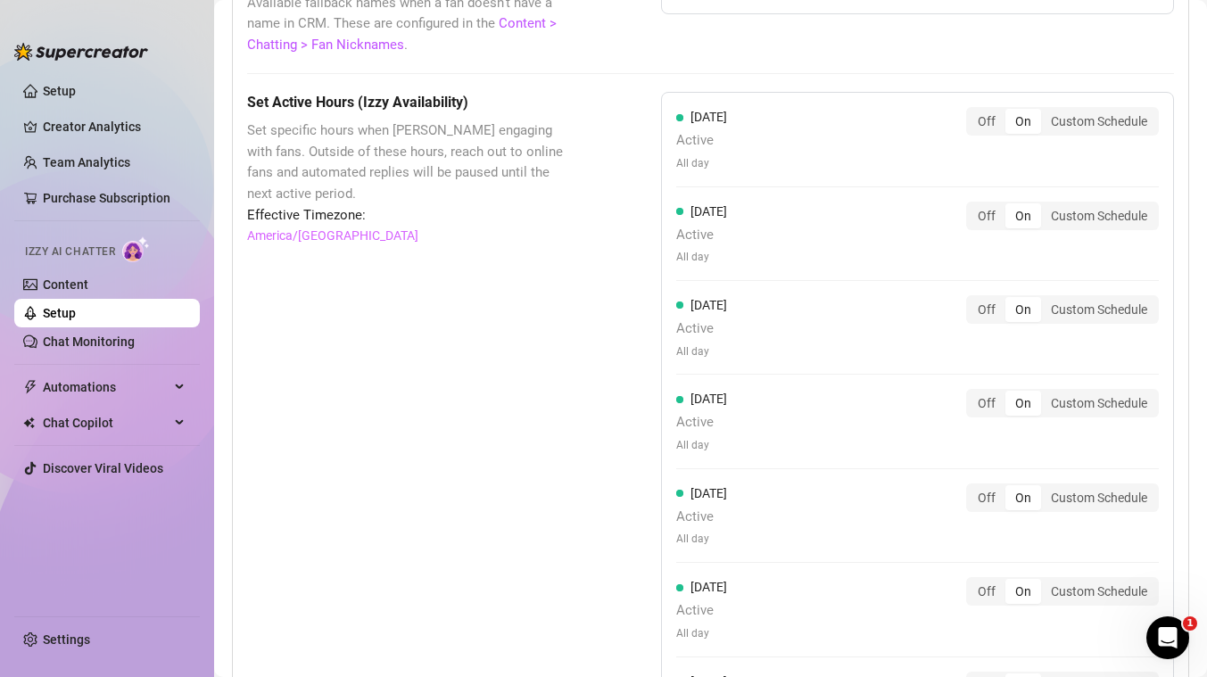
scroll to position [1603, 0]
click at [1075, 401] on div "Custom Schedule" at bounding box center [1099, 401] width 116 height 25
click at [1045, 392] on input "Custom Schedule" at bounding box center [1045, 392] width 0 height 0
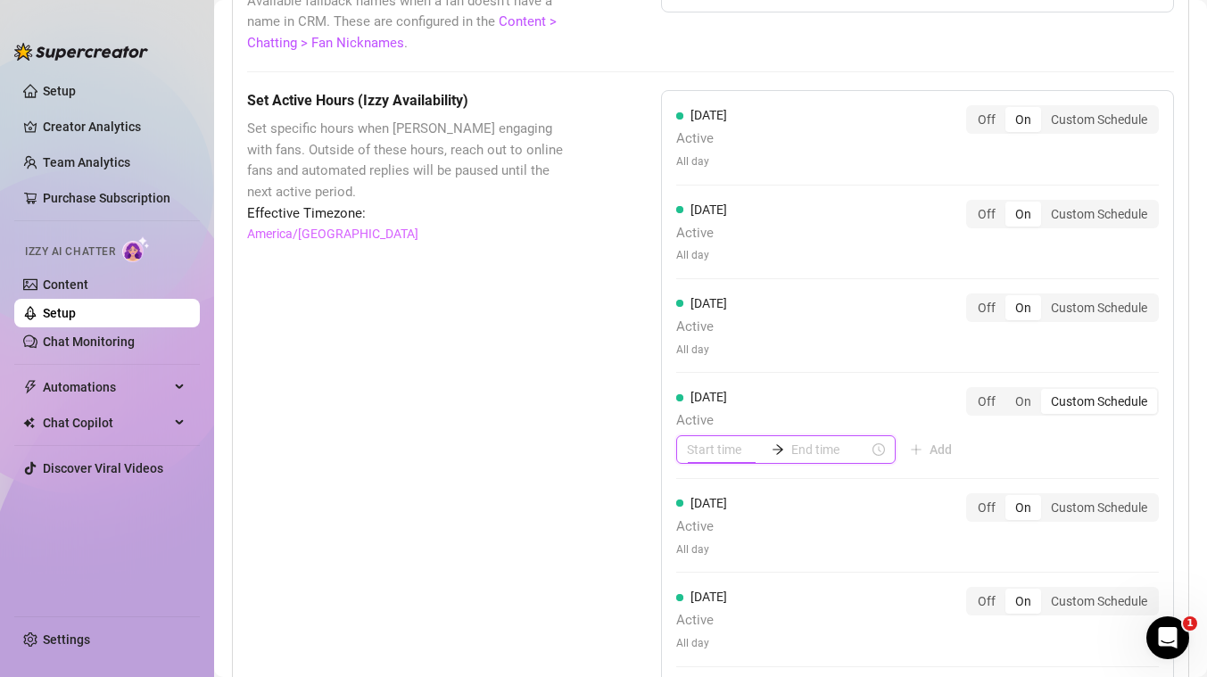
click at [713, 451] on input at bounding box center [726, 450] width 78 height 20
click at [702, 262] on div "01" at bounding box center [701, 264] width 43 height 25
click at [816, 453] on input at bounding box center [830, 450] width 78 height 20
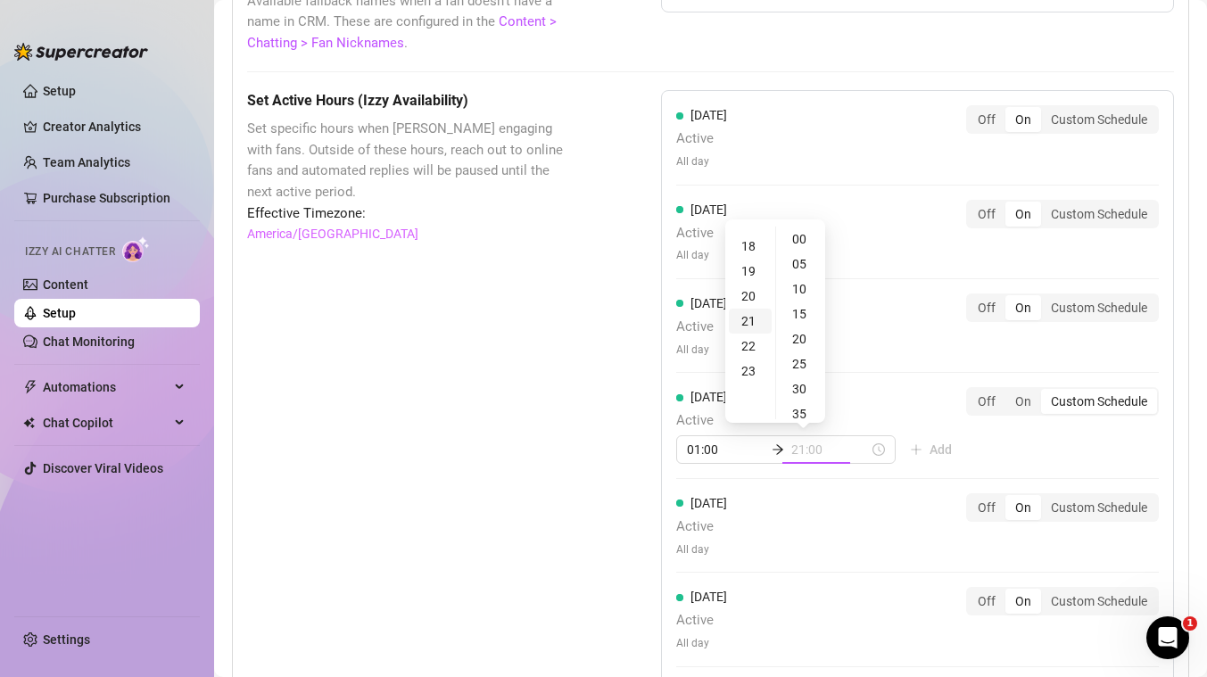
click at [748, 321] on div "21" at bounding box center [750, 321] width 43 height 25
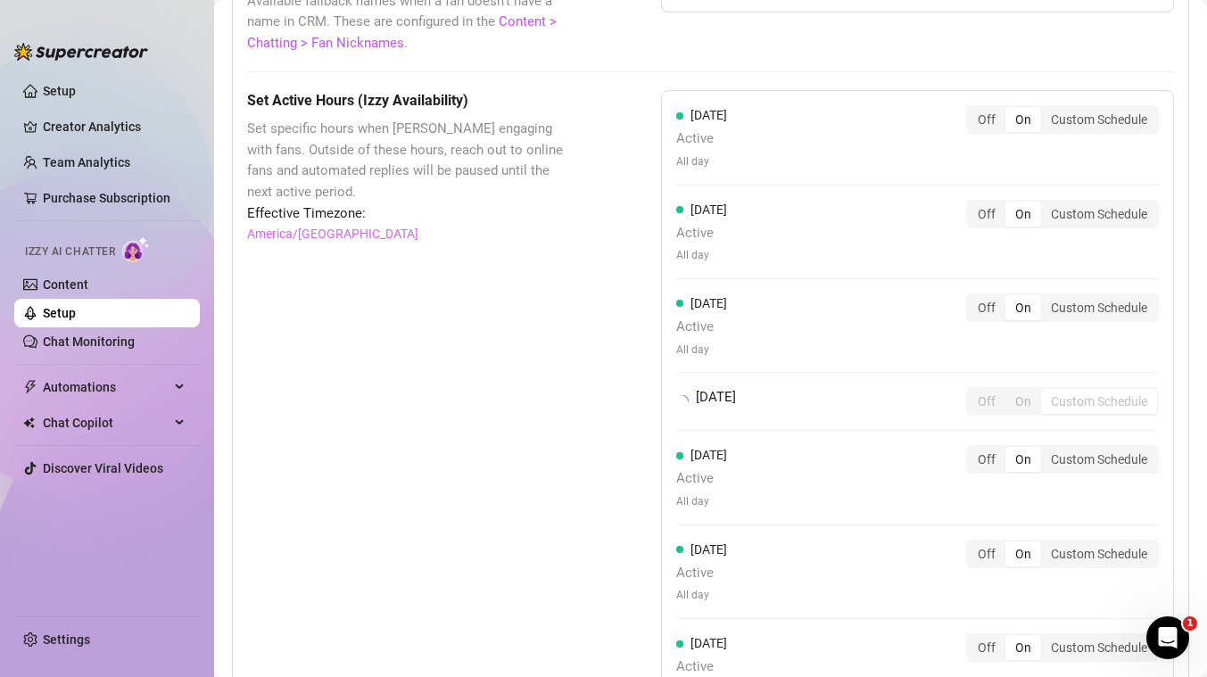
click at [1077, 541] on div "[DATE] Active All day Off On Custom Schedule [DATE] Active All day Off On Custo…" at bounding box center [917, 409] width 513 height 638
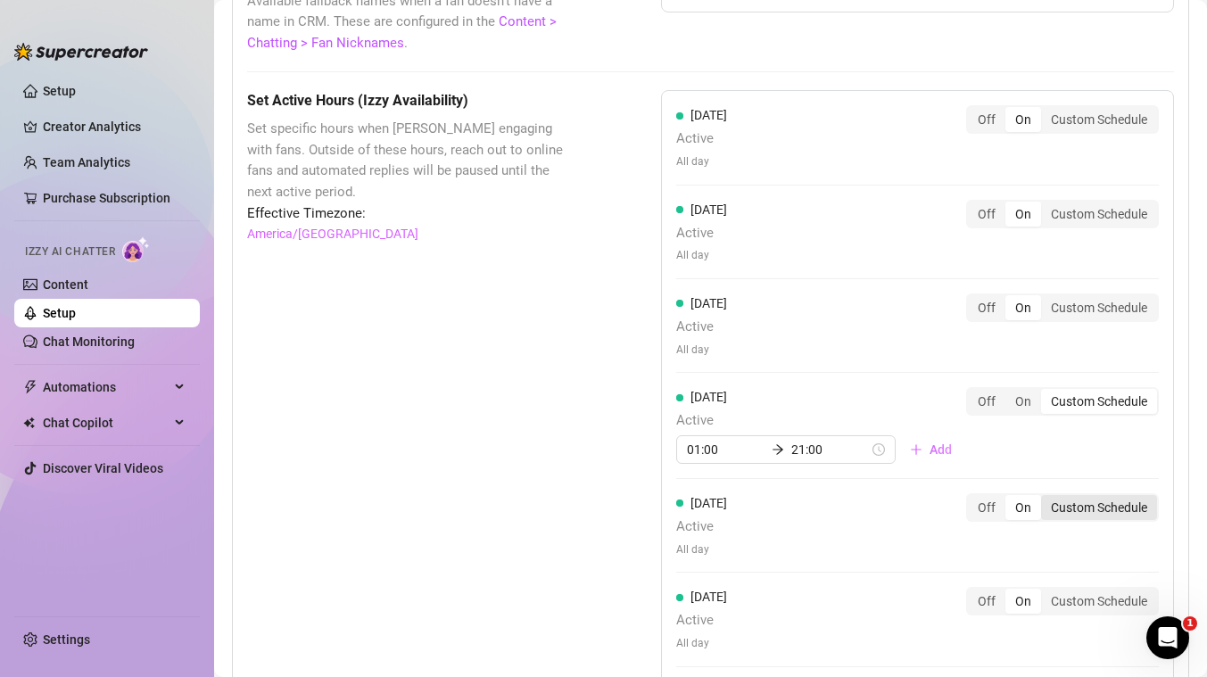
click at [1085, 508] on div "Custom Schedule" at bounding box center [1099, 507] width 116 height 25
click at [1045, 498] on input "Custom Schedule" at bounding box center [1045, 498] width 0 height 0
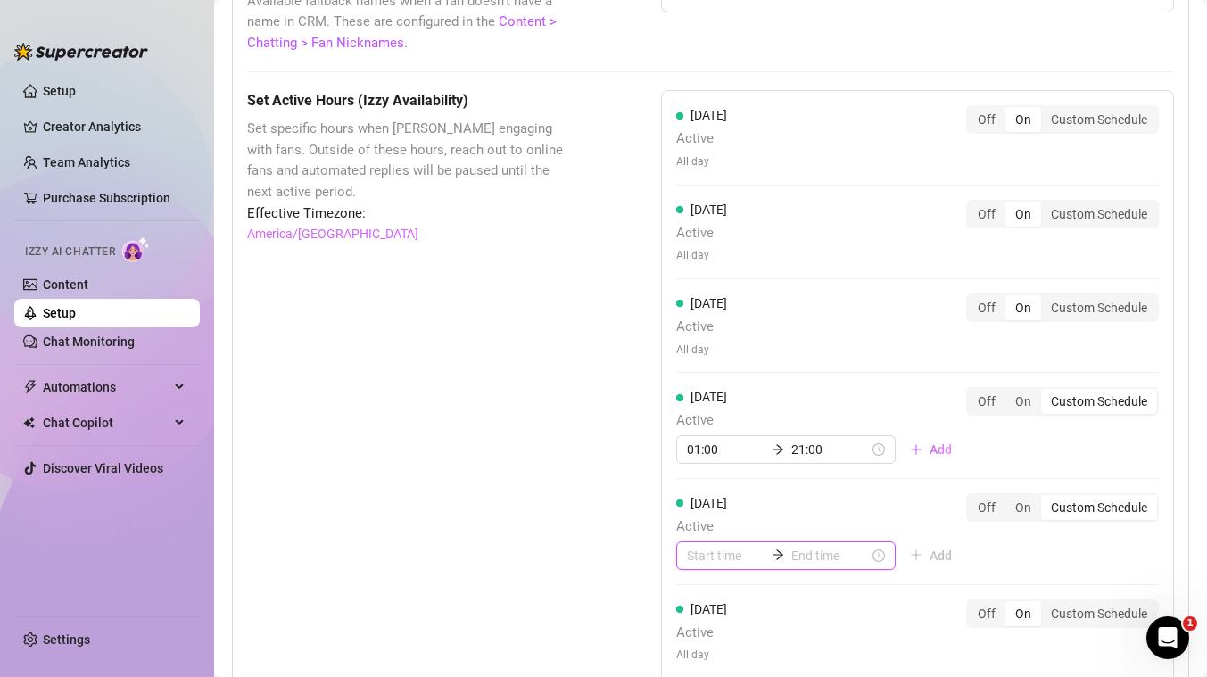
click at [705, 560] on input at bounding box center [726, 556] width 78 height 20
click at [699, 362] on div "01" at bounding box center [701, 370] width 43 height 25
click at [814, 558] on input at bounding box center [830, 556] width 78 height 20
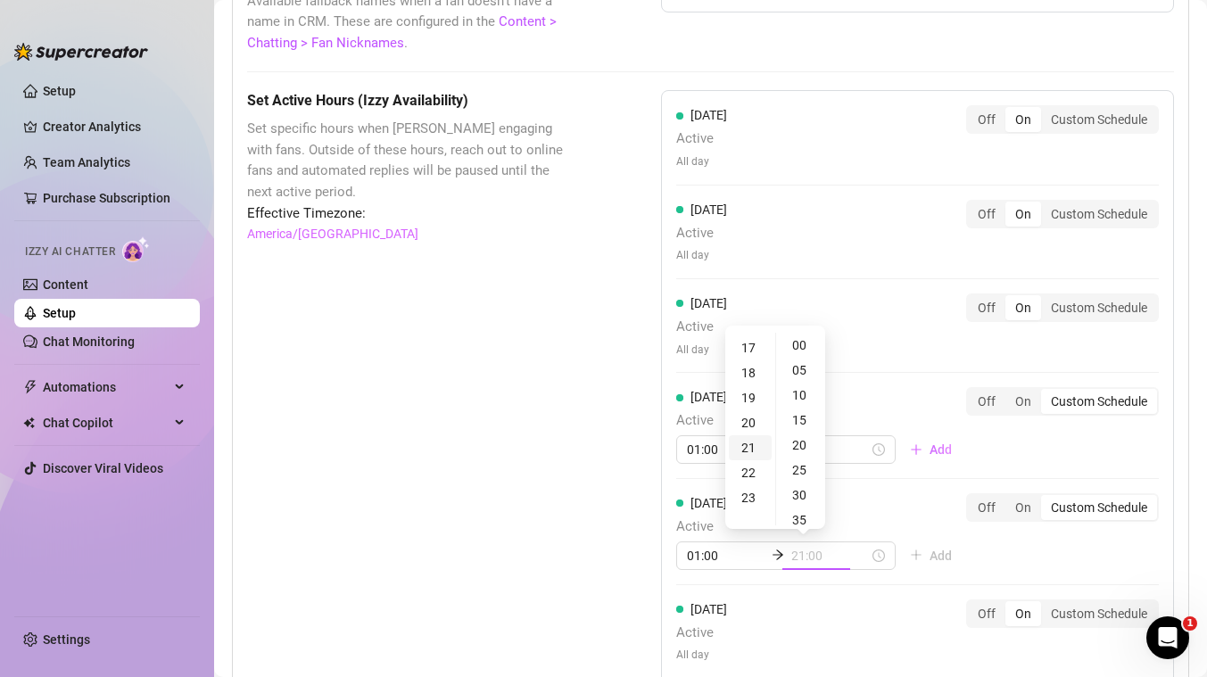
click at [751, 446] on div "21" at bounding box center [750, 447] width 43 height 25
click at [1050, 554] on div "[DATE] Active All day Off On Custom Schedule [DATE] Active All day Off On Custo…" at bounding box center [917, 439] width 513 height 698
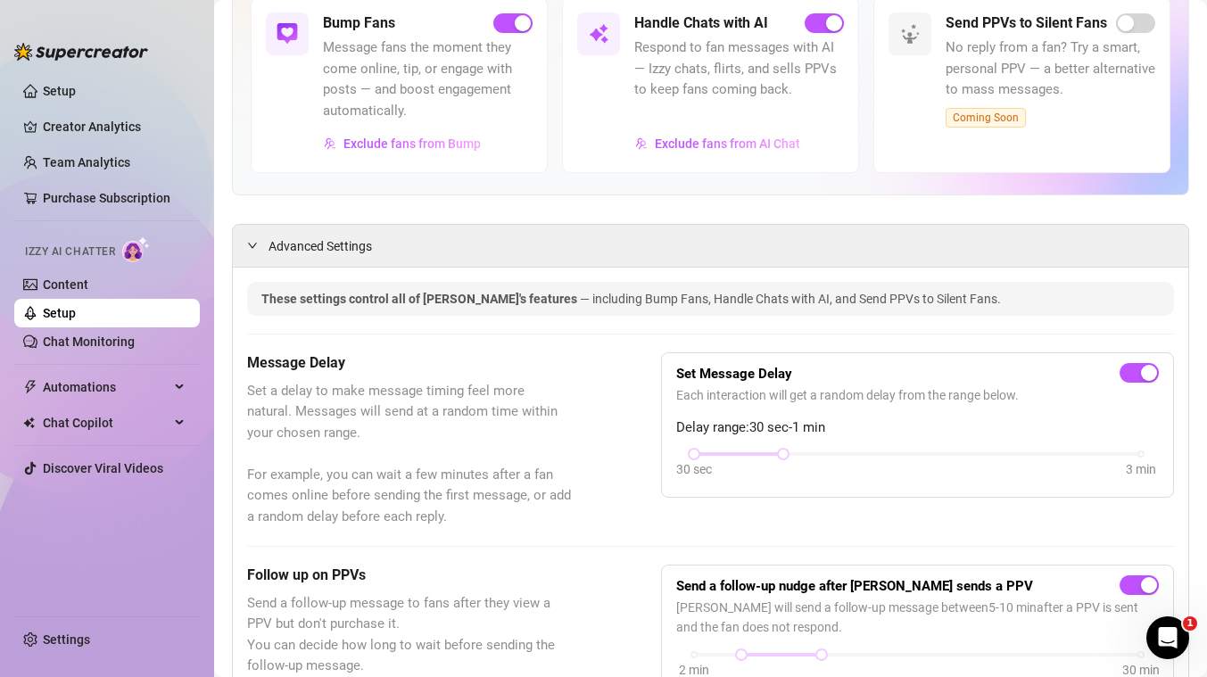
scroll to position [0, 0]
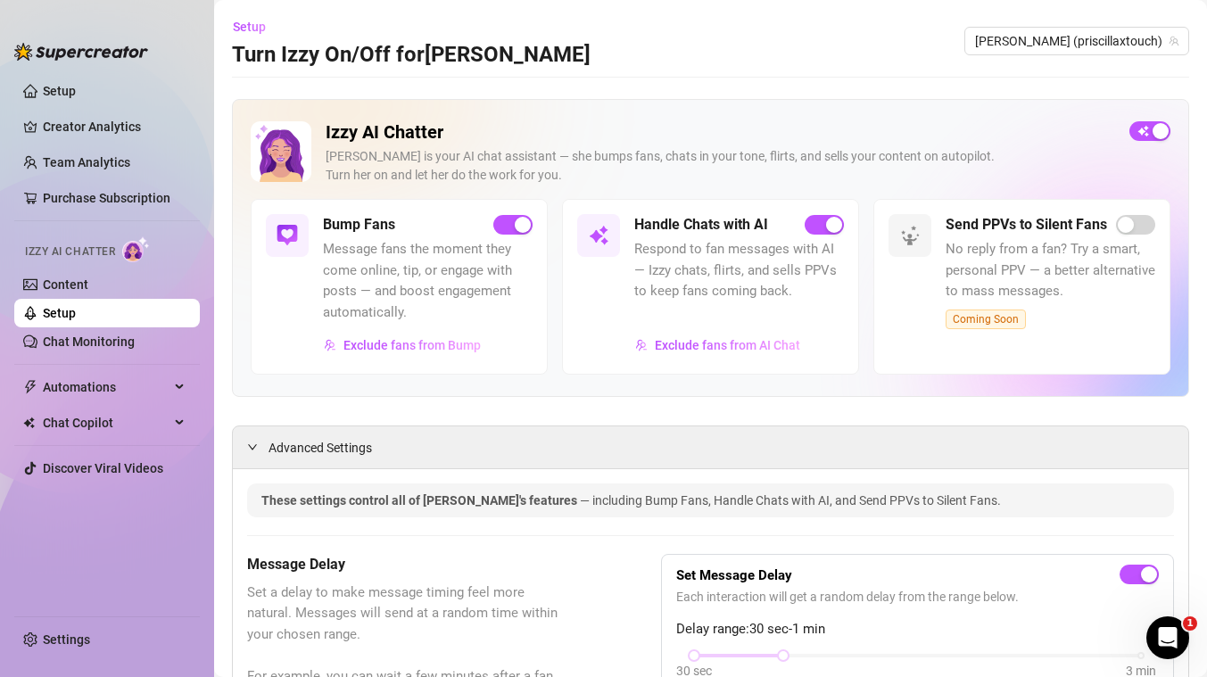
click at [76, 315] on link "Setup" at bounding box center [59, 313] width 33 height 14
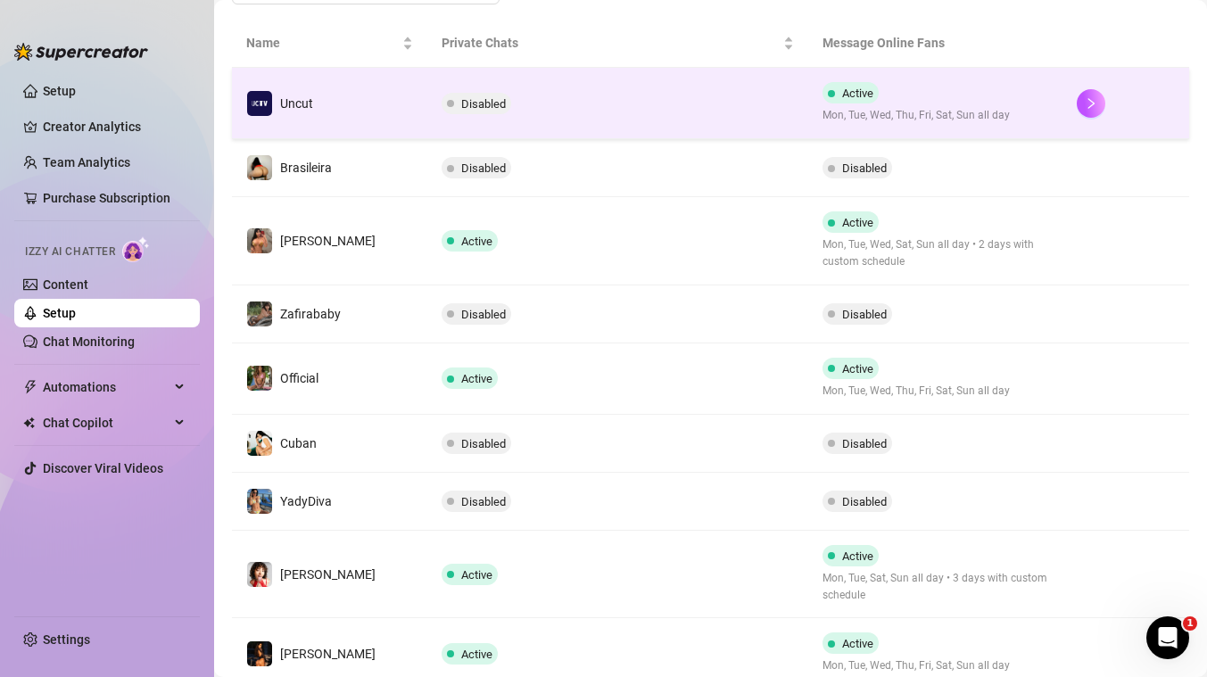
scroll to position [321, 0]
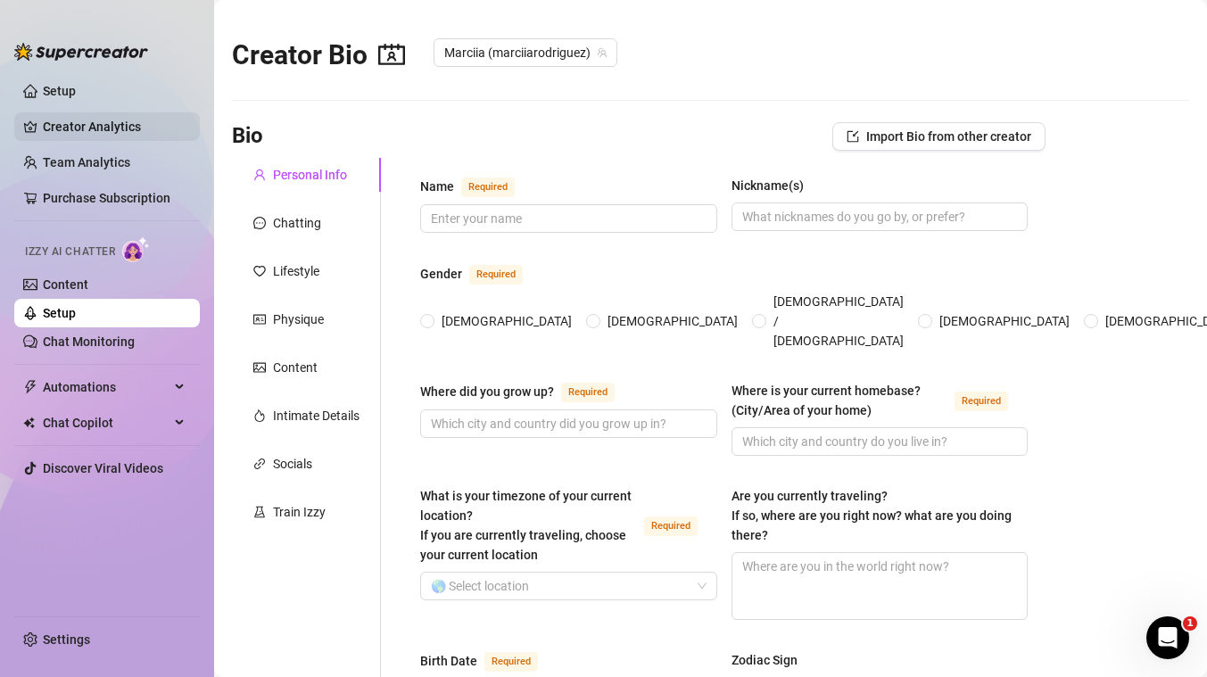
click at [62, 128] on link "Creator Analytics" at bounding box center [114, 126] width 143 height 29
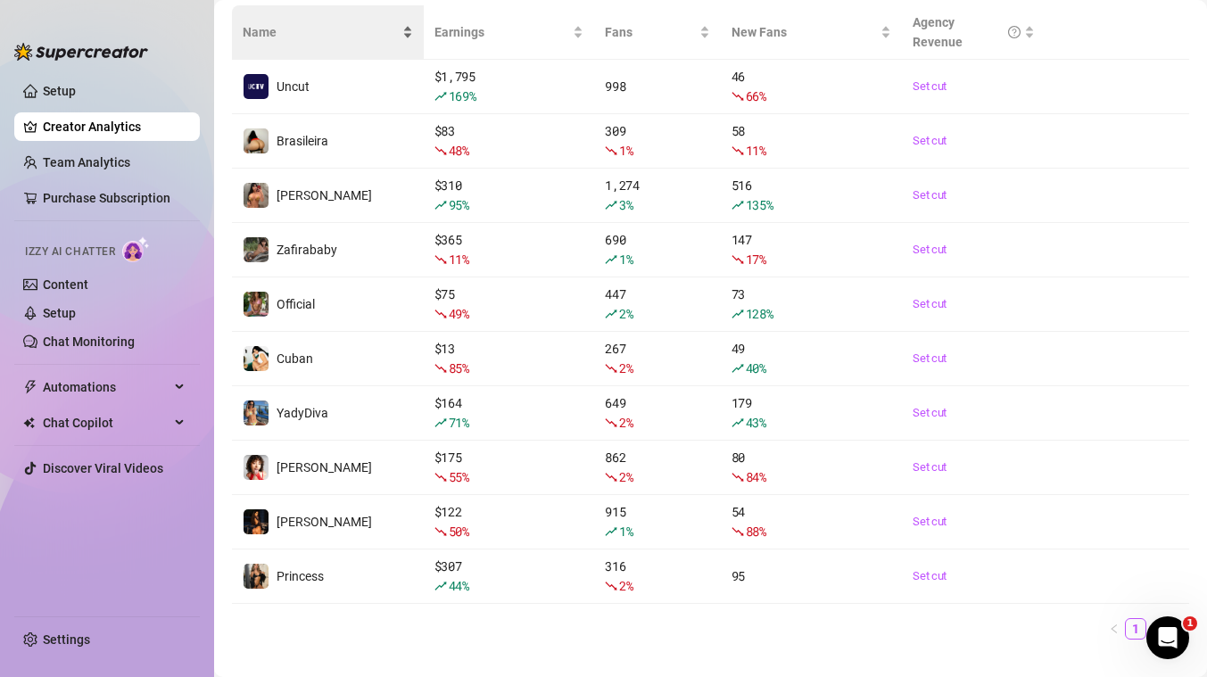
scroll to position [250, 0]
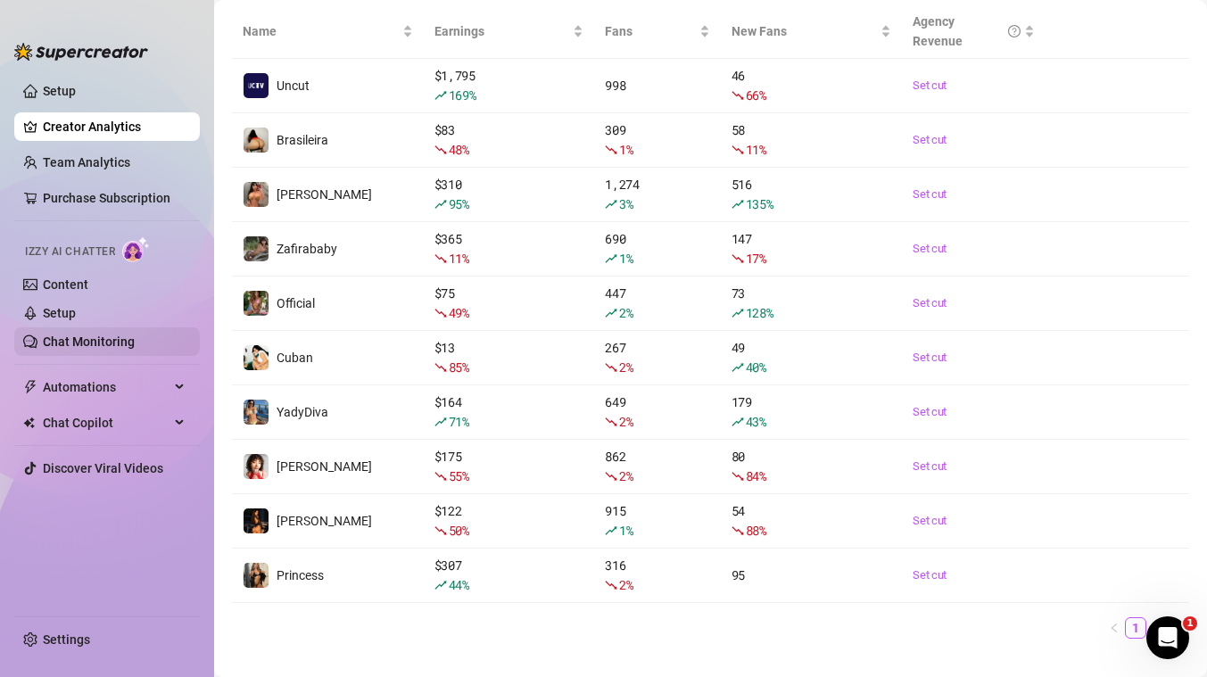
click at [107, 344] on link "Chat Monitoring" at bounding box center [89, 342] width 92 height 14
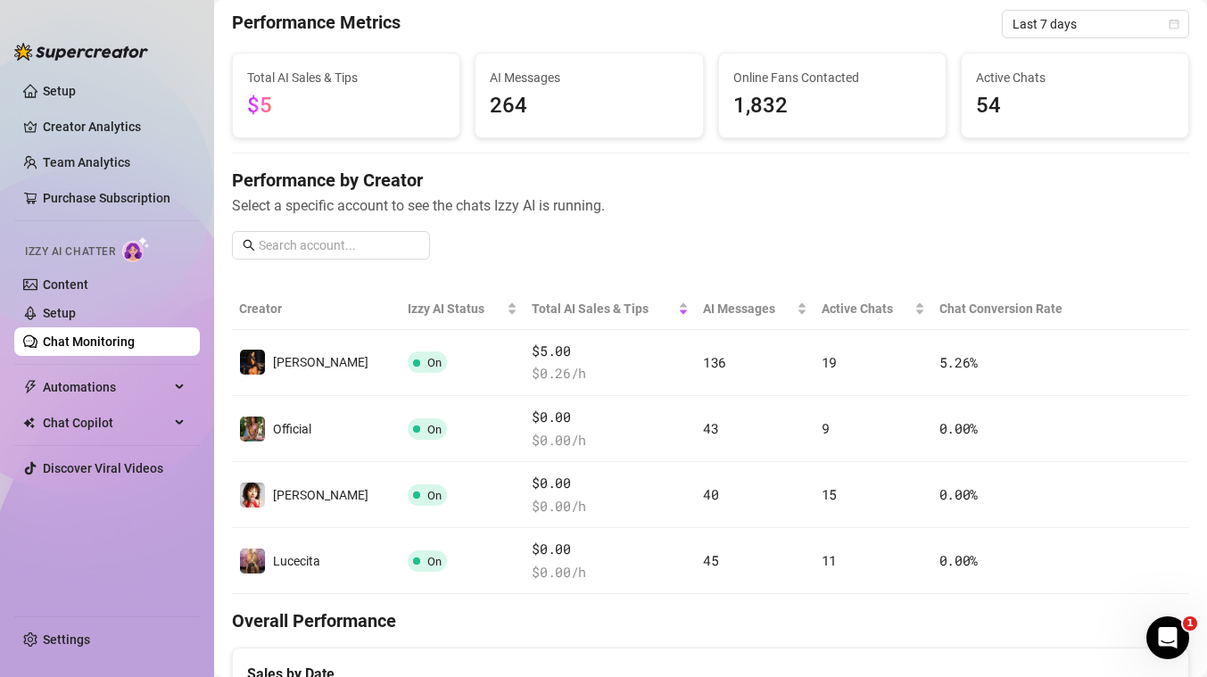
scroll to position [73, 0]
